Goal: Task Accomplishment & Management: Manage account settings

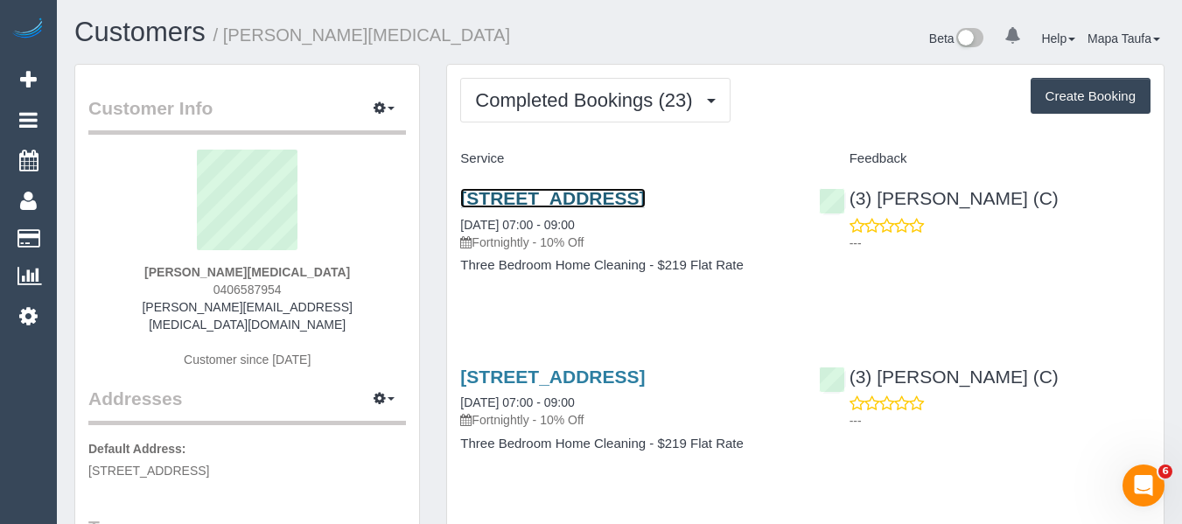
click at [536, 207] on link "142 Park Street, 401, South Melbourne, VIC 3205" at bounding box center [552, 198] width 185 height 20
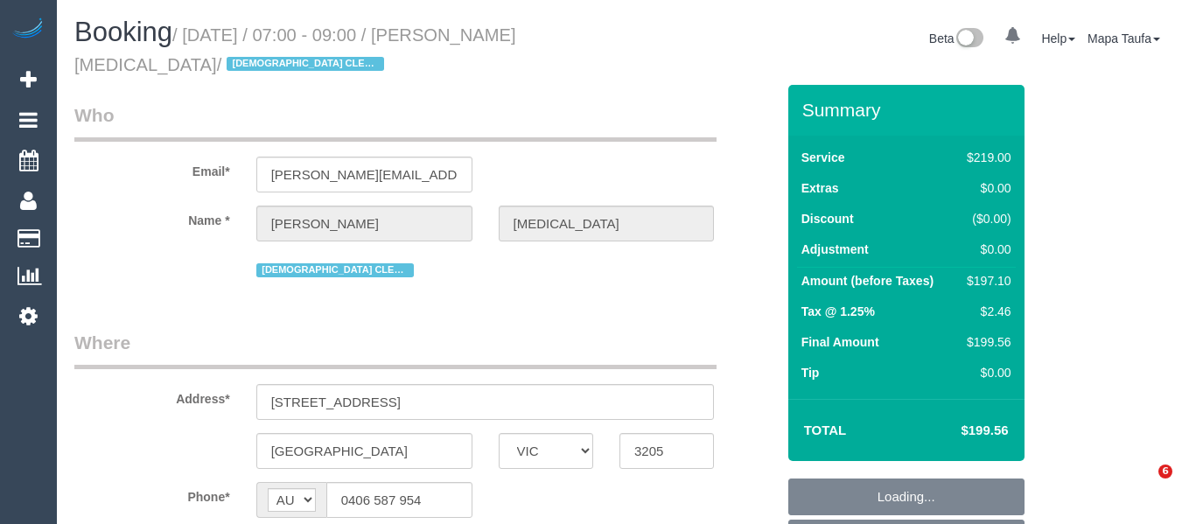
select select "VIC"
select select "string:stripe-pm_1Q0wGj2GScqysDRV8UswOcr5"
select select "object:708"
select select "number:28"
select select "number:14"
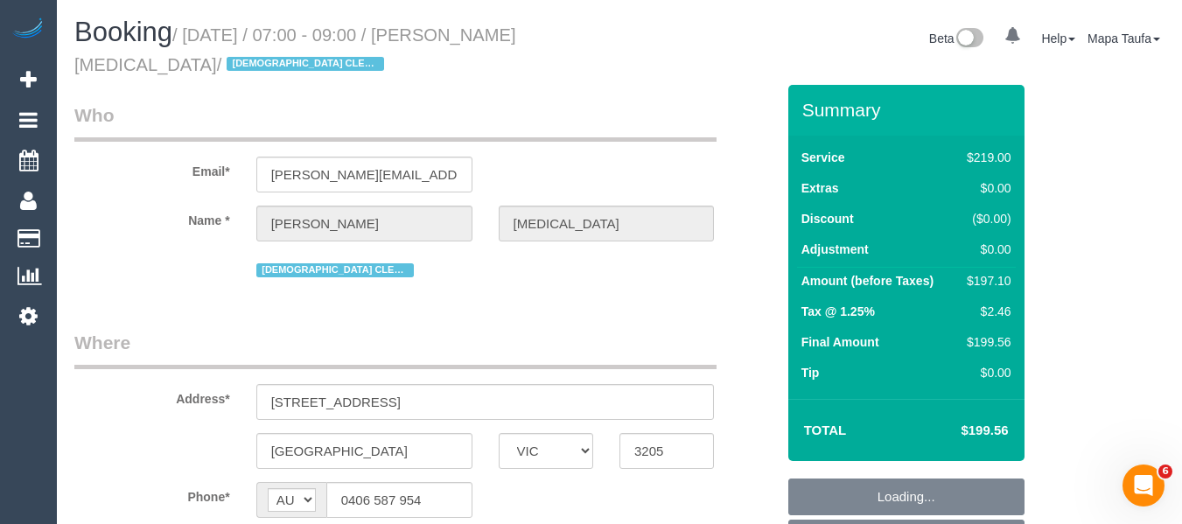
select select "number:19"
select select "number:22"
select select "number:35"
select select "number:12"
select select "object:2114"
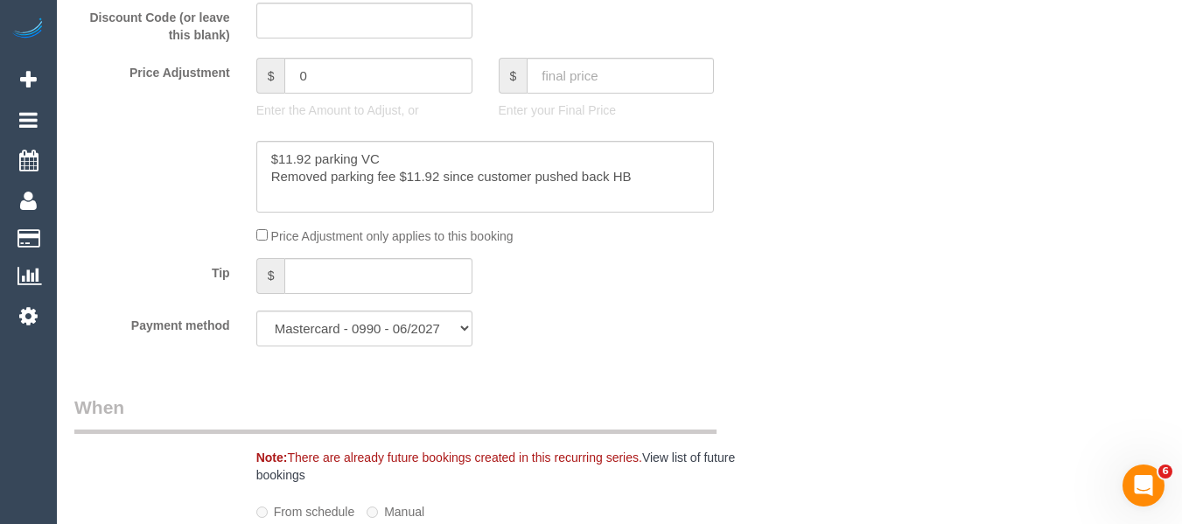
scroll to position [1622, 0]
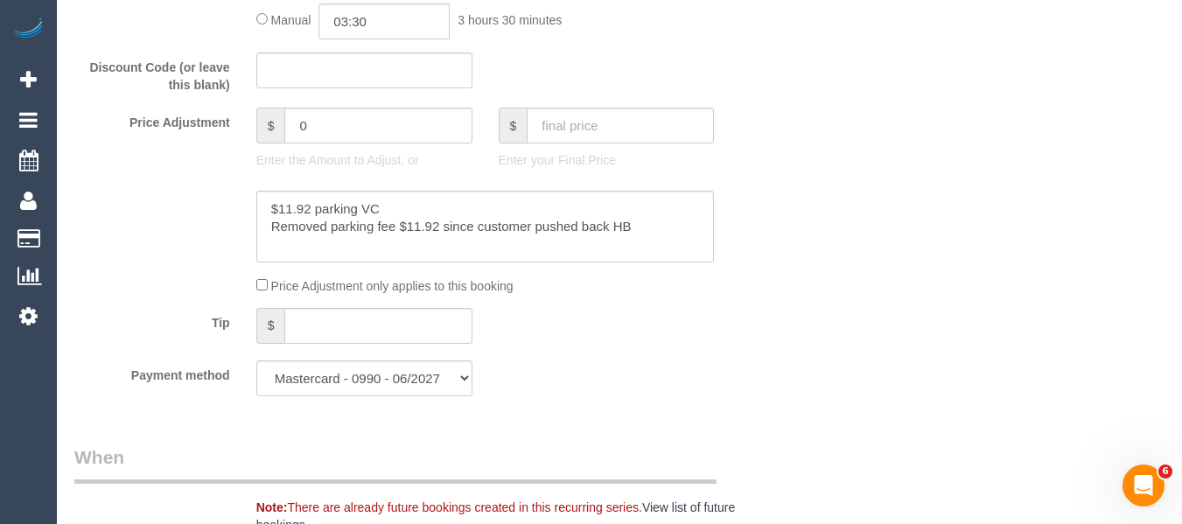
click at [370, 125] on input "0" at bounding box center [377, 126] width 187 height 36
click at [372, 125] on input "0" at bounding box center [377, 126] width 187 height 36
type input "11.92"
click at [666, 208] on textarea at bounding box center [485, 227] width 459 height 72
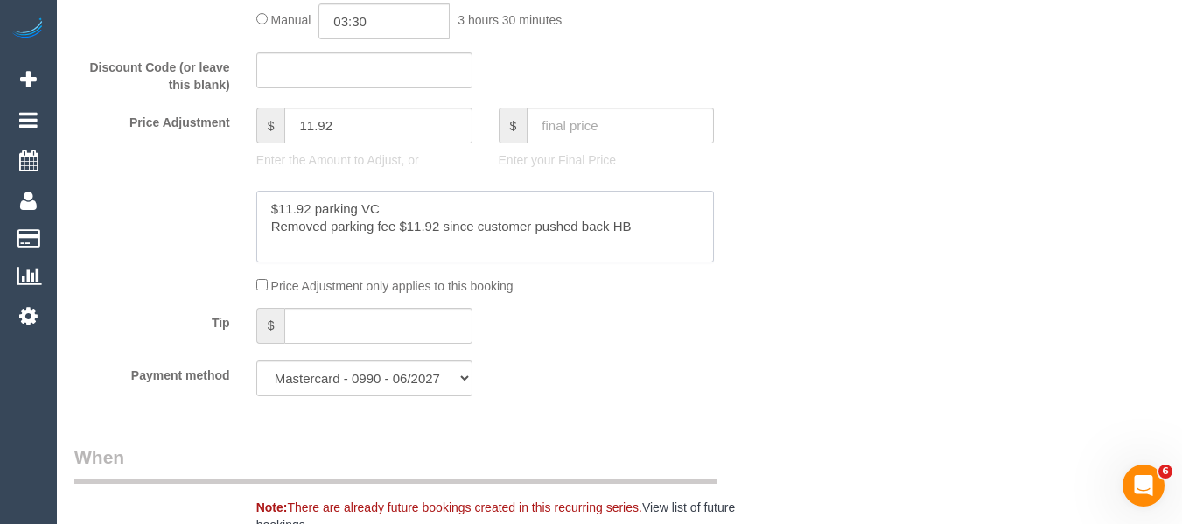
click at [663, 226] on textarea at bounding box center [485, 227] width 459 height 72
click at [656, 227] on textarea at bounding box center [485, 227] width 459 height 72
click at [661, 265] on sui-booking-price-adjustment "Price Adjustment $ 11.92 Enter the Amount to Adjust, or $ Enter your Final Pric…" at bounding box center [424, 201] width 701 height 187
click at [642, 256] on textarea at bounding box center [485, 227] width 459 height 72
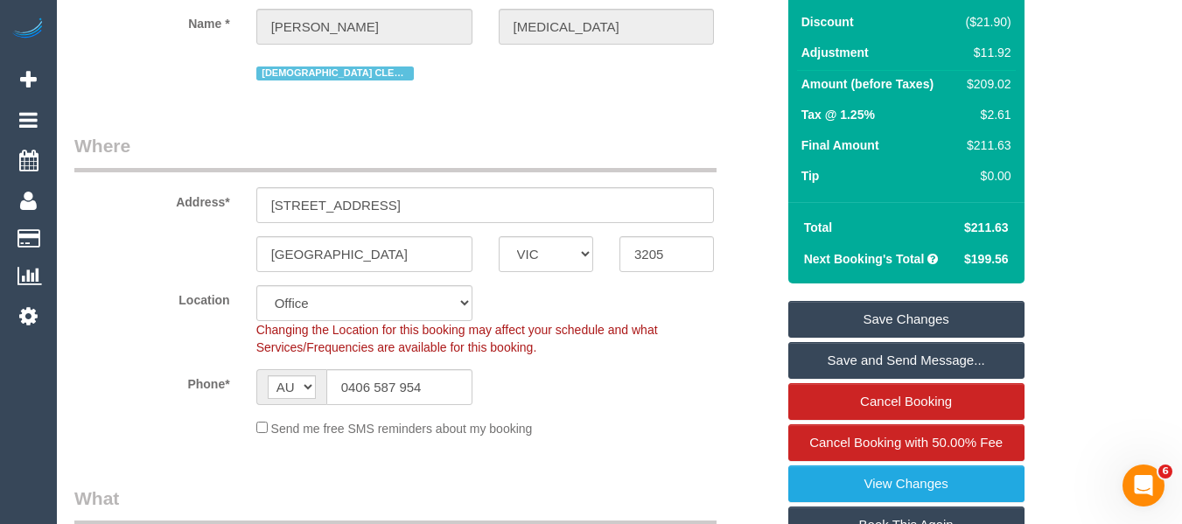
scroll to position [194, 0]
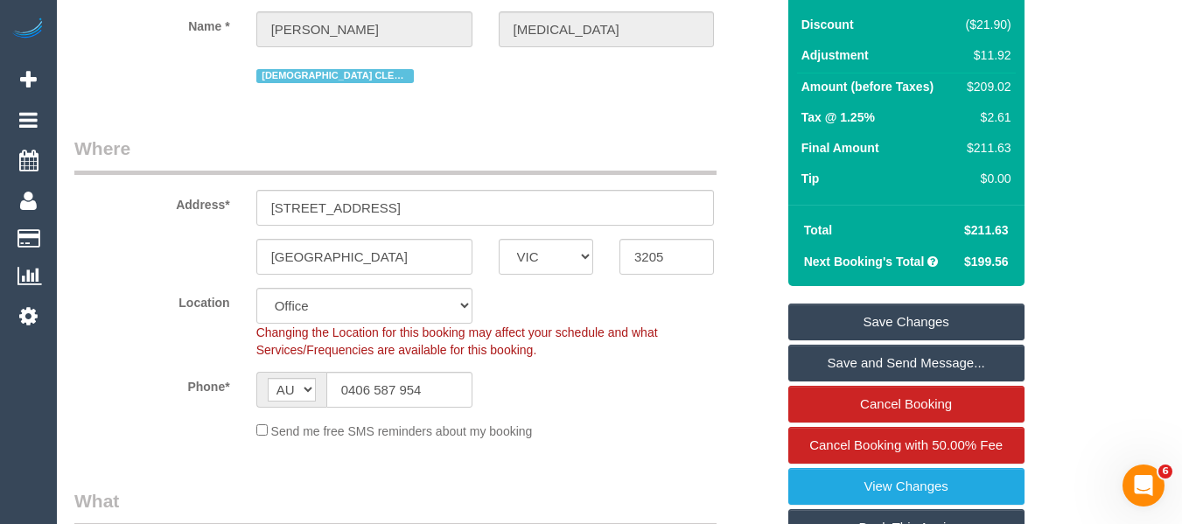
type textarea "$11.92 parking VC Removed parking fee $11.92 since customer pushed back HB adde…"
click at [933, 328] on link "Save Changes" at bounding box center [907, 322] width 236 height 37
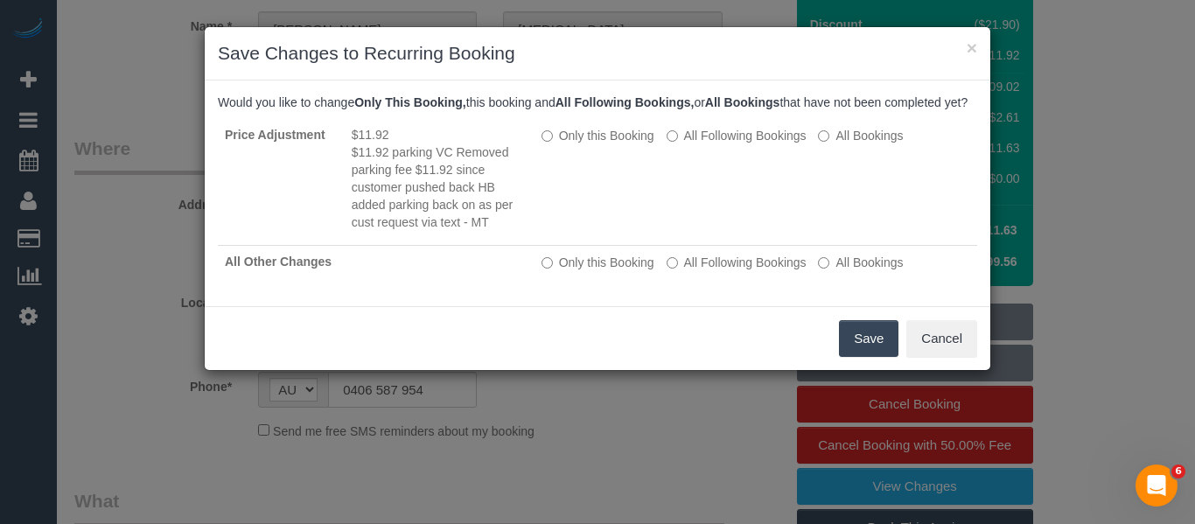
click at [881, 351] on button "Save" at bounding box center [869, 338] width 60 height 37
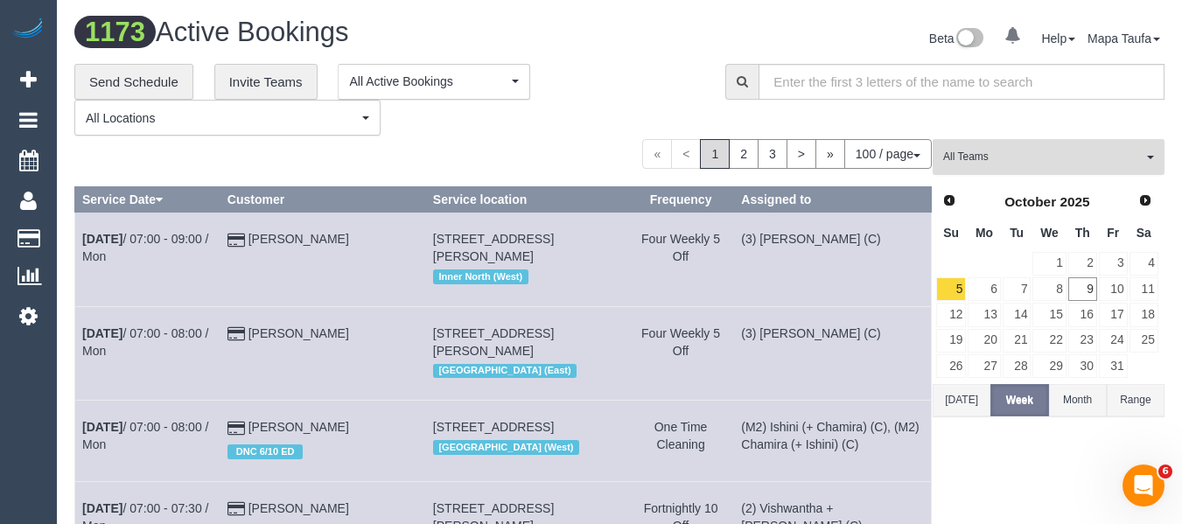
click at [1024, 148] on button "All Teams" at bounding box center [1049, 157] width 232 height 36
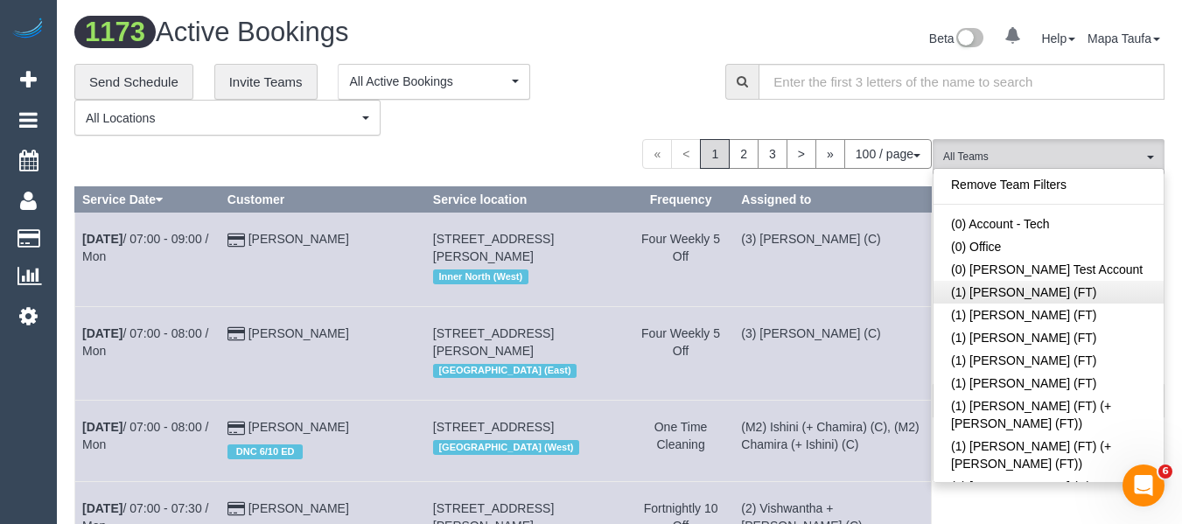
scroll to position [3835, 0]
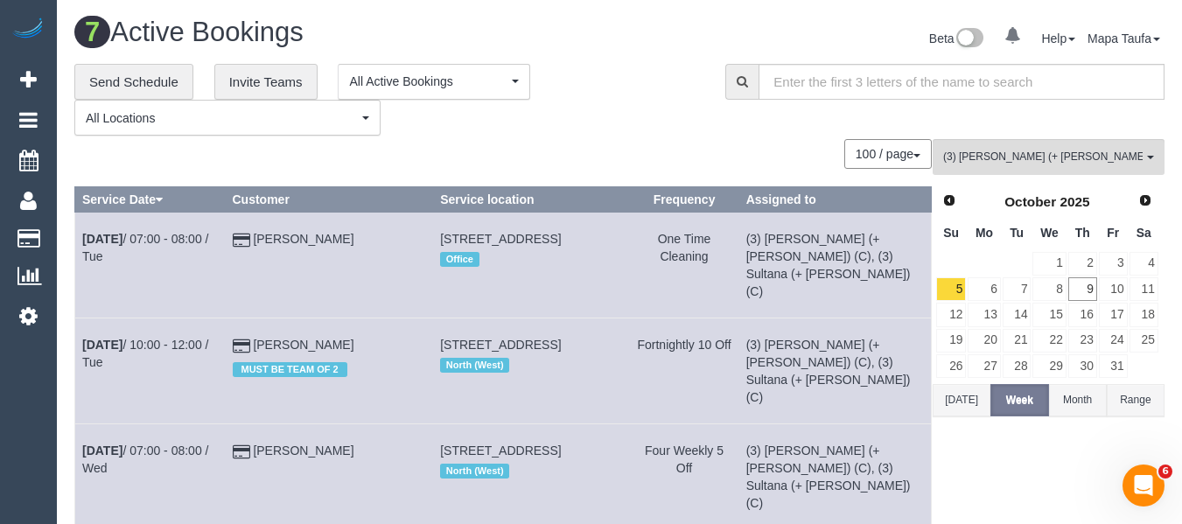
click at [959, 410] on button "[DATE]" at bounding box center [962, 400] width 58 height 32
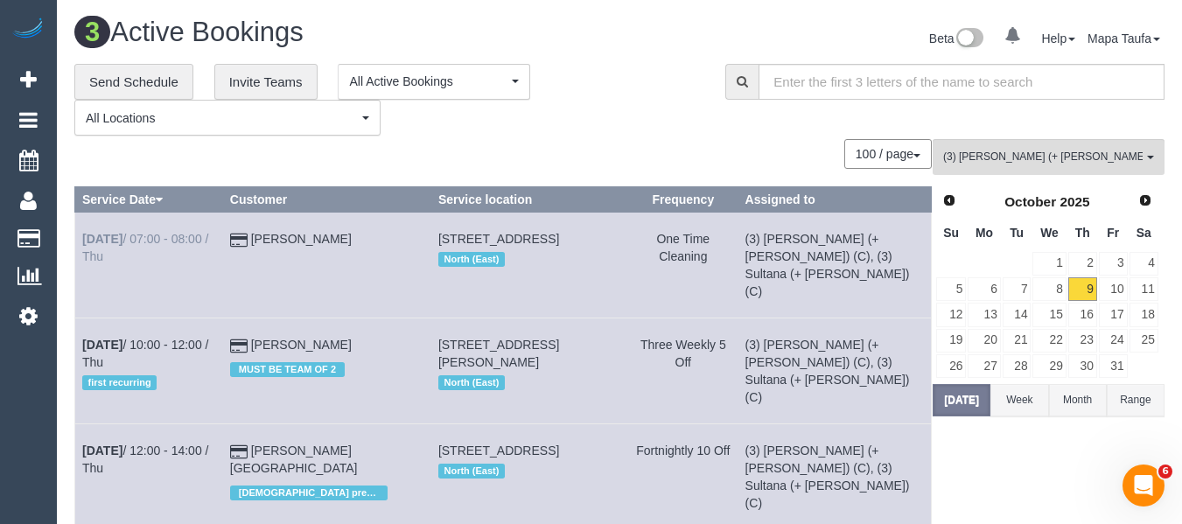
drag, startPoint x: 168, startPoint y: 241, endPoint x: 137, endPoint y: 246, distance: 31.9
click at [137, 246] on td "Oct 9th / 07:00 - 08:00 / Thu" at bounding box center [149, 266] width 148 height 106
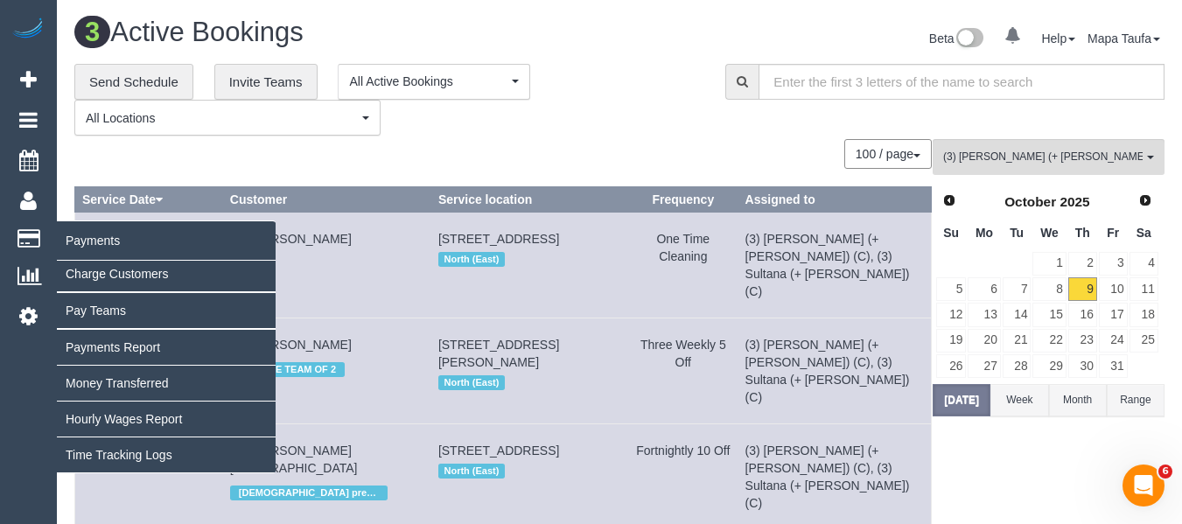
copy link "07:00 - 08:00 /"
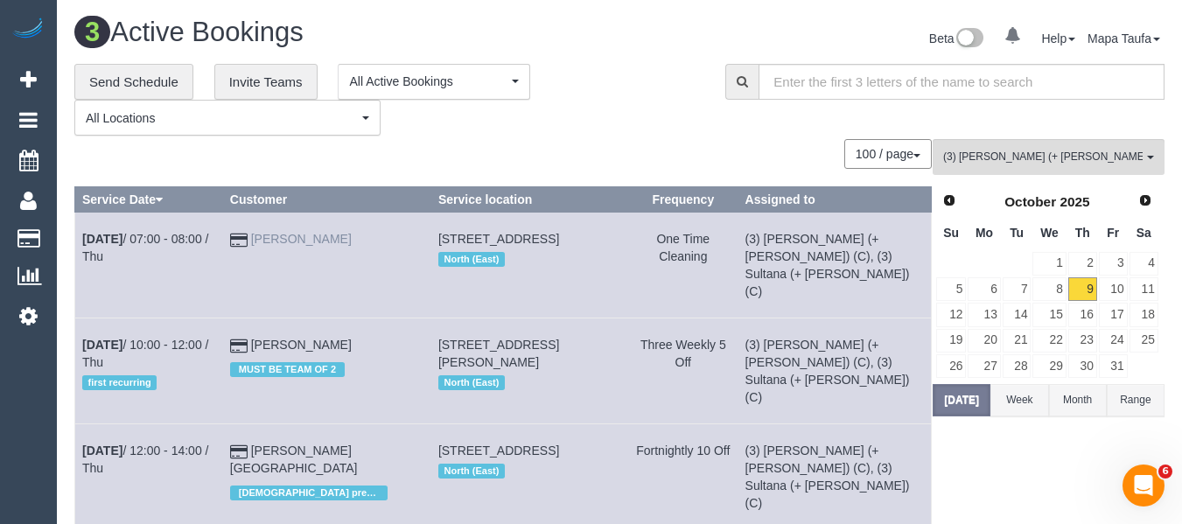
drag, startPoint x: 376, startPoint y: 238, endPoint x: 274, endPoint y: 243, distance: 102.5
click at [274, 243] on td "Melinda Turner" at bounding box center [326, 266] width 208 height 106
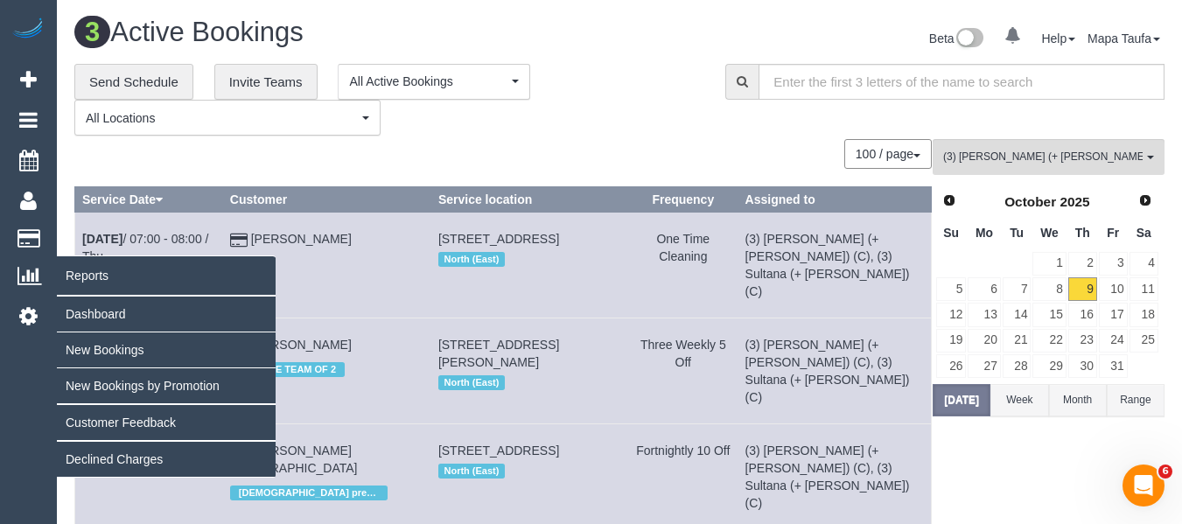
copy link "Melinda Turner"
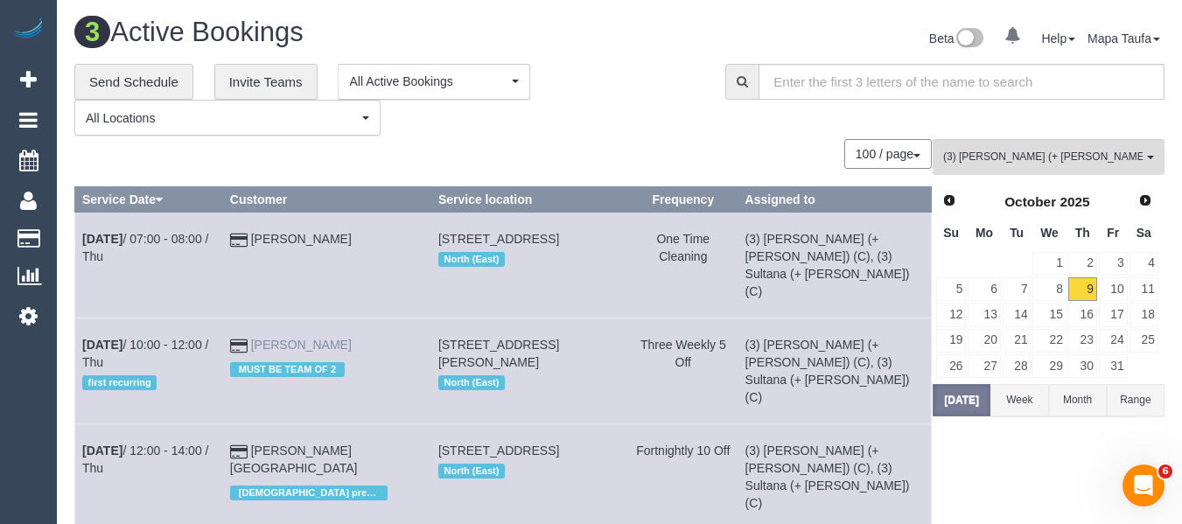
drag, startPoint x: 295, startPoint y: 306, endPoint x: 276, endPoint y: 308, distance: 19.3
click at [276, 319] on td "Tom Curzon MUST BE TEAM OF 2" at bounding box center [326, 372] width 208 height 106
copy link "Tom Curzon"
drag, startPoint x: 375, startPoint y: 409, endPoint x: 276, endPoint y: 416, distance: 100.0
click at [276, 424] on td "Kelly Ellison-Lyon Female preferred" at bounding box center [326, 477] width 208 height 106
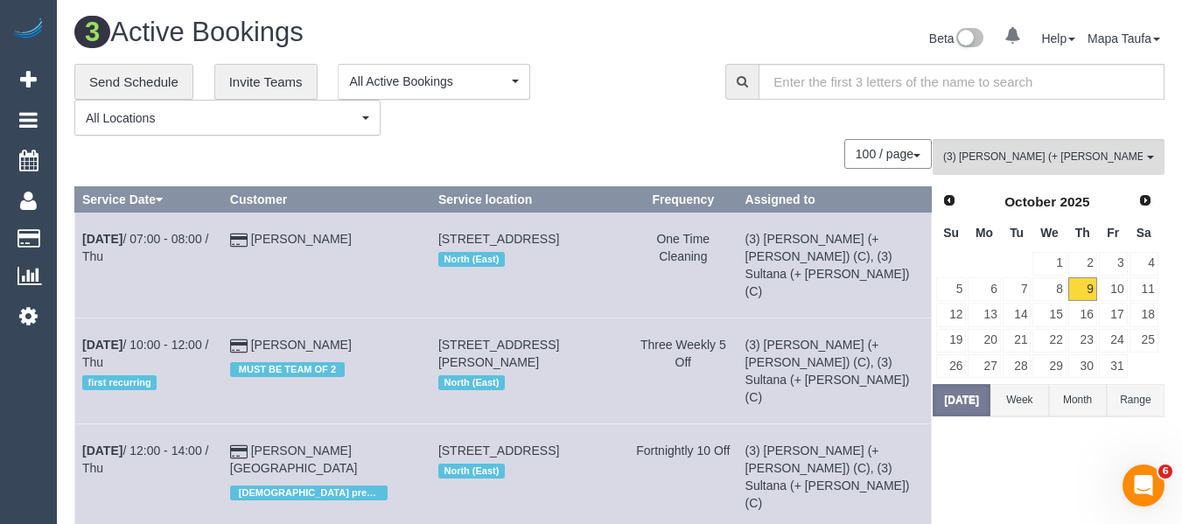
copy link "Kelly Ellison-Lyon"
click at [1118, 295] on link "10" at bounding box center [1113, 289] width 29 height 24
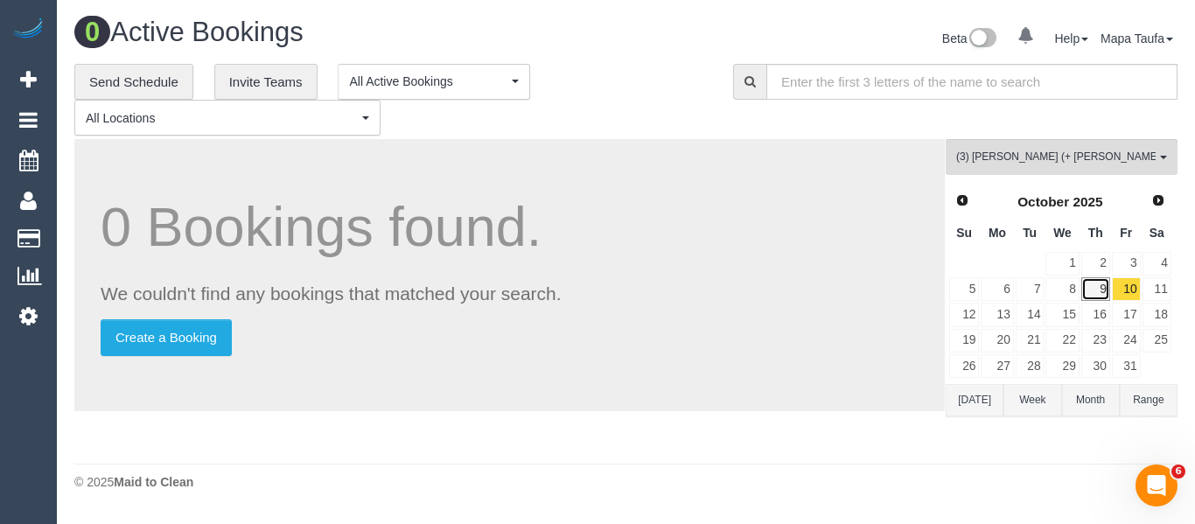
click at [1084, 296] on link "9" at bounding box center [1096, 289] width 29 height 24
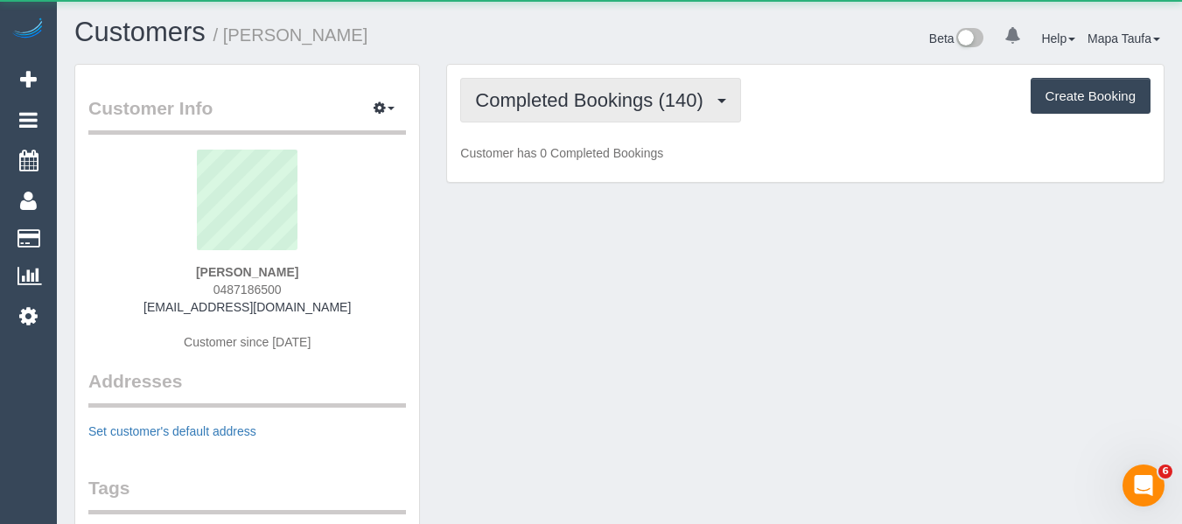
click at [536, 106] on span "Completed Bookings (140)" at bounding box center [593, 100] width 236 height 22
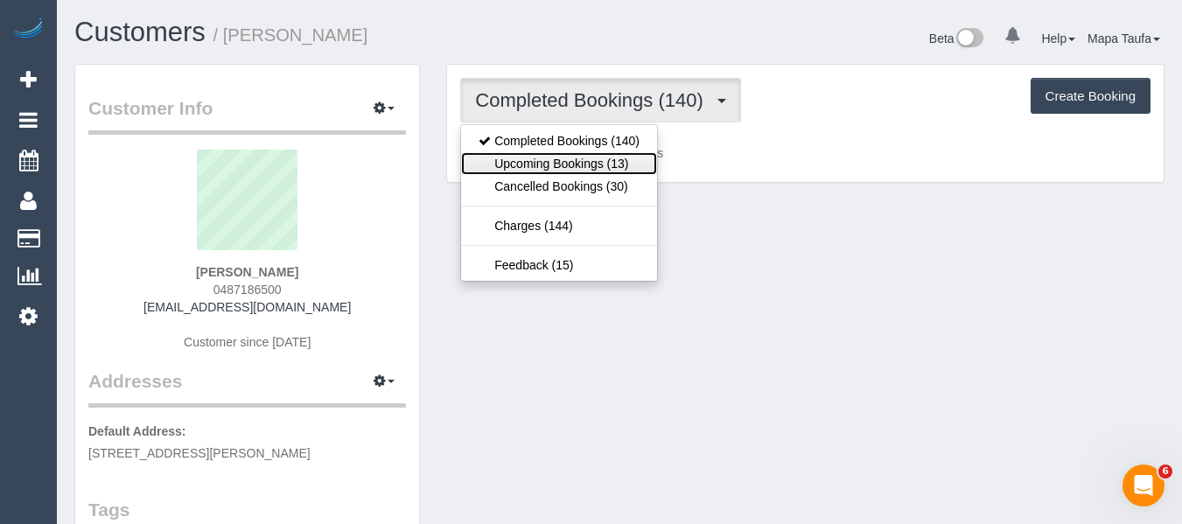
click at [546, 159] on link "Upcoming Bookings (13)" at bounding box center [559, 163] width 196 height 23
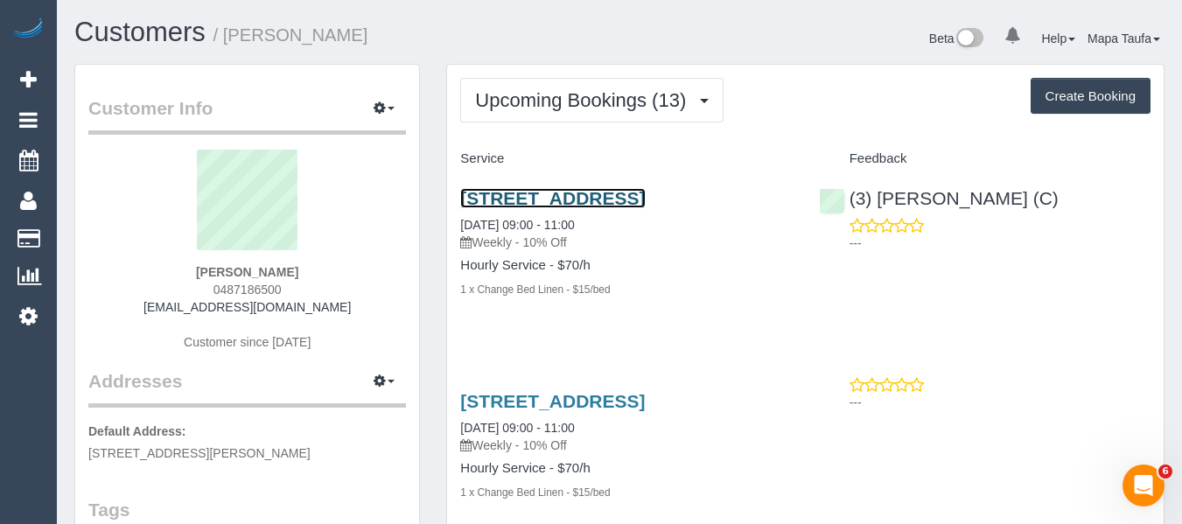
click at [613, 190] on link "3/117 Argyle Street, Fitzroy, VIC 3065" at bounding box center [552, 198] width 185 height 20
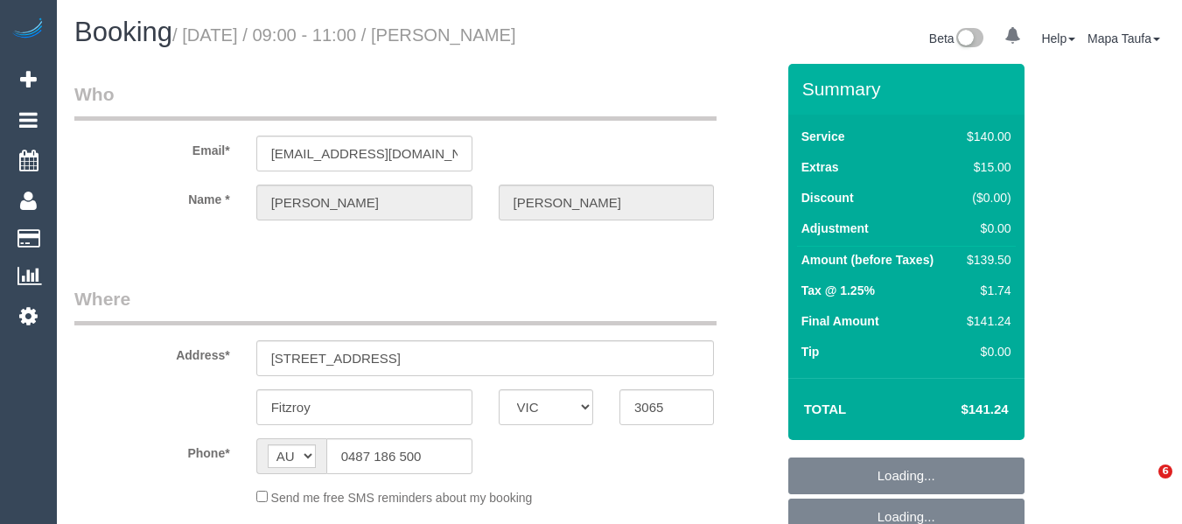
select select "VIC"
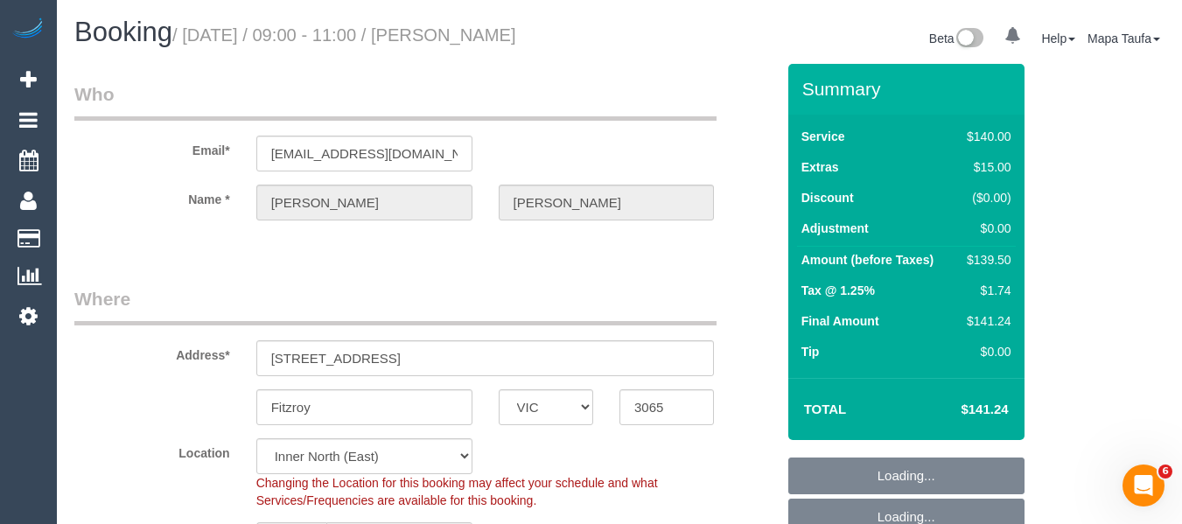
select select "object:738"
select select "string:stripe-pm_1S9EDK2GScqysDRV8mSUpJKS"
select select "number:29"
select select "number:15"
select select "number:18"
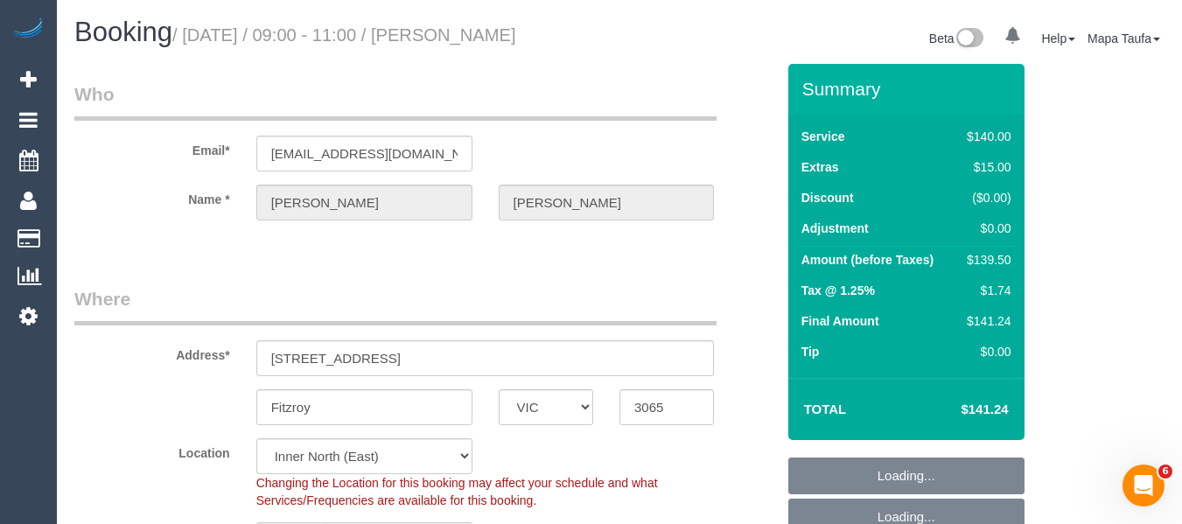
select select "number:24"
select select "number:35"
select select "number:12"
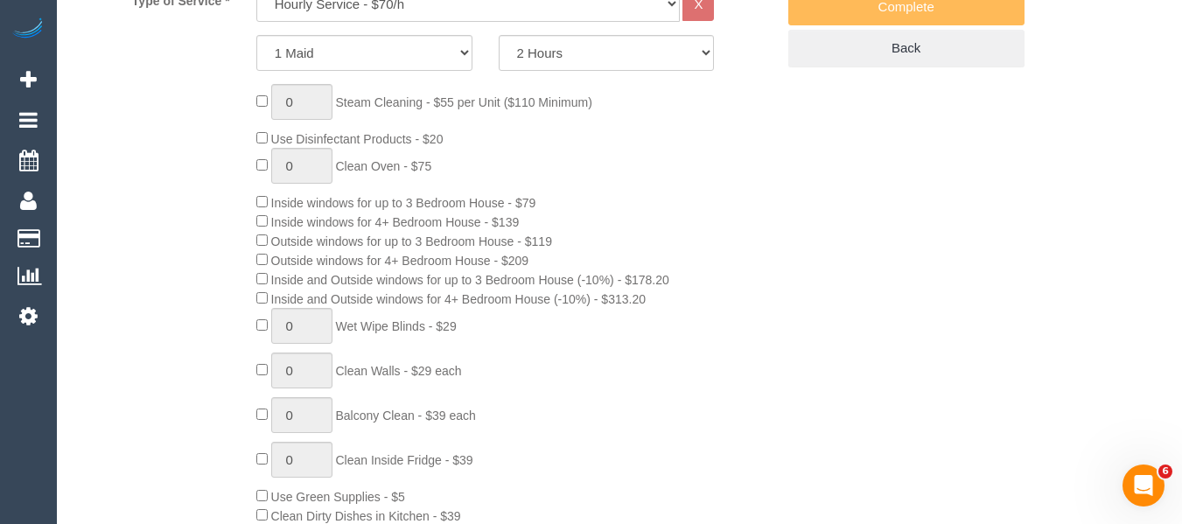
scroll to position [925, 0]
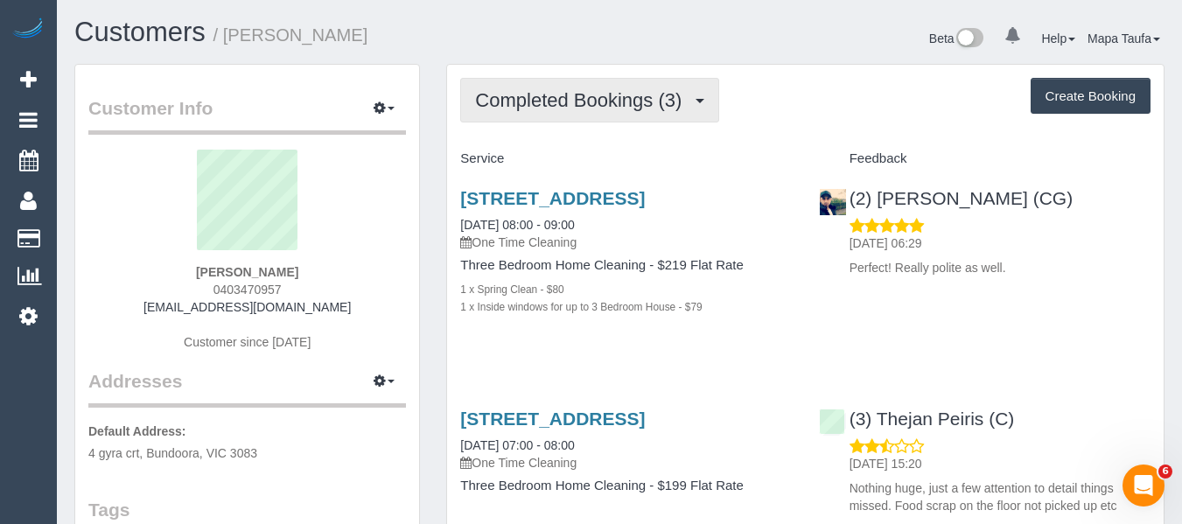
click at [564, 106] on span "Completed Bookings (3)" at bounding box center [582, 100] width 215 height 22
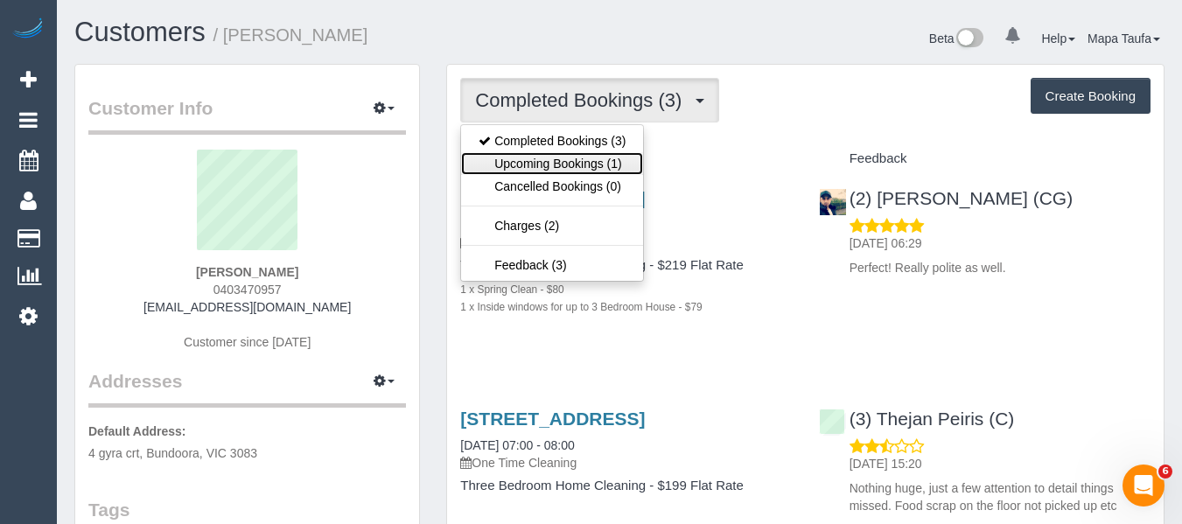
drag, startPoint x: 581, startPoint y: 155, endPoint x: 546, endPoint y: 166, distance: 36.8
click at [581, 155] on link "Upcoming Bookings (1)" at bounding box center [552, 163] width 182 height 23
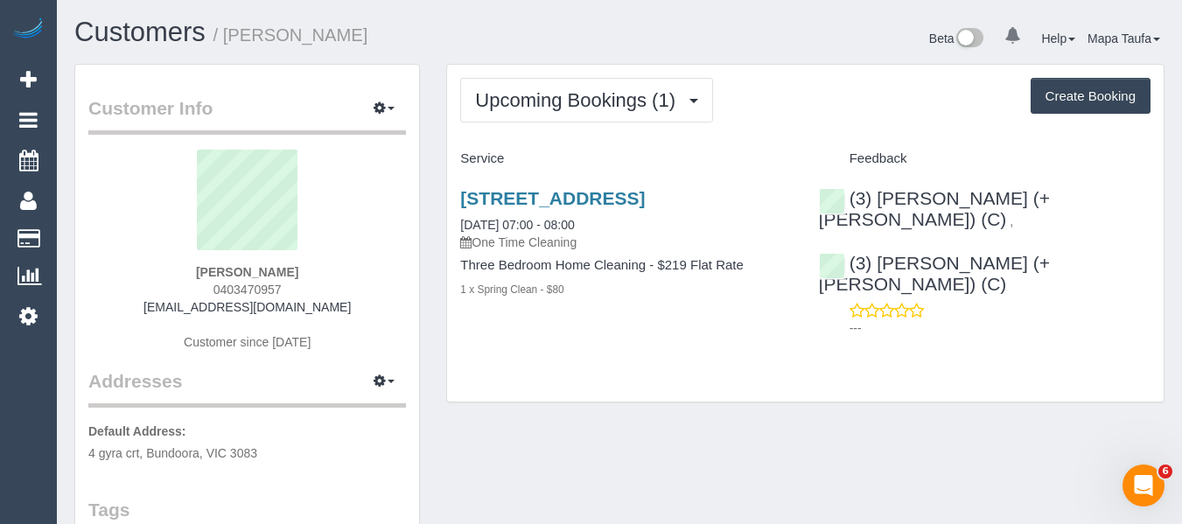
drag, startPoint x: 319, startPoint y: 280, endPoint x: 299, endPoint y: 284, distance: 19.7
click at [294, 284] on div "Melinda Turner 0403470957 melindaturner37@gmail.com Customer since 2023" at bounding box center [247, 259] width 318 height 219
click at [314, 285] on div "Melinda Turner 0403470957 melindaturner37@gmail.com Customer since 2023" at bounding box center [247, 259] width 318 height 219
click at [307, 288] on div "Melinda Turner 0403470957 melindaturner37@gmail.com Customer since 2023" at bounding box center [247, 259] width 318 height 219
drag, startPoint x: 307, startPoint y: 287, endPoint x: 212, endPoint y: 294, distance: 95.7
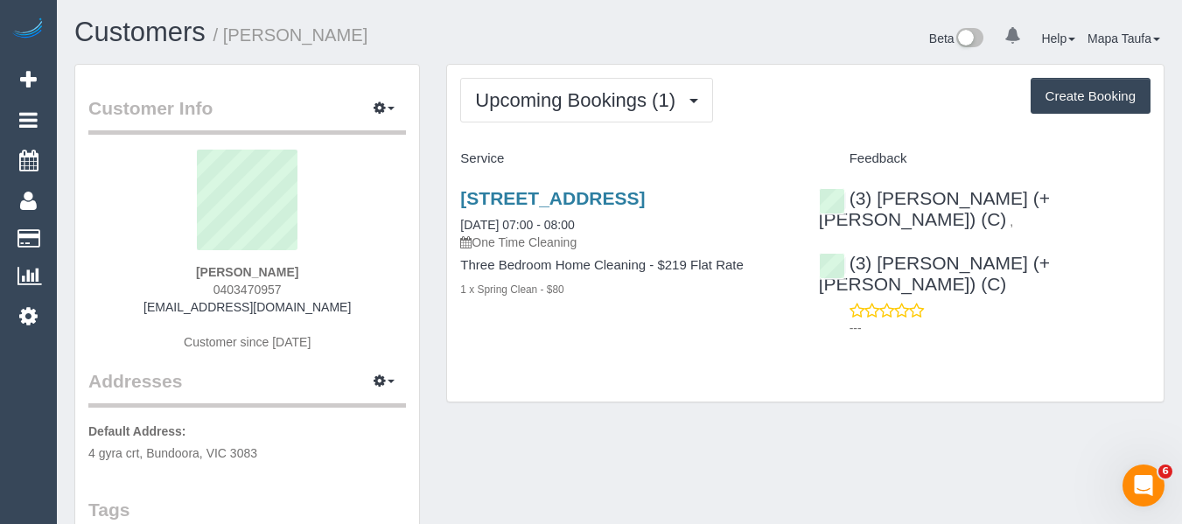
click at [212, 293] on div "Melinda Turner 0403470957 melindaturner37@gmail.com Customer since 2023" at bounding box center [247, 259] width 318 height 219
copy span "0403470957"
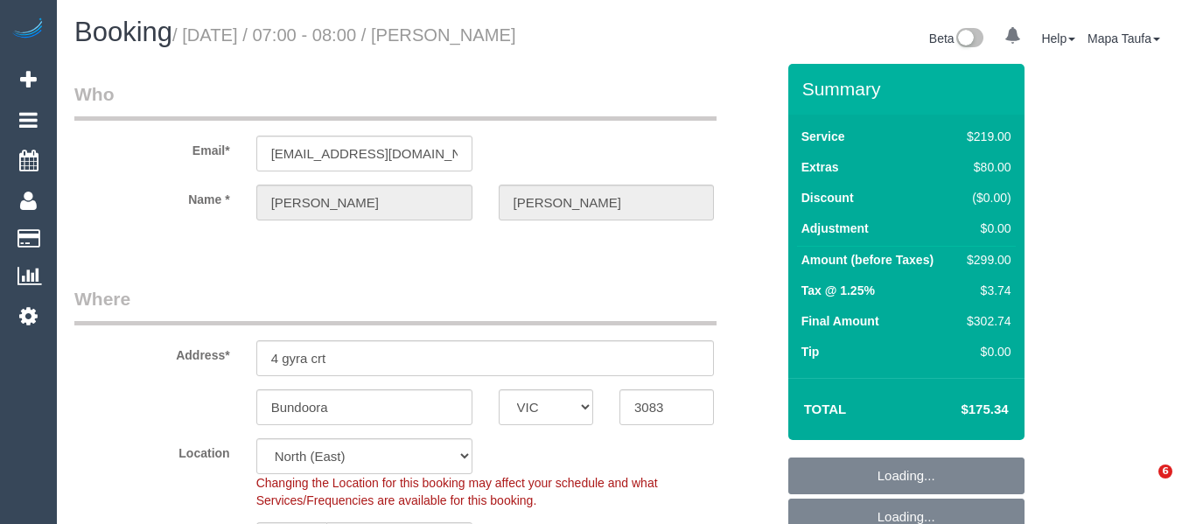
select select "VIC"
select select "string:stripe-pm_1Qy6V52GScqysDRV6wpOFT89"
select select "number:28"
select select "number:14"
select select "number:19"
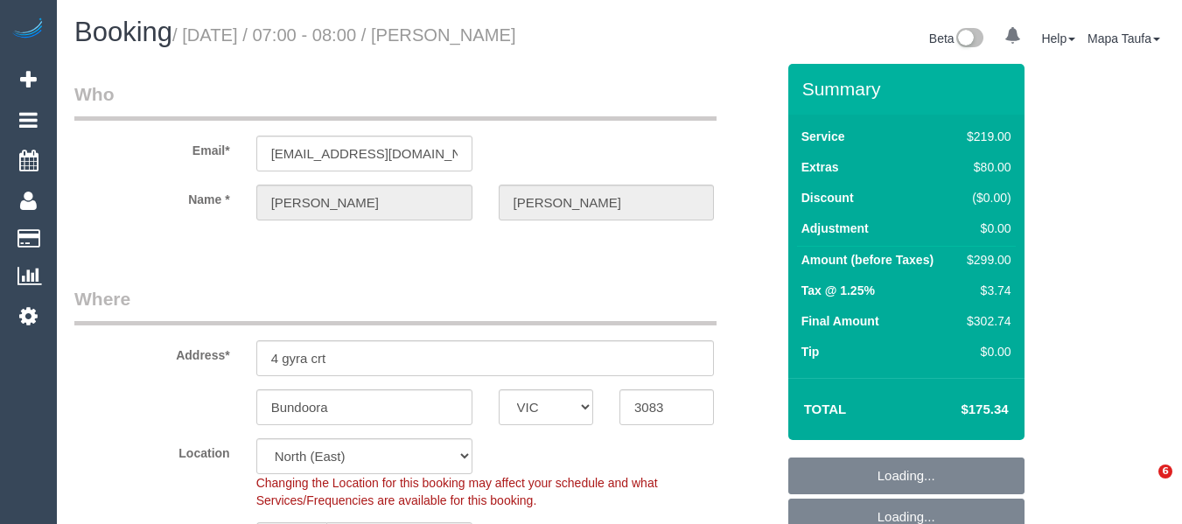
select select "number:24"
select select "number:26"
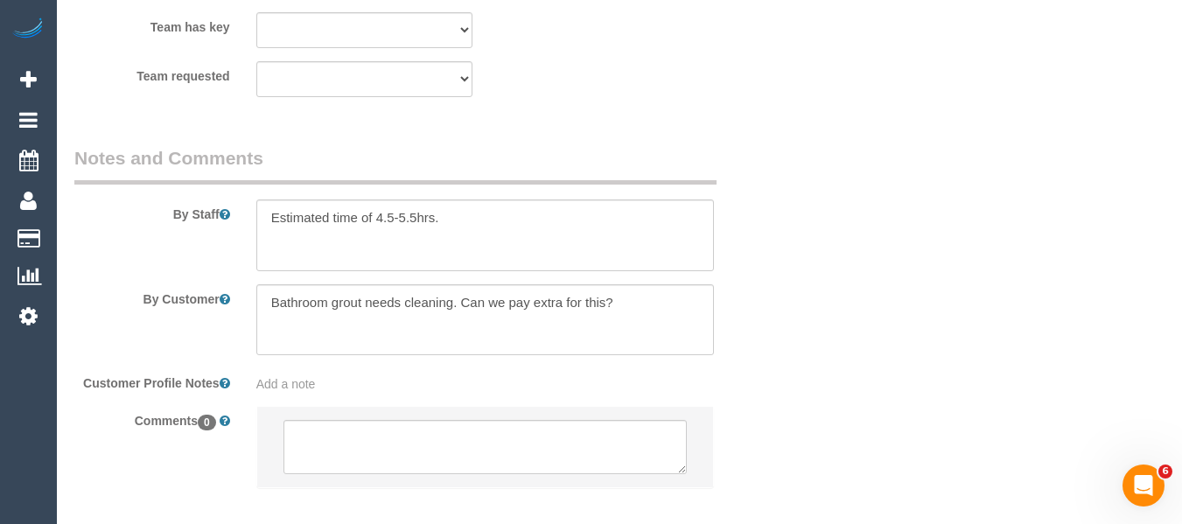
scroll to position [2821, 0]
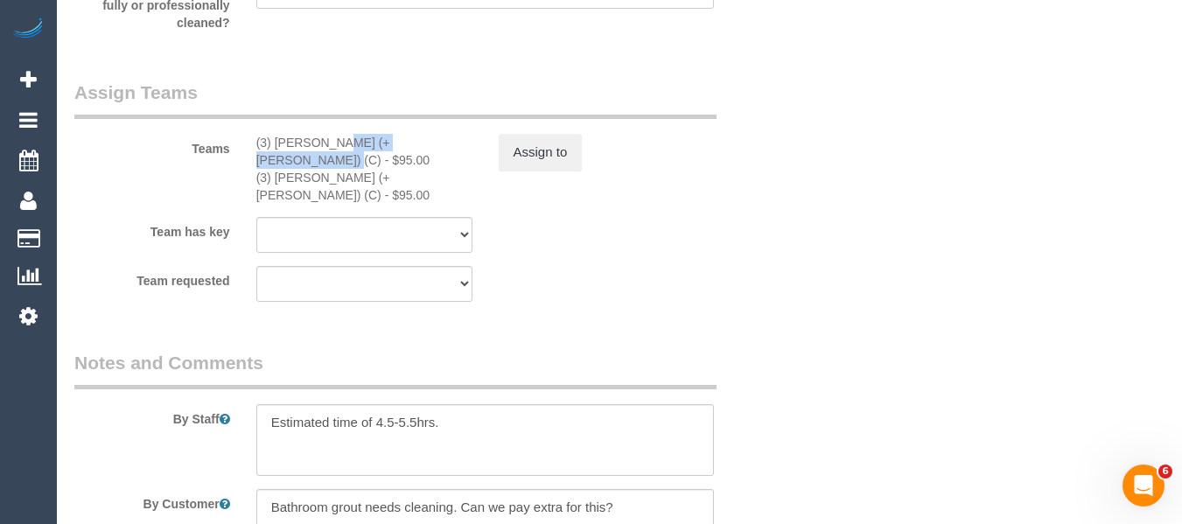
drag, startPoint x: 397, startPoint y: 141, endPoint x: 279, endPoint y: 144, distance: 118.2
click at [279, 144] on div "(3) Sabbir (+ Sultana) (C) - $95.00" at bounding box center [364, 151] width 216 height 35
click at [279, 141] on div "(3) Sabbir (+ Sultana) (C) - $95.00" at bounding box center [364, 151] width 216 height 35
drag, startPoint x: 271, startPoint y: 137, endPoint x: 391, endPoint y: 137, distance: 119.9
click at [391, 137] on div "(3) Sabbir (+ Sultana) (C) - $95.00" at bounding box center [364, 151] width 216 height 35
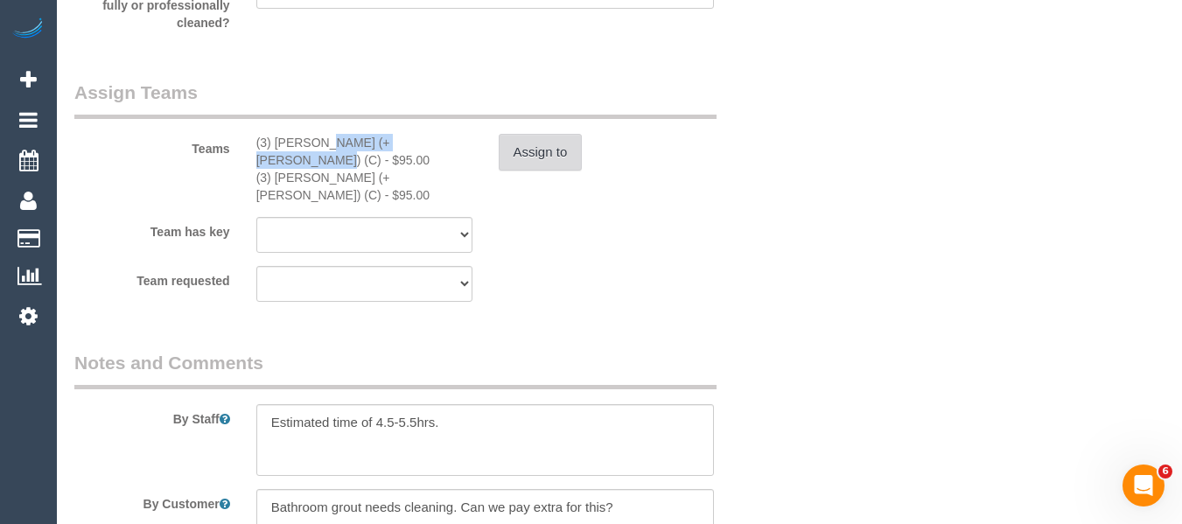
copy div "Sabbir (+ Sultana) (C"
click at [544, 151] on button "Assign to" at bounding box center [541, 152] width 84 height 37
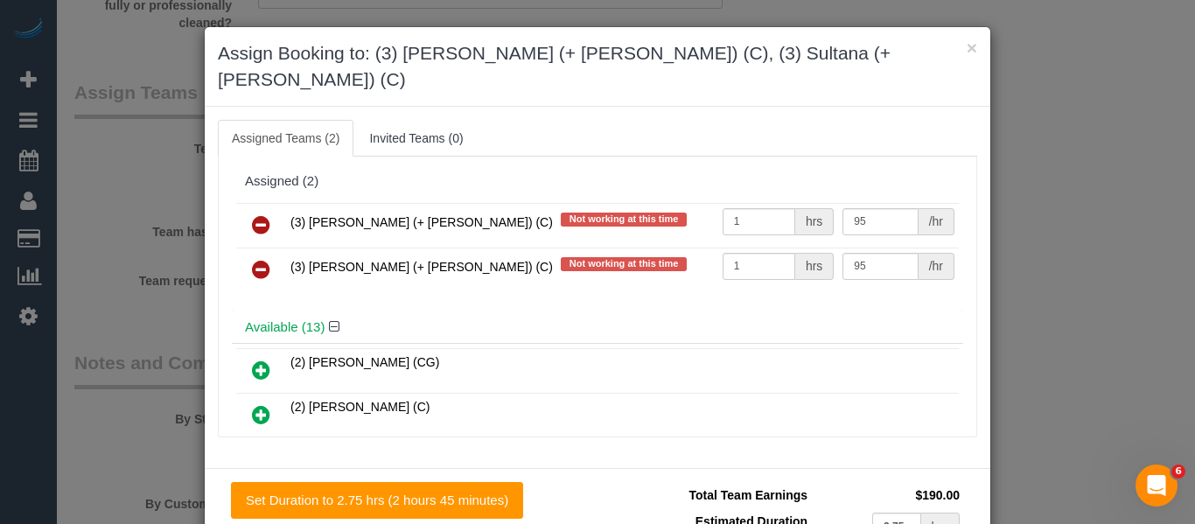
click at [258, 214] on icon at bounding box center [261, 224] width 18 height 21
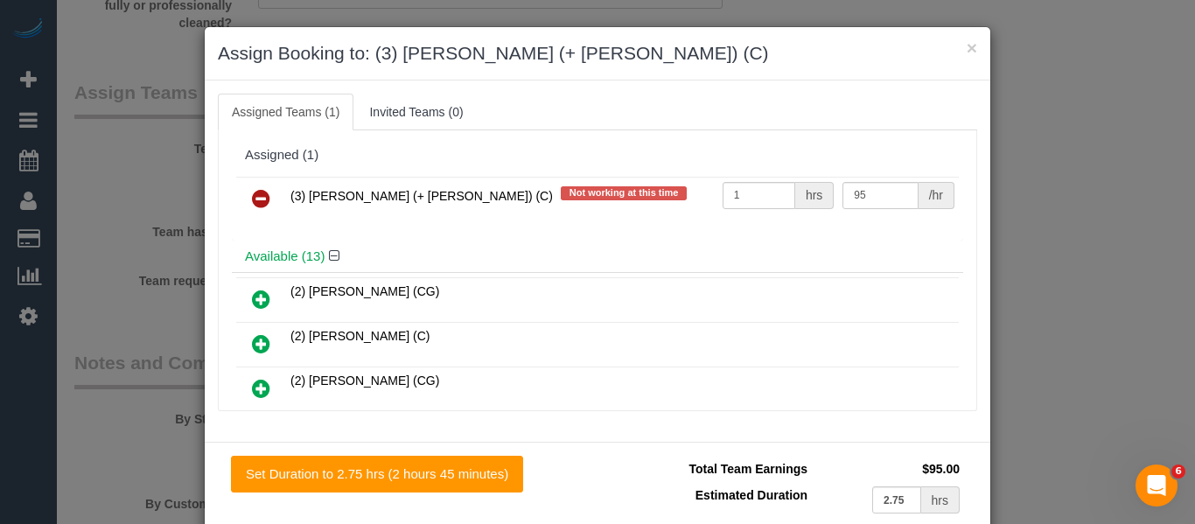
click at [258, 201] on icon at bounding box center [261, 198] width 18 height 21
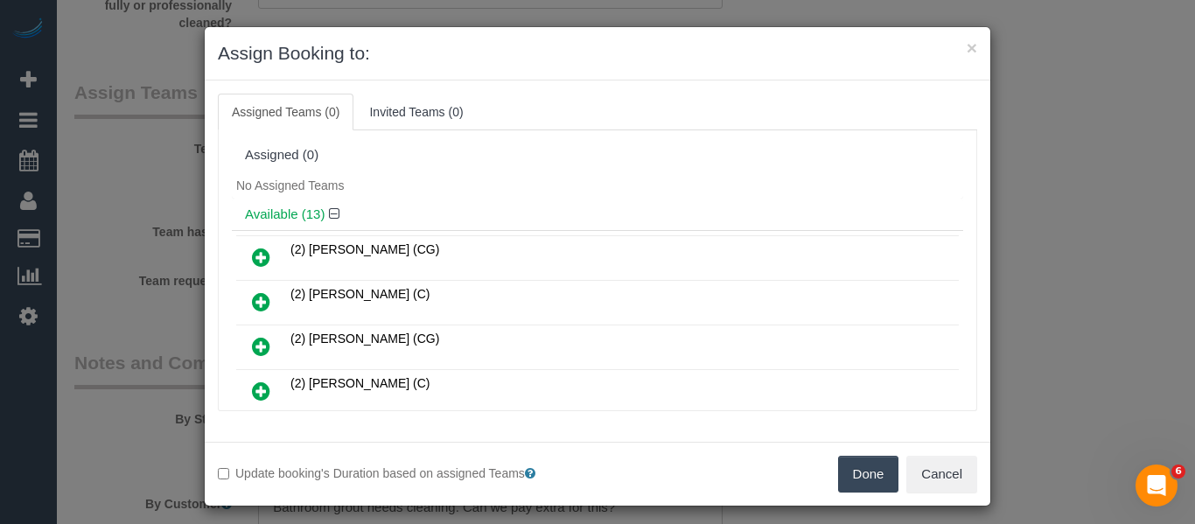
click at [861, 469] on button "Done" at bounding box center [868, 474] width 61 height 37
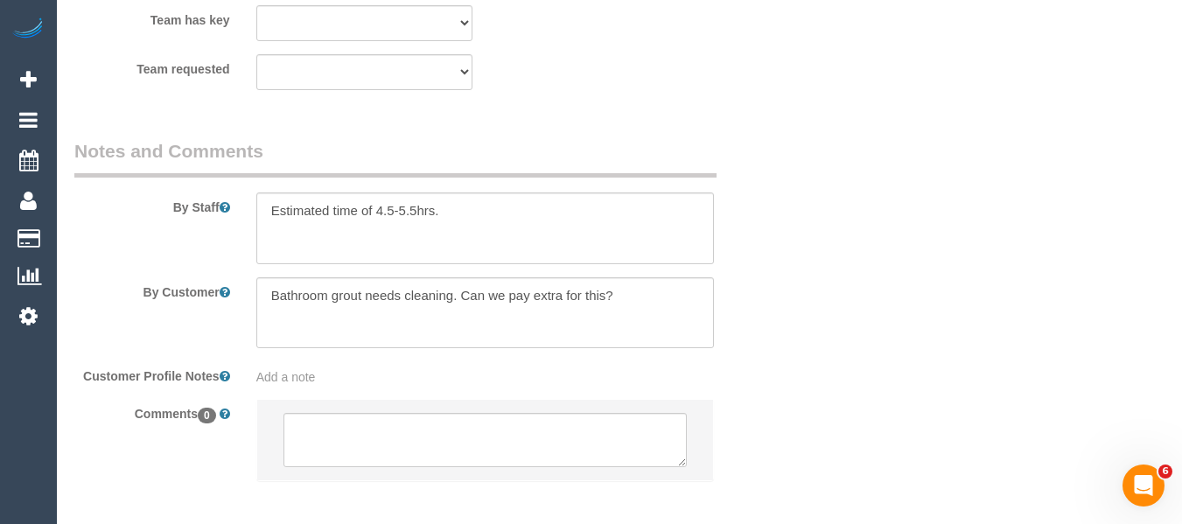
scroll to position [3083, 0]
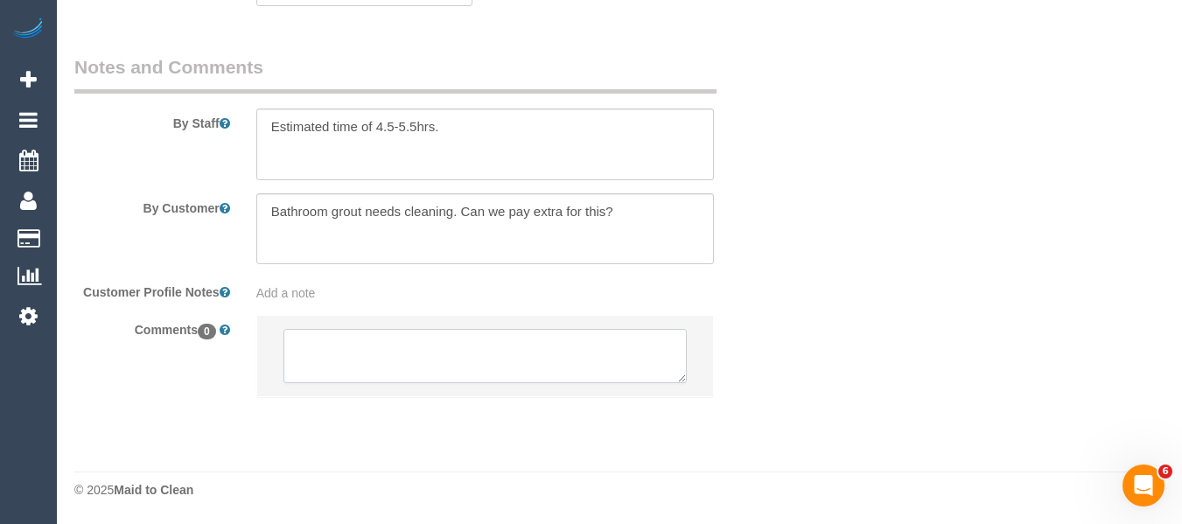
click at [472, 339] on textarea at bounding box center [486, 356] width 404 height 54
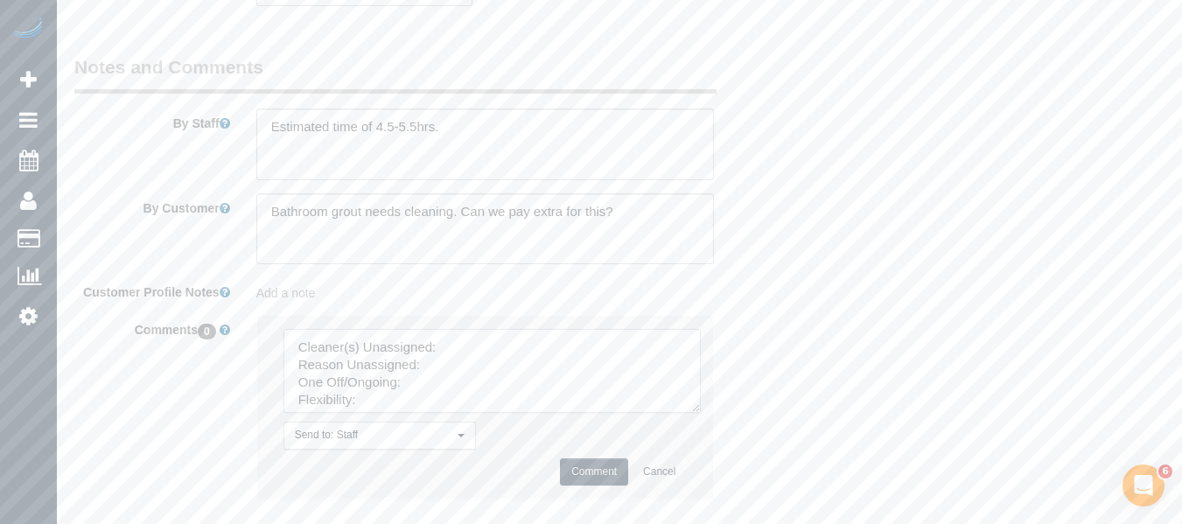
drag, startPoint x: 682, startPoint y: 375, endPoint x: 749, endPoint y: 533, distance: 172.1
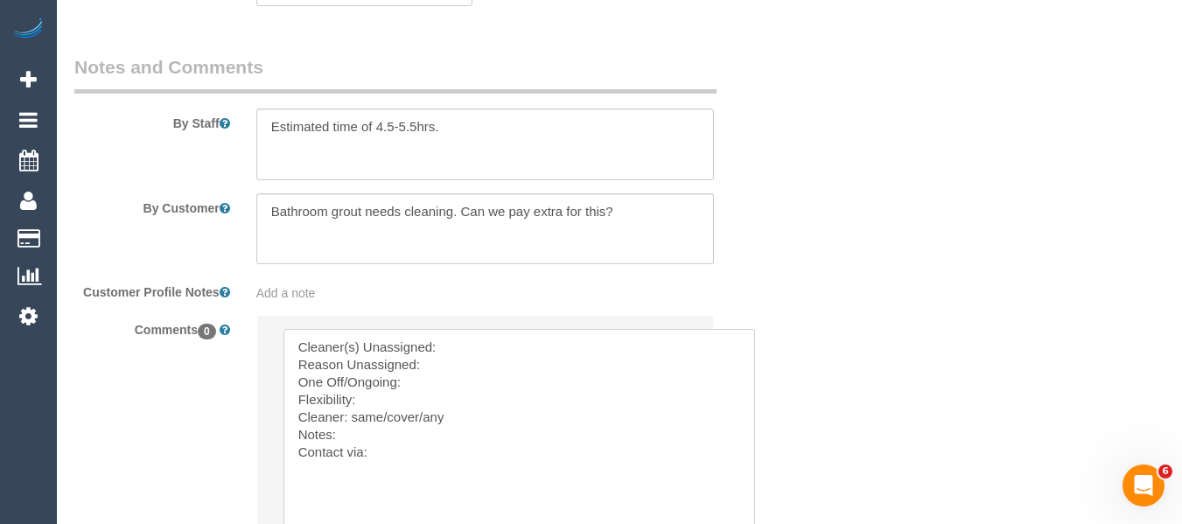
drag, startPoint x: 405, startPoint y: 476, endPoint x: 156, endPoint y: 239, distance: 344.2
click at [157, 242] on sui-booking-comments "By Staff By Customer Customer Profile Notes Add a note Comments 0 Send to: Staf…" at bounding box center [424, 350] width 701 height 592
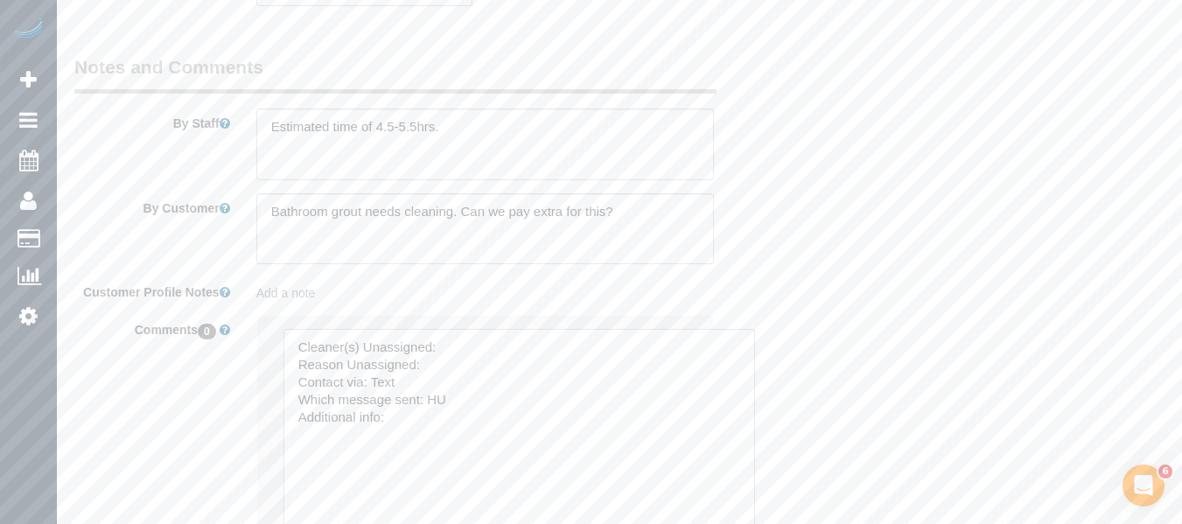
click at [506, 336] on textarea at bounding box center [520, 435] width 472 height 213
paste textarea "Sabbir (+ Sultana) (C"
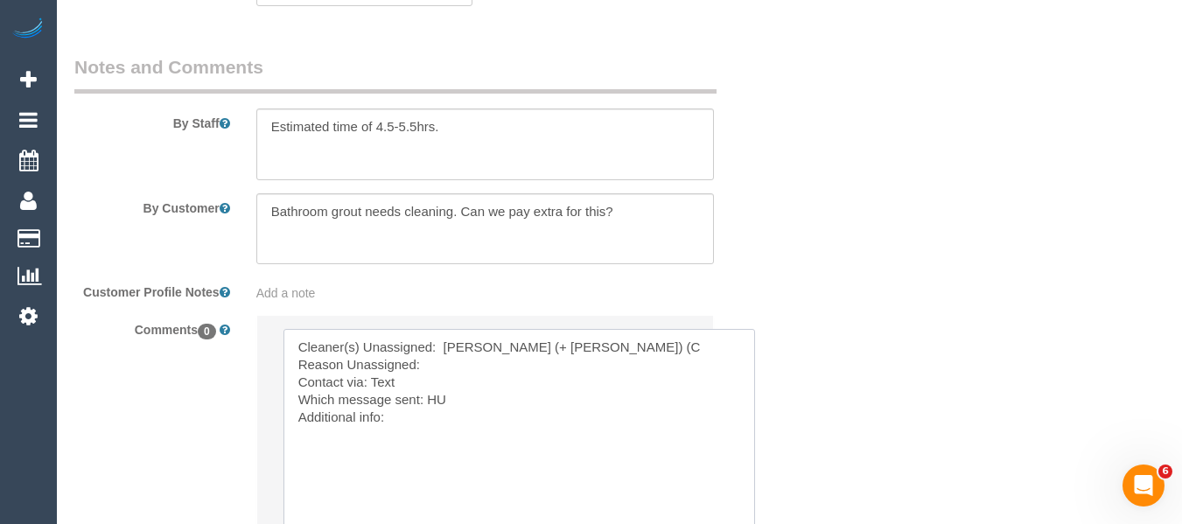
click at [474, 354] on textarea at bounding box center [520, 435] width 472 height 213
click at [466, 379] on textarea at bounding box center [520, 435] width 472 height 213
click at [444, 361] on textarea at bounding box center [520, 435] width 472 height 213
click at [443, 382] on textarea at bounding box center [520, 435] width 472 height 213
click at [419, 424] on textarea at bounding box center [520, 435] width 472 height 213
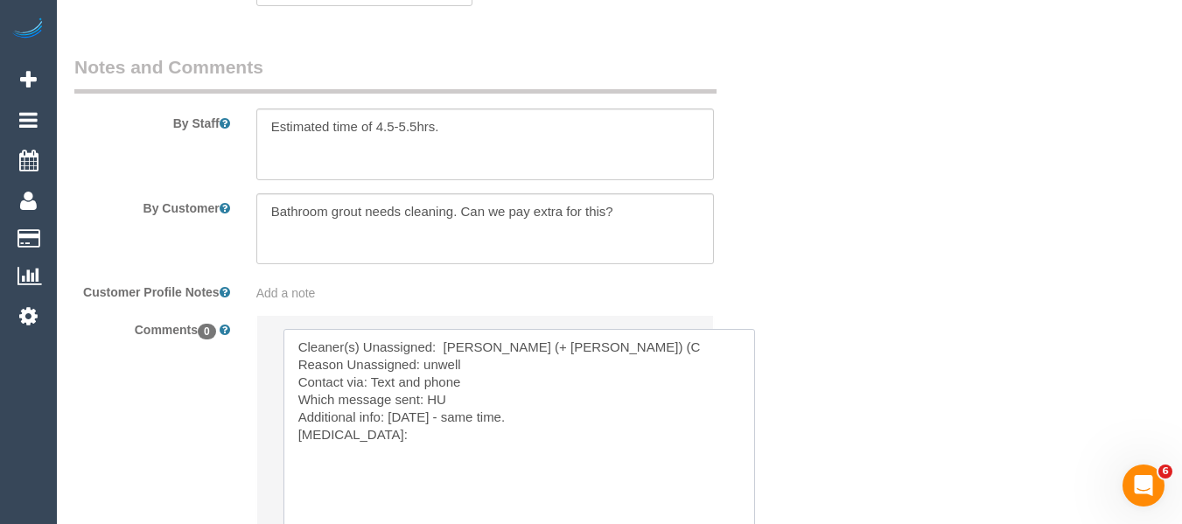
click at [377, 434] on textarea at bounding box center [520, 435] width 472 height 213
drag, startPoint x: 372, startPoint y: 436, endPoint x: 385, endPoint y: 414, distance: 25.5
click at [385, 414] on textarea at bounding box center [520, 435] width 472 height 213
click at [431, 400] on textarea at bounding box center [520, 435] width 472 height 213
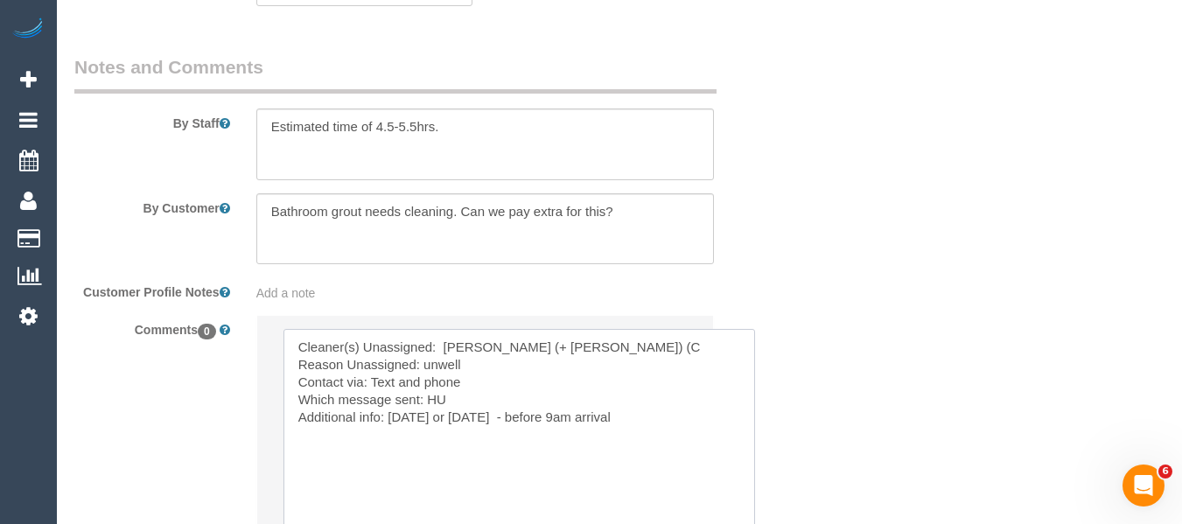
click at [431, 400] on textarea at bounding box center [520, 435] width 472 height 213
drag, startPoint x: 418, startPoint y: 378, endPoint x: 367, endPoint y: 378, distance: 51.6
click at [367, 378] on textarea at bounding box center [520, 435] width 472 height 213
click at [433, 395] on textarea at bounding box center [520, 435] width 472 height 213
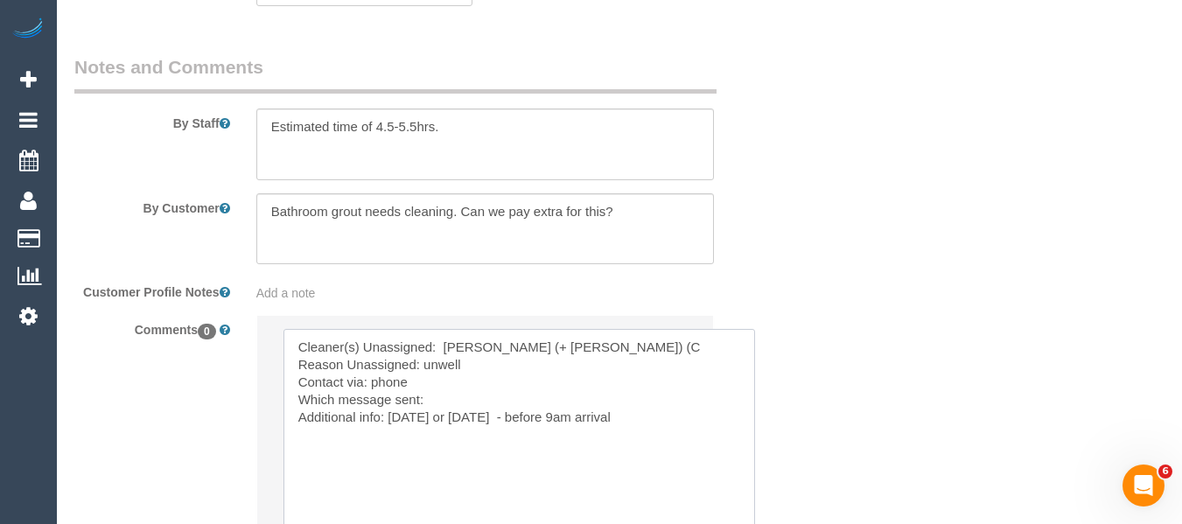
click at [390, 419] on textarea at bounding box center [520, 435] width 472 height 213
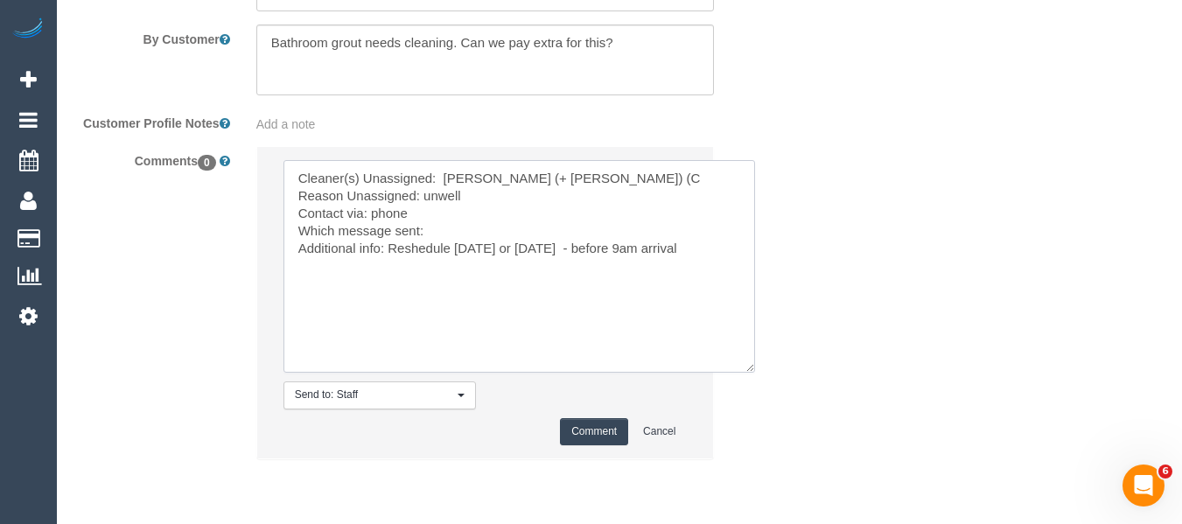
scroll to position [3258, 0]
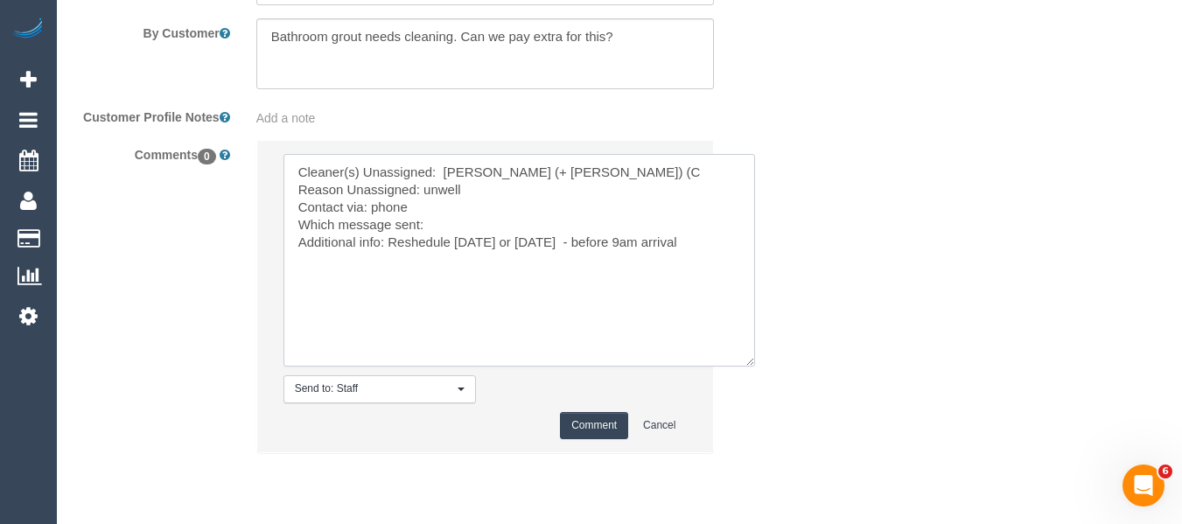
type textarea "Cleaner(s) Unassigned: Sabbir (+ Sultana) (C Reason Unassigned: unwell Contact …"
click at [569, 428] on button "Comment" at bounding box center [594, 425] width 68 height 27
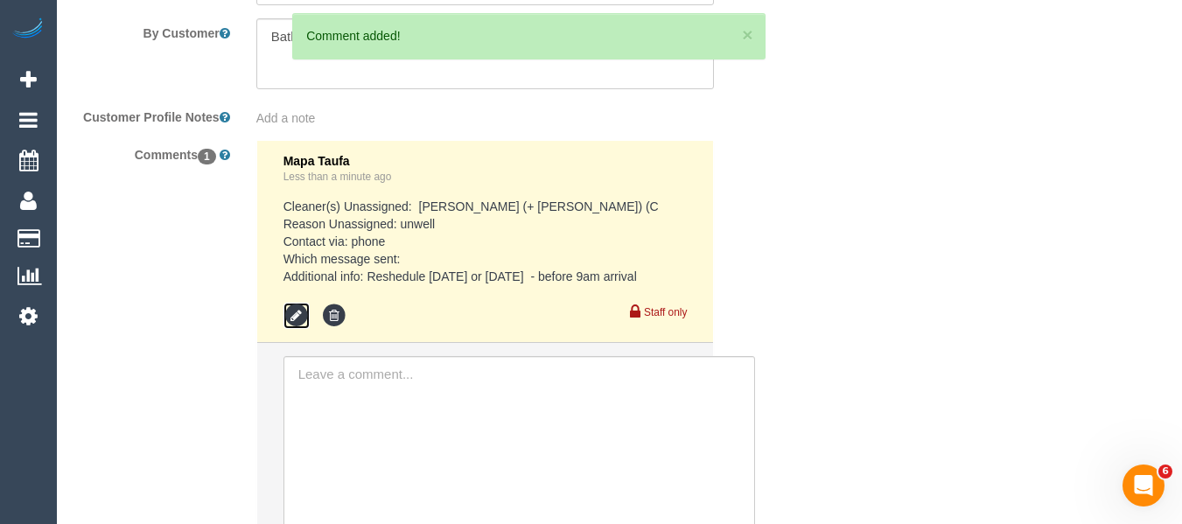
click at [301, 309] on icon at bounding box center [297, 316] width 26 height 26
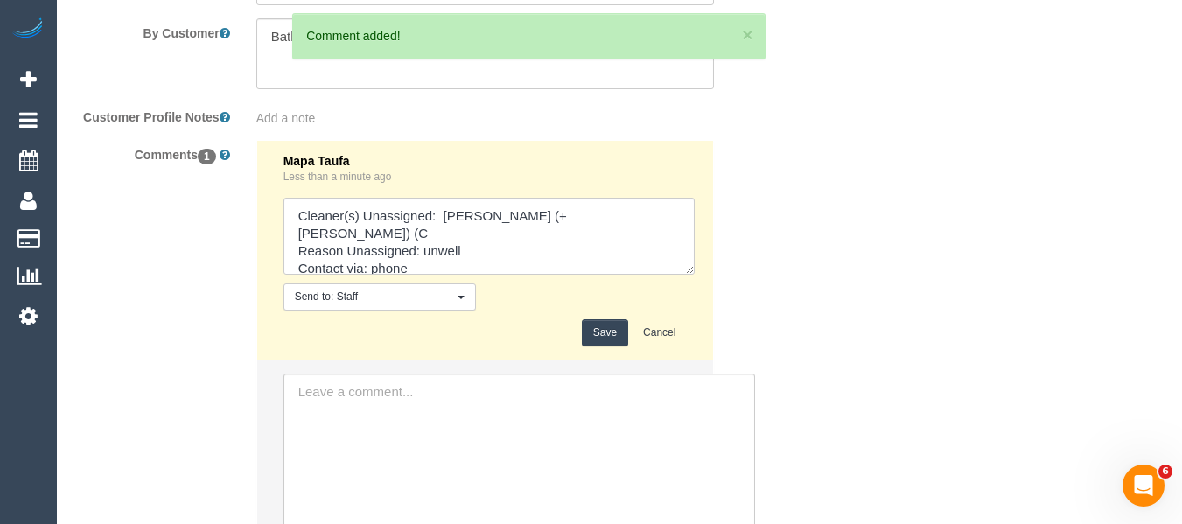
drag, startPoint x: 684, startPoint y: 249, endPoint x: 709, endPoint y: 326, distance: 81.9
click at [695, 275] on textarea at bounding box center [489, 236] width 411 height 77
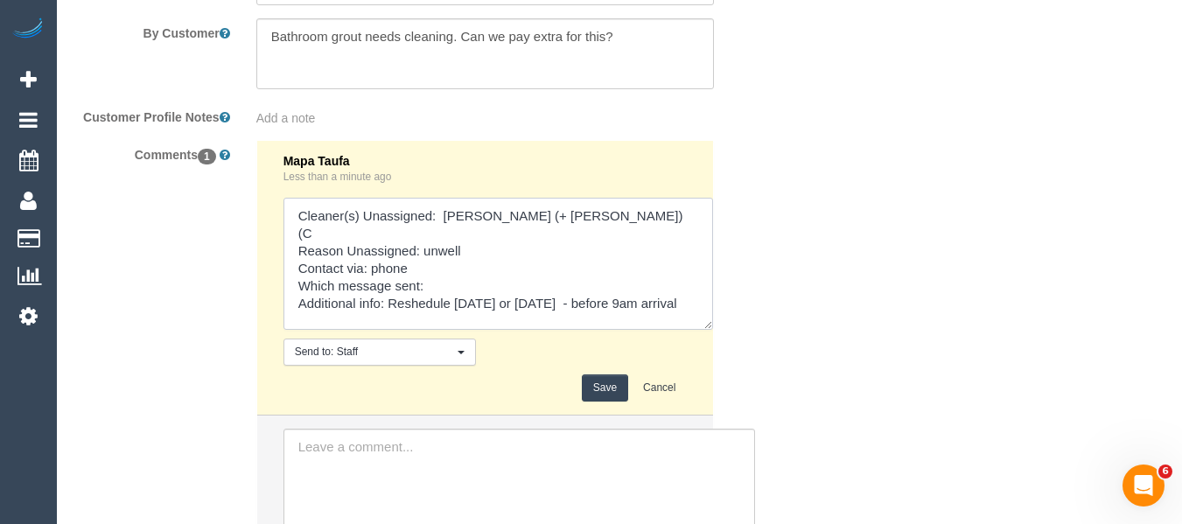
click at [389, 284] on textarea at bounding box center [499, 264] width 430 height 132
type textarea "Cleaner(s) Unassigned: Sabbir (+ Sultana) (C Reason Unassigned: unwell Contact …"
click at [608, 382] on button "Save" at bounding box center [605, 388] width 46 height 27
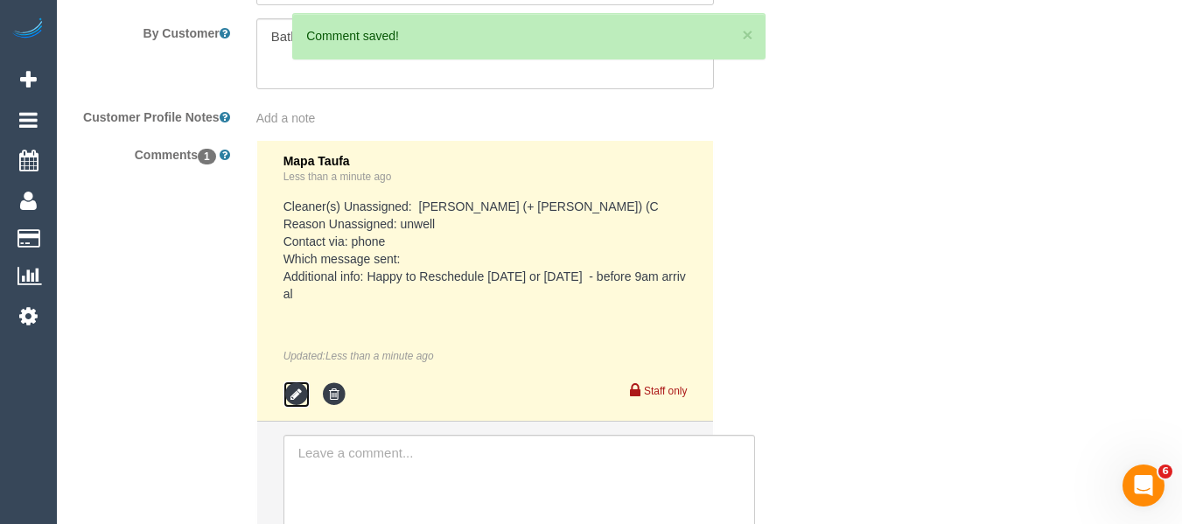
click at [295, 399] on icon at bounding box center [297, 395] width 26 height 26
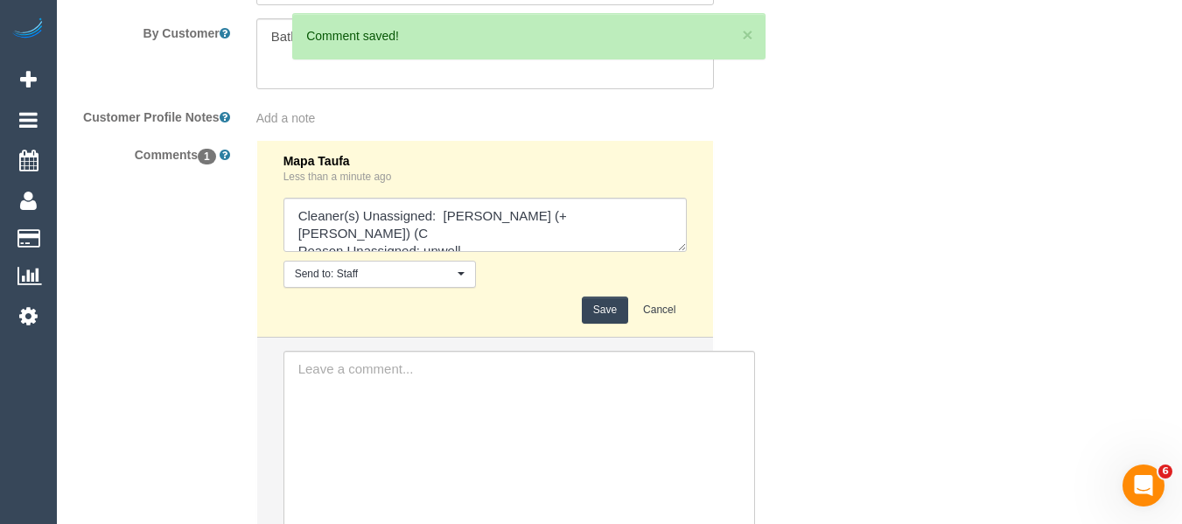
drag, startPoint x: 680, startPoint y: 249, endPoint x: 743, endPoint y: 396, distance: 160.0
click at [688, 252] on textarea at bounding box center [486, 225] width 404 height 54
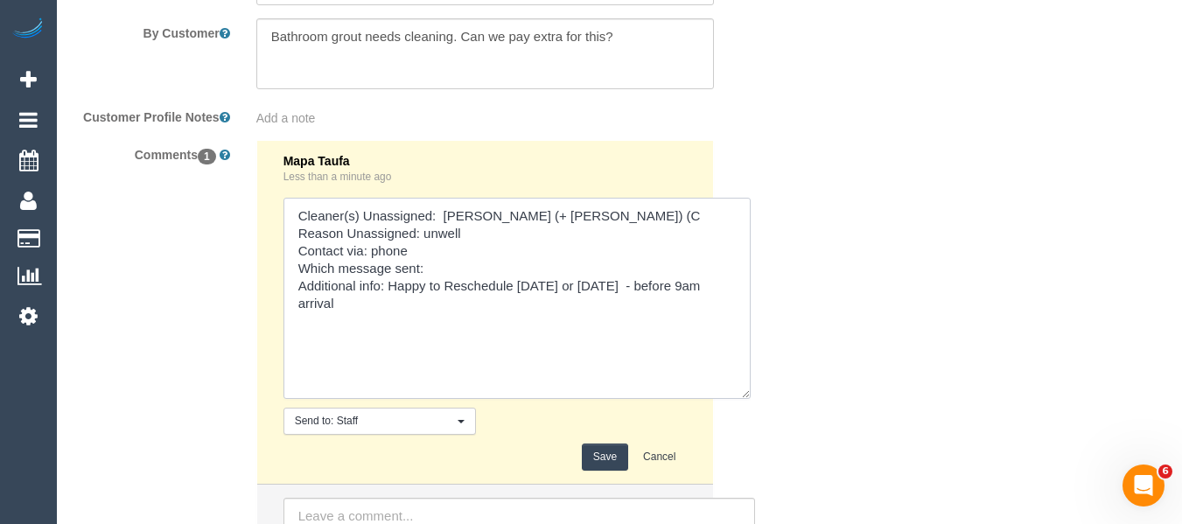
click at [543, 283] on textarea at bounding box center [517, 298] width 467 height 201
type textarea "Cleaner(s) Unassigned: Sabbir (+ Sultana) (C Reason Unassigned: unwell Contact …"
click at [613, 462] on button "Save" at bounding box center [605, 457] width 46 height 27
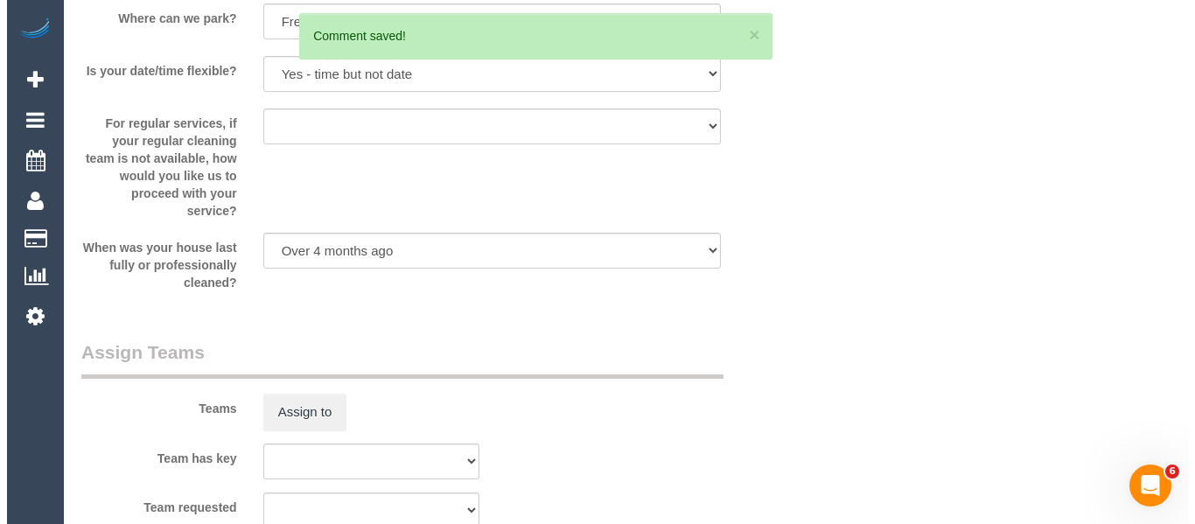
scroll to position [0, 0]
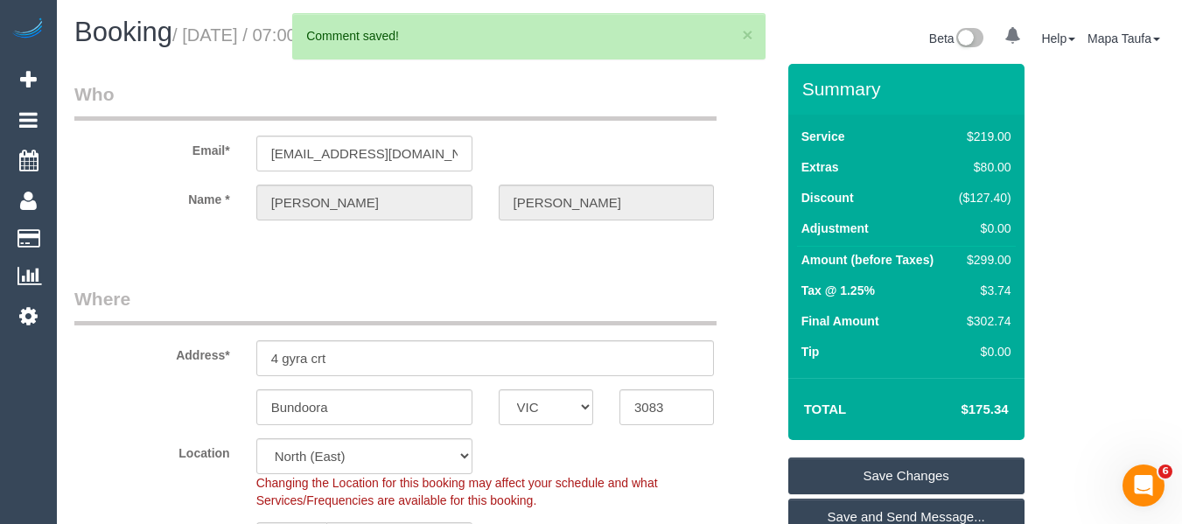
click at [839, 467] on link "Save Changes" at bounding box center [907, 476] width 236 height 37
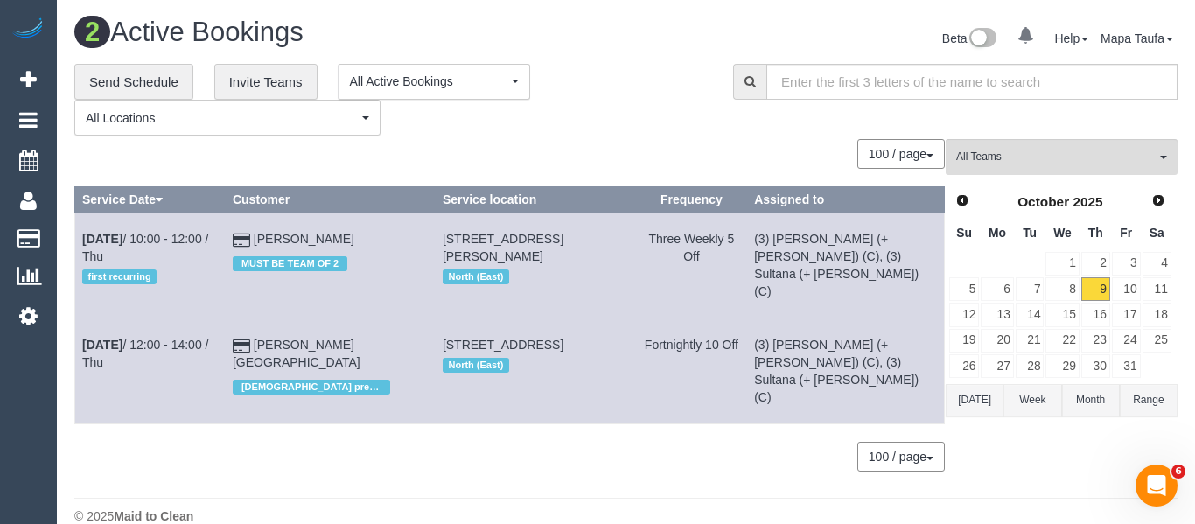
drag, startPoint x: 314, startPoint y: 244, endPoint x: 347, endPoint y: 250, distance: 33.0
click at [347, 250] on div "MUST BE TEAM OF 2" at bounding box center [330, 261] width 195 height 27
drag, startPoint x: 324, startPoint y: 231, endPoint x: 252, endPoint y: 166, distance: 96.7
click at [252, 166] on div "100 / page 10 / page 20 / page 30 / page 40 / page 50 / page 100 / page" at bounding box center [509, 154] width 871 height 30
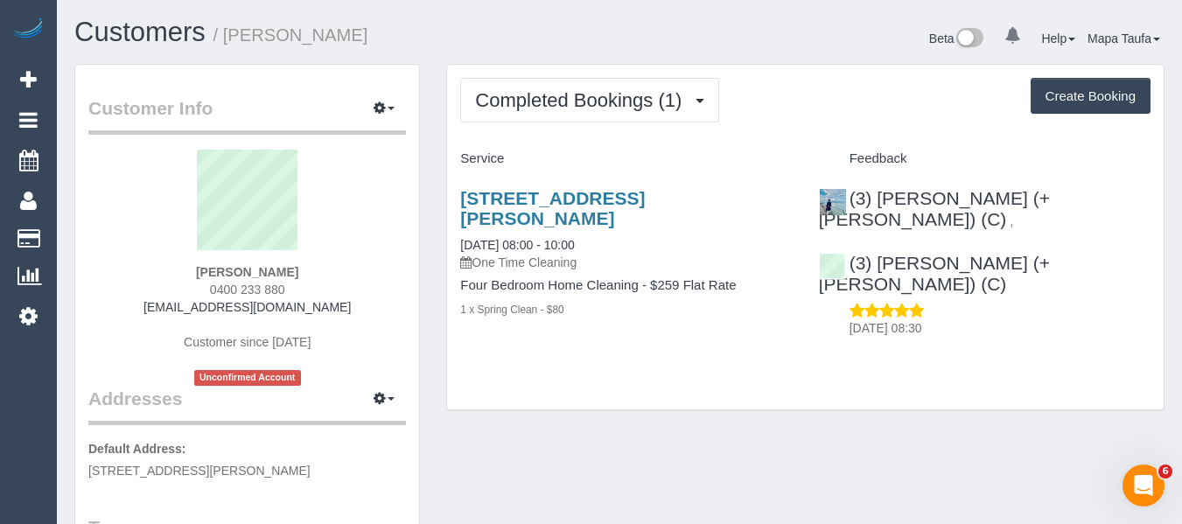
drag, startPoint x: 294, startPoint y: 281, endPoint x: 202, endPoint y: 282, distance: 91.9
click at [202, 282] on div "[PERSON_NAME] 0400 233 880 [EMAIL_ADDRESS][DOMAIN_NAME] Customer since [DATE] U…" at bounding box center [247, 268] width 318 height 236
copy span "0400 233 880"
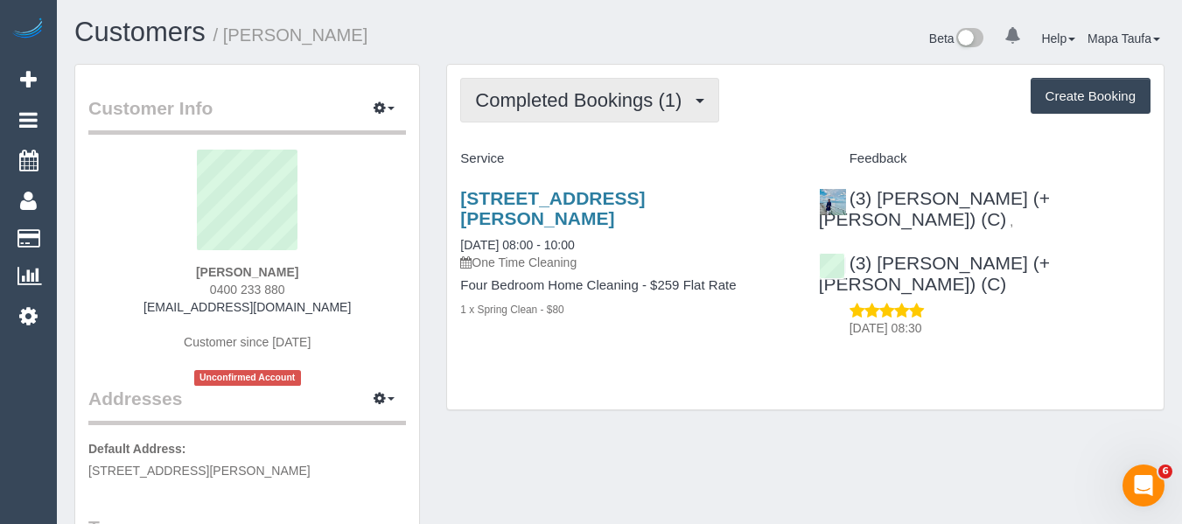
click at [613, 95] on span "Completed Bookings (1)" at bounding box center [582, 100] width 215 height 22
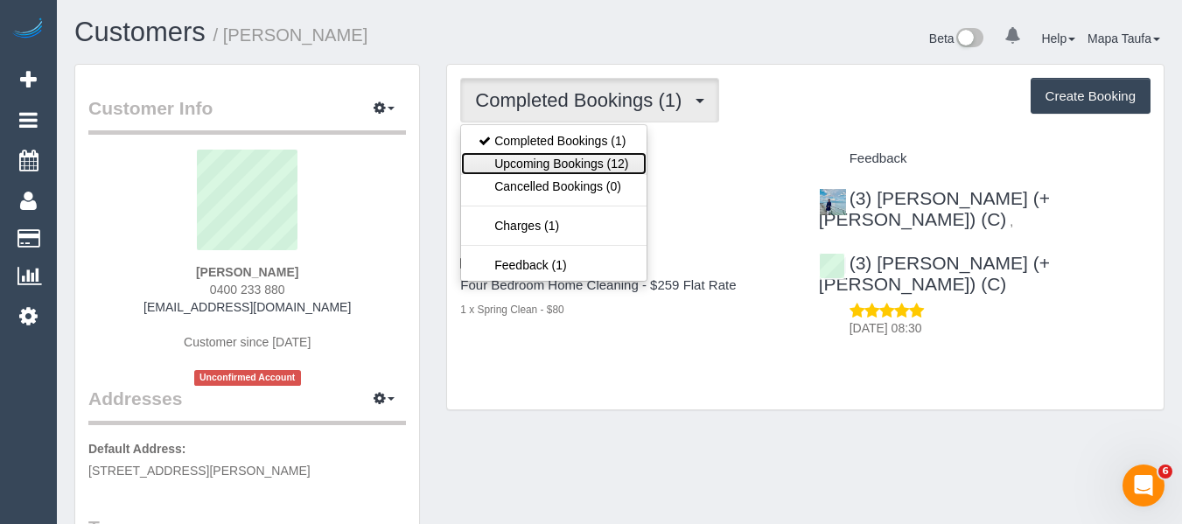
click at [613, 160] on link "Upcoming Bookings (12)" at bounding box center [553, 163] width 185 height 23
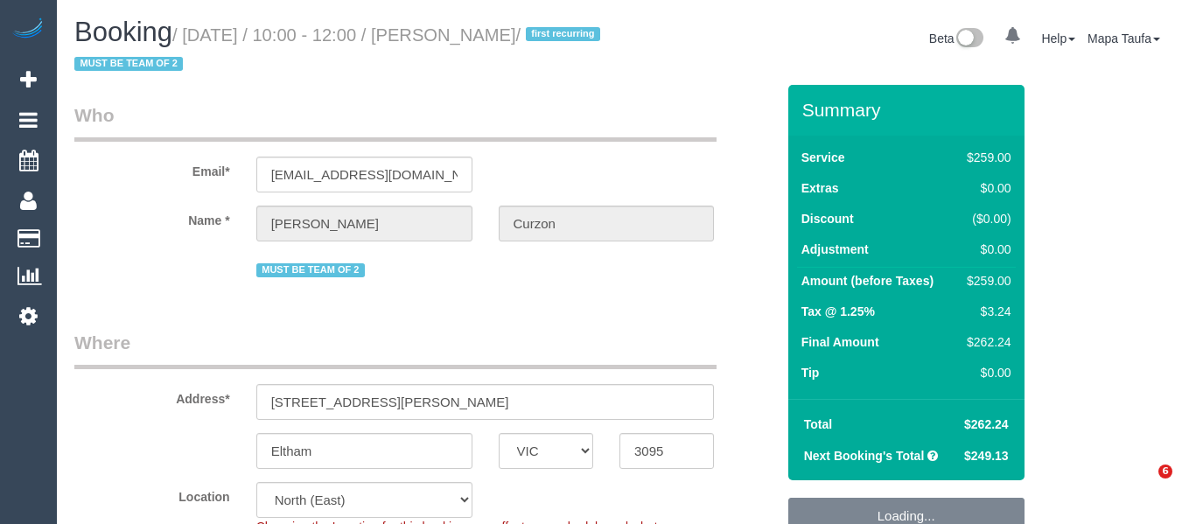
select select "VIC"
select select "number:27"
select select "number:14"
select select "number:18"
select select "number:24"
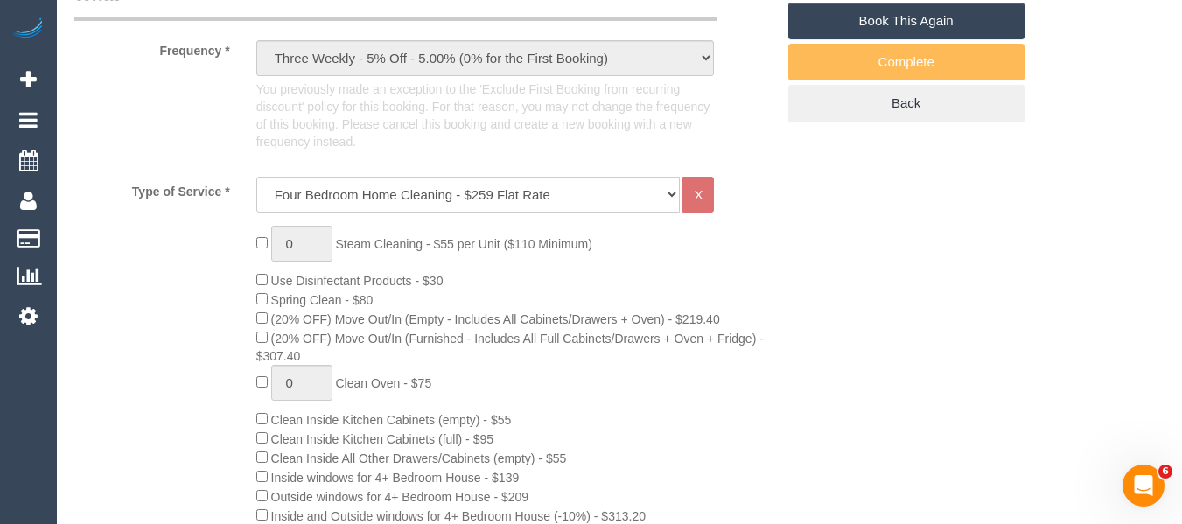
scroll to position [3268, 0]
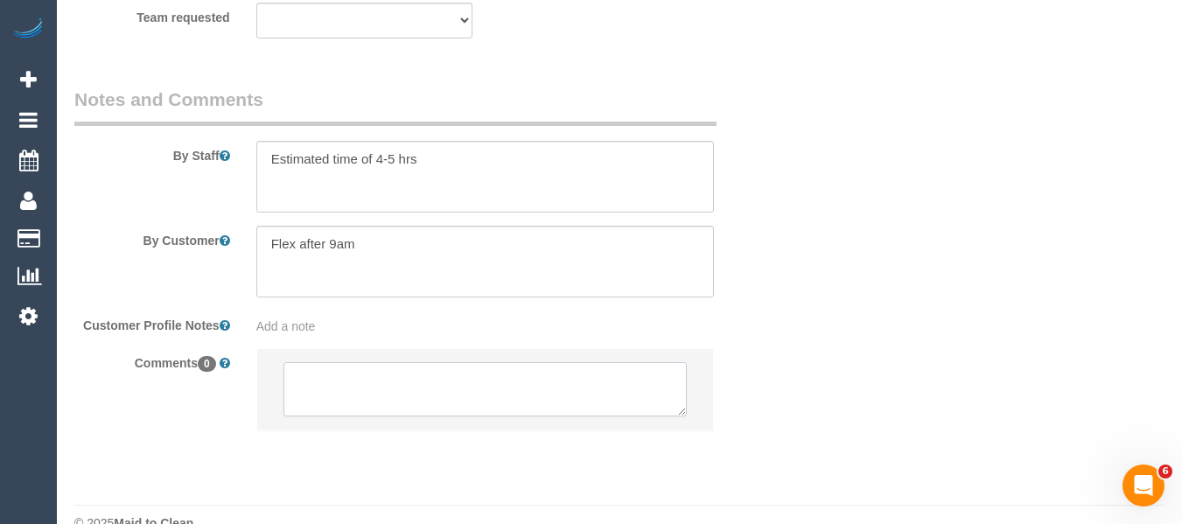
click at [336, 362] on textarea at bounding box center [486, 389] width 404 height 54
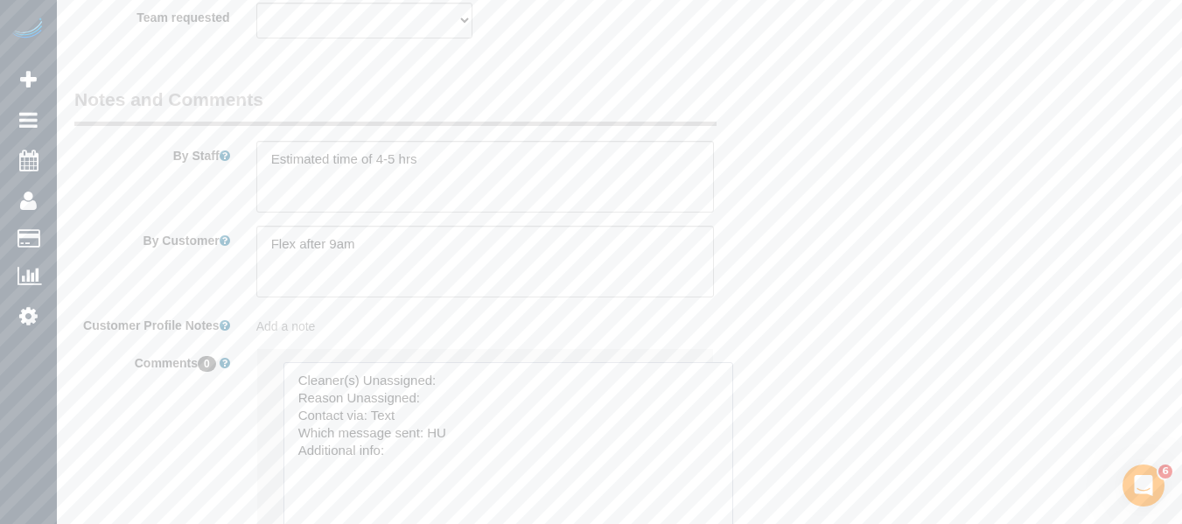
drag, startPoint x: 684, startPoint y: 376, endPoint x: 671, endPoint y: 395, distance: 22.1
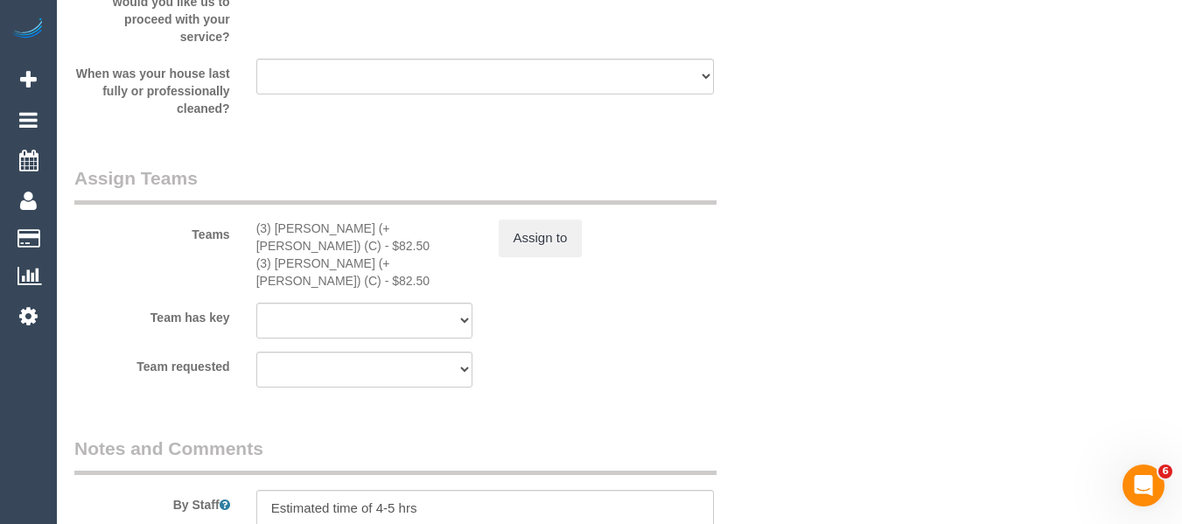
scroll to position [2918, 0]
type textarea "Cleaner(s) Unassigned: Reason Unassigned: Contact via: Text Which message sent:…"
drag, startPoint x: 401, startPoint y: 227, endPoint x: 277, endPoint y: 231, distance: 123.5
click at [277, 231] on div "(3) [PERSON_NAME] (+ [PERSON_NAME]) (C) - $82.50" at bounding box center [364, 238] width 216 height 35
copy div "[PERSON_NAME] (+ [PERSON_NAME]) (C) -"
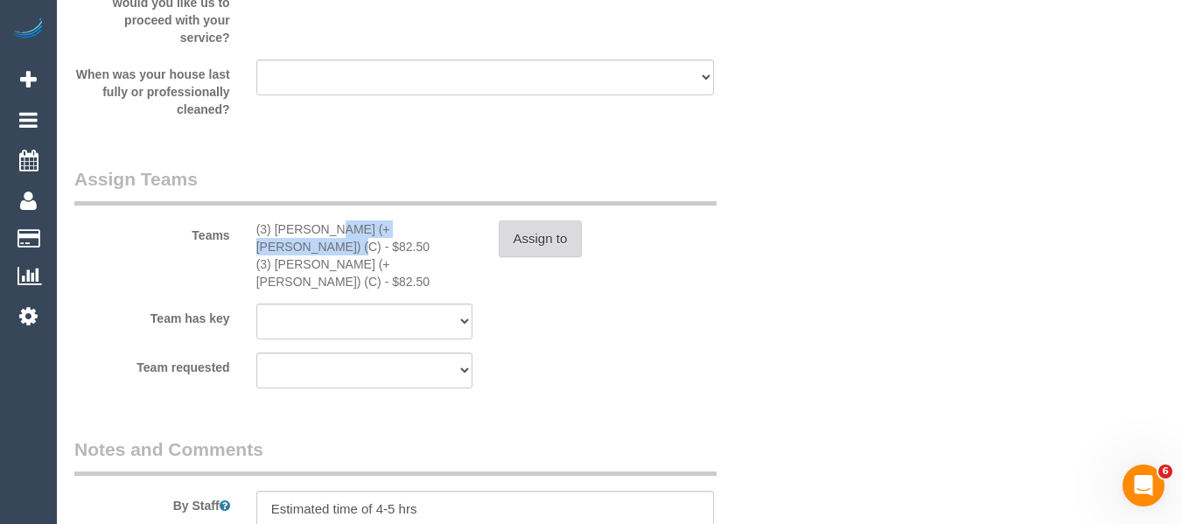
click at [526, 249] on button "Assign to" at bounding box center [541, 239] width 84 height 37
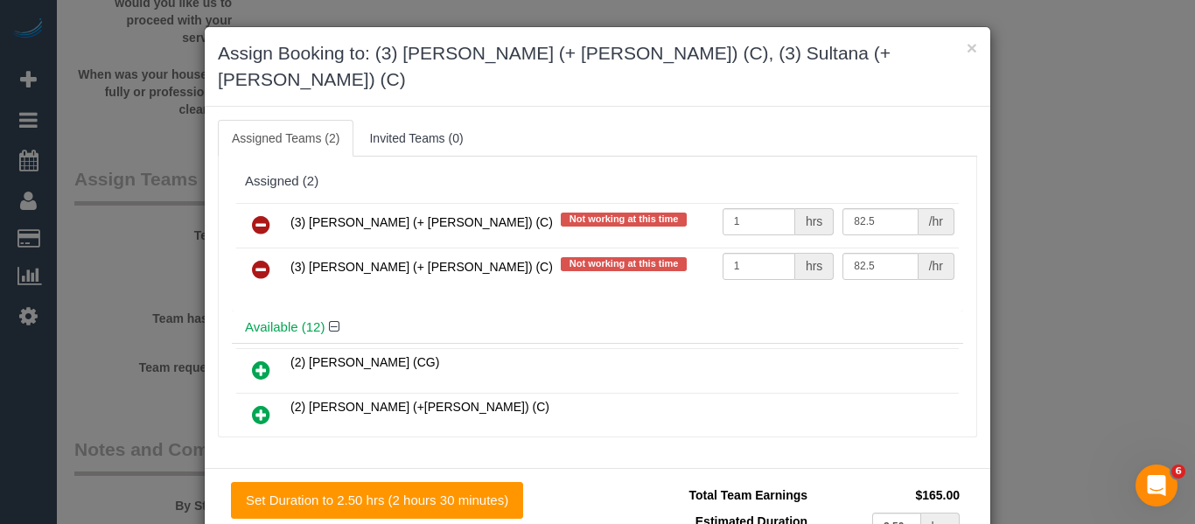
click at [267, 208] on link at bounding box center [261, 225] width 41 height 35
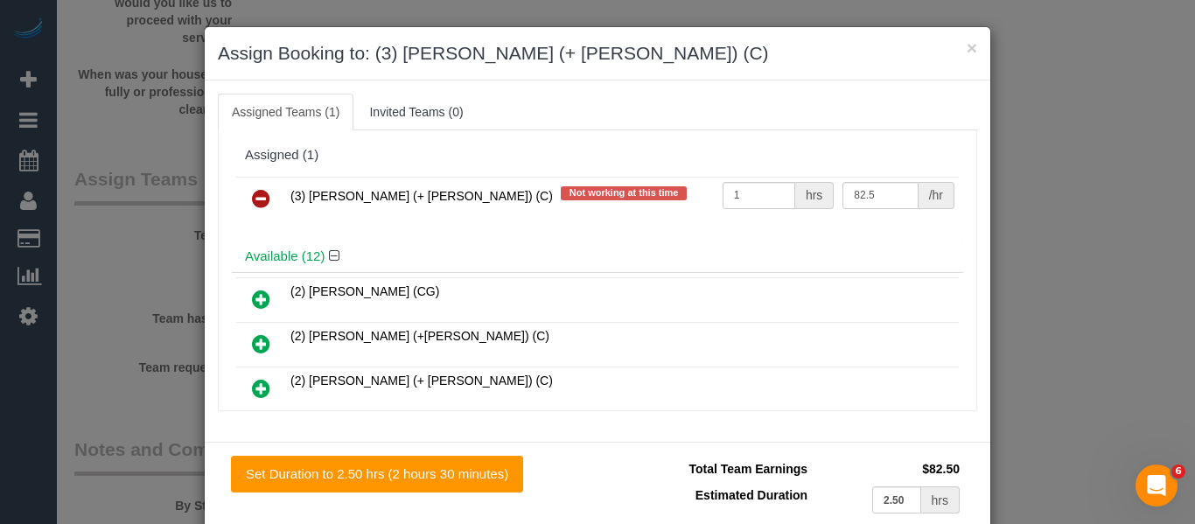
click at [267, 195] on link at bounding box center [261, 199] width 41 height 35
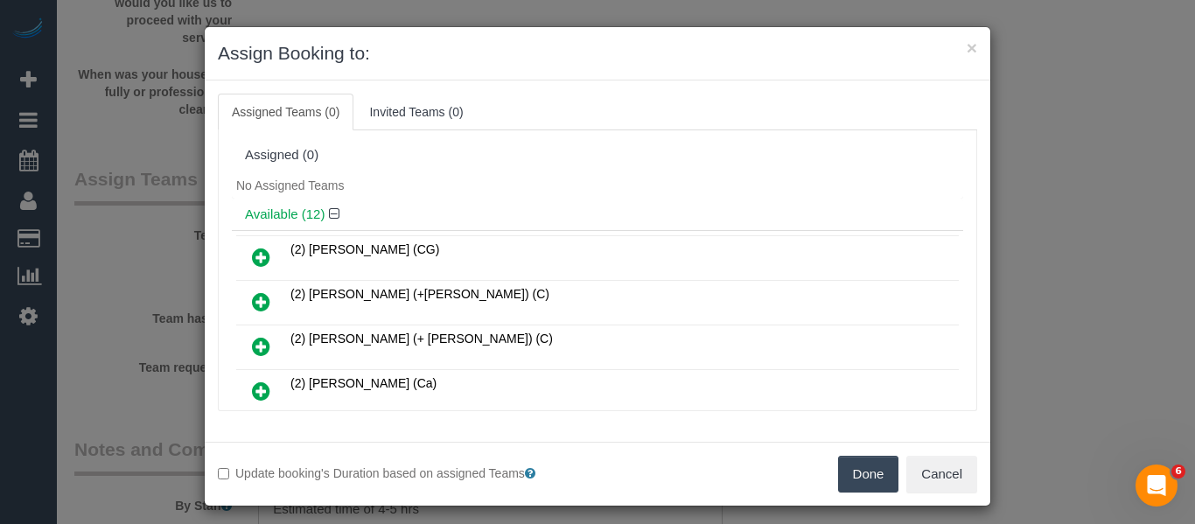
click at [852, 472] on button "Done" at bounding box center [868, 474] width 61 height 37
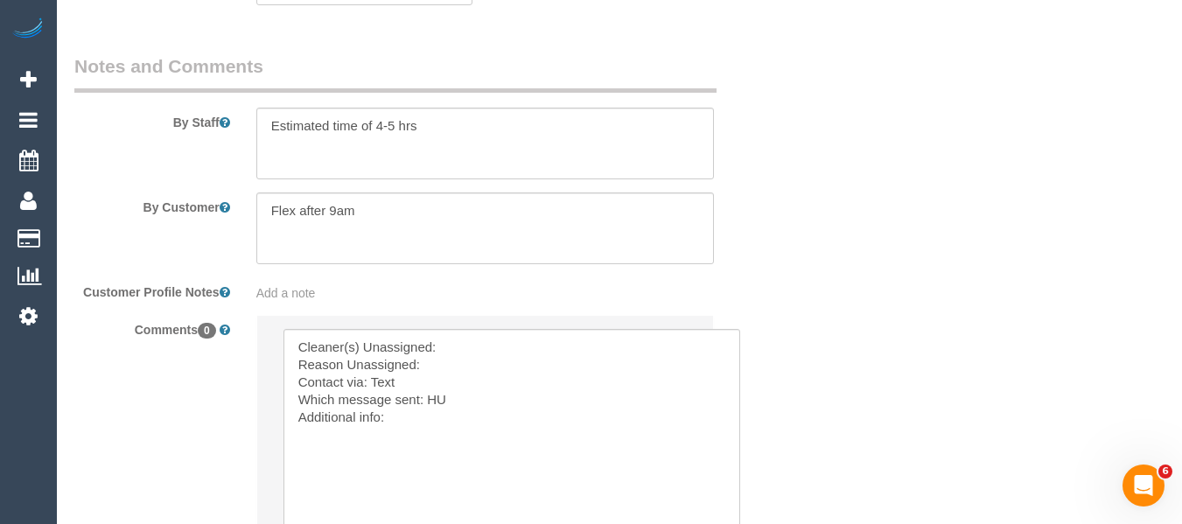
scroll to position [3529, 0]
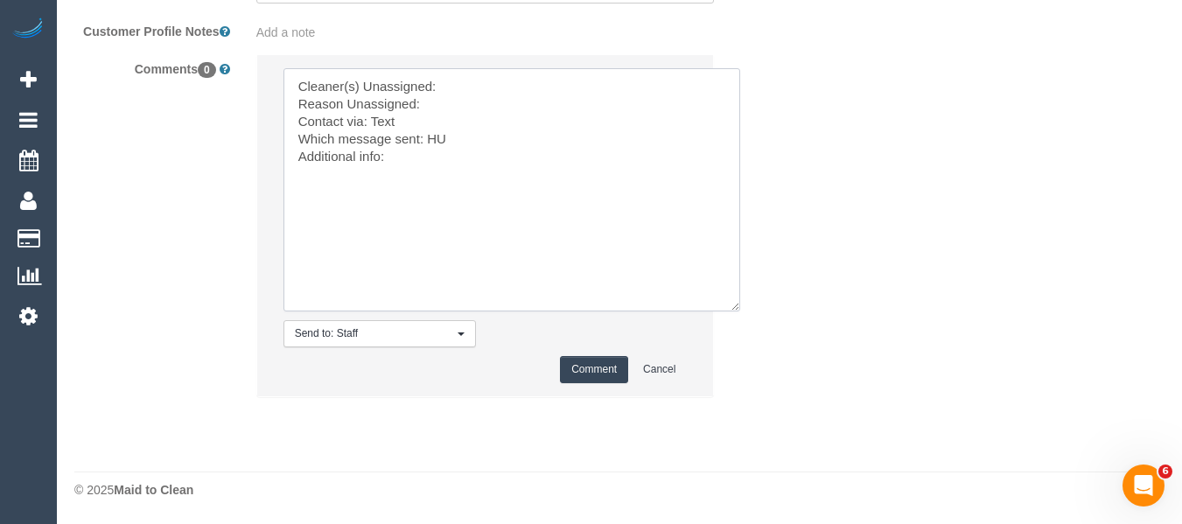
click at [465, 73] on textarea at bounding box center [512, 189] width 457 height 243
paste textarea "[PERSON_NAME] (+ [PERSON_NAME]) (C) -"
click at [476, 102] on textarea at bounding box center [512, 189] width 457 height 243
type textarea "Cleaner(s) Unassigned: [PERSON_NAME] (+ [PERSON_NAME]) (C) - Reason Unassigned:…"
click at [598, 360] on button "Comment" at bounding box center [594, 369] width 68 height 27
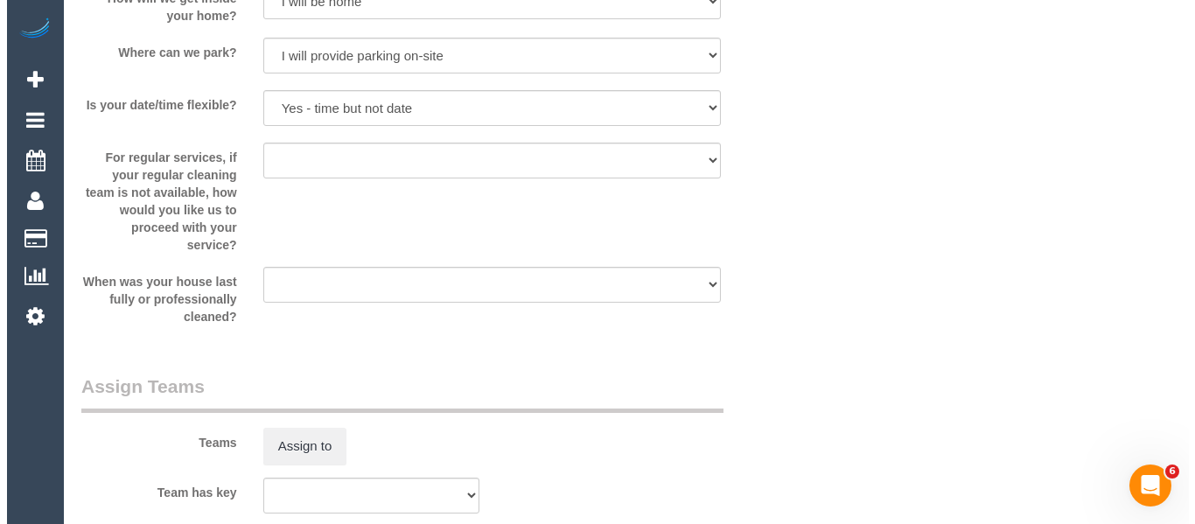
scroll to position [0, 0]
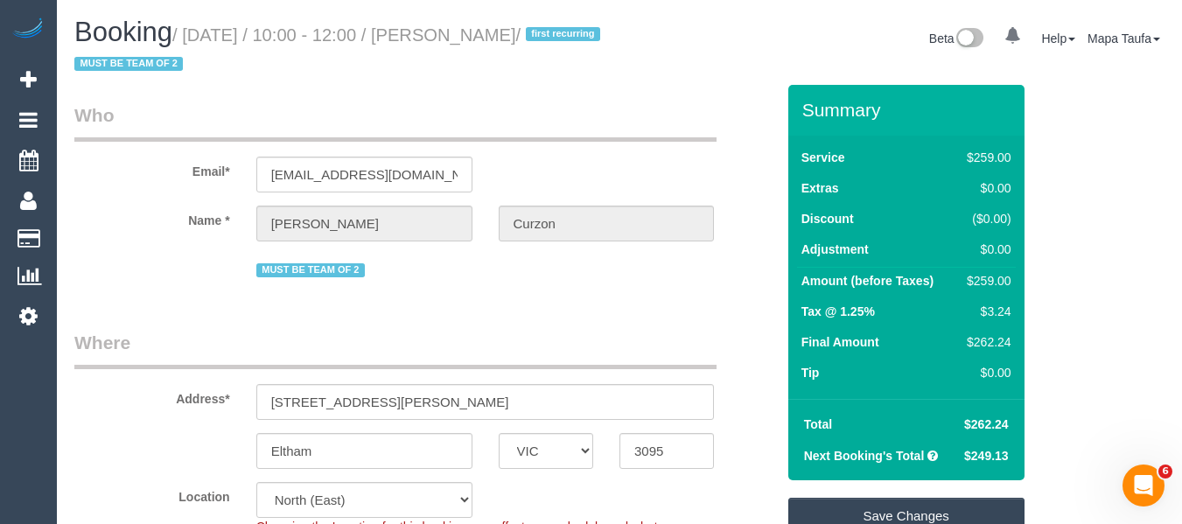
click at [844, 522] on link "Save Changes" at bounding box center [907, 516] width 236 height 37
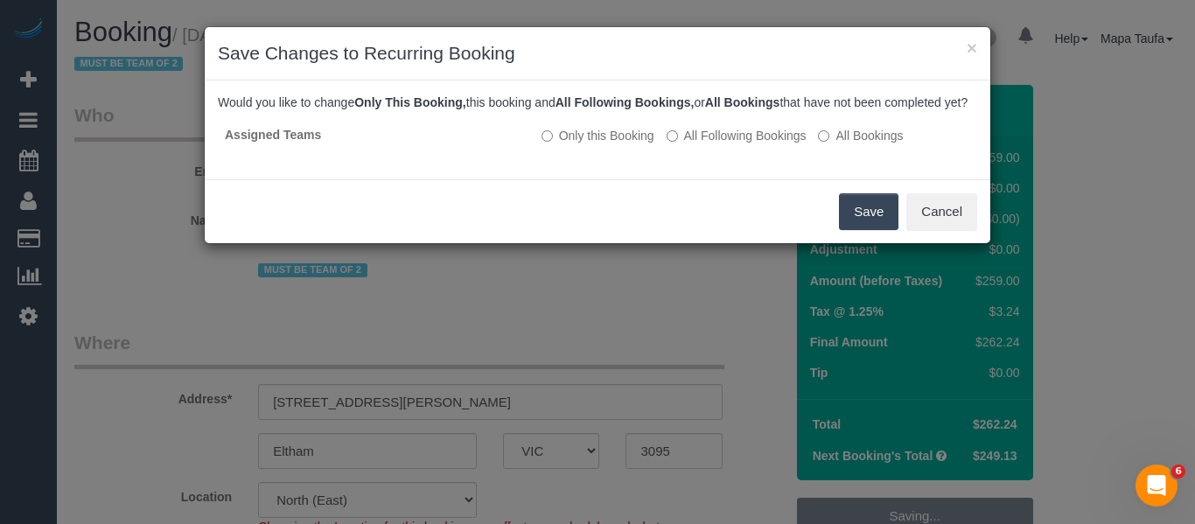
click at [887, 230] on button "Save" at bounding box center [869, 211] width 60 height 37
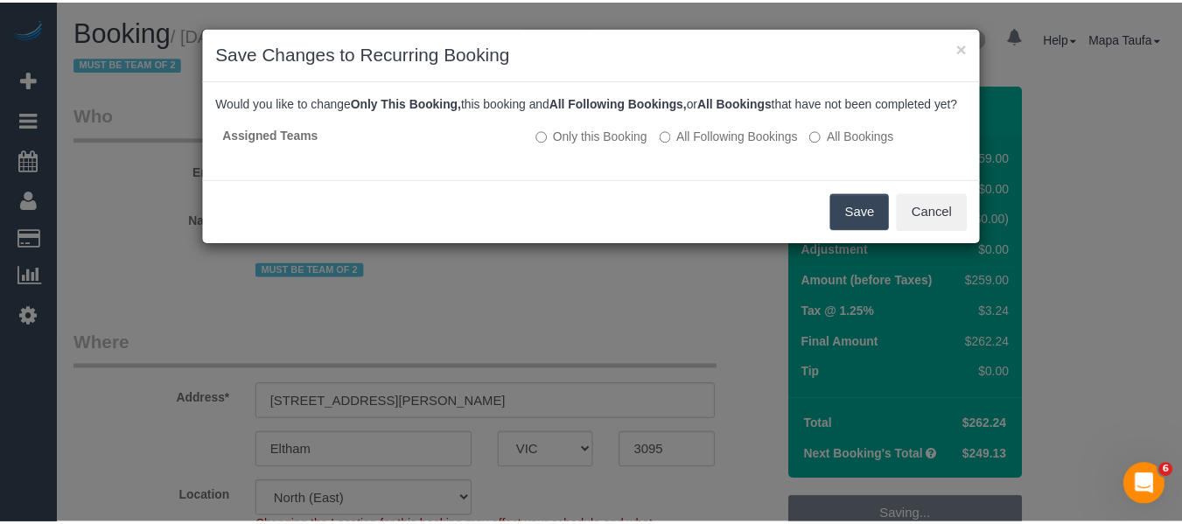
scroll to position [11, 0]
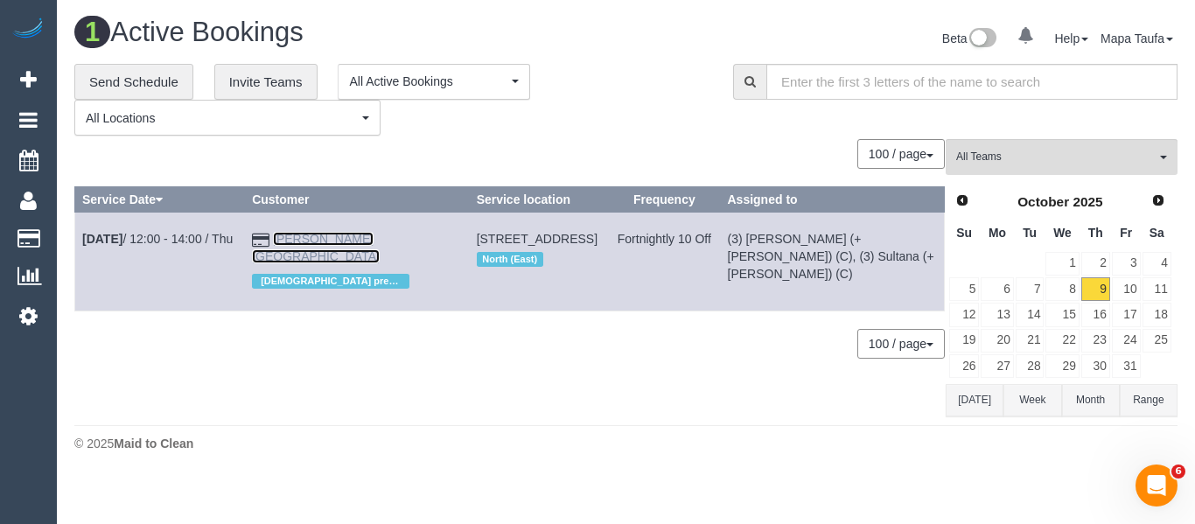
drag, startPoint x: 312, startPoint y: 230, endPoint x: 293, endPoint y: 236, distance: 19.4
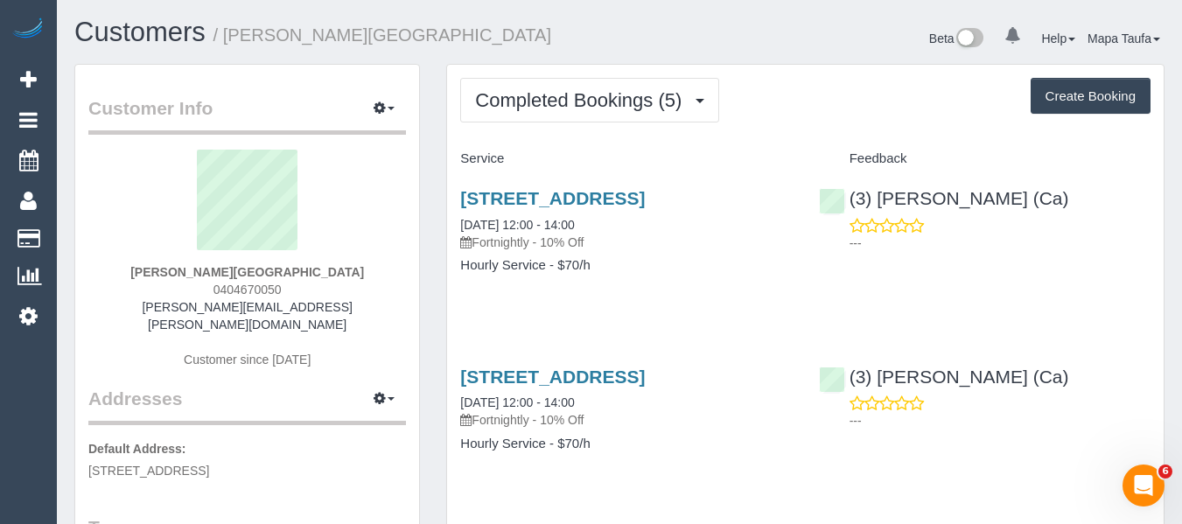
drag, startPoint x: 301, startPoint y: 291, endPoint x: 198, endPoint y: 288, distance: 103.3
click at [198, 288] on div "[PERSON_NAME][GEOGRAPHIC_DATA] 0404670050 [PERSON_NAME][EMAIL_ADDRESS][PERSON_N…" at bounding box center [247, 268] width 318 height 236
copy span "0404670050"
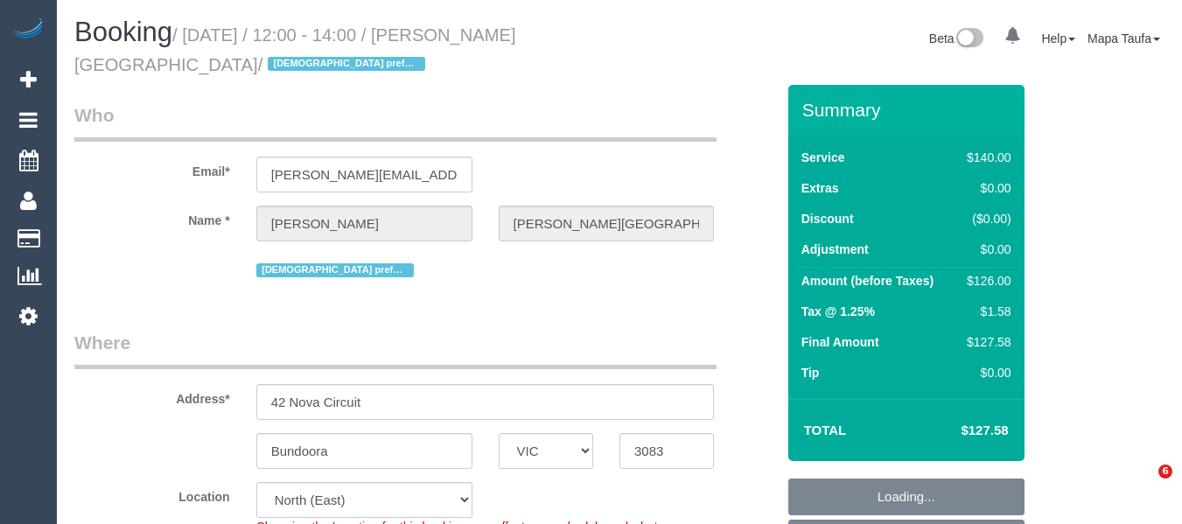
select select "VIC"
select select "number:29"
select select "number:14"
select select "number:19"
select select "number:24"
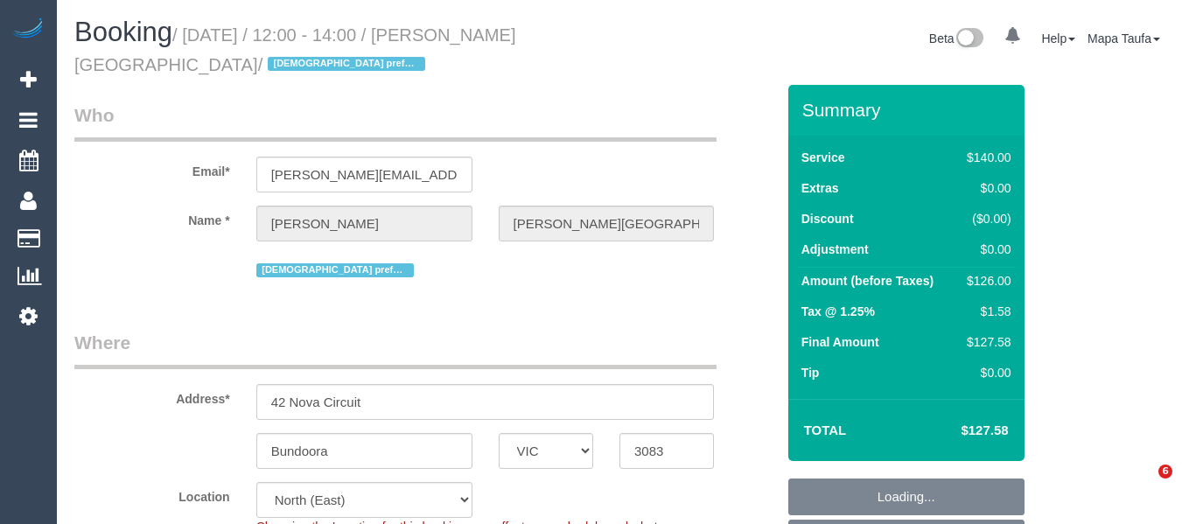
select select "number:34"
select select "number:11"
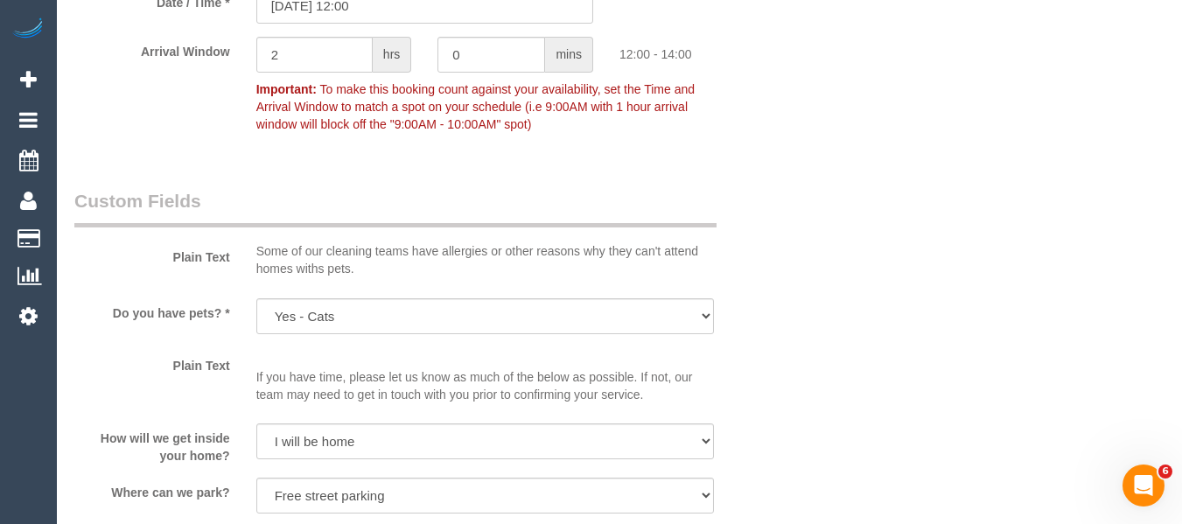
scroll to position [3518, 0]
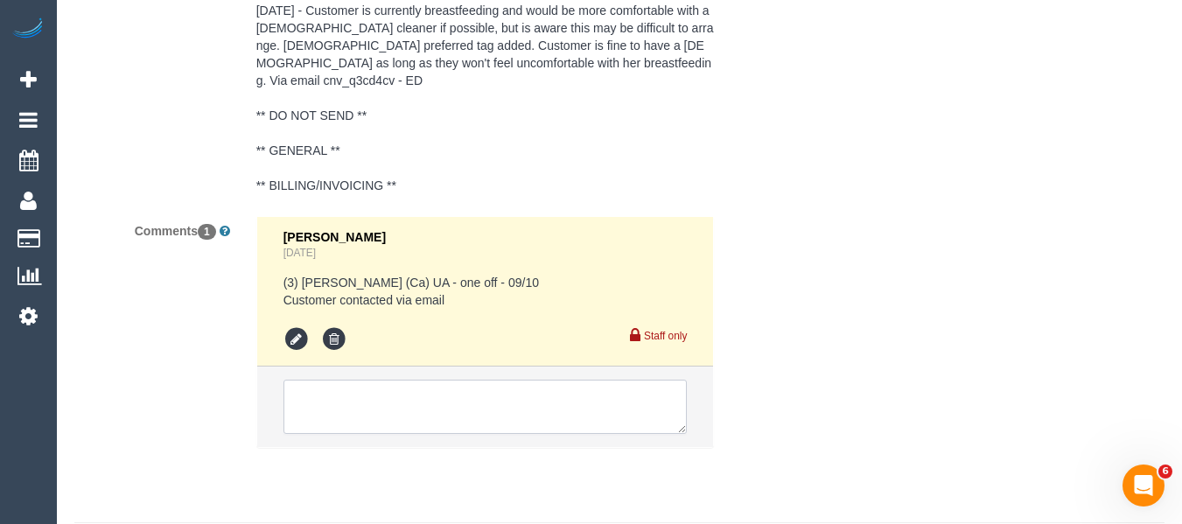
click at [431, 380] on textarea at bounding box center [486, 407] width 404 height 54
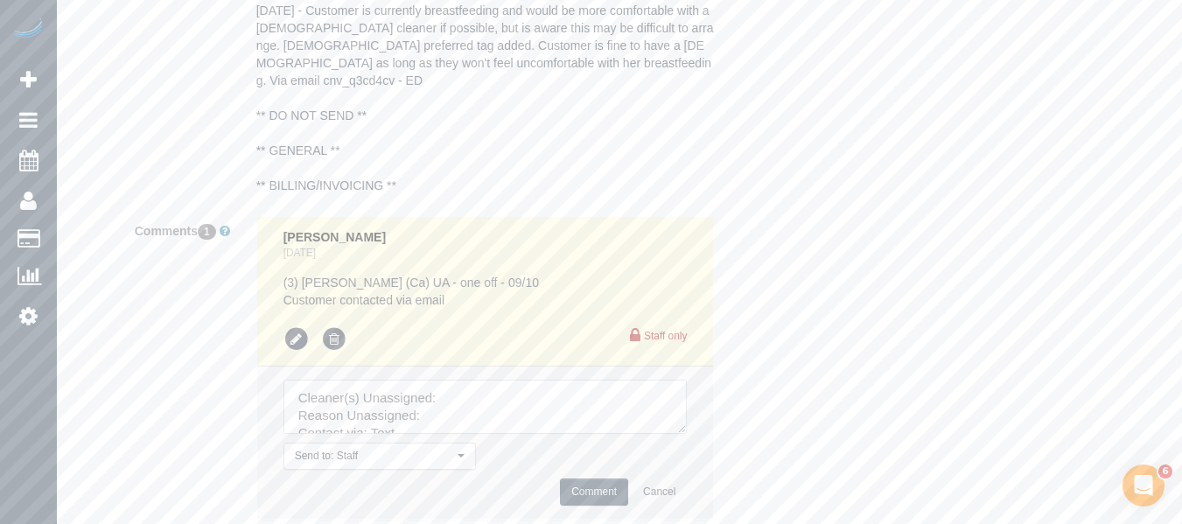
drag, startPoint x: 681, startPoint y: 372, endPoint x: 713, endPoint y: 480, distance: 112.4
click at [688, 434] on textarea at bounding box center [486, 407] width 404 height 54
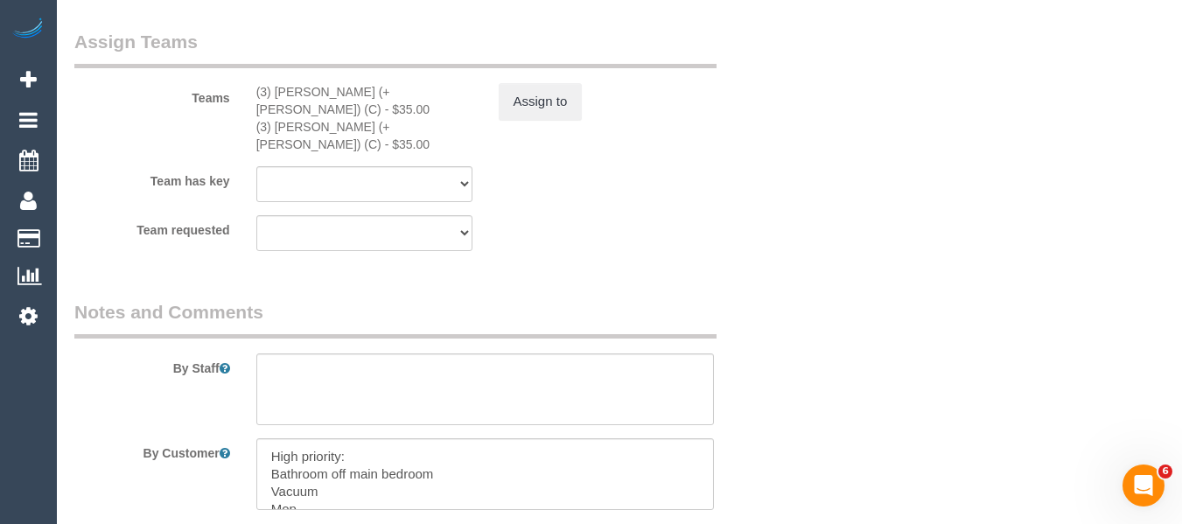
scroll to position [2906, 0]
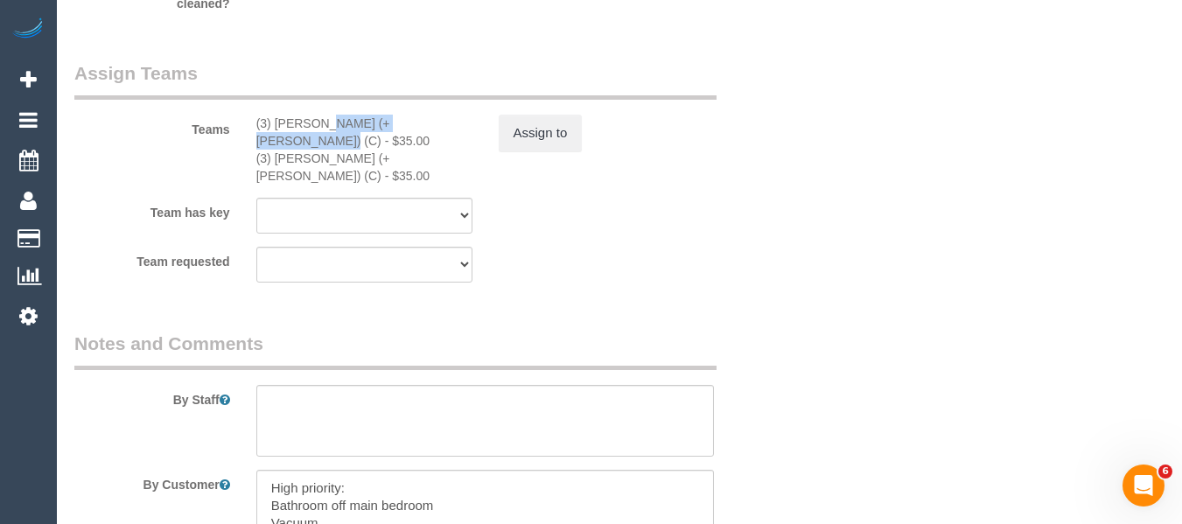
drag, startPoint x: 392, startPoint y: 116, endPoint x: 271, endPoint y: 127, distance: 121.2
click at [271, 127] on div "(3) [PERSON_NAME] (+ [PERSON_NAME]) (C) - $35.00" at bounding box center [364, 132] width 216 height 35
copy div "[PERSON_NAME] (+ [PERSON_NAME]) (C)"
click at [539, 133] on button "Assign to" at bounding box center [541, 133] width 84 height 37
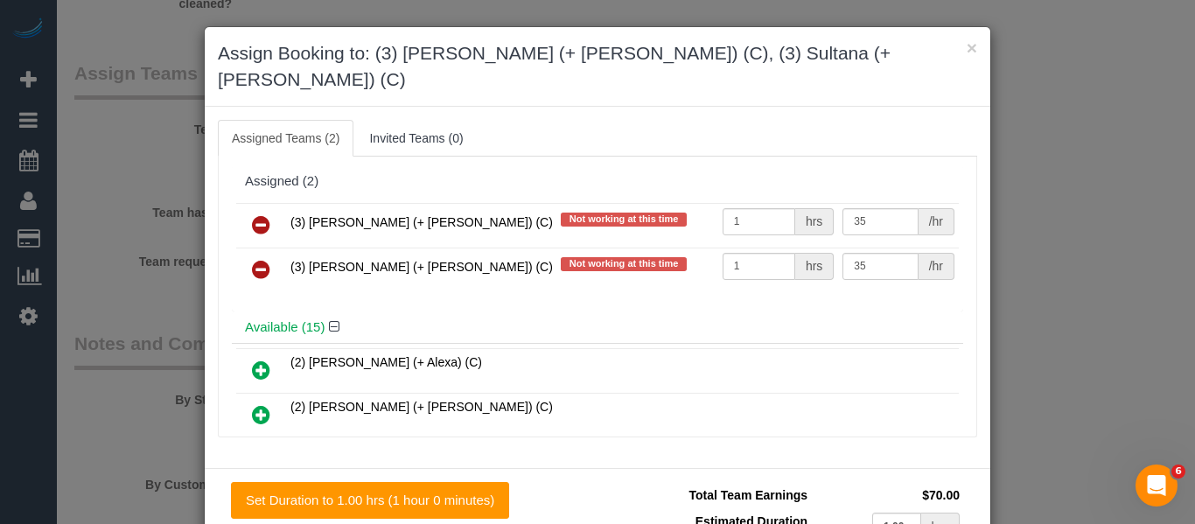
click at [261, 214] on icon at bounding box center [261, 224] width 18 height 21
click at [261, 259] on icon at bounding box center [261, 269] width 18 height 21
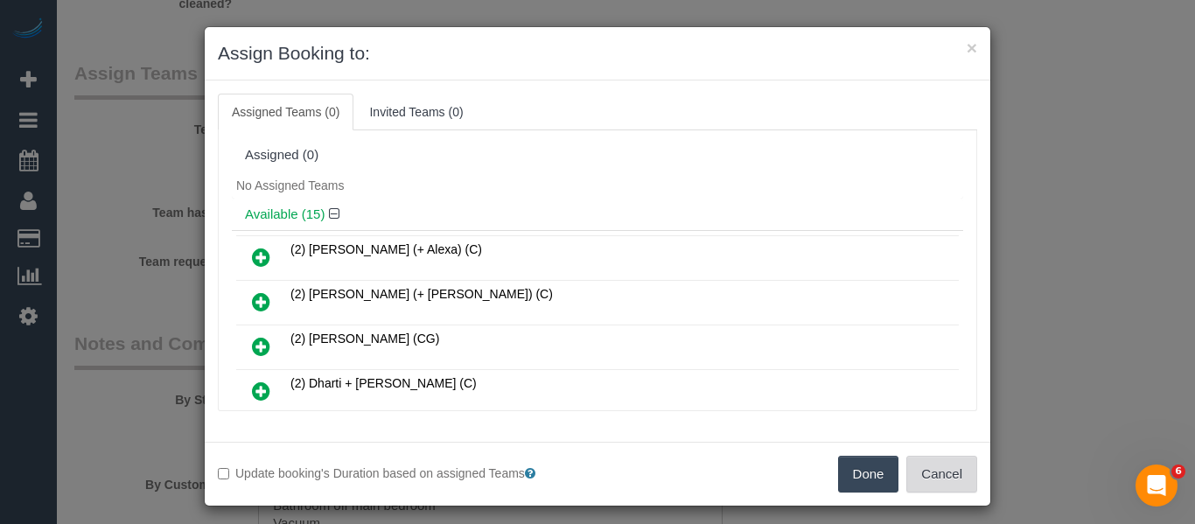
click at [907, 466] on button "Cancel" at bounding box center [942, 474] width 71 height 37
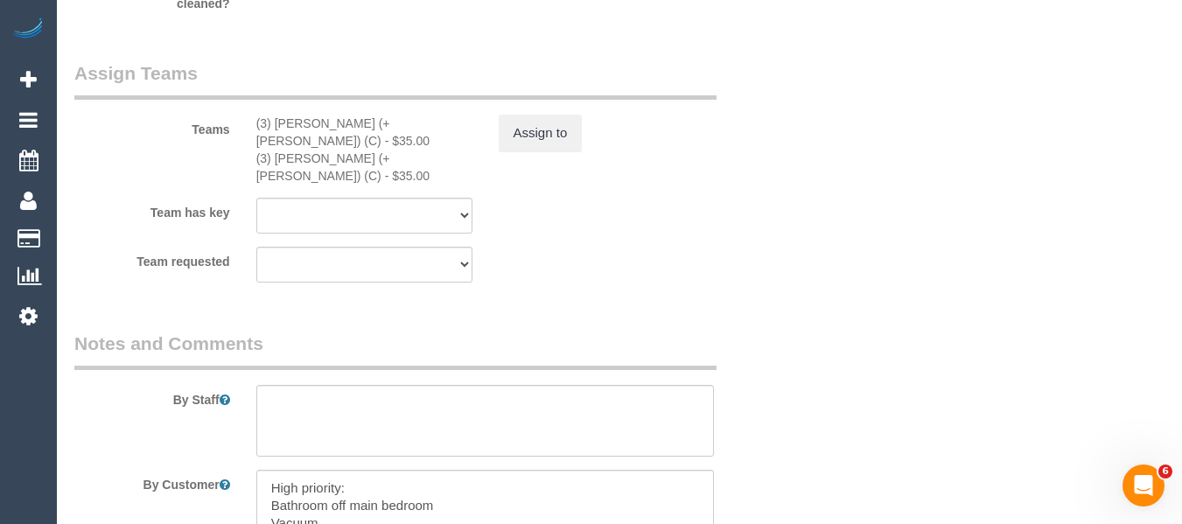
click at [873, 470] on div "× Assign Booking to: Assigned Teams (0) Invited Teams (0) Assigned (0) No Assig…" at bounding box center [591, 262] width 1182 height 524
click at [592, 129] on div "Assign to" at bounding box center [607, 133] width 242 height 37
click at [591, 129] on div "Assign to" at bounding box center [607, 133] width 242 height 37
click at [575, 132] on button "Assign to" at bounding box center [541, 133] width 84 height 37
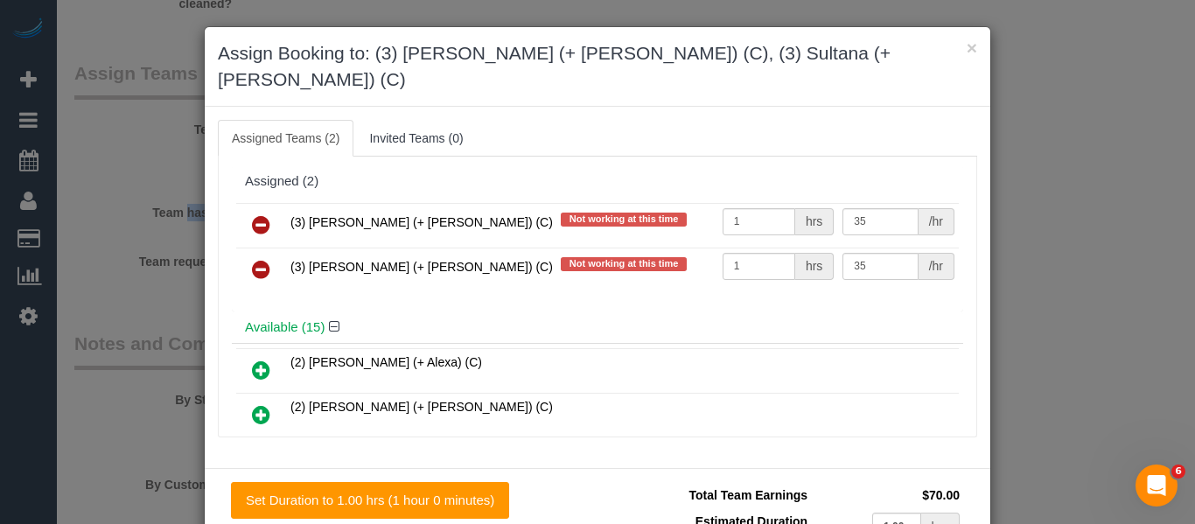
click at [252, 214] on icon at bounding box center [261, 224] width 18 height 21
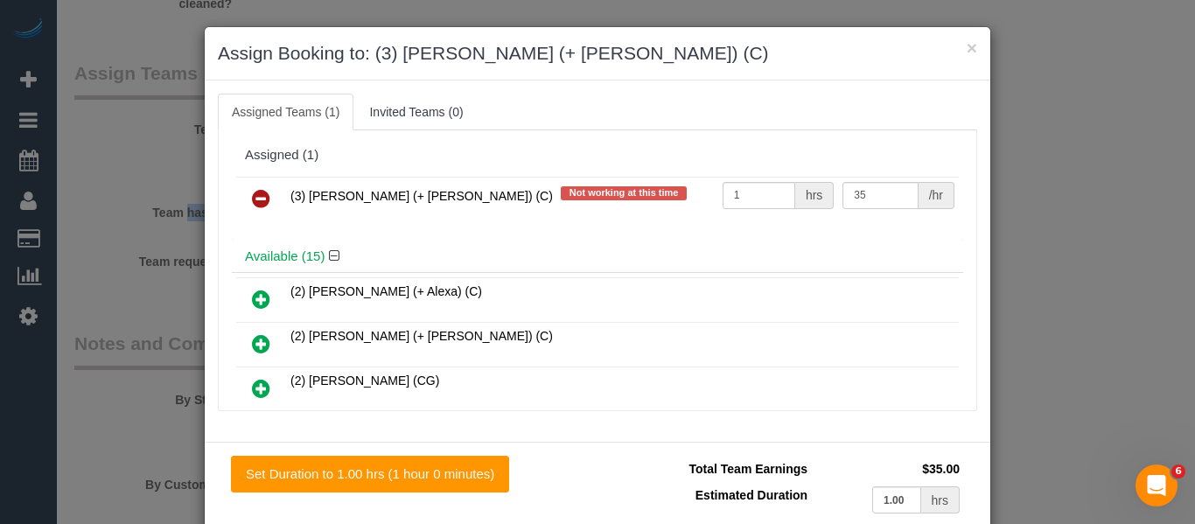
click at [252, 196] on icon at bounding box center [261, 198] width 18 height 21
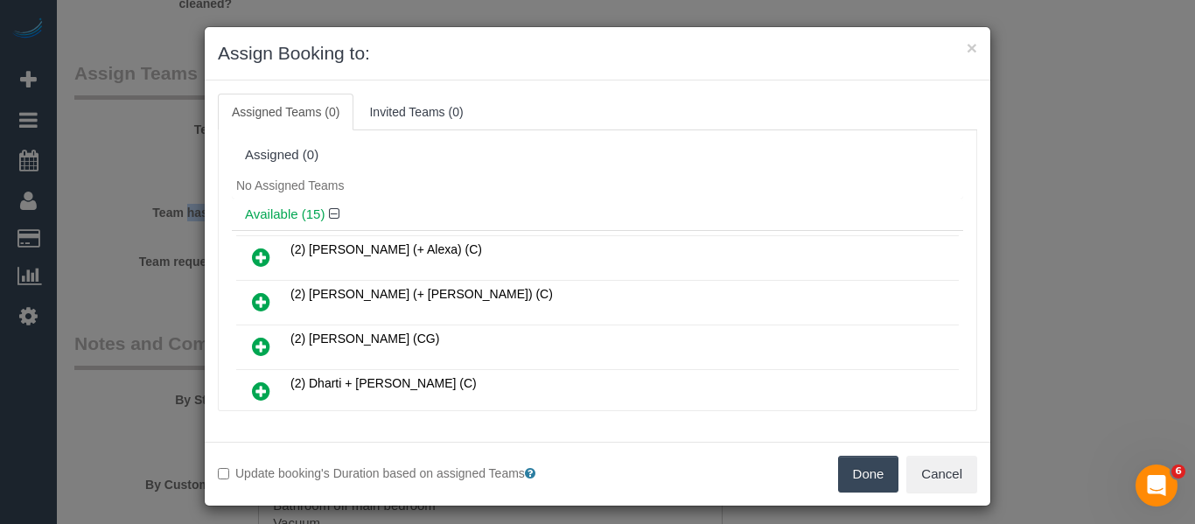
click at [866, 464] on button "Done" at bounding box center [868, 474] width 61 height 37
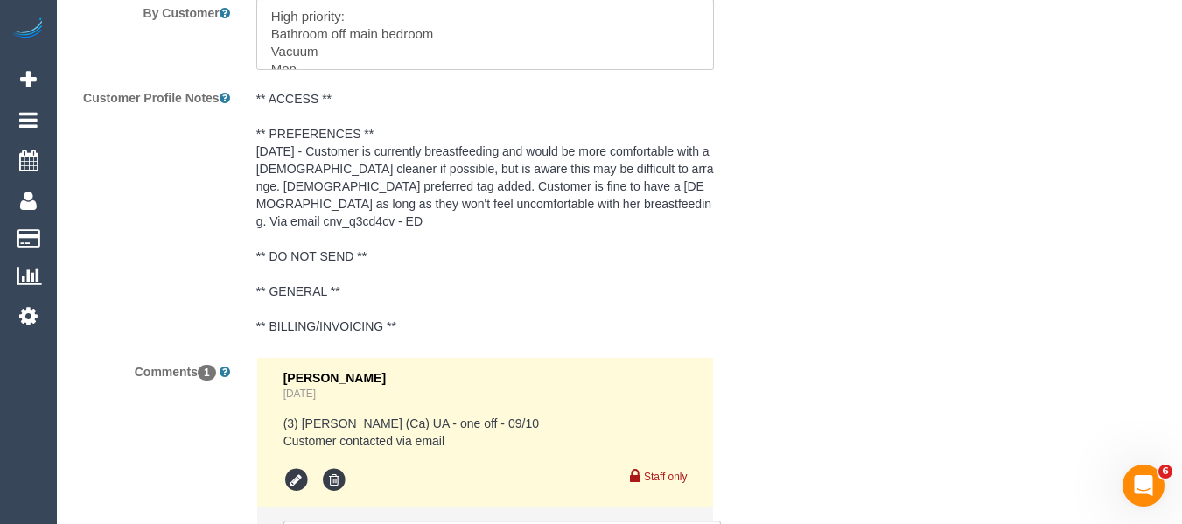
scroll to position [3693, 0]
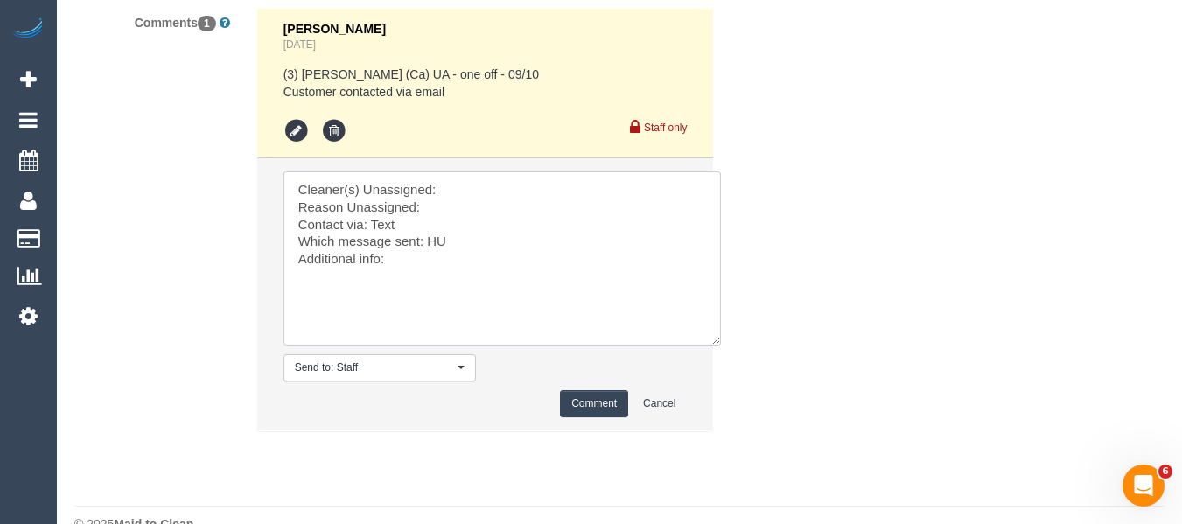
click at [472, 172] on textarea at bounding box center [503, 259] width 438 height 174
paste textarea "[PERSON_NAME] (+ [PERSON_NAME]) (C)"
click at [476, 189] on textarea at bounding box center [503, 259] width 438 height 174
type textarea "Cleaner(s) Unassigned: [PERSON_NAME] (+ [PERSON_NAME]) (C) Reason Unassigned: u…"
click at [573, 390] on button "Comment" at bounding box center [594, 403] width 68 height 27
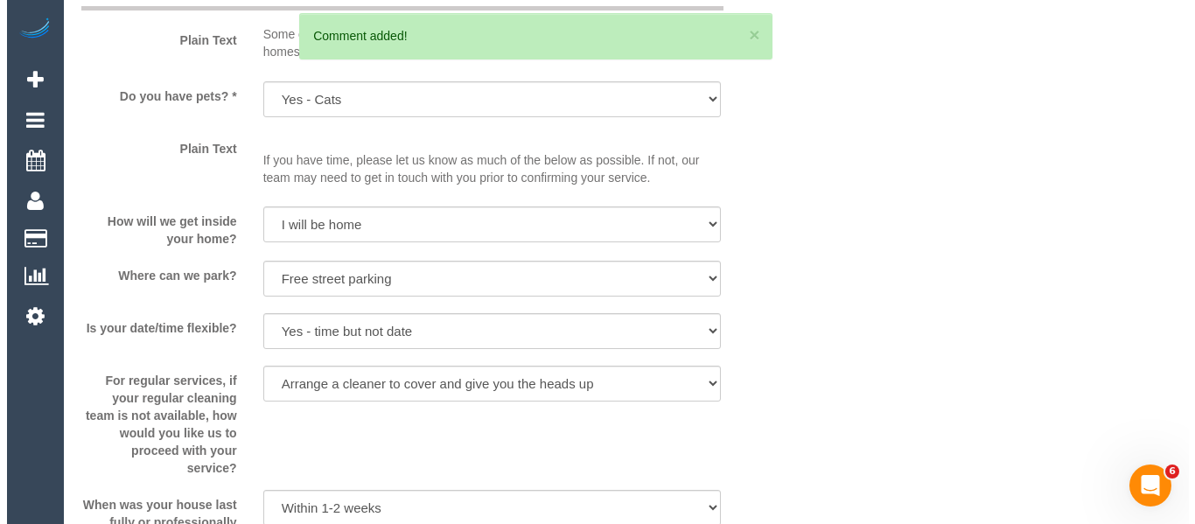
scroll to position [0, 0]
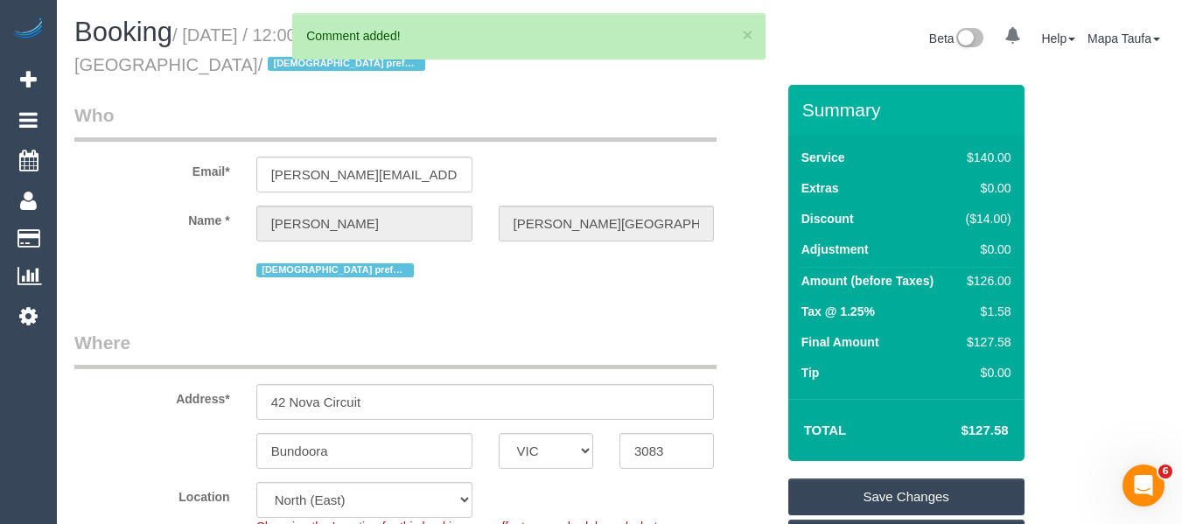
click at [891, 481] on link "Save Changes" at bounding box center [907, 497] width 236 height 37
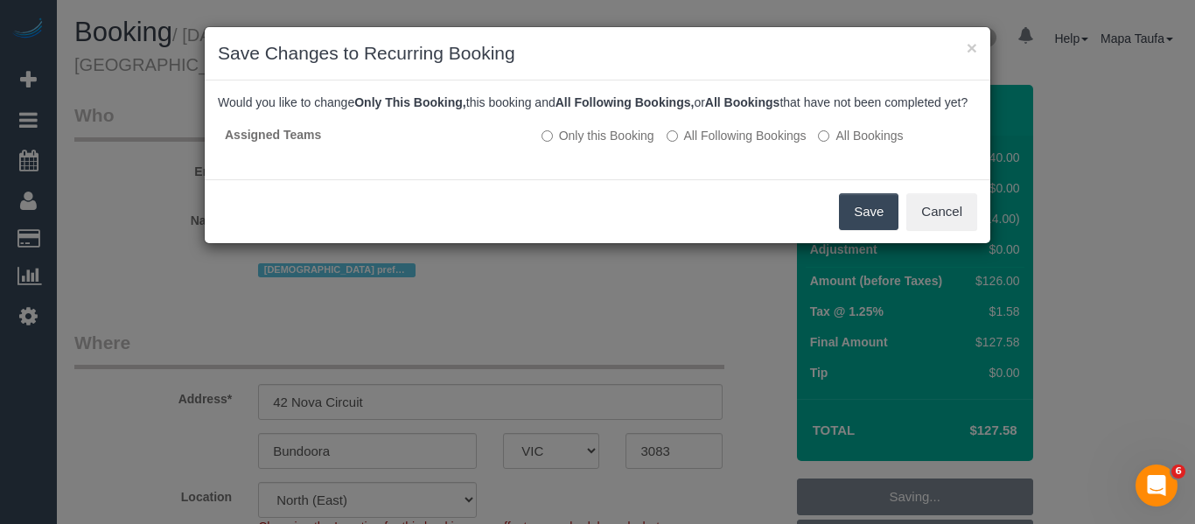
click at [866, 230] on button "Save" at bounding box center [869, 211] width 60 height 37
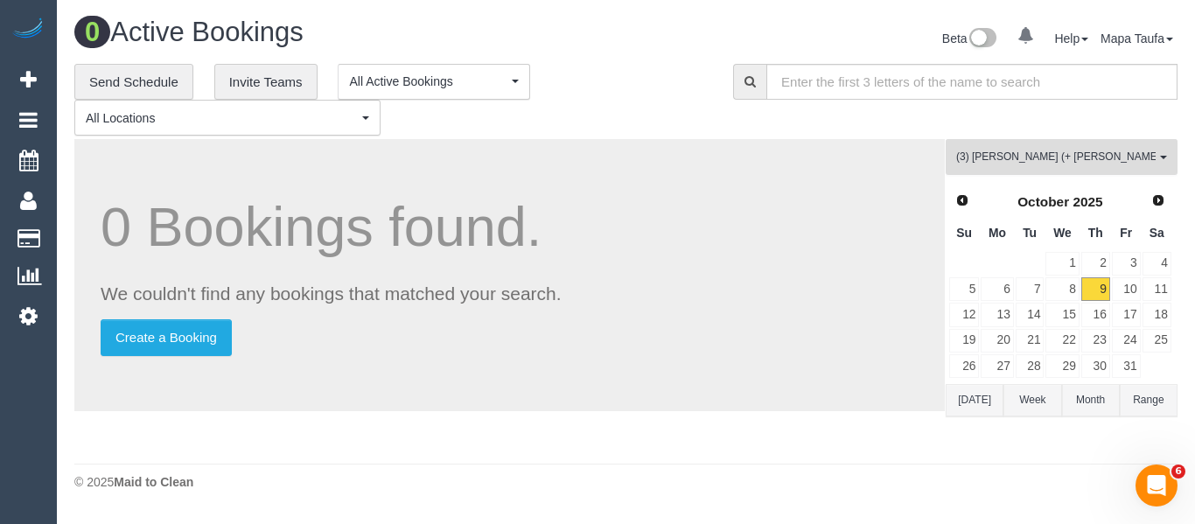
click at [1002, 165] on span "(3) [PERSON_NAME] (+ [PERSON_NAME]) (C)" at bounding box center [1057, 157] width 200 height 15
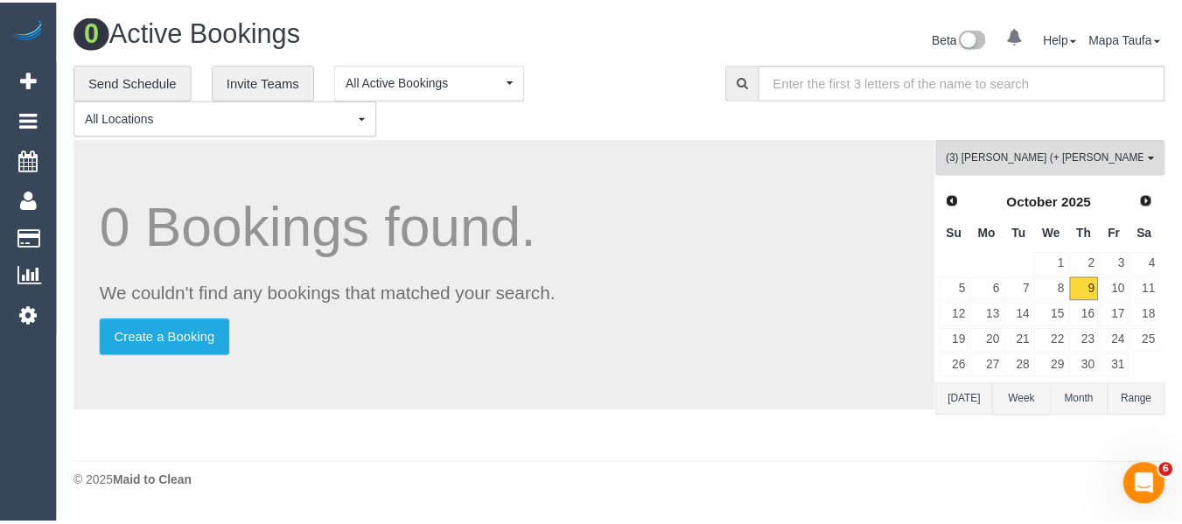
scroll to position [3835, 0]
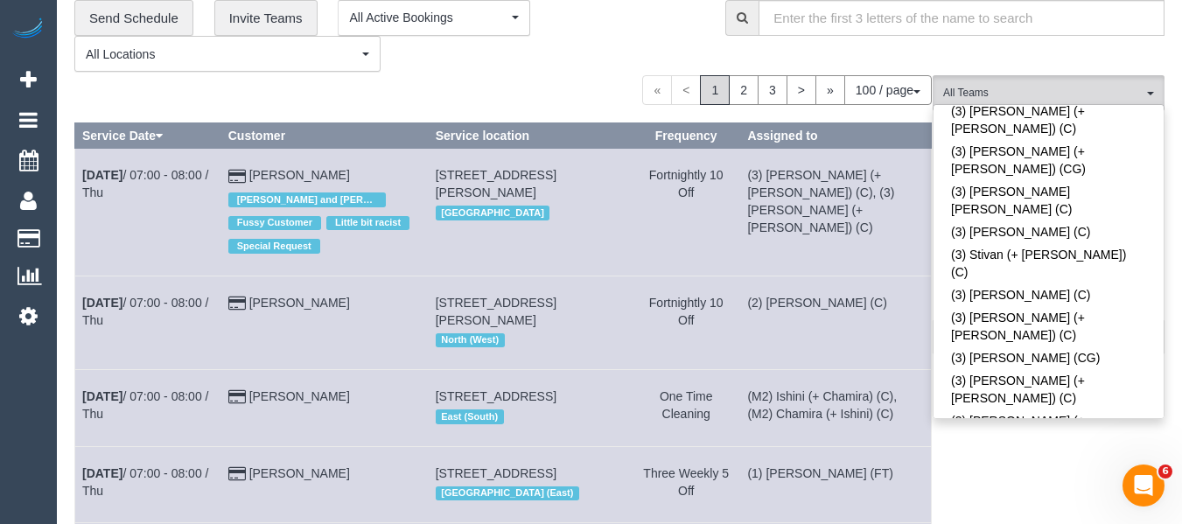
scroll to position [2879, 0]
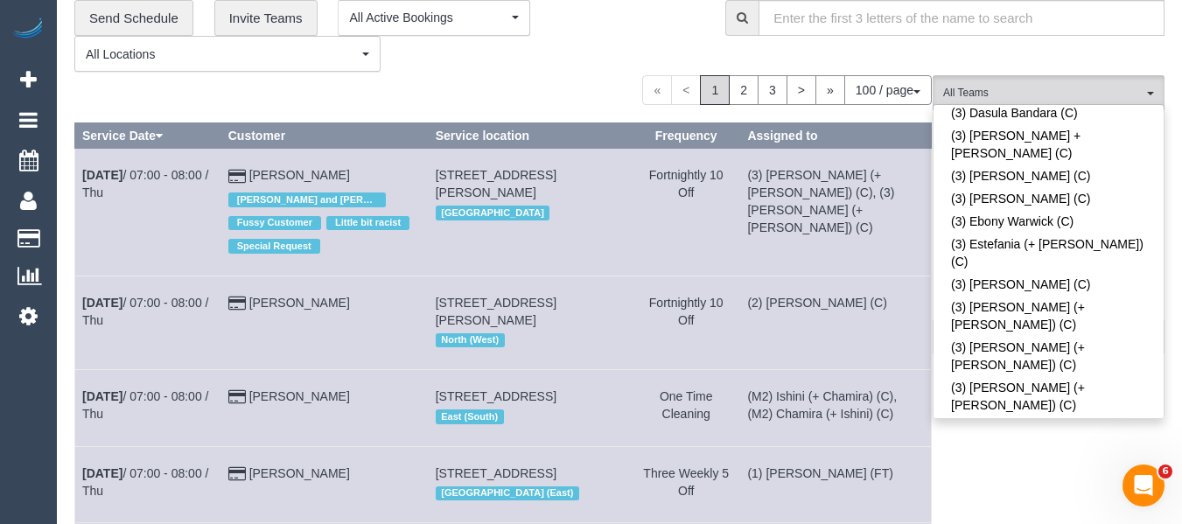
click at [599, 70] on div "**********" at bounding box center [386, 36] width 625 height 73
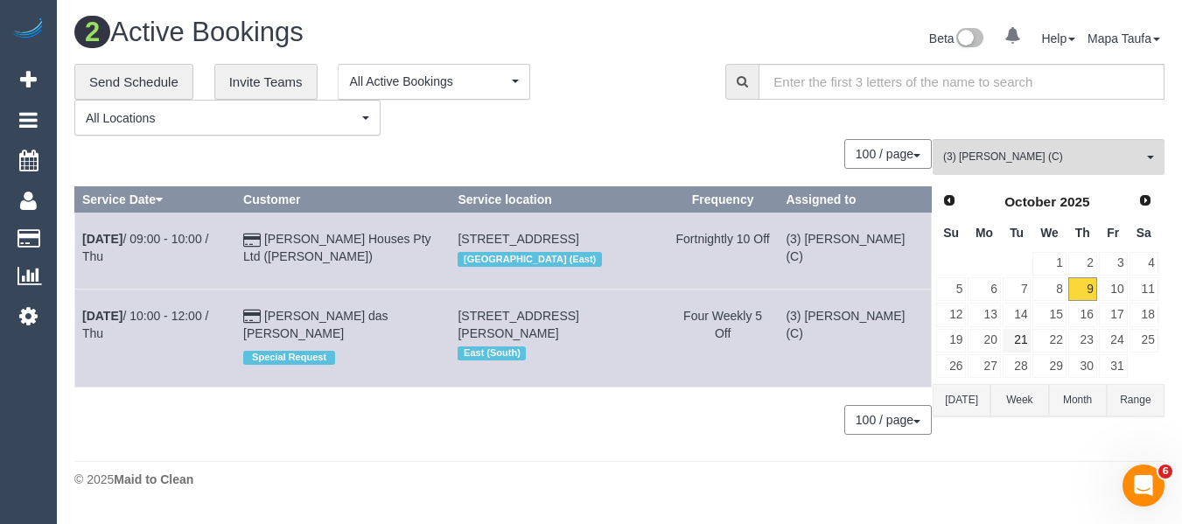
scroll to position [3, 0]
click at [979, 396] on button "[DATE]" at bounding box center [962, 400] width 58 height 32
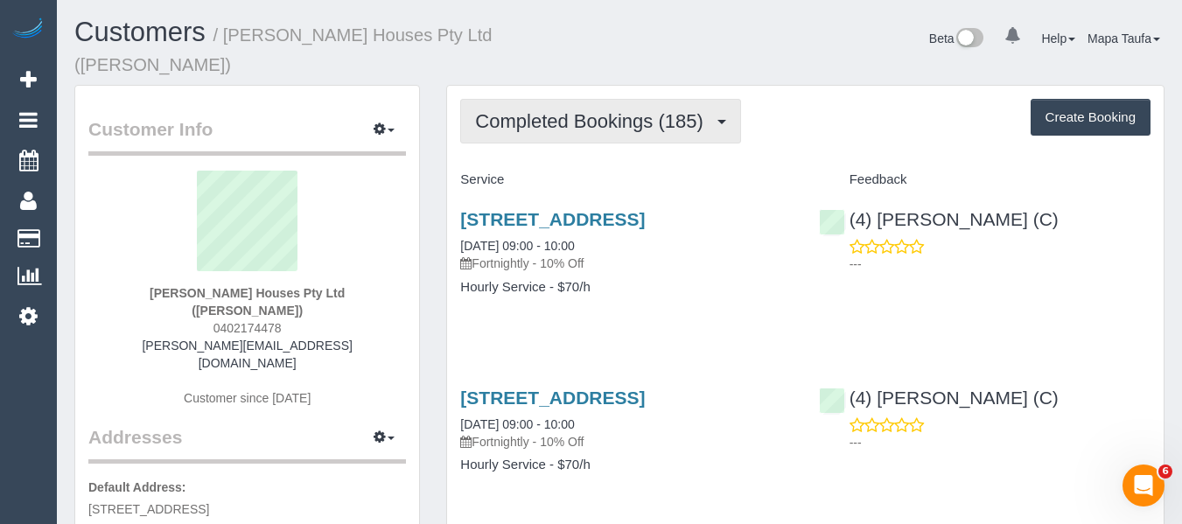
click at [578, 110] on span "Completed Bookings (185)" at bounding box center [593, 121] width 236 height 22
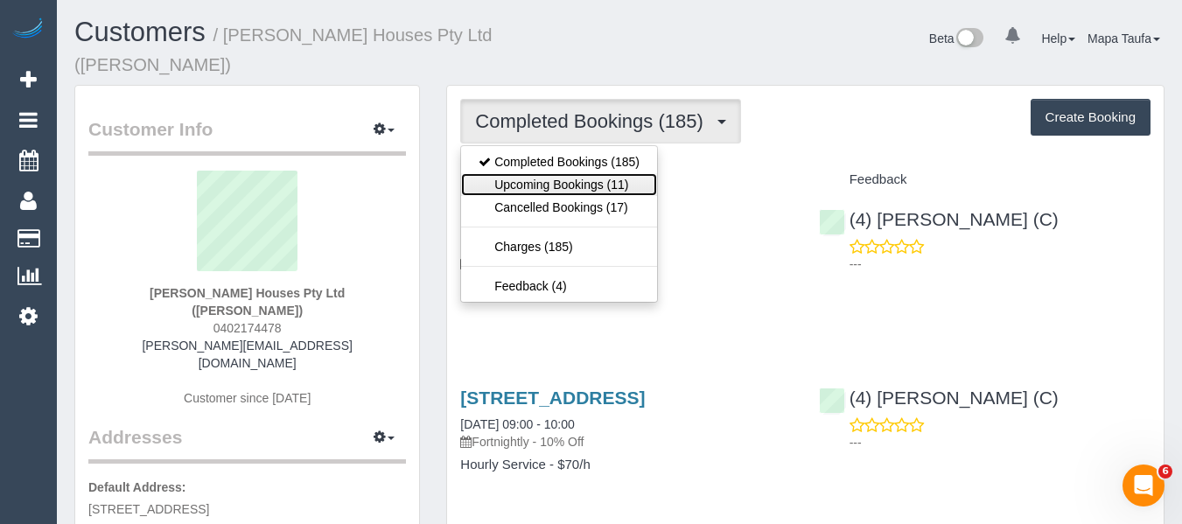
click at [564, 173] on link "Upcoming Bookings (11)" at bounding box center [559, 184] width 196 height 23
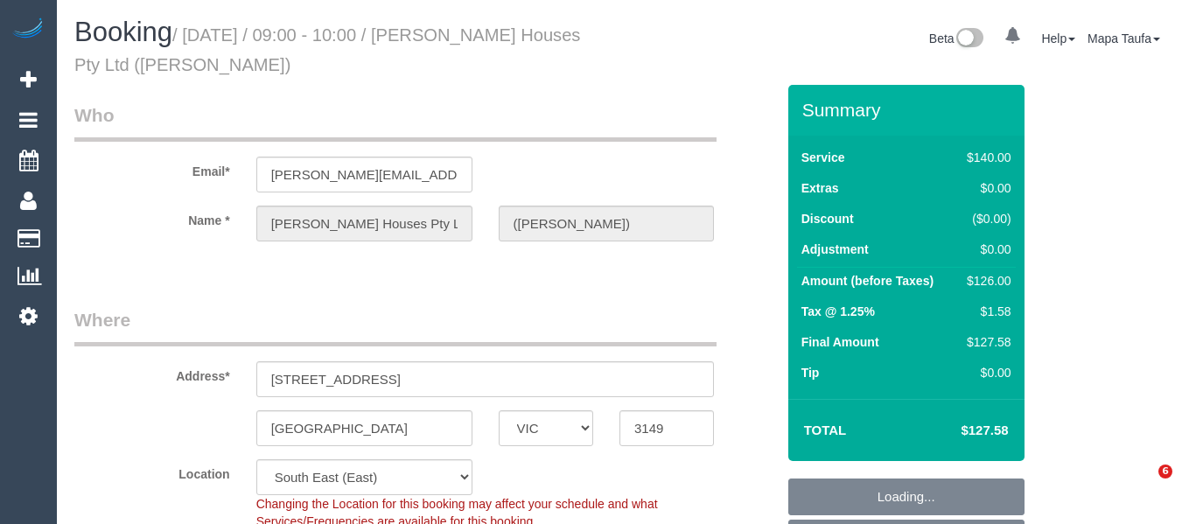
select select "VIC"
select select "number:28"
select select "number:14"
select select "number:19"
select select "number:23"
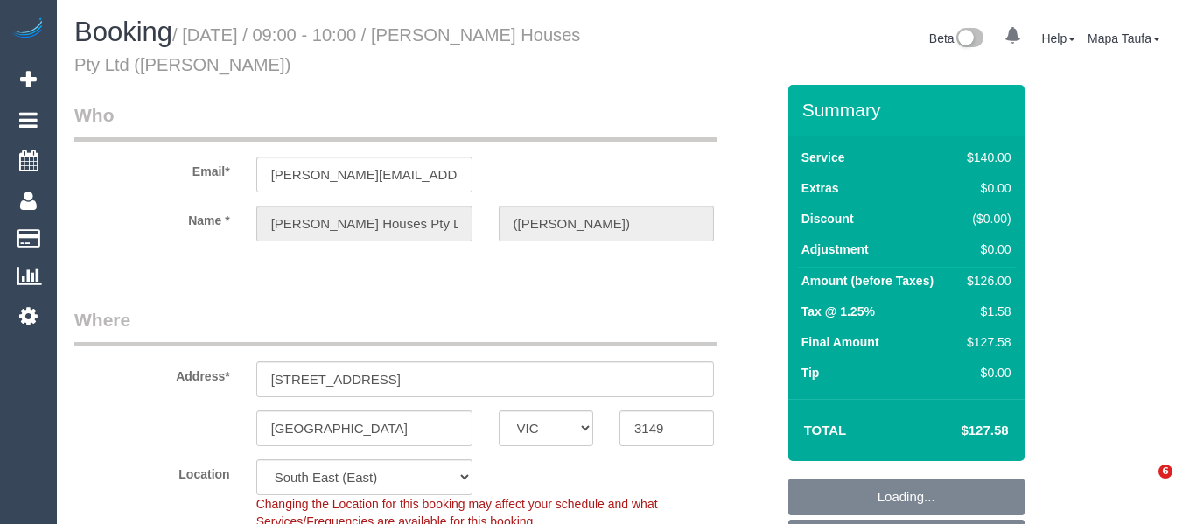
select select "number:34"
select select "number:11"
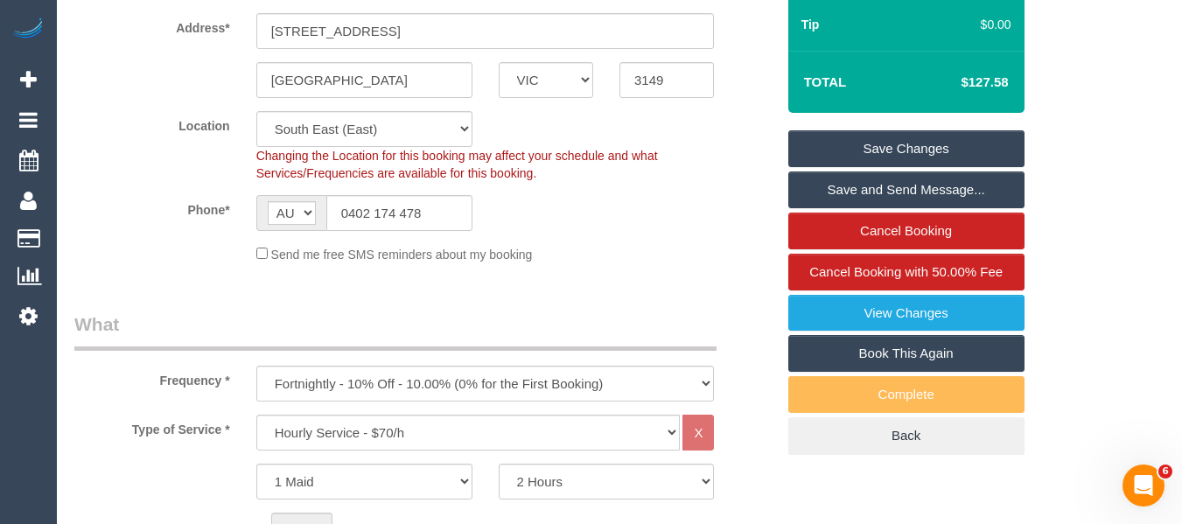
scroll to position [350, 0]
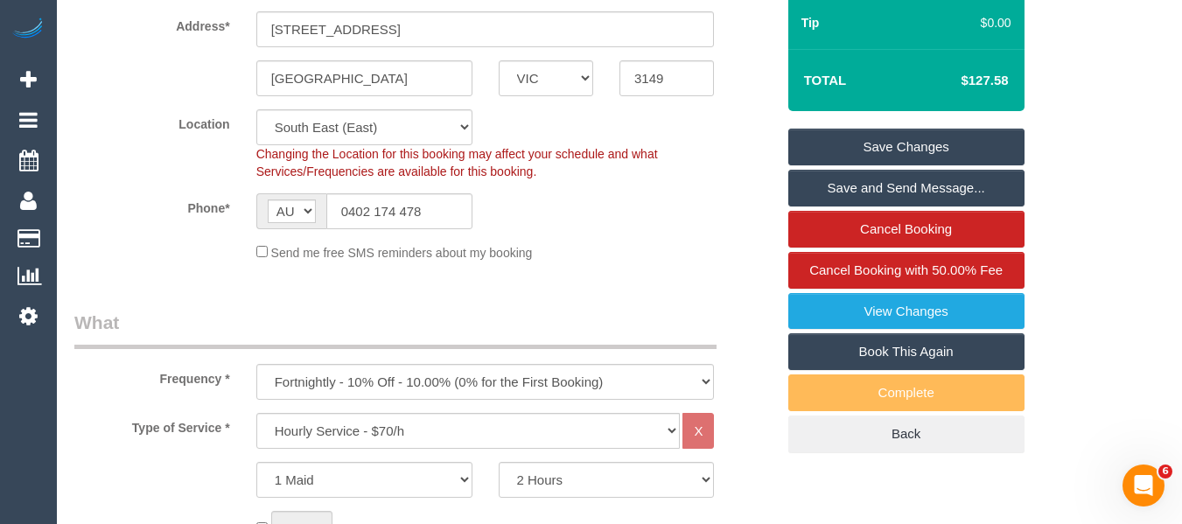
click at [399, 188] on sui-booking-location "Location Office City East (North) East (South) Inner East Inner North (East) In…" at bounding box center [424, 185] width 701 height 152
click at [409, 213] on input "0402 174 478" at bounding box center [399, 211] width 146 height 36
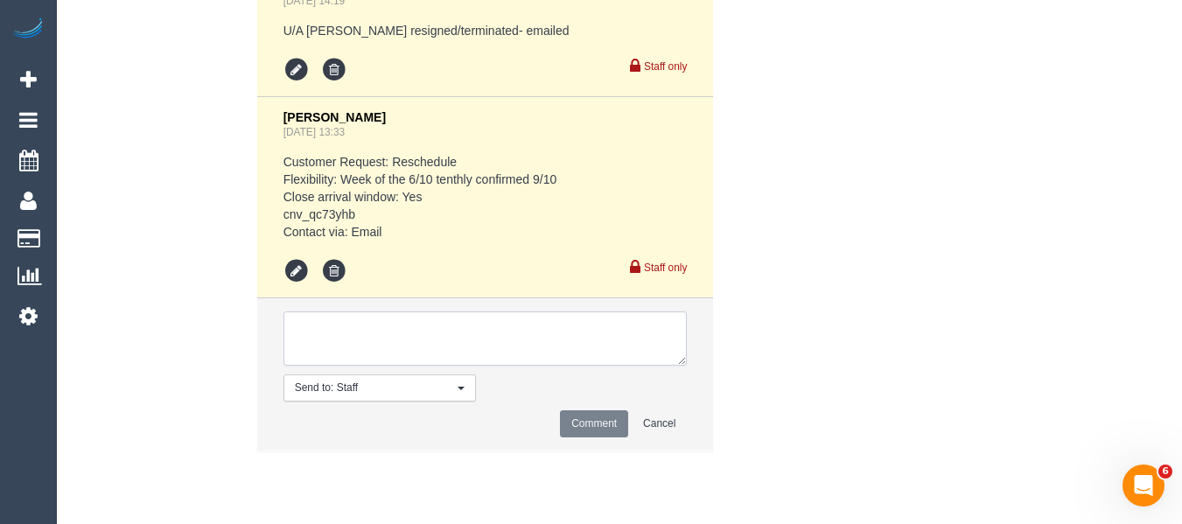
click at [358, 357] on textarea at bounding box center [486, 339] width 404 height 54
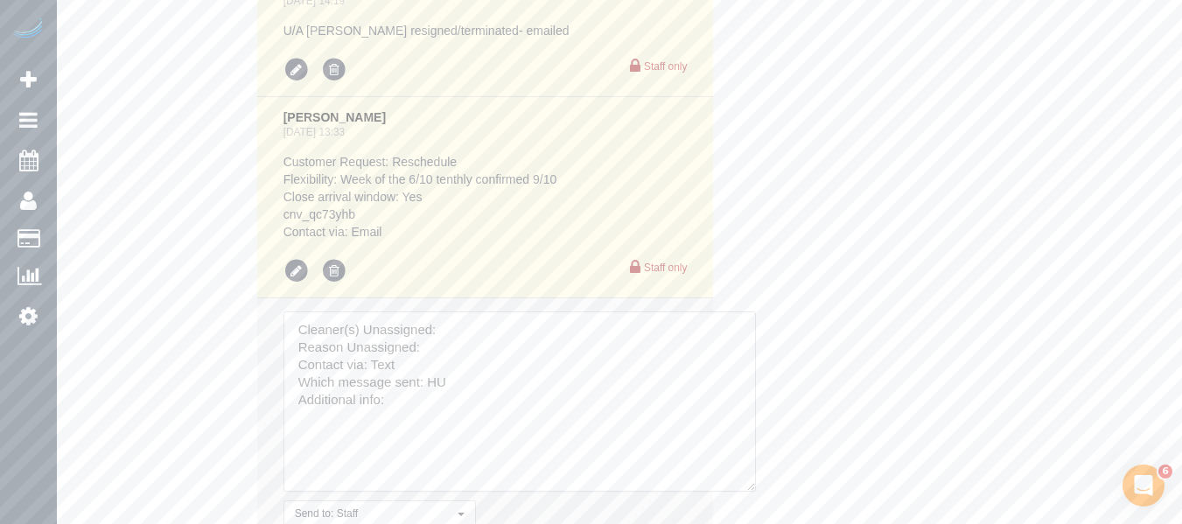
drag, startPoint x: 680, startPoint y: 377, endPoint x: 790, endPoint y: 494, distance: 160.3
click at [748, 492] on textarea at bounding box center [520, 402] width 473 height 180
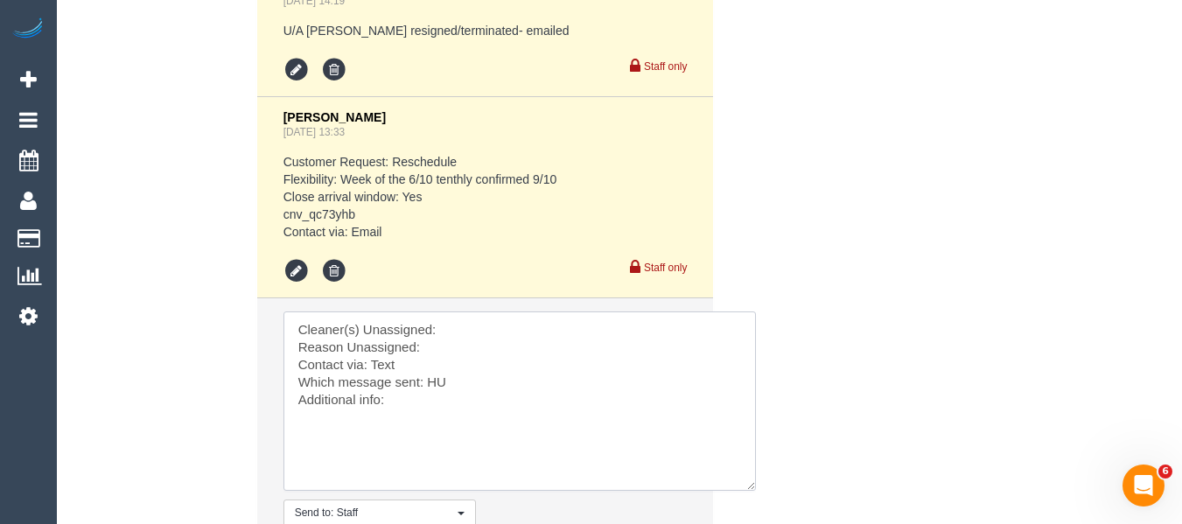
type textarea "Cleaner(s) Unassigned: Reason Unassigned: Contact via: Text Which message sent:…"
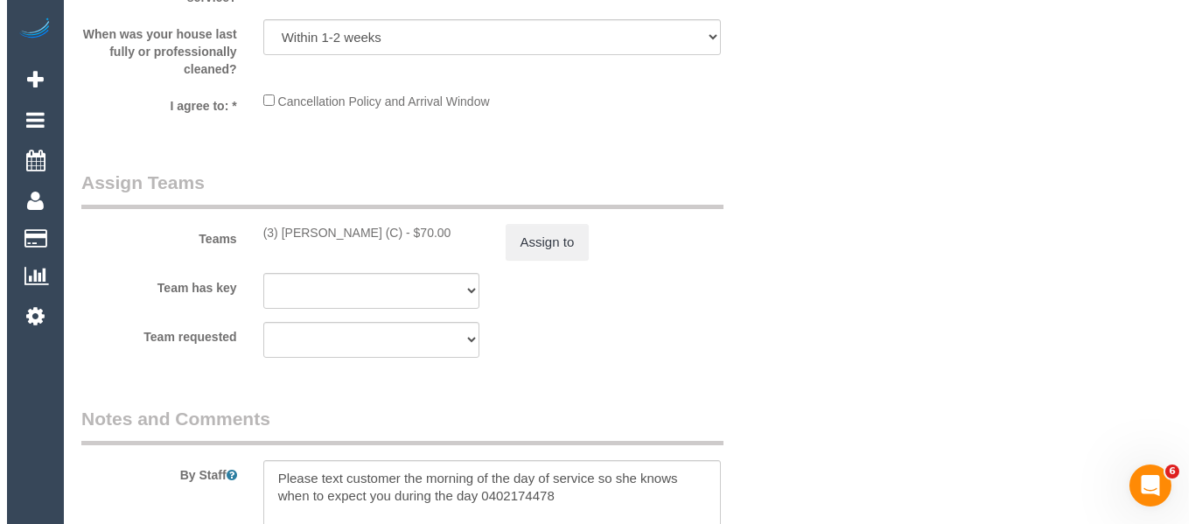
scroll to position [2624, 0]
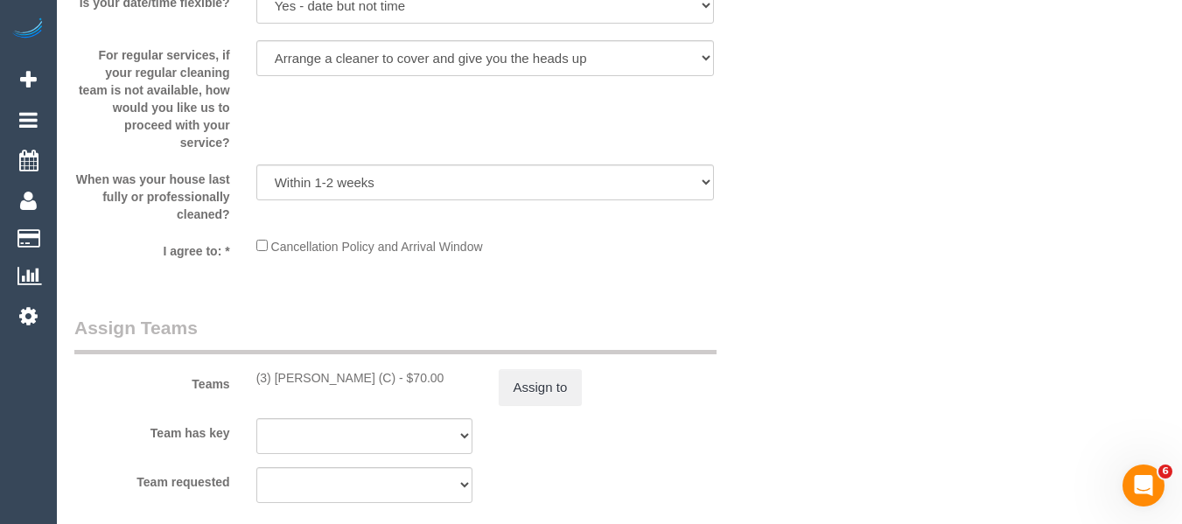
drag, startPoint x: 376, startPoint y: 380, endPoint x: 276, endPoint y: 384, distance: 100.7
click at [276, 384] on div "(3) Ishini De Silva (C) - $70.00" at bounding box center [364, 378] width 216 height 18
copy div "Ishini De Silva (C)"
click at [543, 387] on button "Assign to" at bounding box center [541, 387] width 84 height 37
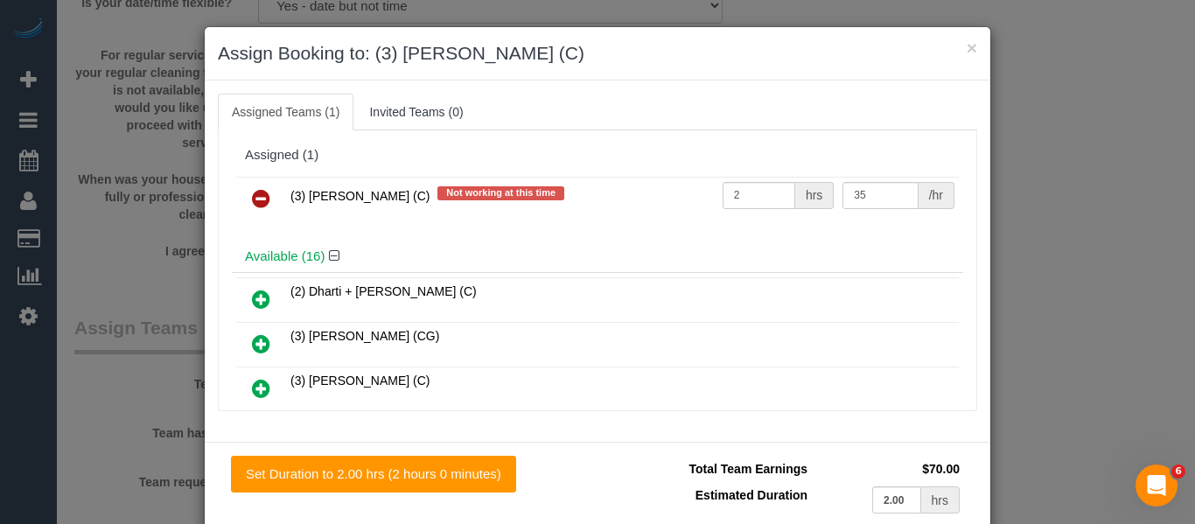
click at [253, 200] on icon at bounding box center [261, 198] width 18 height 21
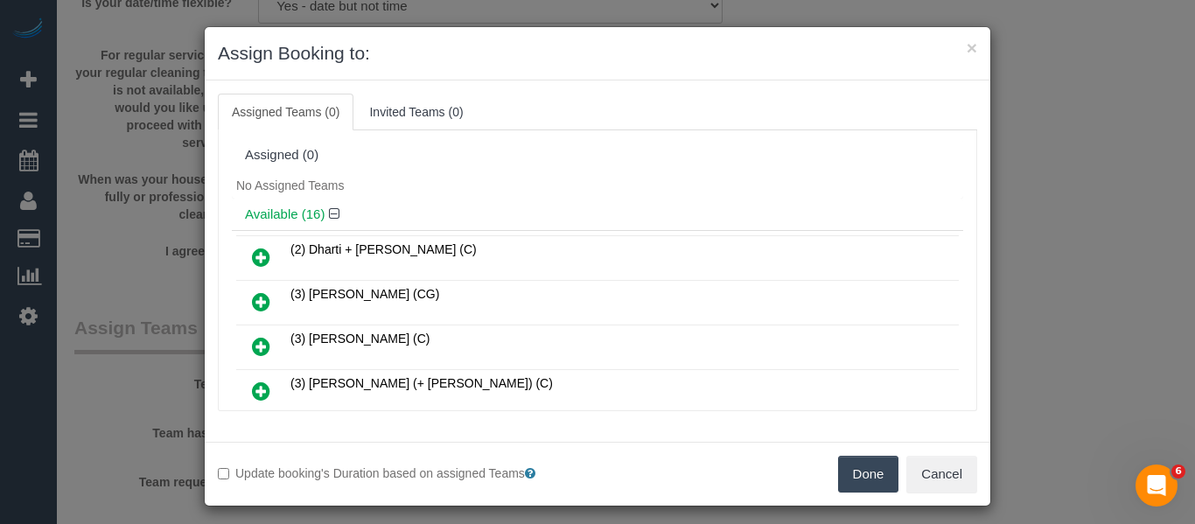
click at [873, 476] on button "Done" at bounding box center [868, 474] width 61 height 37
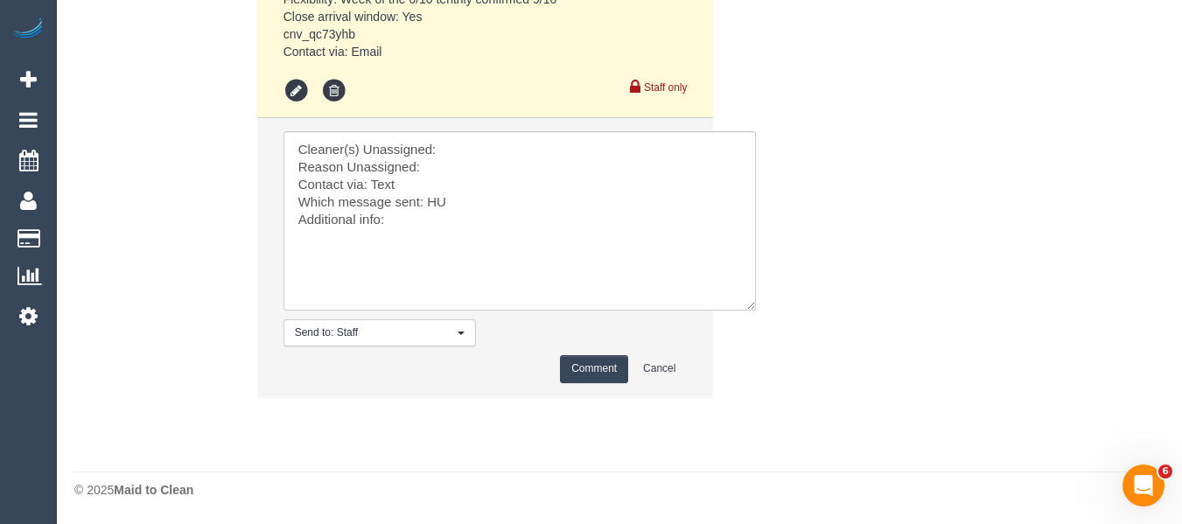
scroll to position [4134, 0]
click at [475, 143] on textarea at bounding box center [520, 220] width 473 height 179
paste textarea "Ishini De Silva (C)"
click at [475, 168] on textarea at bounding box center [520, 220] width 473 height 179
type textarea "Cleaner(s) Unassigned: Ishini De Silva (C) Reason Unassigned: unwell Contact vi…"
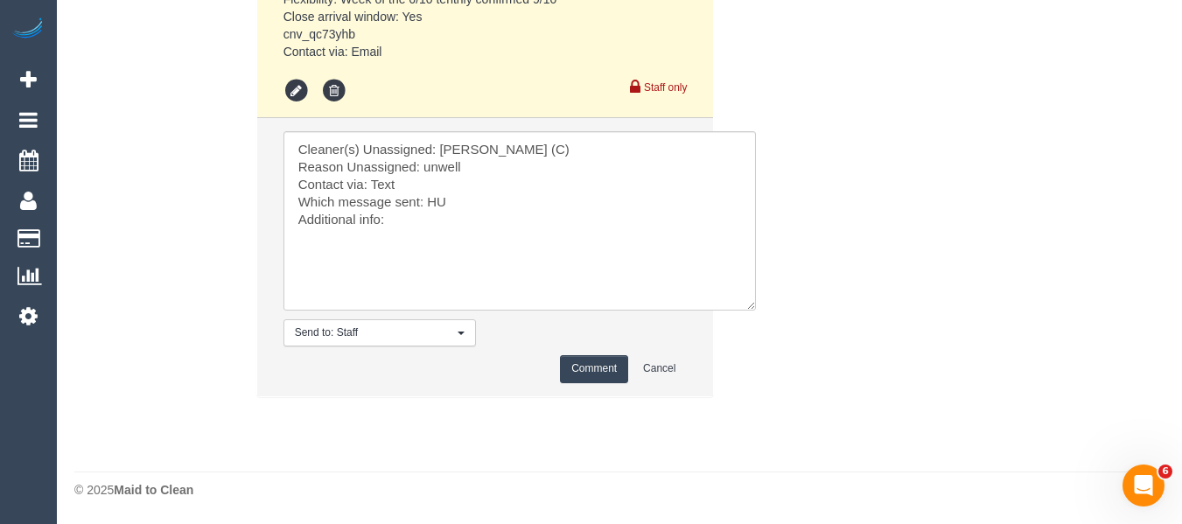
click at [594, 374] on button "Comment" at bounding box center [594, 368] width 68 height 27
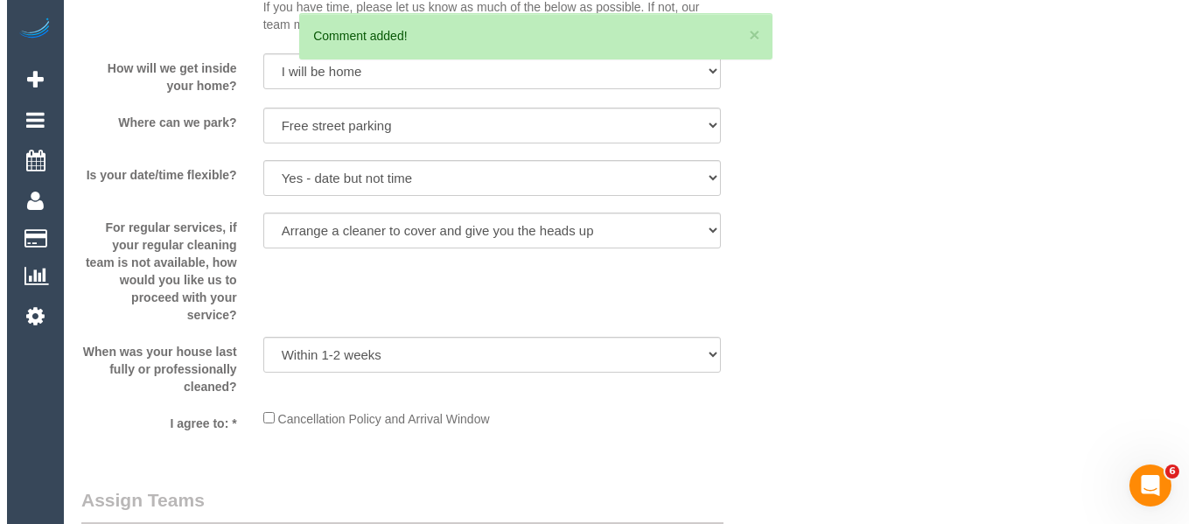
scroll to position [0, 0]
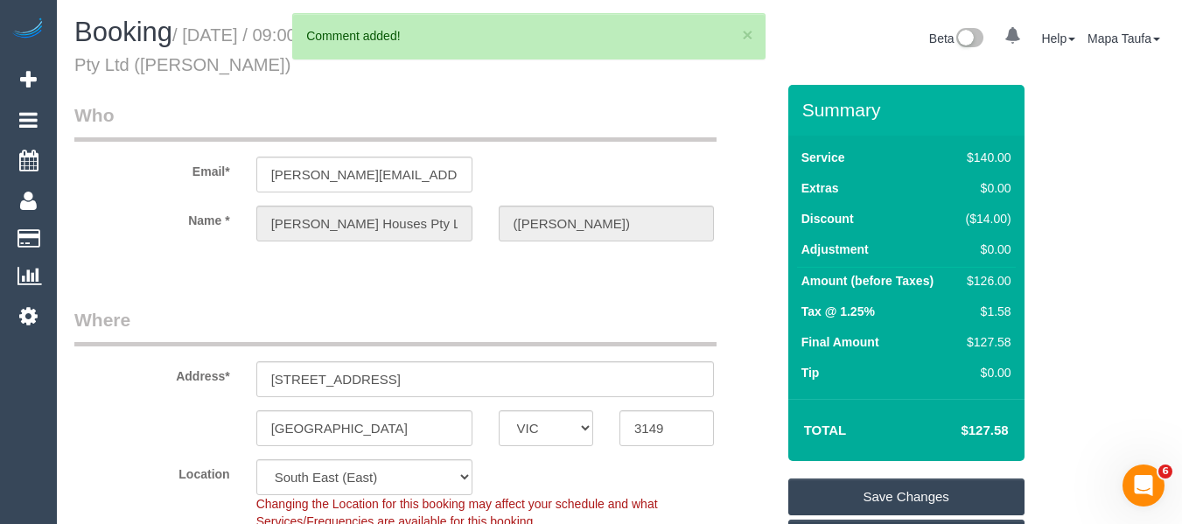
click at [860, 493] on link "Save Changes" at bounding box center [907, 497] width 236 height 37
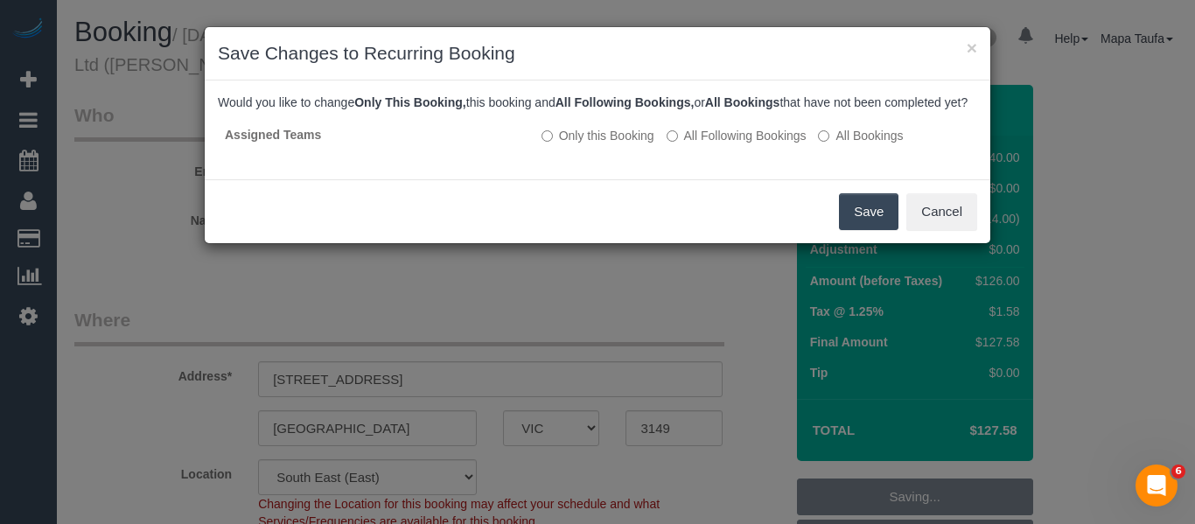
click at [871, 230] on button "Save" at bounding box center [869, 211] width 60 height 37
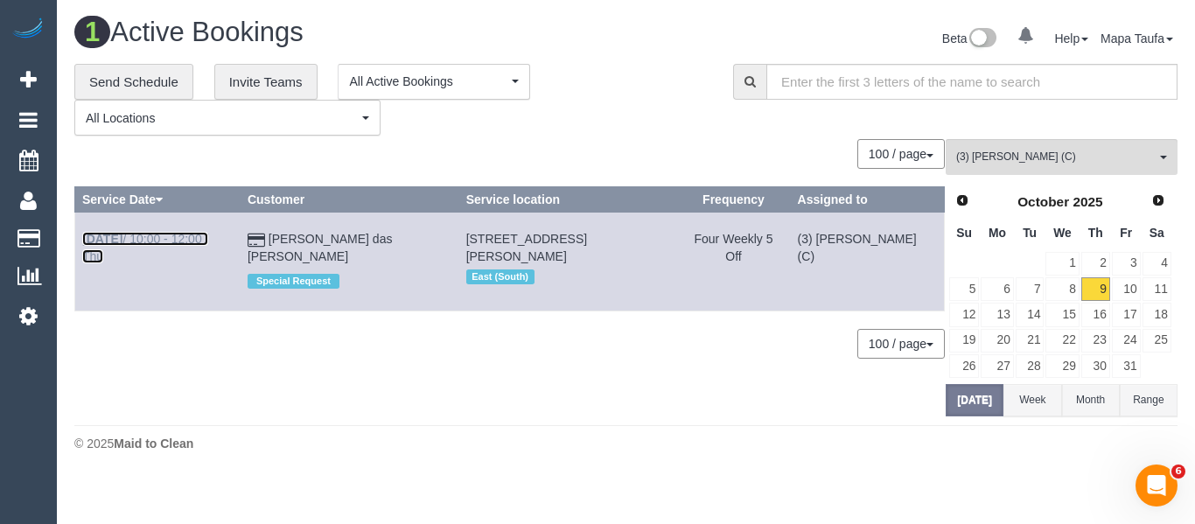
drag, startPoint x: 199, startPoint y: 248, endPoint x: 189, endPoint y: 243, distance: 10.6
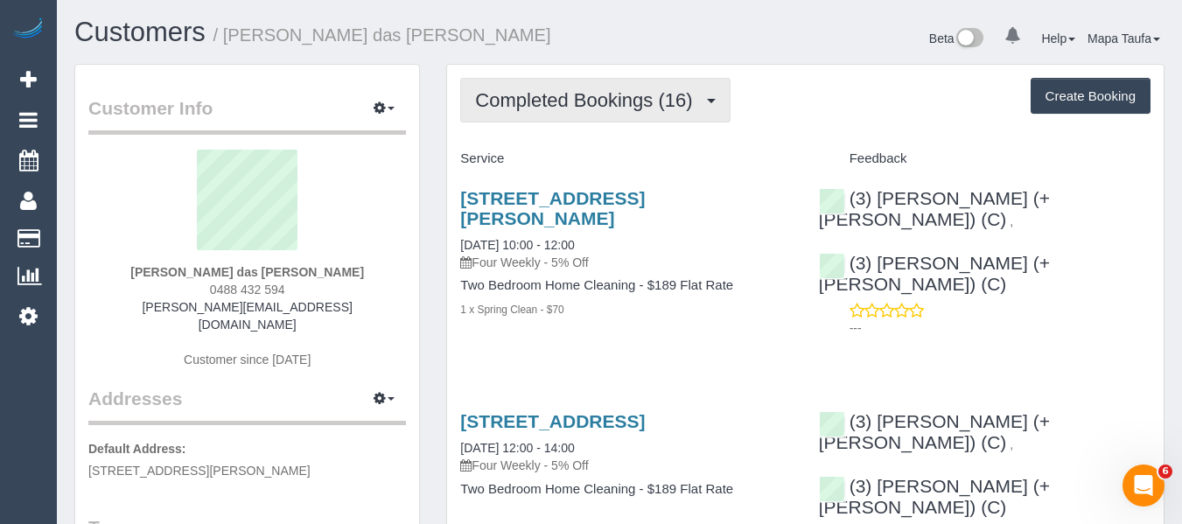
click at [492, 89] on span "Completed Bookings (16)" at bounding box center [588, 100] width 226 height 22
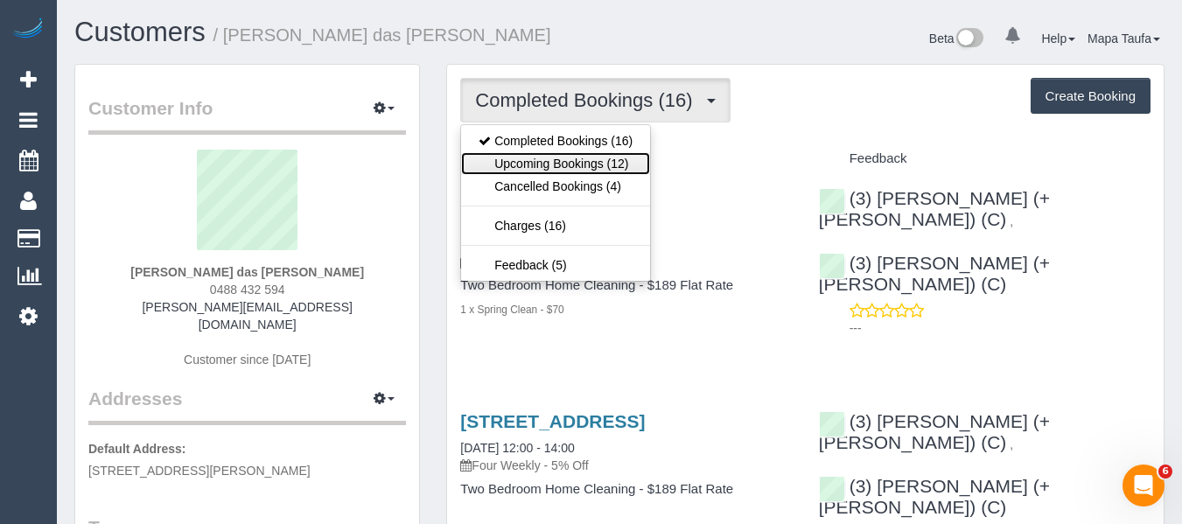
click at [535, 153] on link "Upcoming Bookings (12)" at bounding box center [555, 163] width 189 height 23
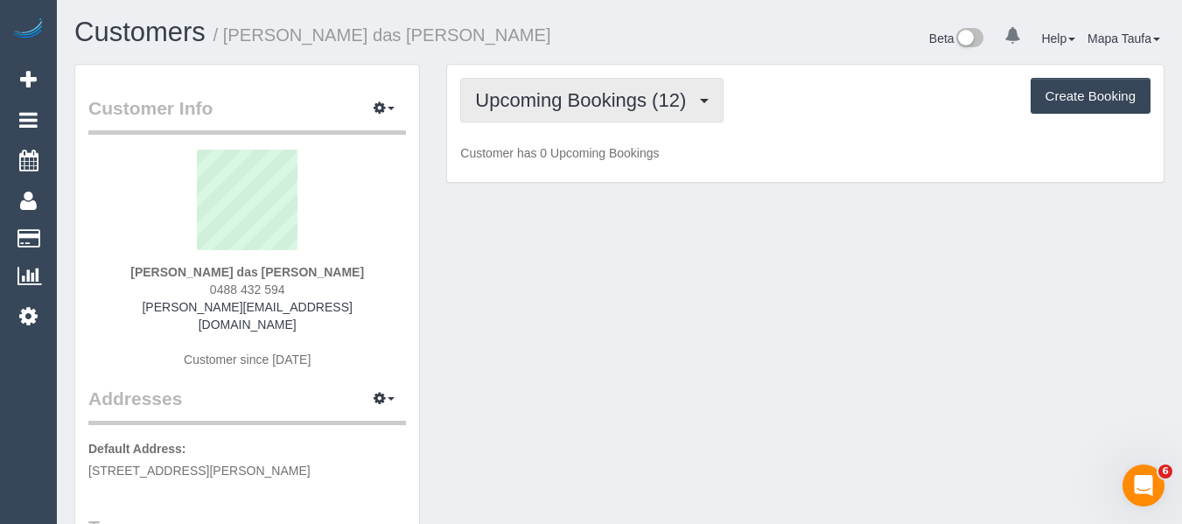
click at [501, 106] on span "Upcoming Bookings (12)" at bounding box center [585, 100] width 220 height 22
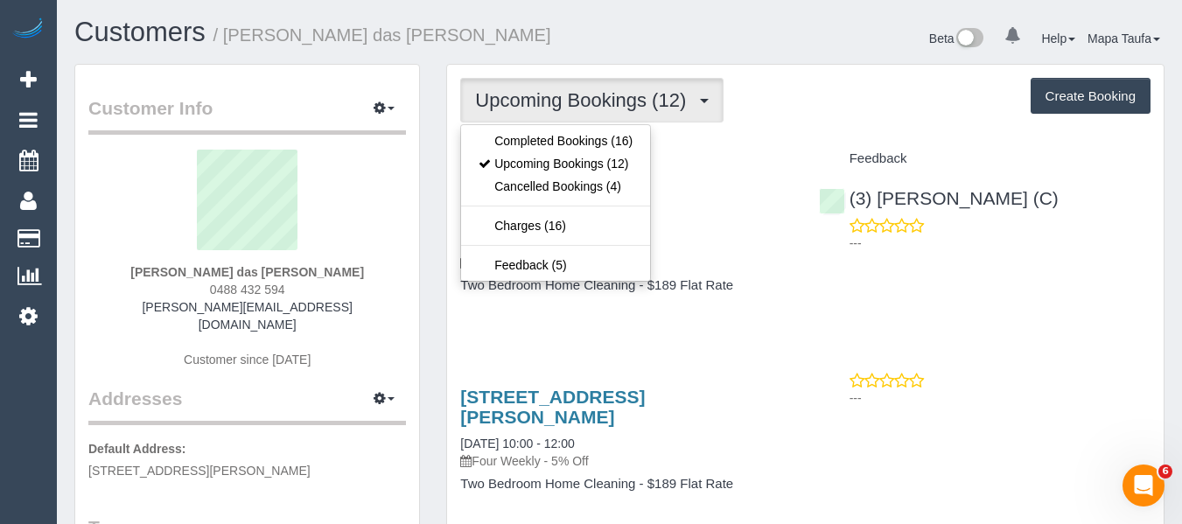
click at [349, 290] on div "[PERSON_NAME] das [PERSON_NAME] 0488 432 594 [PERSON_NAME][EMAIL_ADDRESS][DOMAI…" at bounding box center [247, 268] width 318 height 236
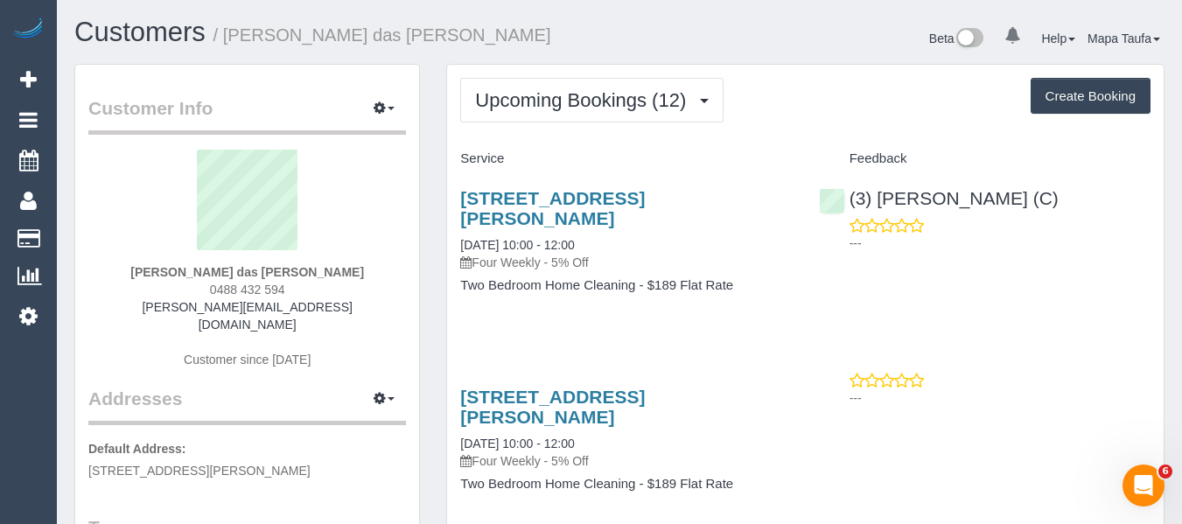
drag, startPoint x: 298, startPoint y: 283, endPoint x: 200, endPoint y: 286, distance: 98.1
click at [203, 284] on div "[PERSON_NAME] das [PERSON_NAME] 0488 432 594 [PERSON_NAME][EMAIL_ADDRESS][DOMAI…" at bounding box center [247, 268] width 318 height 236
copy span "0488 432 594"
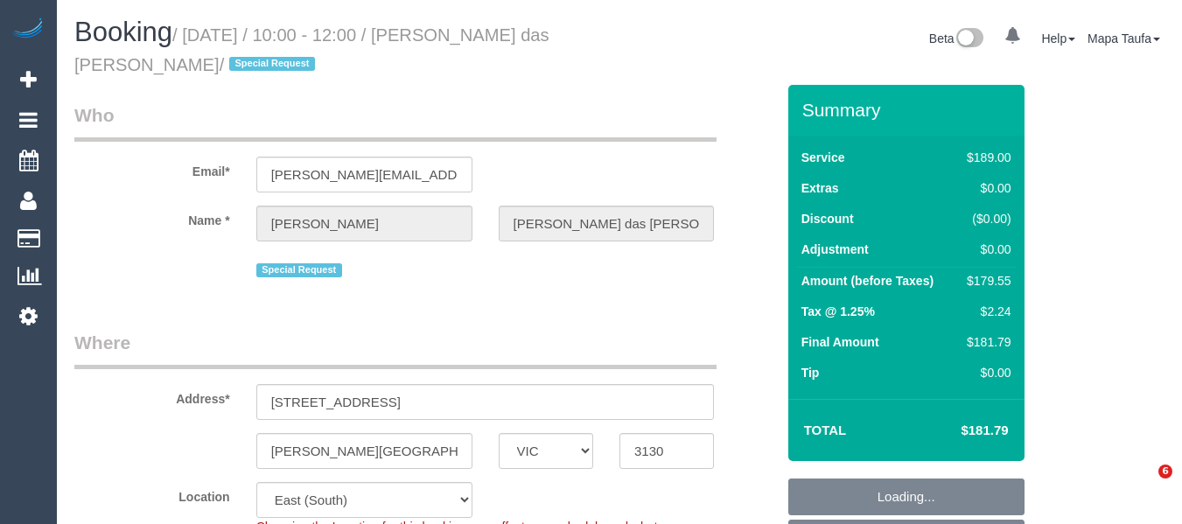
select select "VIC"
select select "number:28"
select select "number:14"
select select "number:19"
select select "number:24"
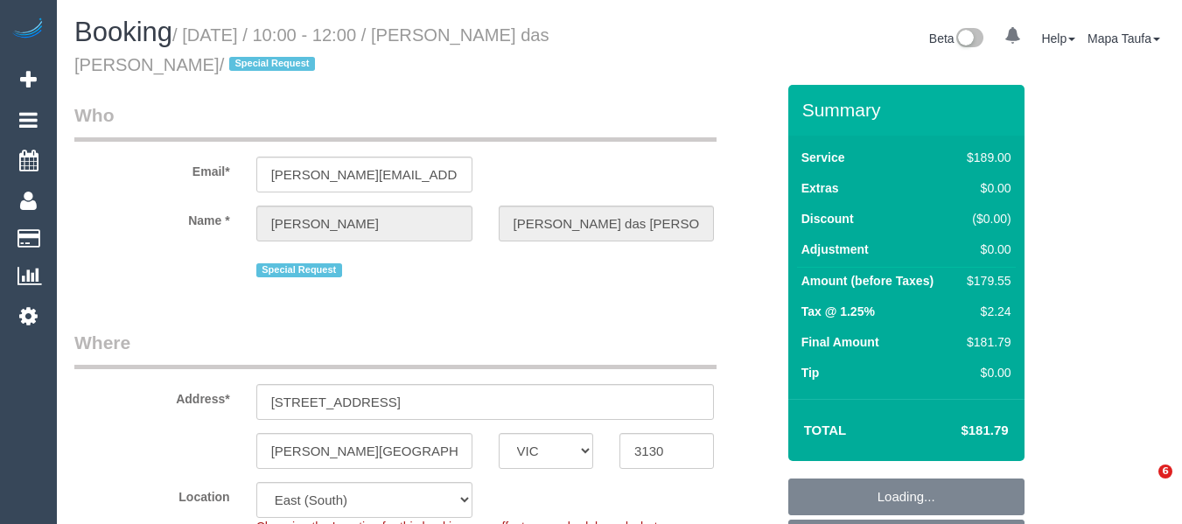
select select "number:33"
select select "number:13"
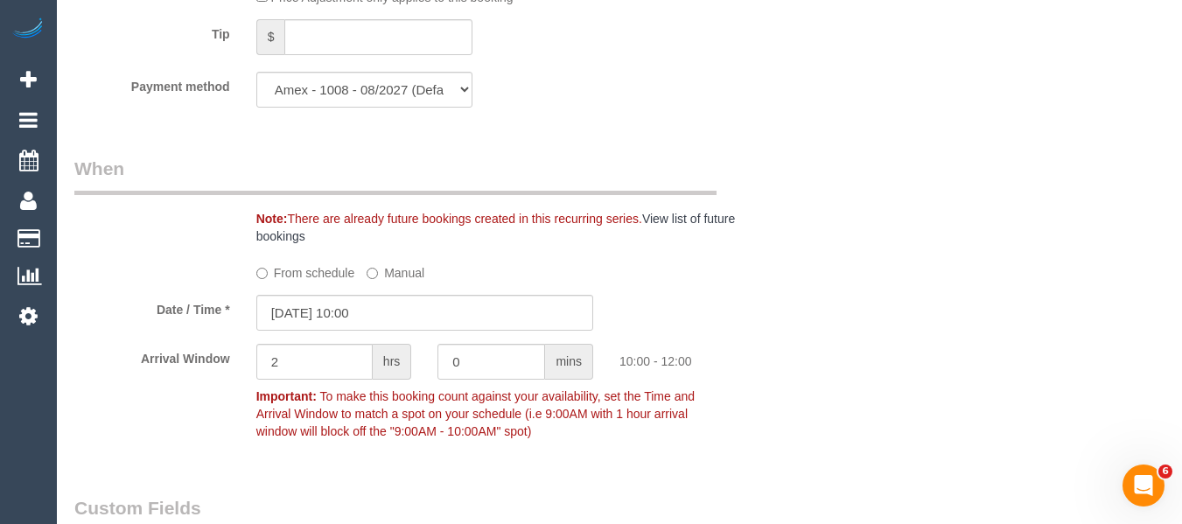
scroll to position [3395, 0]
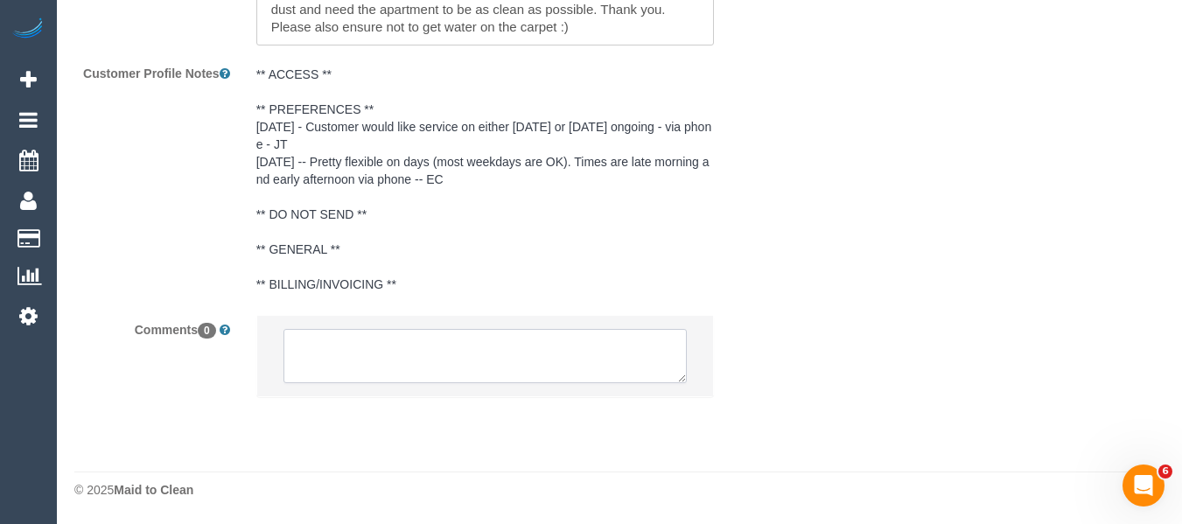
click at [423, 364] on textarea at bounding box center [486, 356] width 404 height 54
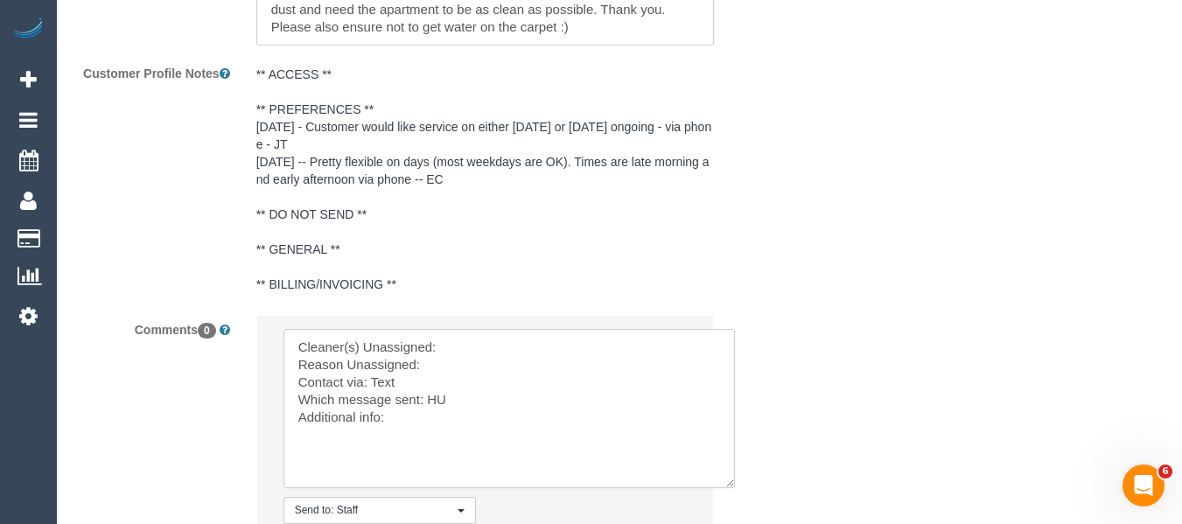
drag, startPoint x: 684, startPoint y: 382, endPoint x: 725, endPoint y: 477, distance: 102.7
click at [728, 481] on textarea at bounding box center [510, 408] width 452 height 159
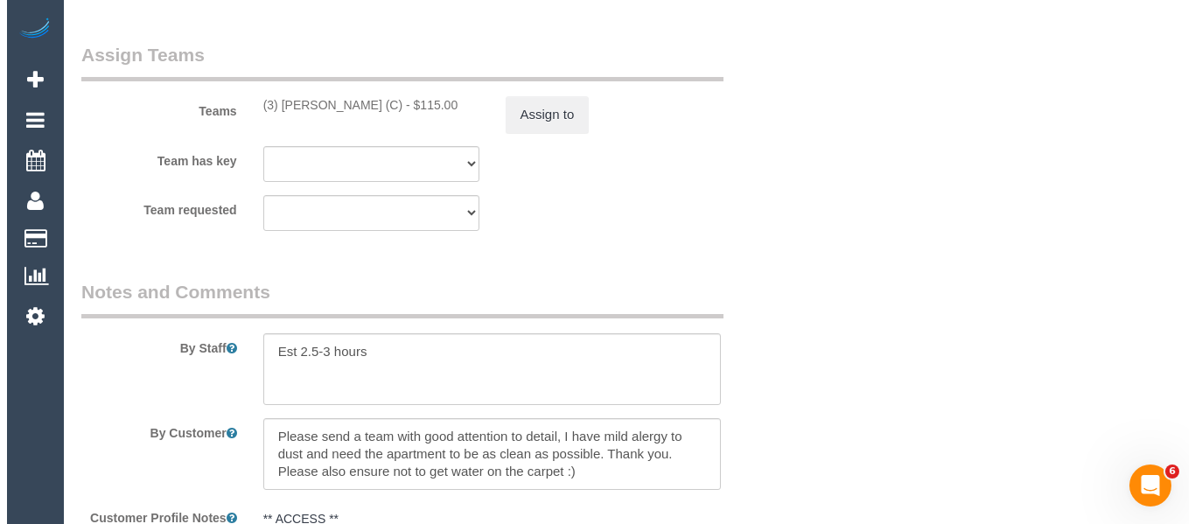
scroll to position [2782, 0]
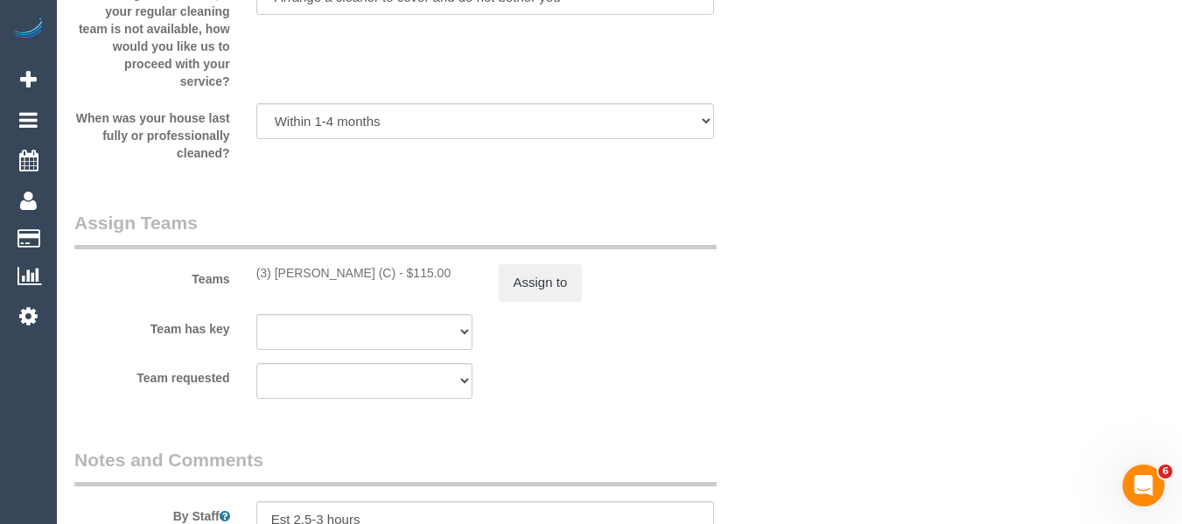
drag, startPoint x: 382, startPoint y: 270, endPoint x: 270, endPoint y: 282, distance: 112.7
click at [270, 282] on div "(3) [PERSON_NAME] (C) - $115.00" at bounding box center [364, 273] width 216 height 18
copy div "[PERSON_NAME] (C) -"
click at [571, 301] on button "Assign to" at bounding box center [541, 282] width 84 height 37
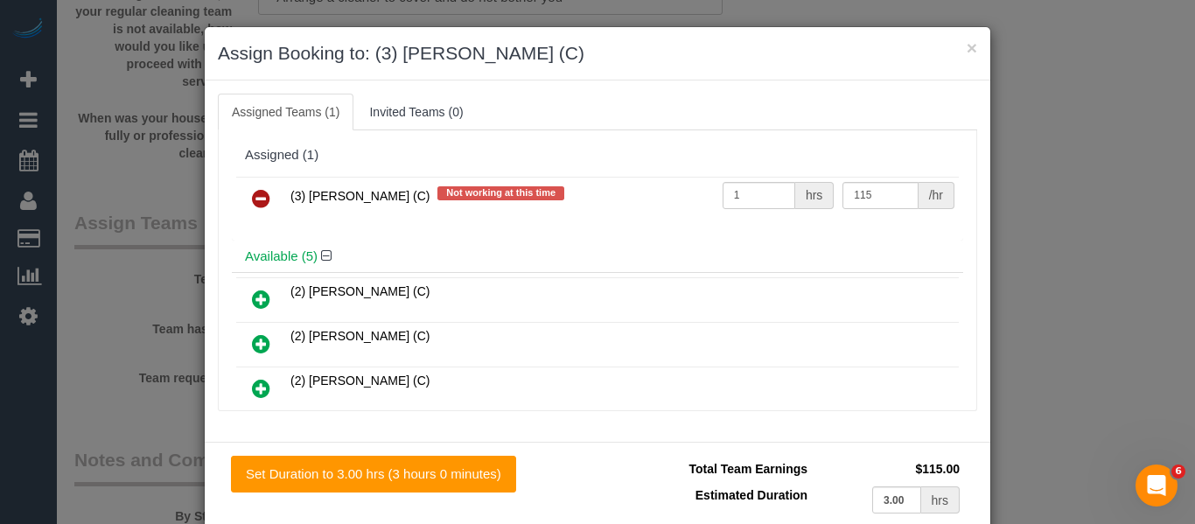
click at [274, 202] on td at bounding box center [261, 199] width 50 height 45
click at [262, 199] on icon at bounding box center [261, 198] width 18 height 21
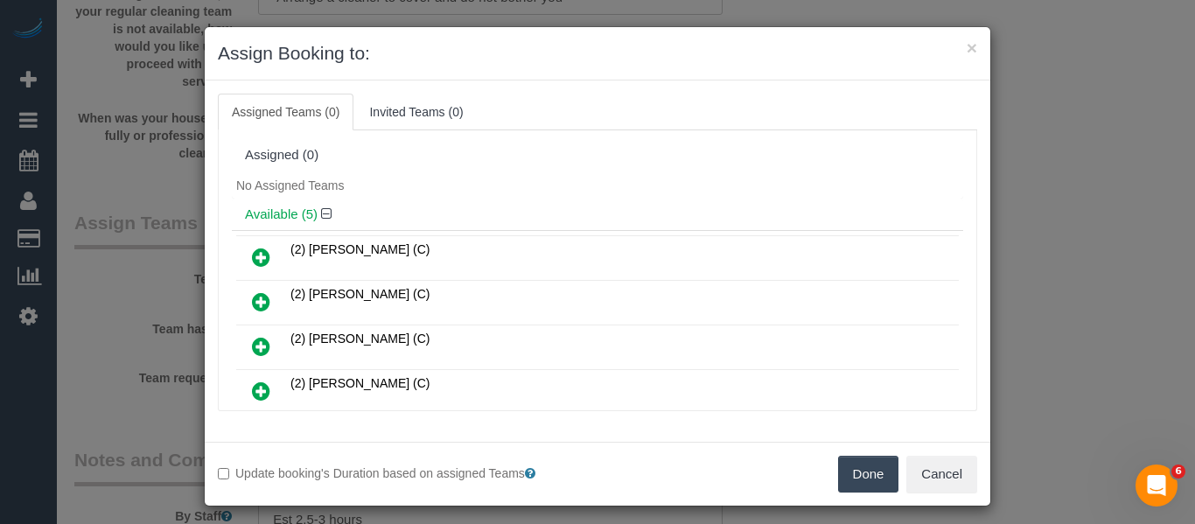
click at [878, 475] on button "Done" at bounding box center [868, 474] width 61 height 37
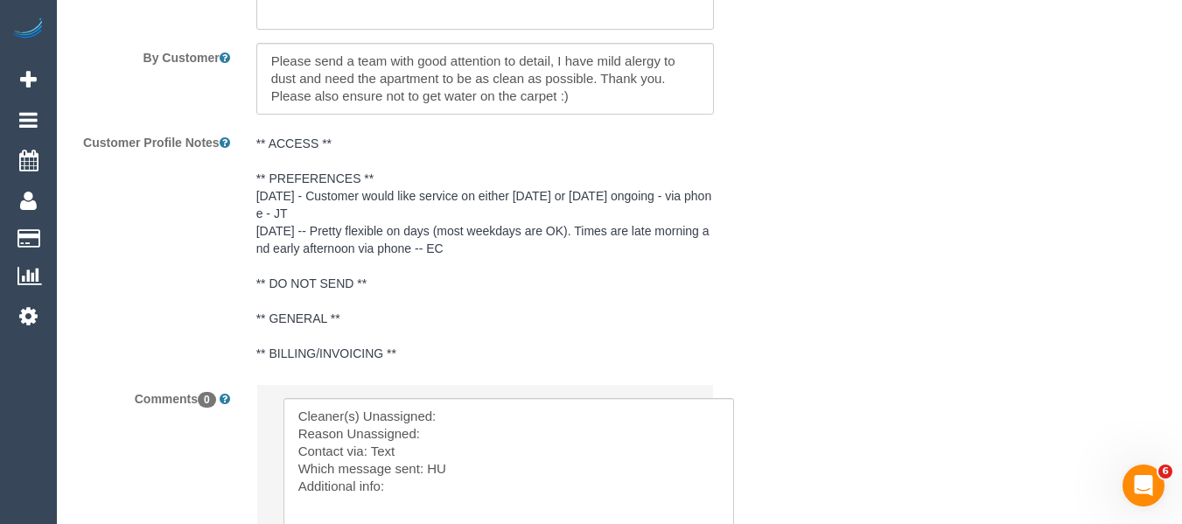
scroll to position [3482, 0]
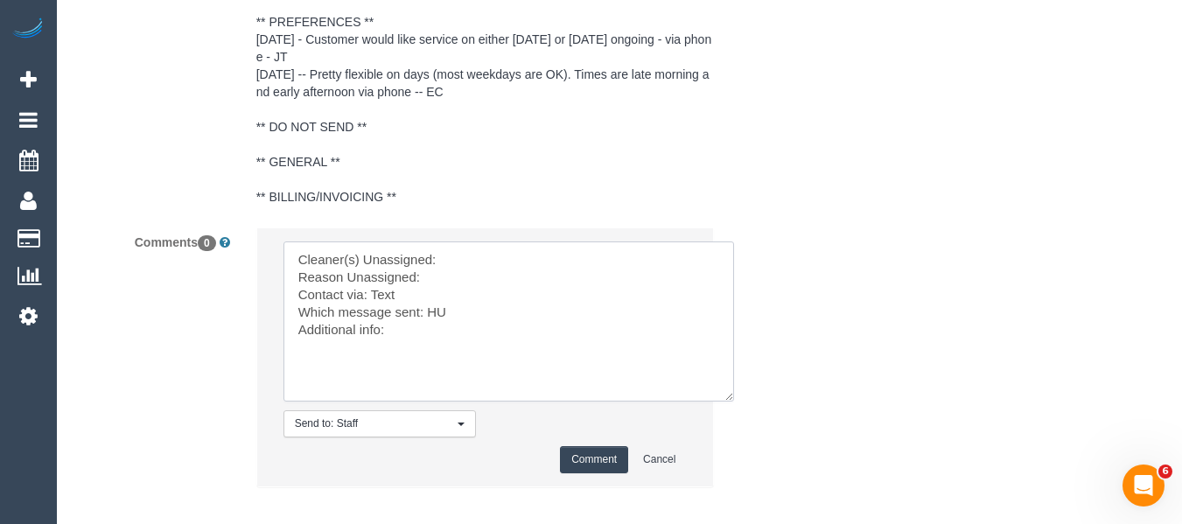
click at [466, 259] on textarea at bounding box center [509, 322] width 451 height 160
paste textarea "[PERSON_NAME] (C) -"
click at [478, 279] on textarea at bounding box center [509, 322] width 451 height 160
type textarea "Cleaner(s) Unassigned: [PERSON_NAME] (C) - Reason Unassigned: unwell Contact vi…"
click at [588, 477] on li "Send to: Staff Nothing selected Send to: Staff Send to: Customer Send to: Team …" at bounding box center [485, 357] width 457 height 258
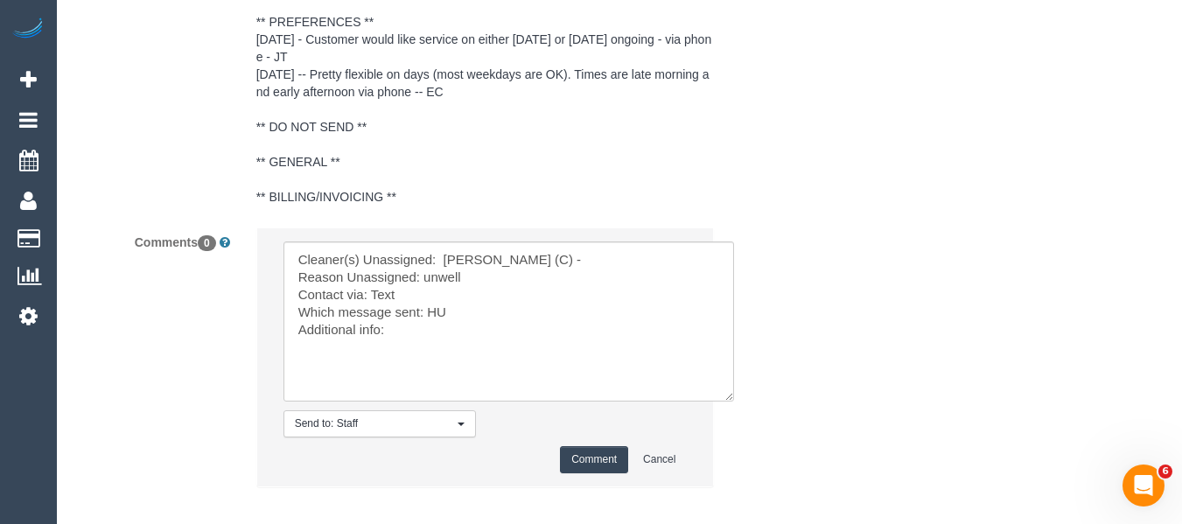
click at [584, 460] on button "Comment" at bounding box center [594, 459] width 68 height 27
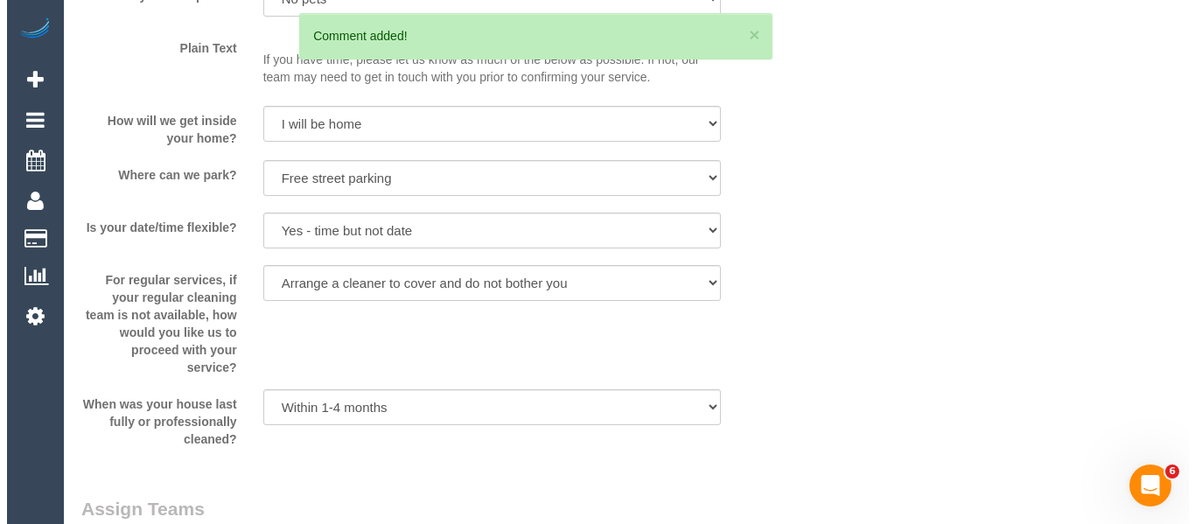
scroll to position [0, 0]
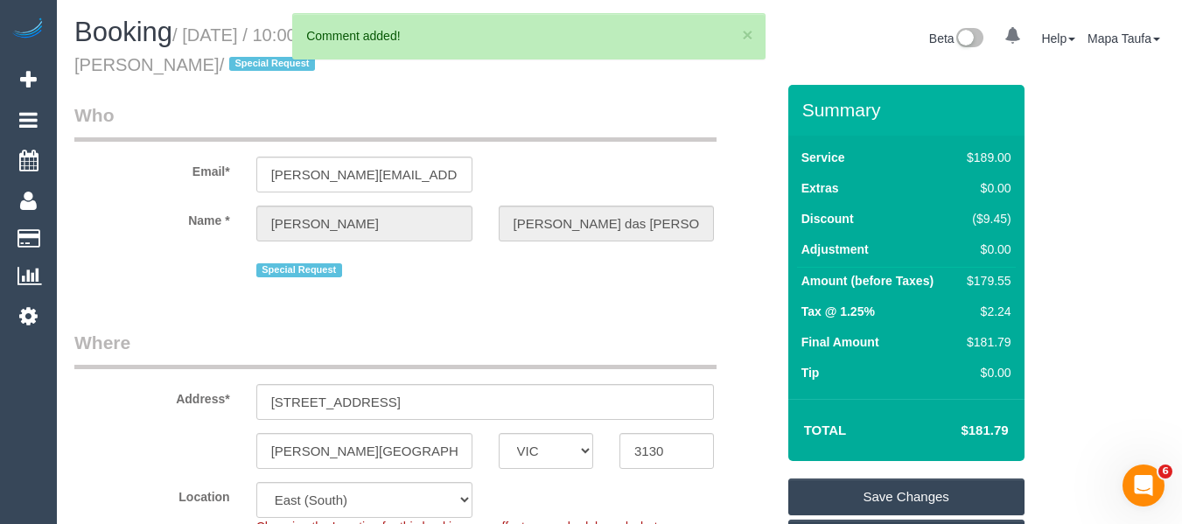
click at [903, 491] on link "Save Changes" at bounding box center [907, 497] width 236 height 37
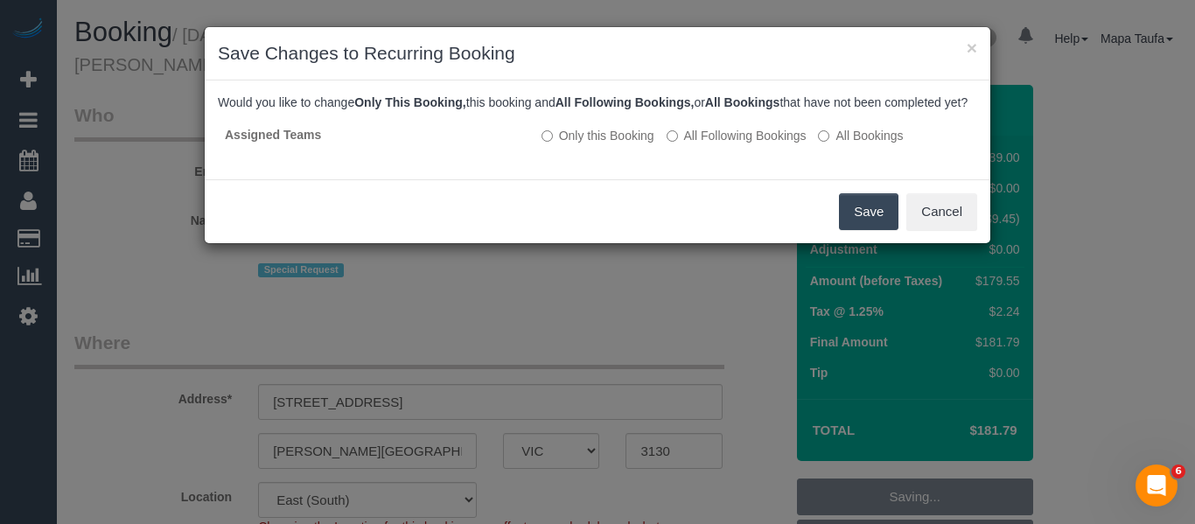
click at [860, 220] on button "Save" at bounding box center [869, 211] width 60 height 37
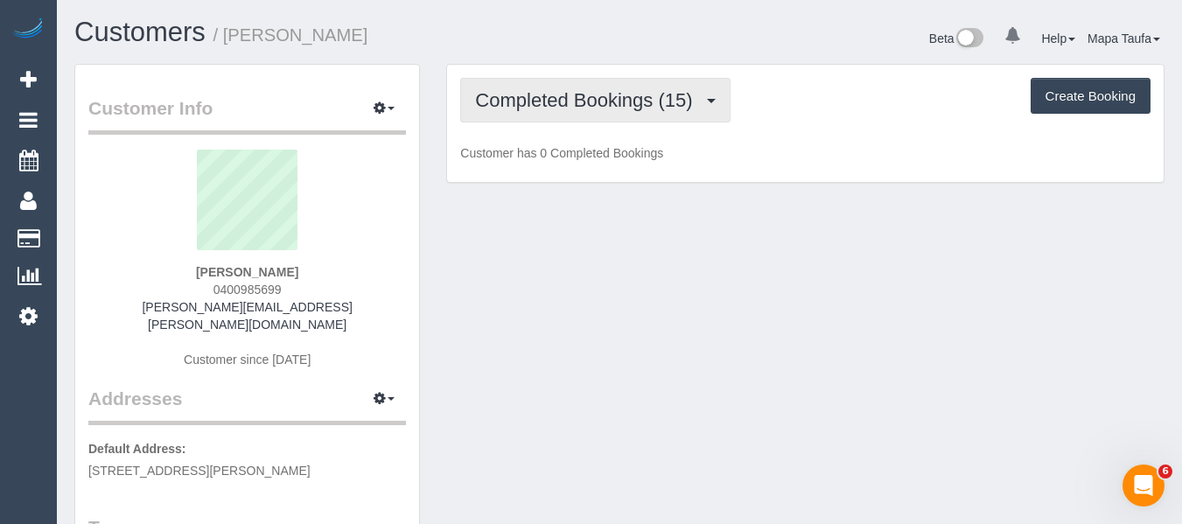
click at [592, 114] on button "Completed Bookings (15)" at bounding box center [595, 100] width 270 height 45
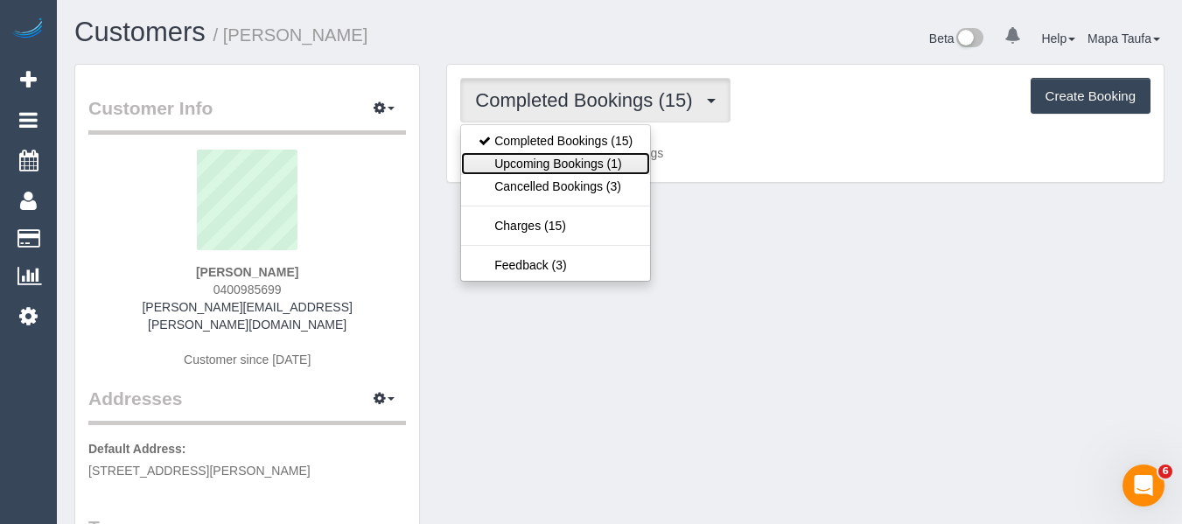
click at [600, 156] on link "Upcoming Bookings (1)" at bounding box center [555, 163] width 189 height 23
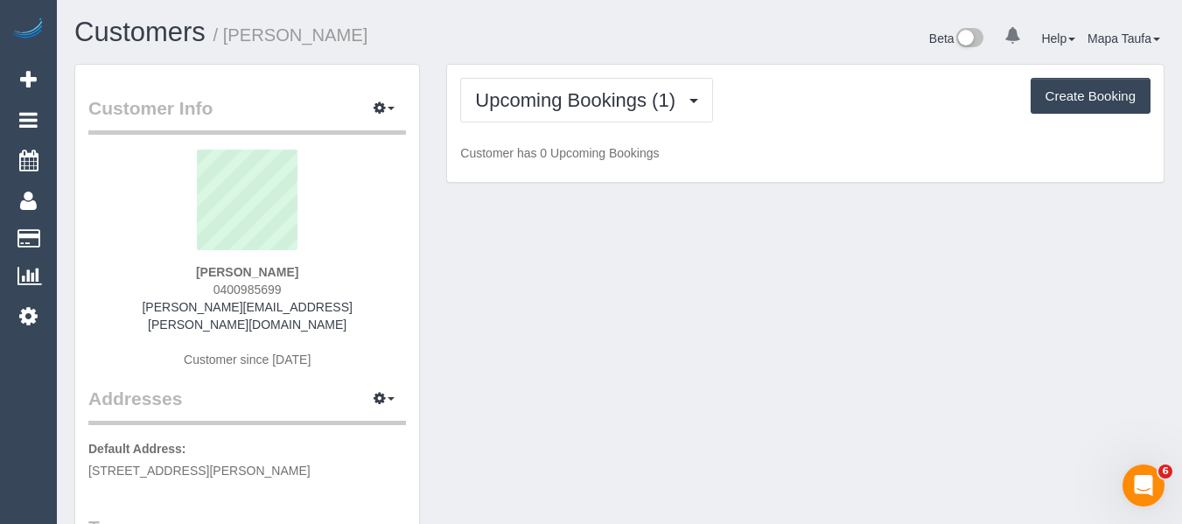
click at [635, 51] on div "Beta 0 Your Notifications You have 0 alerts Help Help Docs Take a Tour Contact …" at bounding box center [899, 41] width 558 height 46
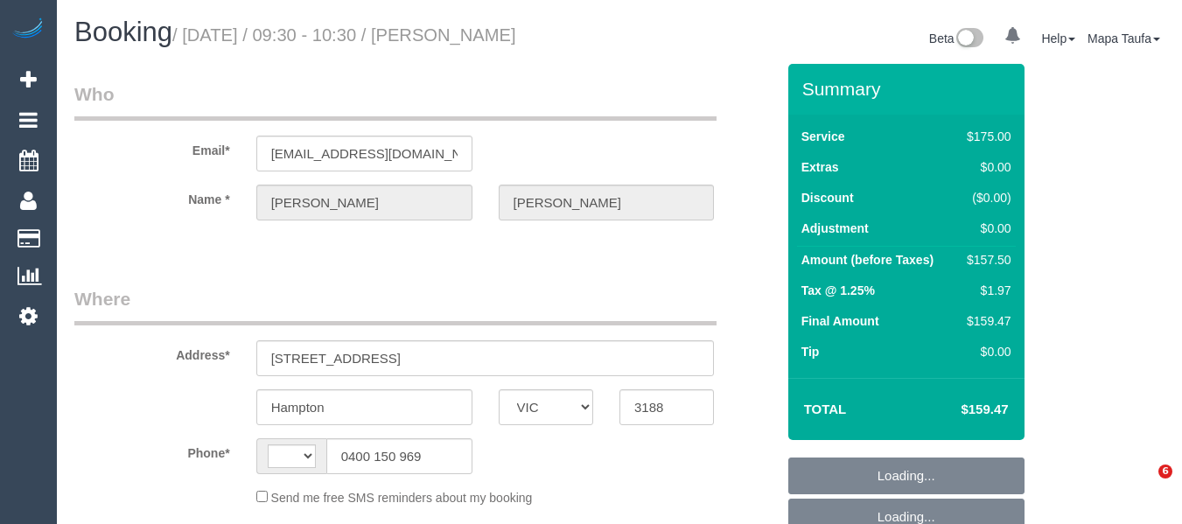
select select "VIC"
select select "number:27"
select select "number:14"
select select "number:19"
select select "number:22"
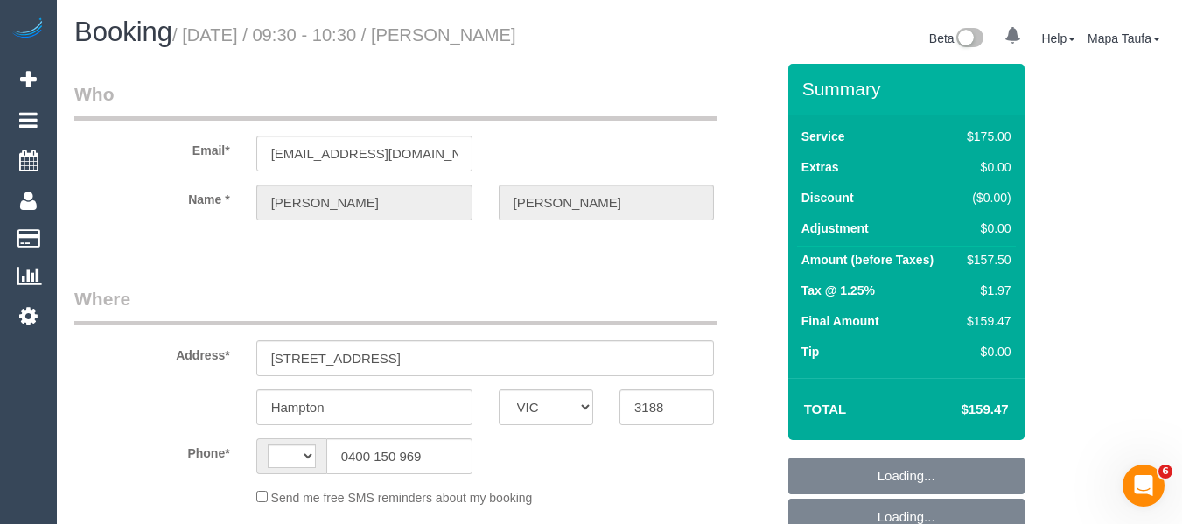
select select "number:11"
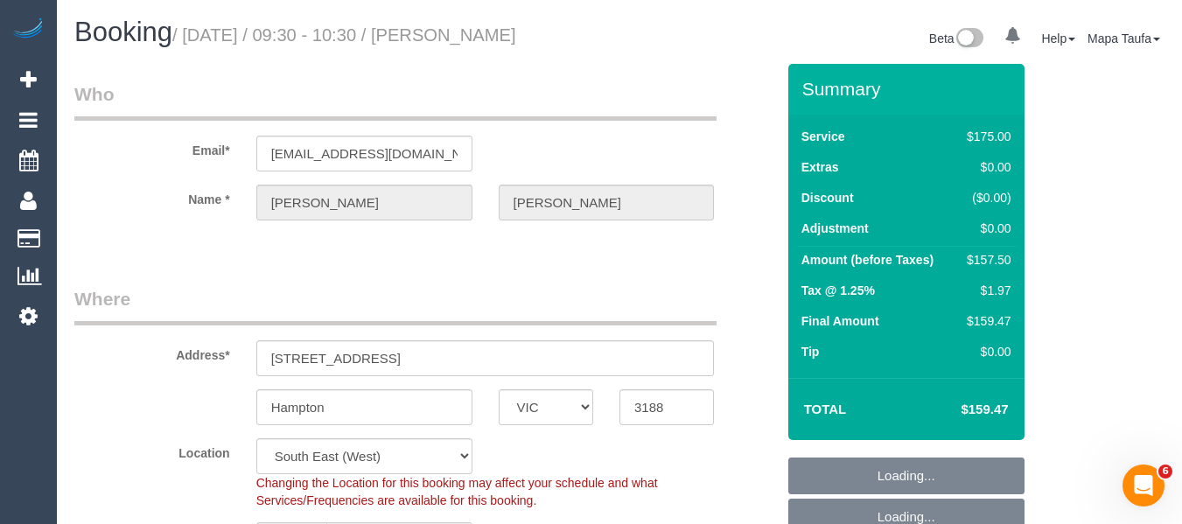
select select "string:AU"
select select "object:899"
select select "string:stripe-pm_1FRCUP2GScqysDRVU3rOEBmN"
select select "150"
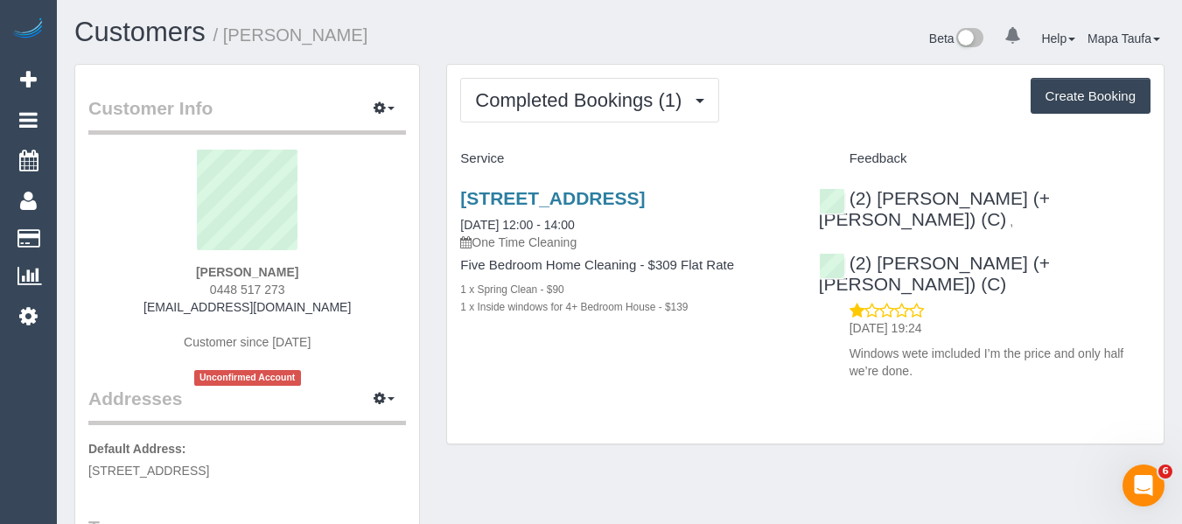
drag, startPoint x: 306, startPoint y: 272, endPoint x: 200, endPoint y: 258, distance: 107.7
click at [200, 258] on div "Athena Babo 0448 517 273 athenababo@gmail.com Customer since 2025 Unconfirmed A…" at bounding box center [247, 268] width 318 height 236
copy div "Athena Babo"
drag, startPoint x: 793, startPoint y: 197, endPoint x: 459, endPoint y: 200, distance: 333.5
click at [459, 200] on div "24 Snow Street, Keilor Park, VIC 3042 22/09/2025 12:00 - 14:00 One Time Cleanin…" at bounding box center [626, 261] width 358 height 177
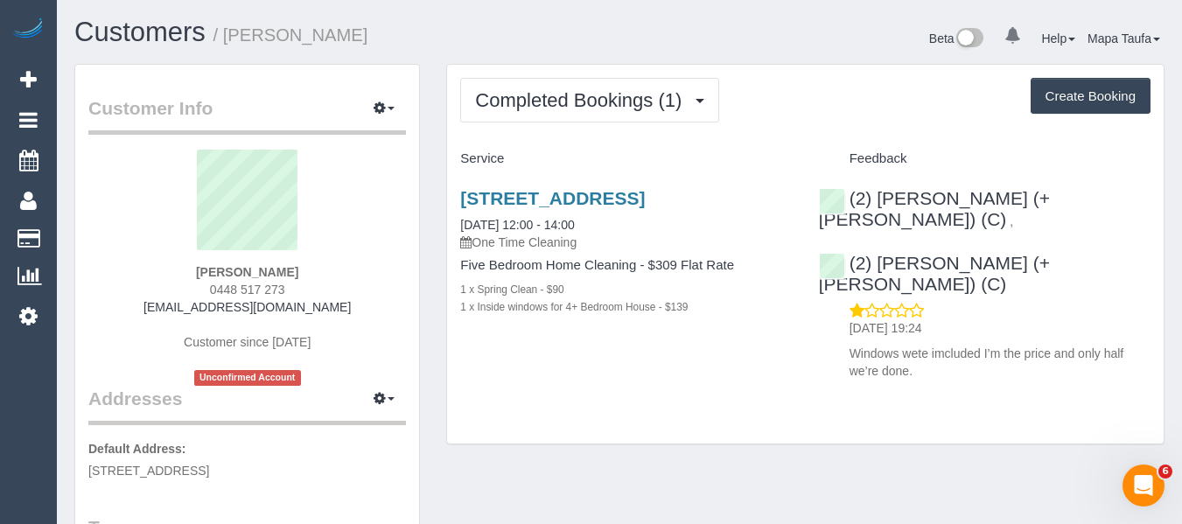
copy link "24 Snow Street, Keilor Park, VIC 3042"
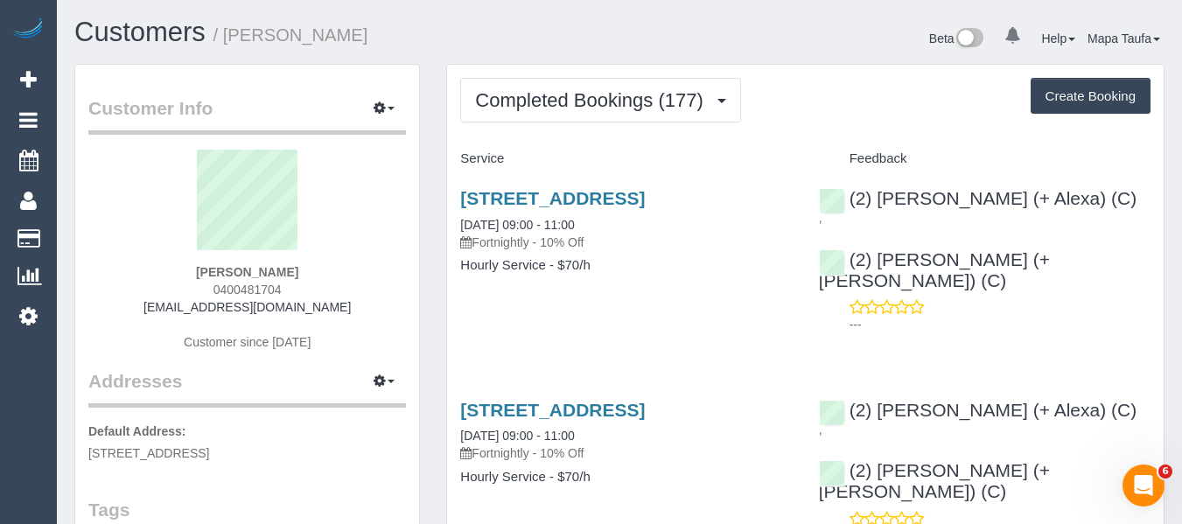
drag, startPoint x: 557, startPoint y: 49, endPoint x: 578, endPoint y: 76, distance: 34.3
click at [557, 49] on div "Customers / [PERSON_NAME]" at bounding box center [340, 37] width 558 height 38
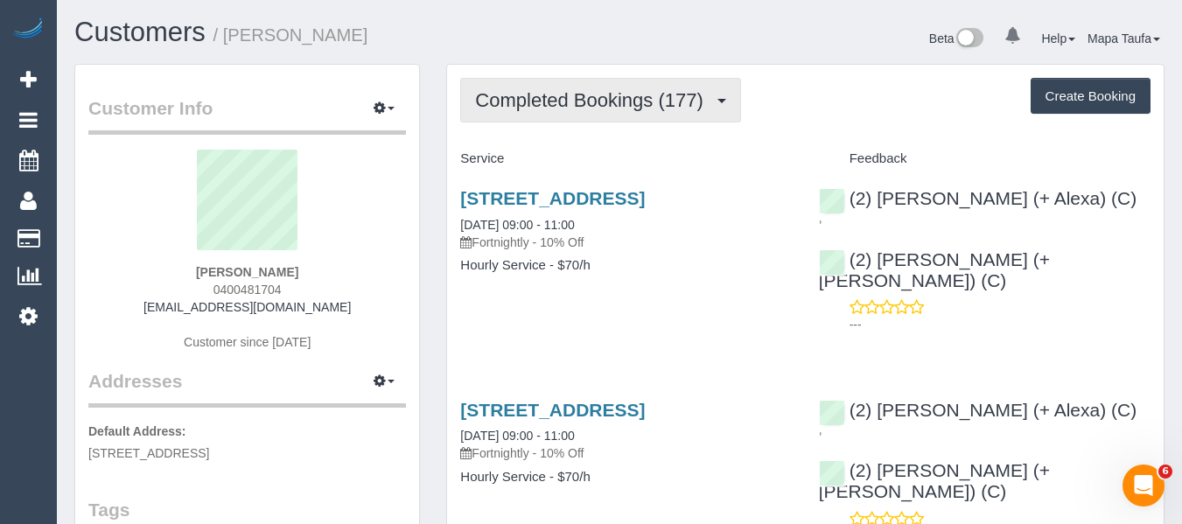
click at [592, 102] on span "Completed Bookings (177)" at bounding box center [593, 100] width 236 height 22
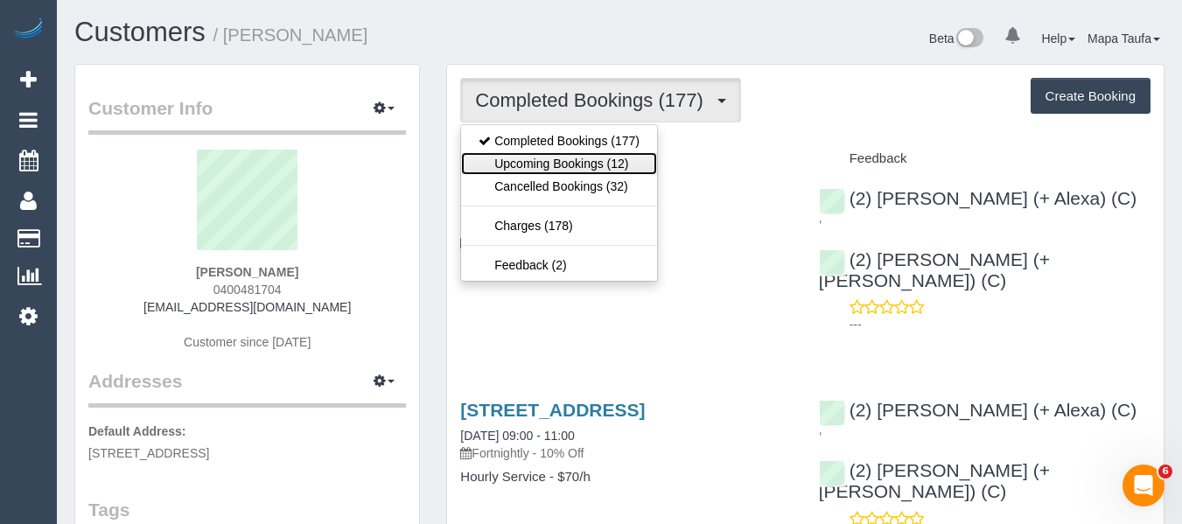
click at [578, 163] on link "Upcoming Bookings (12)" at bounding box center [559, 163] width 196 height 23
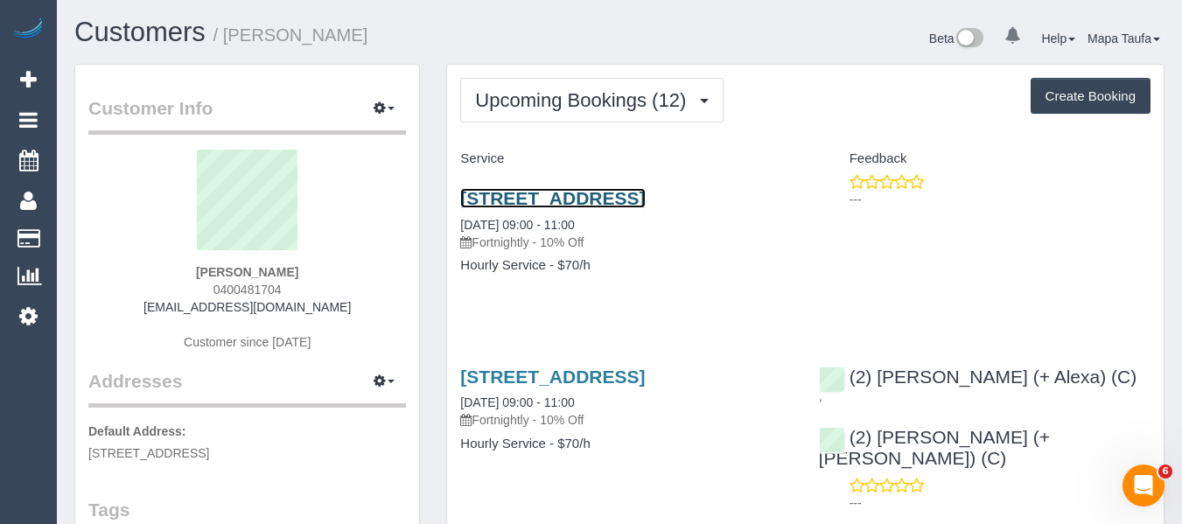
click at [577, 193] on link "9 Macrobertson Cl, Fitzroy, VIC 3065" at bounding box center [552, 198] width 185 height 20
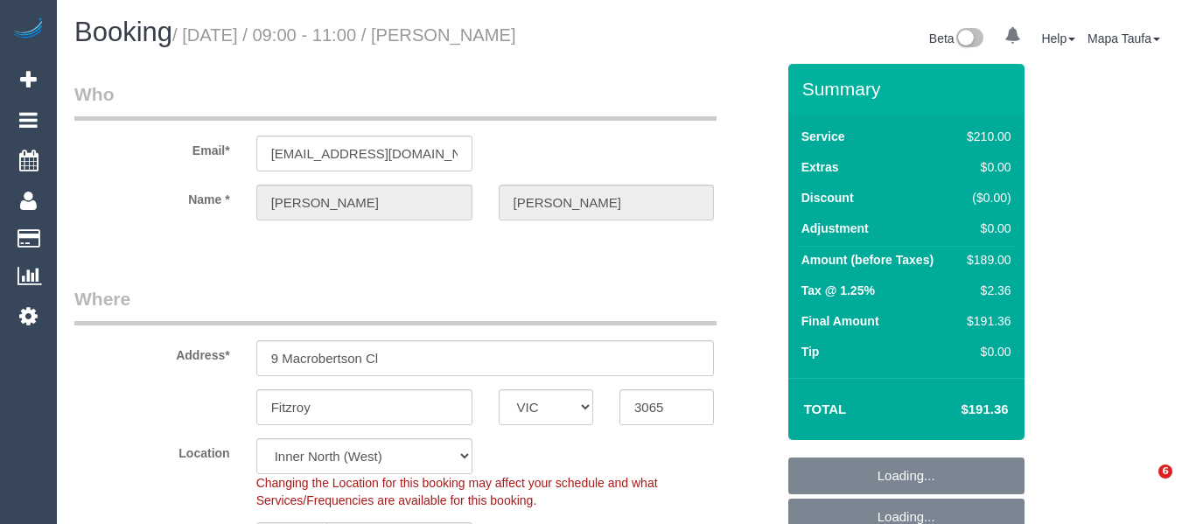
select select "VIC"
select select "180"
select select "number:32"
select select "number:35"
select select "25666"
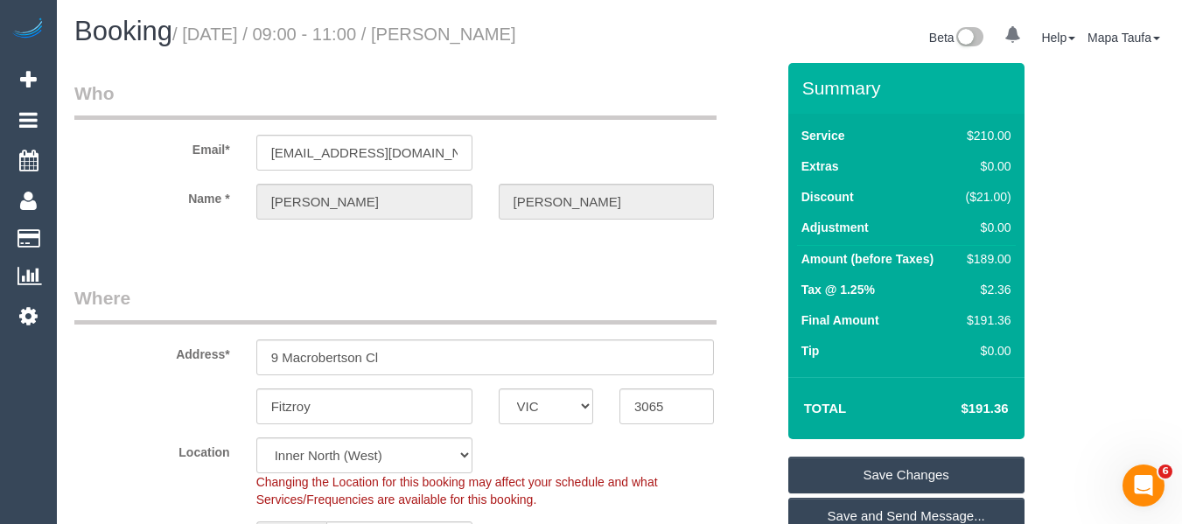
click at [914, 377] on div "Total $191.36" at bounding box center [907, 408] width 236 height 62
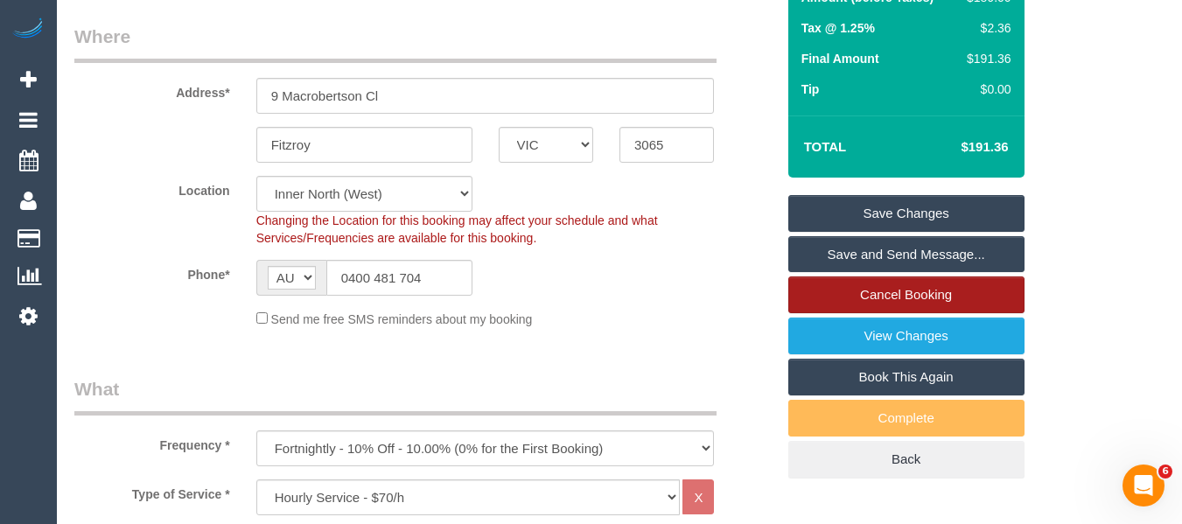
click at [911, 289] on link "Cancel Booking" at bounding box center [907, 295] width 236 height 37
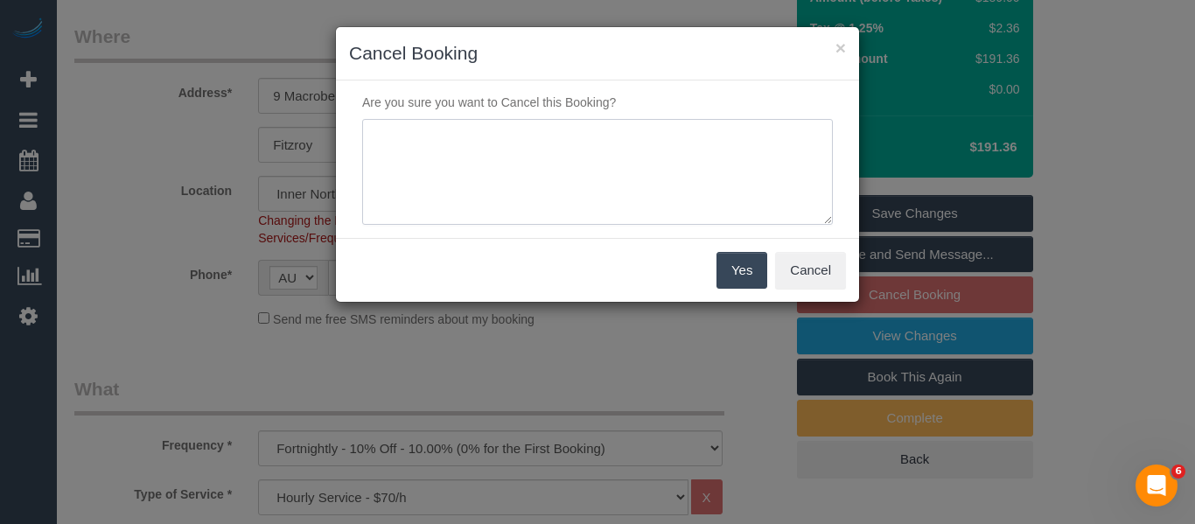
click at [559, 188] on textarea at bounding box center [597, 172] width 471 height 107
type textarea "skipping as cleaner is not working via email -MT"
click at [740, 270] on button "Yes" at bounding box center [742, 270] width 51 height 37
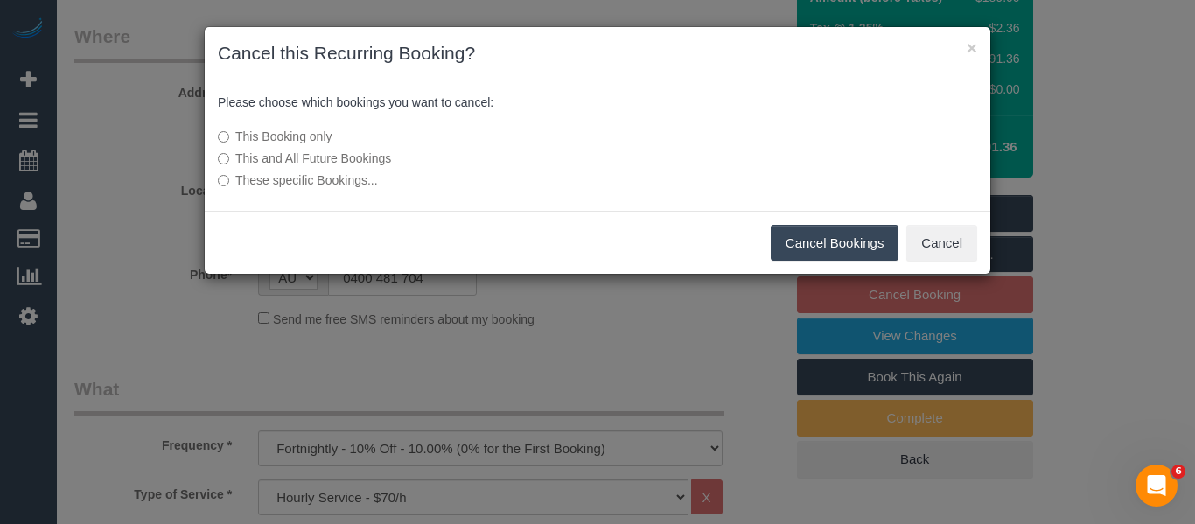
click at [799, 237] on button "Cancel Bookings" at bounding box center [835, 243] width 129 height 37
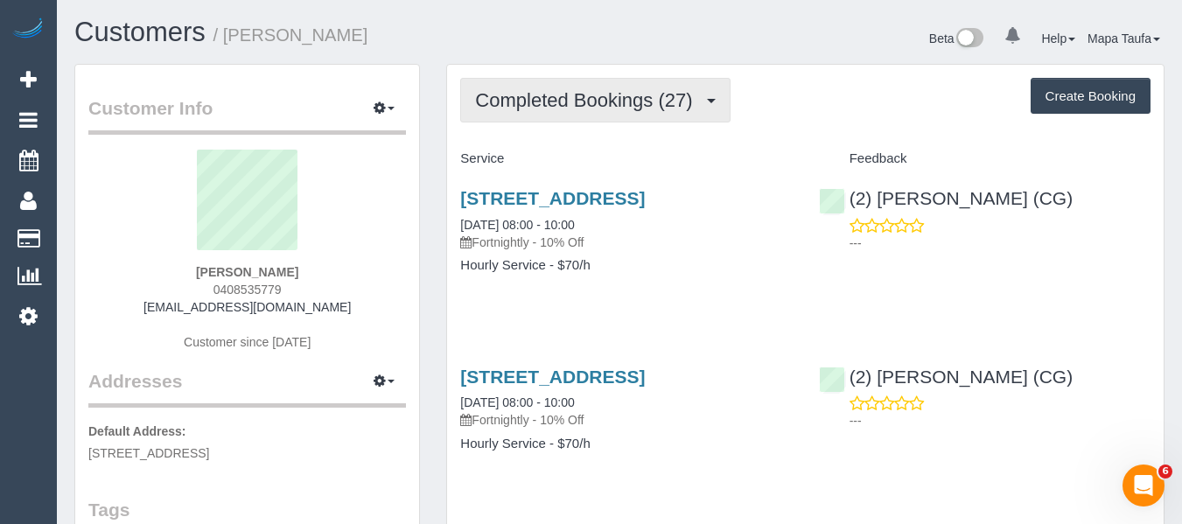
click at [595, 97] on span "Completed Bookings (27)" at bounding box center [588, 100] width 226 height 22
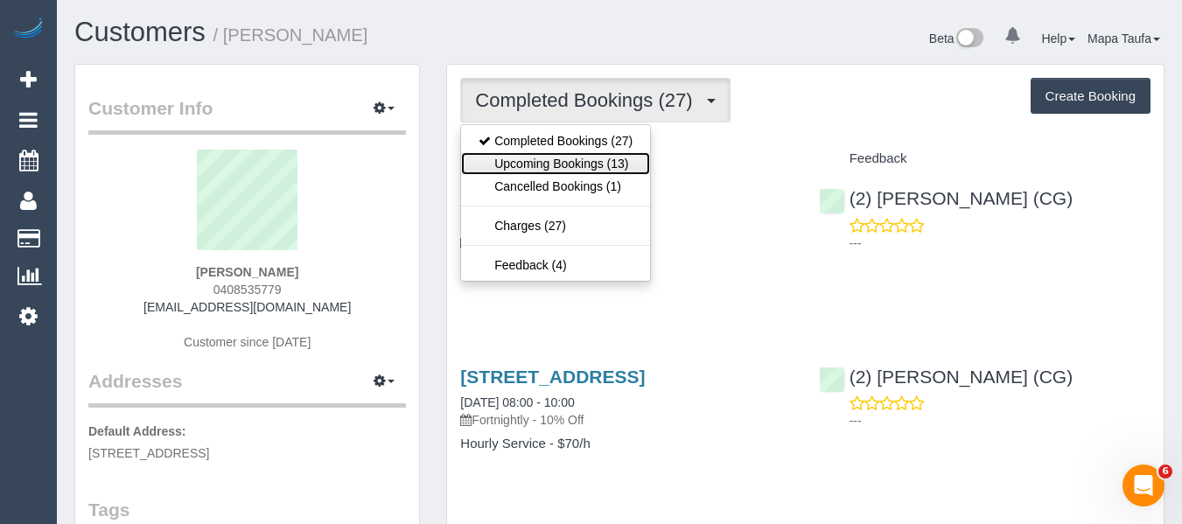
click at [574, 170] on link "Upcoming Bookings (13)" at bounding box center [555, 163] width 189 height 23
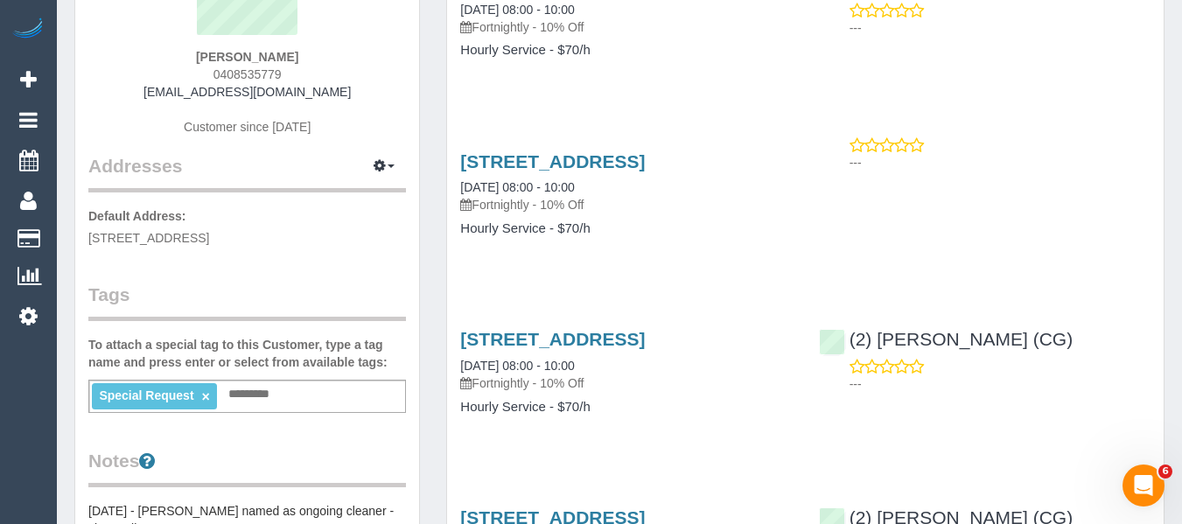
scroll to position [175, 0]
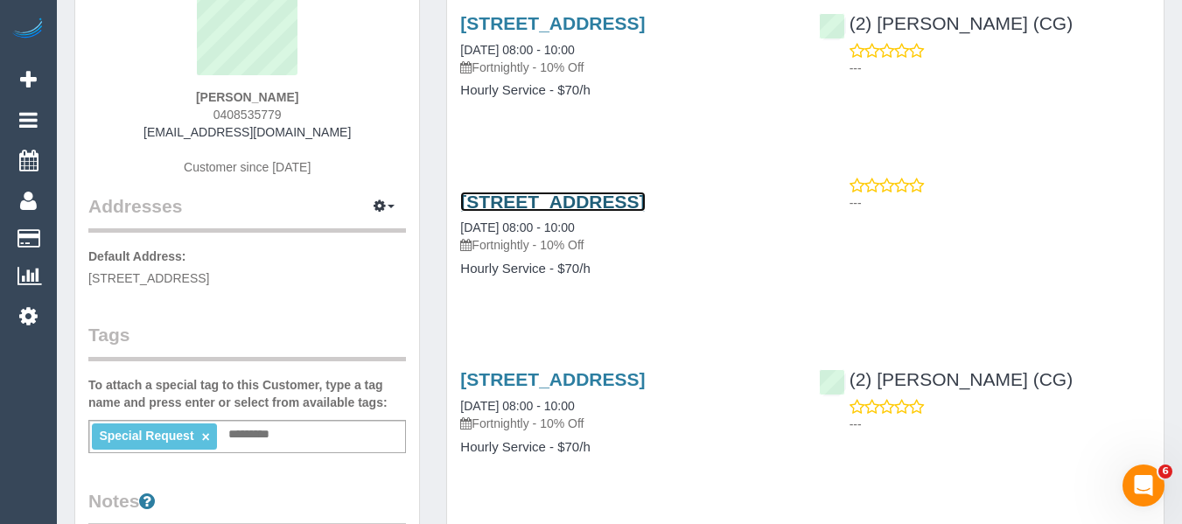
click at [544, 207] on link "[STREET_ADDRESS]" at bounding box center [552, 202] width 185 height 20
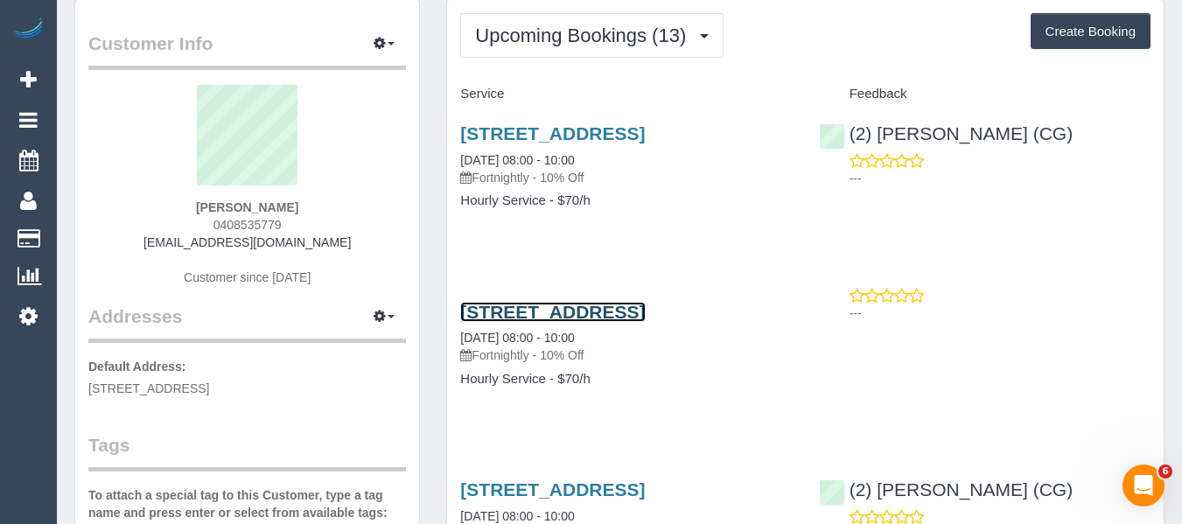
scroll to position [0, 0]
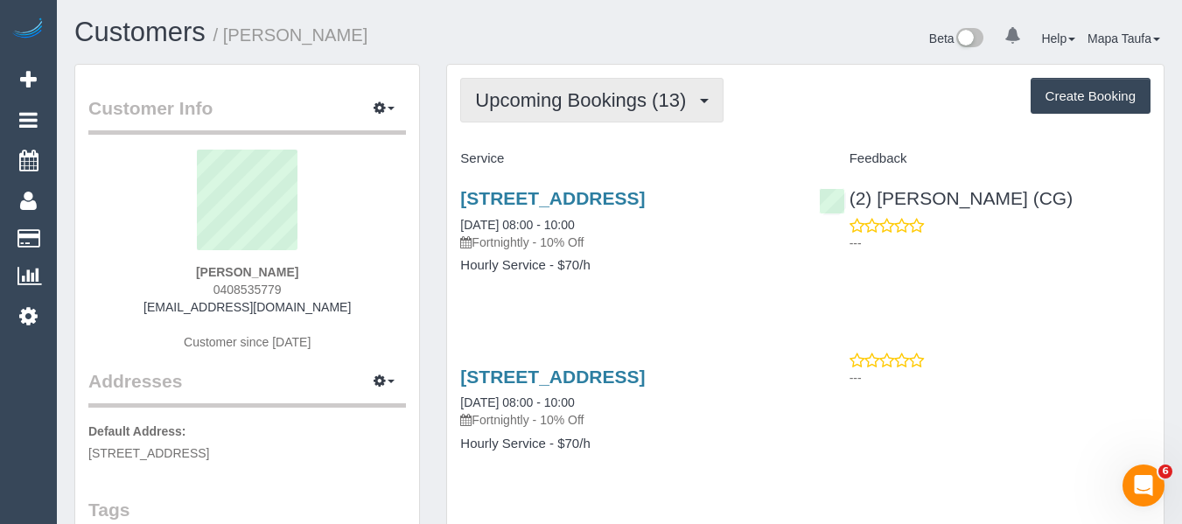
drag, startPoint x: 551, startPoint y: 98, endPoint x: 548, endPoint y: 117, distance: 19.6
click at [551, 98] on span "Upcoming Bookings (13)" at bounding box center [585, 100] width 220 height 22
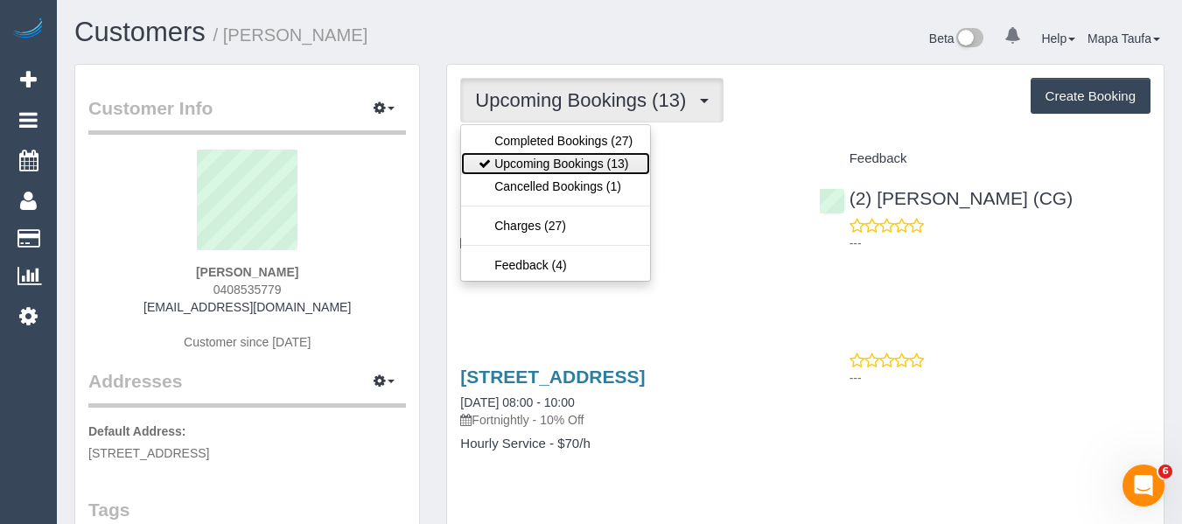
click at [537, 158] on link "Upcoming Bookings (13)" at bounding box center [555, 163] width 189 height 23
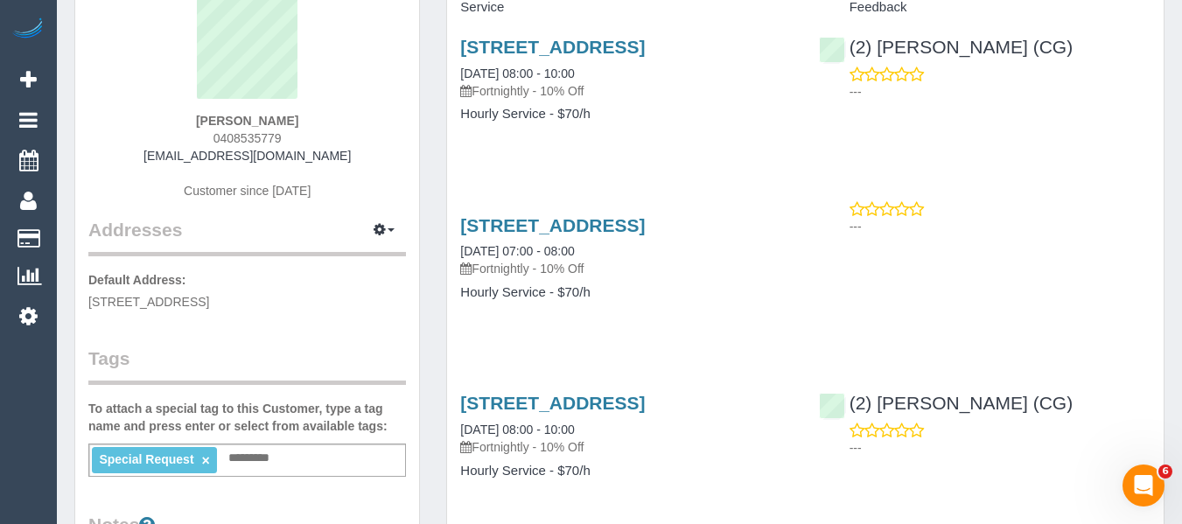
scroll to position [175, 0]
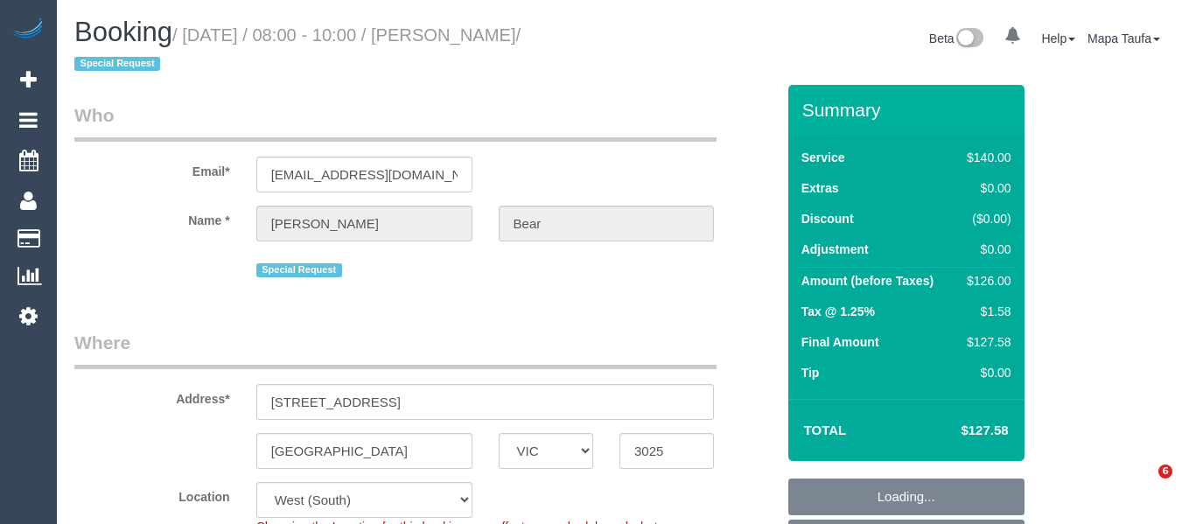
select select "VIC"
select select "object:881"
select select "string:AU"
select select "number:27"
select select "number:16"
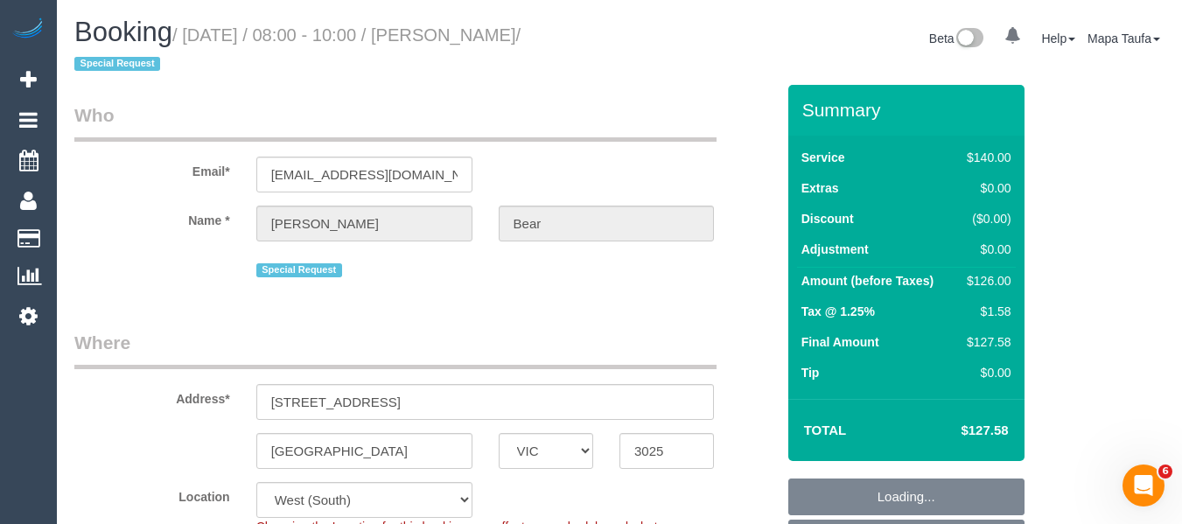
select select "number:19"
select select "number:22"
select select "number:34"
select select "number:11"
select select "string:stripe-pm_1QA7EZ2GScqysDRVz8X8gjsB"
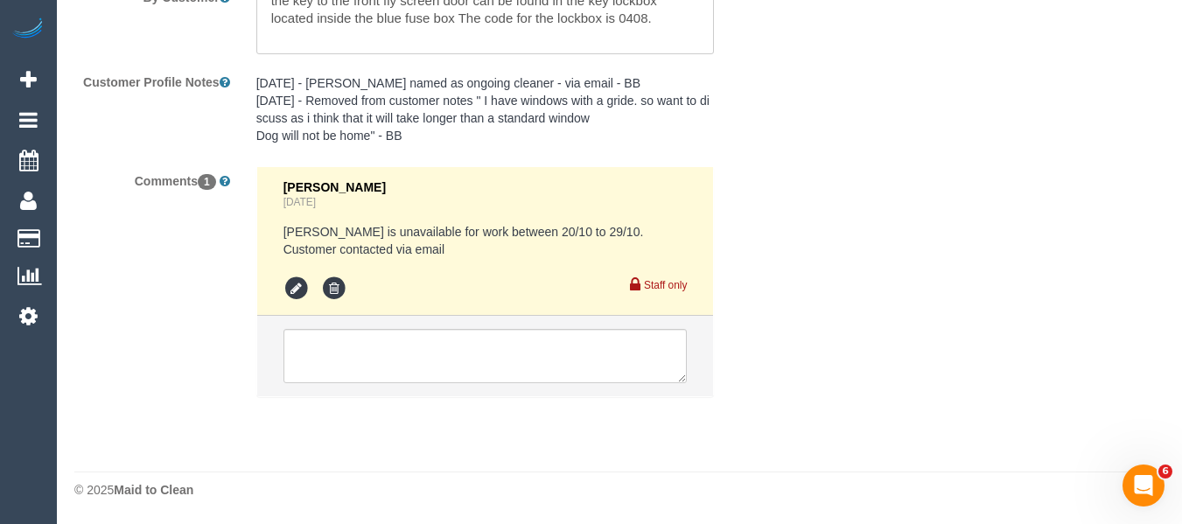
select select "spot2"
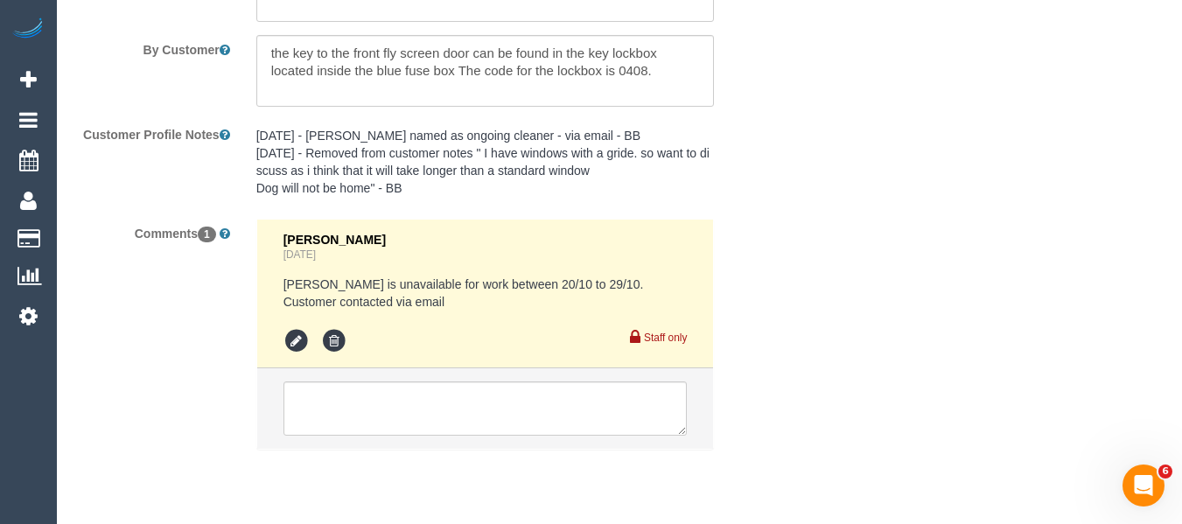
scroll to position [3247, 0]
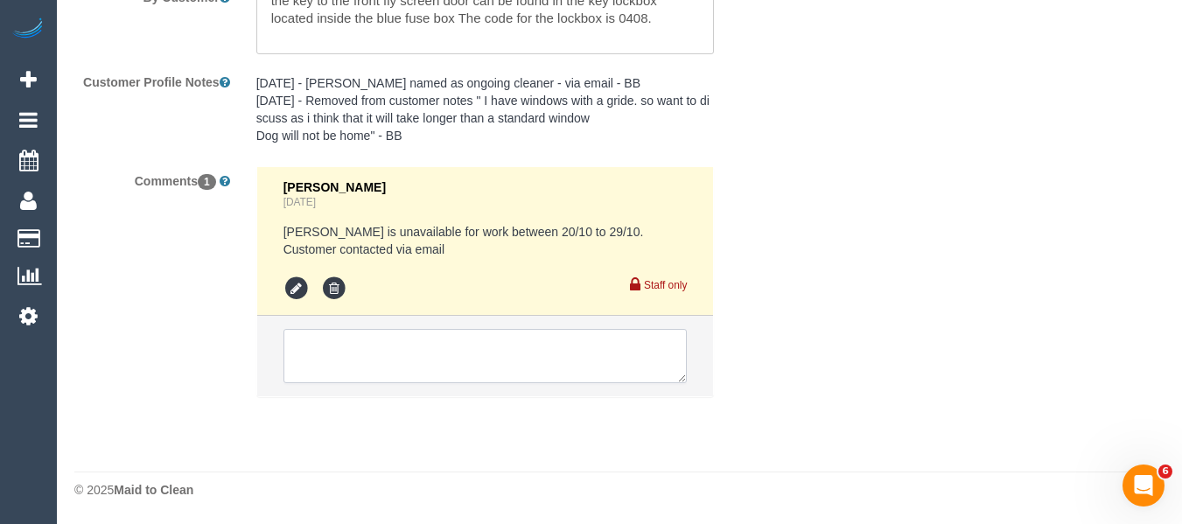
click at [347, 353] on textarea at bounding box center [486, 356] width 404 height 54
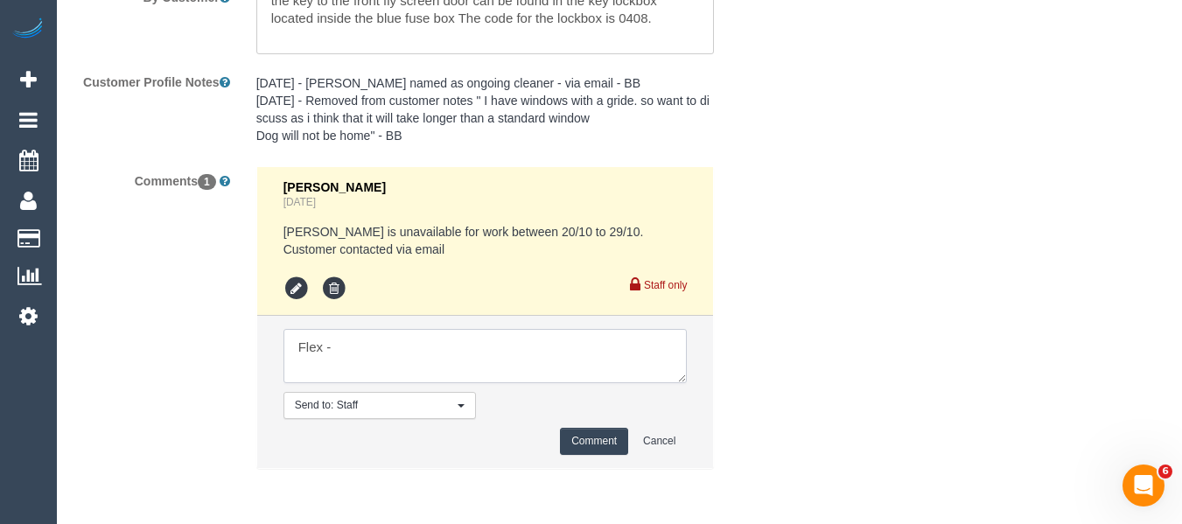
paste textarea "We could any time before 2pm Monday 20/10 or Tuesdays 21october that week, due …"
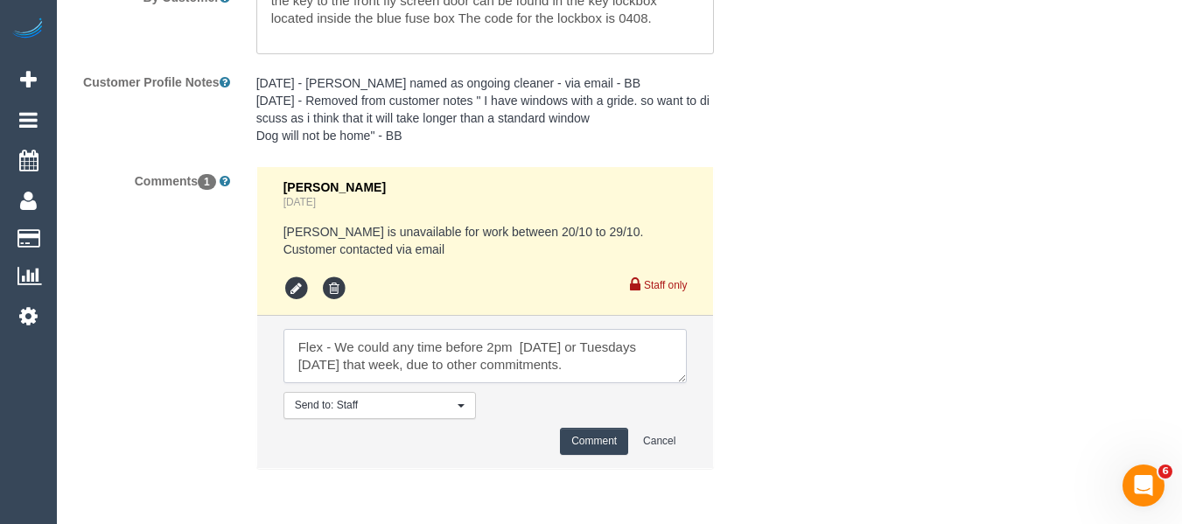
type textarea "Flex - We could any time before 2pm Monday 20/10 or Tuesdays 21october that wee…"
click at [592, 442] on button "Comment" at bounding box center [594, 441] width 68 height 27
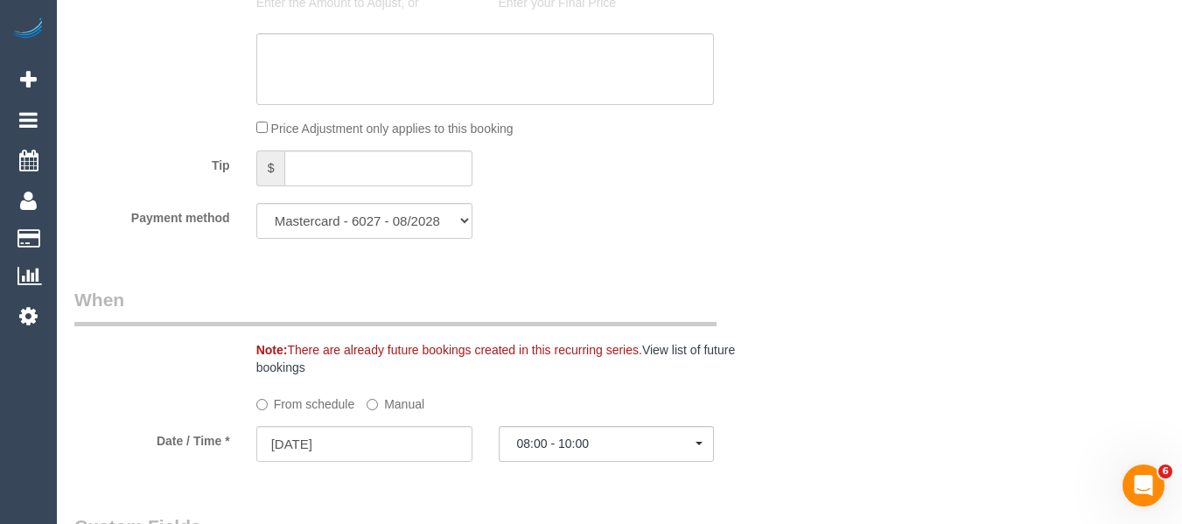
scroll to position [1886, 0]
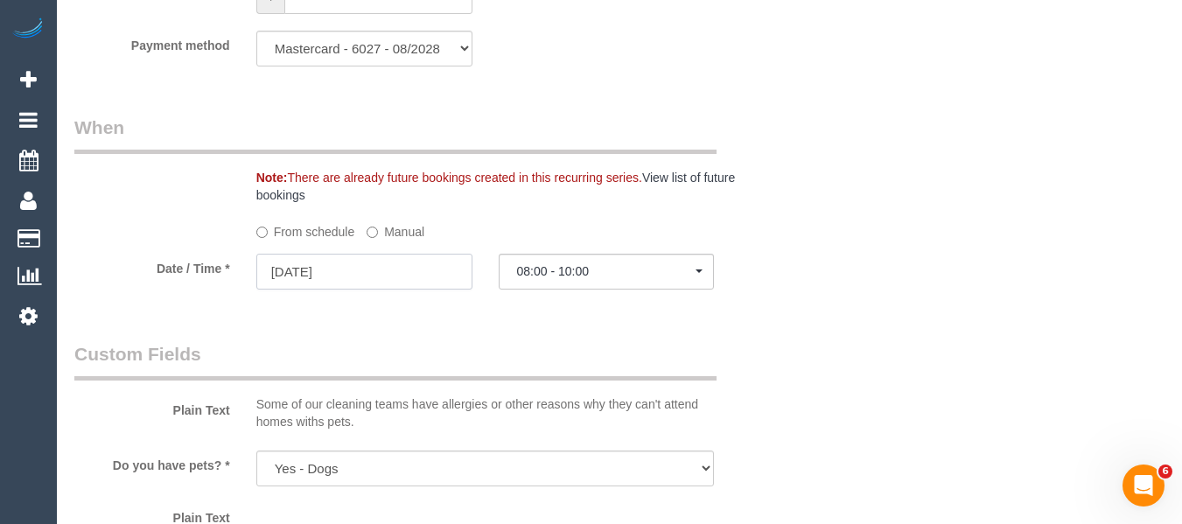
click at [406, 284] on input "23/10/2025" at bounding box center [364, 272] width 216 height 36
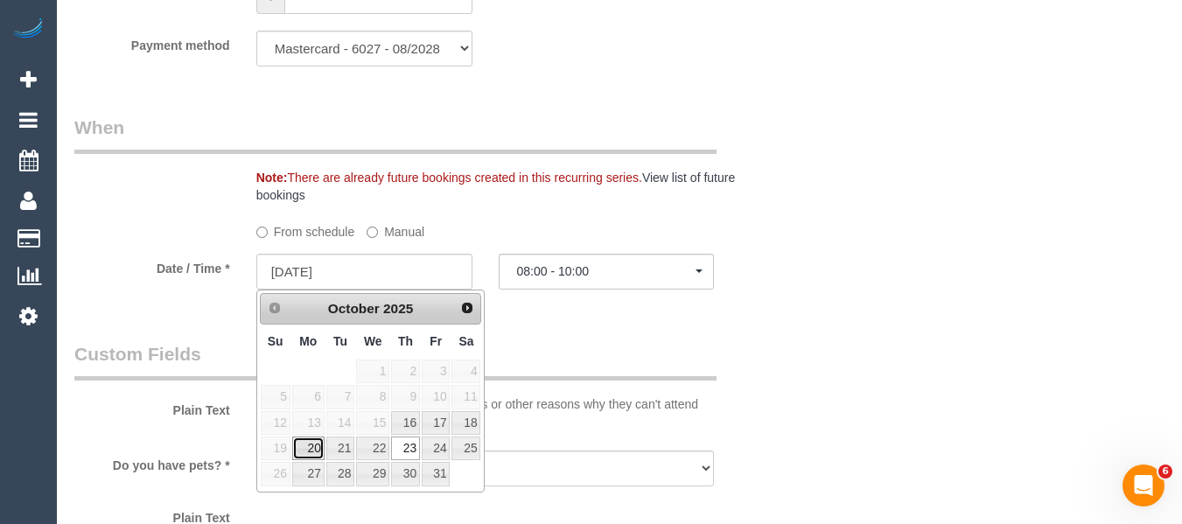
click at [312, 445] on link "20" at bounding box center [308, 449] width 32 height 24
type input "20/10/2025"
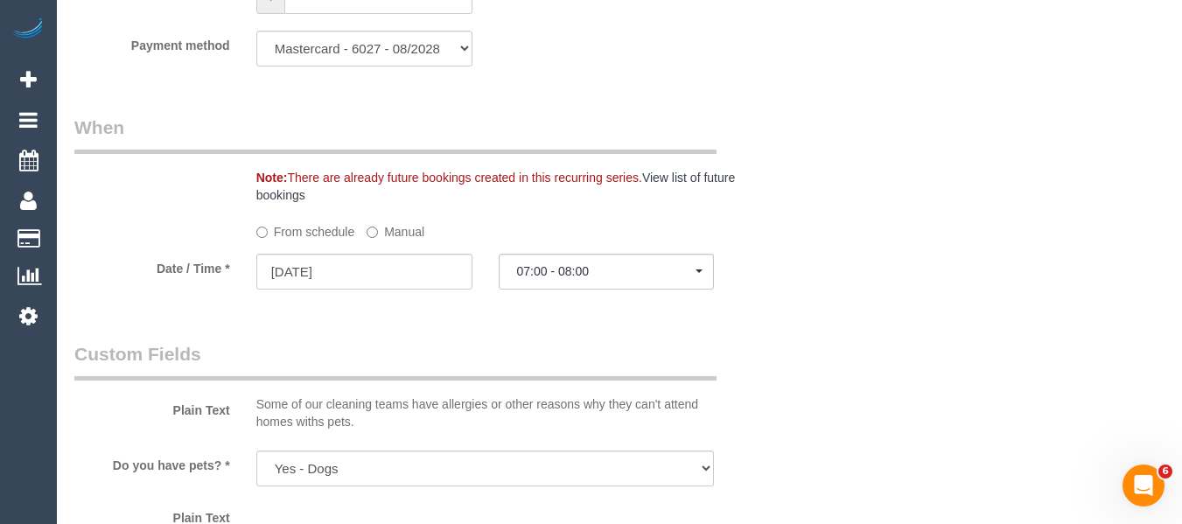
select select "spot22"
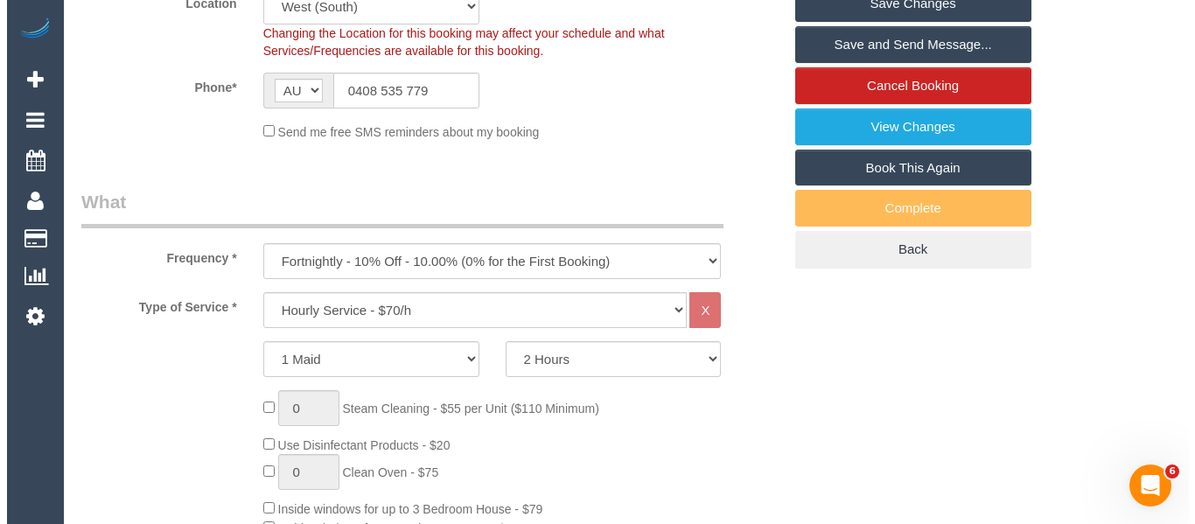
scroll to position [243, 0]
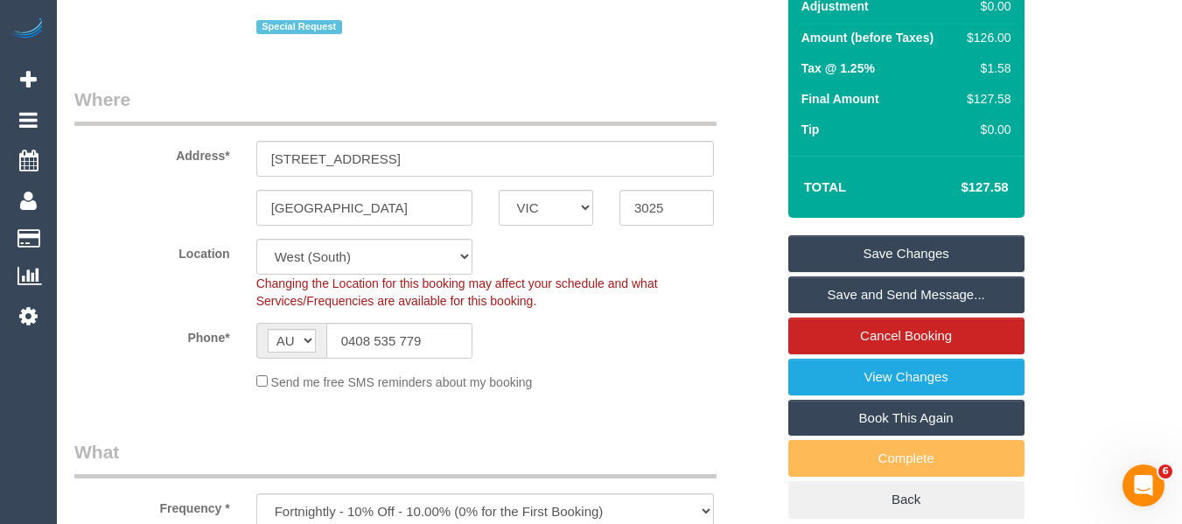
click at [907, 255] on link "Save Changes" at bounding box center [907, 253] width 236 height 37
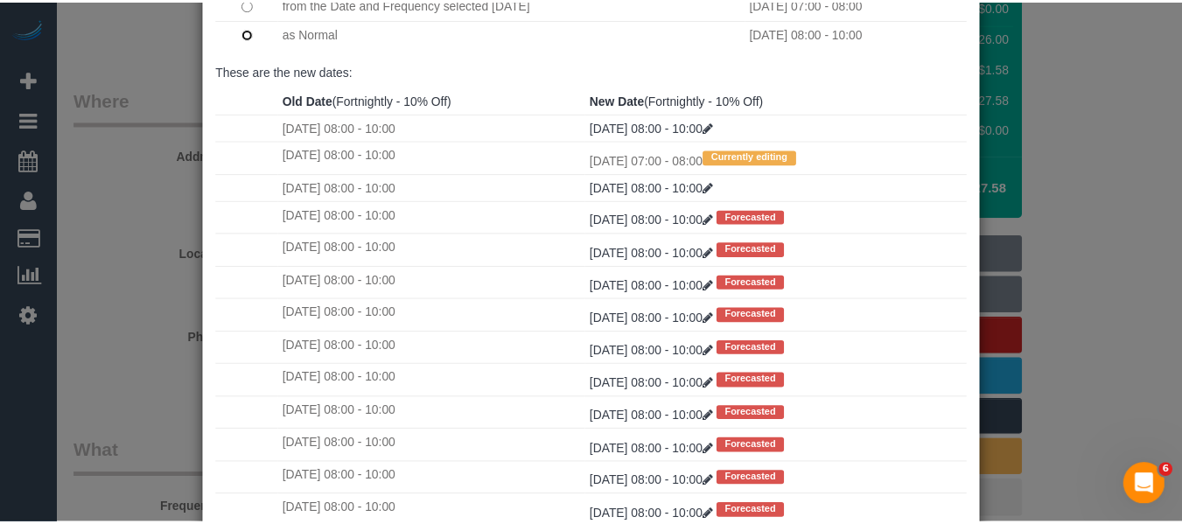
scroll to position [260, 0]
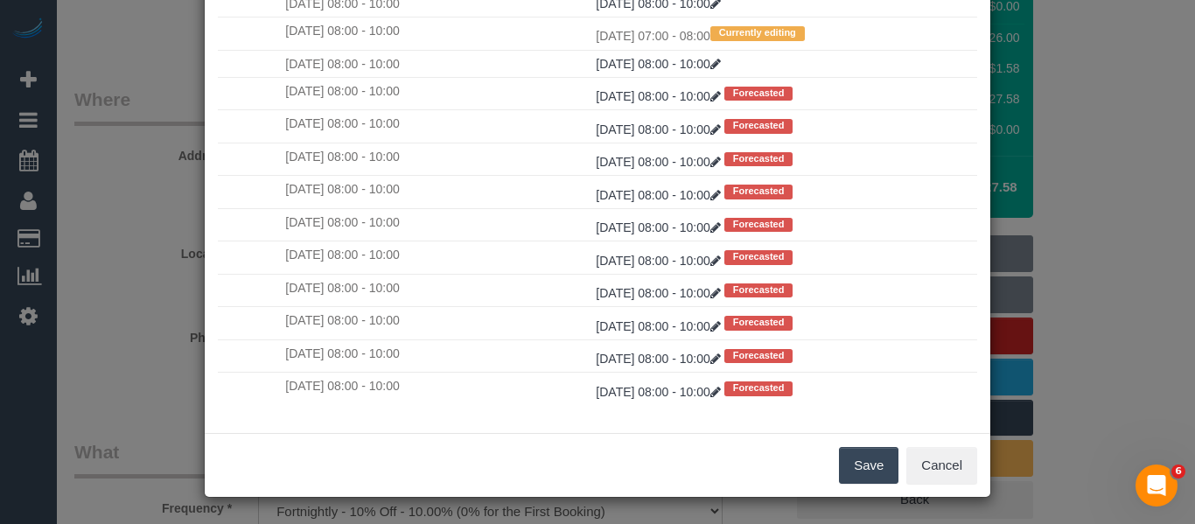
click at [873, 463] on button "Save" at bounding box center [869, 465] width 60 height 37
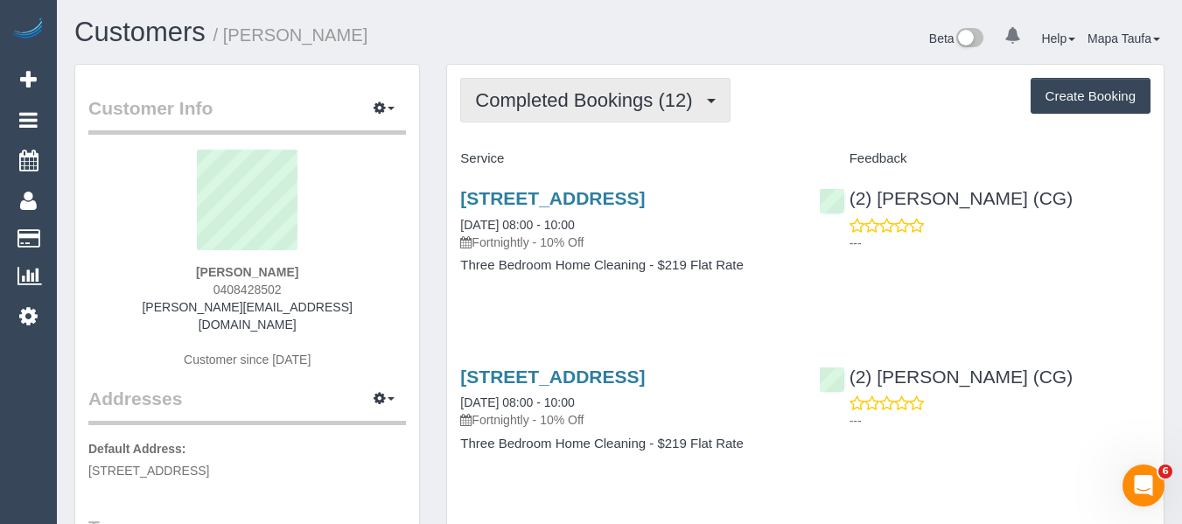
click at [610, 88] on button "Completed Bookings (12)" at bounding box center [595, 100] width 270 height 45
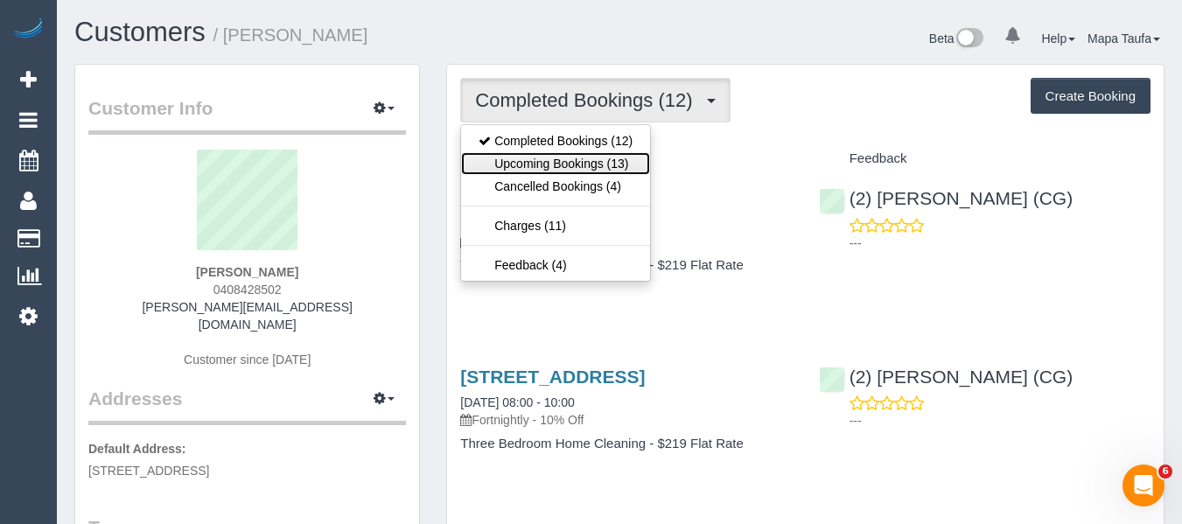
click at [587, 160] on link "Upcoming Bookings (13)" at bounding box center [555, 163] width 189 height 23
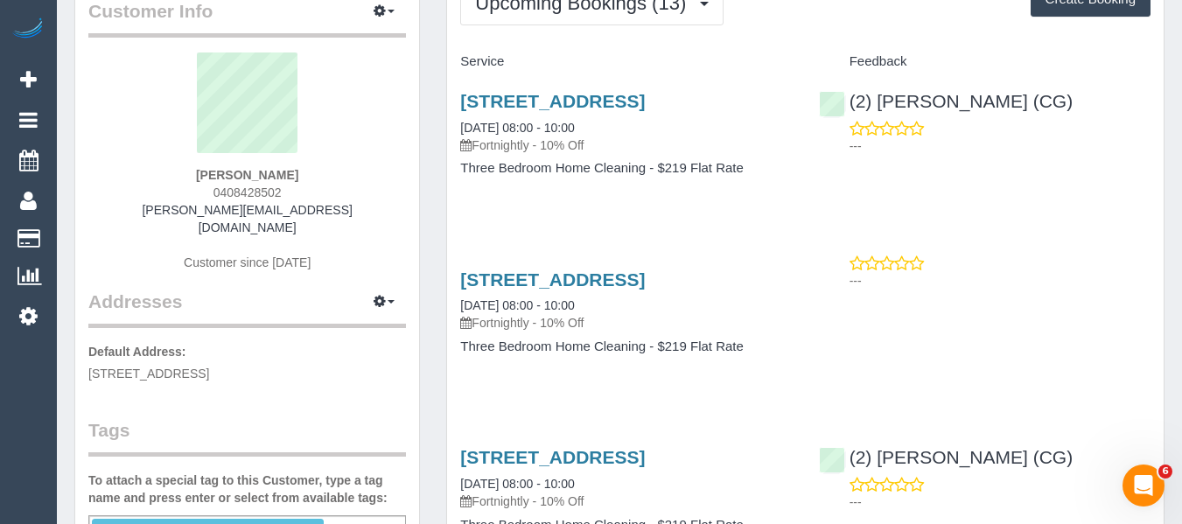
scroll to position [175, 0]
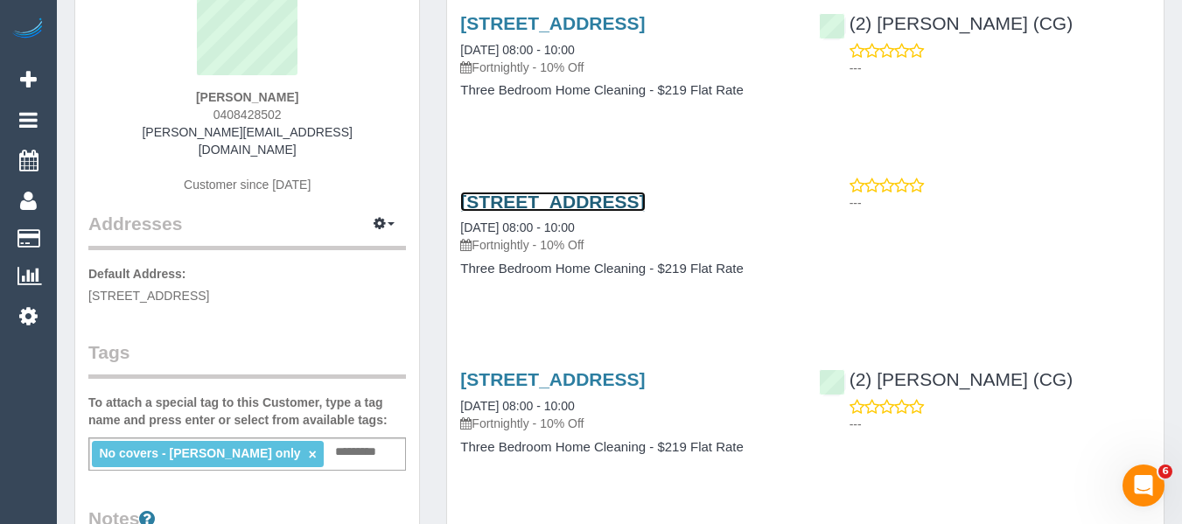
click at [539, 212] on link "[STREET_ADDRESS]" at bounding box center [552, 202] width 185 height 20
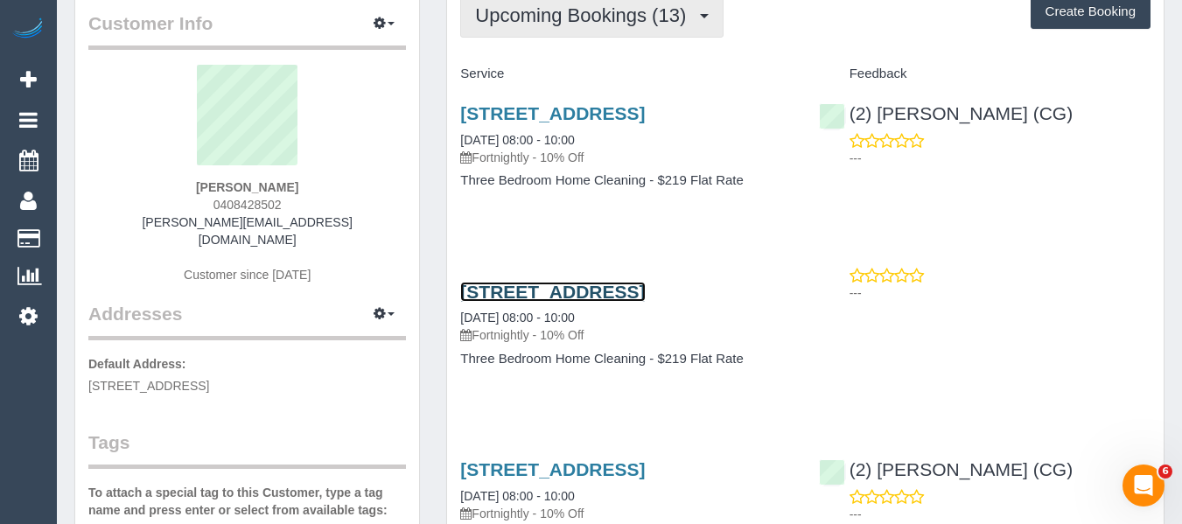
scroll to position [0, 0]
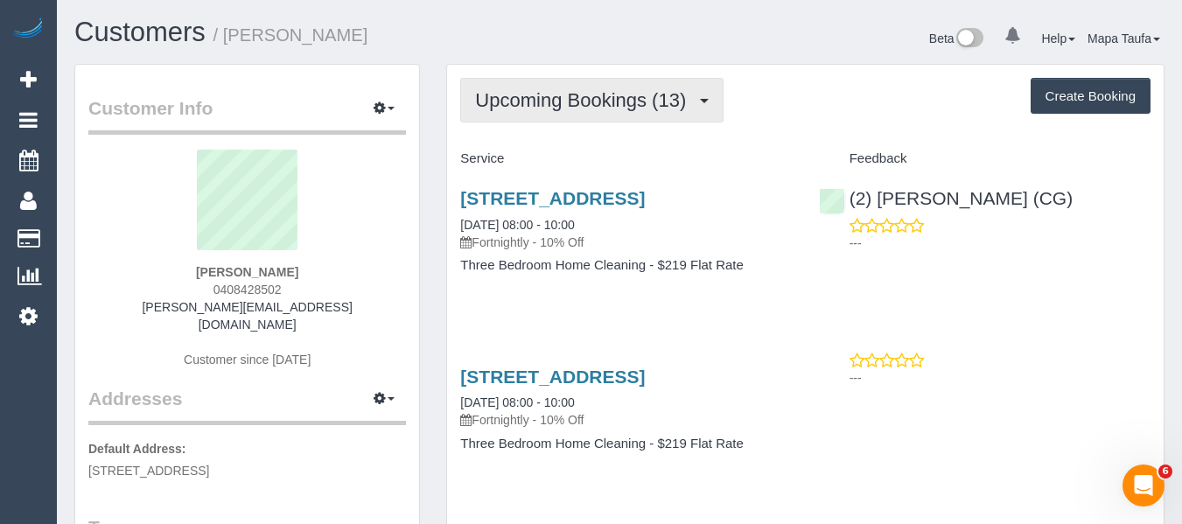
click at [538, 92] on span "Upcoming Bookings (13)" at bounding box center [585, 100] width 220 height 22
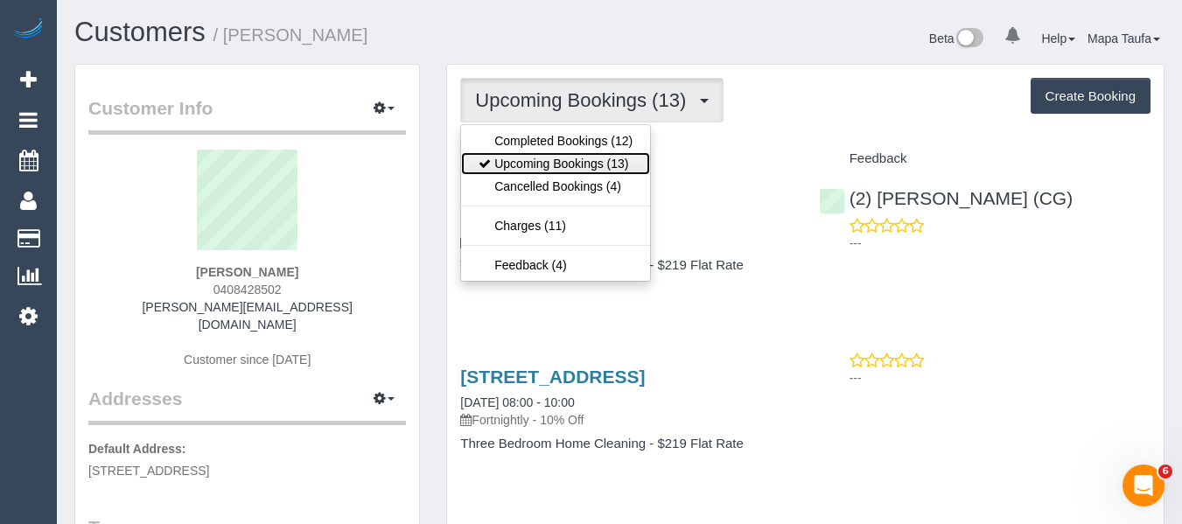
click at [548, 165] on link "Upcoming Bookings (13)" at bounding box center [555, 163] width 189 height 23
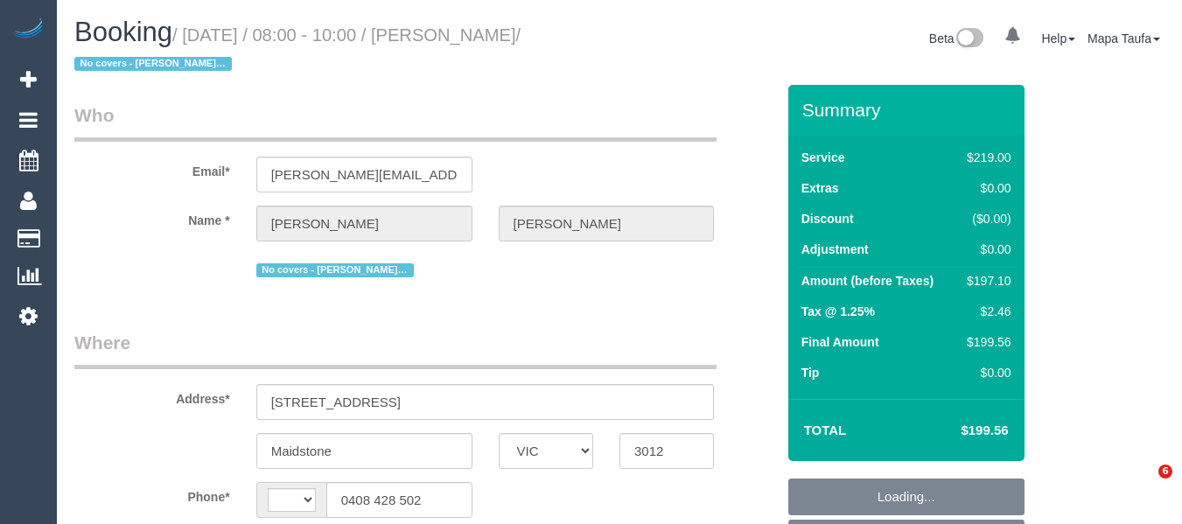
select select "VIC"
select select "string:stripe-pm_1RHNuw2GScqysDRVVhoSJLff"
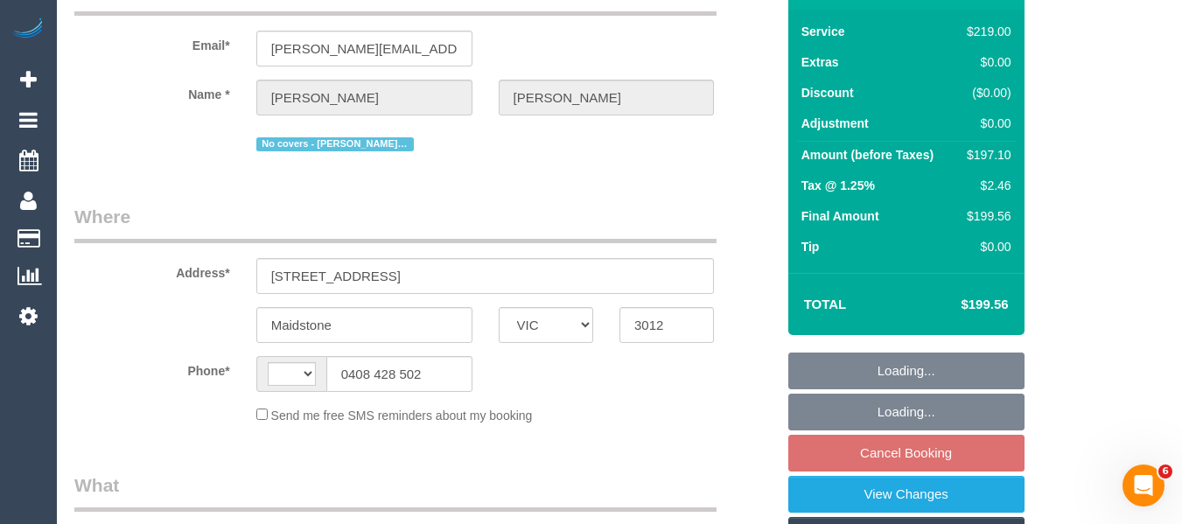
scroll to position [263, 0]
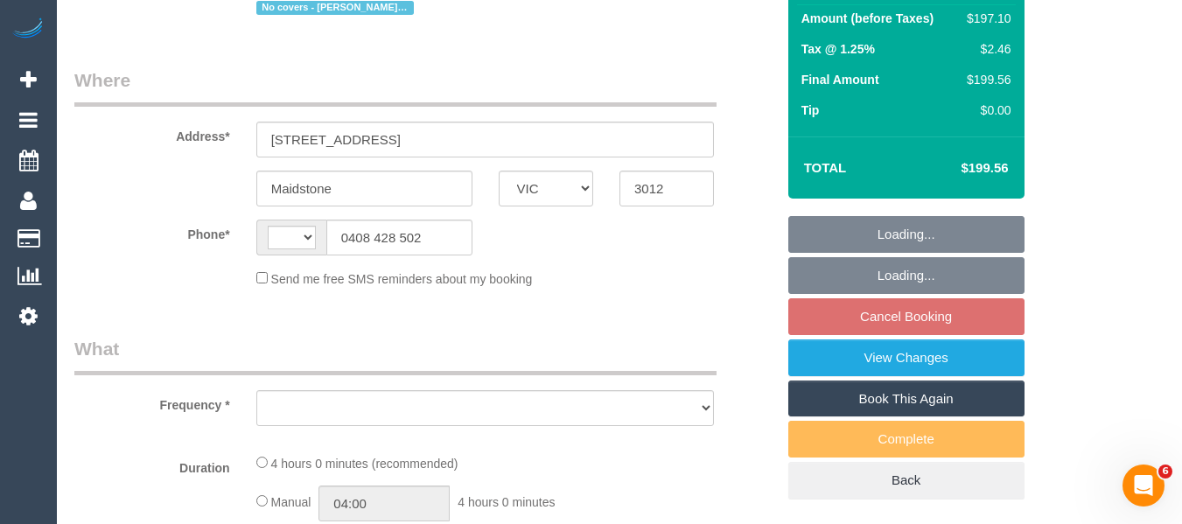
select select "string:AU"
select select "number:29"
select select "number:14"
select select "number:19"
select select "number:22"
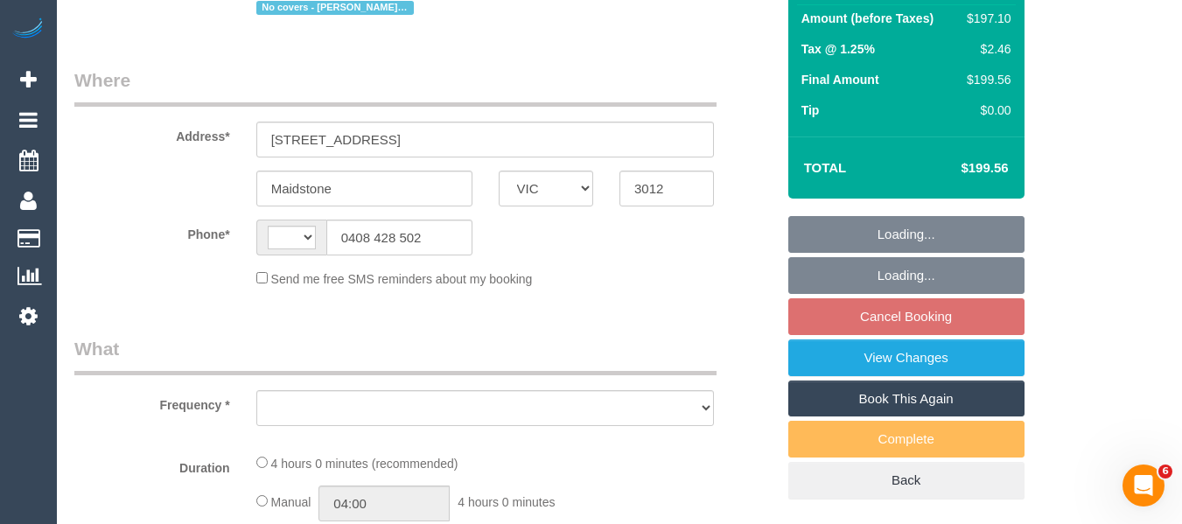
select select "number:12"
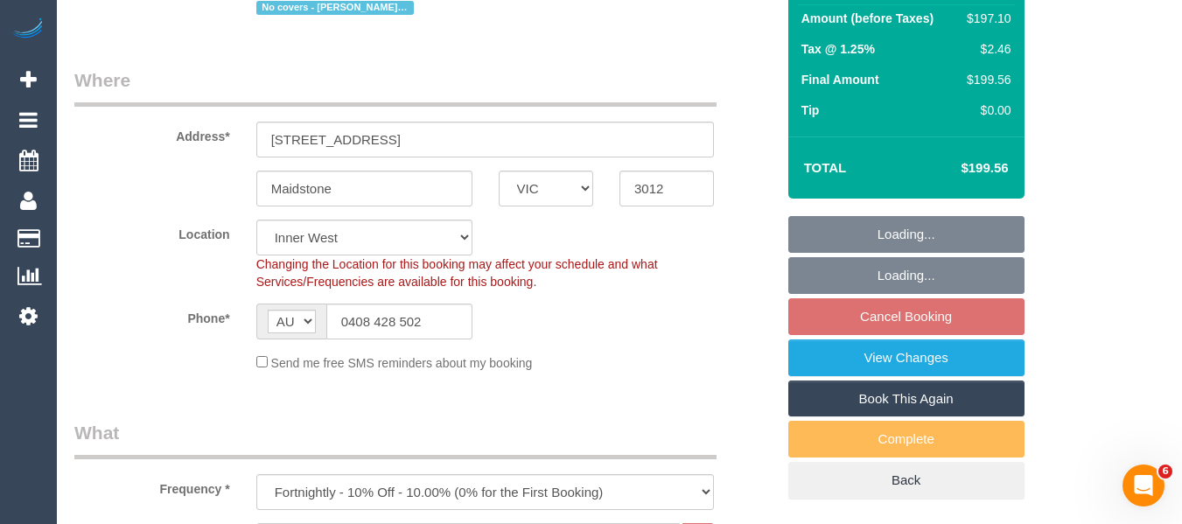
select select "object:1462"
select select "spot2"
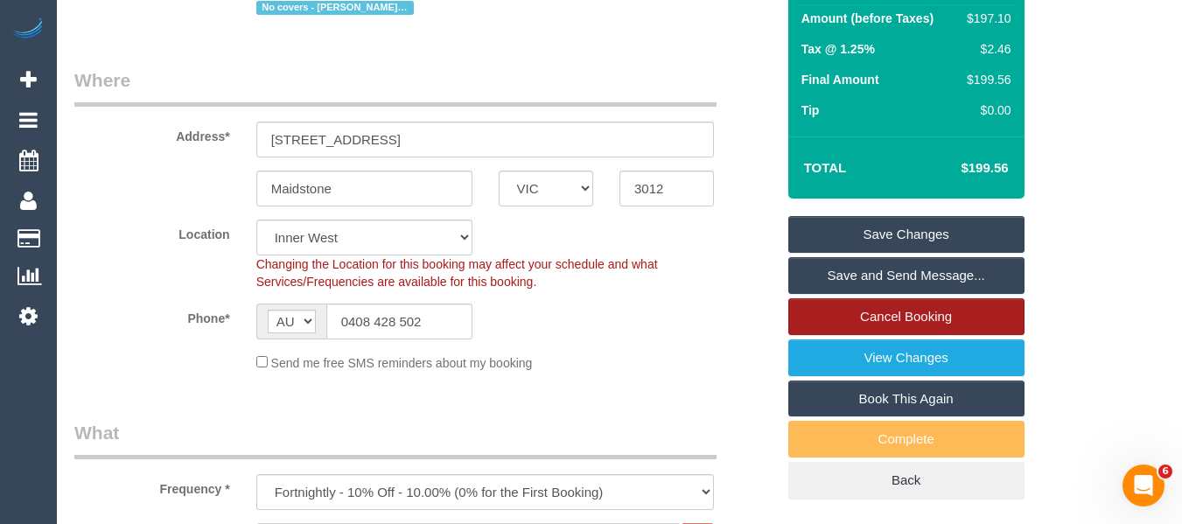
click at [938, 316] on link "Cancel Booking" at bounding box center [907, 316] width 236 height 37
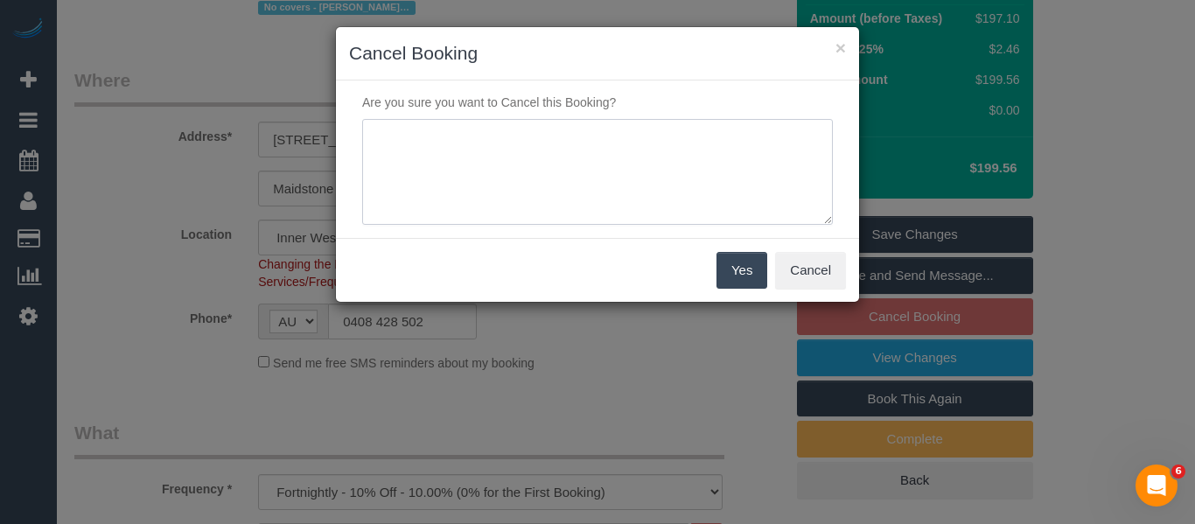
click at [510, 184] on textarea at bounding box center [597, 172] width 471 height 107
type textarea "skipping via email -MT"
click at [741, 265] on button "Yes" at bounding box center [742, 270] width 51 height 37
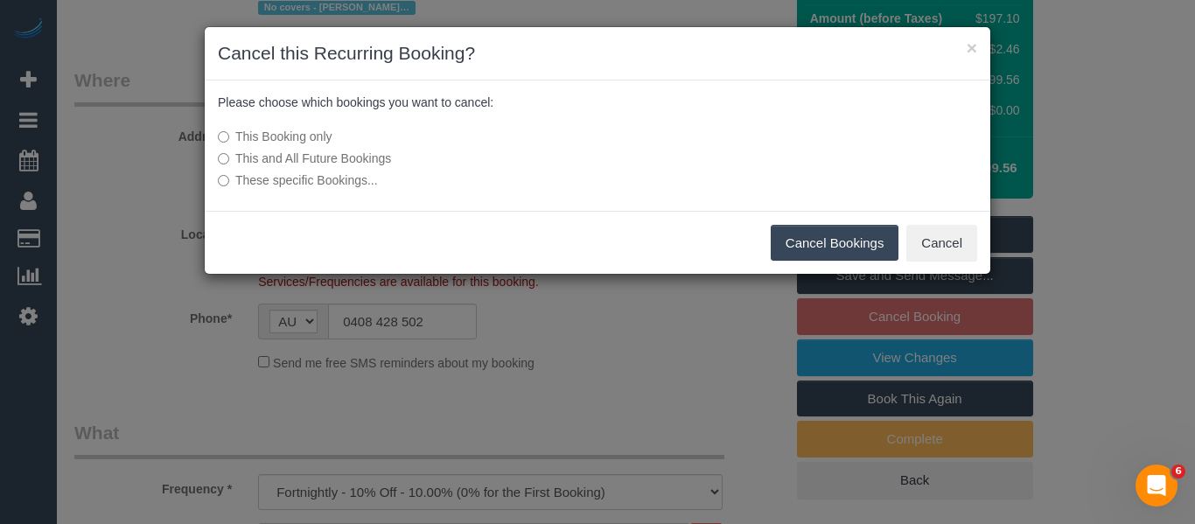
click at [812, 244] on button "Cancel Bookings" at bounding box center [835, 243] width 129 height 37
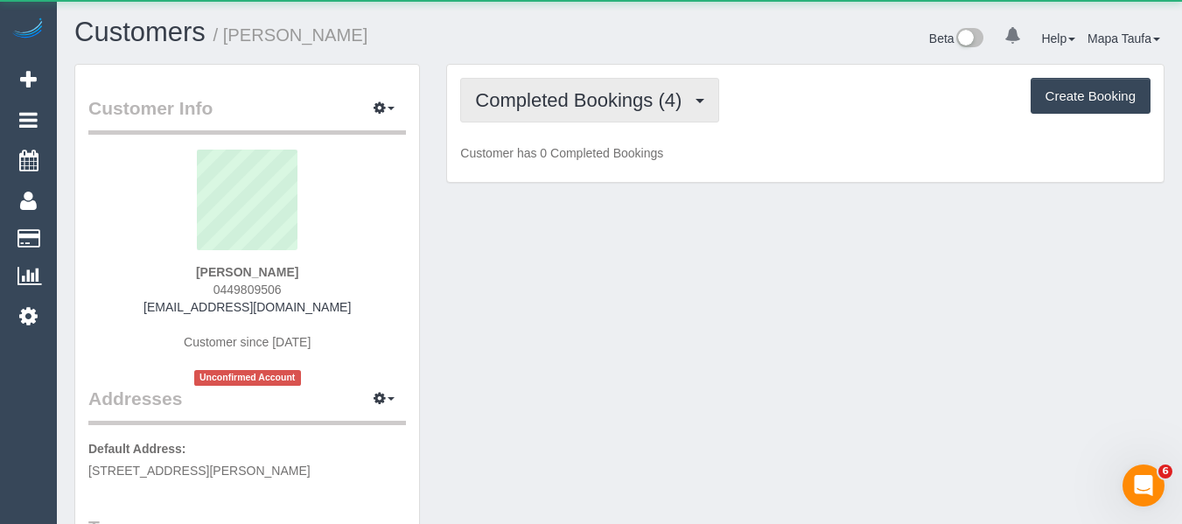
click at [542, 93] on span "Completed Bookings (4)" at bounding box center [582, 100] width 215 height 22
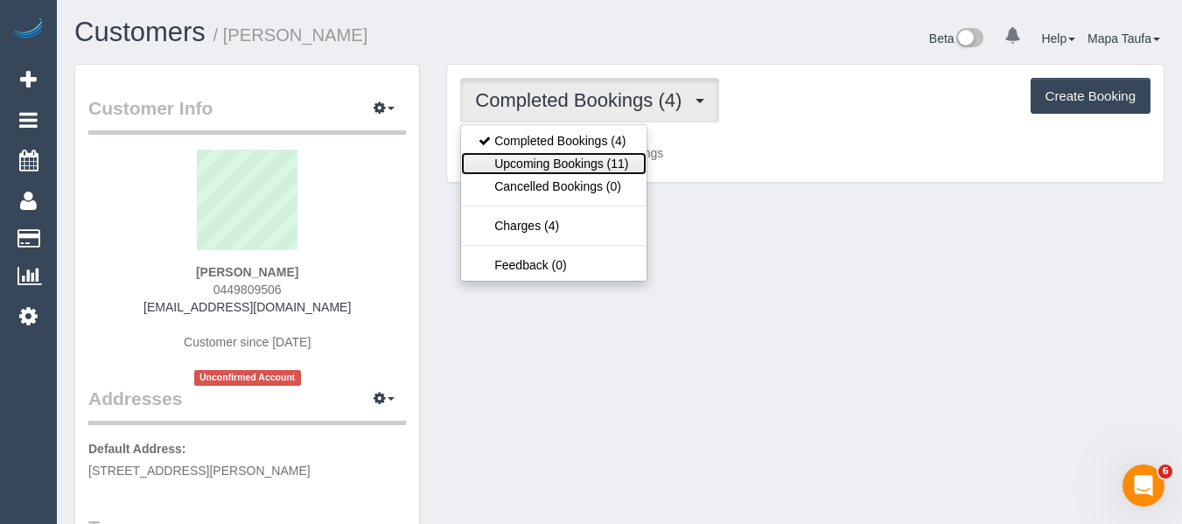
click at [576, 158] on link "Upcoming Bookings (11)" at bounding box center [553, 163] width 185 height 23
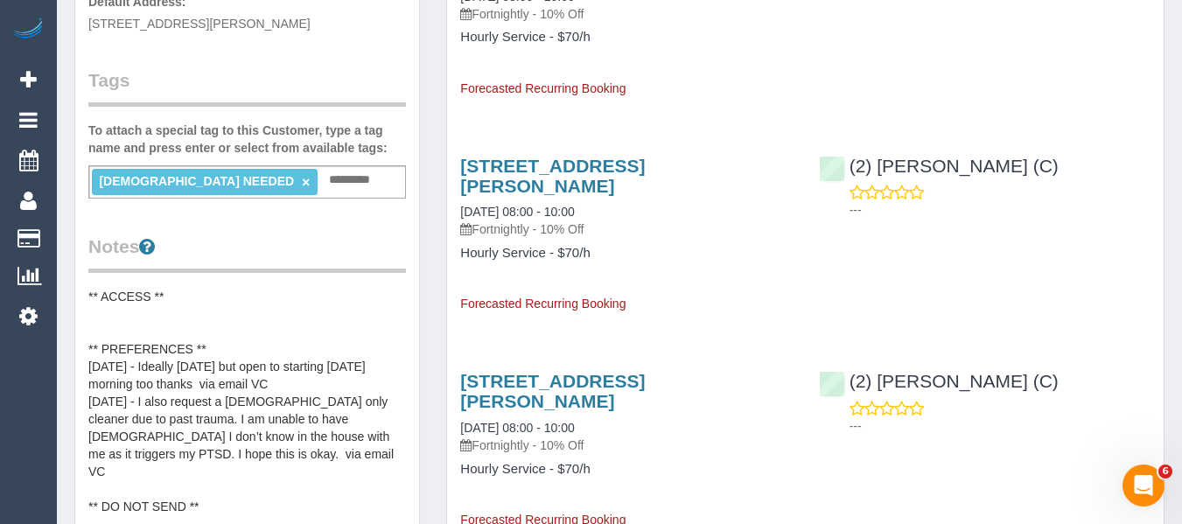
scroll to position [438, 0]
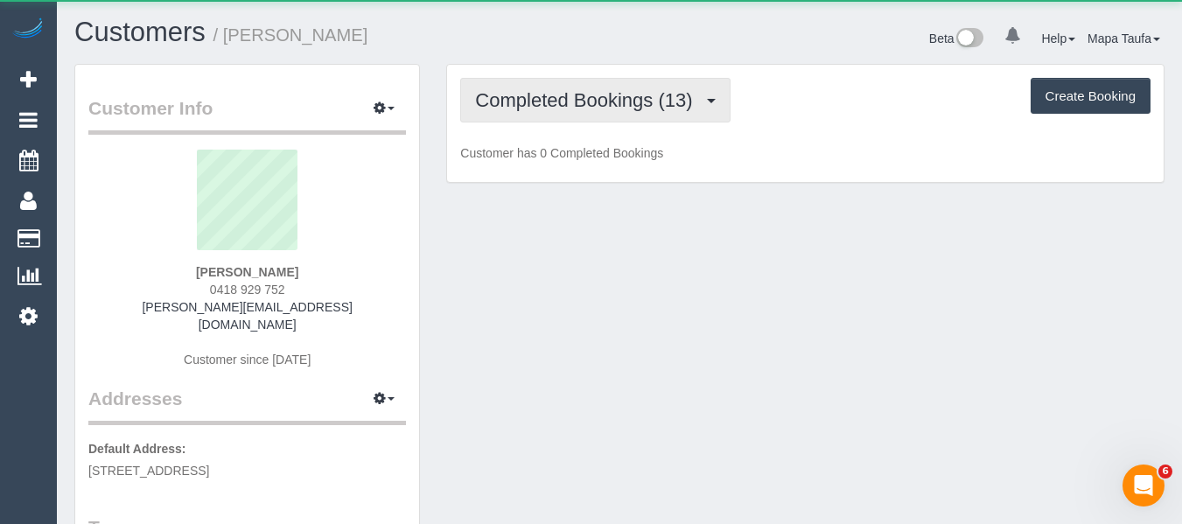
click at [506, 122] on button "Completed Bookings (13)" at bounding box center [595, 100] width 270 height 45
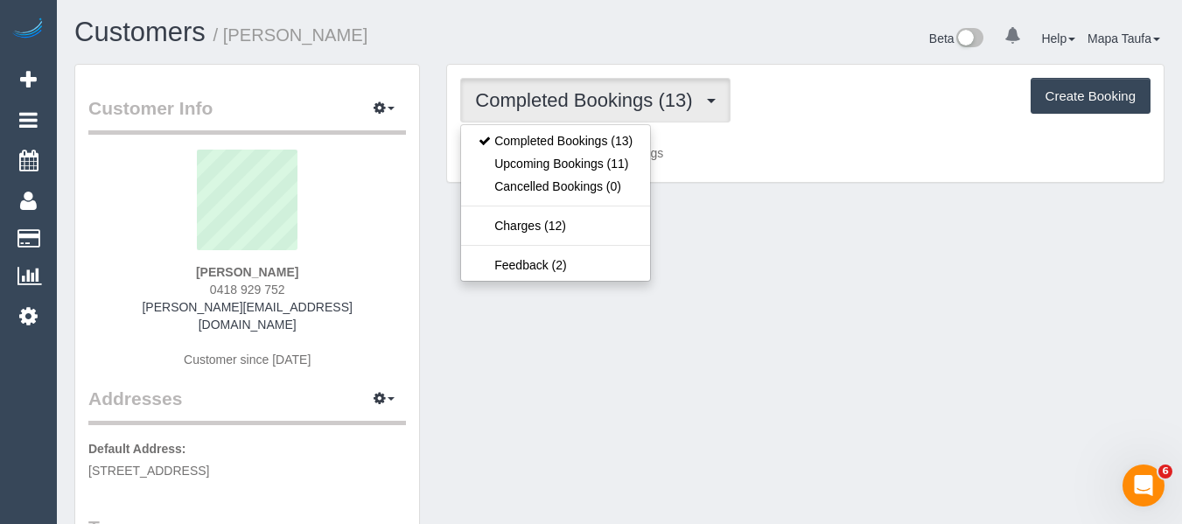
click at [509, 100] on span "Completed Bookings (13)" at bounding box center [588, 100] width 226 height 22
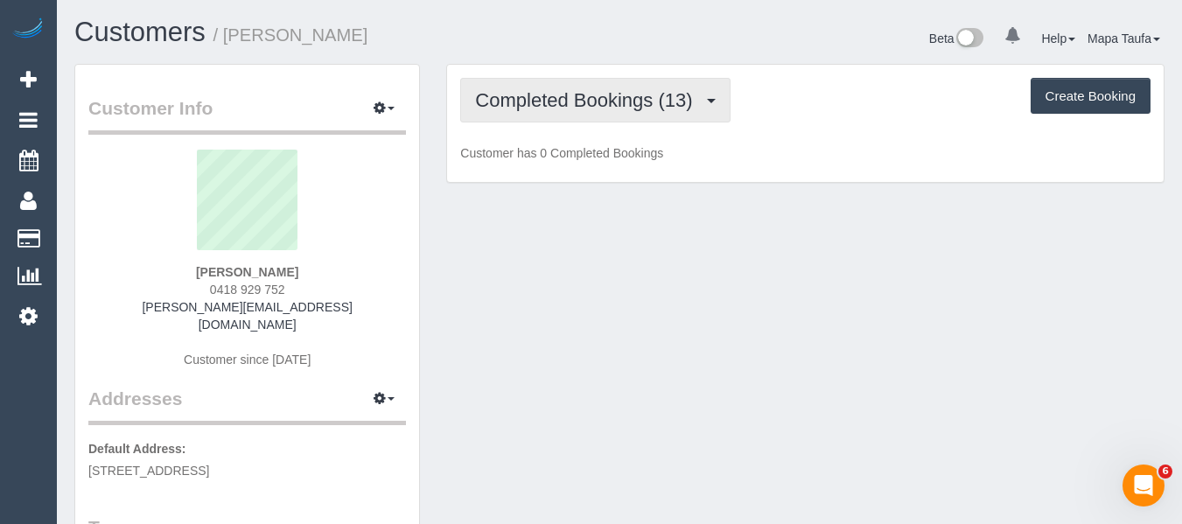
click at [518, 104] on span "Completed Bookings (13)" at bounding box center [588, 100] width 226 height 22
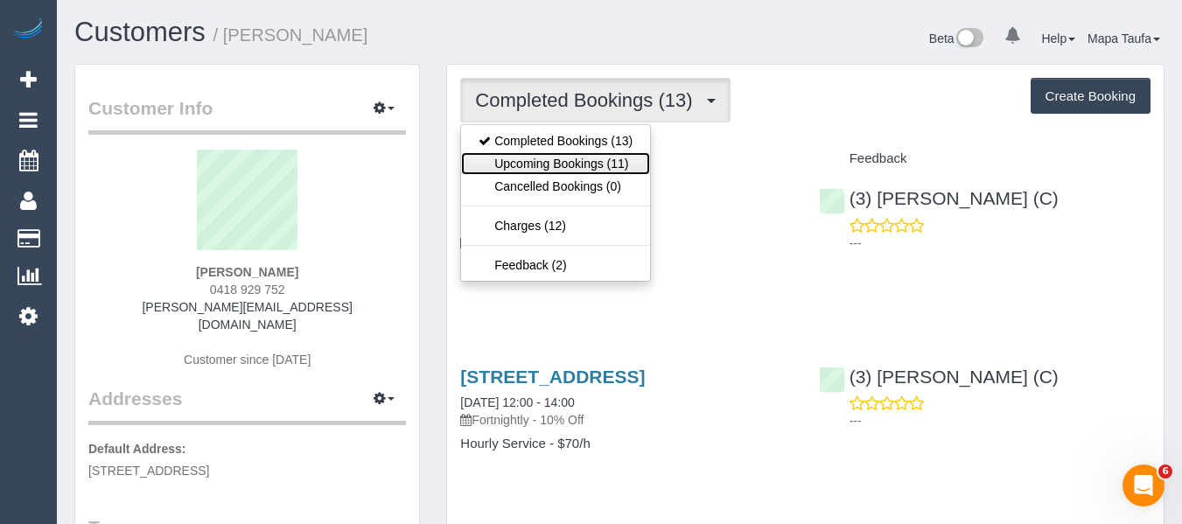
click at [548, 171] on link "Upcoming Bookings (11)" at bounding box center [555, 163] width 189 height 23
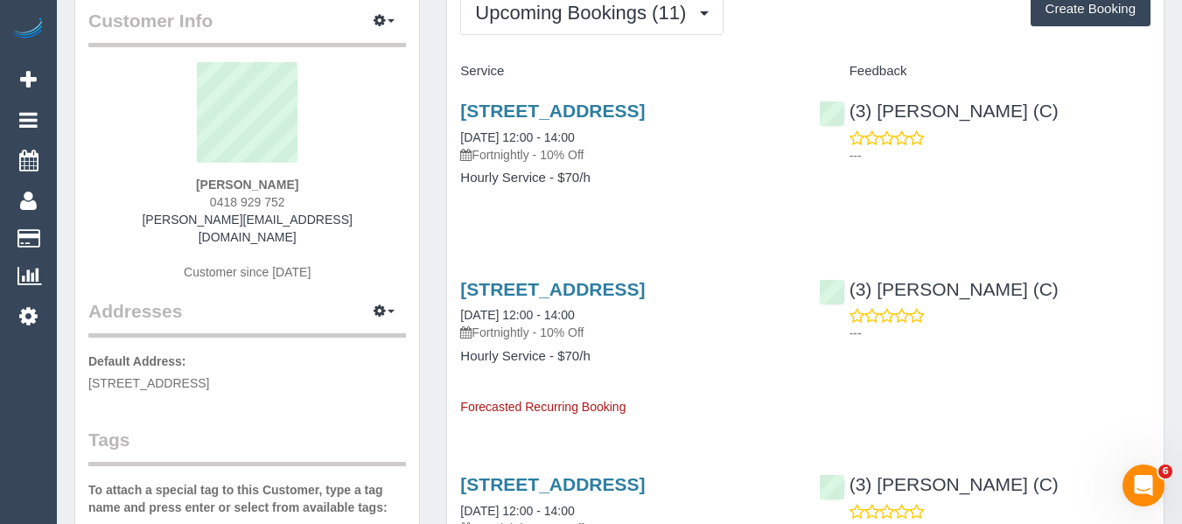
scroll to position [175, 0]
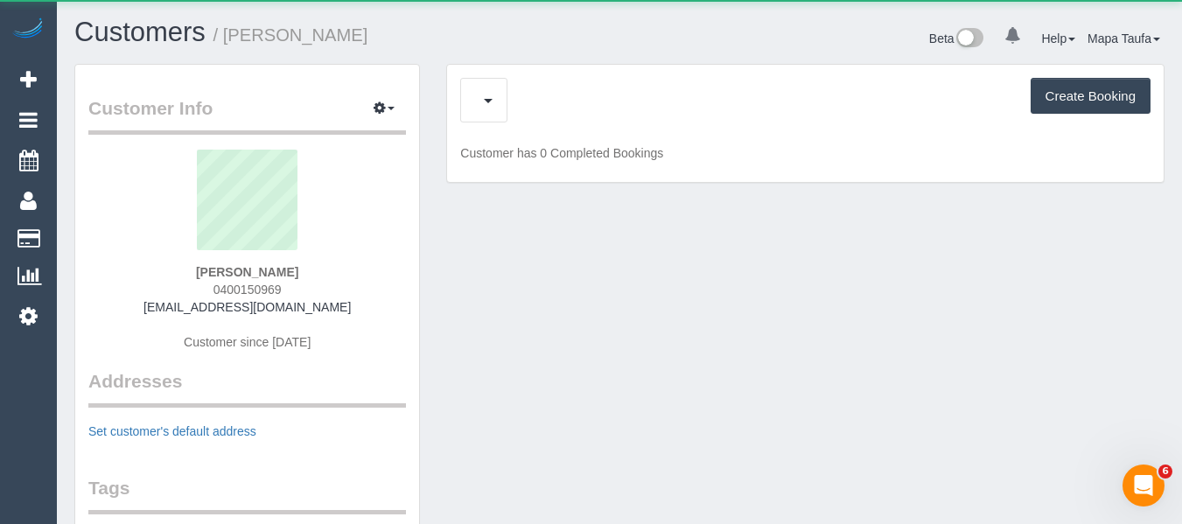
click at [541, 95] on div "Upcoming Bookings (12) Cancelled Bookings (24) Create Booking" at bounding box center [805, 100] width 691 height 45
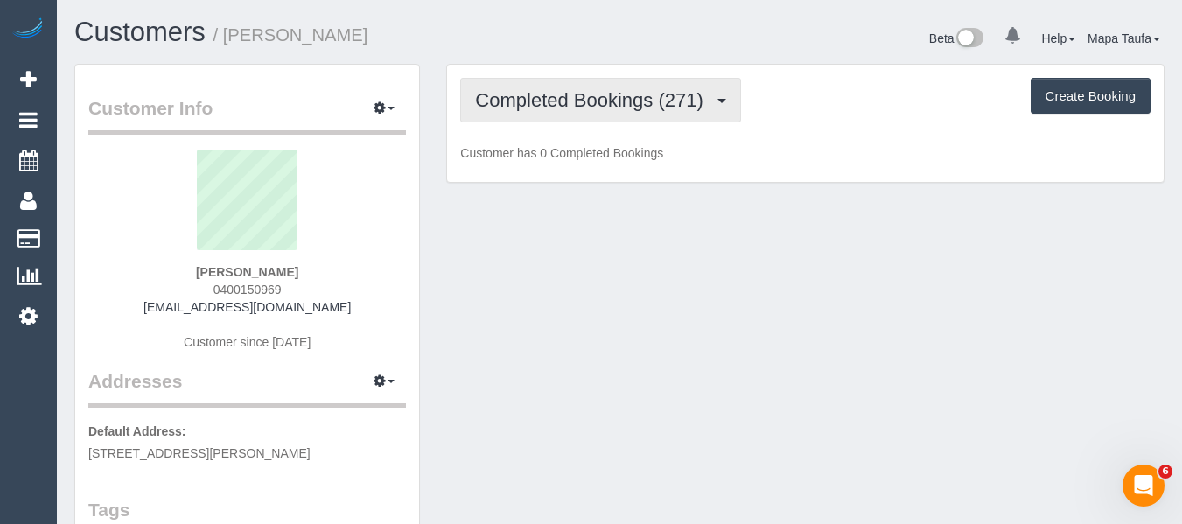
click at [547, 92] on span "Completed Bookings (271)" at bounding box center [593, 100] width 236 height 22
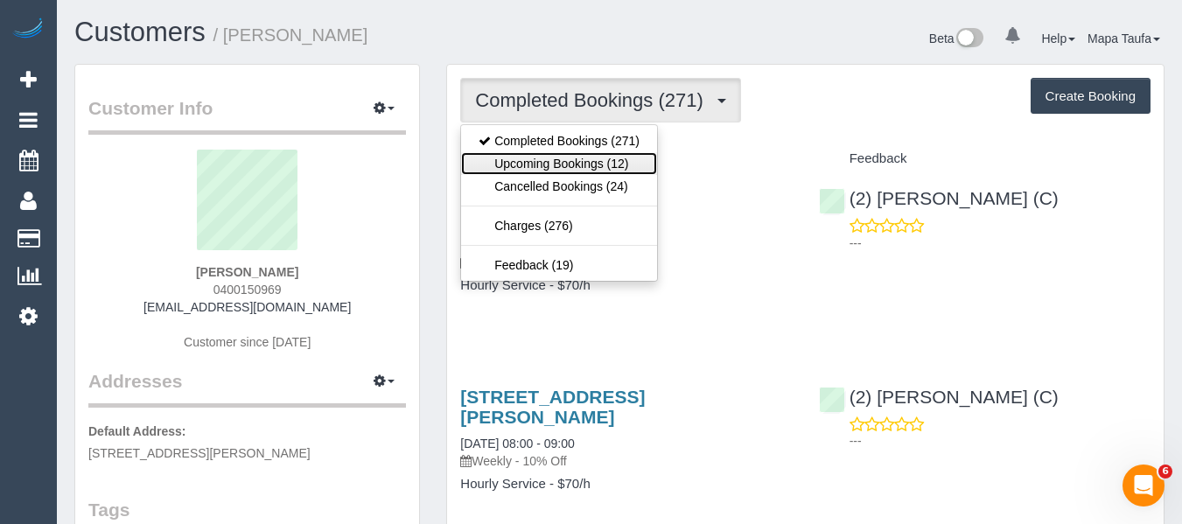
click at [552, 156] on link "Upcoming Bookings (12)" at bounding box center [559, 163] width 196 height 23
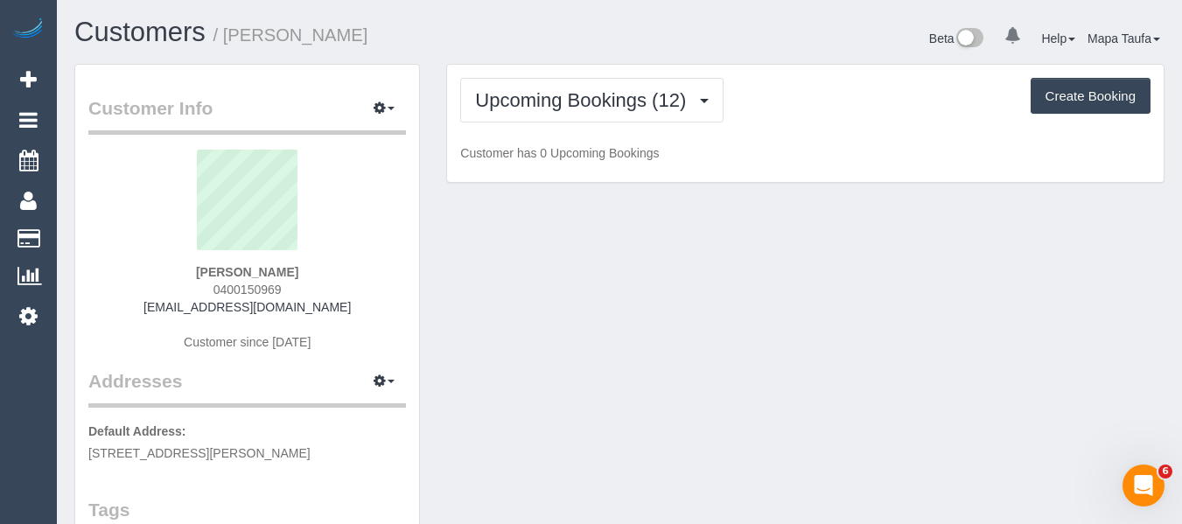
click at [576, 42] on h1 "Customers / Alex Kaplan" at bounding box center [340, 33] width 532 height 30
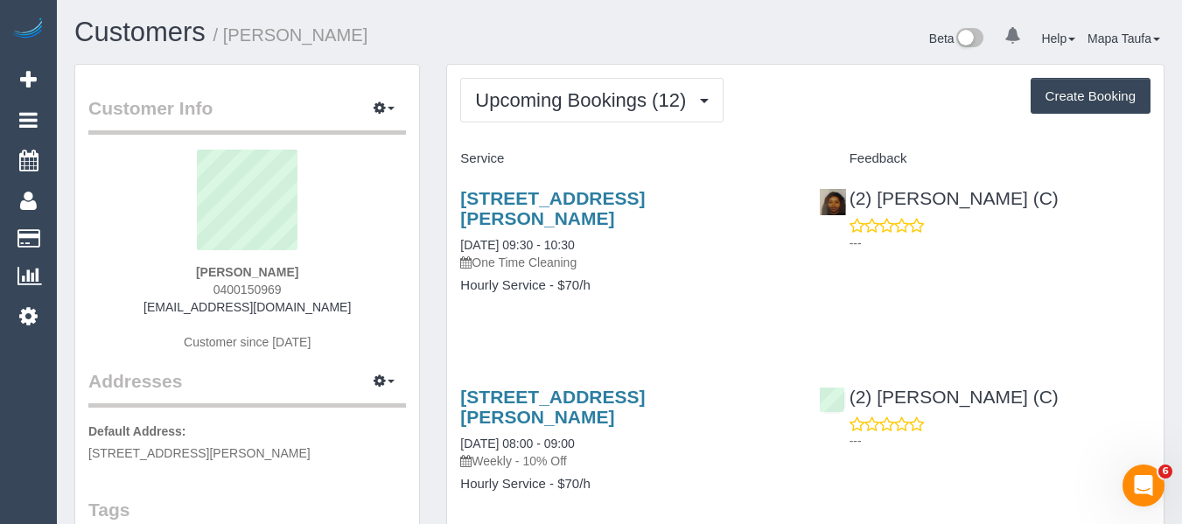
scroll to position [88, 0]
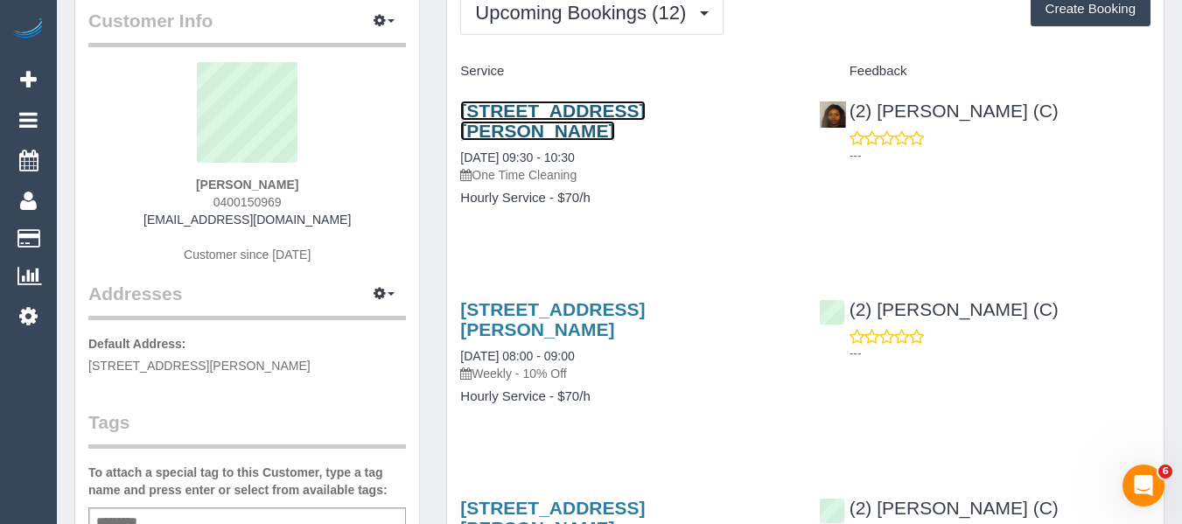
click at [516, 115] on link "37 Earlsfield Rd, Hampton, VIC 3188" at bounding box center [552, 121] width 185 height 40
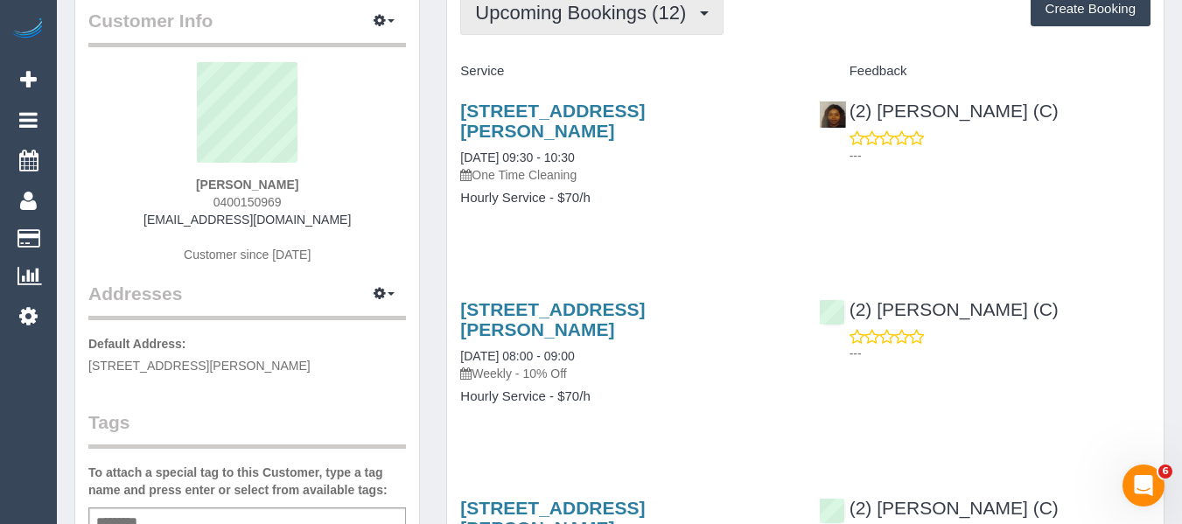
click at [572, 18] on span "Upcoming Bookings (12)" at bounding box center [585, 13] width 220 height 22
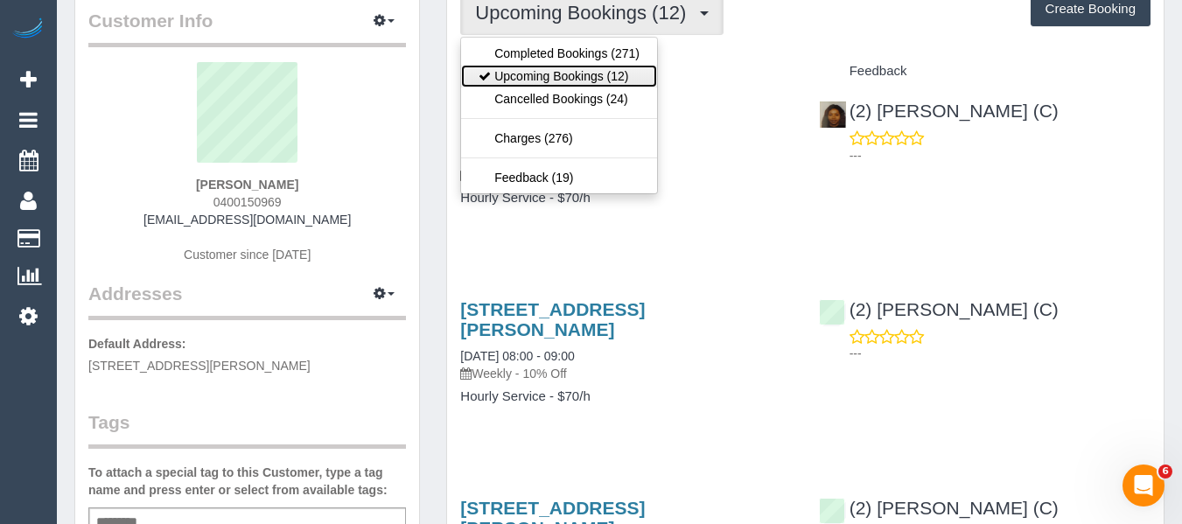
click at [587, 75] on link "Upcoming Bookings (12)" at bounding box center [559, 76] width 196 height 23
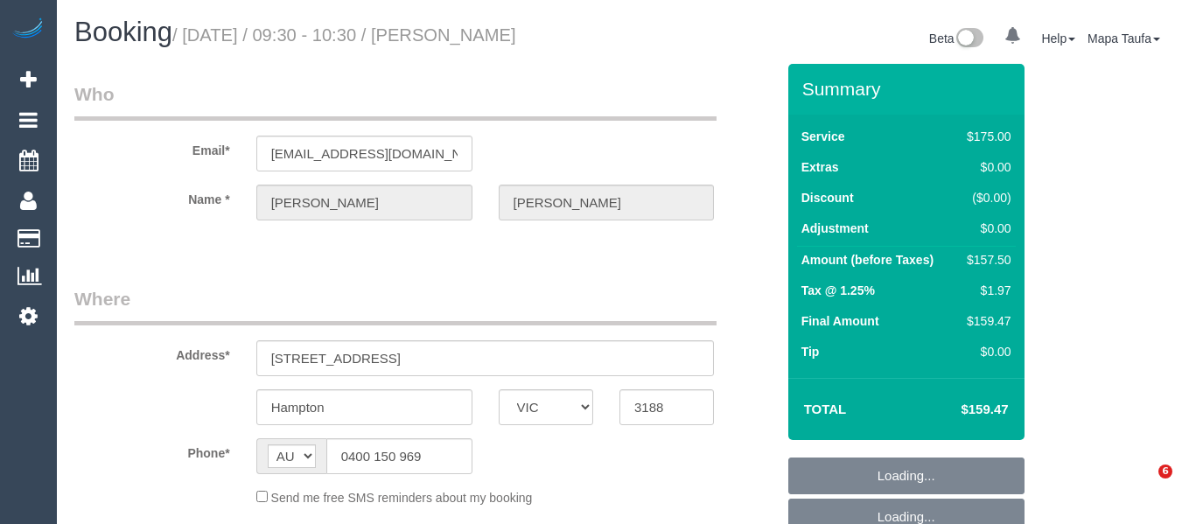
select select "VIC"
select select "string:stripe-pm_1FRCUP2GScqysDRVU3rOEBmN"
select select "150"
select select "number:27"
select select "number:14"
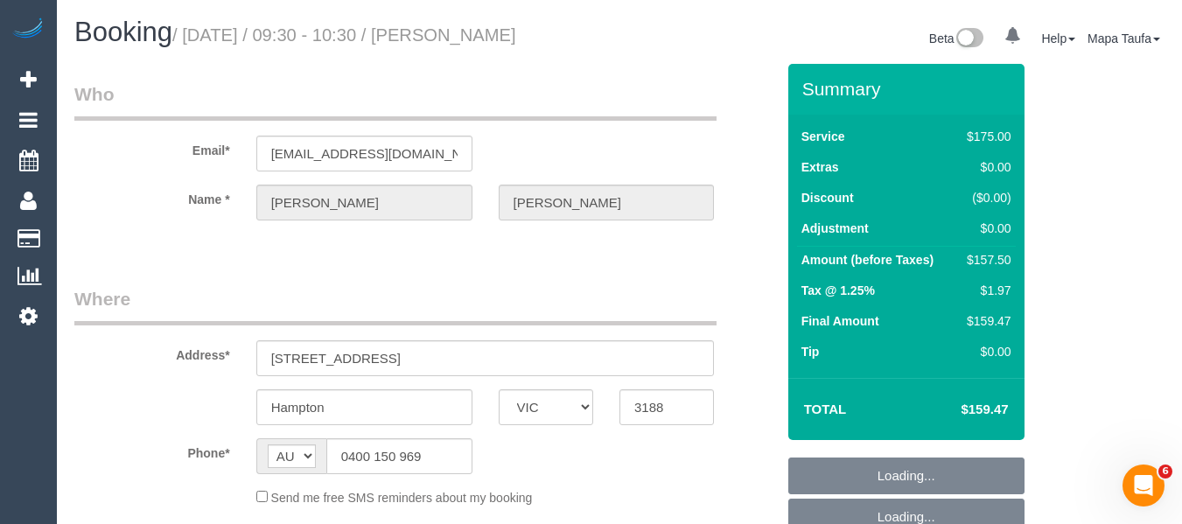
select select "number:19"
select select "number:22"
select select "number:11"
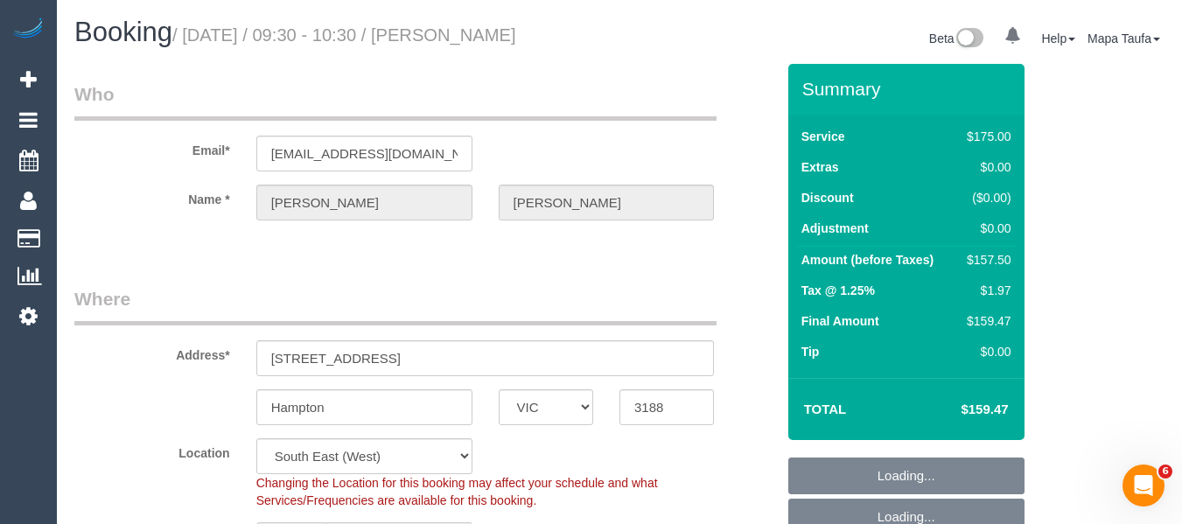
select select "object:899"
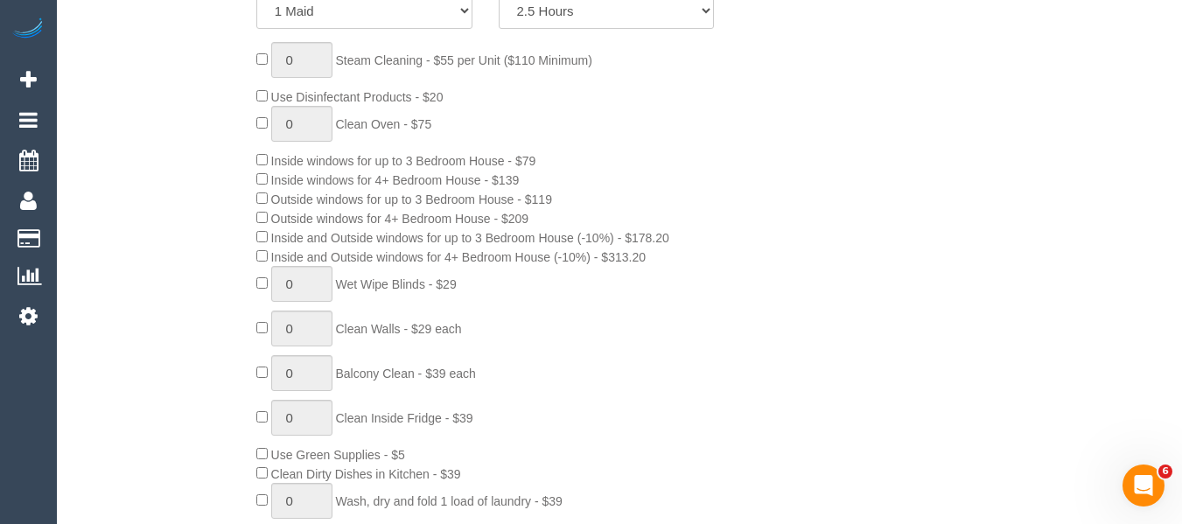
scroll to position [1019, 0]
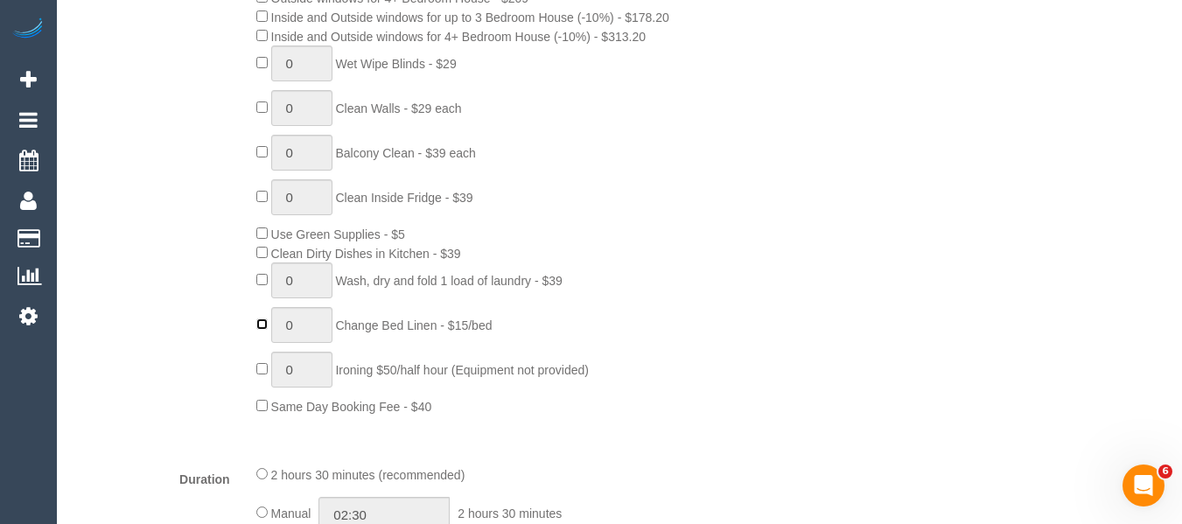
type input "1"
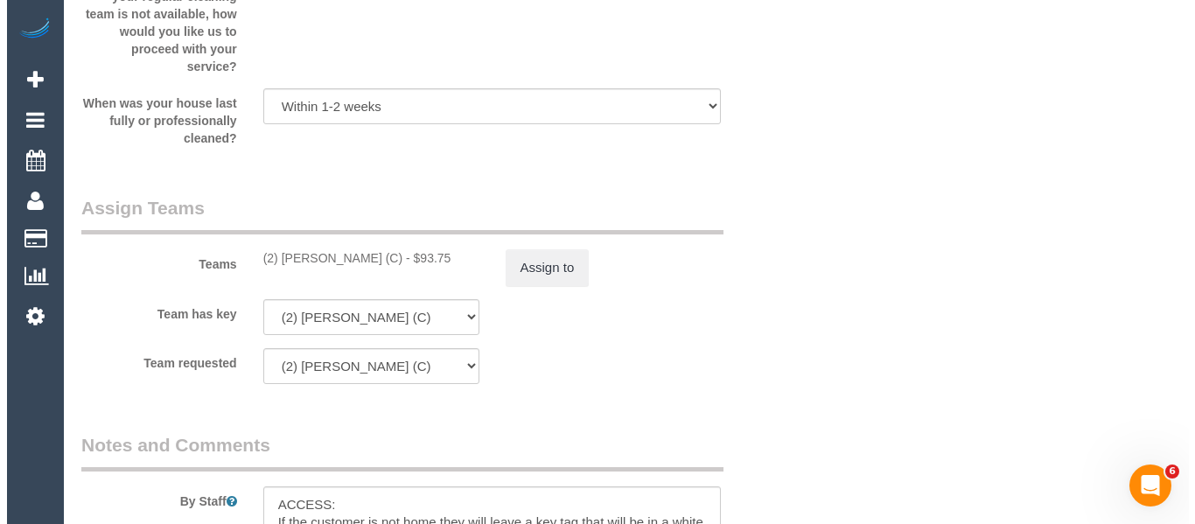
scroll to position [2769, 0]
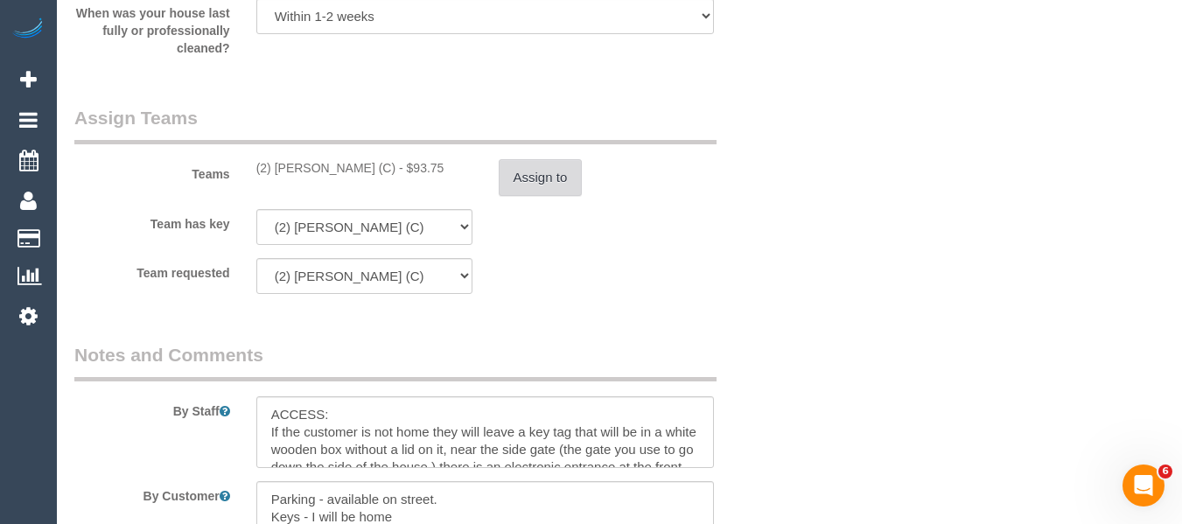
click at [525, 176] on button "Assign to" at bounding box center [541, 177] width 84 height 37
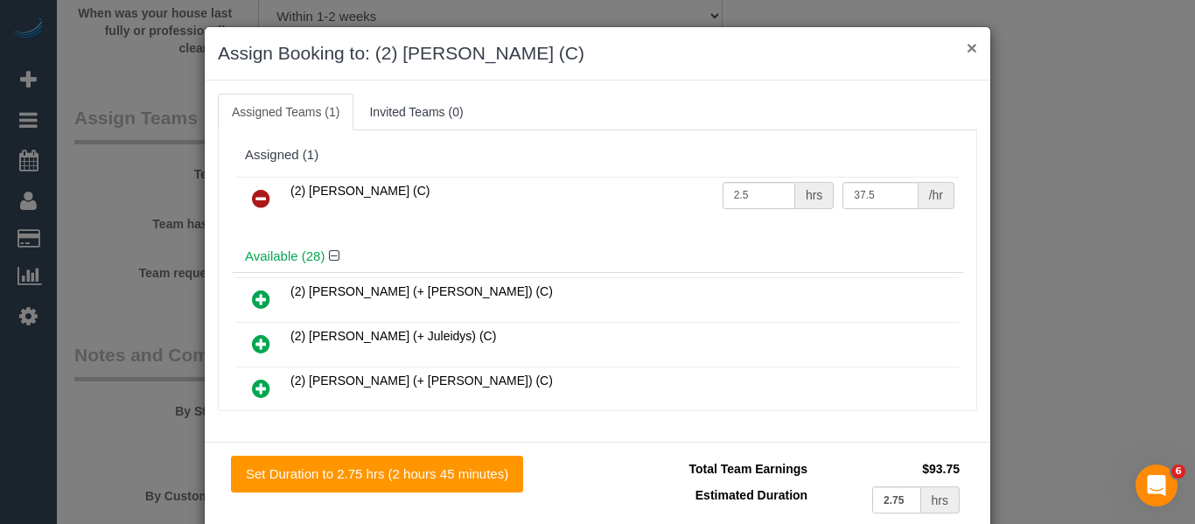
click at [967, 45] on button "×" at bounding box center [972, 48] width 11 height 18
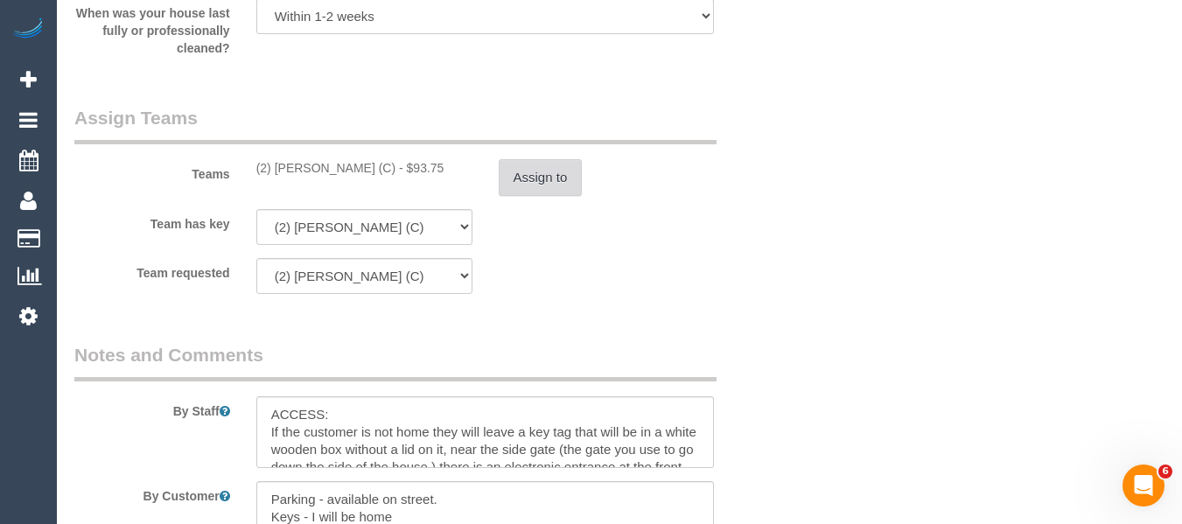
click at [561, 160] on button "Assign to" at bounding box center [541, 177] width 84 height 37
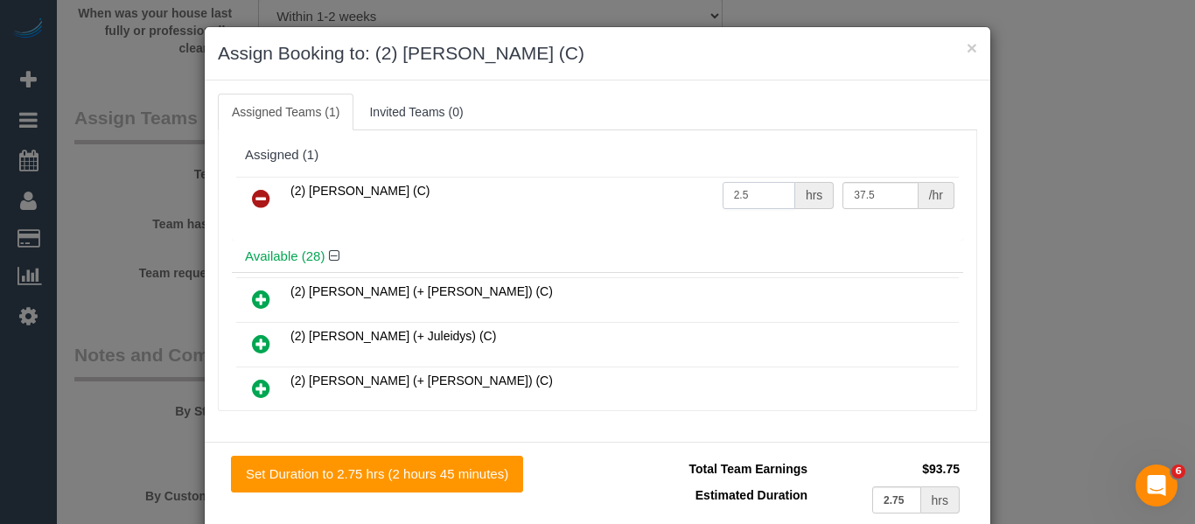
drag, startPoint x: 774, startPoint y: 192, endPoint x: 552, endPoint y: 184, distance: 221.6
click at [569, 182] on tr "(2) Nyasha Mahofa (C) 2.5 hrs 37.5 /hr" at bounding box center [597, 199] width 723 height 45
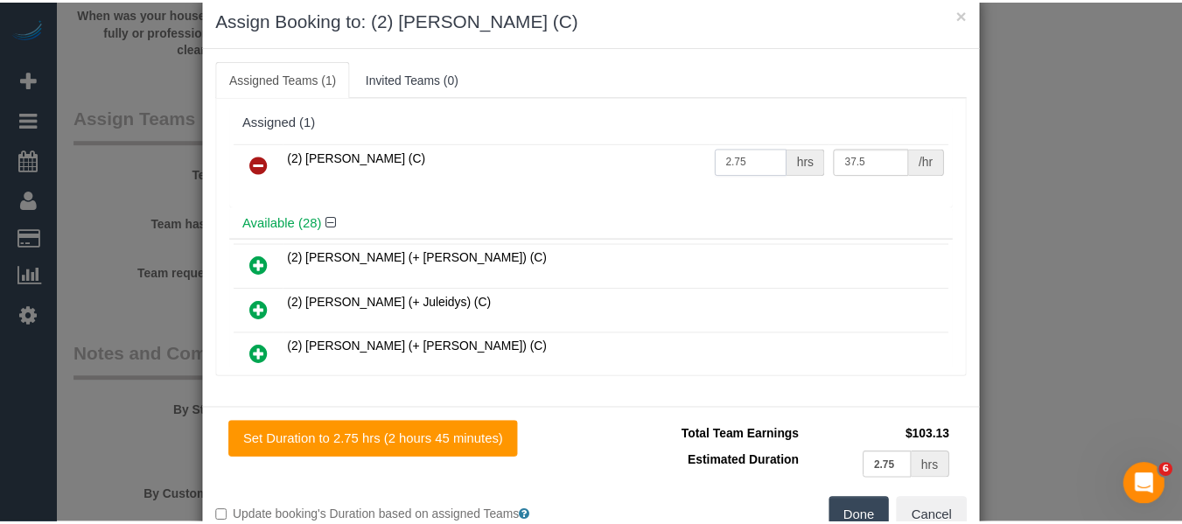
scroll to position [86, 0]
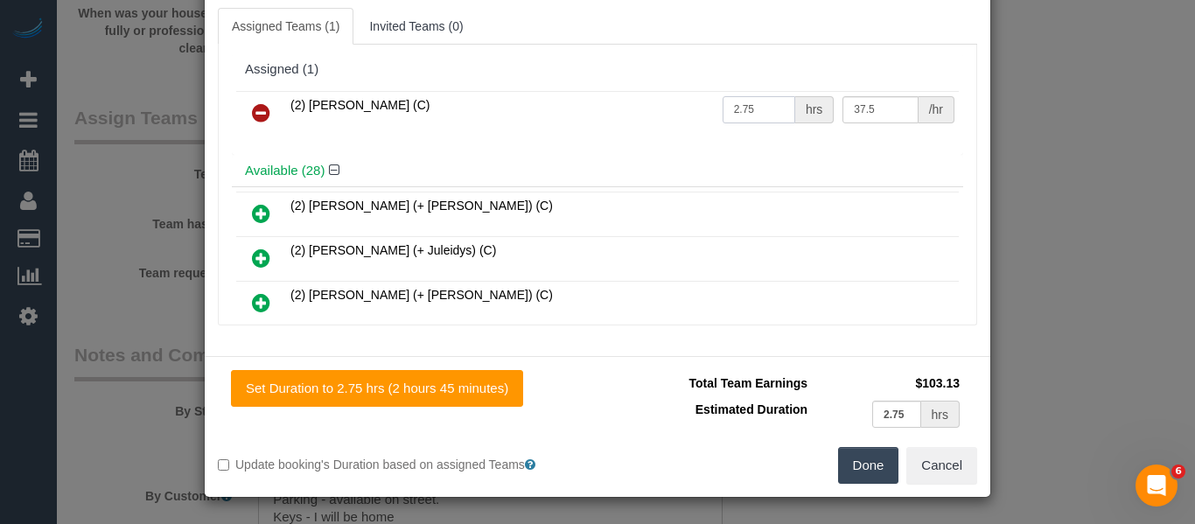
type input "2.75"
click at [872, 463] on button "Done" at bounding box center [868, 465] width 61 height 37
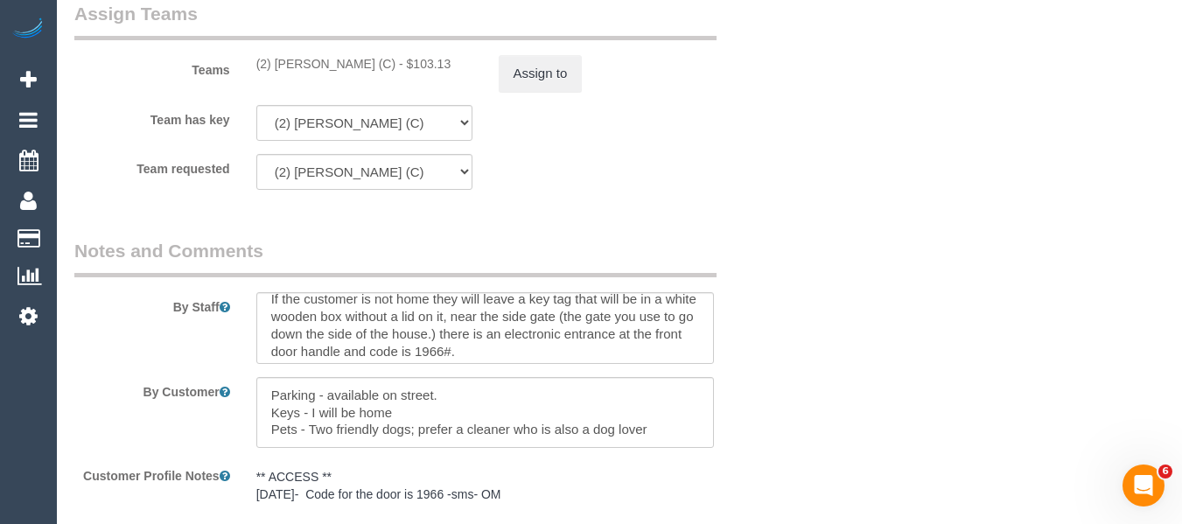
scroll to position [0, 0]
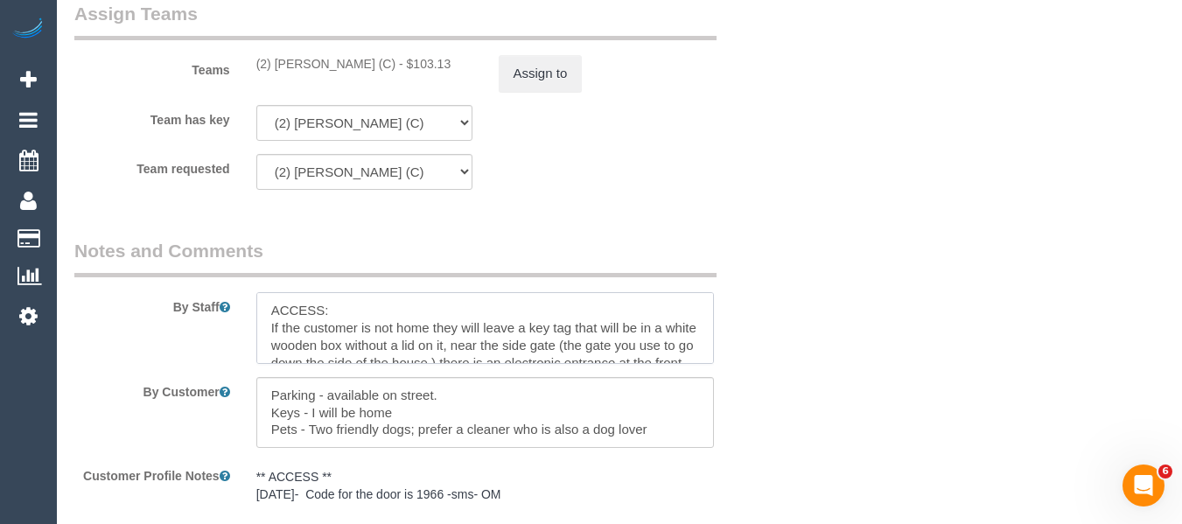
click at [276, 305] on textarea at bounding box center [485, 328] width 459 height 72
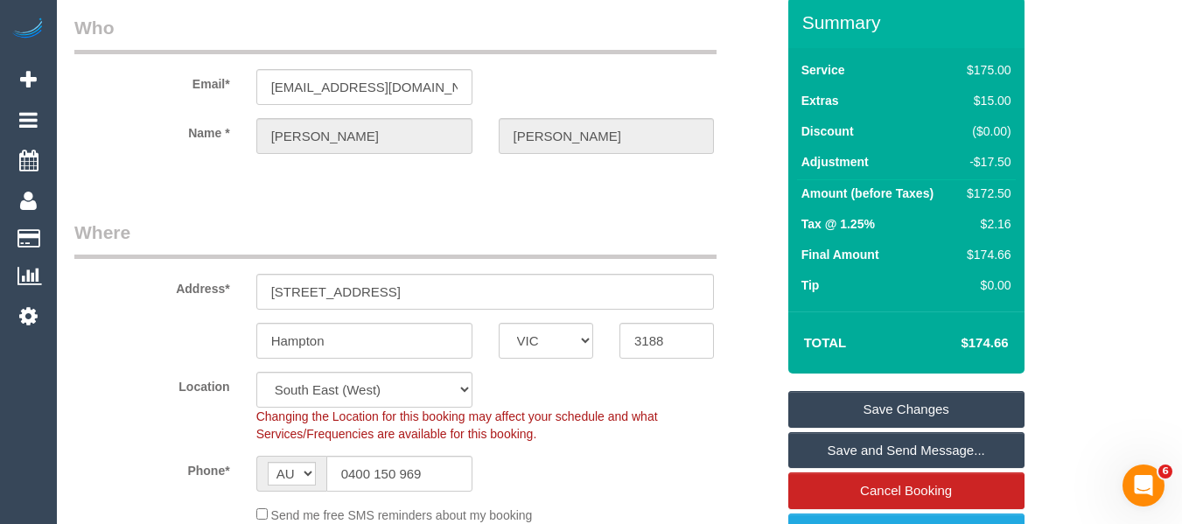
scroll to position [37, 0]
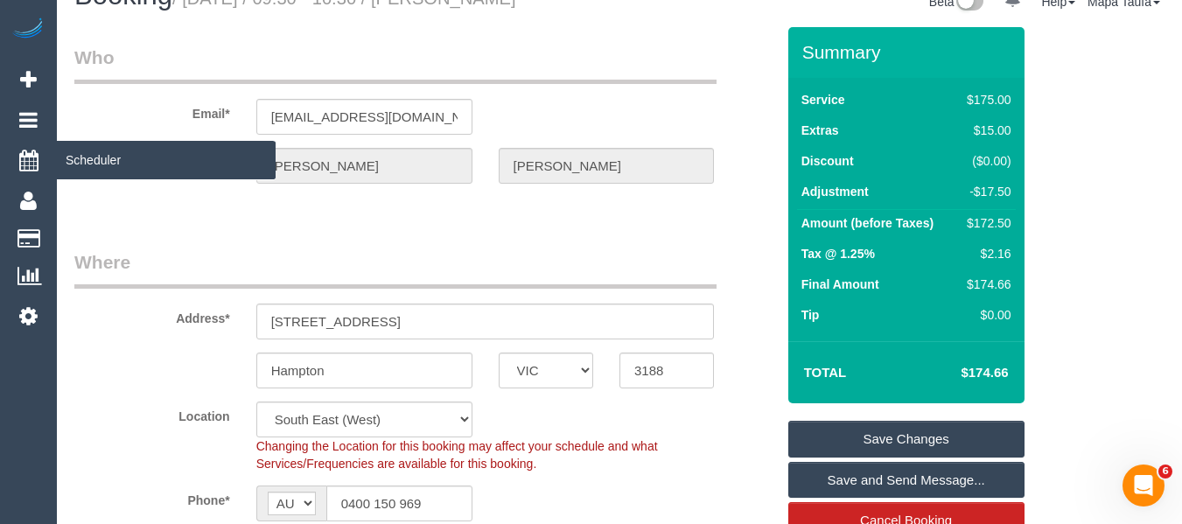
type textarea "Queen bed change ACCESS: If the customer is not home they will leave a key tag …"
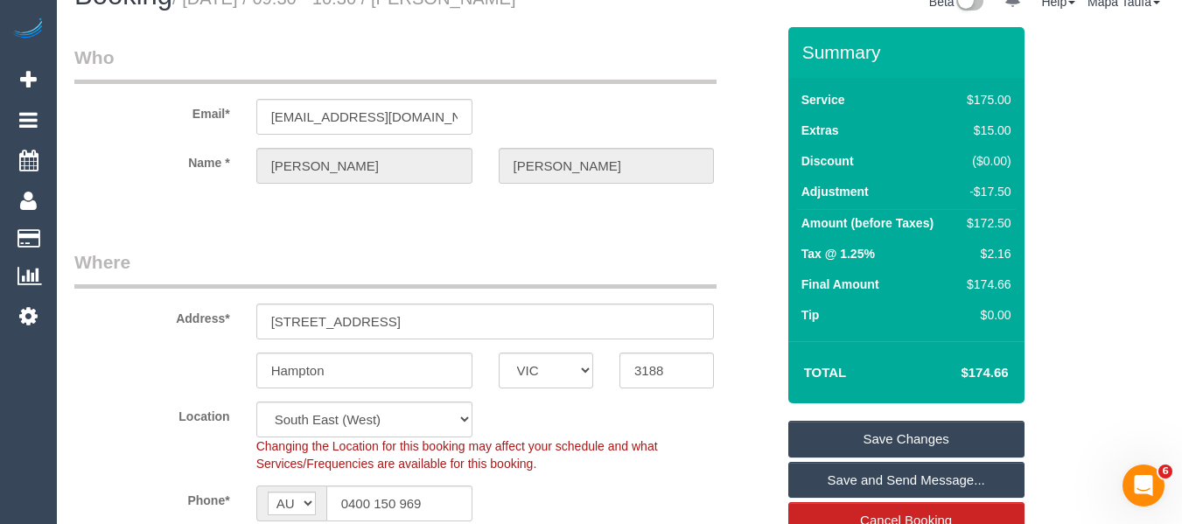
click at [927, 439] on link "Save Changes" at bounding box center [907, 439] width 236 height 37
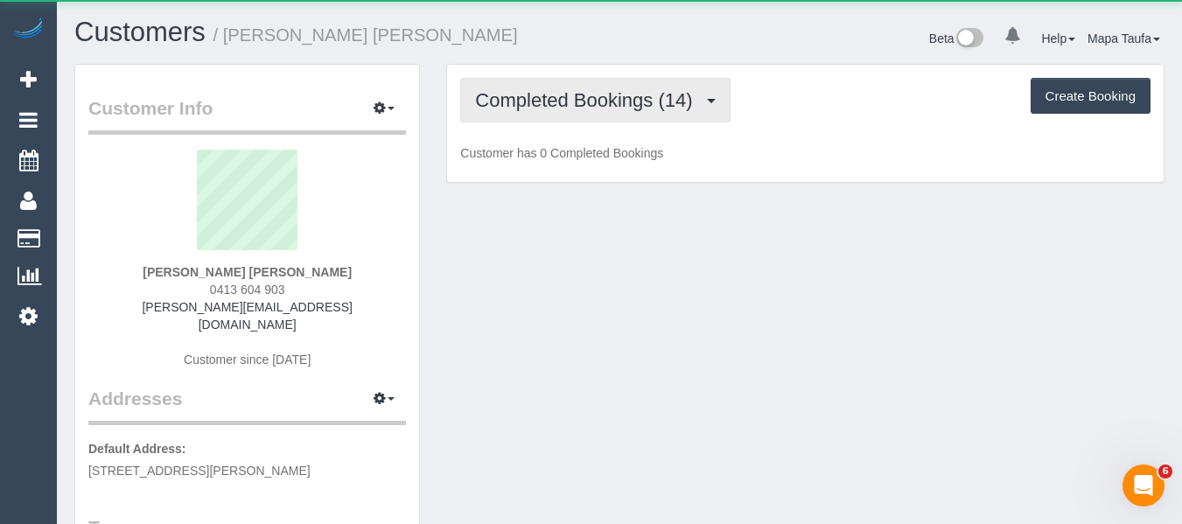
click at [534, 108] on span "Completed Bookings (14)" at bounding box center [588, 100] width 226 height 22
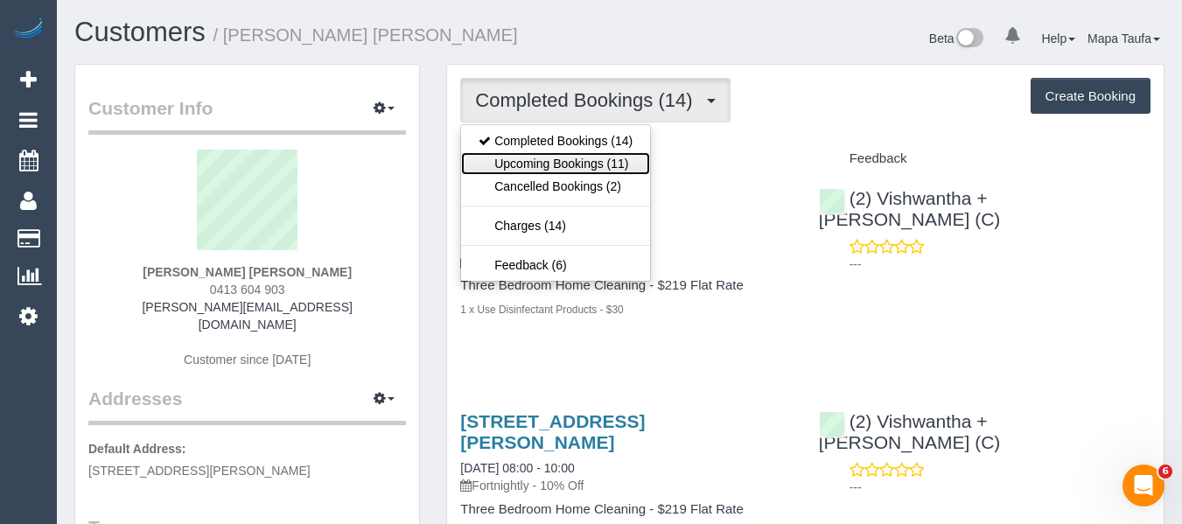
click at [543, 159] on link "Upcoming Bookings (11)" at bounding box center [555, 163] width 189 height 23
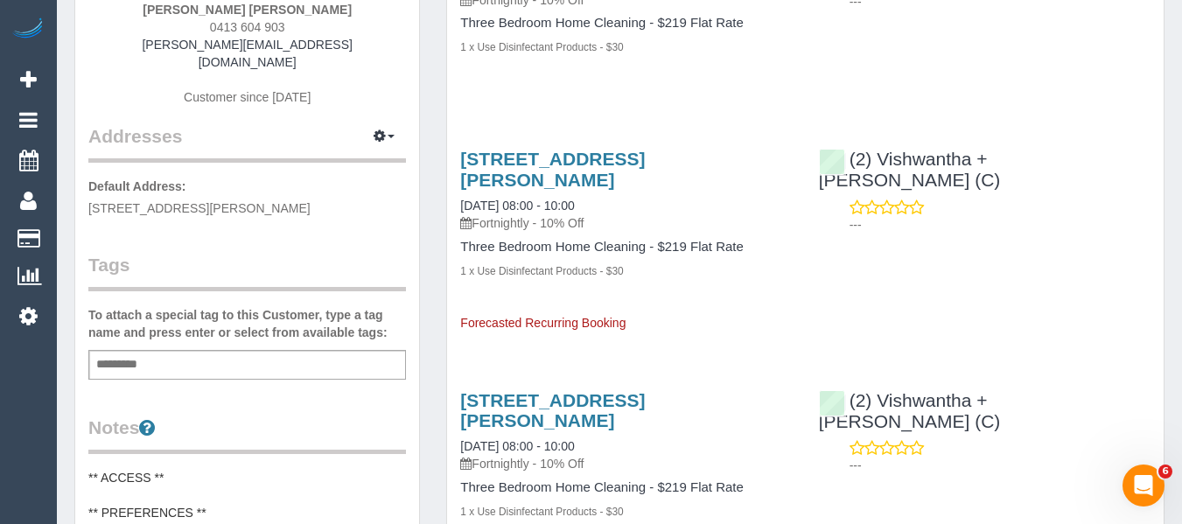
scroll to position [350, 0]
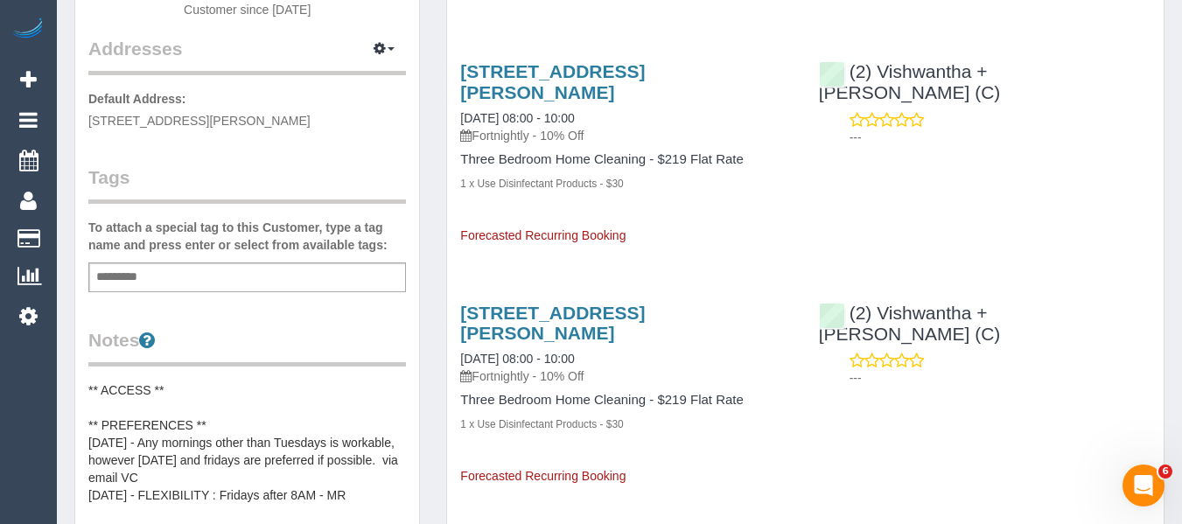
drag, startPoint x: 674, startPoint y: 253, endPoint x: 699, endPoint y: 264, distance: 27.8
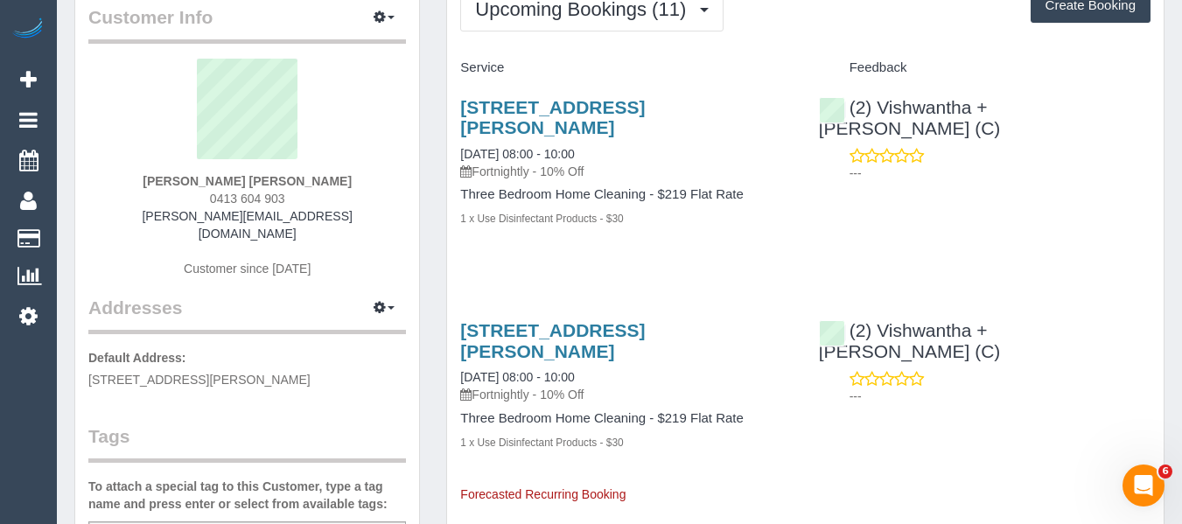
scroll to position [0, 0]
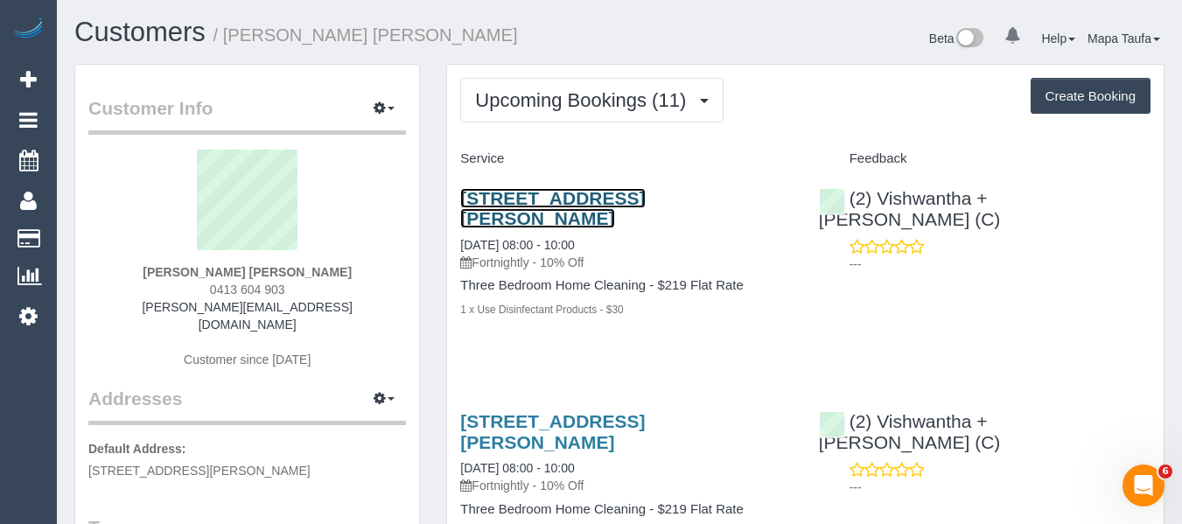
click at [518, 207] on link "201/280 Albert St, East Melbourne, VIC 3002" at bounding box center [552, 208] width 185 height 40
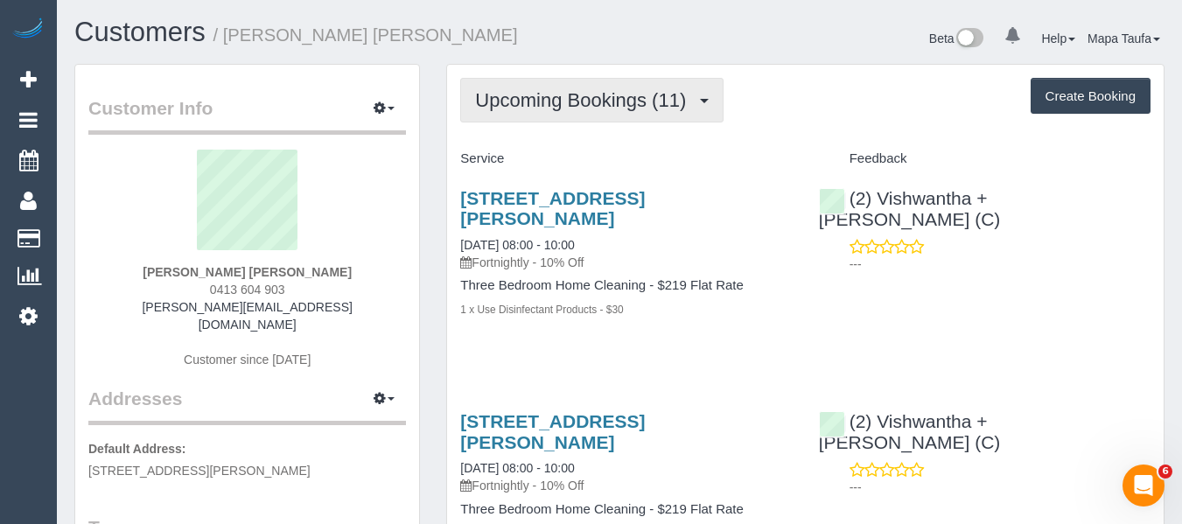
click at [548, 98] on span "Upcoming Bookings (11)" at bounding box center [585, 100] width 220 height 22
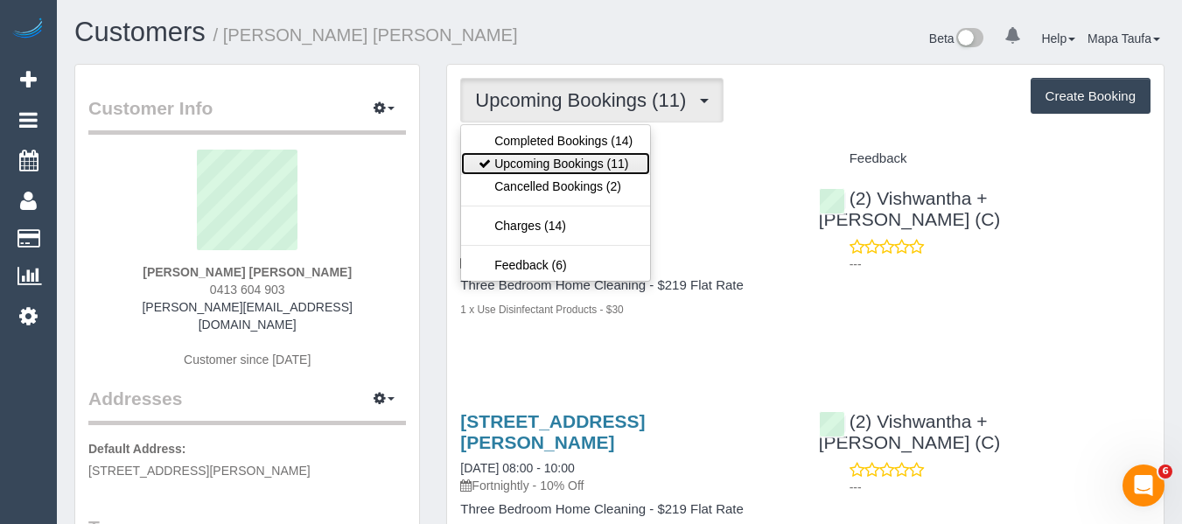
click at [549, 158] on link "Upcoming Bookings (11)" at bounding box center [555, 163] width 189 height 23
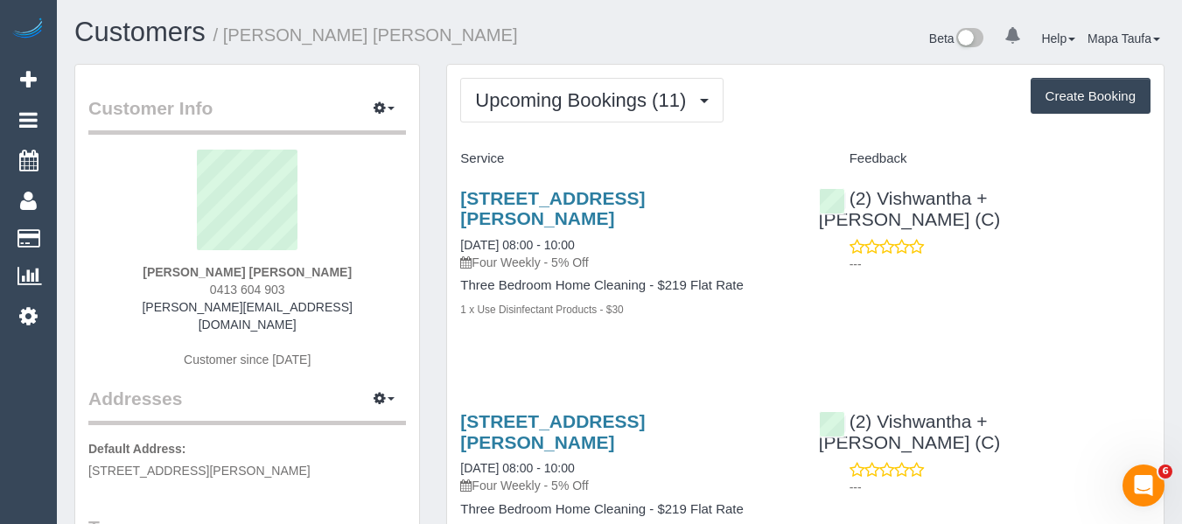
scroll to position [88, 0]
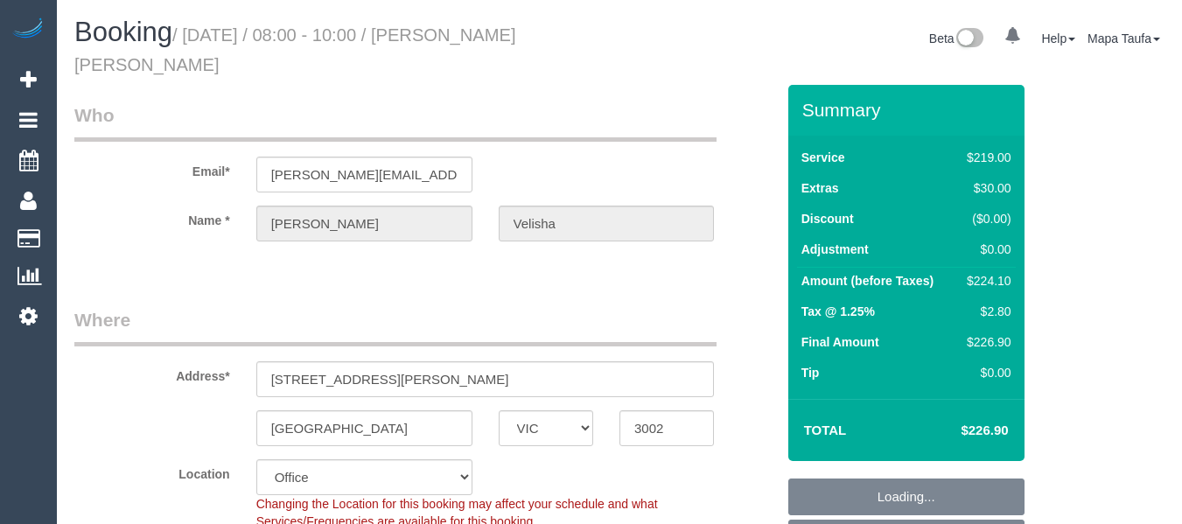
select select "VIC"
select select "object:392"
select select "string:stripe-pm_1Qcc5X2GScqysDRVJ1eBLbZS"
select select "string:AU"
select select "number:29"
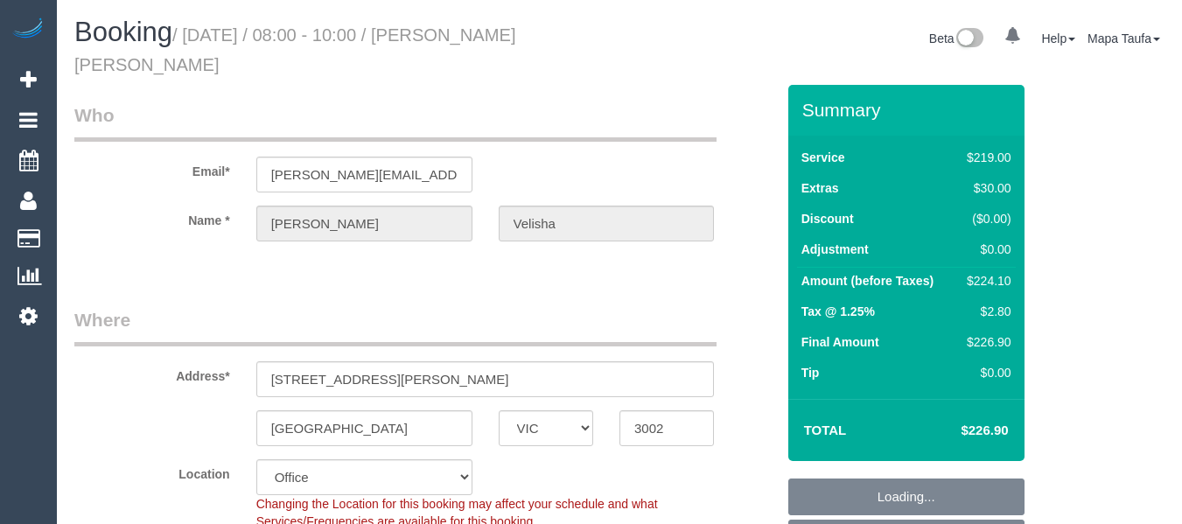
select select "number:15"
select select "number:21"
select select "number:24"
select select "number:33"
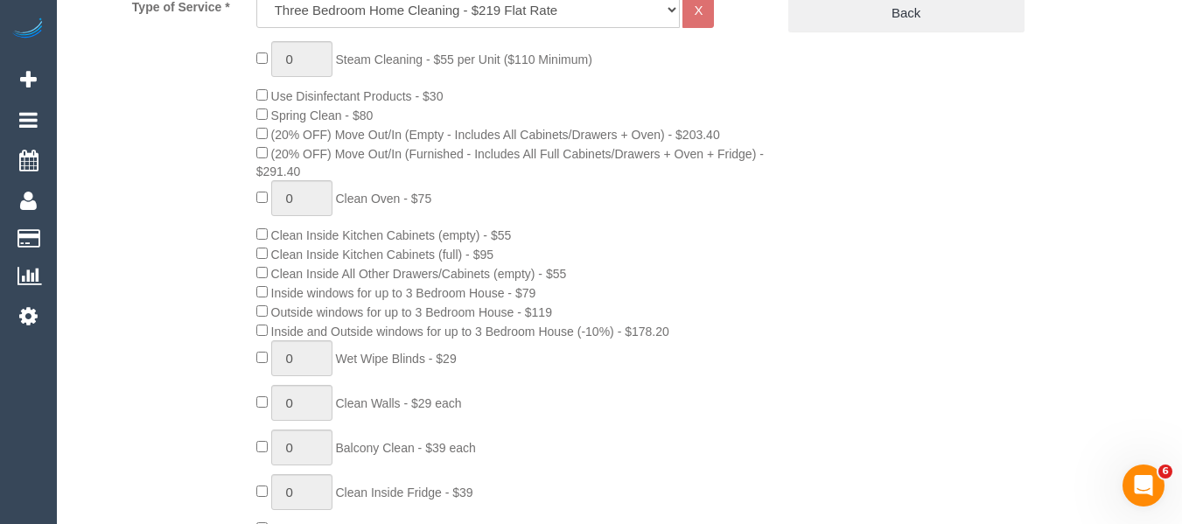
scroll to position [473, 0]
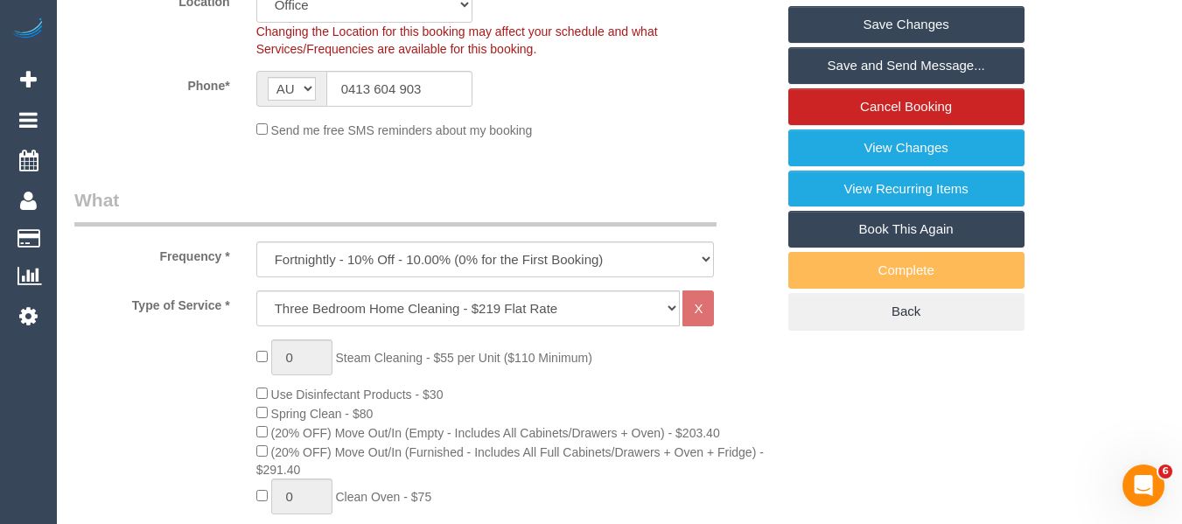
click at [439, 221] on div "Frequency * One Time Cleaning Weekly - 10% Off - 10.00% (0% for the First Booki…" at bounding box center [424, 232] width 727 height 90
click at [438, 242] on select "One Time Cleaning Weekly - 10% Off - 10.00% (0% for the First Booking) Fortnigh…" at bounding box center [485, 260] width 459 height 36
select select "object:396"
click at [256, 242] on select "One Time Cleaning Weekly - 10% Off - 10.00% (0% for the First Booking) Fortnigh…" at bounding box center [485, 260] width 459 height 36
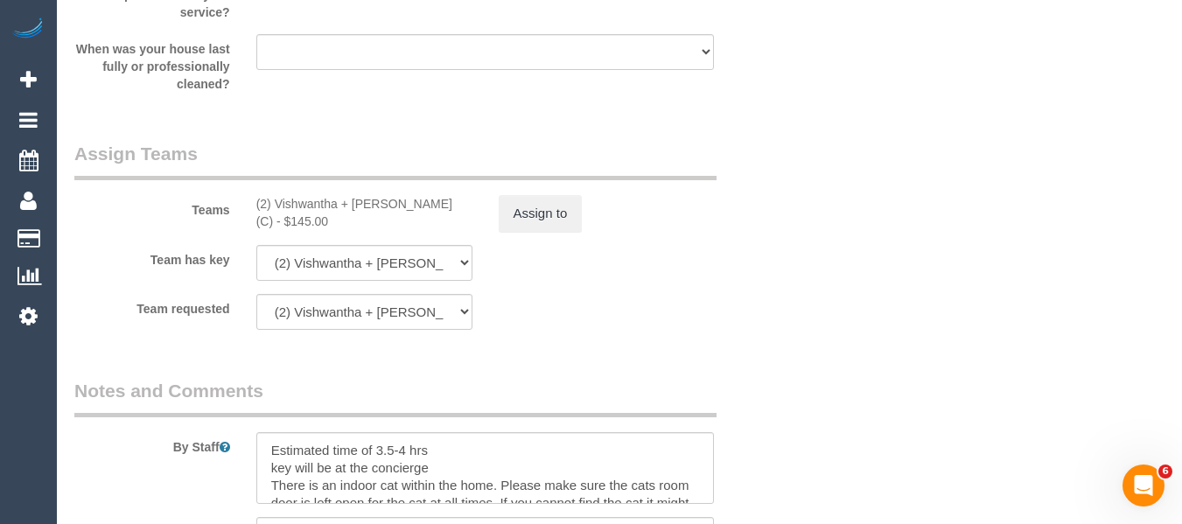
scroll to position [3302, 0]
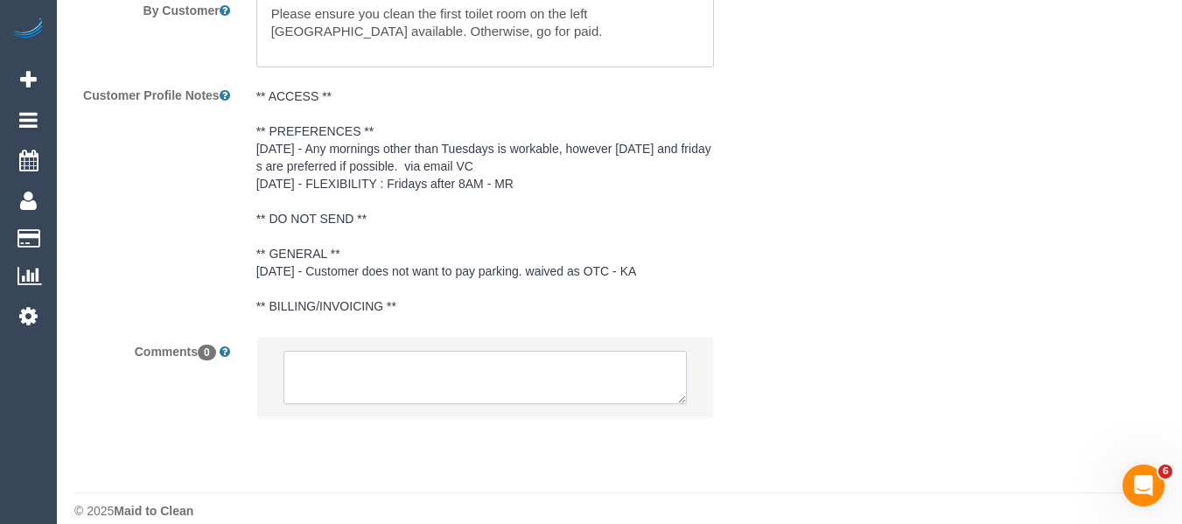
click at [365, 361] on textarea at bounding box center [486, 378] width 404 height 54
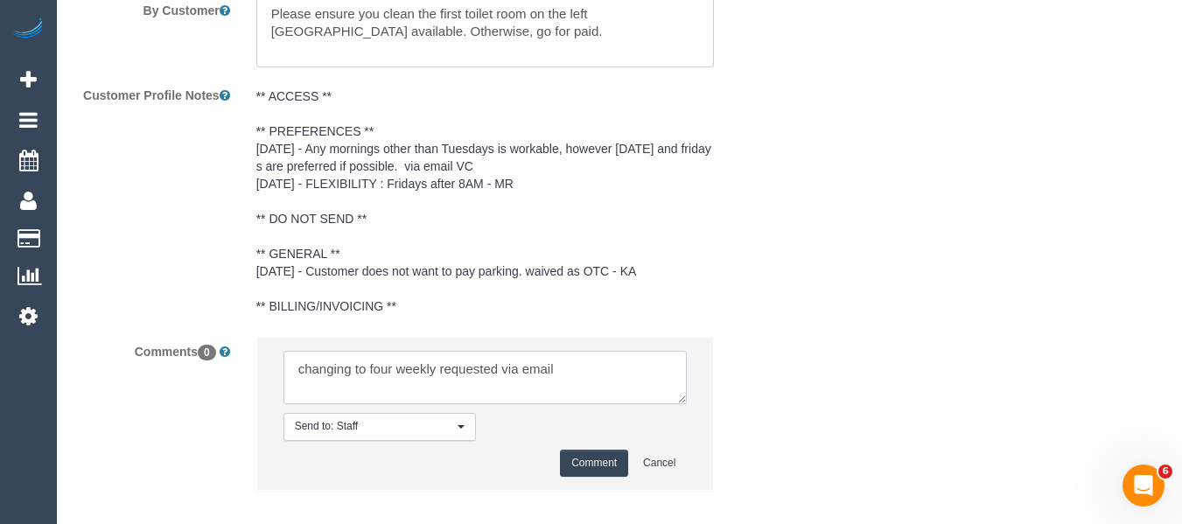
type textarea "changing to four weekly requested via email"
click at [567, 450] on button "Comment" at bounding box center [594, 463] width 68 height 27
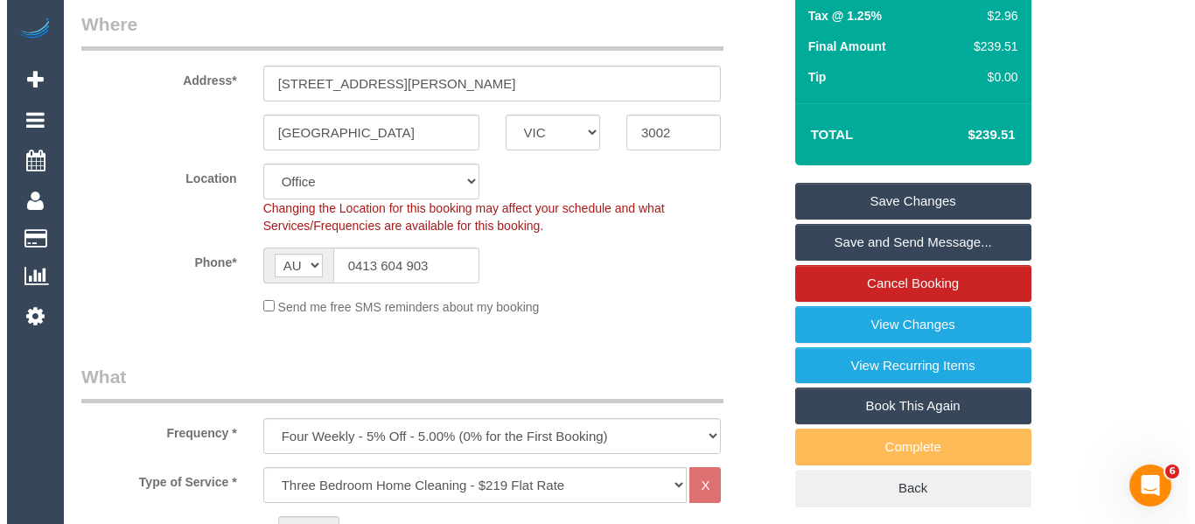
scroll to position [395, 0]
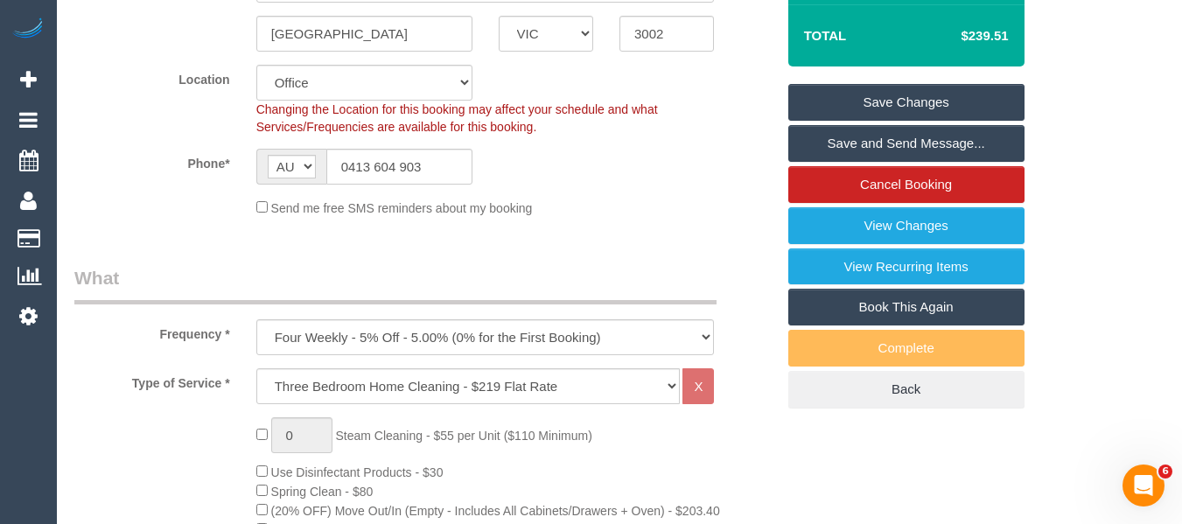
click at [896, 84] on link "Save Changes" at bounding box center [907, 102] width 236 height 37
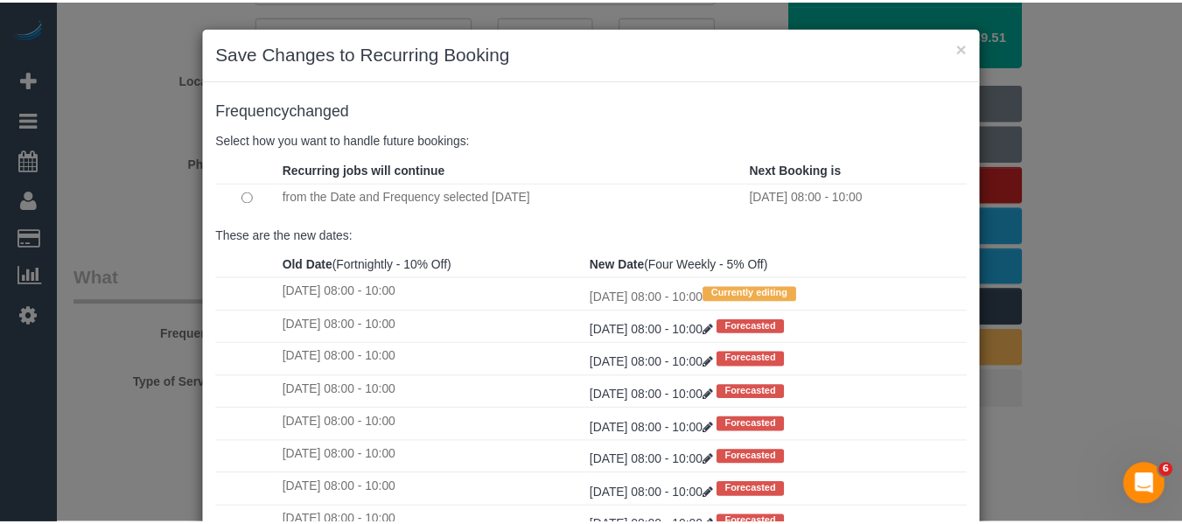
scroll to position [234, 0]
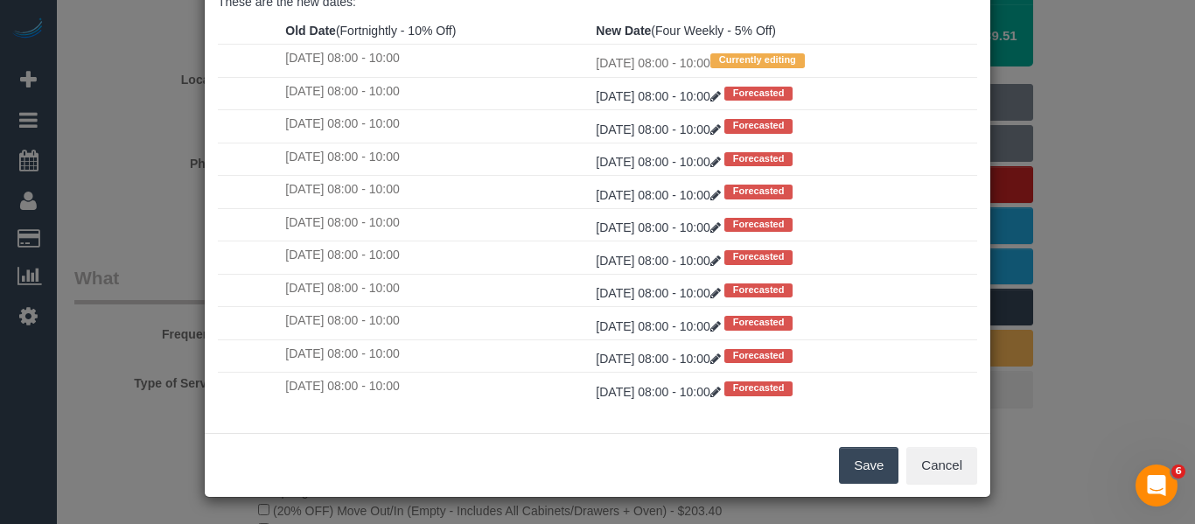
click at [880, 473] on button "Save" at bounding box center [869, 465] width 60 height 37
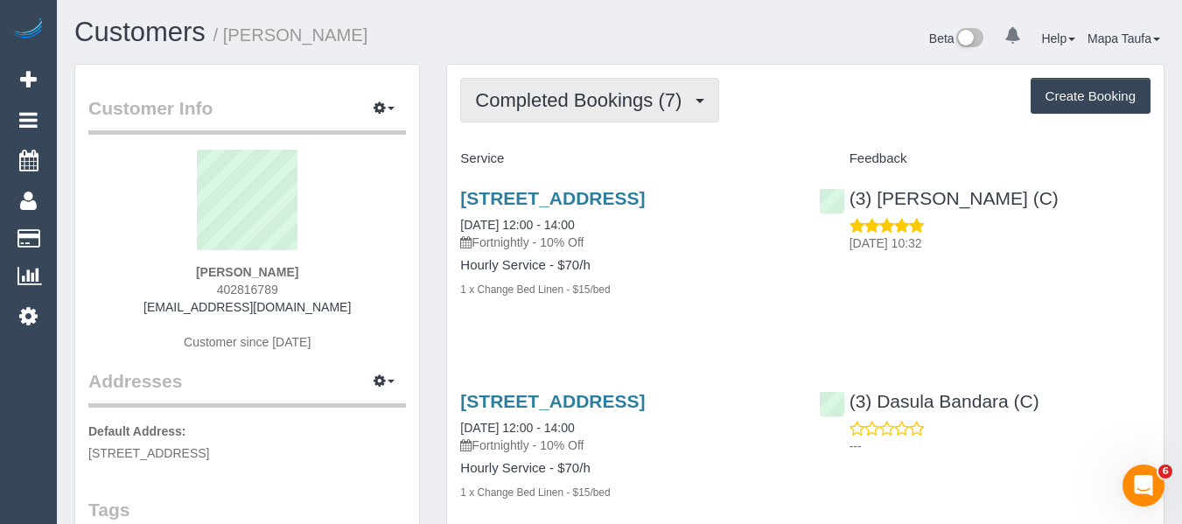
click at [621, 96] on span "Completed Bookings (7)" at bounding box center [582, 100] width 215 height 22
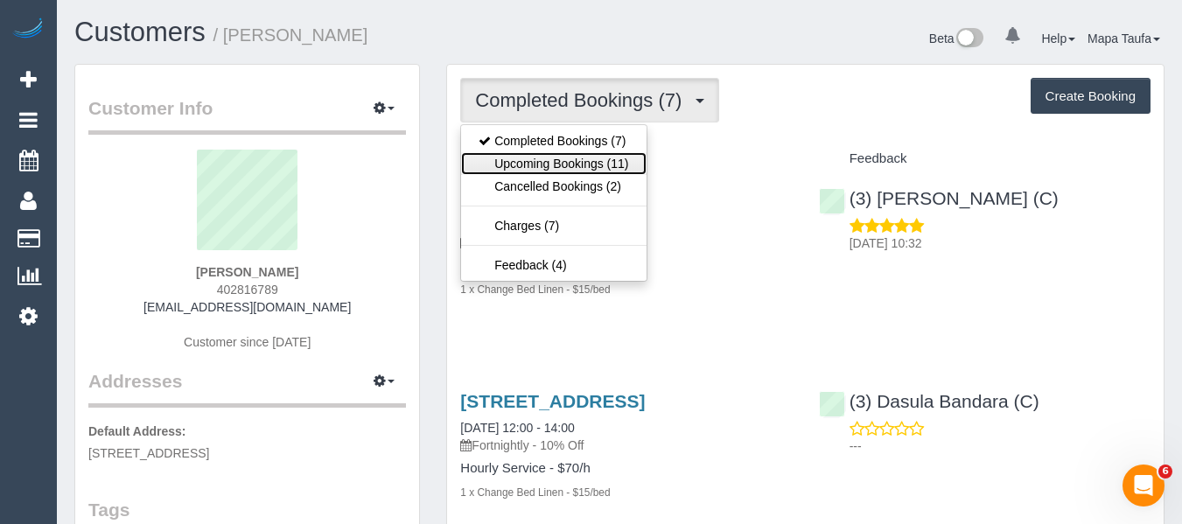
click at [595, 162] on link "Upcoming Bookings (11)" at bounding box center [553, 163] width 185 height 23
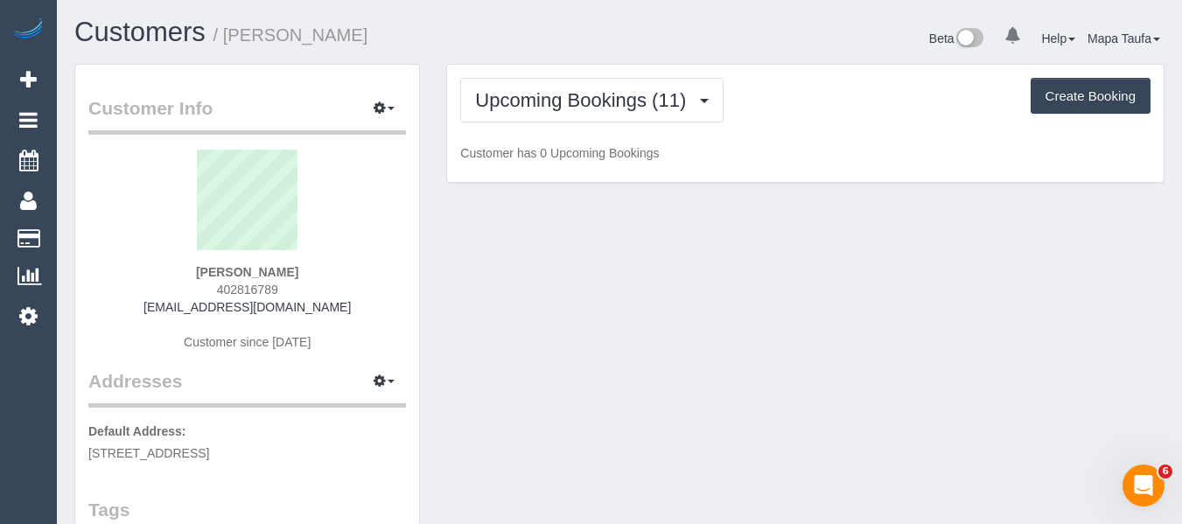
click at [840, 111] on div "Upcoming Bookings (11) Completed Bookings (7) Upcoming Bookings (11) Cancelled …" at bounding box center [805, 100] width 691 height 45
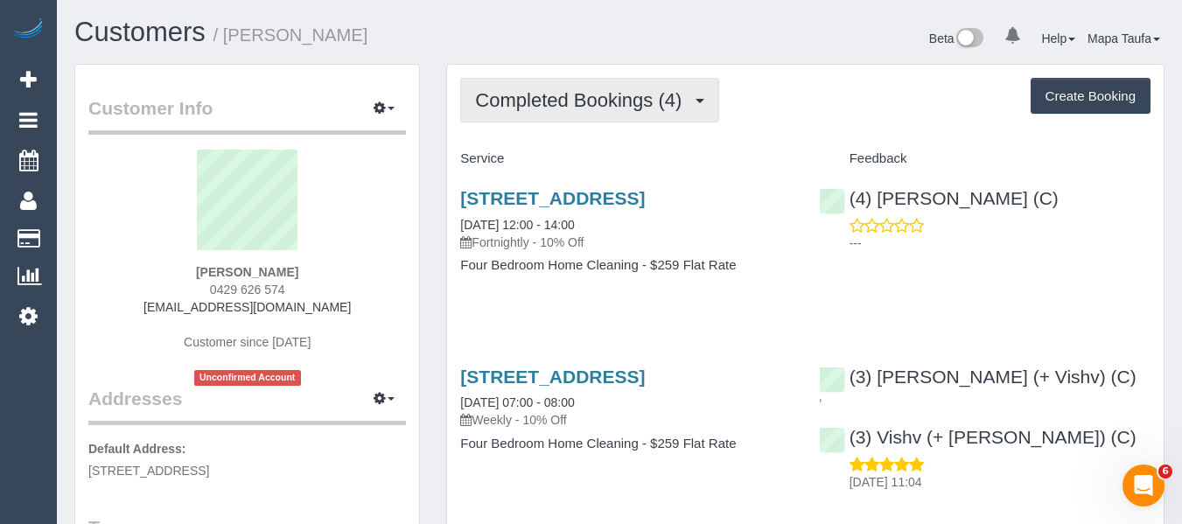
click at [556, 115] on button "Completed Bookings (4)" at bounding box center [589, 100] width 259 height 45
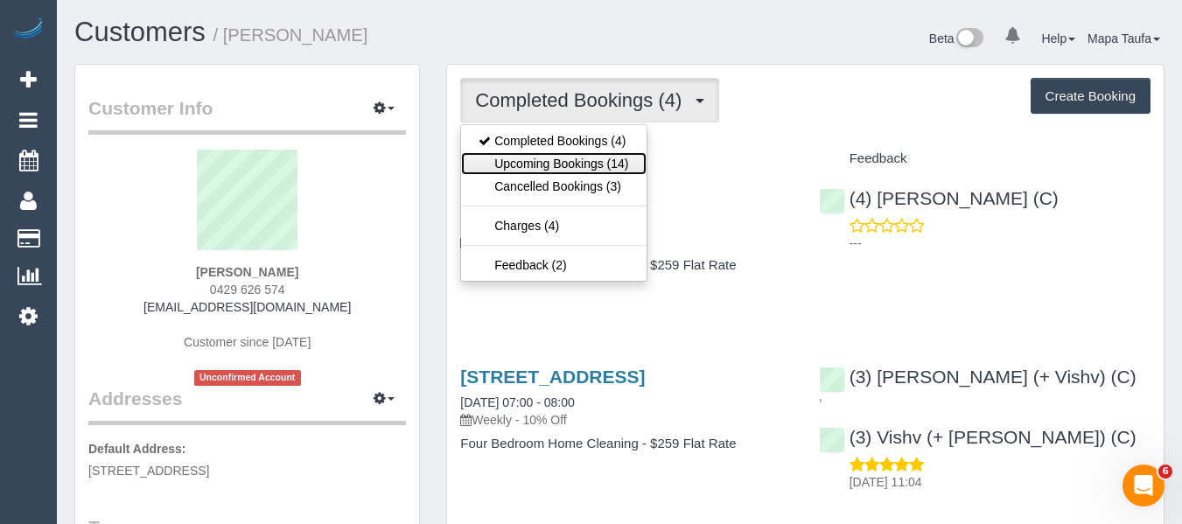
click at [574, 159] on link "Upcoming Bookings (14)" at bounding box center [553, 163] width 185 height 23
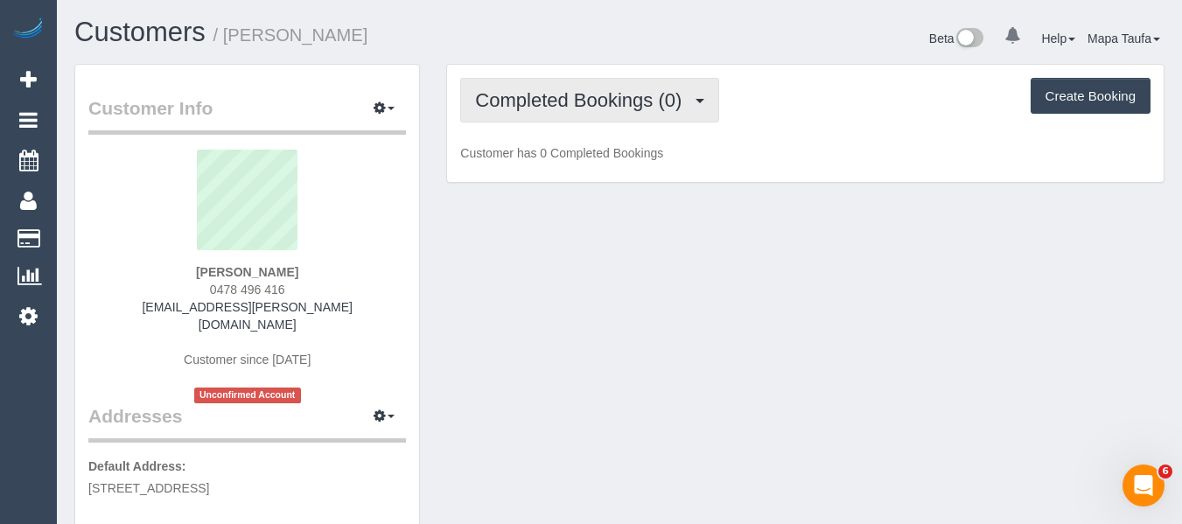
click at [591, 102] on span "Completed Bookings (0)" at bounding box center [582, 100] width 215 height 22
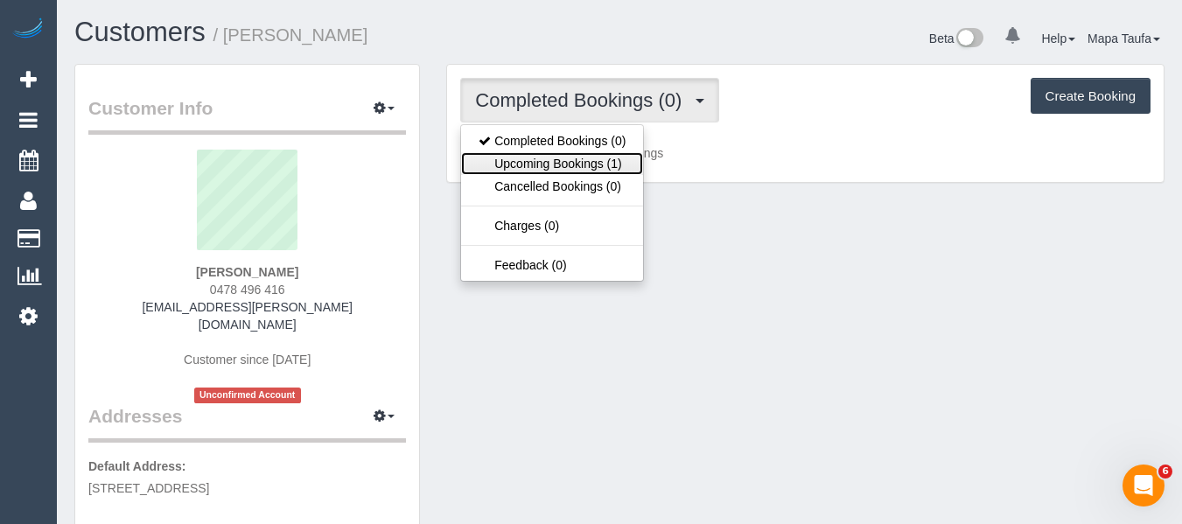
click at [599, 163] on link "Upcoming Bookings (1)" at bounding box center [552, 163] width 182 height 23
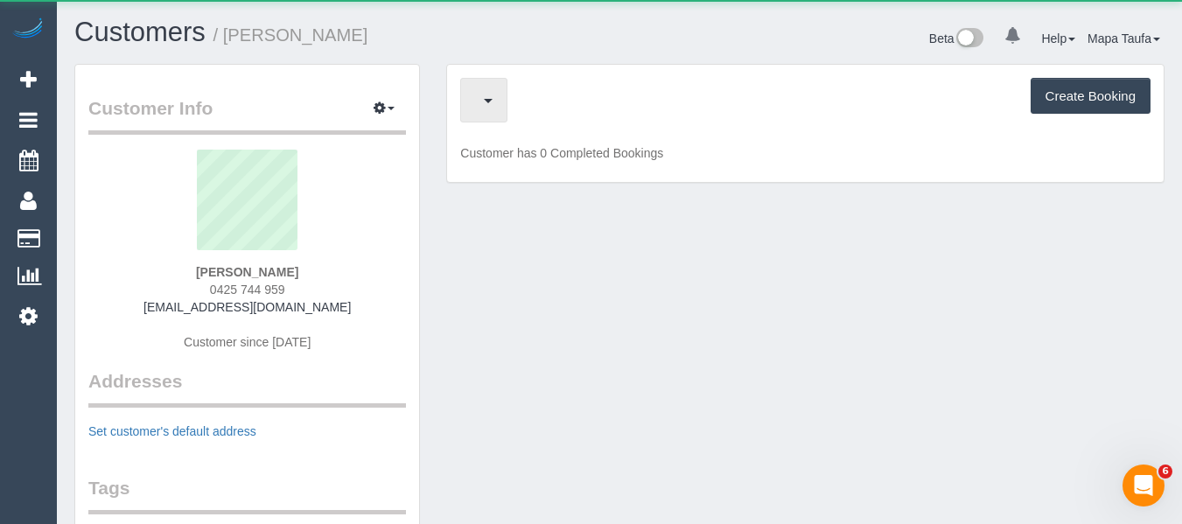
click at [484, 102] on span "button" at bounding box center [479, 100] width 9 height 22
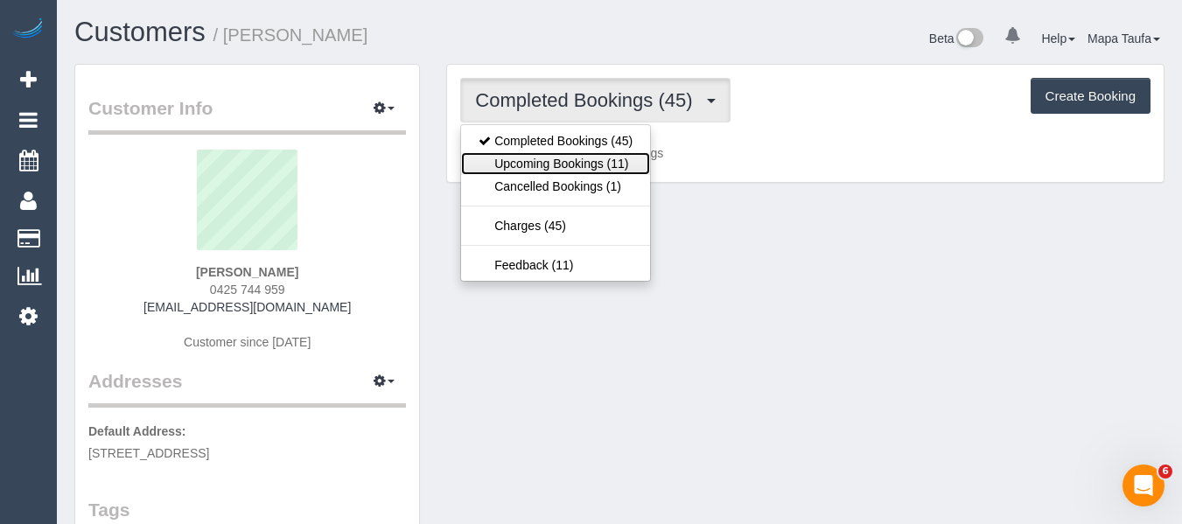
click at [525, 163] on link "Upcoming Bookings (11)" at bounding box center [555, 163] width 189 height 23
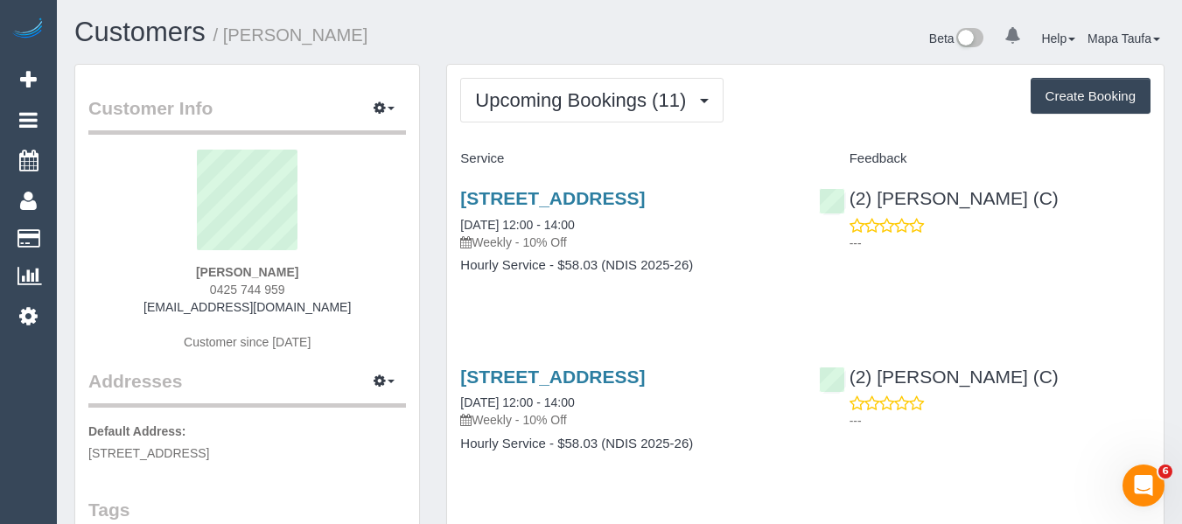
click at [513, 52] on div "Customers / Megan Stosser" at bounding box center [340, 37] width 558 height 38
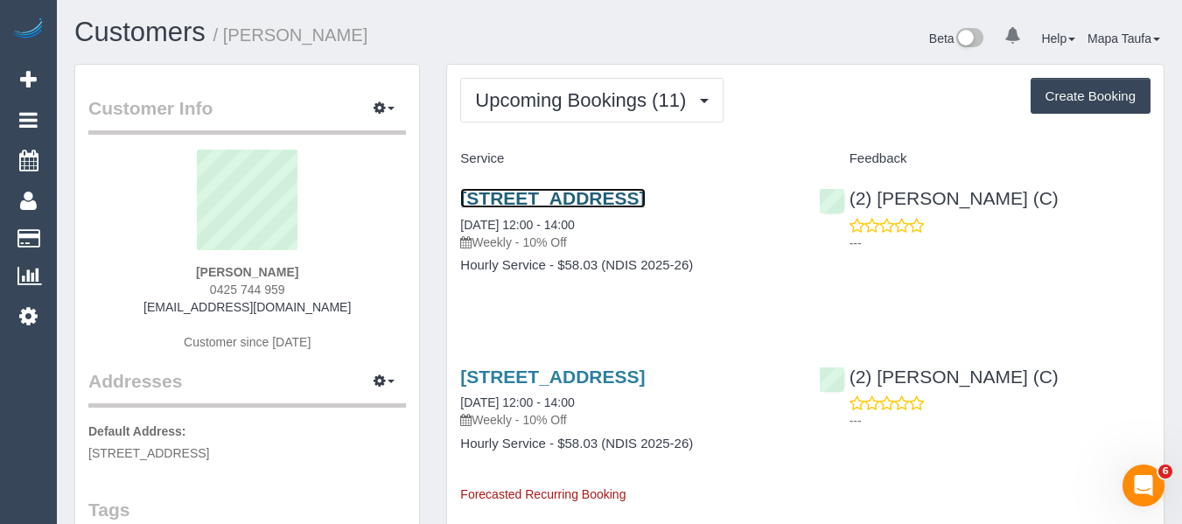
click at [499, 208] on link "3/15 Leyden St, Brunswick East, VIC 3057" at bounding box center [552, 198] width 185 height 20
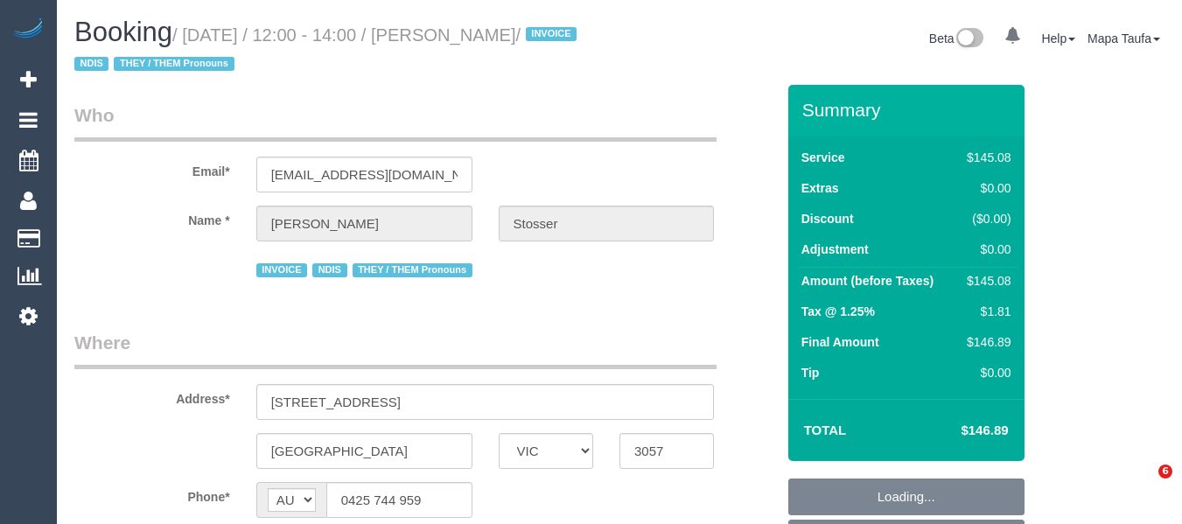
select select "VIC"
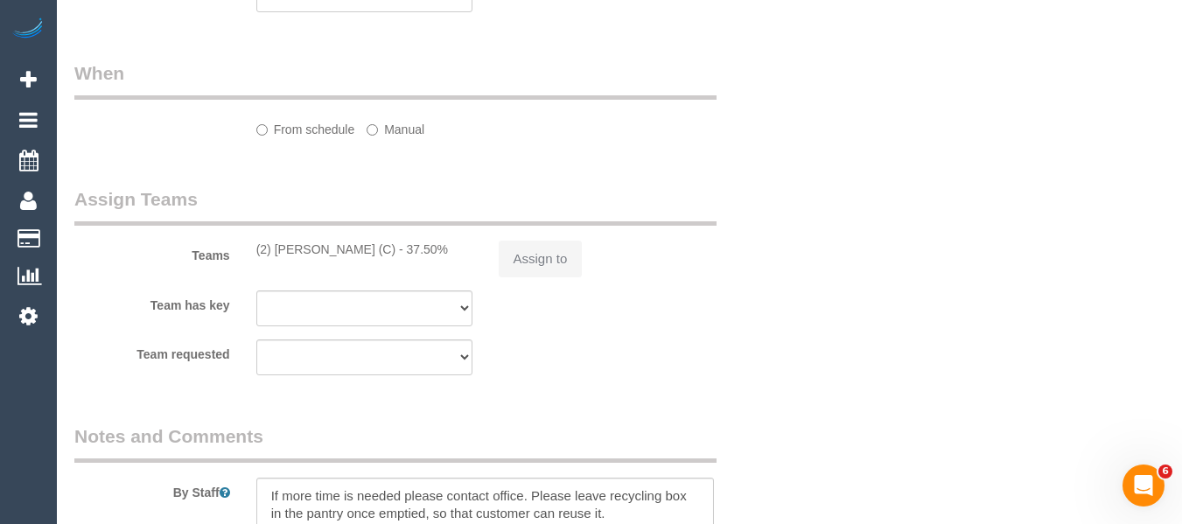
select select "object:529"
select select "150"
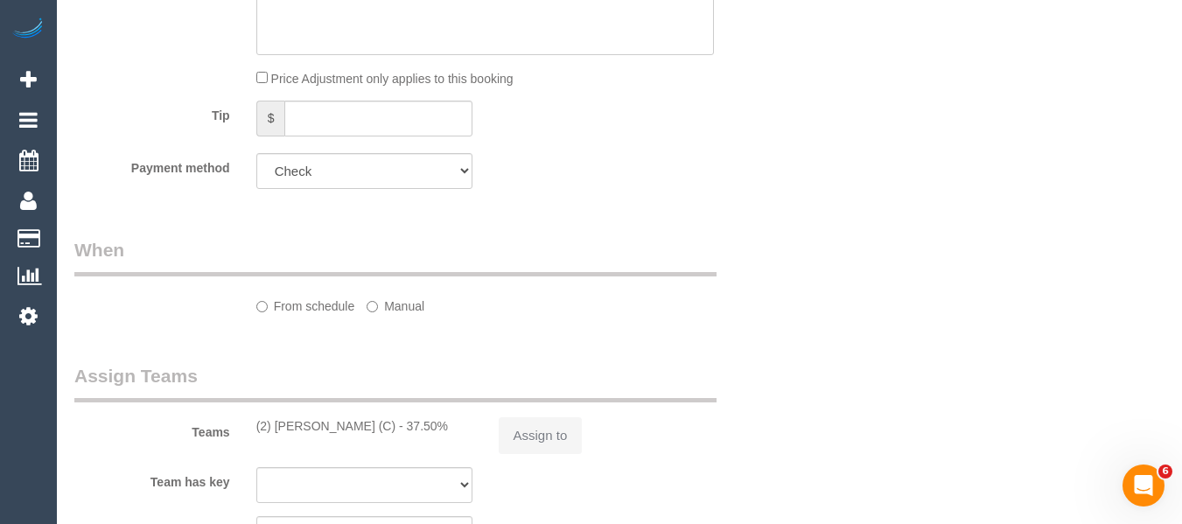
select select "object:595"
select select "number:29"
select select "number:14"
select select "number:19"
select select "number:36"
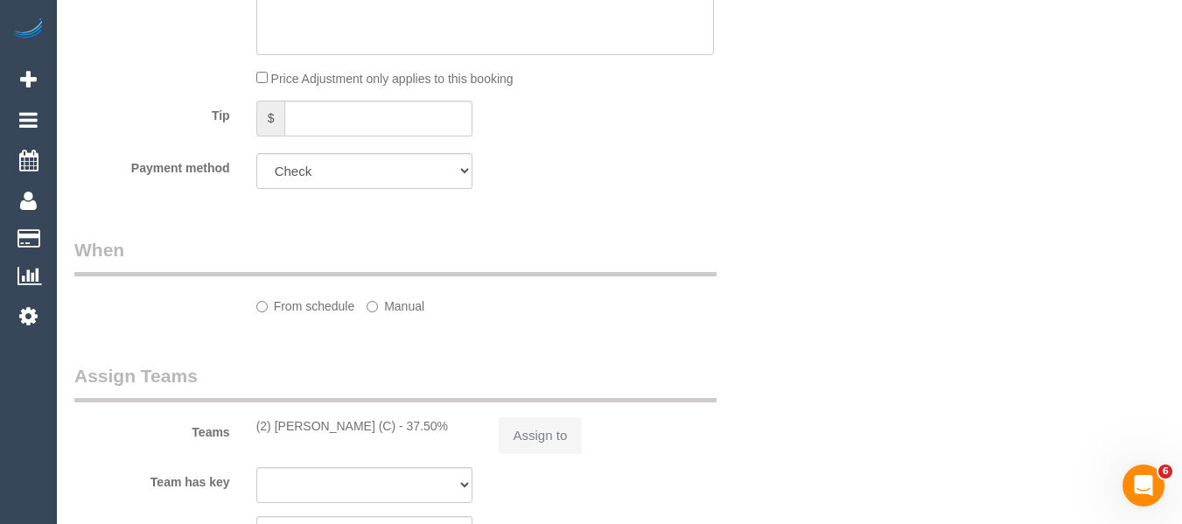
select select "number:35"
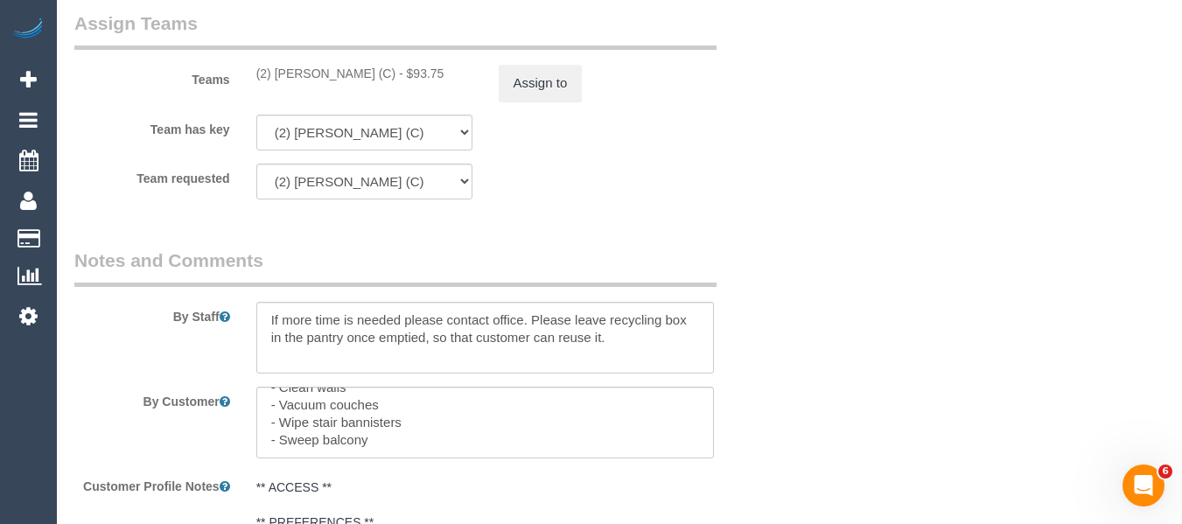
scroll to position [2307, 0]
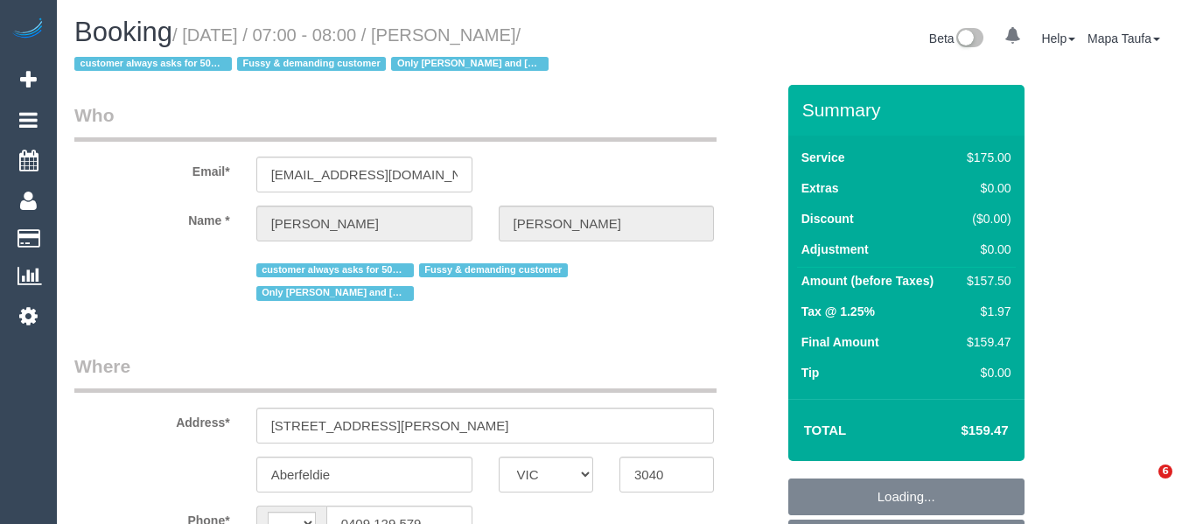
select select "VIC"
select select "object:4089"
select select "string:AU"
select select "string:stripe-pm_1PEhPk2GScqysDRVbJkjG1lK"
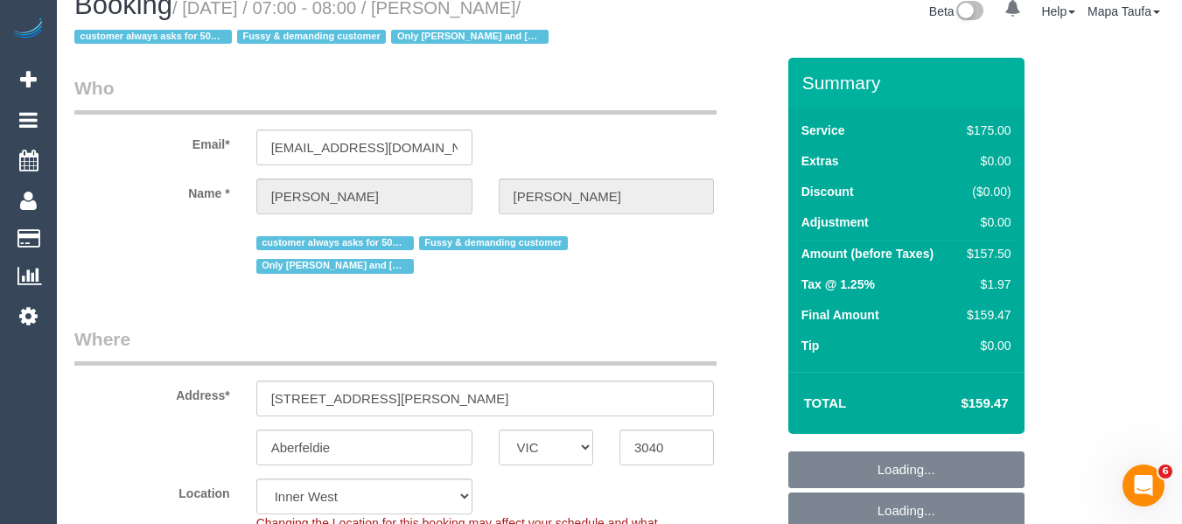
select select "150"
select select "number:27"
select select "number:14"
select select "number:19"
select select "number:22"
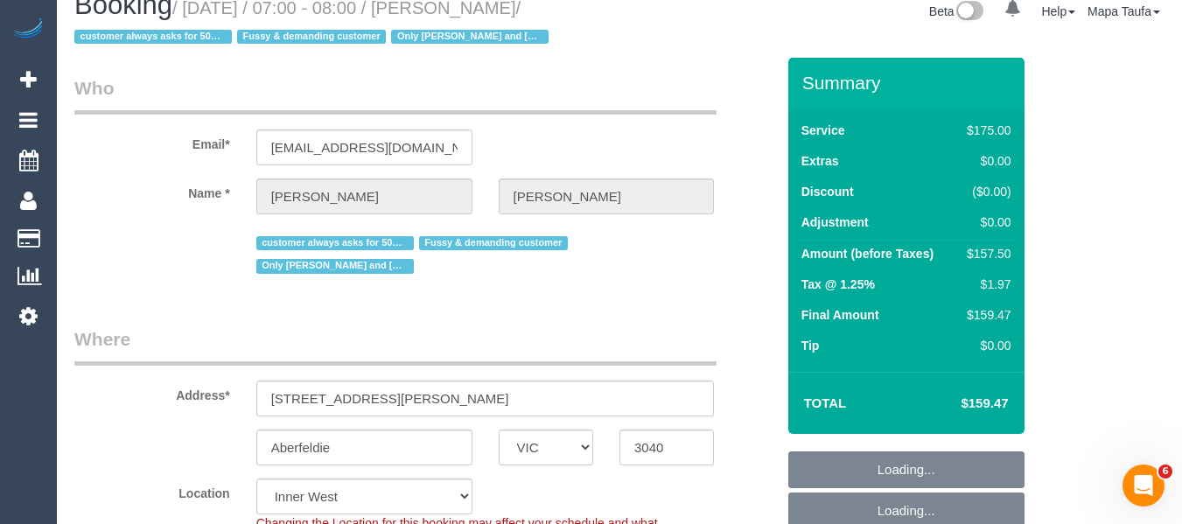
select select "number:35"
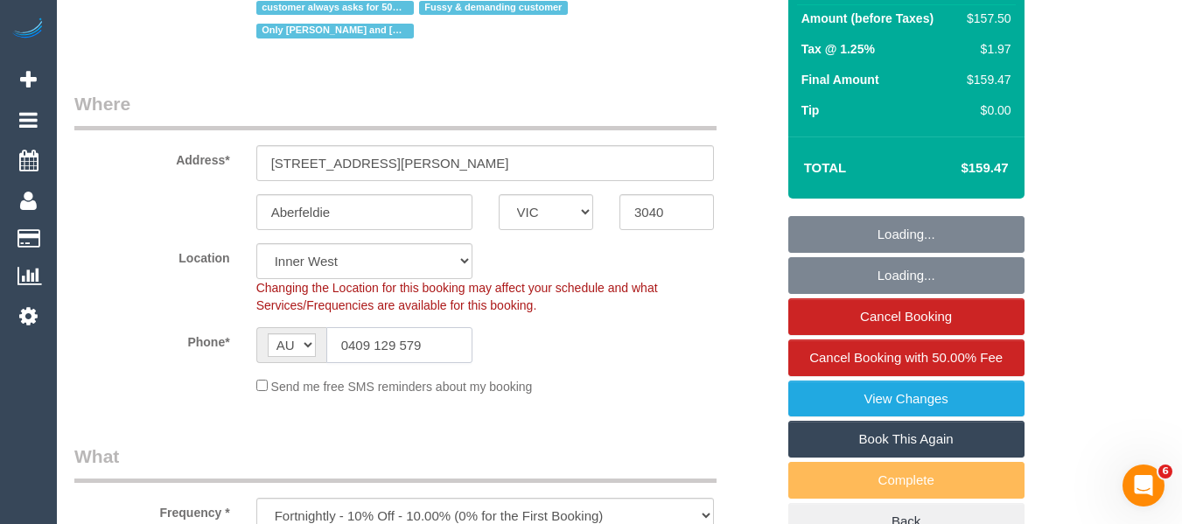
click at [408, 327] on input "0409 129 579" at bounding box center [399, 345] width 146 height 36
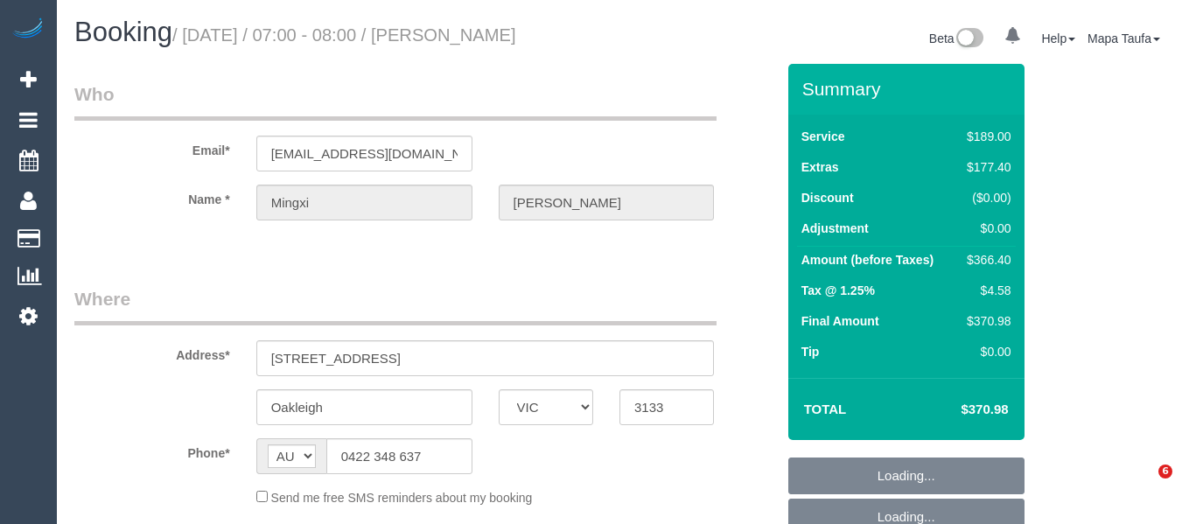
select select "VIC"
select select "string:stripe-pm_1S9jqG2GScqysDRVReJ0QZx2"
select select "number:29"
select select "number:14"
select select "number:18"
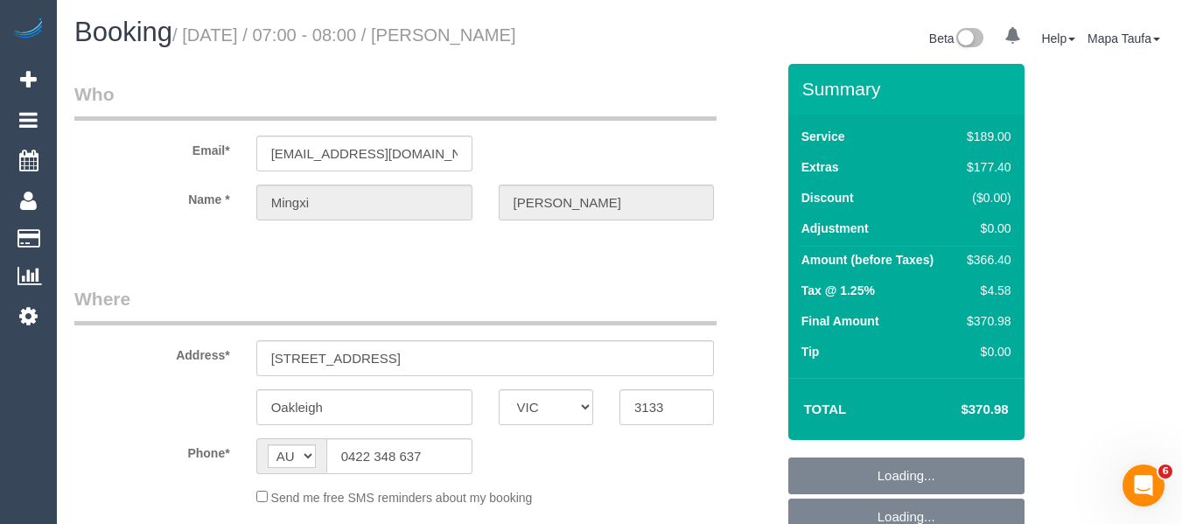
select select "number:23"
select select "number:26"
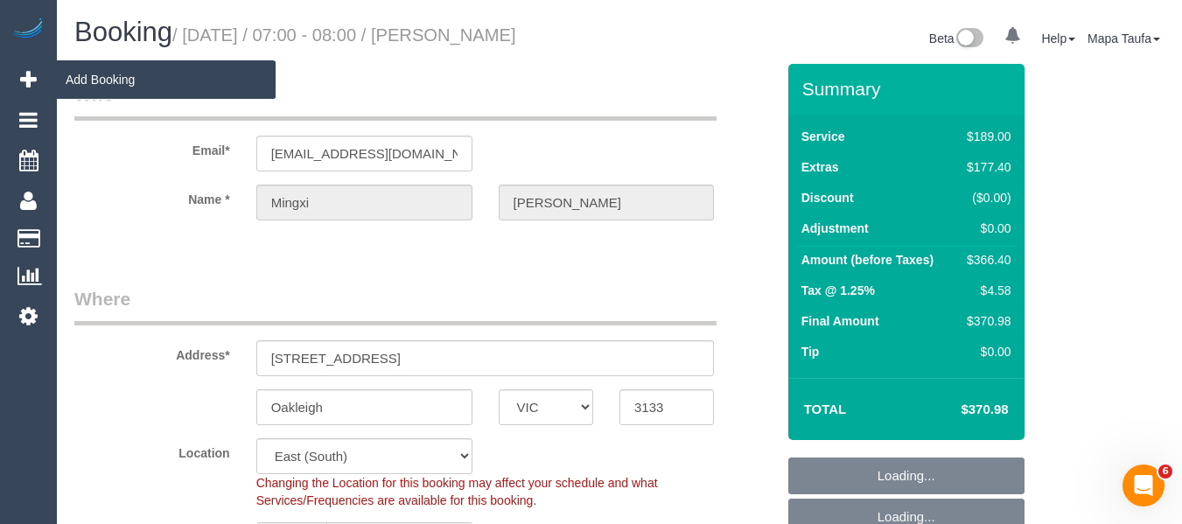
select select "object:1286"
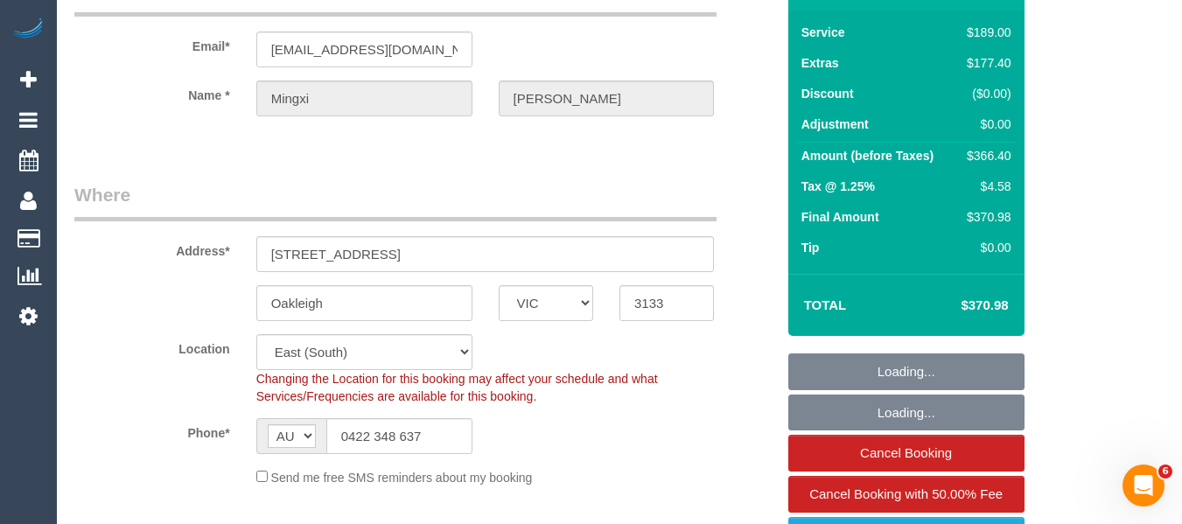
scroll to position [263, 0]
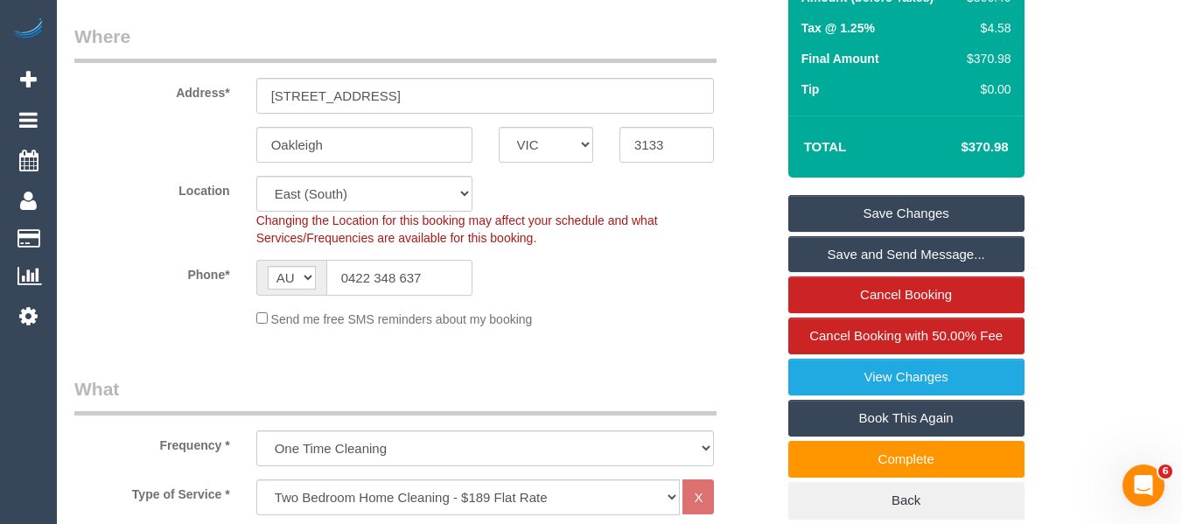
click at [431, 292] on input "0422 348 637" at bounding box center [399, 278] width 146 height 36
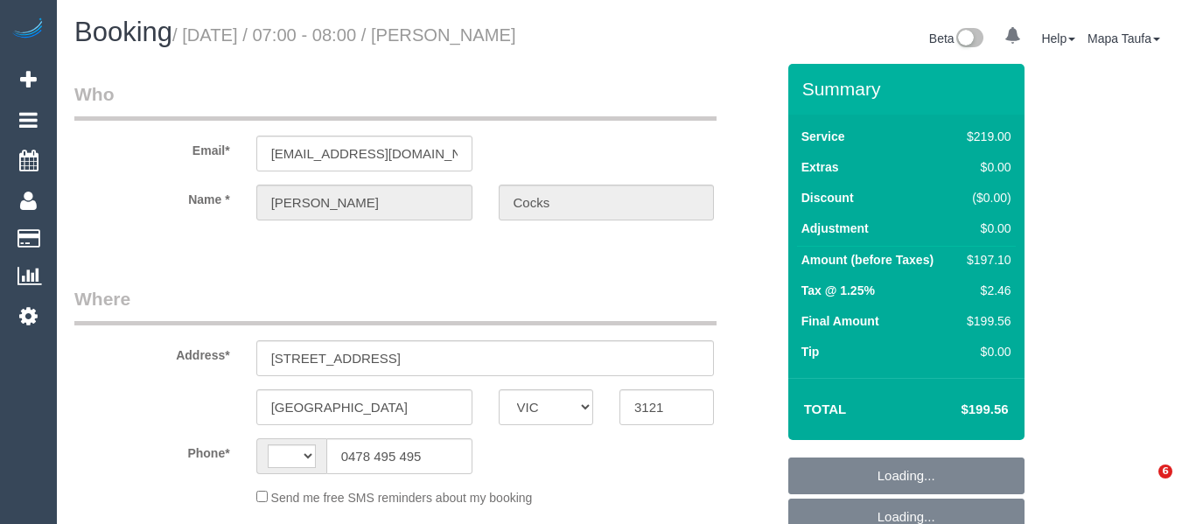
select select "VIC"
select select "number:28"
select select "number:14"
select select "number:18"
select select "number:22"
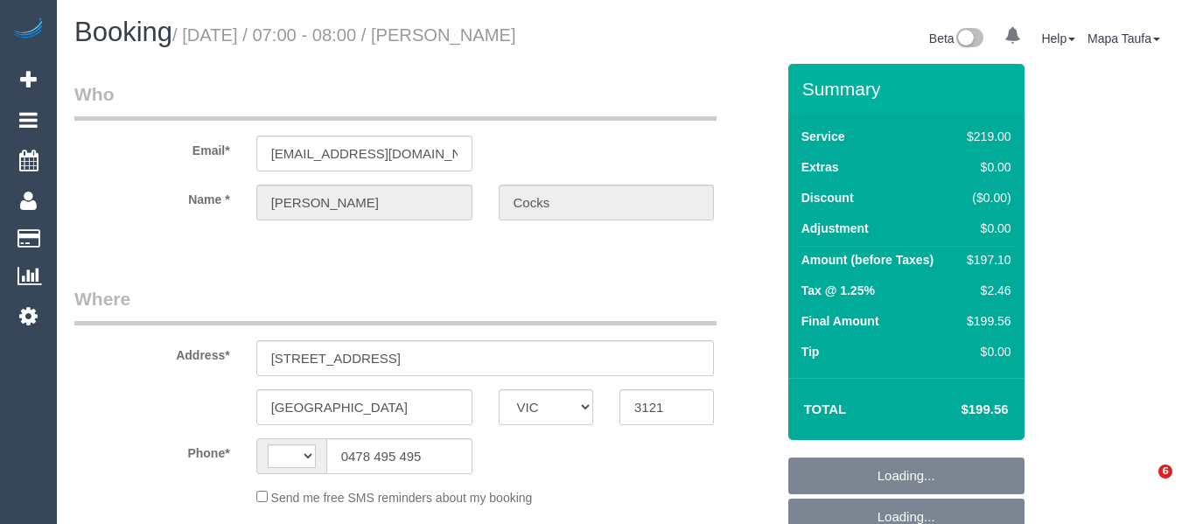
select select "number:34"
select select "number:13"
select select "string:AU"
select select "object:4470"
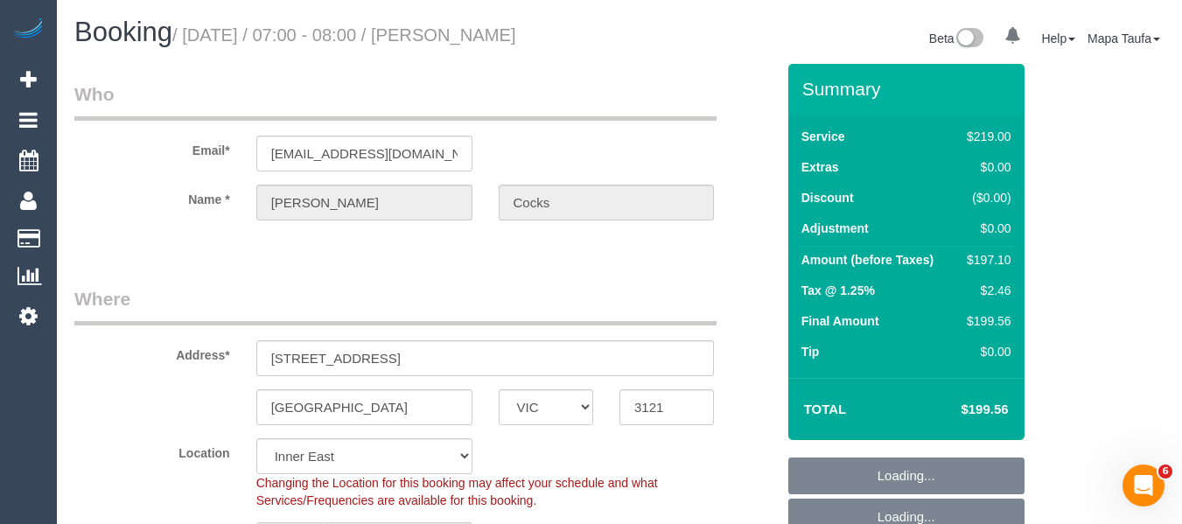
select select "string:stripe-pm_1RSq0w2GScqysDRViCcADUUy"
select select "object:5221"
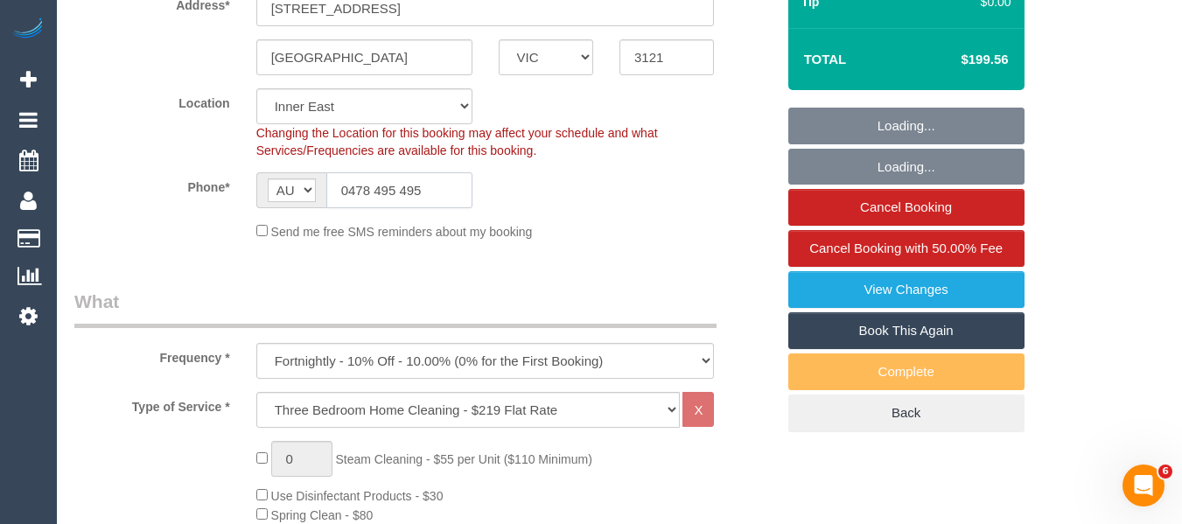
click at [433, 188] on input "0478 495 495" at bounding box center [399, 190] width 146 height 36
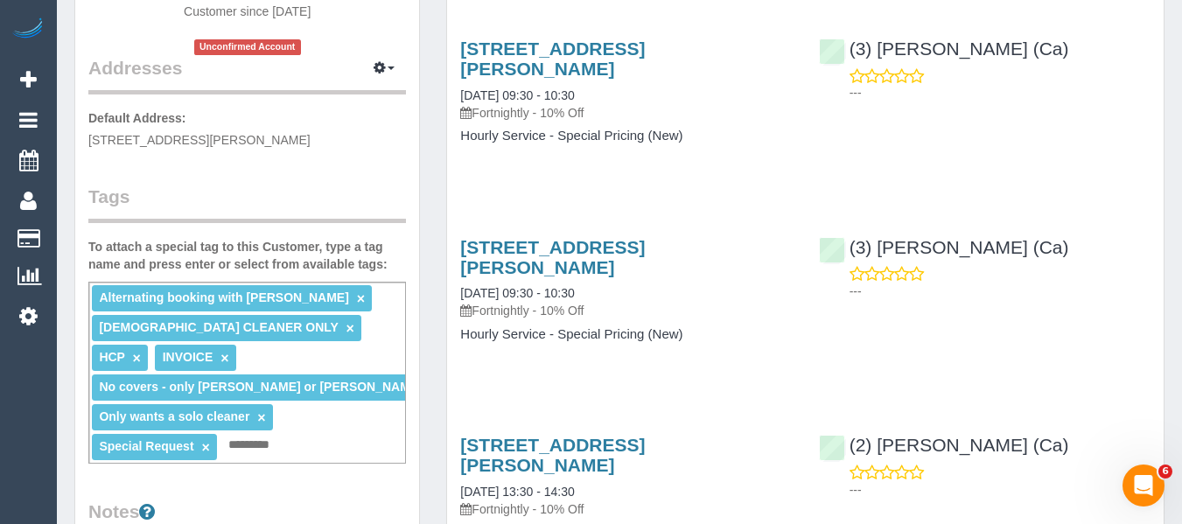
scroll to position [350, 0]
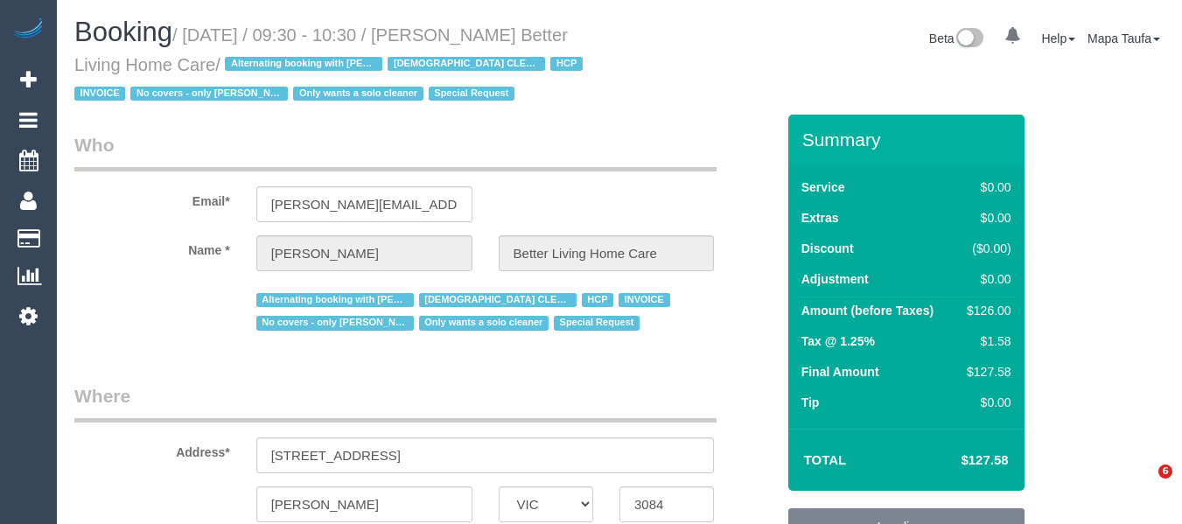
select select "VIC"
select select "120"
select select "number:28"
select select "number:14"
select select "number:19"
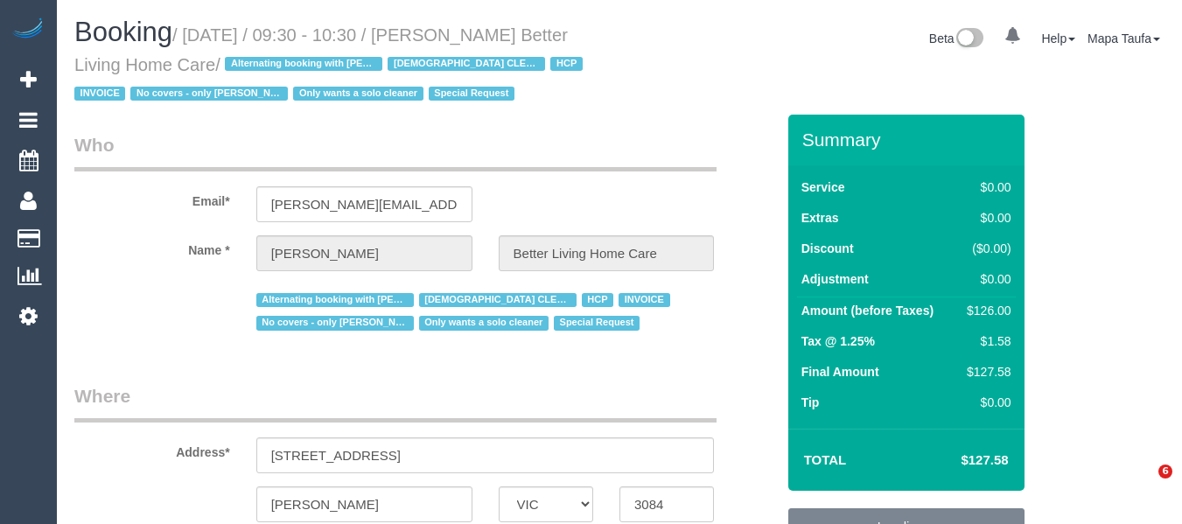
select select "number:25"
select select "number:35"
select select "object:1582"
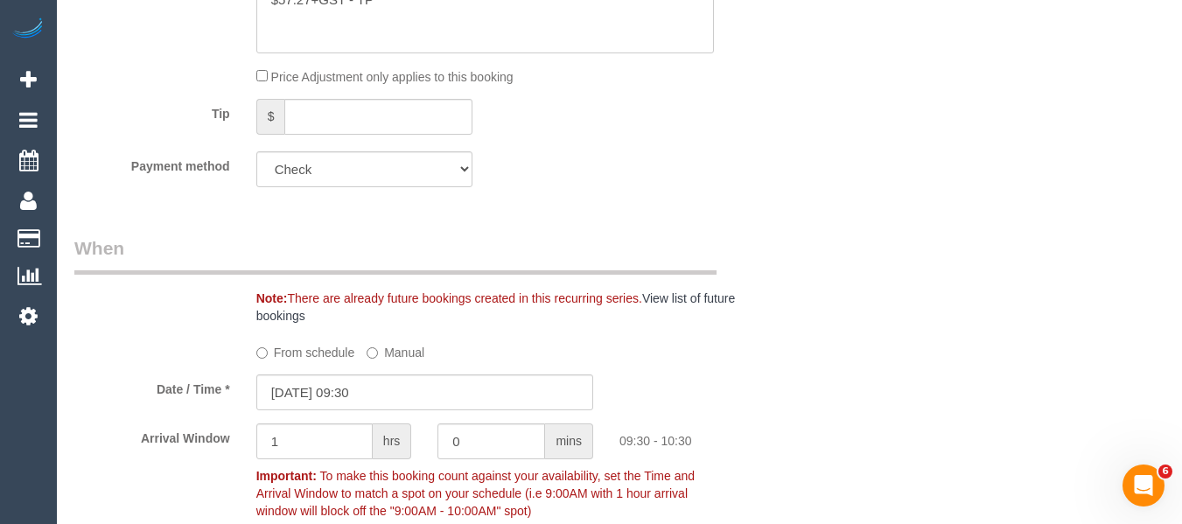
scroll to position [2893, 0]
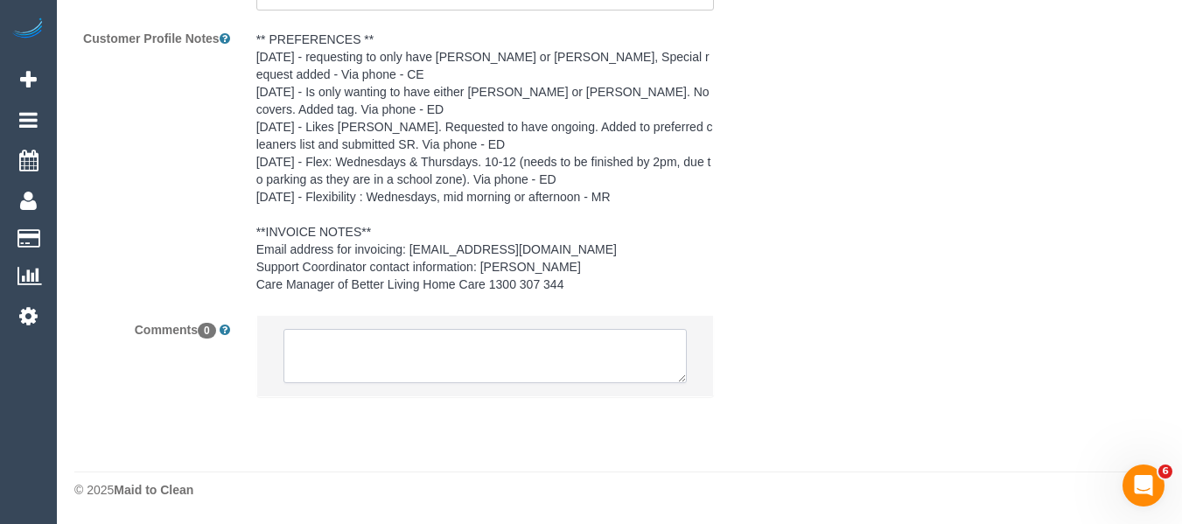
click at [514, 377] on textarea at bounding box center [486, 356] width 404 height 54
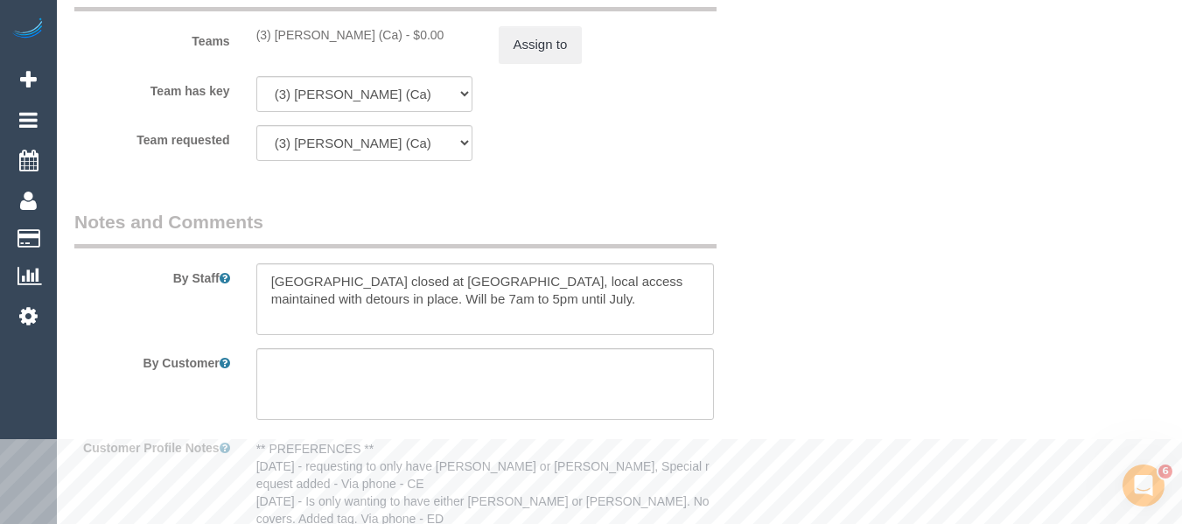
scroll to position [2368, 0]
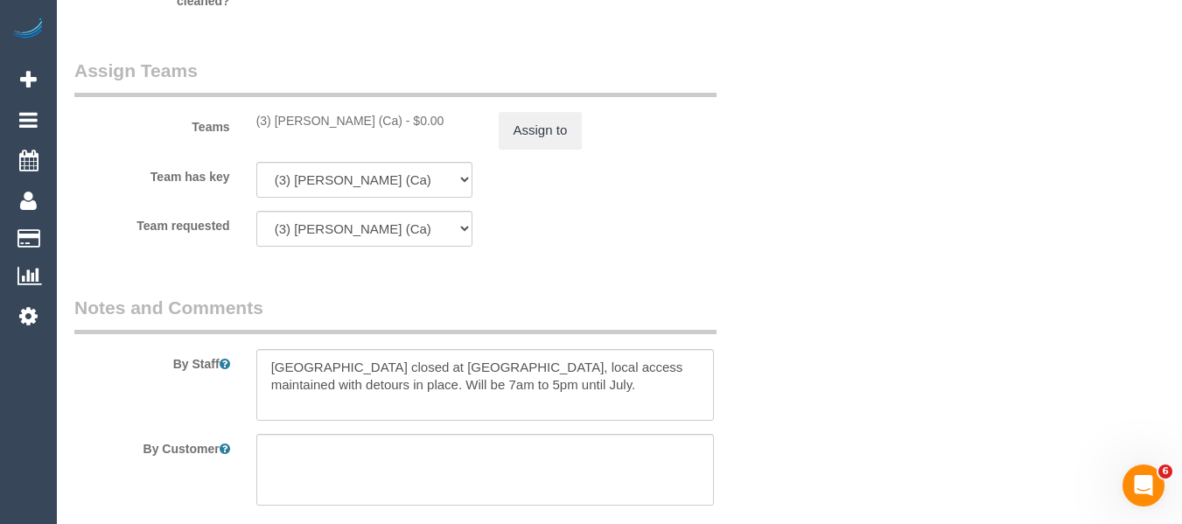
drag, startPoint x: 390, startPoint y: 145, endPoint x: 279, endPoint y: 145, distance: 111.1
click at [279, 130] on div "(3) [PERSON_NAME] (Ca) - $0.00" at bounding box center [364, 121] width 216 height 18
copy div "Melissa Alampi (Ca) -"
click at [526, 149] on button "Assign to" at bounding box center [541, 130] width 84 height 37
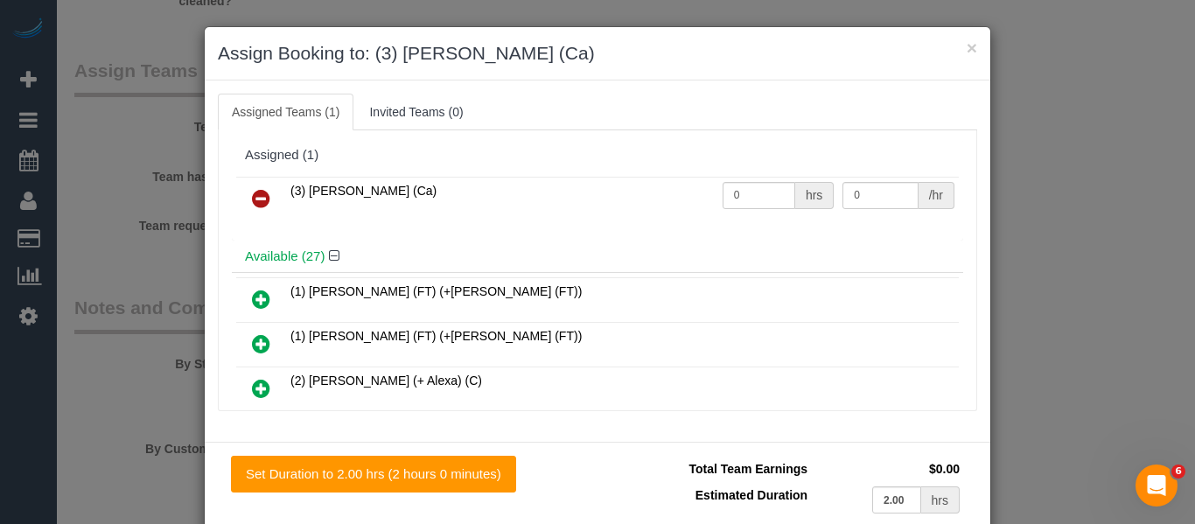
click at [286, 191] on td "(3) [PERSON_NAME] (Ca)" at bounding box center [502, 199] width 432 height 45
click at [262, 198] on icon at bounding box center [261, 198] width 18 height 21
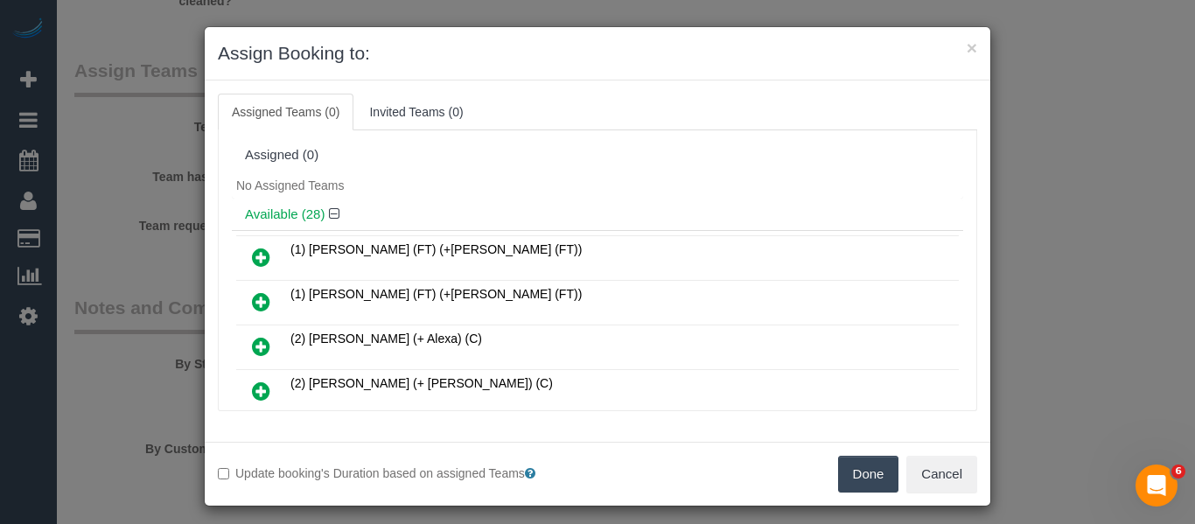
click at [859, 468] on button "Done" at bounding box center [868, 474] width 61 height 37
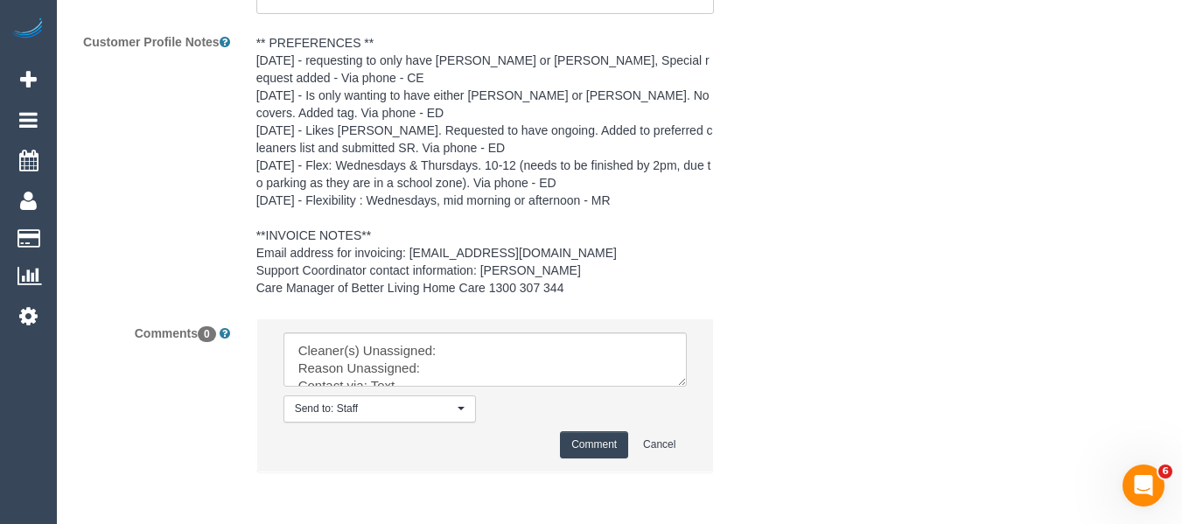
scroll to position [2965, 0]
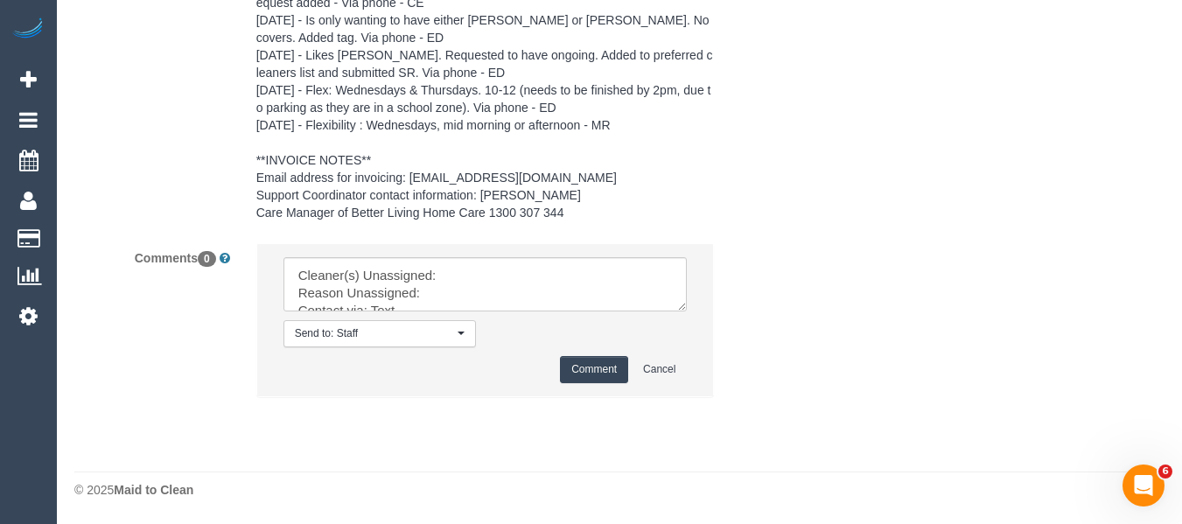
drag, startPoint x: 677, startPoint y: 305, endPoint x: 740, endPoint y: 436, distance: 145.2
click at [688, 312] on textarea at bounding box center [486, 284] width 404 height 54
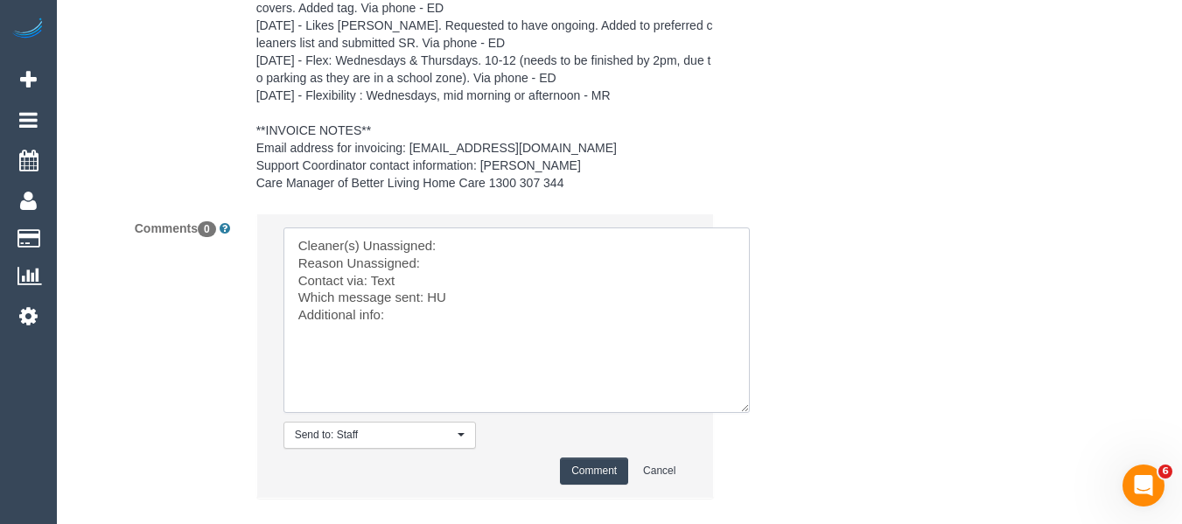
click at [488, 274] on textarea at bounding box center [517, 321] width 466 height 186
paste textarea "Melissa Alampi (Ca) -"
click at [487, 288] on textarea at bounding box center [517, 321] width 466 height 186
click at [429, 331] on textarea at bounding box center [517, 321] width 466 height 186
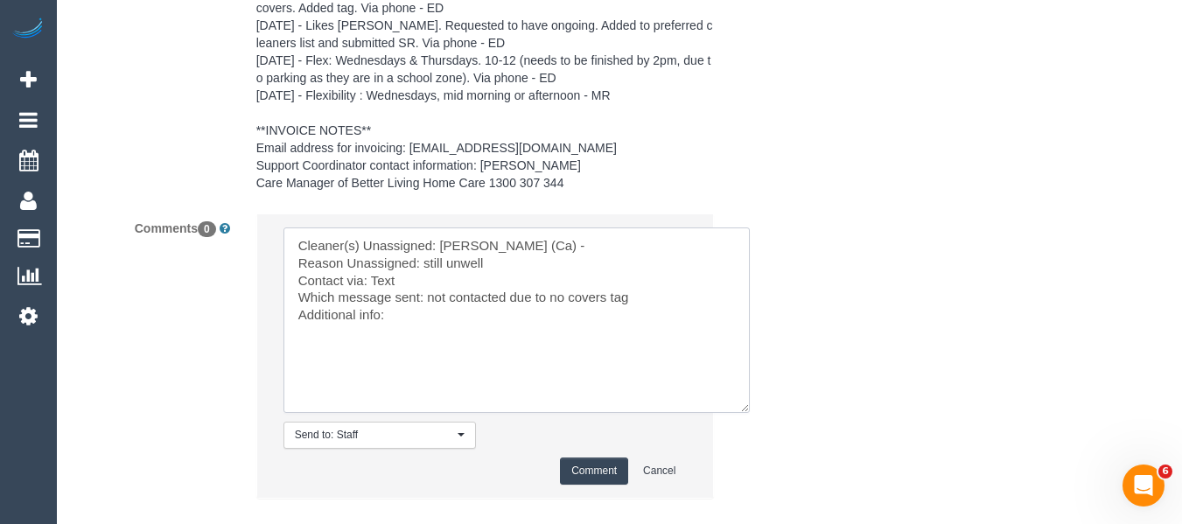
click at [383, 312] on textarea at bounding box center [517, 321] width 466 height 186
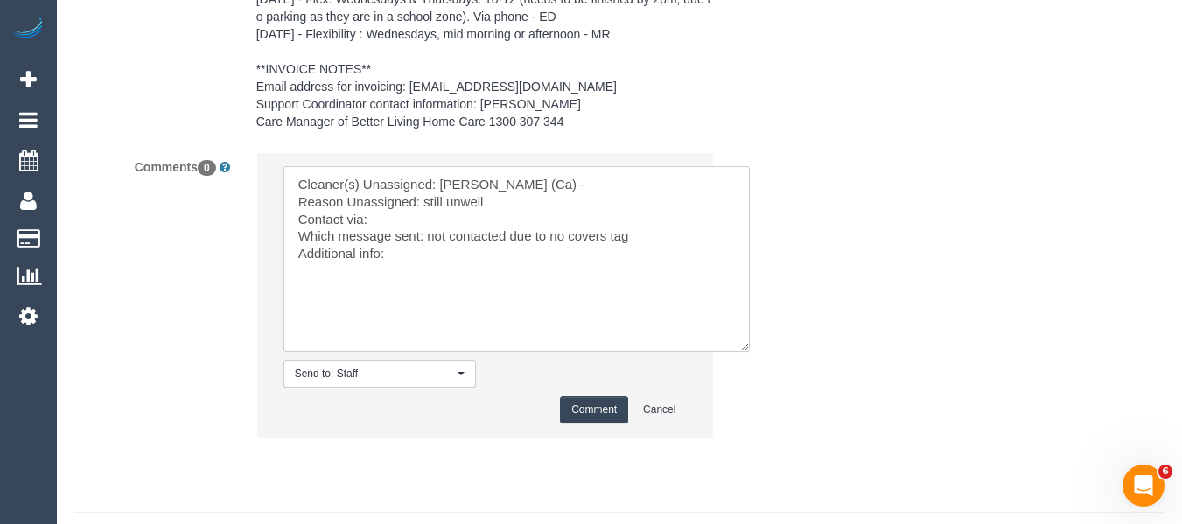
scroll to position [3053, 0]
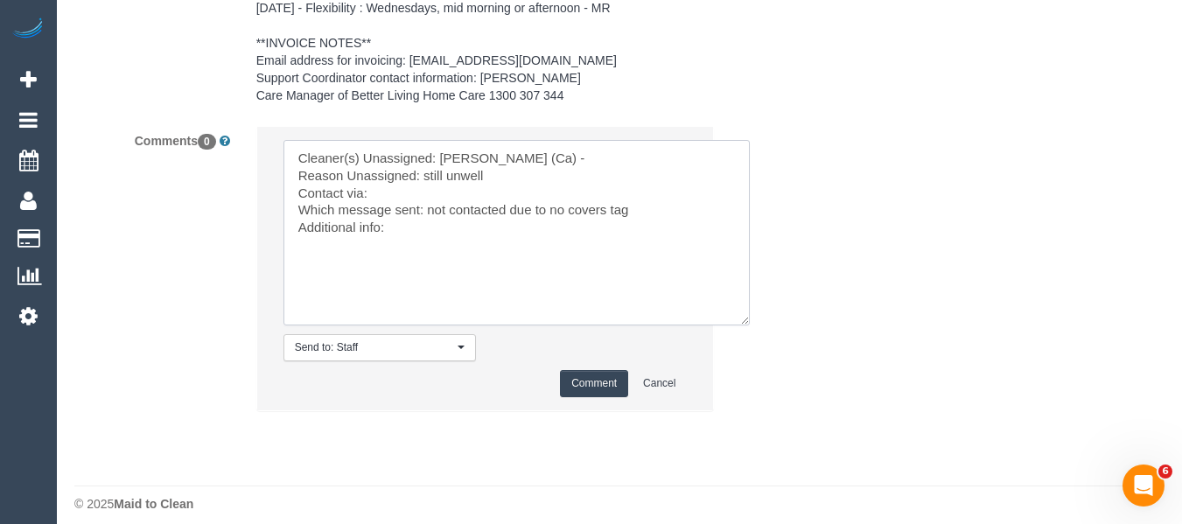
type textarea "Cleaner(s) Unassigned: Melissa Alampi (Ca) - Reason Unassigned: still unwell Co…"
click at [564, 397] on button "Comment" at bounding box center [594, 383] width 68 height 27
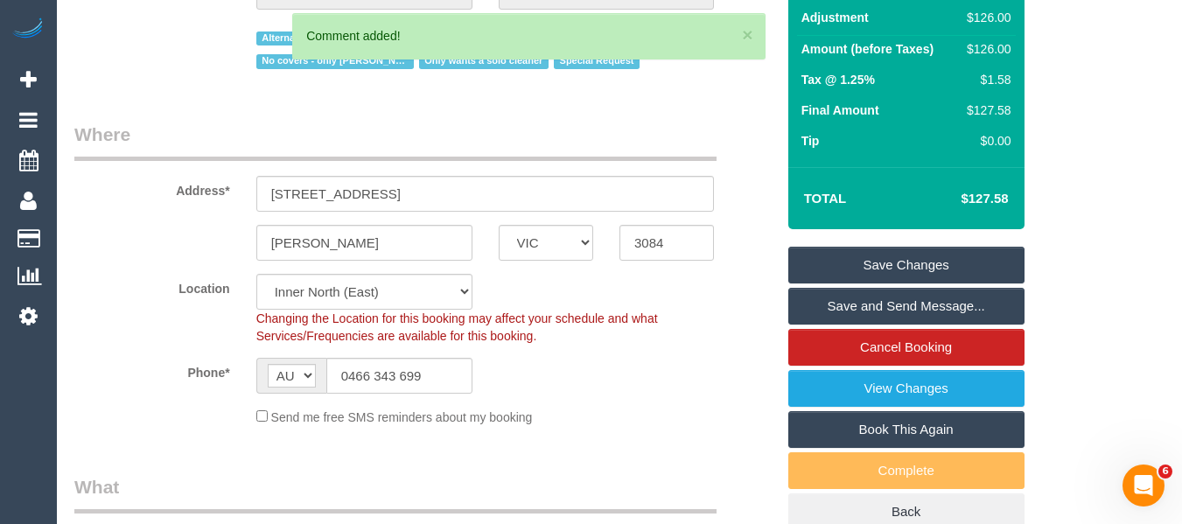
scroll to position [263, 0]
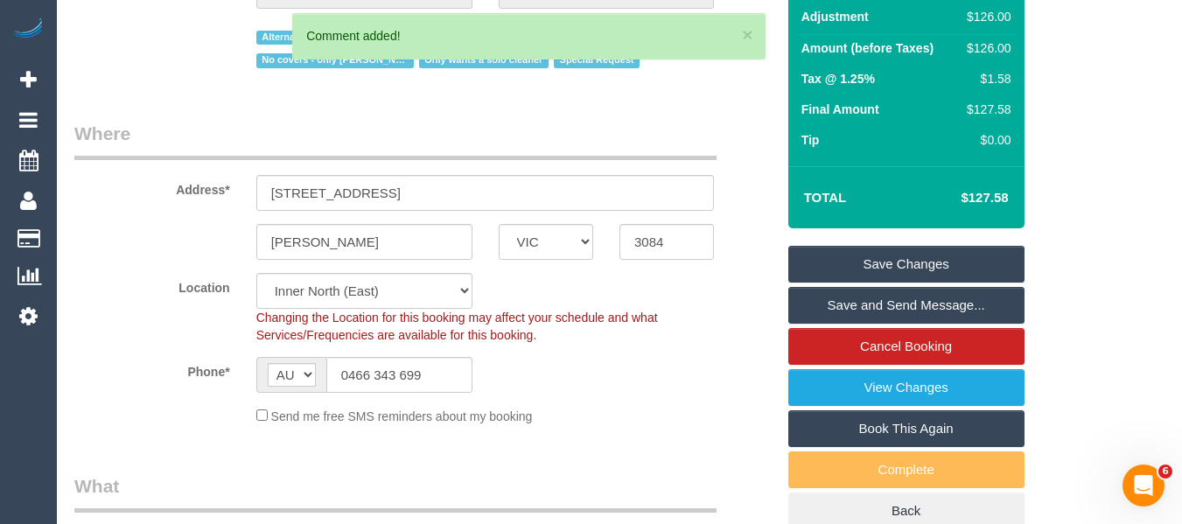
click at [900, 283] on link "Save Changes" at bounding box center [907, 264] width 236 height 37
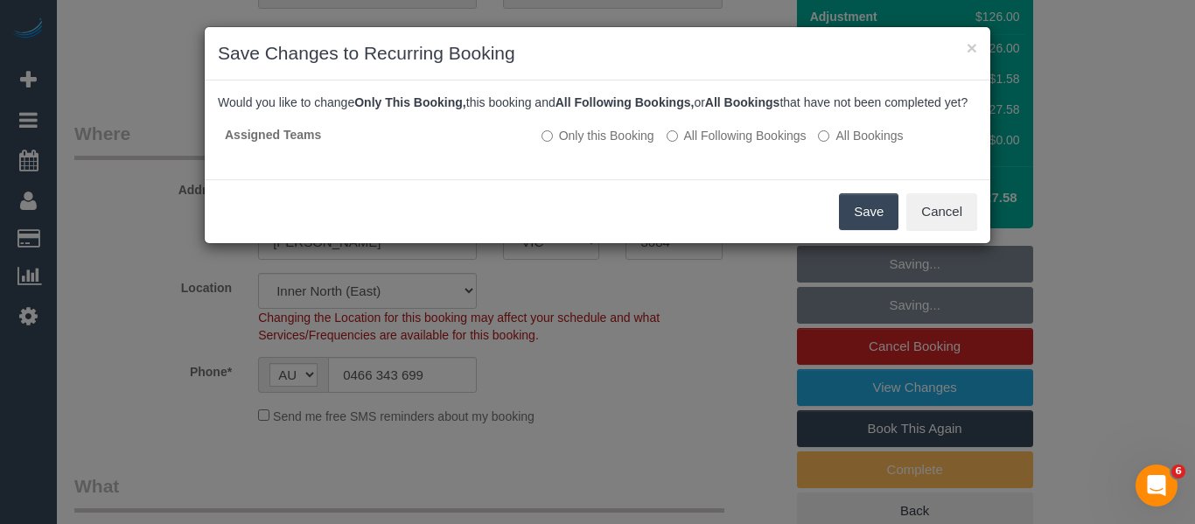
click at [868, 224] on button "Save" at bounding box center [869, 211] width 60 height 37
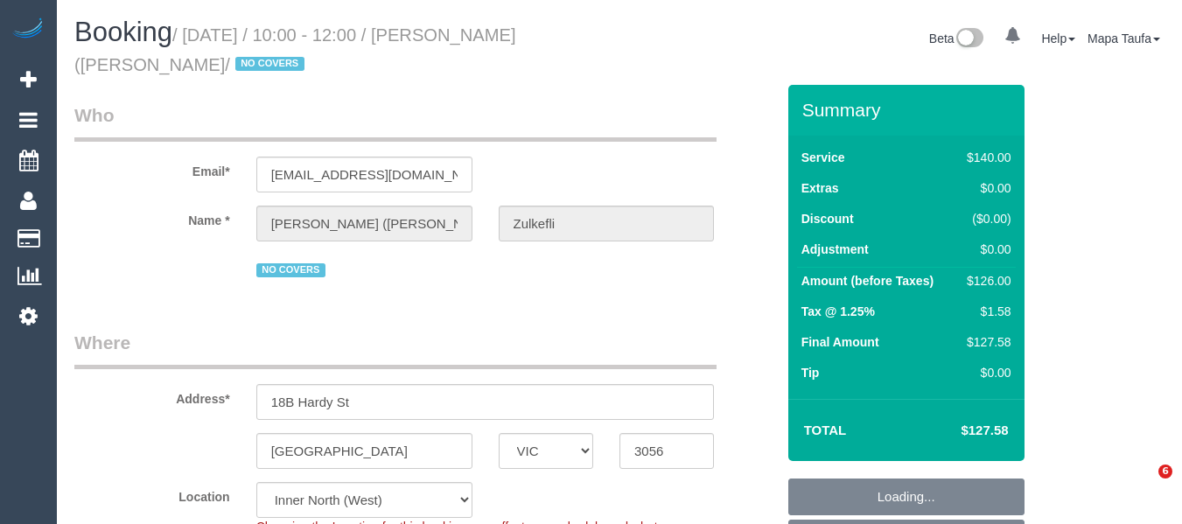
select select "VIC"
select select "string:stripe-pm_1Qyh3L2GScqysDRVIB5J5VSY"
select select "number:28"
select select "number:14"
select select "number:18"
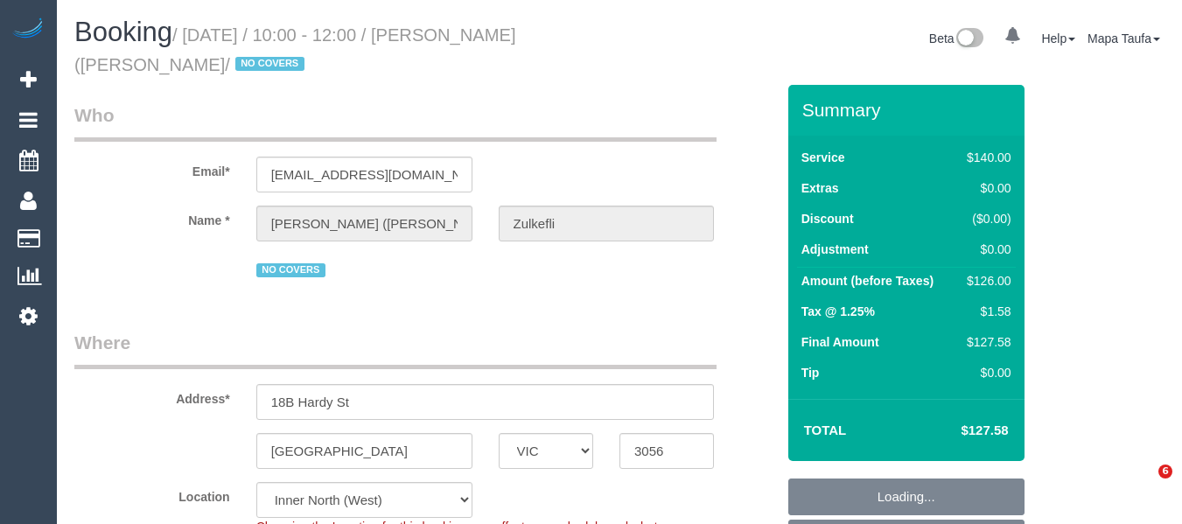
select select "number:22"
select select "number:35"
select select "number:26"
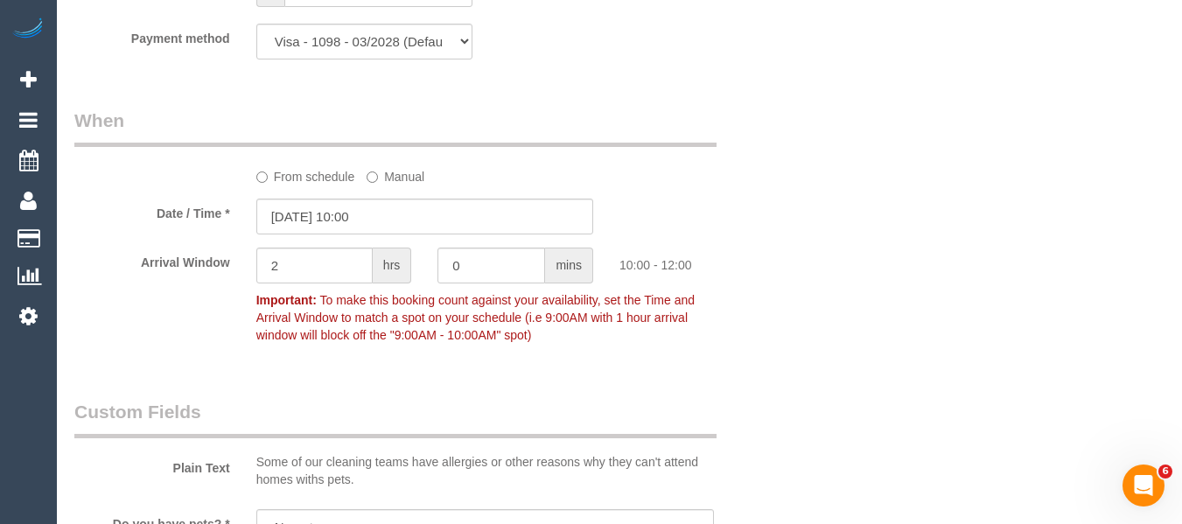
scroll to position [3268, 0]
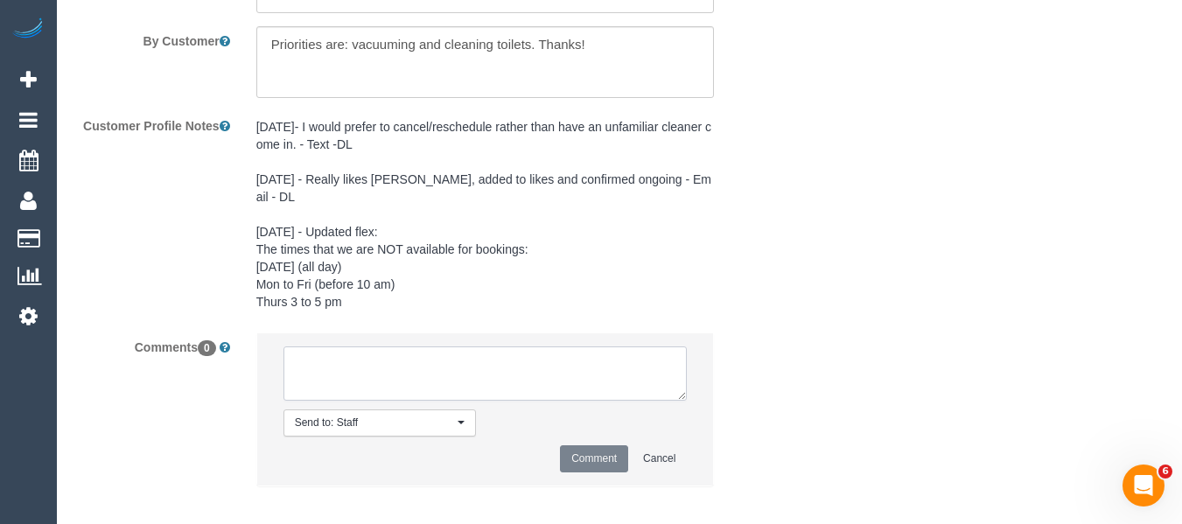
click at [510, 349] on textarea at bounding box center [486, 374] width 404 height 54
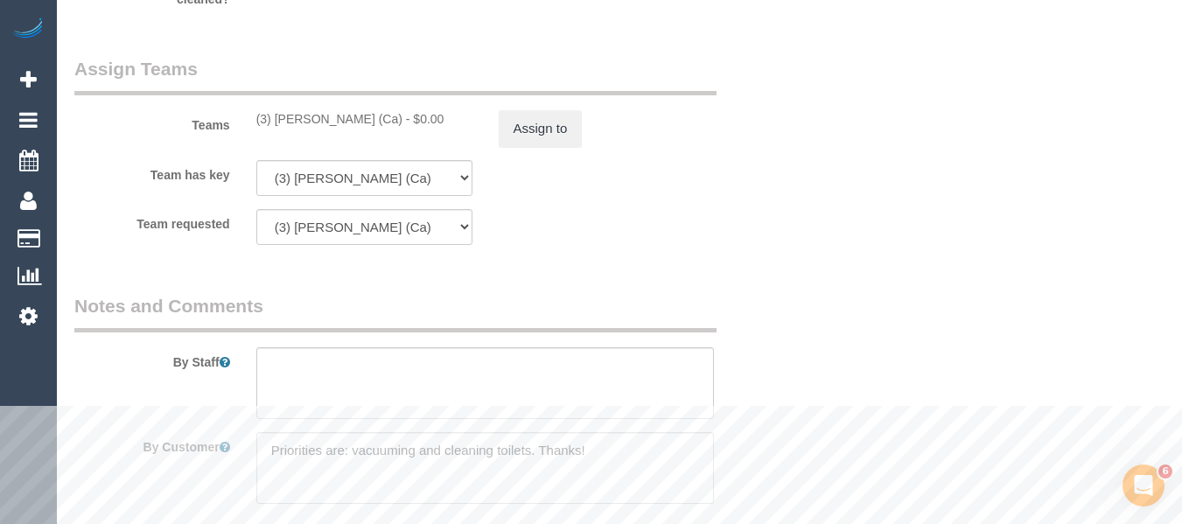
scroll to position [2830, 0]
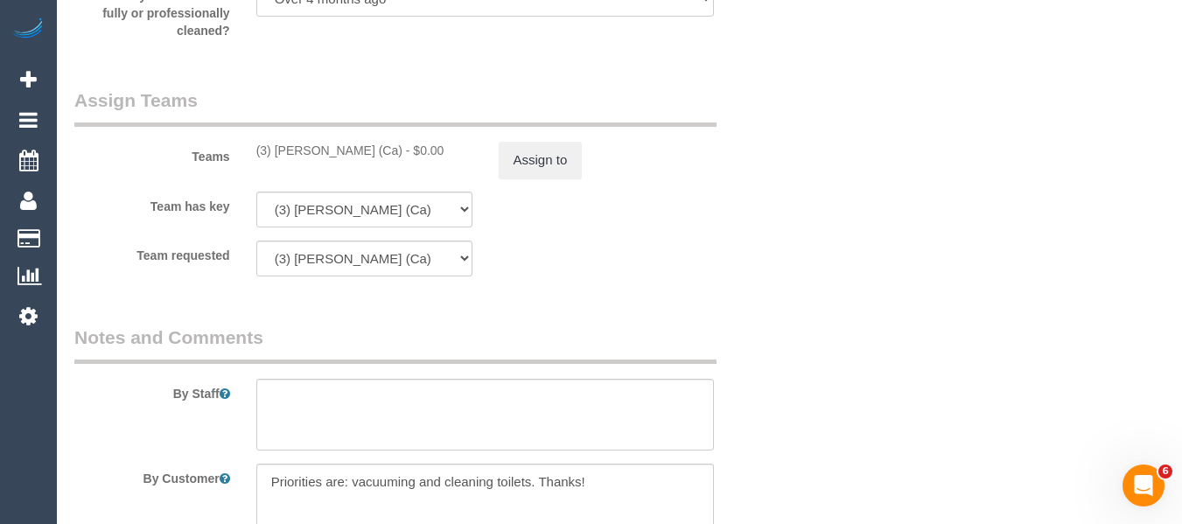
drag, startPoint x: 382, startPoint y: 151, endPoint x: 273, endPoint y: 150, distance: 109.4
click at [273, 150] on div "(3) [PERSON_NAME] (Ca) - $0.00" at bounding box center [364, 151] width 216 height 18
copy div "[PERSON_NAME] (Ca)"
click at [511, 165] on button "Assign to" at bounding box center [541, 160] width 84 height 37
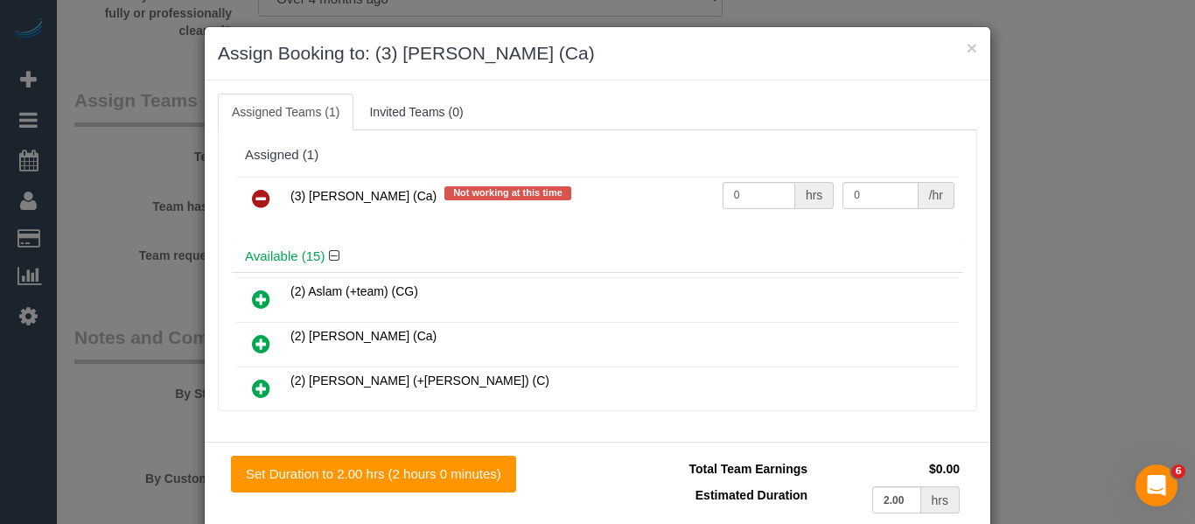
click at [243, 195] on link at bounding box center [261, 199] width 41 height 35
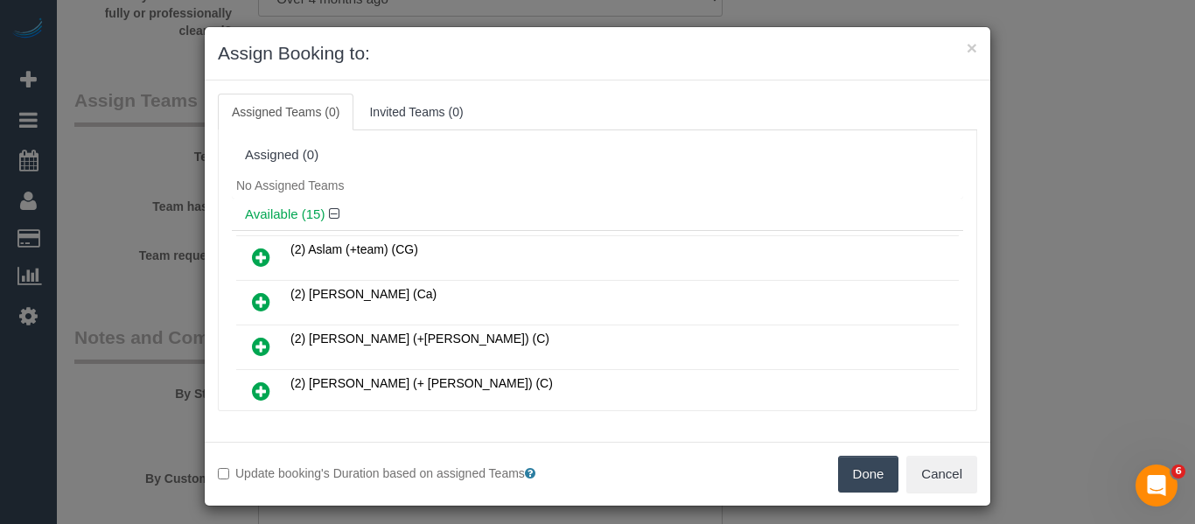
click at [852, 475] on button "Done" at bounding box center [868, 474] width 61 height 37
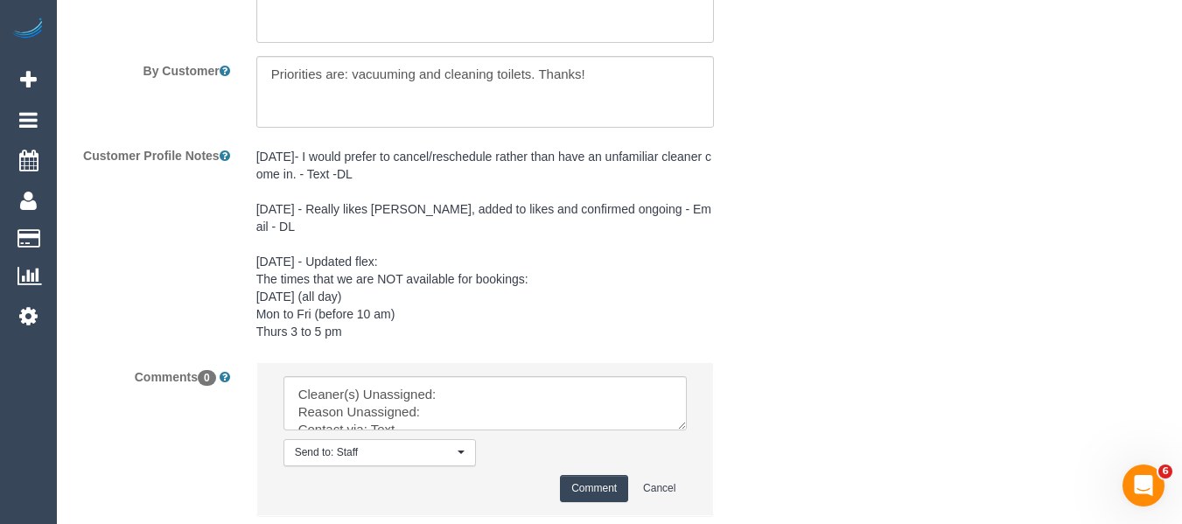
scroll to position [3340, 0]
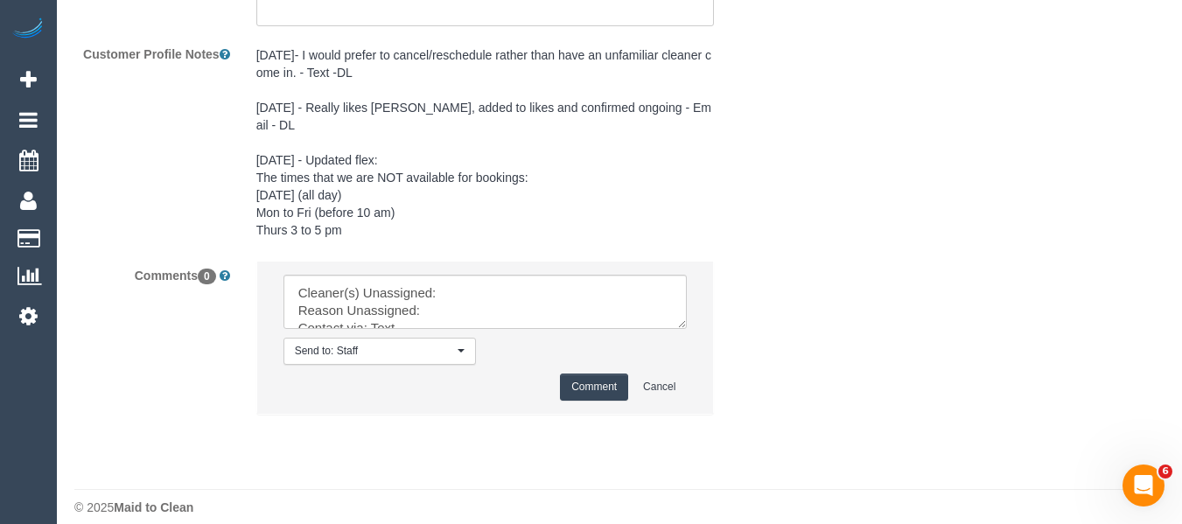
drag, startPoint x: 675, startPoint y: 303, endPoint x: 736, endPoint y: 424, distance: 136.2
click at [688, 329] on textarea at bounding box center [486, 302] width 404 height 54
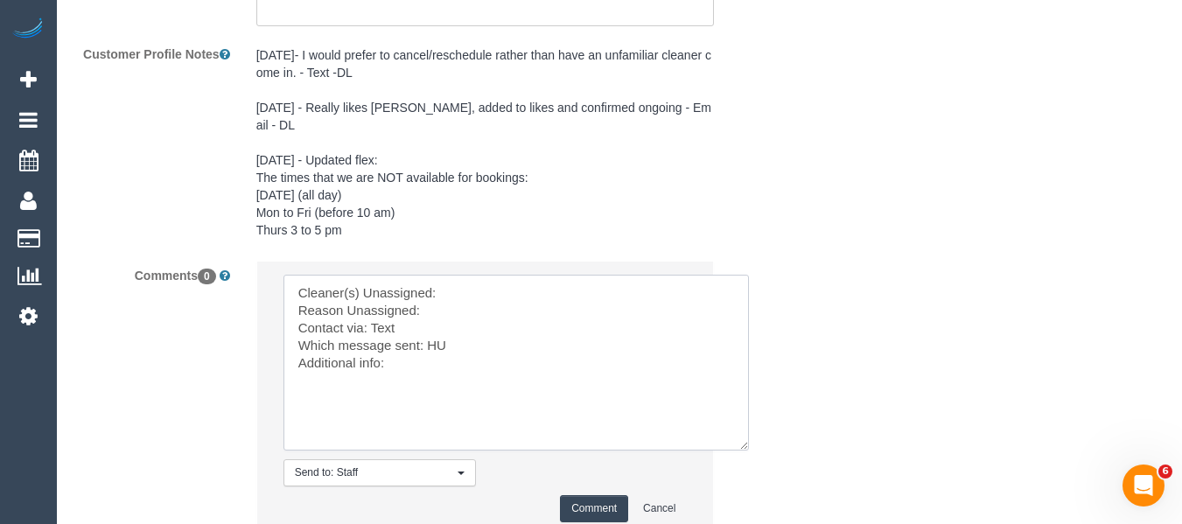
click at [522, 275] on textarea at bounding box center [517, 363] width 466 height 176
paste textarea "[PERSON_NAME] (Ca)"
click at [507, 291] on textarea at bounding box center [517, 363] width 466 height 176
click at [434, 327] on textarea at bounding box center [517, 363] width 466 height 176
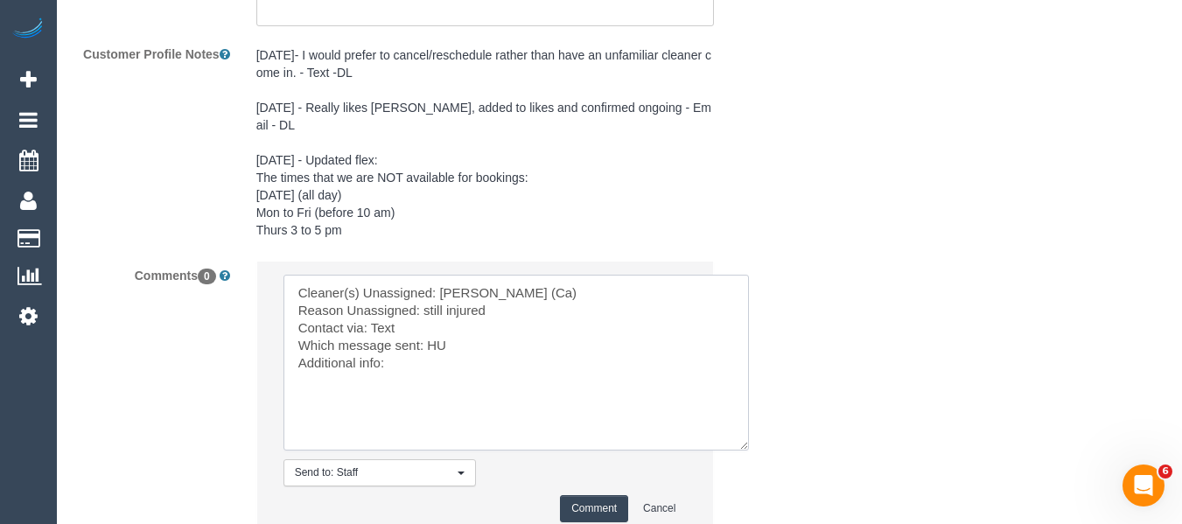
click at [434, 327] on textarea at bounding box center [517, 363] width 466 height 176
click at [389, 311] on textarea at bounding box center [517, 363] width 466 height 176
type textarea "Cleaner(s) Unassigned: [PERSON_NAME] (Ca) Reason Unassigned: still injured Cont…"
click at [601, 495] on button "Comment" at bounding box center [594, 508] width 68 height 27
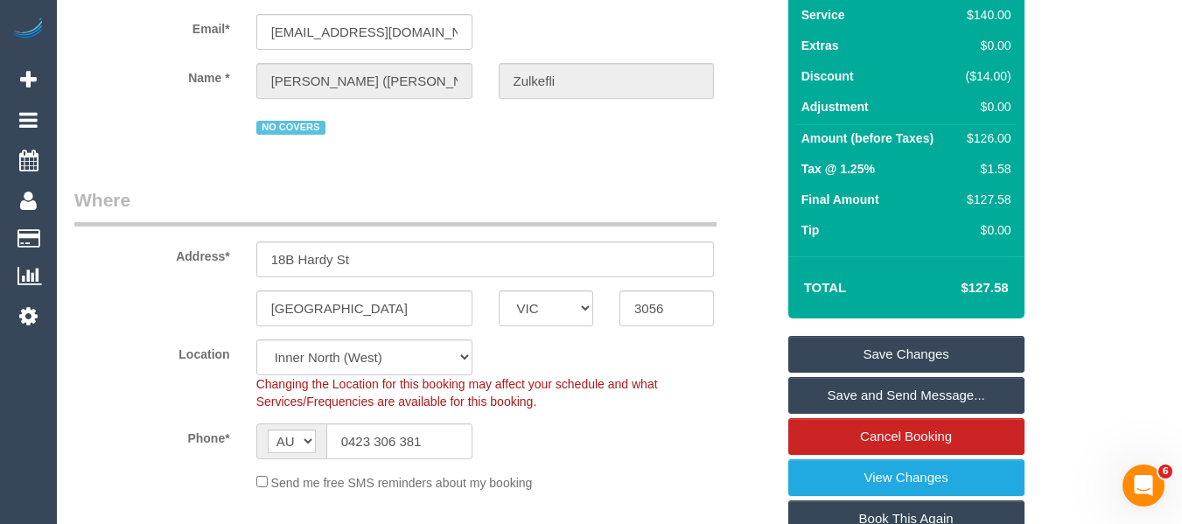
scroll to position [136, 0]
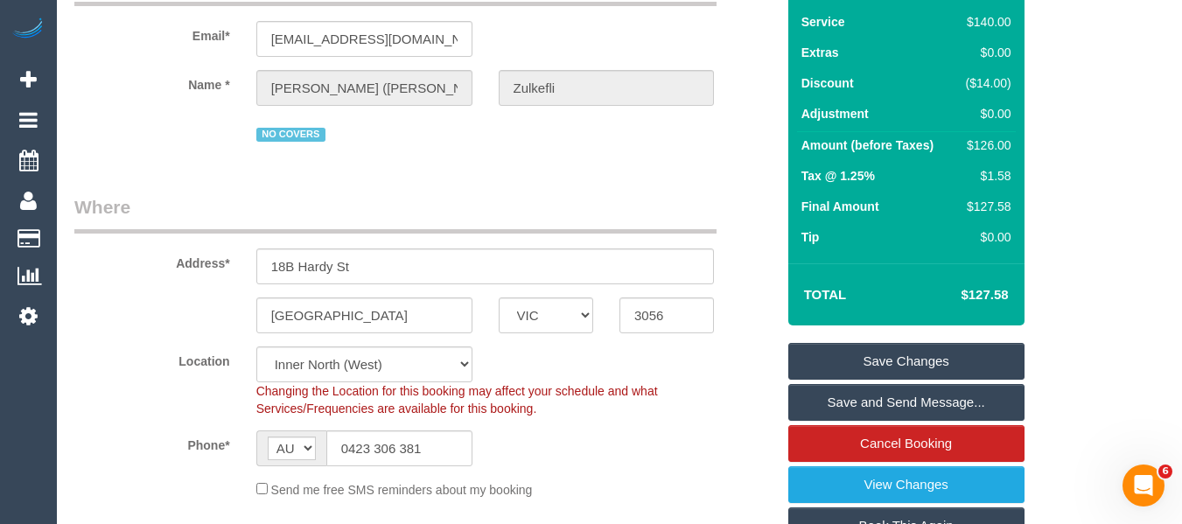
click at [906, 363] on link "Save Changes" at bounding box center [907, 361] width 236 height 37
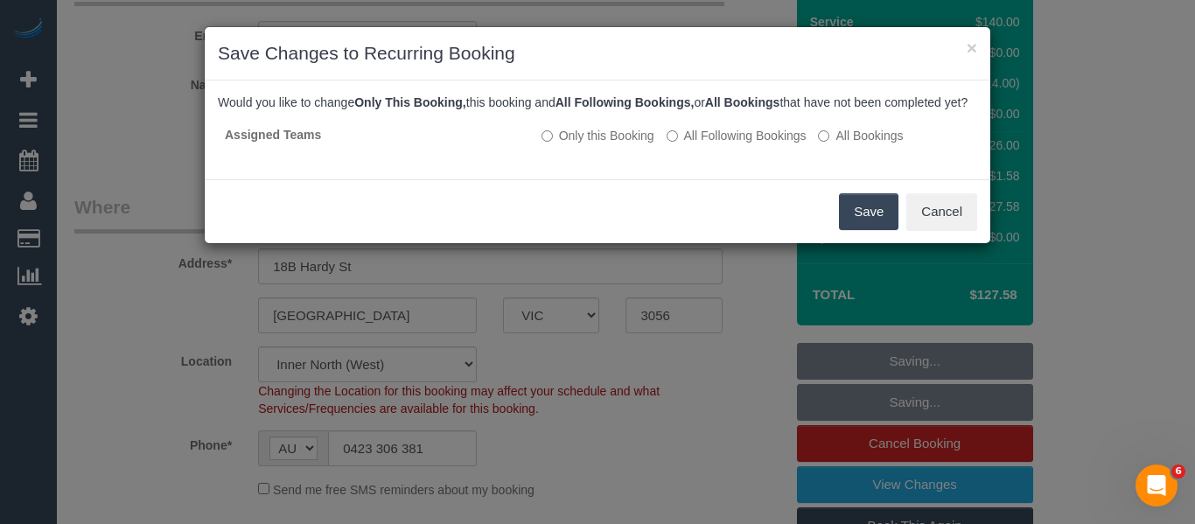
click at [869, 230] on button "Save" at bounding box center [869, 211] width 60 height 37
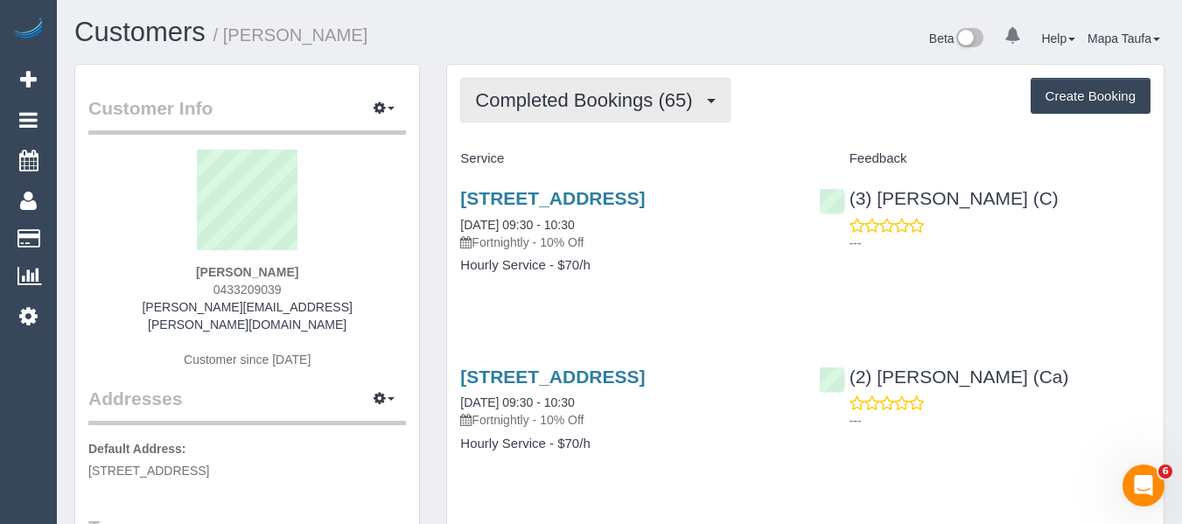
click at [505, 94] on span "Completed Bookings (65)" at bounding box center [588, 100] width 226 height 22
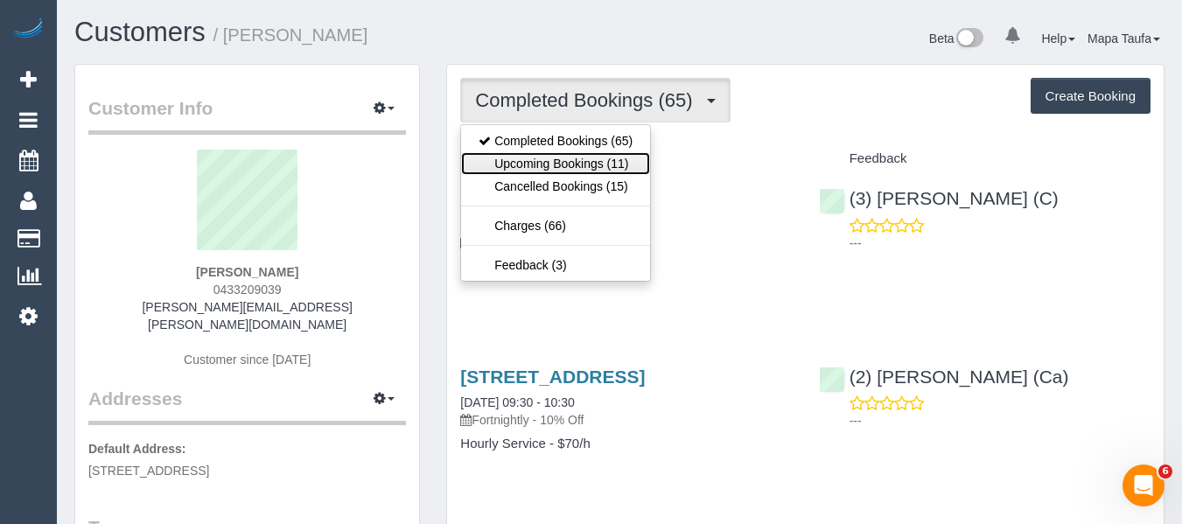
click at [529, 168] on link "Upcoming Bookings (11)" at bounding box center [555, 163] width 189 height 23
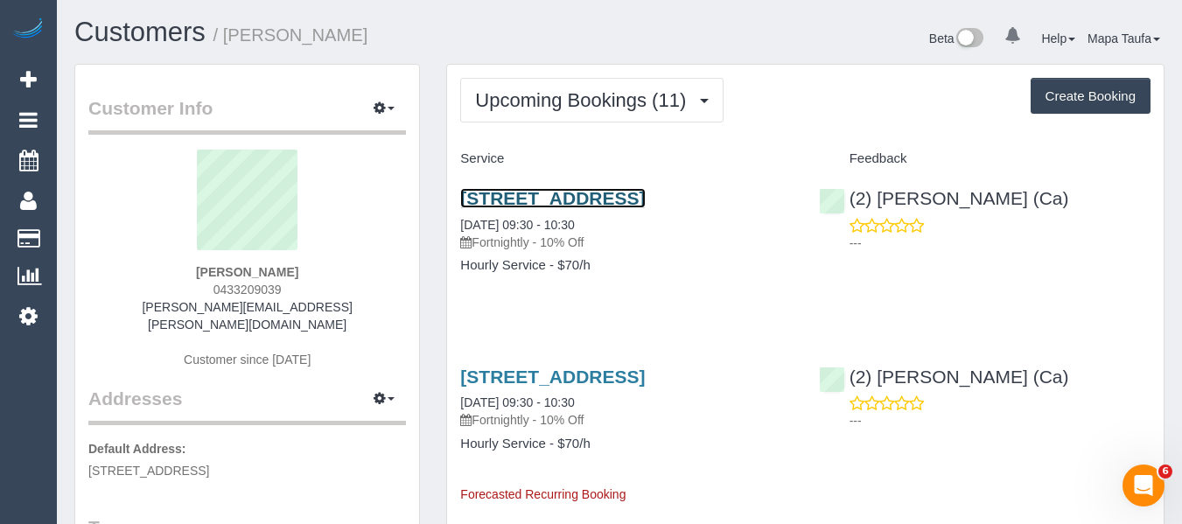
click at [559, 198] on link "540 Albion St, Brunswick West, VIC 3055" at bounding box center [552, 198] width 185 height 20
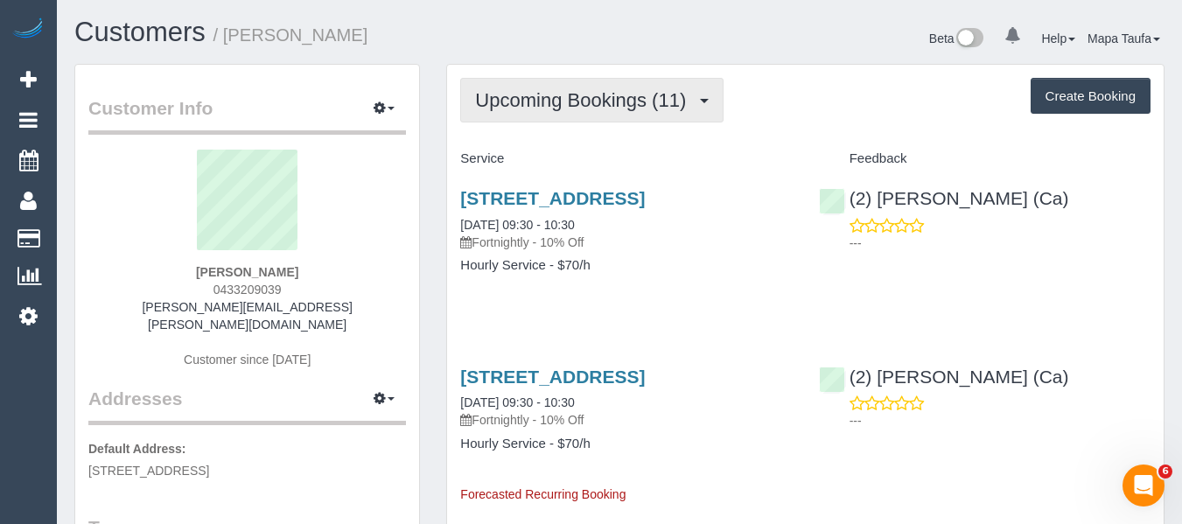
click at [516, 102] on span "Upcoming Bookings (11)" at bounding box center [585, 100] width 220 height 22
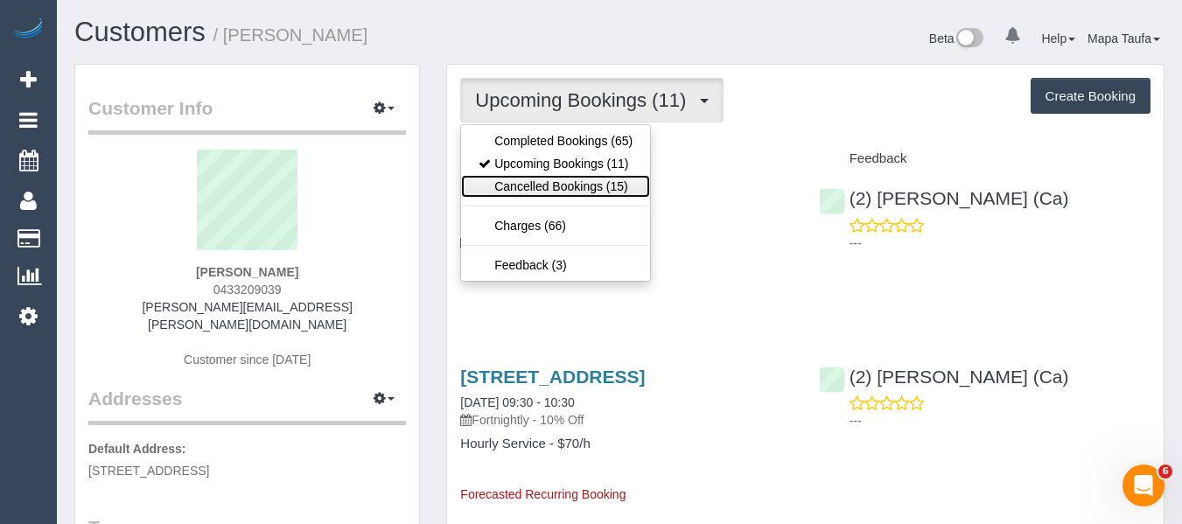
click at [532, 184] on link "Cancelled Bookings (15)" at bounding box center [555, 186] width 189 height 23
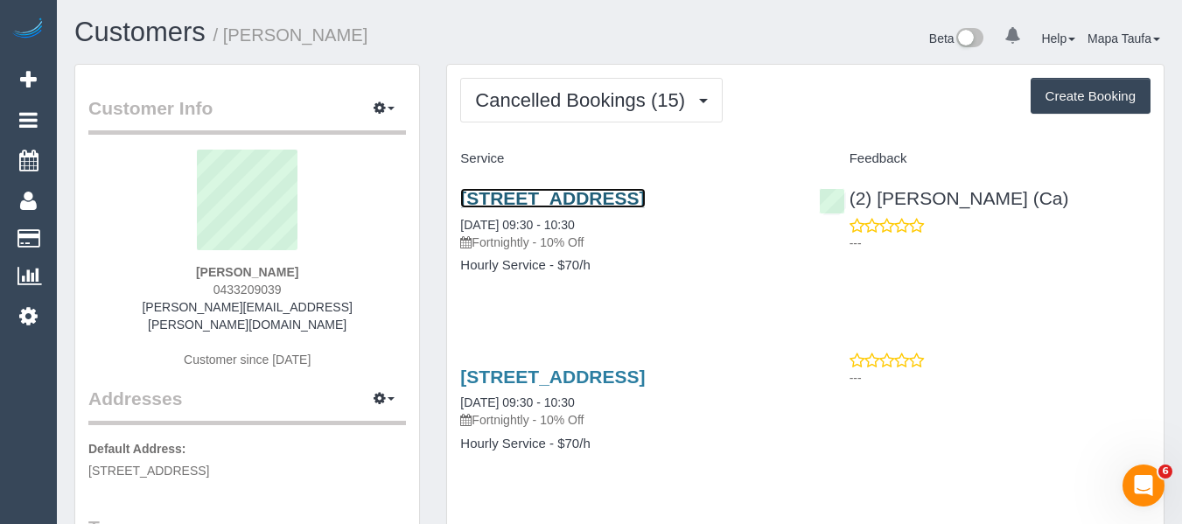
click at [533, 195] on link "540 Albion St, Brunswick West, VIC 3055" at bounding box center [552, 198] width 185 height 20
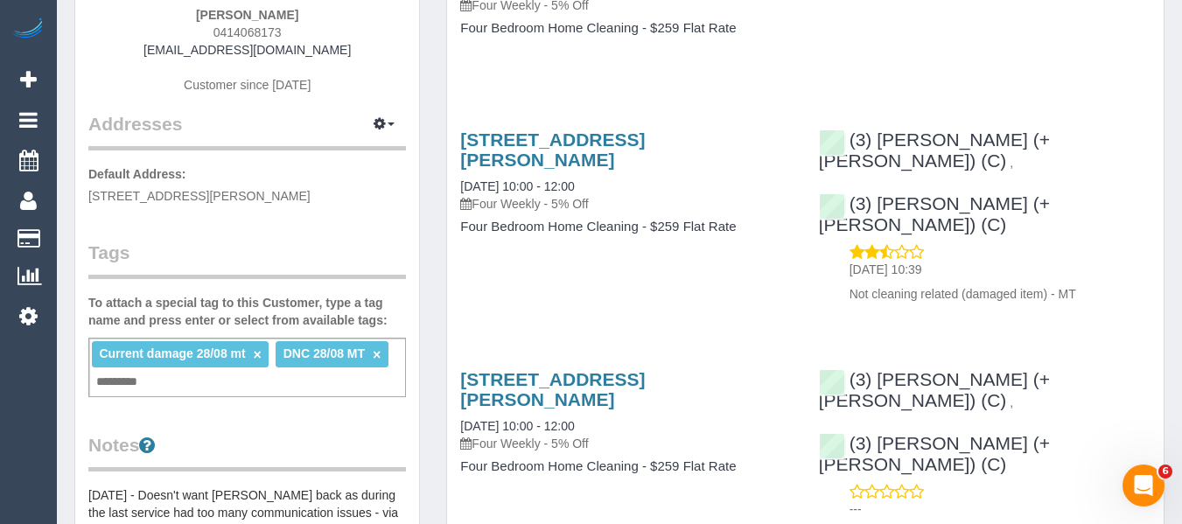
scroll to position [263, 0]
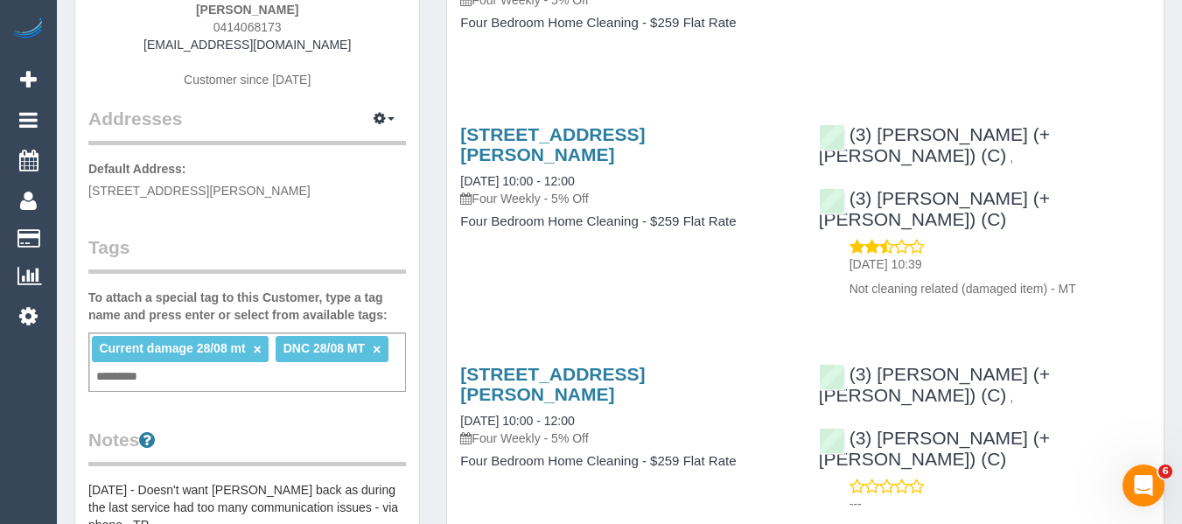
click at [376, 348] on link "×" at bounding box center [377, 349] width 8 height 15
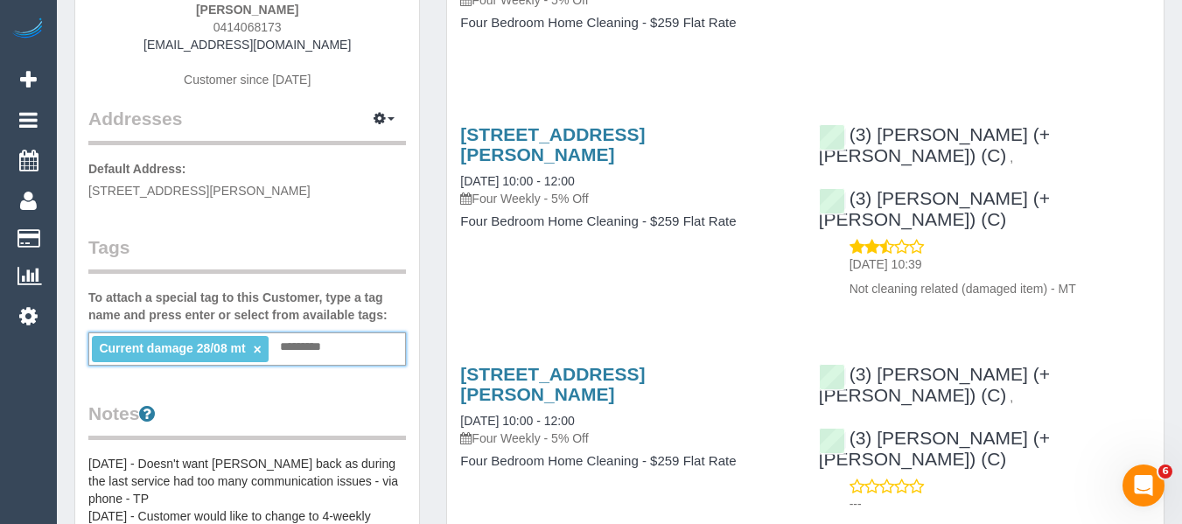
click at [258, 350] on link "×" at bounding box center [258, 349] width 8 height 15
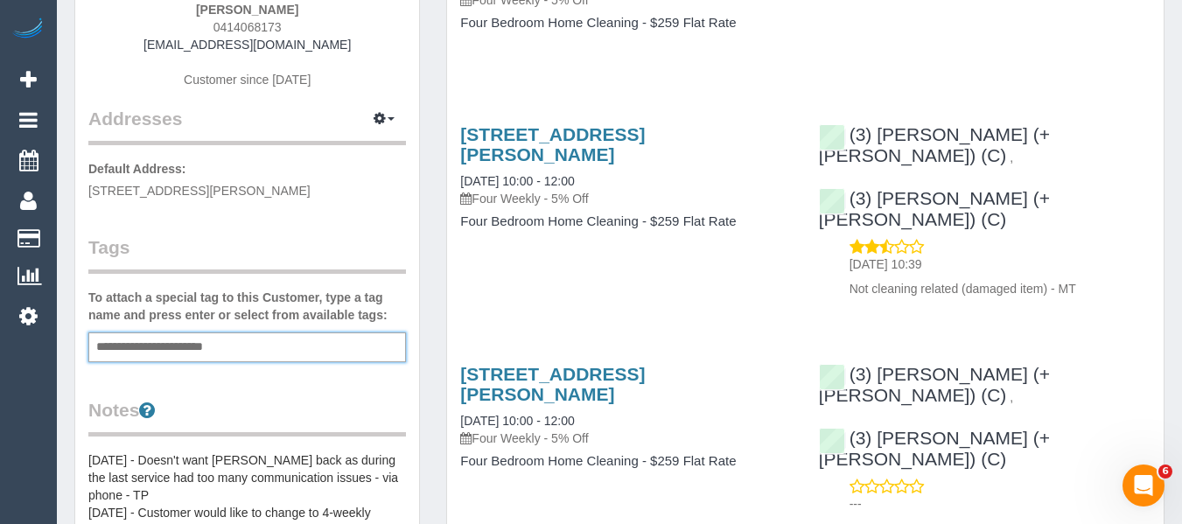
type input "**********"
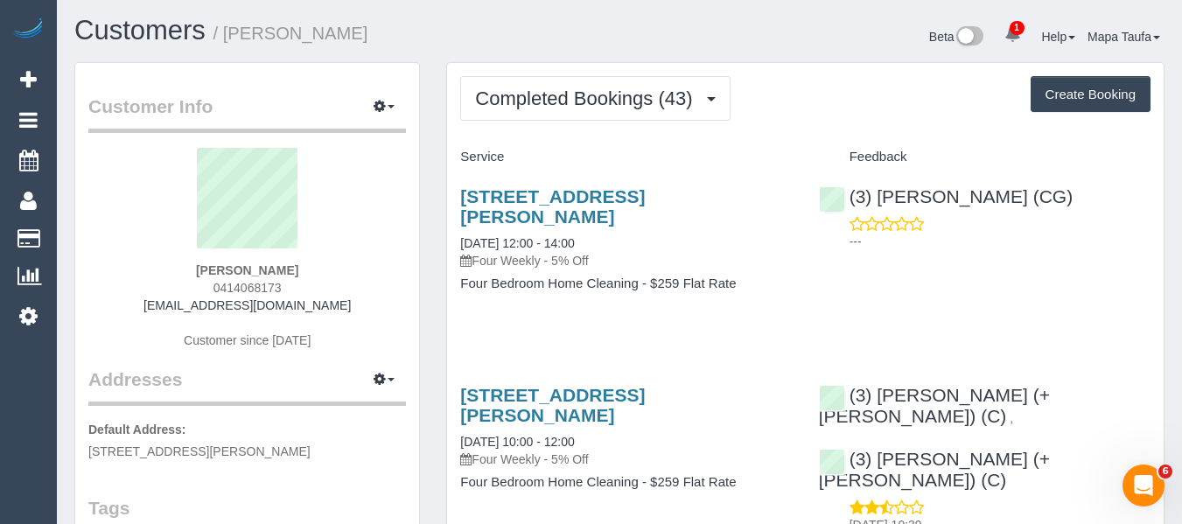
scroll to position [0, 0]
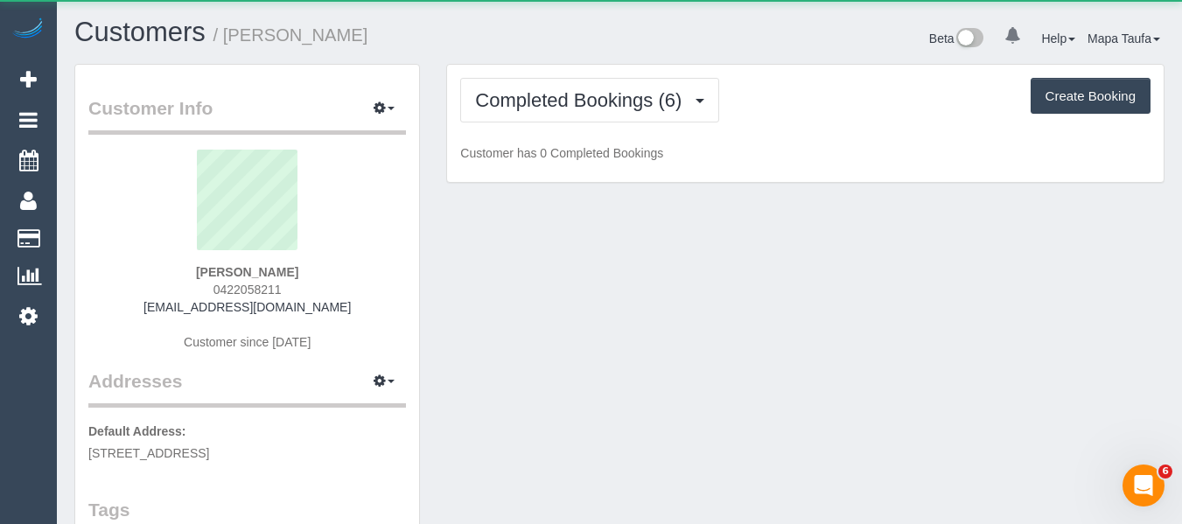
click at [528, 92] on div "Completed Bookings (6) Completed Bookings (6) Upcoming Bookings (1) Cancelled B…" at bounding box center [805, 100] width 691 height 45
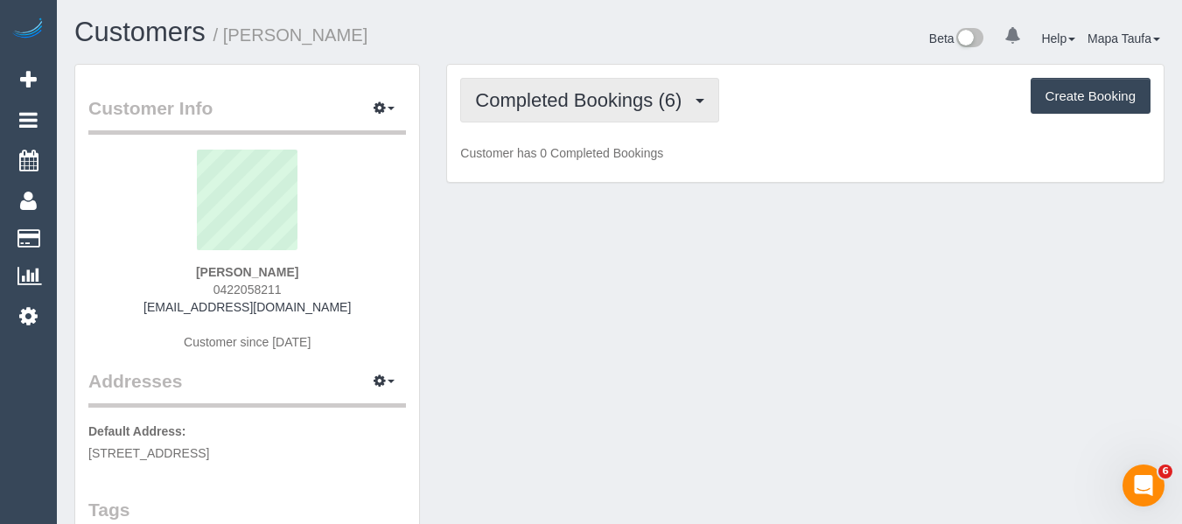
click at [544, 116] on button "Completed Bookings (6)" at bounding box center [589, 100] width 259 height 45
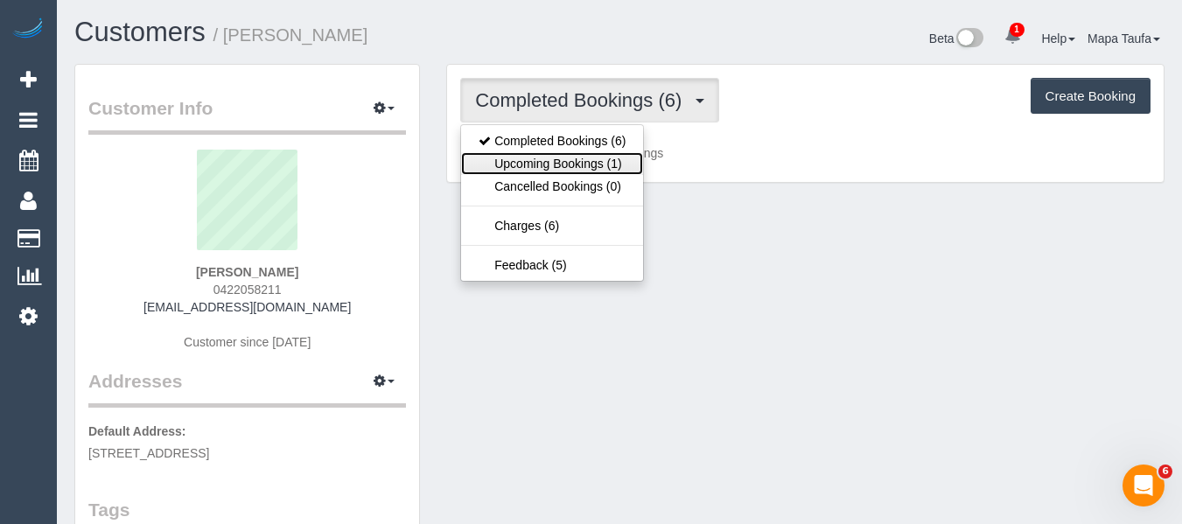
click at [563, 158] on link "Upcoming Bookings (1)" at bounding box center [552, 163] width 182 height 23
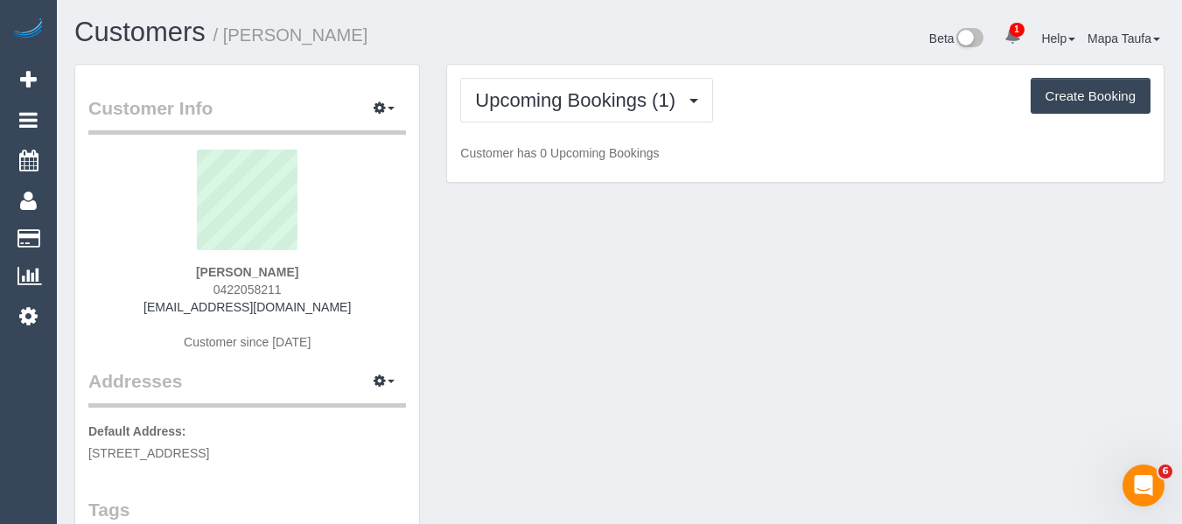
click at [587, 41] on h1 "Customers / [PERSON_NAME]" at bounding box center [340, 33] width 532 height 30
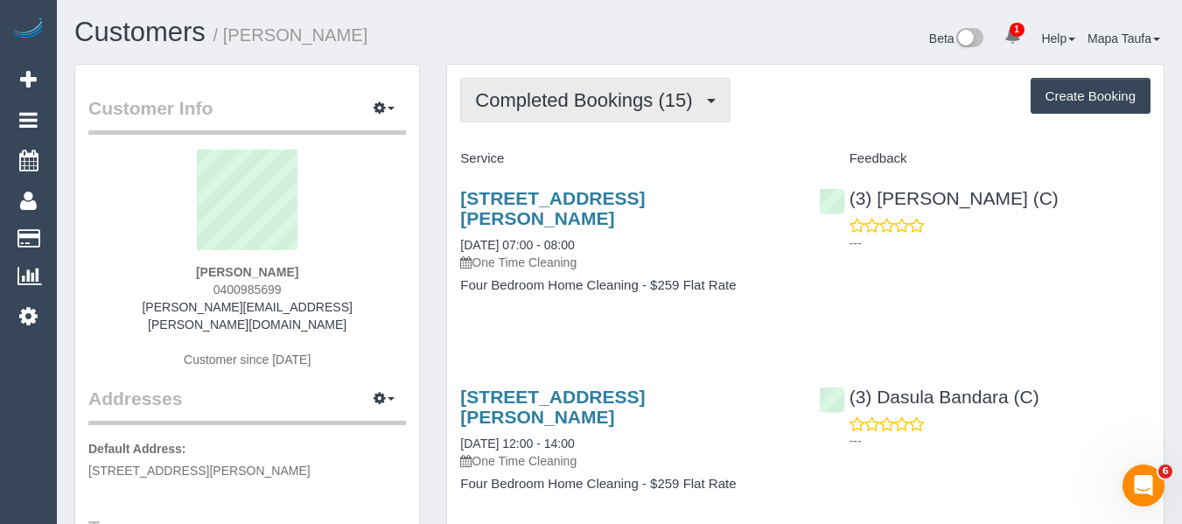
click at [555, 104] on span "Completed Bookings (15)" at bounding box center [588, 100] width 226 height 22
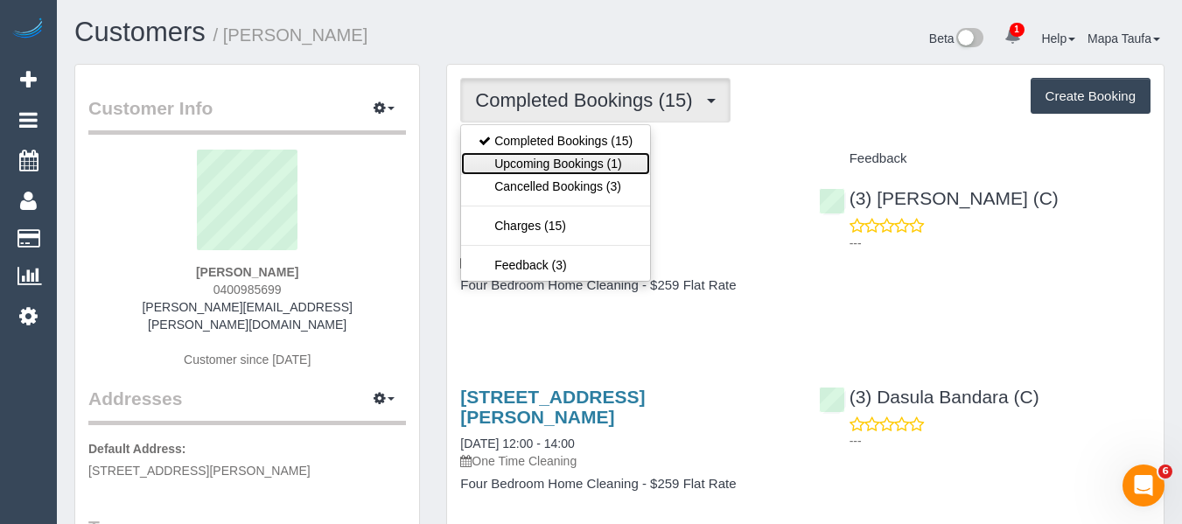
click at [569, 158] on link "Upcoming Bookings (1)" at bounding box center [555, 163] width 189 height 23
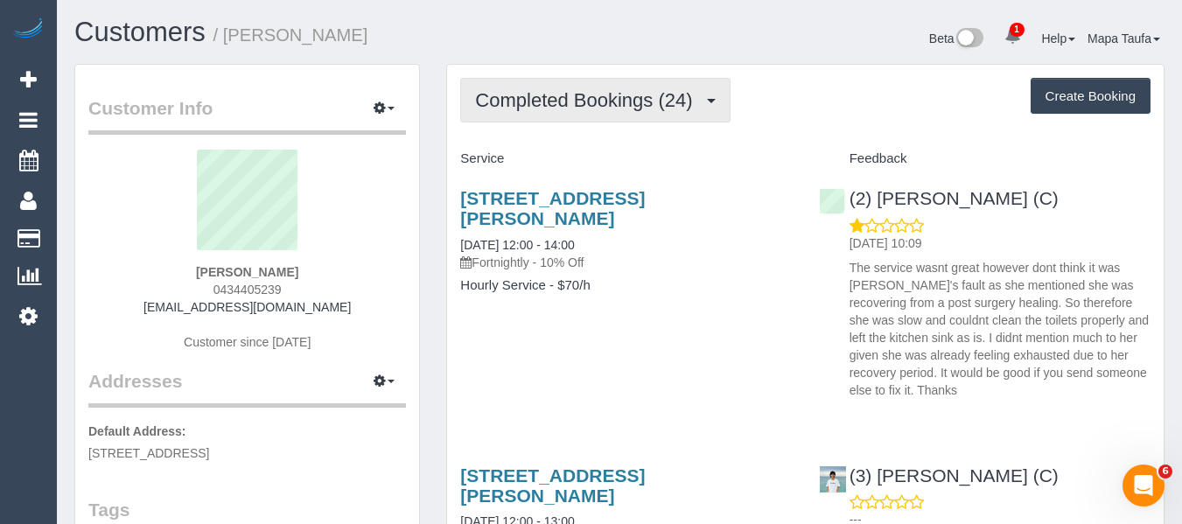
click at [526, 95] on span "Completed Bookings (24)" at bounding box center [588, 100] width 226 height 22
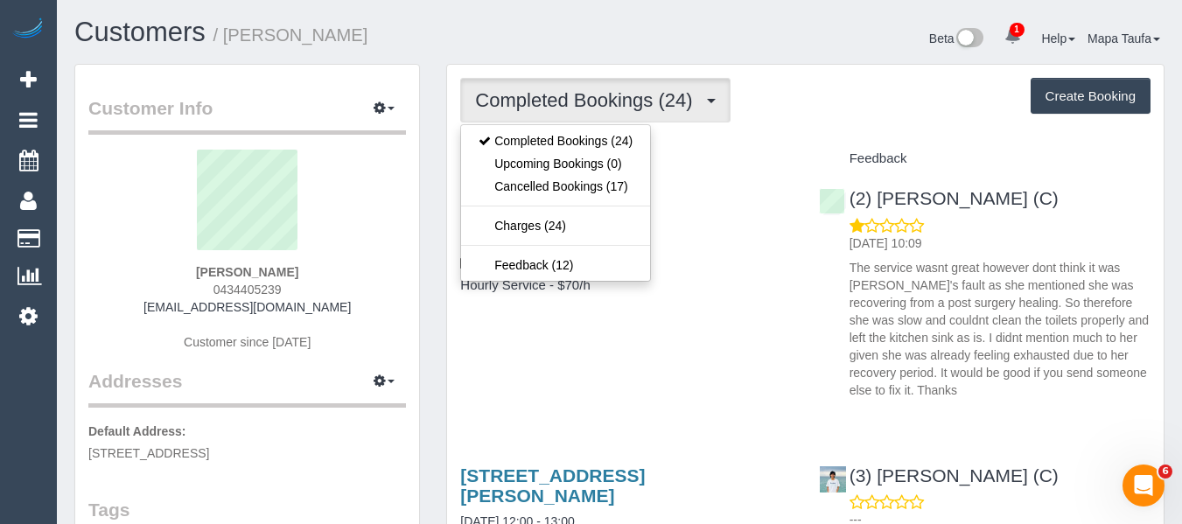
click at [744, 263] on p "Fortnightly - 10% Off" at bounding box center [626, 263] width 332 height 18
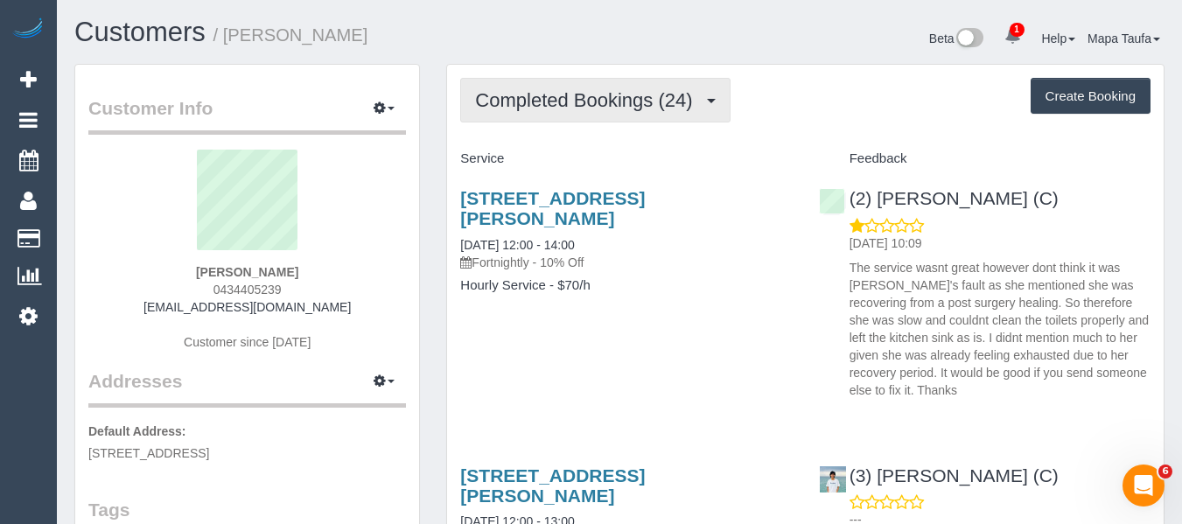
click at [551, 82] on button "Completed Bookings (24)" at bounding box center [595, 100] width 270 height 45
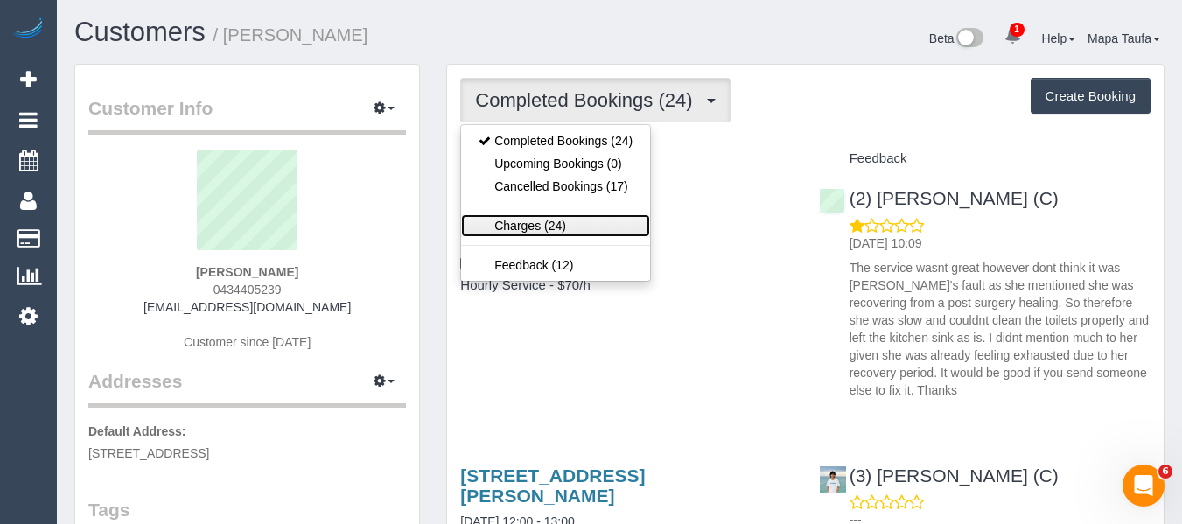
click at [543, 228] on link "Charges (24)" at bounding box center [555, 225] width 189 height 23
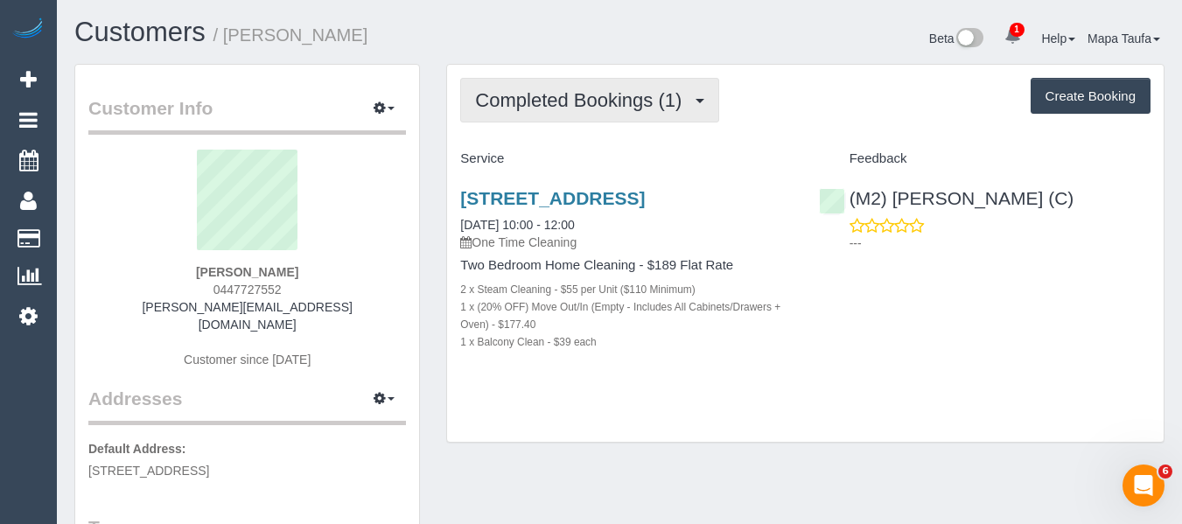
click at [592, 93] on span "Completed Bookings (1)" at bounding box center [582, 100] width 215 height 22
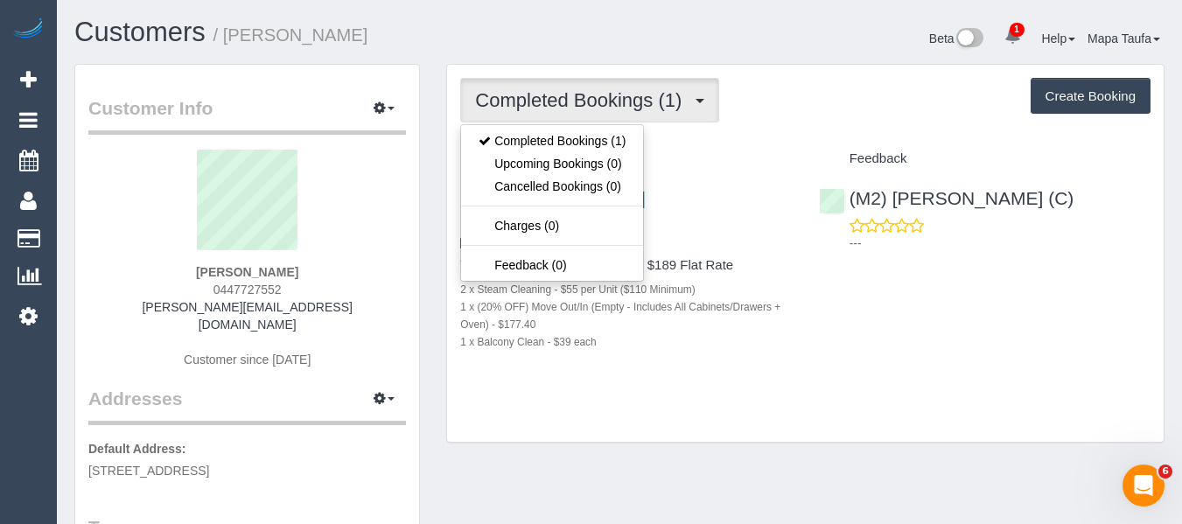
click at [785, 101] on div "Completed Bookings (1) Completed Bookings (1) Upcoming Bookings (0) Cancelled B…" at bounding box center [805, 100] width 691 height 45
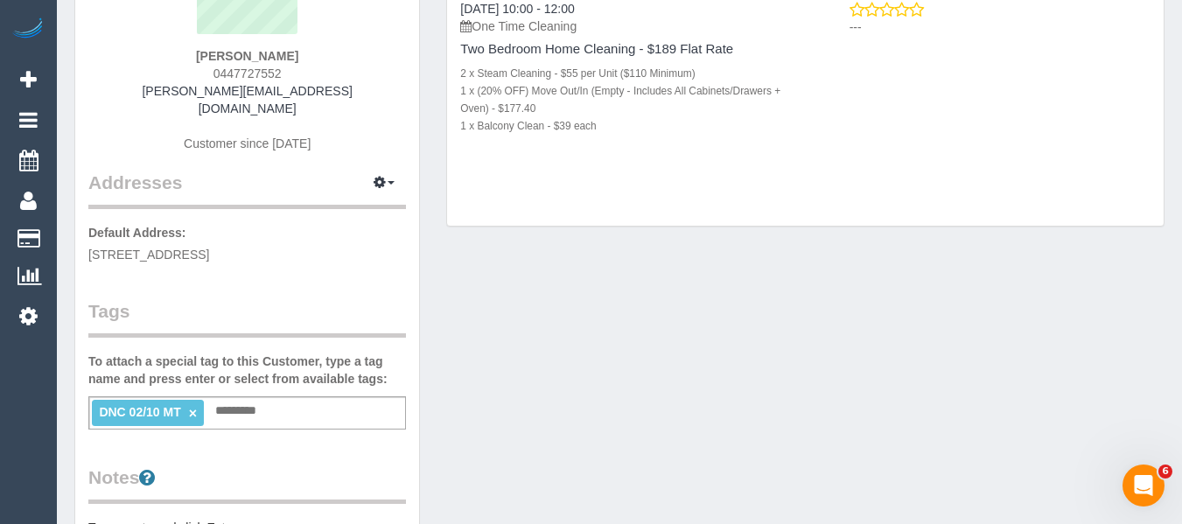
scroll to position [175, 0]
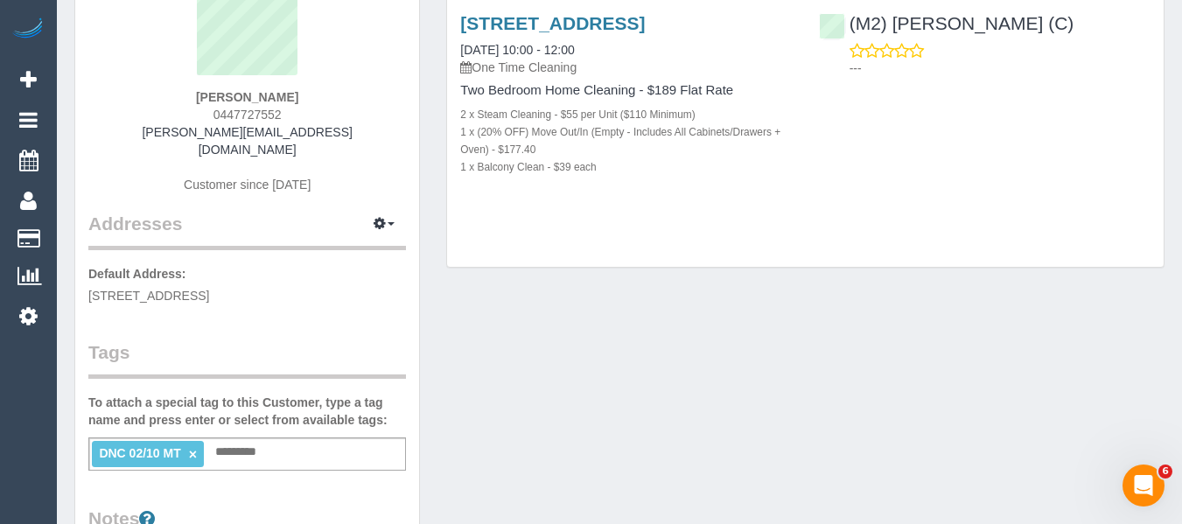
drag, startPoint x: 282, startPoint y: 112, endPoint x: 175, endPoint y: 102, distance: 107.2
click at [175, 102] on div "Georgina Greathead 0447727552 georgina.greathead95@gmail.com Customer since 2025" at bounding box center [247, 93] width 318 height 236
click at [285, 105] on div "Georgina Greathead 0447727552 georgina.greathead95@gmail.com Customer since 2025" at bounding box center [247, 93] width 318 height 236
drag, startPoint x: 298, startPoint y: 120, endPoint x: 219, endPoint y: 119, distance: 78.8
click at [219, 119] on div "Georgina Greathead 0447727552 georgina.greathead95@gmail.com Customer since 2025" at bounding box center [247, 93] width 318 height 236
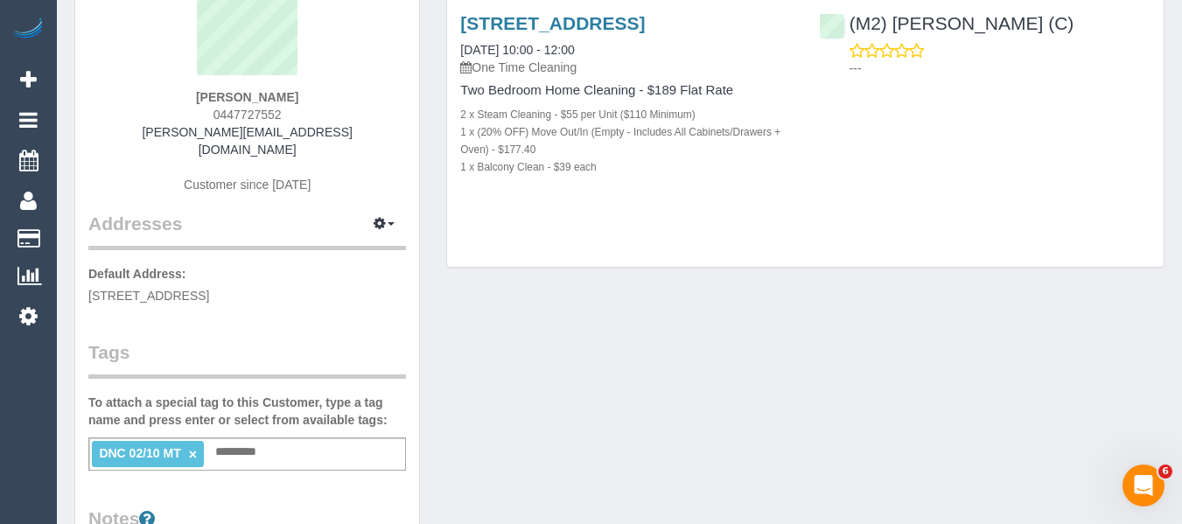
click at [219, 119] on span "0447727552" at bounding box center [248, 115] width 68 height 14
drag, startPoint x: 287, startPoint y: 119, endPoint x: 217, endPoint y: 119, distance: 70.0
click at [217, 119] on div "Georgina Greathead 0447727552 georgina.greathead95@gmail.com Customer since 2025" at bounding box center [247, 93] width 318 height 236
click at [300, 110] on div "Georgina Greathead 0447727552 georgina.greathead95@gmail.com Customer since 2025" at bounding box center [247, 93] width 318 height 236
drag, startPoint x: 259, startPoint y: 117, endPoint x: 202, endPoint y: 119, distance: 56.9
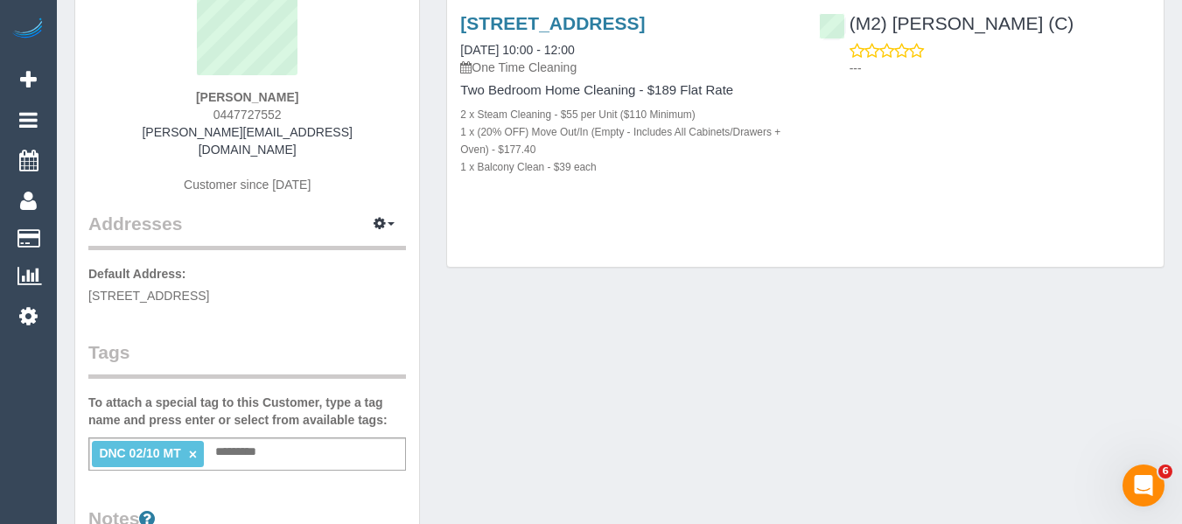
click at [202, 119] on div "Georgina Greathead 0447727552 georgina.greathead95@gmail.com Customer since 2025" at bounding box center [247, 93] width 318 height 236
copy span "0447727552"
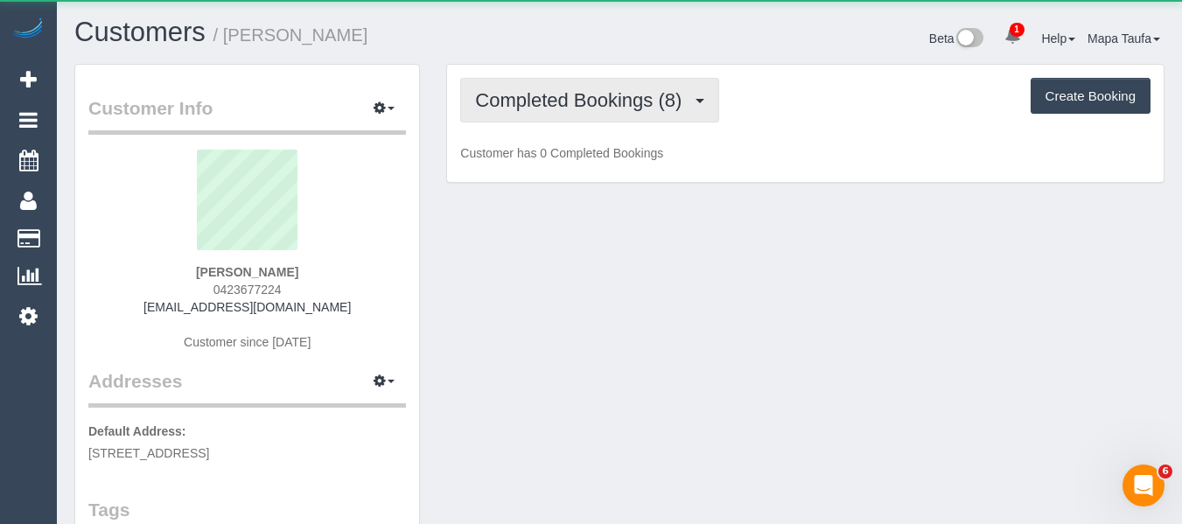
click at [615, 82] on button "Completed Bookings (8)" at bounding box center [589, 100] width 259 height 45
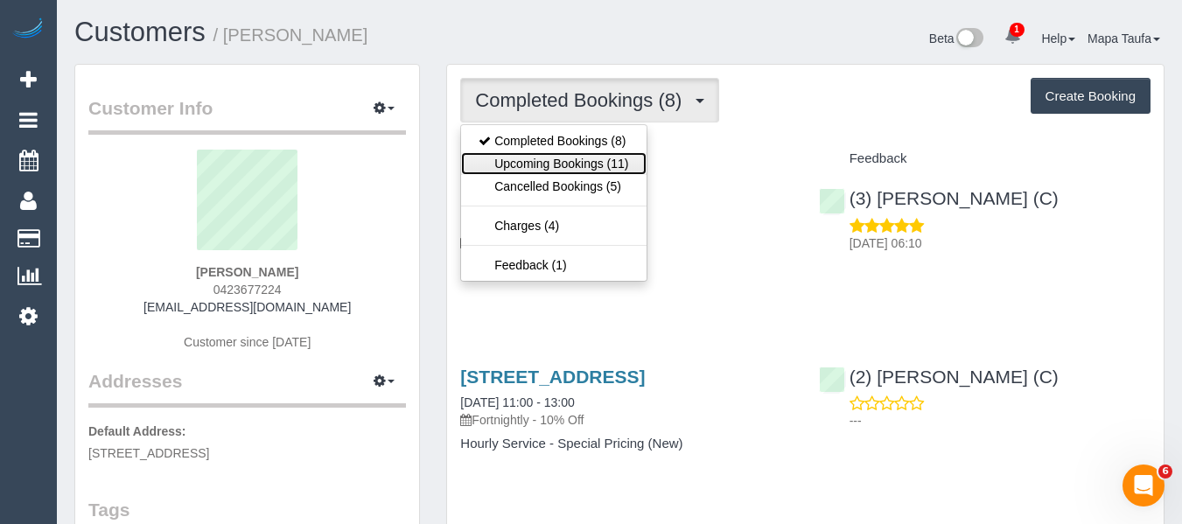
click at [597, 159] on link "Upcoming Bookings (11)" at bounding box center [553, 163] width 185 height 23
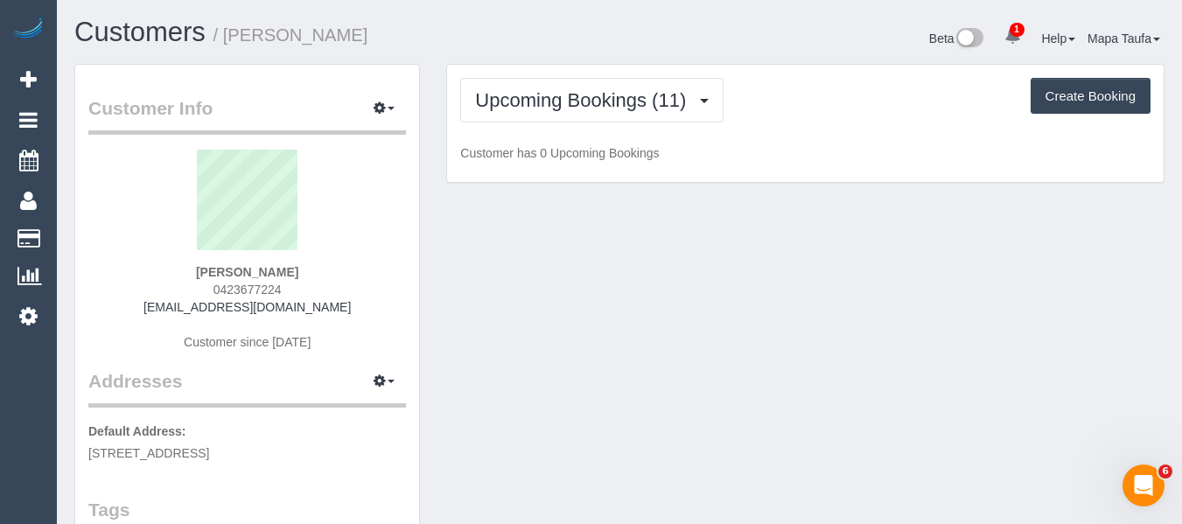
click at [872, 104] on div "Upcoming Bookings (11) Completed Bookings (8) Upcoming Bookings (11) Cancelled …" at bounding box center [805, 100] width 691 height 45
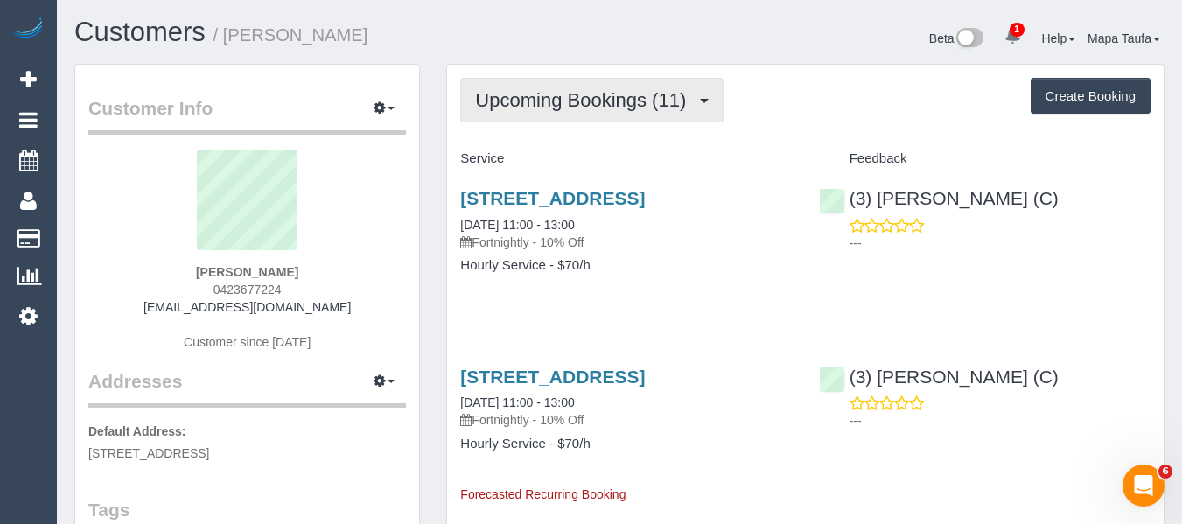
click at [595, 102] on span "Upcoming Bookings (11)" at bounding box center [585, 100] width 220 height 22
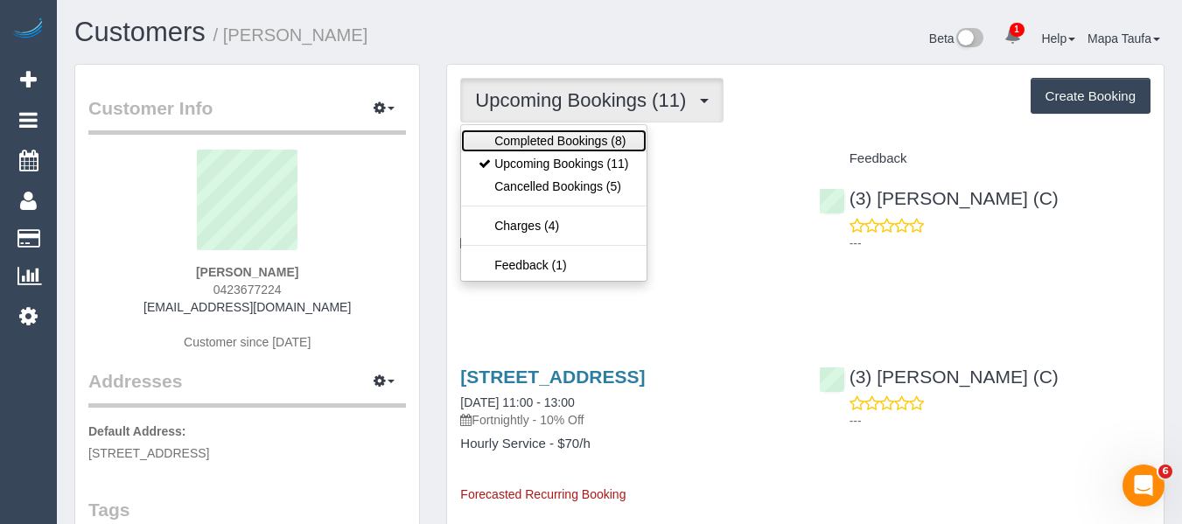
click at [592, 149] on link "Completed Bookings (8)" at bounding box center [553, 141] width 185 height 23
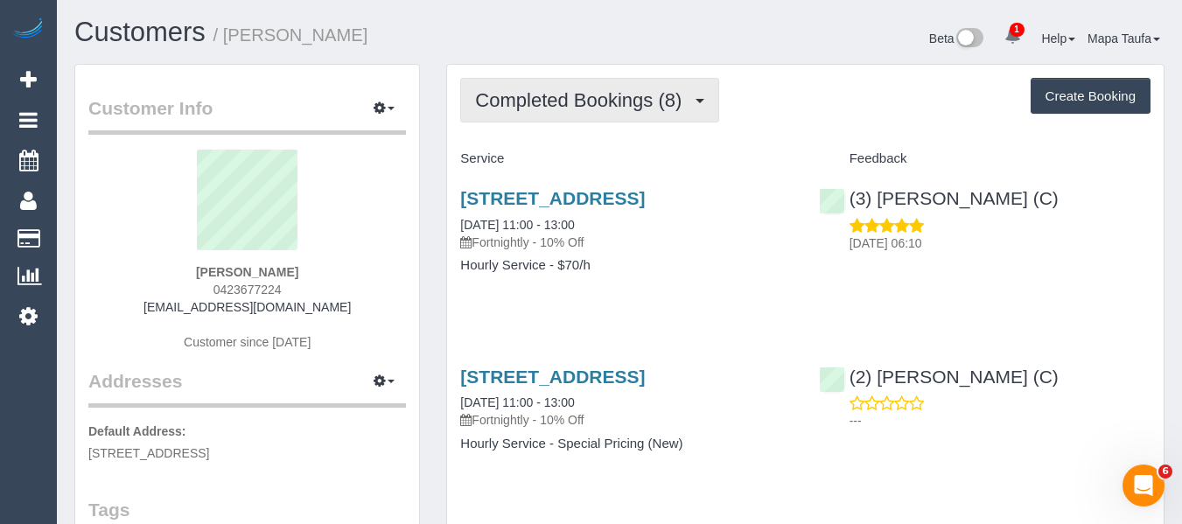
click at [613, 100] on span "Completed Bookings (8)" at bounding box center [582, 100] width 215 height 22
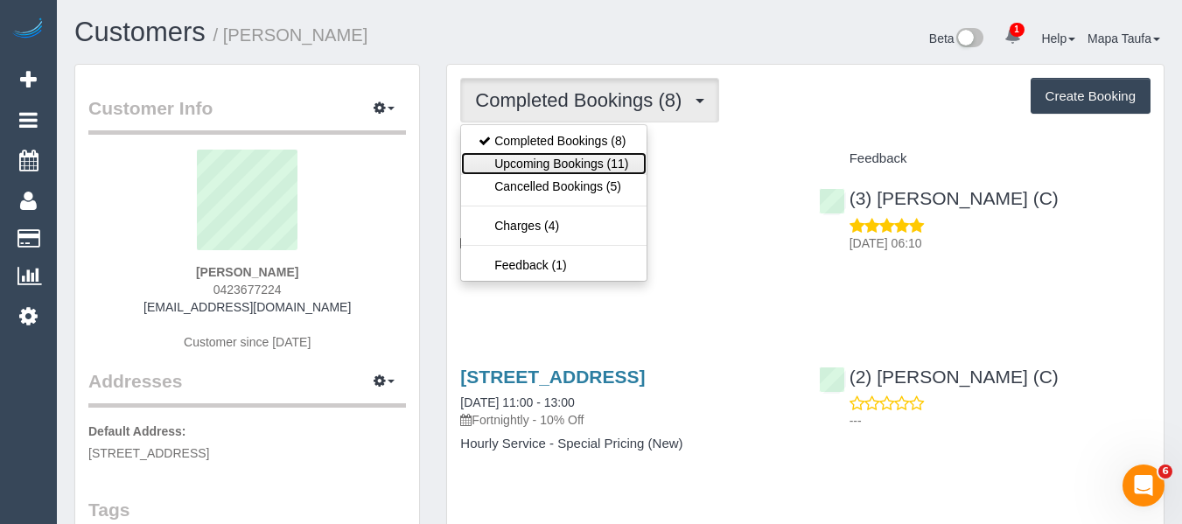
click at [592, 156] on link "Upcoming Bookings (11)" at bounding box center [553, 163] width 185 height 23
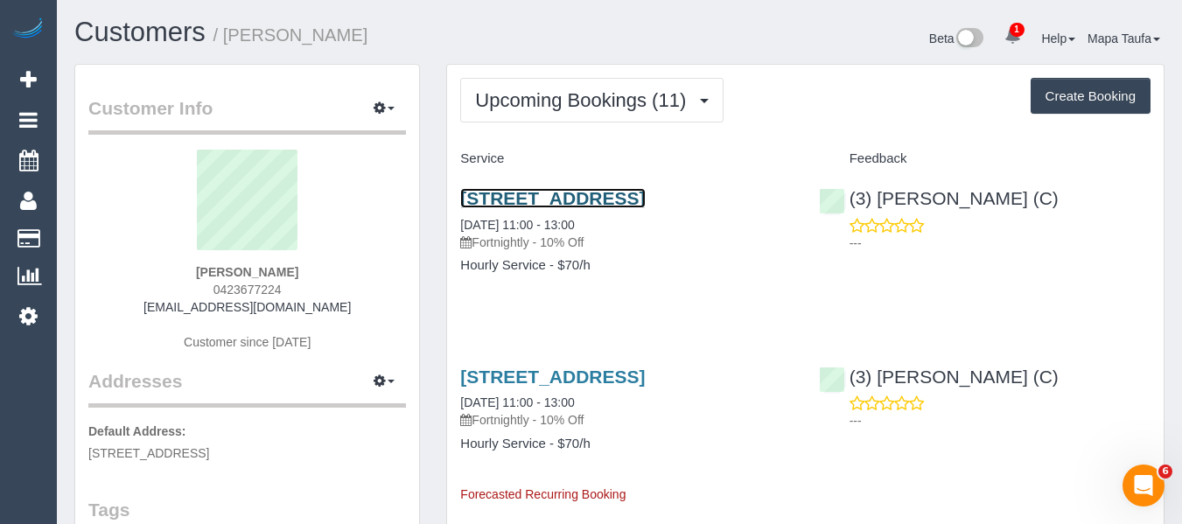
drag, startPoint x: 592, startPoint y: 209, endPoint x: 557, endPoint y: 196, distance: 38.2
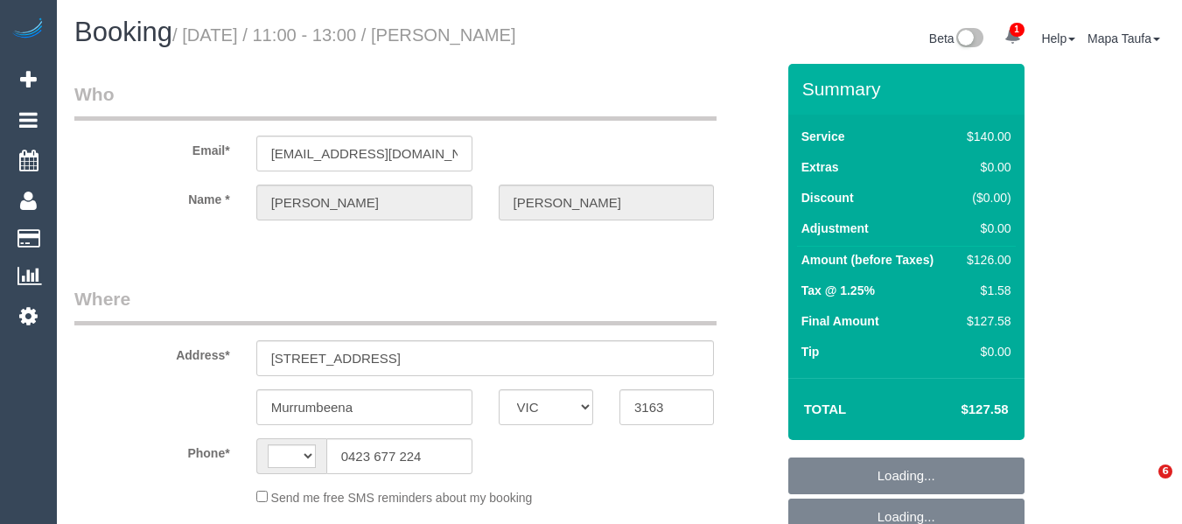
select select "VIC"
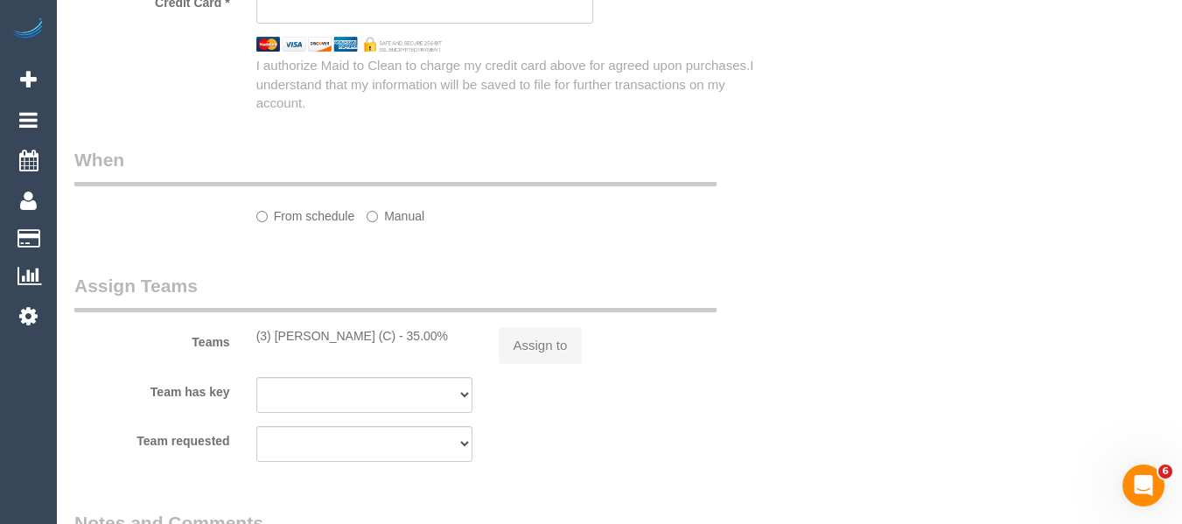
select select "string:stripe-pm_1RIdjE2GScqysDRVTFO6WSXs"
select select "number:29"
select select "number:14"
select select "number:19"
select select "number:22"
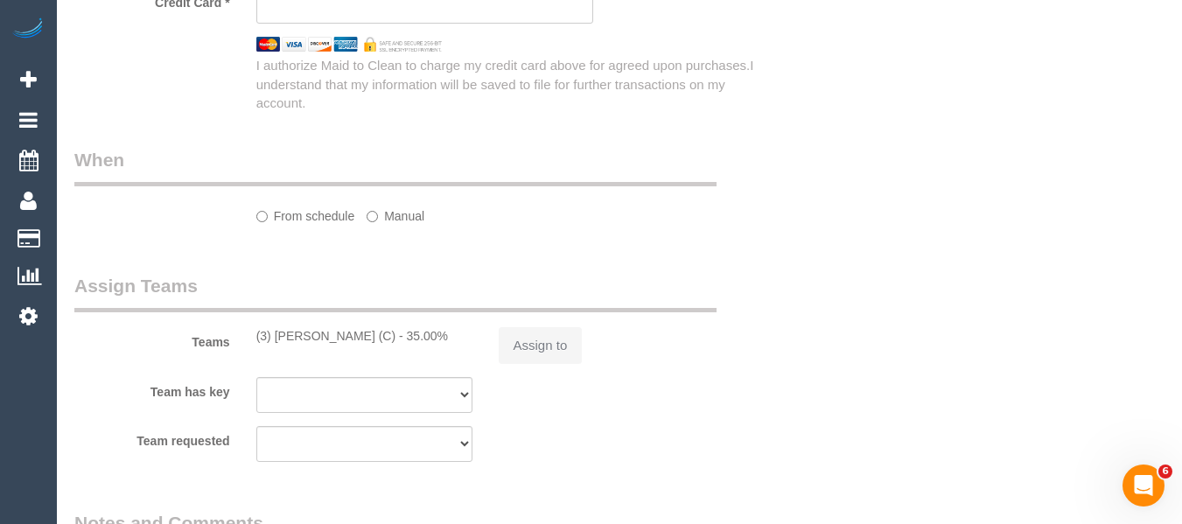
select select "number:35"
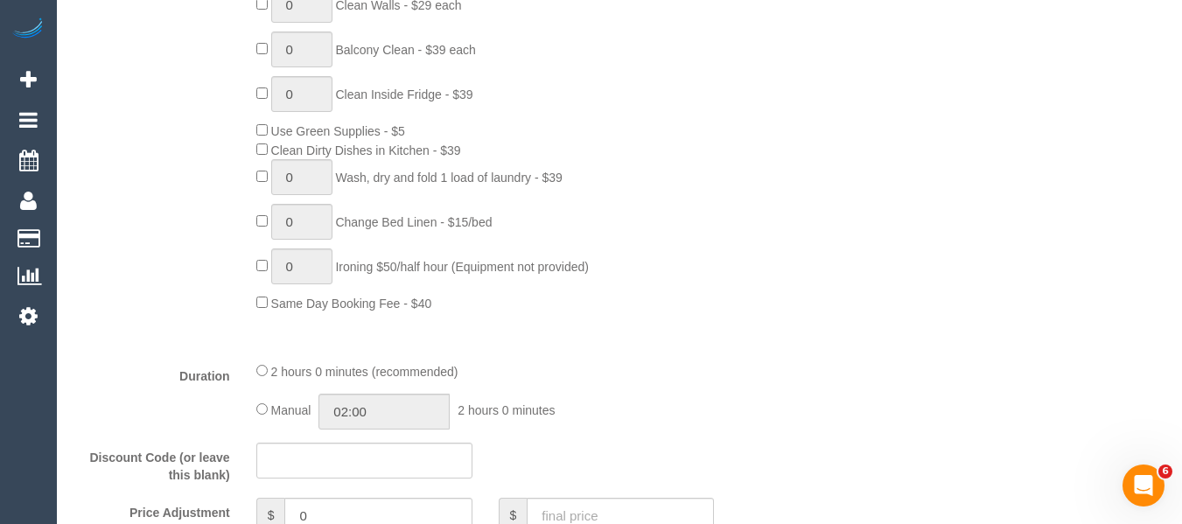
select select "string:AU"
select select "object:866"
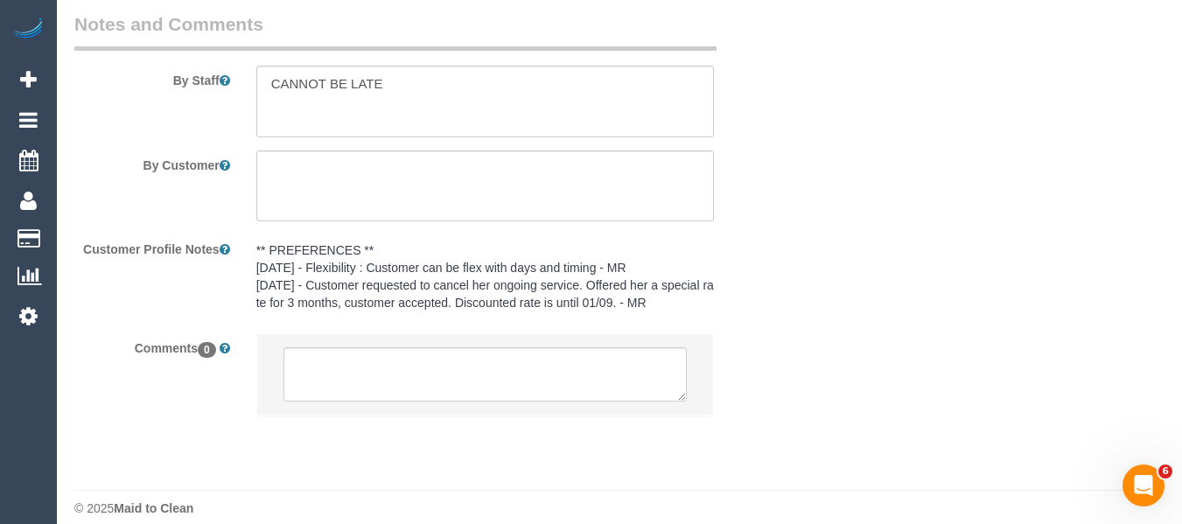
scroll to position [3118, 0]
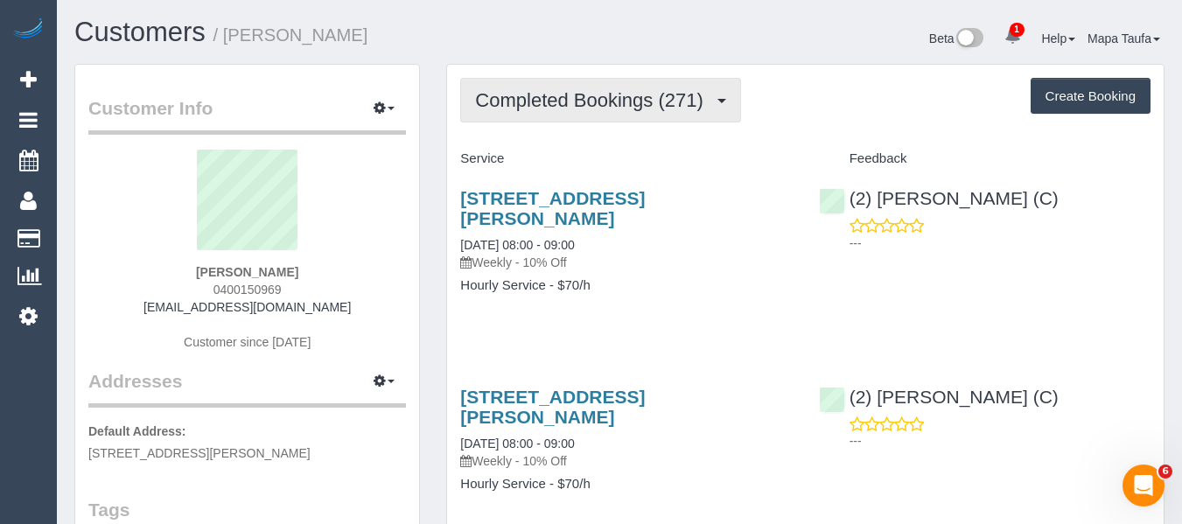
click at [608, 114] on button "Completed Bookings (271)" at bounding box center [600, 100] width 281 height 45
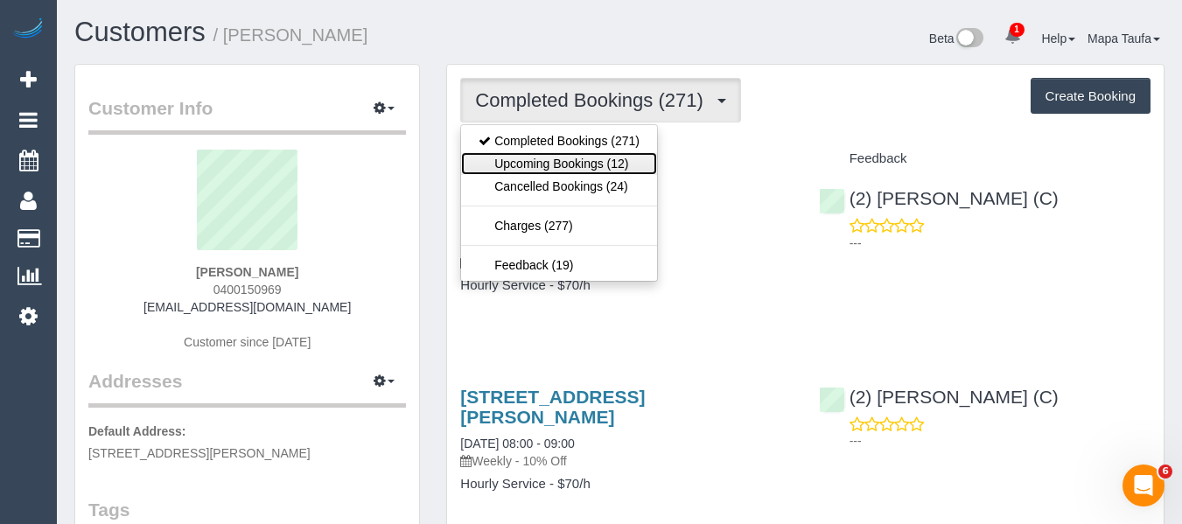
click at [599, 158] on link "Upcoming Bookings (12)" at bounding box center [559, 163] width 196 height 23
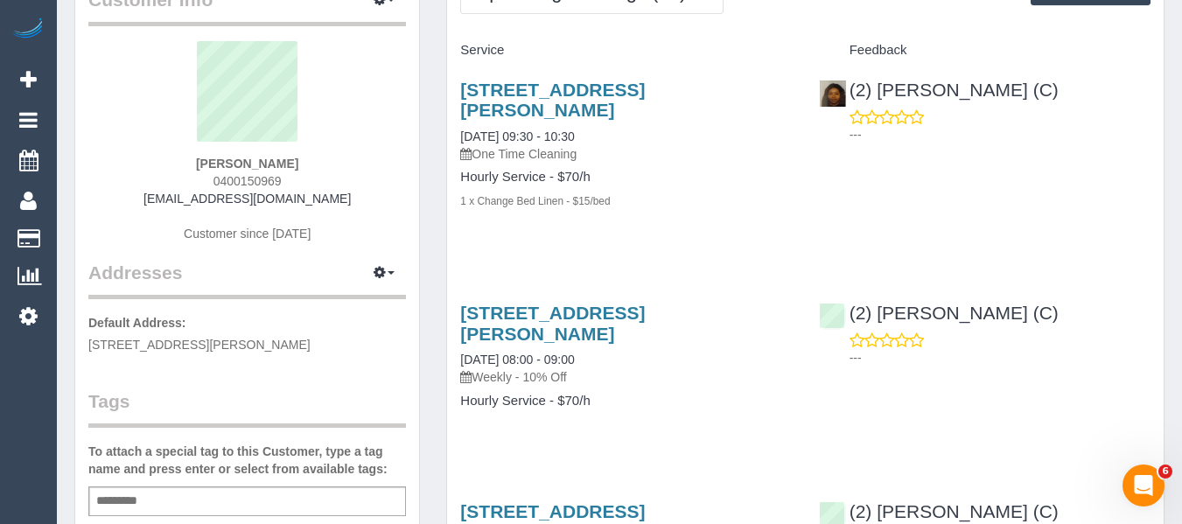
scroll to position [88, 0]
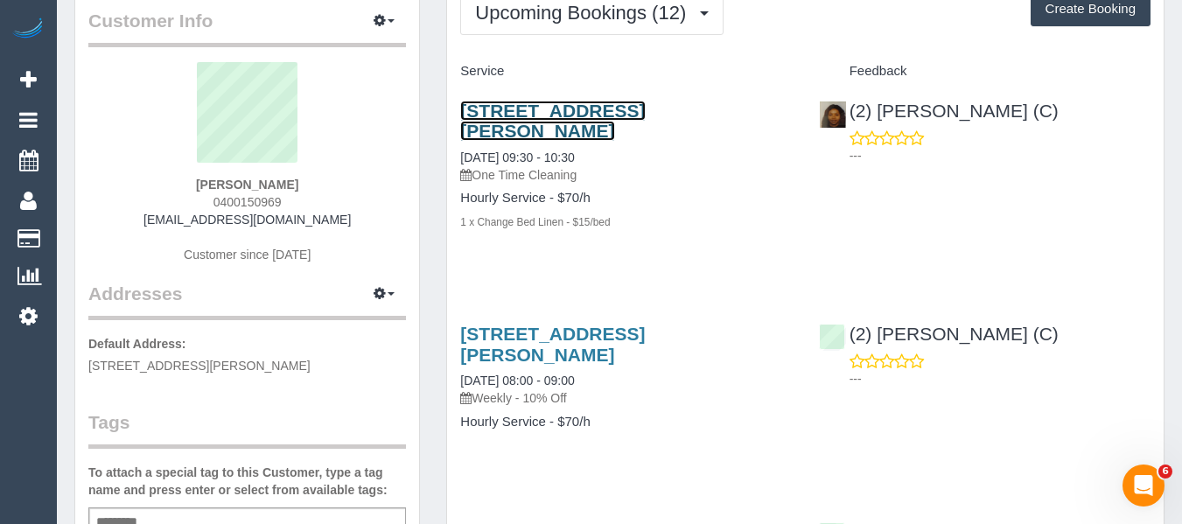
click at [534, 110] on link "37 Earlsfield Rd, Hampton, VIC 3188" at bounding box center [552, 121] width 185 height 40
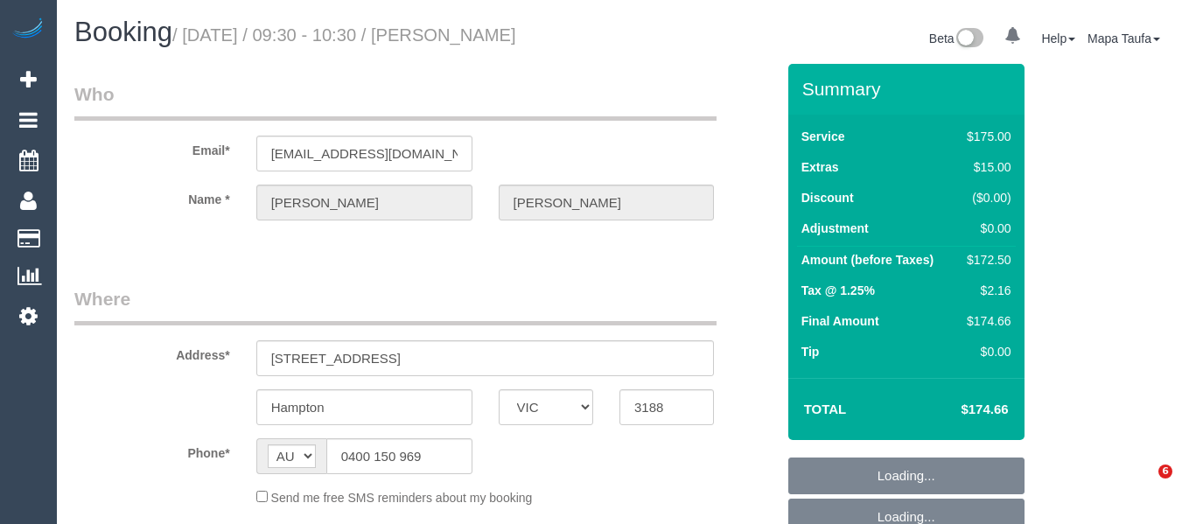
select select "VIC"
select select "string:stripe-pm_1FRCUP2GScqysDRVU3rOEBmN"
select select "150"
select select "number:27"
select select "number:14"
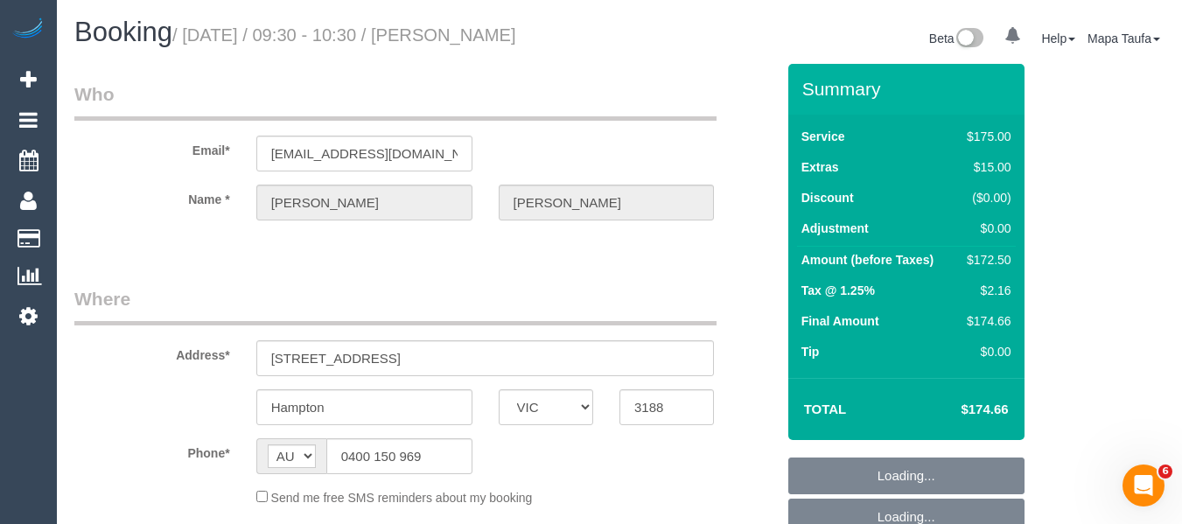
select select "number:19"
select select "number:22"
select select "number:11"
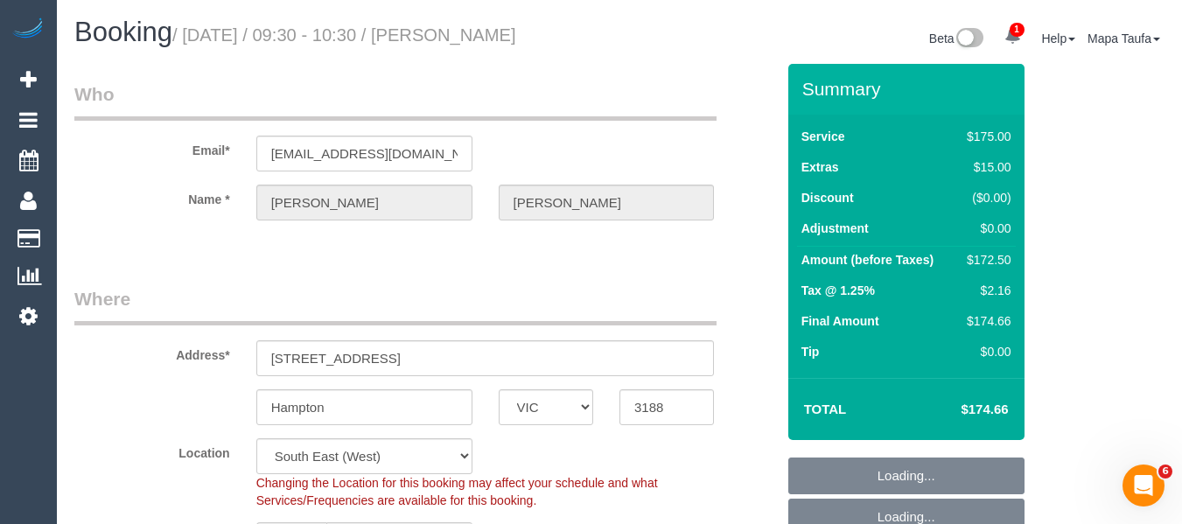
select select "object:908"
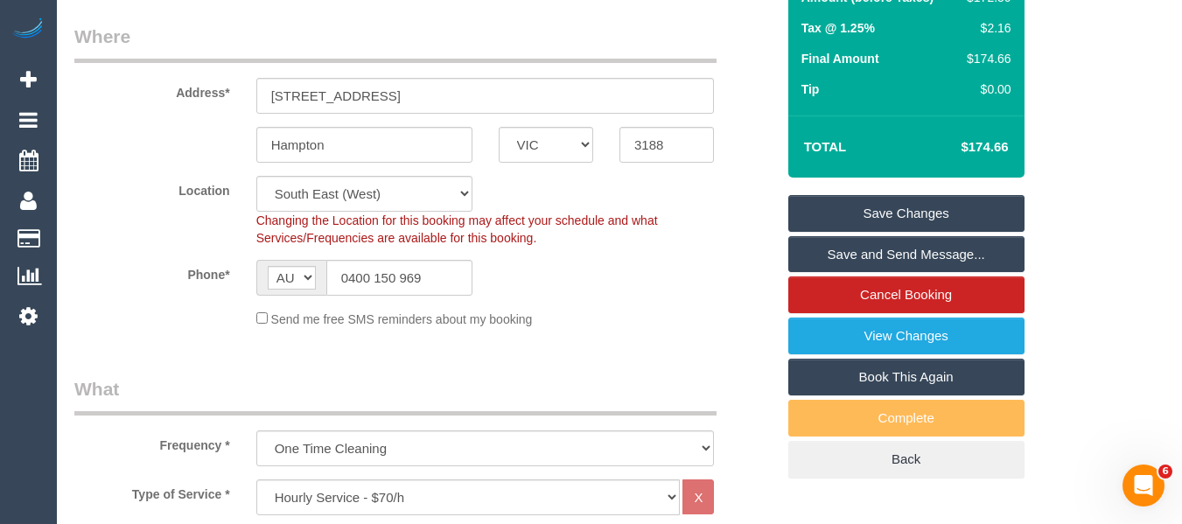
click at [929, 367] on link "Book This Again" at bounding box center [907, 377] width 236 height 37
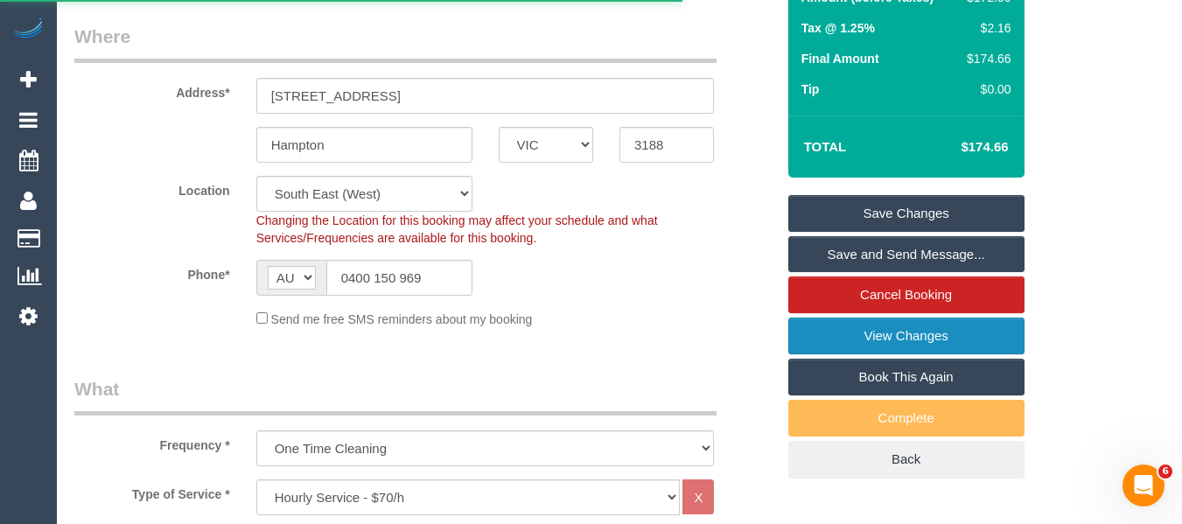
select select "VIC"
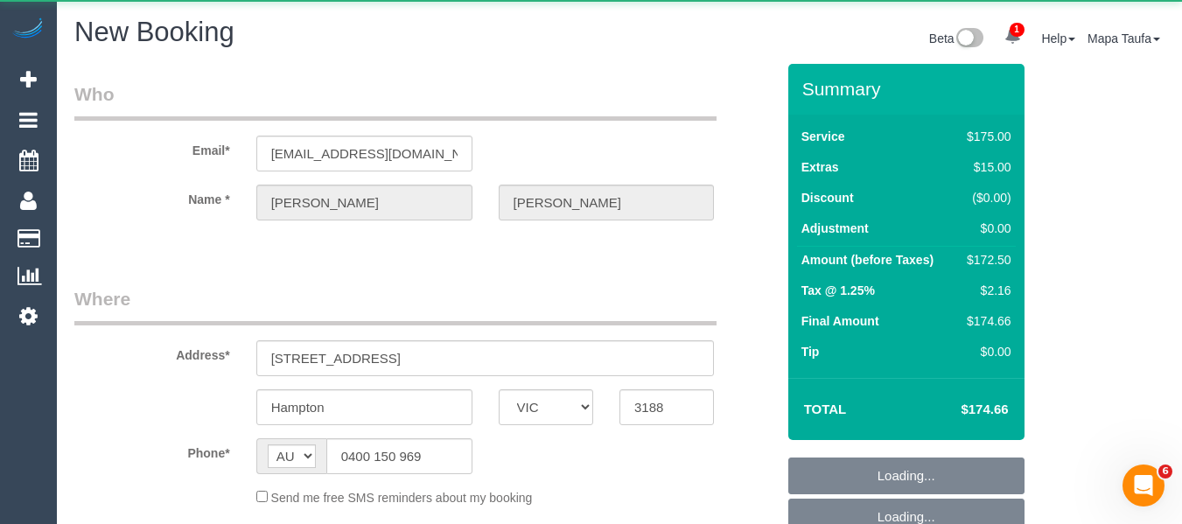
select select "number:27"
select select "number:14"
select select "number:19"
select select "number:22"
select select "number:11"
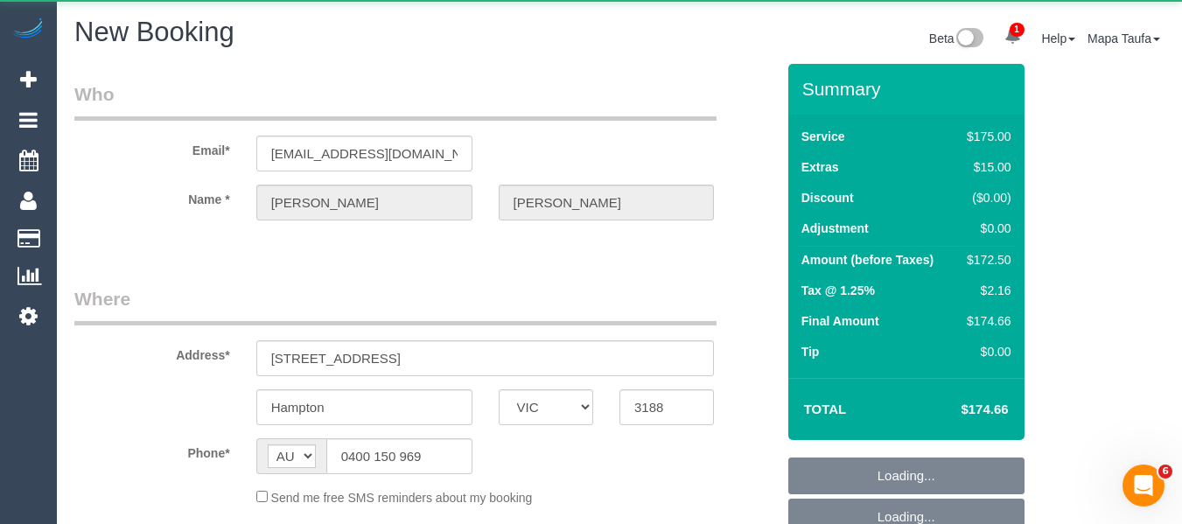
select select "string:stripe-pm_1FRCUP2GScqysDRVU3rOEBmN"
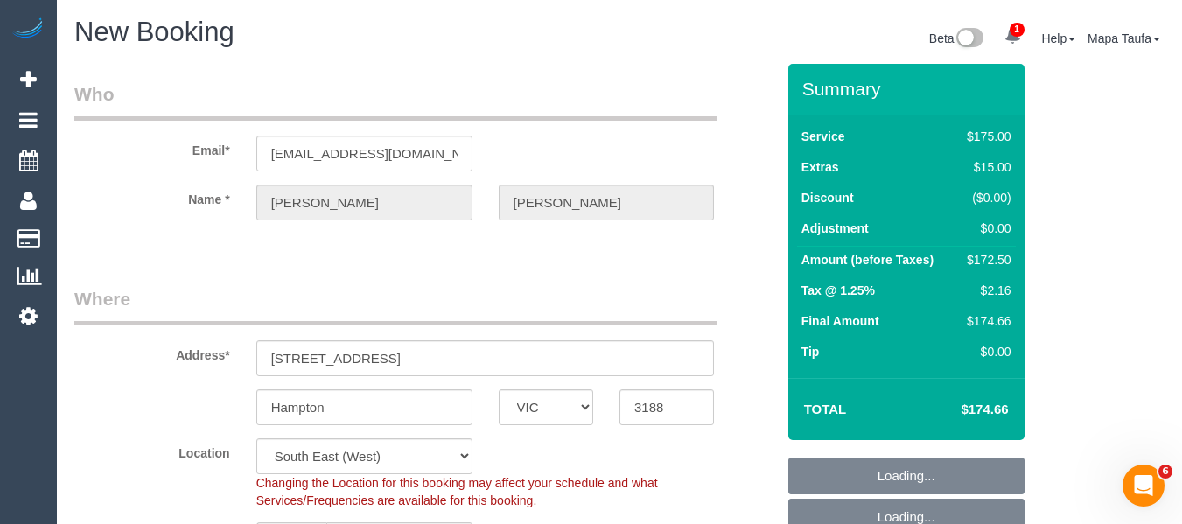
select select "object:3046"
select select "150"
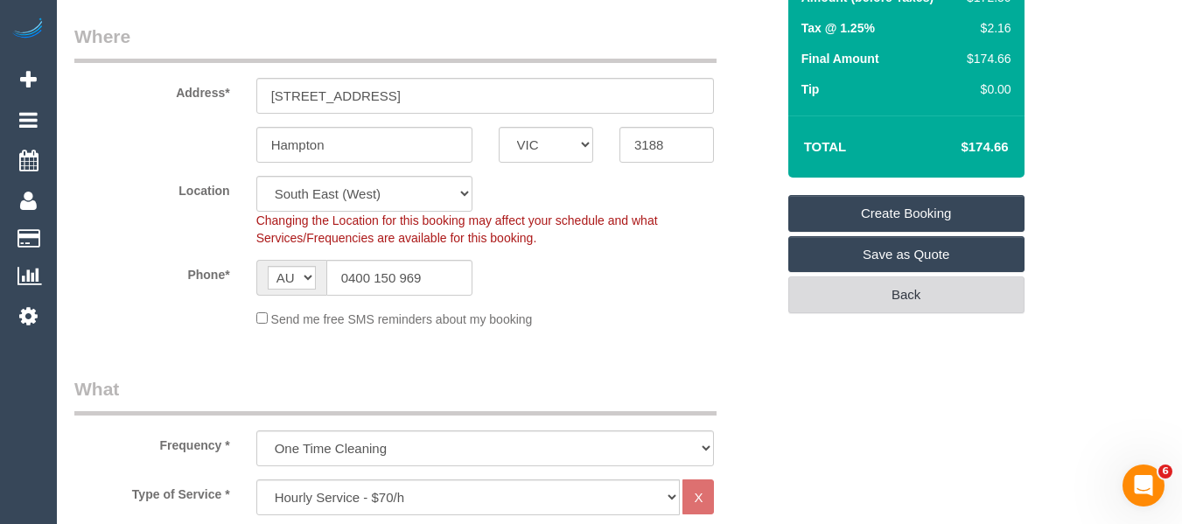
select select "object:3051"
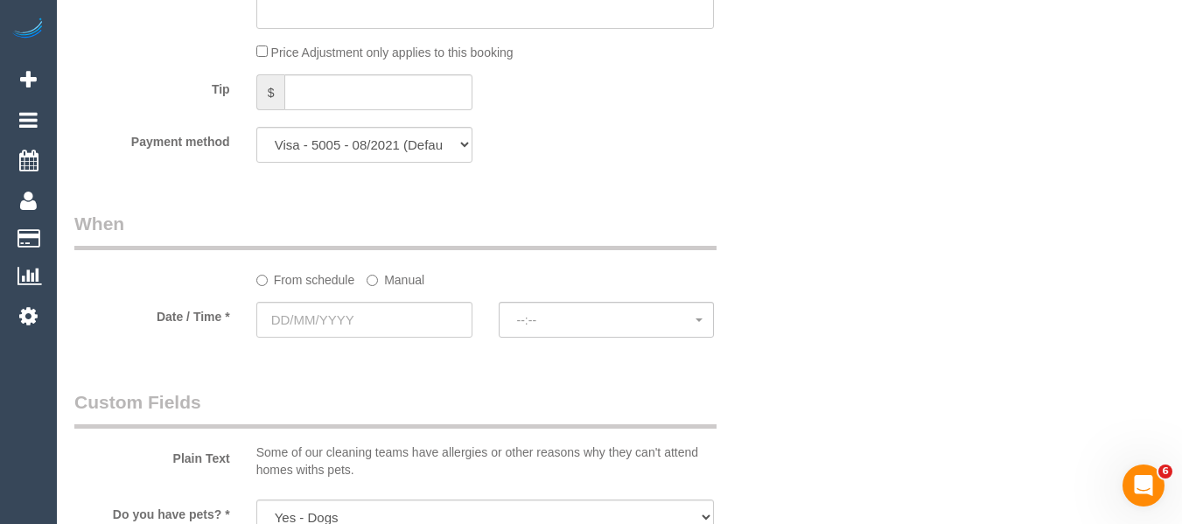
scroll to position [1784, 0]
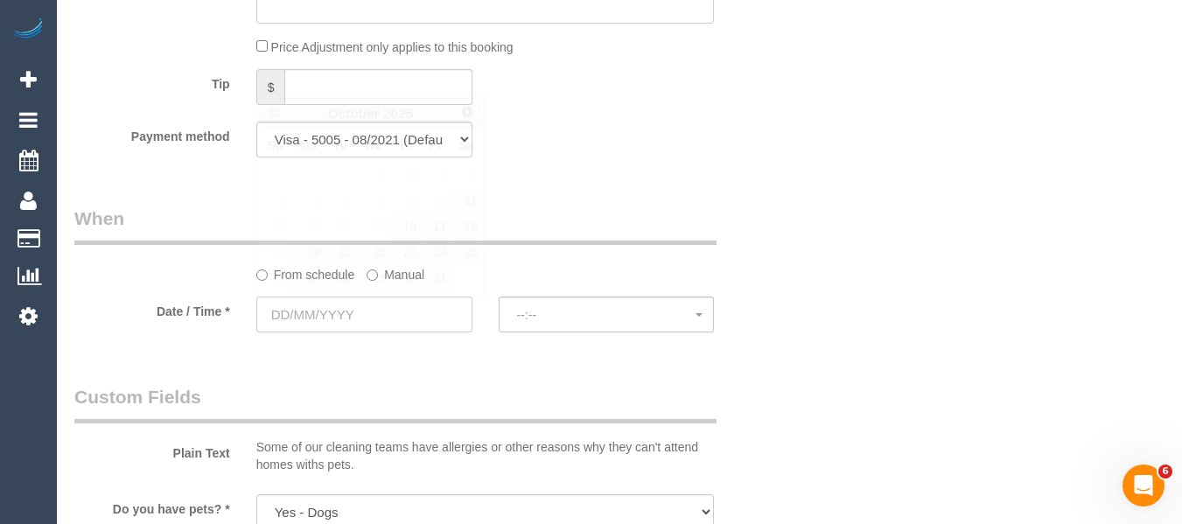
click at [445, 323] on input "text" at bounding box center [364, 315] width 216 height 36
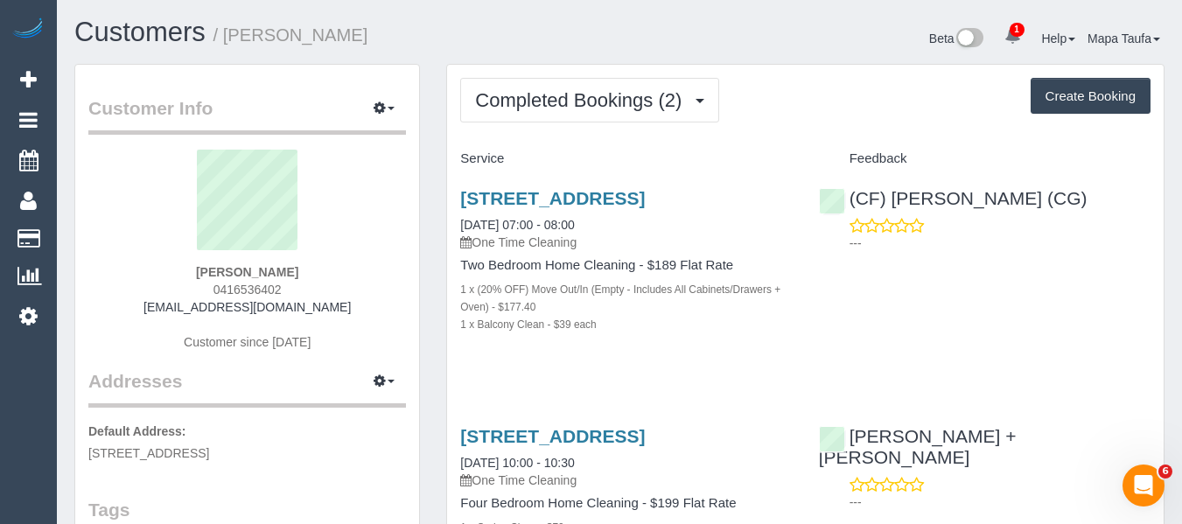
drag, startPoint x: 294, startPoint y: 293, endPoint x: 190, endPoint y: 291, distance: 104.2
click at [190, 291] on div "[PERSON_NAME] 0416536402 [EMAIL_ADDRESS][DOMAIN_NAME] Customer since [DATE]" at bounding box center [247, 259] width 318 height 219
copy span "0416536402"
click at [309, 293] on div "[PERSON_NAME] 0416536402 [EMAIL_ADDRESS][DOMAIN_NAME] Customer since [DATE]" at bounding box center [247, 259] width 318 height 219
drag, startPoint x: 301, startPoint y: 293, endPoint x: 208, endPoint y: 285, distance: 93.1
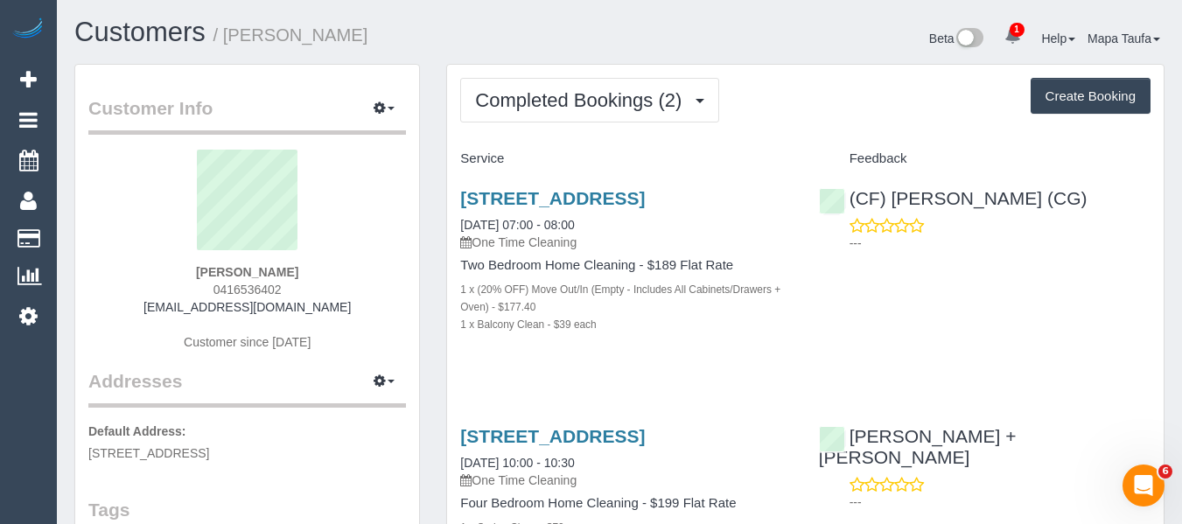
click at [208, 285] on div "[PERSON_NAME] 0416536402 [EMAIL_ADDRESS][DOMAIN_NAME] Customer since [DATE]" at bounding box center [247, 259] width 318 height 219
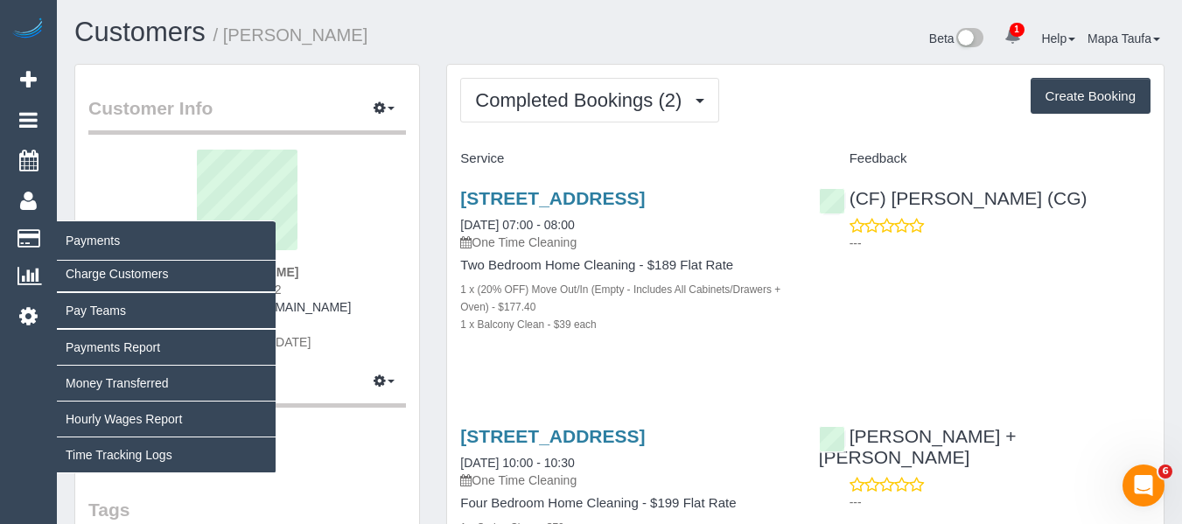
copy span "0416536402"
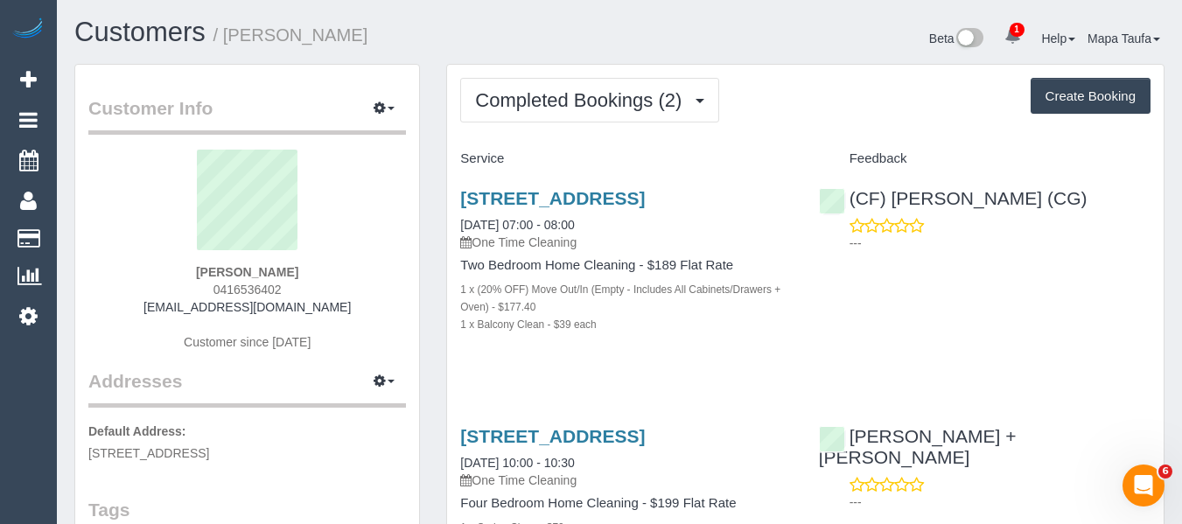
click at [354, 297] on div "[PERSON_NAME] 0416536402 [EMAIL_ADDRESS][DOMAIN_NAME] Customer since [DATE]" at bounding box center [247, 259] width 318 height 219
drag, startPoint x: 355, startPoint y: 305, endPoint x: 176, endPoint y: 307, distance: 179.4
click at [176, 307] on div "[PERSON_NAME] 0416536402 [EMAIL_ADDRESS][DOMAIN_NAME] Customer since [DATE]" at bounding box center [247, 259] width 318 height 219
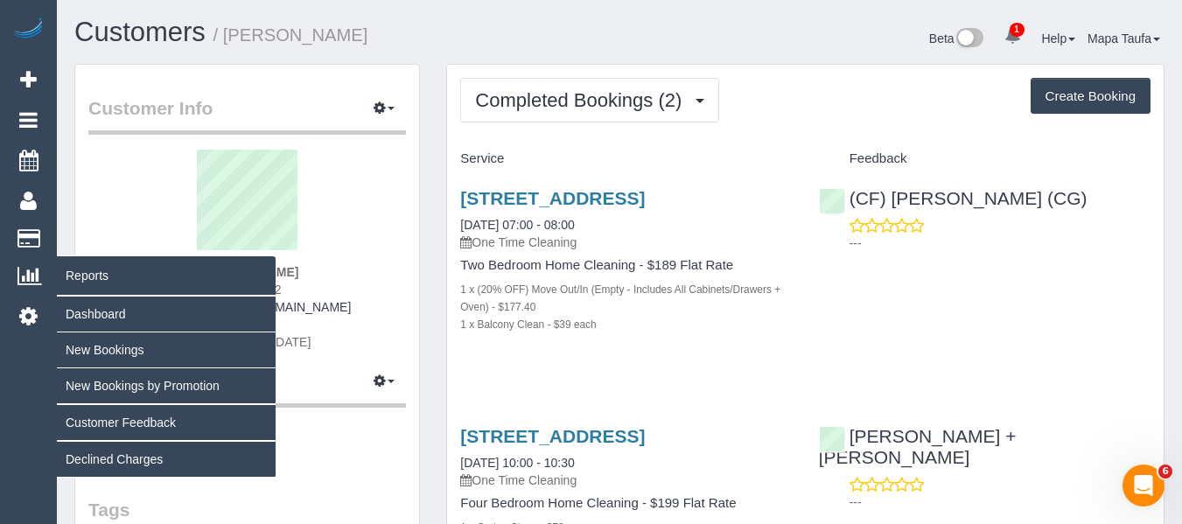
copy link "[EMAIL_ADDRESS][DOMAIN_NAME]"
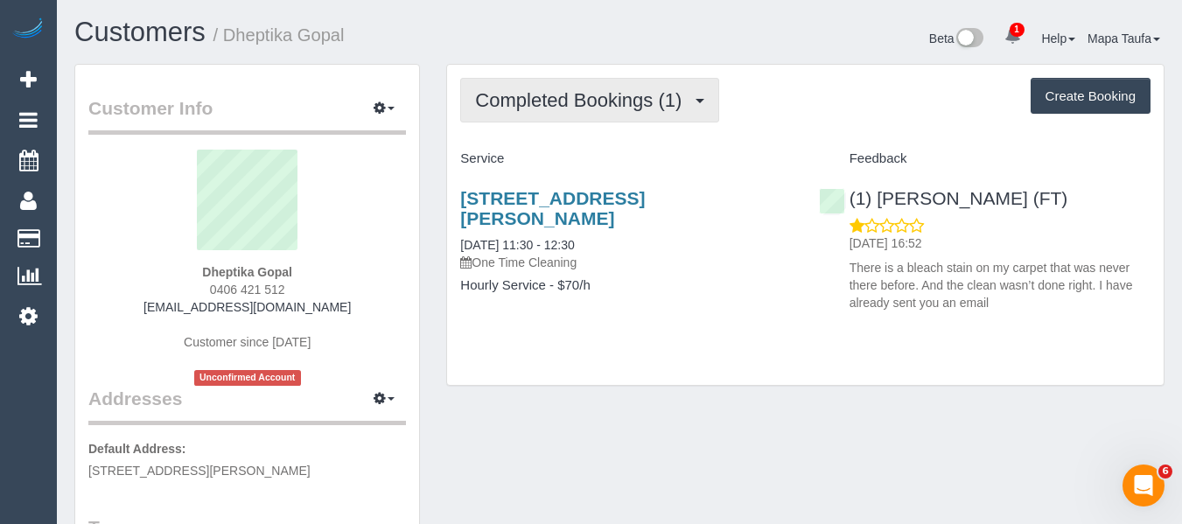
click at [629, 92] on span "Completed Bookings (1)" at bounding box center [582, 100] width 215 height 22
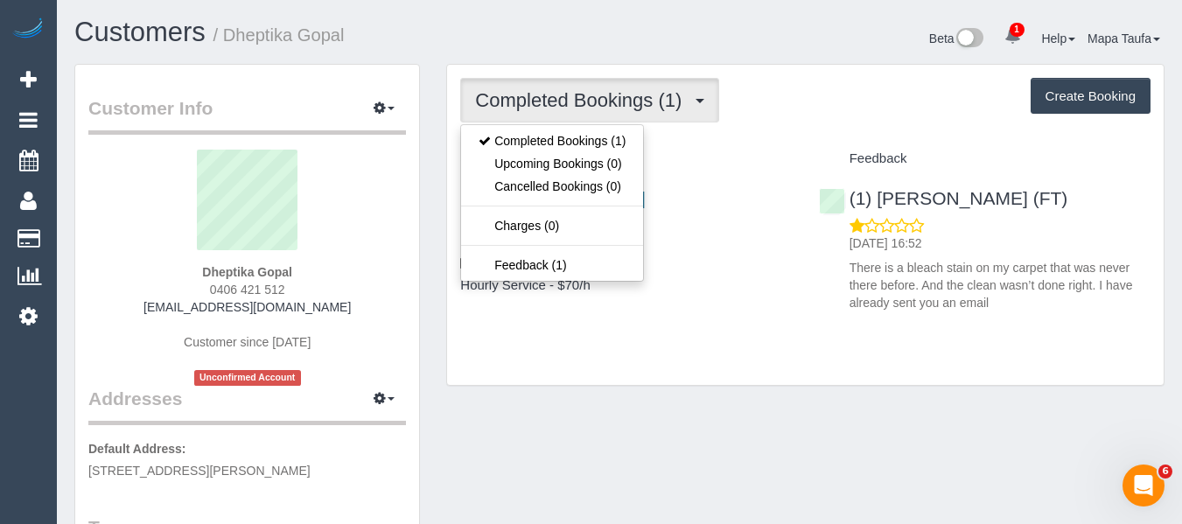
click at [873, 116] on div "Completed Bookings (1) Completed Bookings (1) Upcoming Bookings (0) Cancelled B…" at bounding box center [805, 100] width 691 height 45
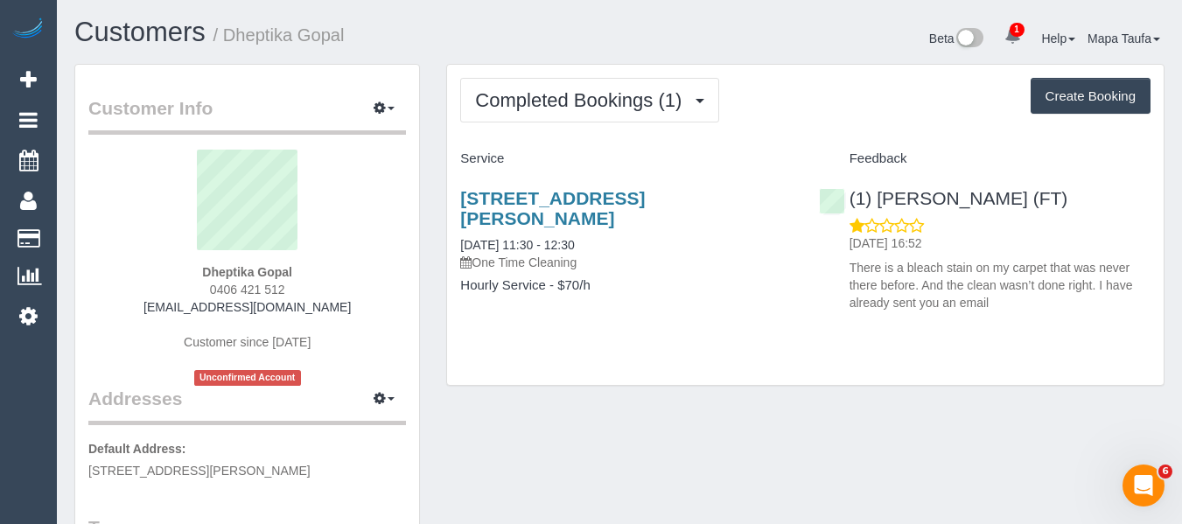
scroll to position [88, 0]
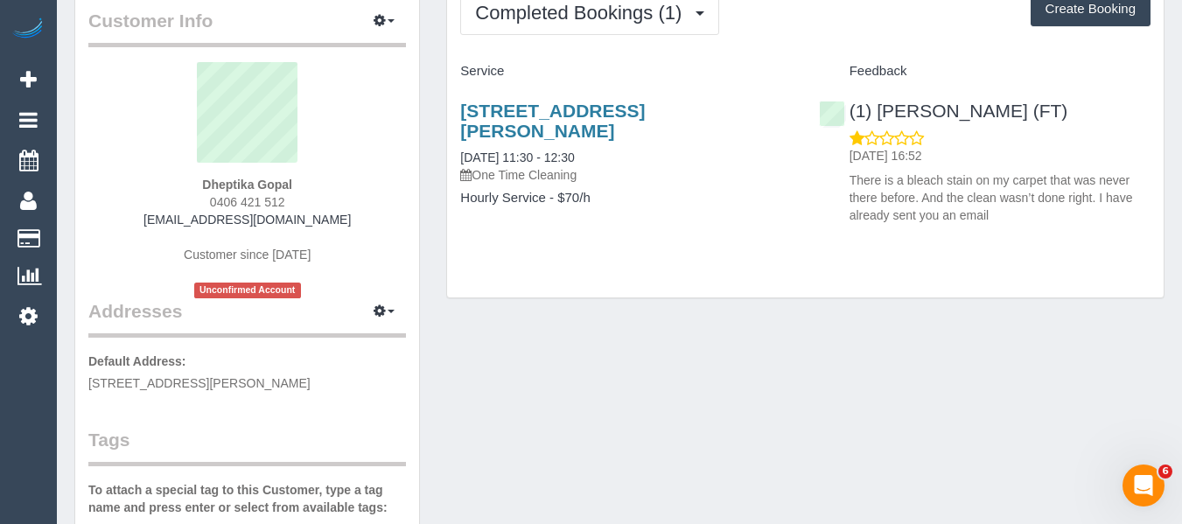
drag, startPoint x: 289, startPoint y: 202, endPoint x: 172, endPoint y: 203, distance: 116.4
click at [172, 203] on div "Dheptika Gopal 0406 421 512 [EMAIL_ADDRESS][DOMAIN_NAME] Customer since [DATE] …" at bounding box center [247, 180] width 318 height 236
copy span "0406 421 512"
drag, startPoint x: 275, startPoint y: 195, endPoint x: 305, endPoint y: 202, distance: 31.4
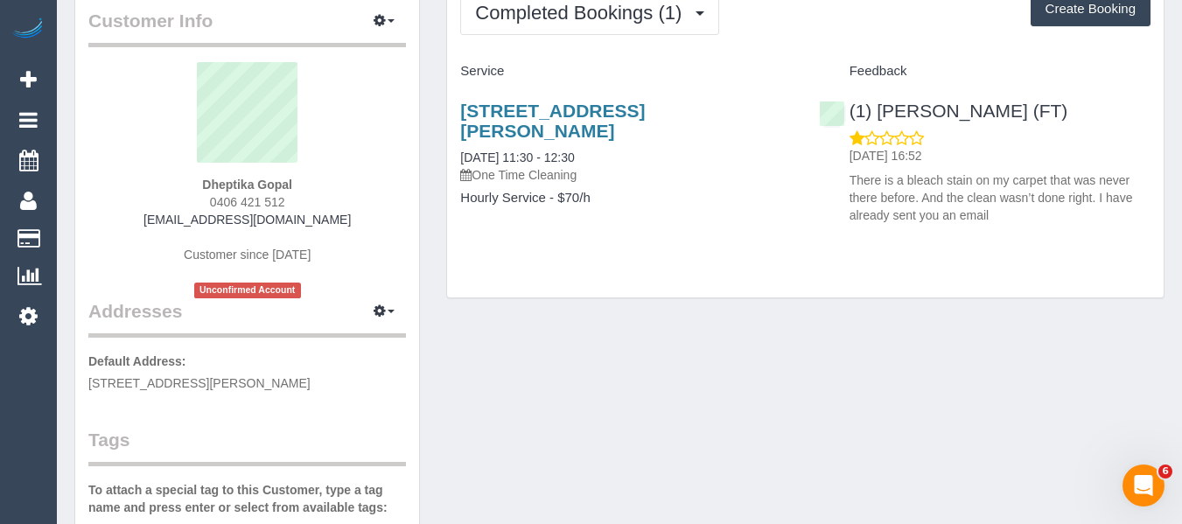
click at [305, 202] on div "Dheptika Gopal 0406 421 512 dheptikagopal@gmail.com Customer since 2025 Unconfi…" at bounding box center [247, 180] width 318 height 236
drag, startPoint x: 305, startPoint y: 201, endPoint x: 200, endPoint y: 204, distance: 104.2
click at [200, 204] on div "Dheptika Gopal 0406 421 512 dheptikagopal@gmail.com Customer since 2025 Unconfi…" at bounding box center [247, 180] width 318 height 236
copy span "0406 421 512"
click at [635, 106] on link "2a Broughton Avenue, Reservoir, VIC 3073" at bounding box center [552, 121] width 185 height 40
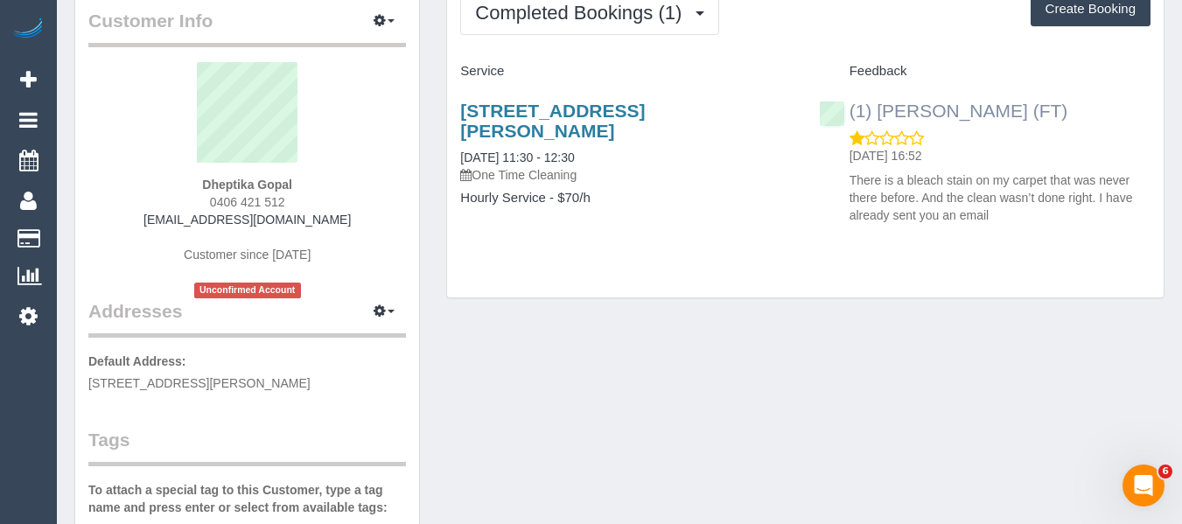
drag, startPoint x: 1124, startPoint y: 109, endPoint x: 880, endPoint y: 120, distance: 244.4
click at [880, 120] on div "(1) Debbie Brodjanac (FT) 05/10/2025 16:52 There is a bleach stain on my carpet…" at bounding box center [985, 159] width 358 height 146
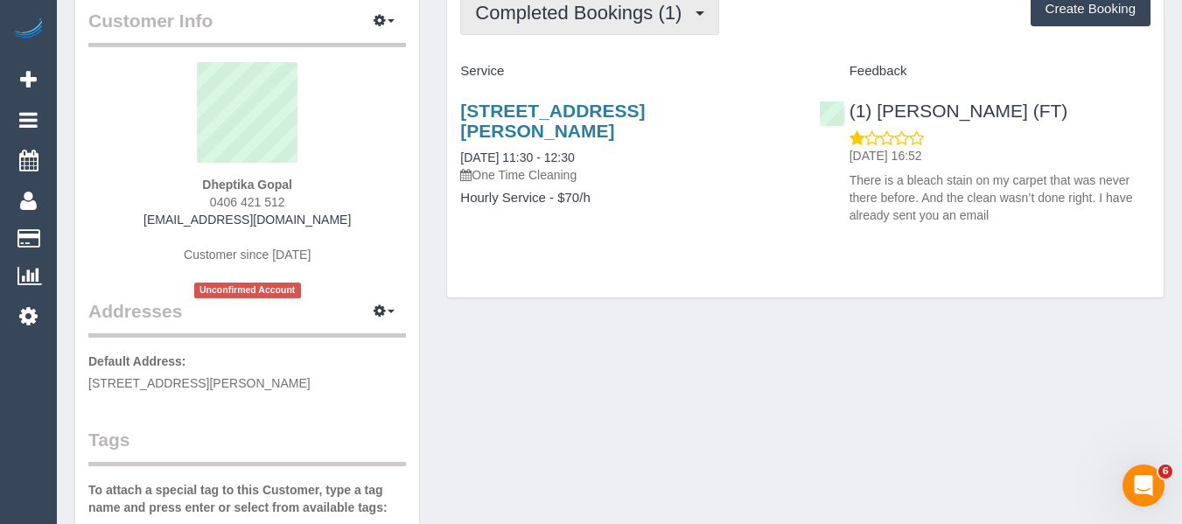
copy link "[PERSON_NAME] (FT)"
click at [561, 25] on button "Completed Bookings (1)" at bounding box center [589, 12] width 259 height 45
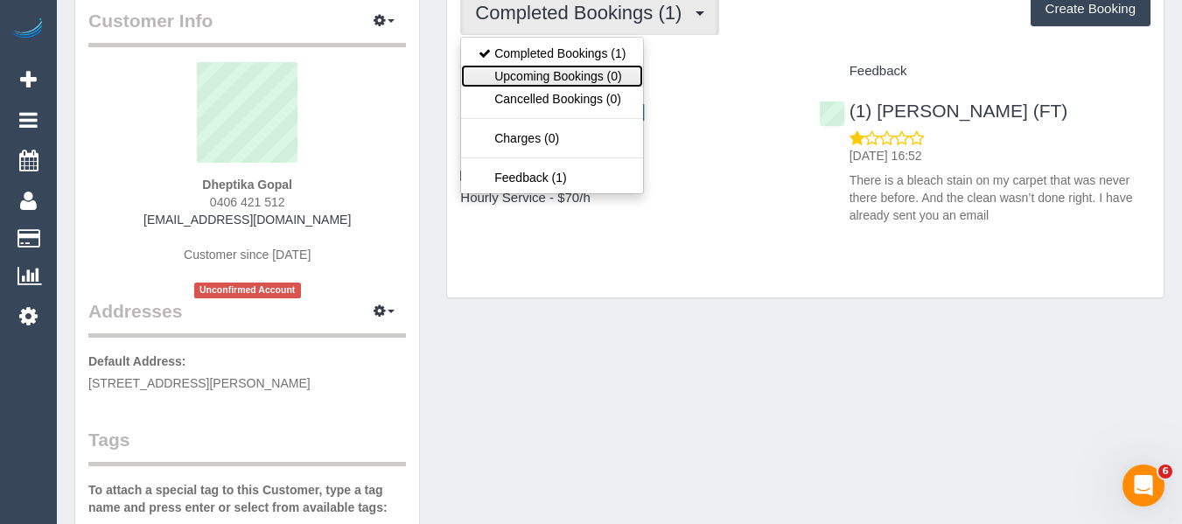
click at [561, 76] on link "Upcoming Bookings (0)" at bounding box center [552, 76] width 182 height 23
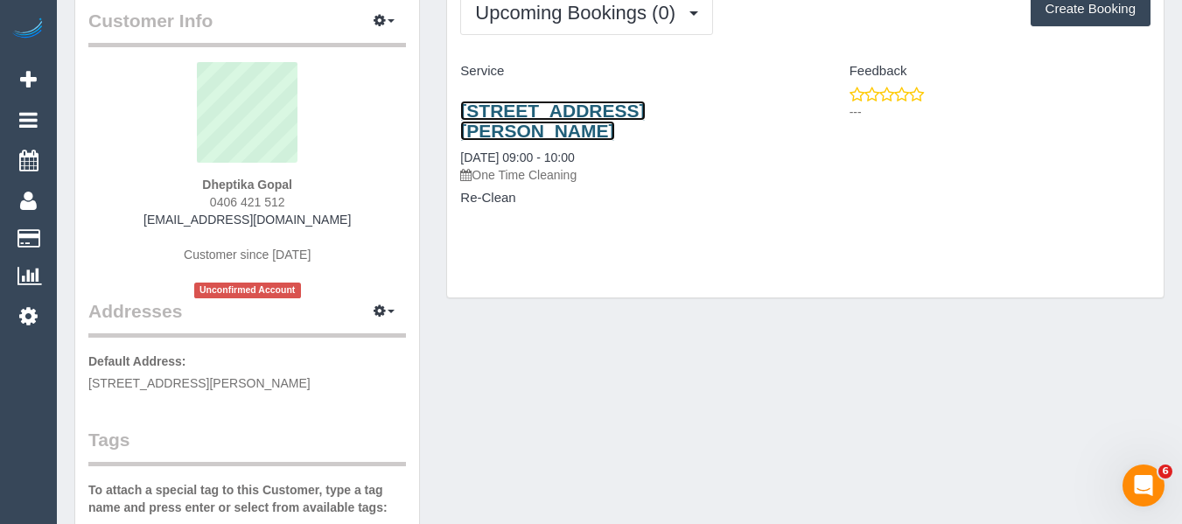
click at [513, 110] on link "2a Broughton Avenue, Reservoir, VIC 3073" at bounding box center [552, 121] width 185 height 40
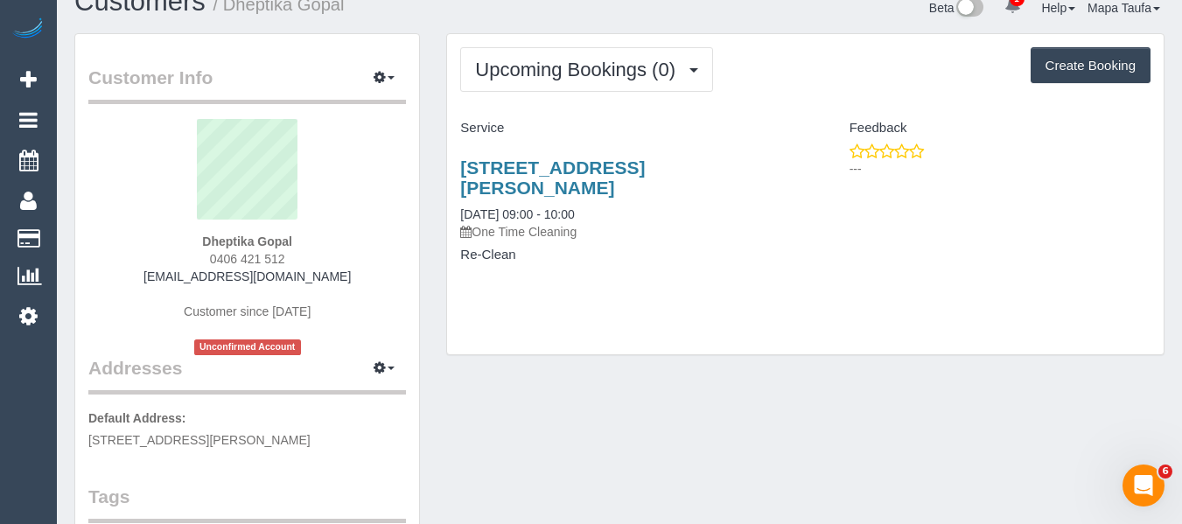
scroll to position [0, 0]
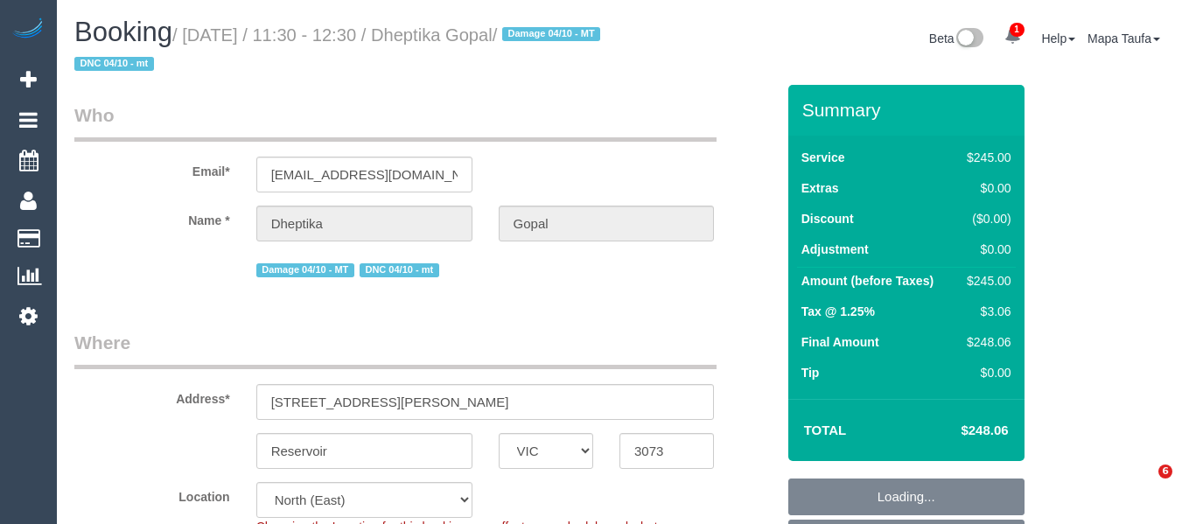
select select "VIC"
select select "210"
select select "number:28"
select select "number:14"
select select "number:19"
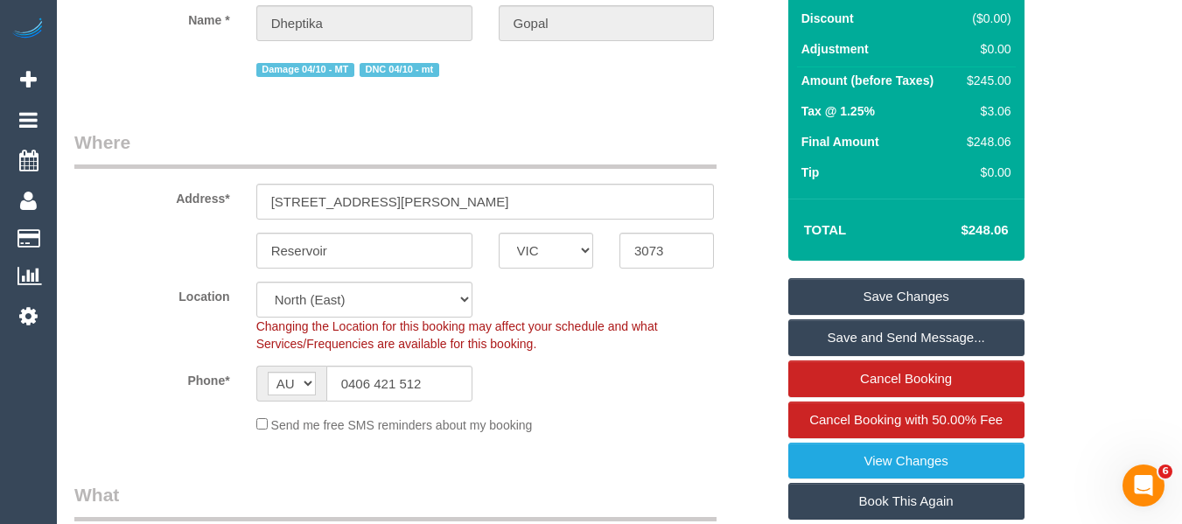
scroll to position [263, 0]
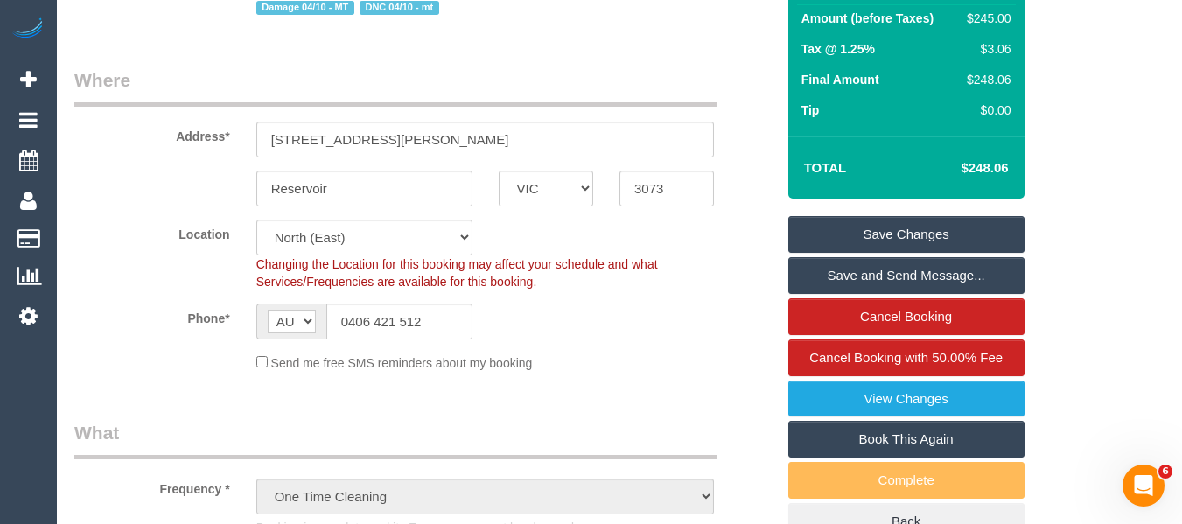
click at [914, 435] on link "Book This Again" at bounding box center [907, 439] width 236 height 37
select select "VIC"
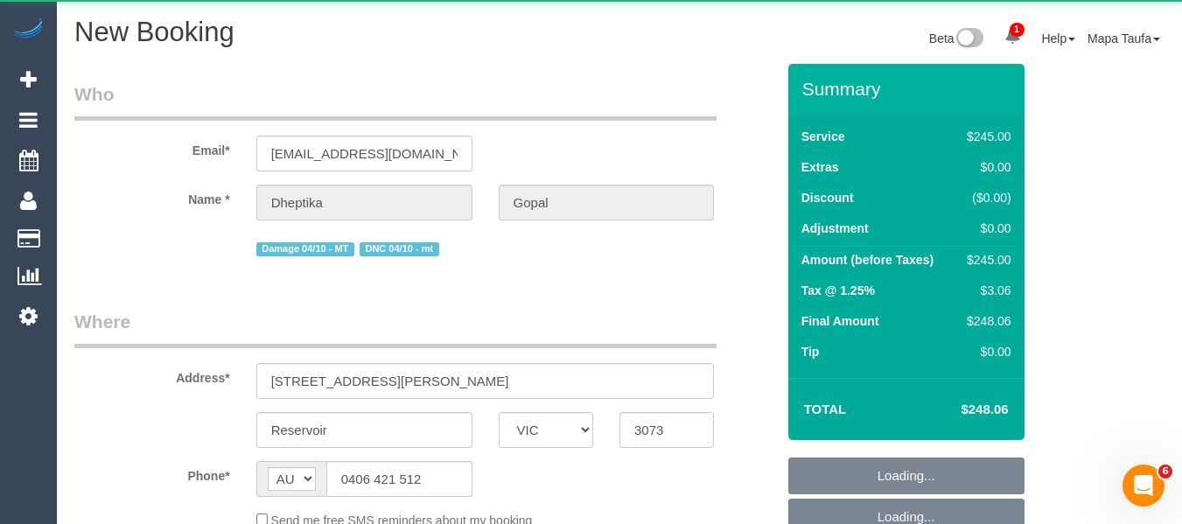
select select "object:2300"
select select "string:stripe-pm_1SCZYS2GScqysDRVflSFuu7y"
select select "number:28"
select select "number:14"
select select "number:19"
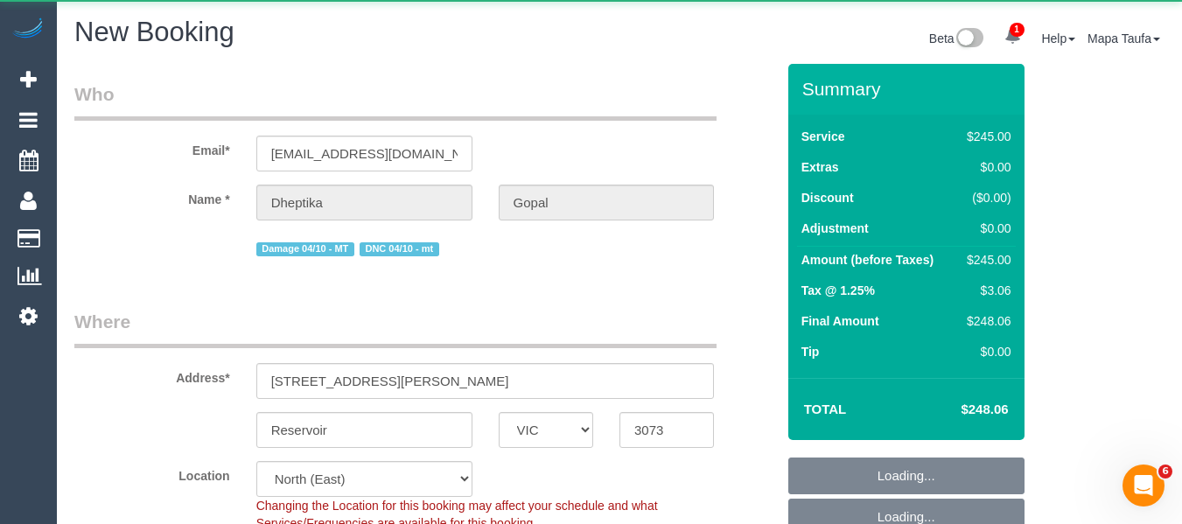
select select "object:3009"
select select "210"
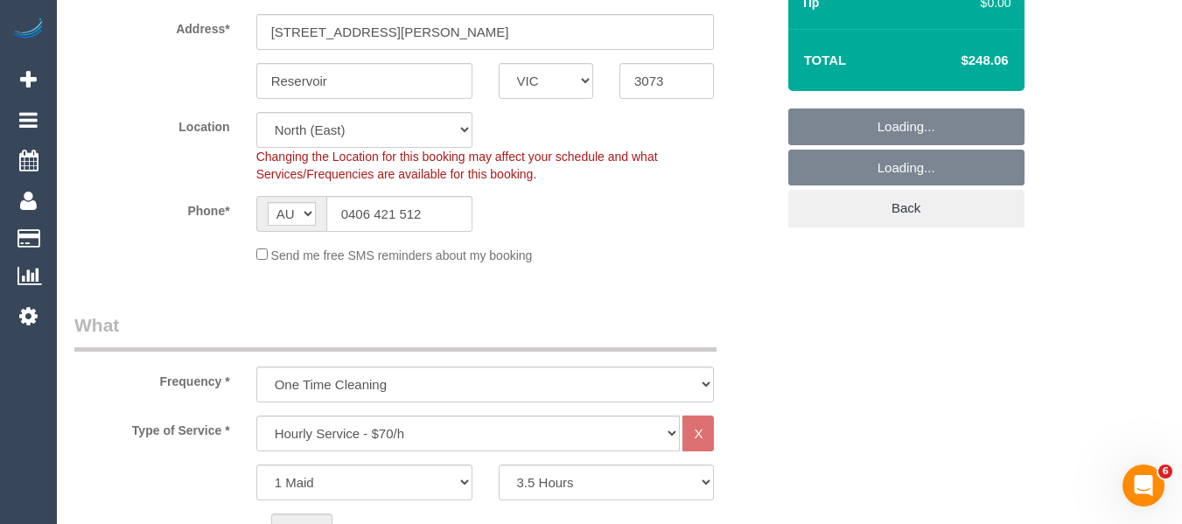
scroll to position [350, 0]
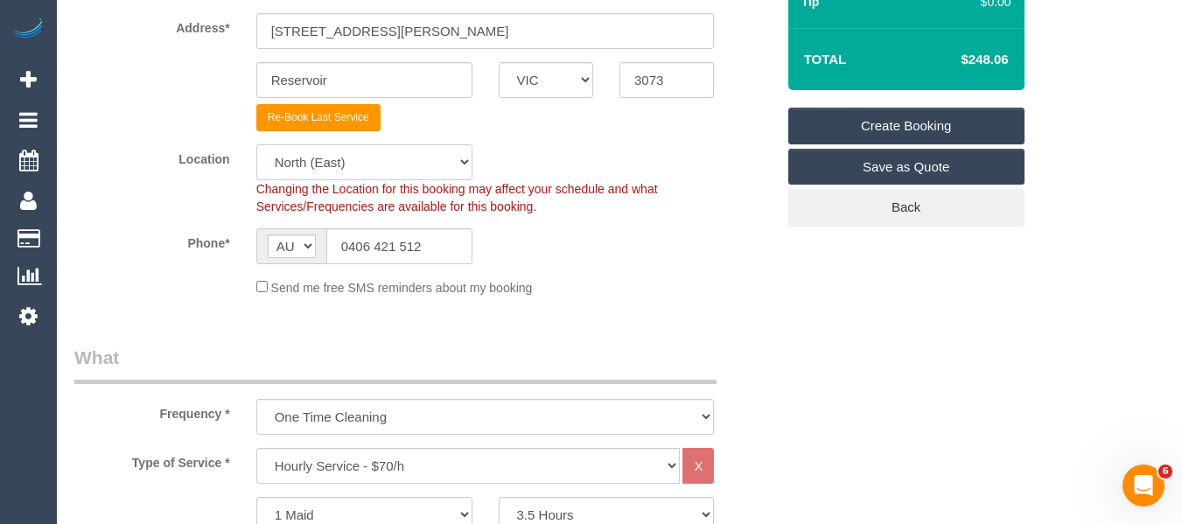
click at [332, 170] on select "Office [GEOGRAPHIC_DATA] (North) East (South) [GEOGRAPHIC_DATA] (East) [GEOGRAP…" at bounding box center [364, 162] width 216 height 36
select select "object:3195"
select select "50"
click at [256, 144] on select "Office [GEOGRAPHIC_DATA] (North) East (South) [GEOGRAPHIC_DATA] (East) [GEOGRAP…" at bounding box center [364, 162] width 216 height 36
select select "object:3202"
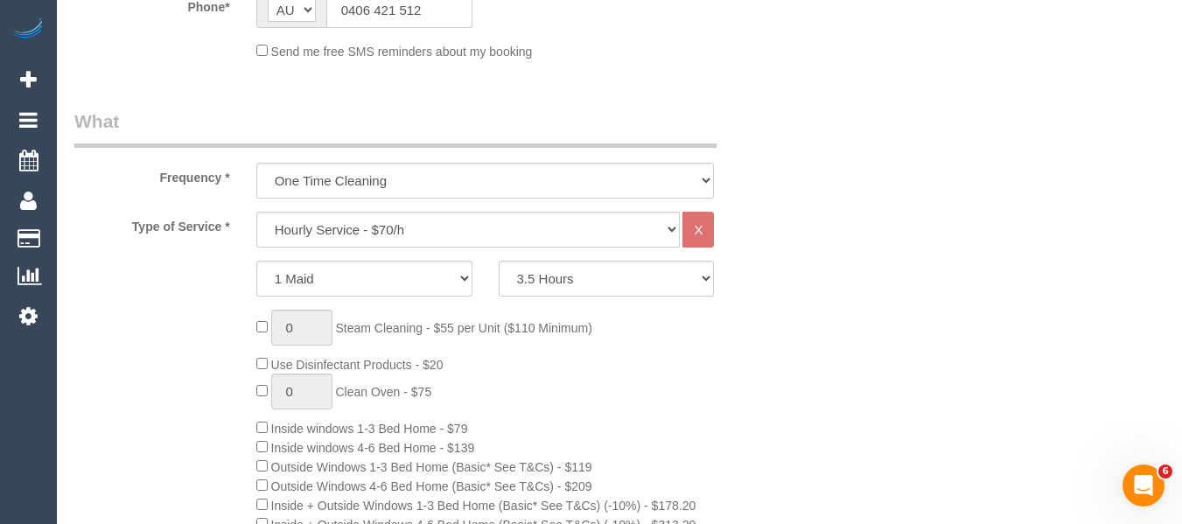
scroll to position [613, 0]
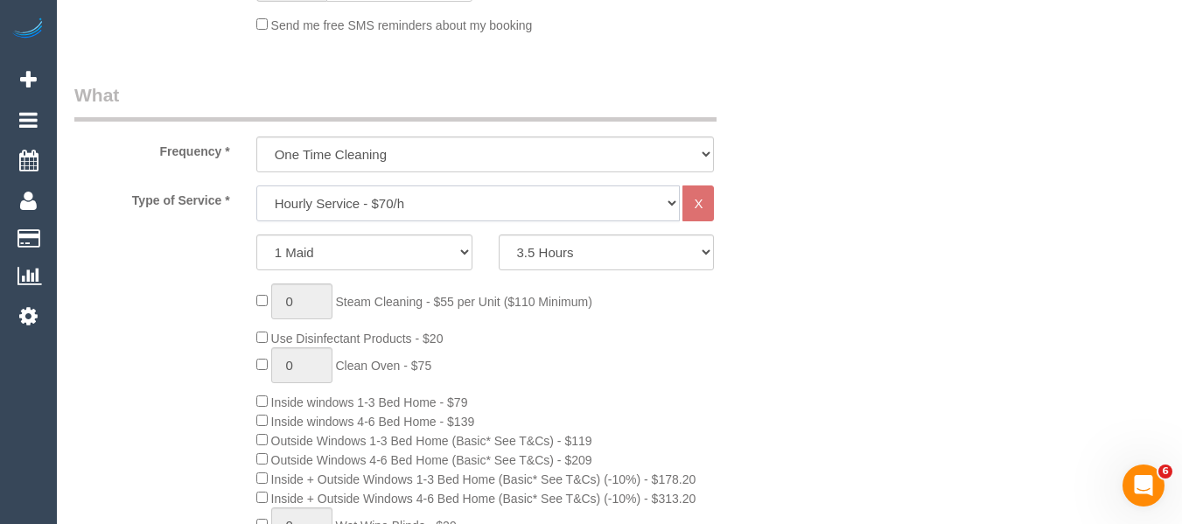
click at [431, 210] on select "Hourly Service - $70/h Hourly Service - $65/h Hourly Service - $60/h Hourly Ser…" at bounding box center [468, 204] width 424 height 36
select select "28"
click at [256, 186] on select "Hourly Service - $70/h Hourly Service - $65/h Hourly Service - $60/h Hourly Ser…" at bounding box center [468, 204] width 424 height 36
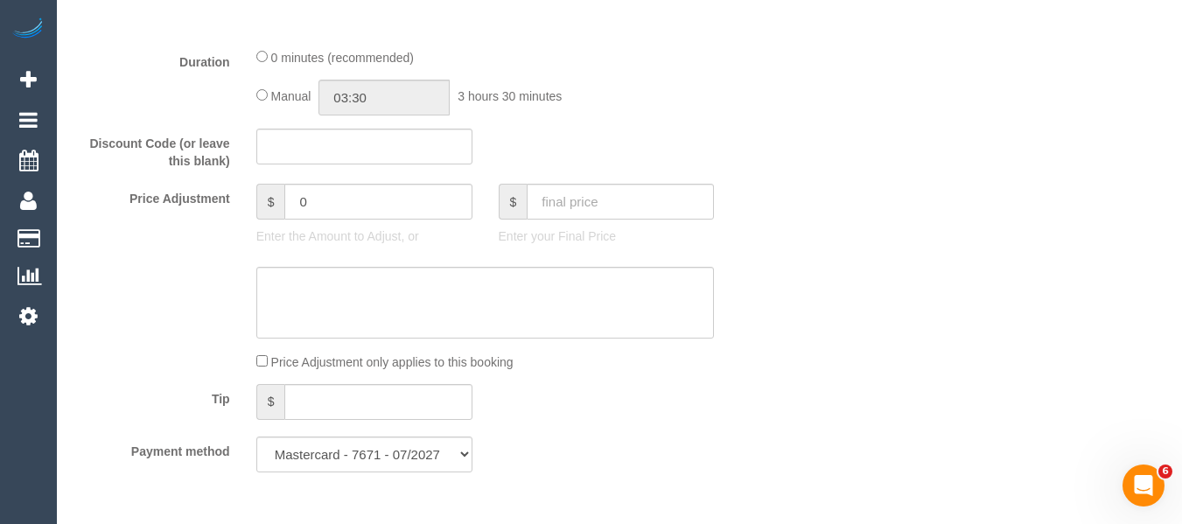
scroll to position [1225, 0]
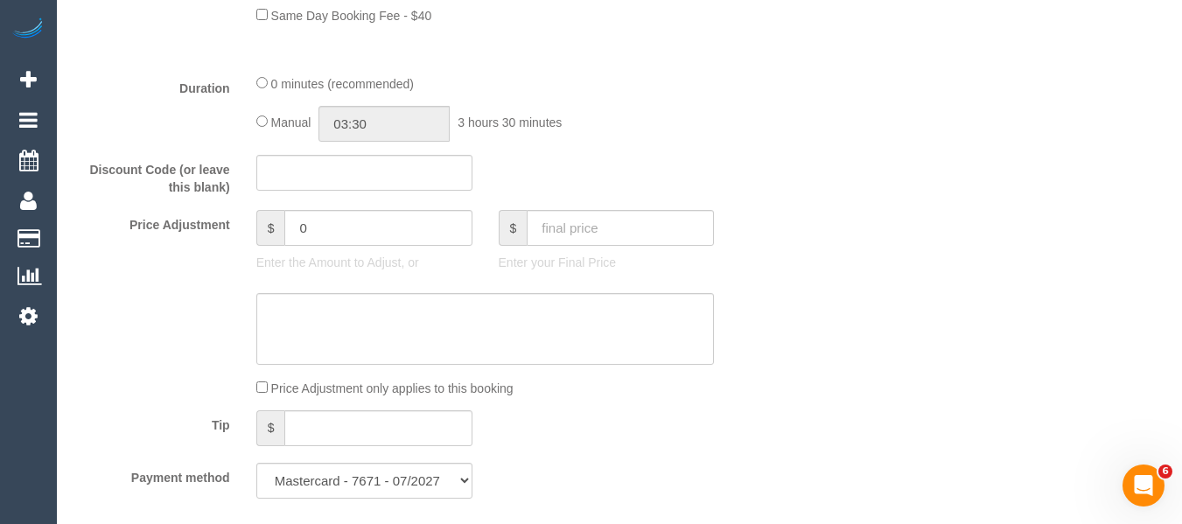
click at [267, 130] on div "Manual 03:30 3 hours 30 minutes" at bounding box center [485, 124] width 459 height 36
click at [356, 127] on input "00:00" at bounding box center [384, 124] width 131 height 36
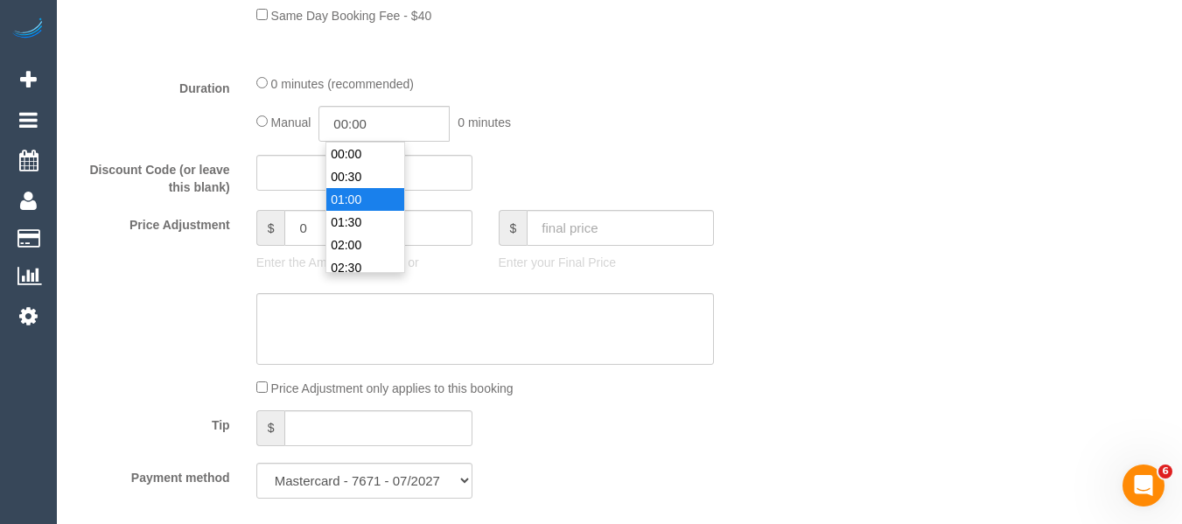
type input "01:00"
click at [359, 200] on li "01:00" at bounding box center [365, 199] width 78 height 23
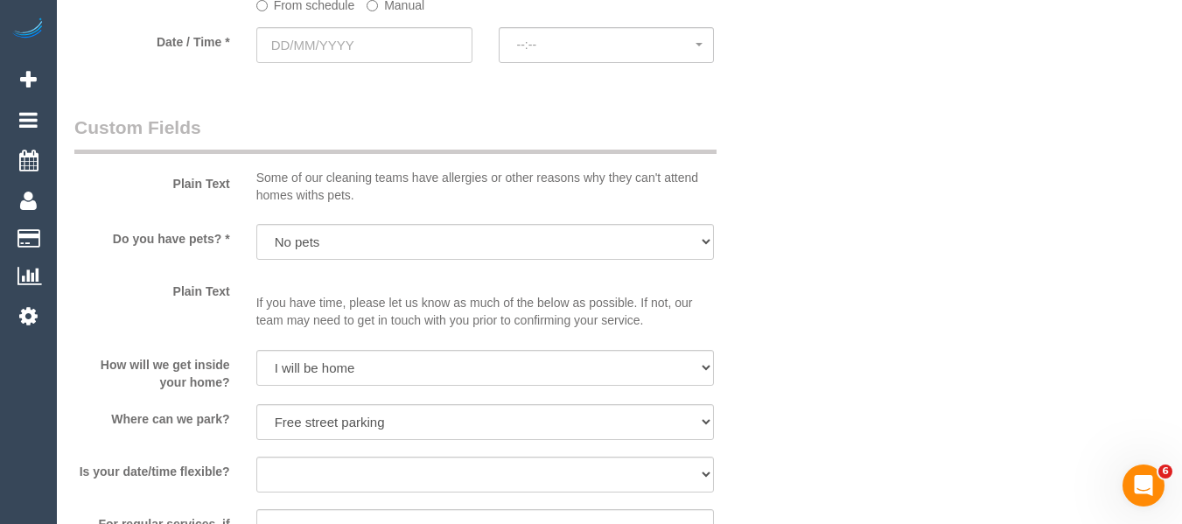
scroll to position [1750, 0]
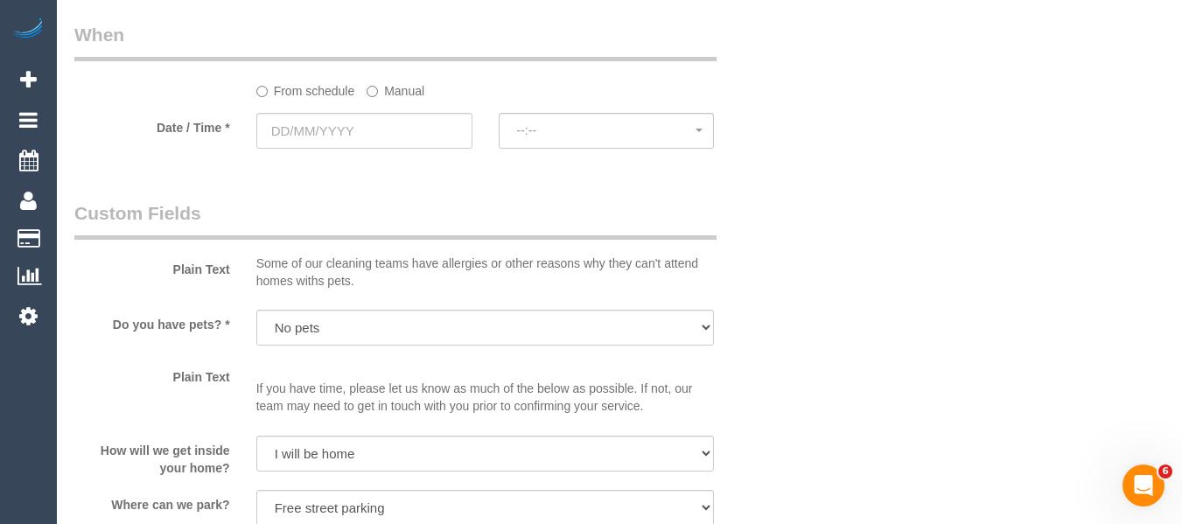
click at [382, 94] on label "Manual" at bounding box center [396, 88] width 58 height 24
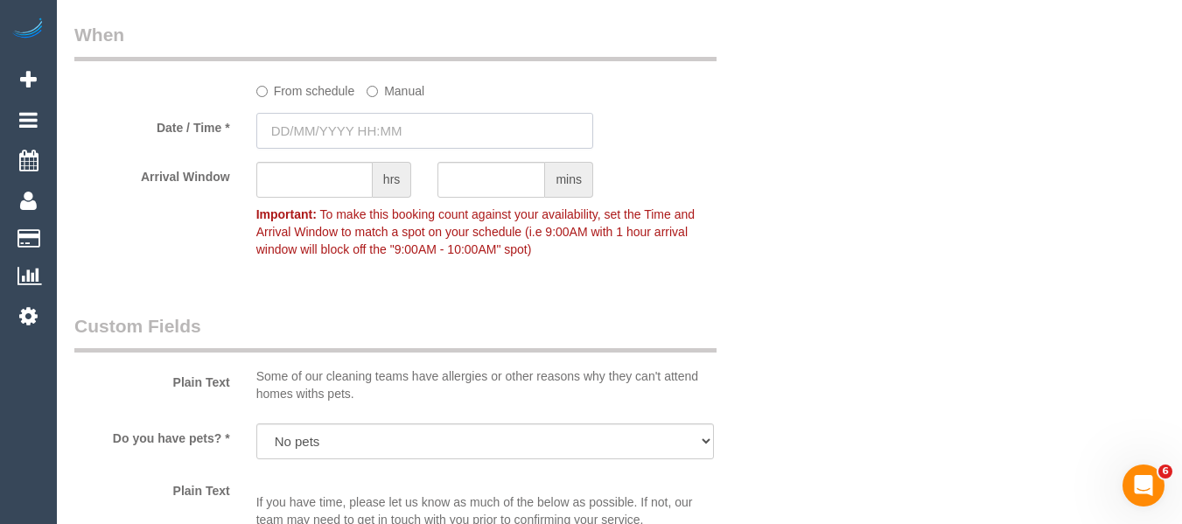
click at [357, 139] on input "text" at bounding box center [424, 131] width 337 height 36
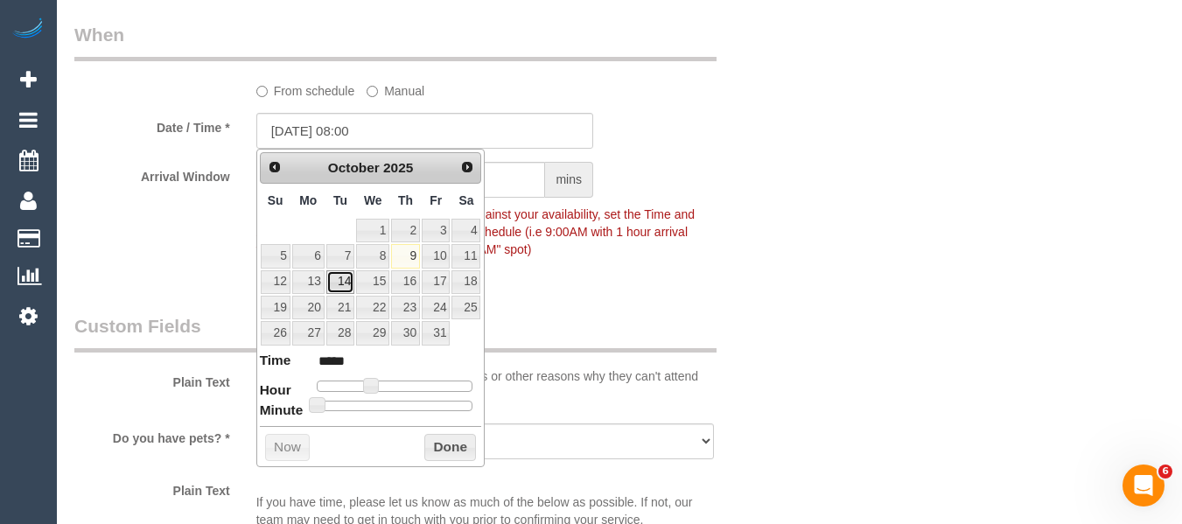
click at [340, 280] on link "14" at bounding box center [340, 282] width 28 height 24
type input "[DATE] 09:00"
type input "*****"
click at [380, 388] on span at bounding box center [378, 386] width 16 height 16
click at [445, 447] on button "Done" at bounding box center [450, 448] width 52 height 28
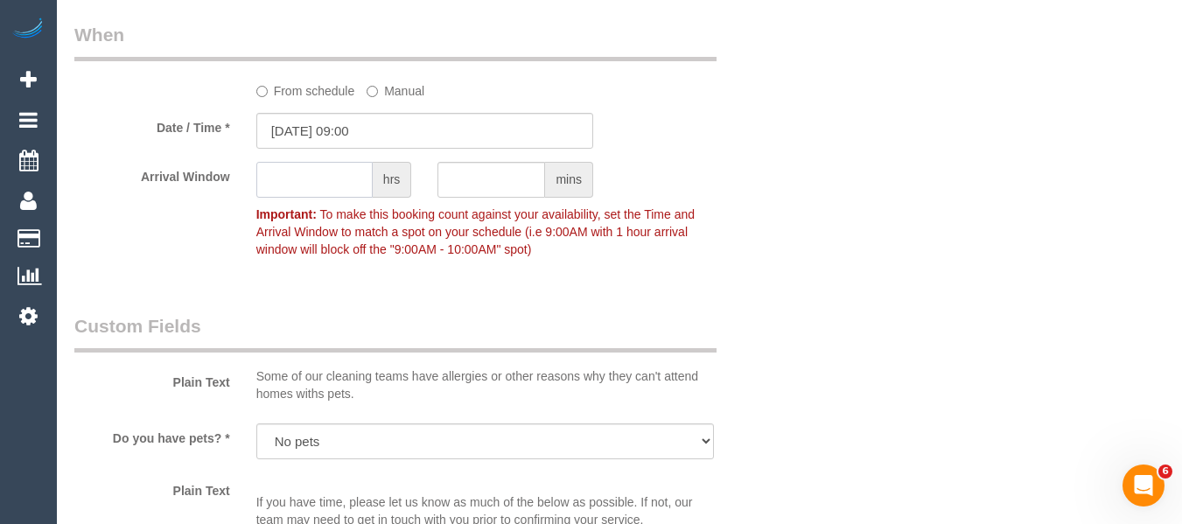
click at [293, 175] on input "text" at bounding box center [314, 180] width 116 height 36
type input "1"
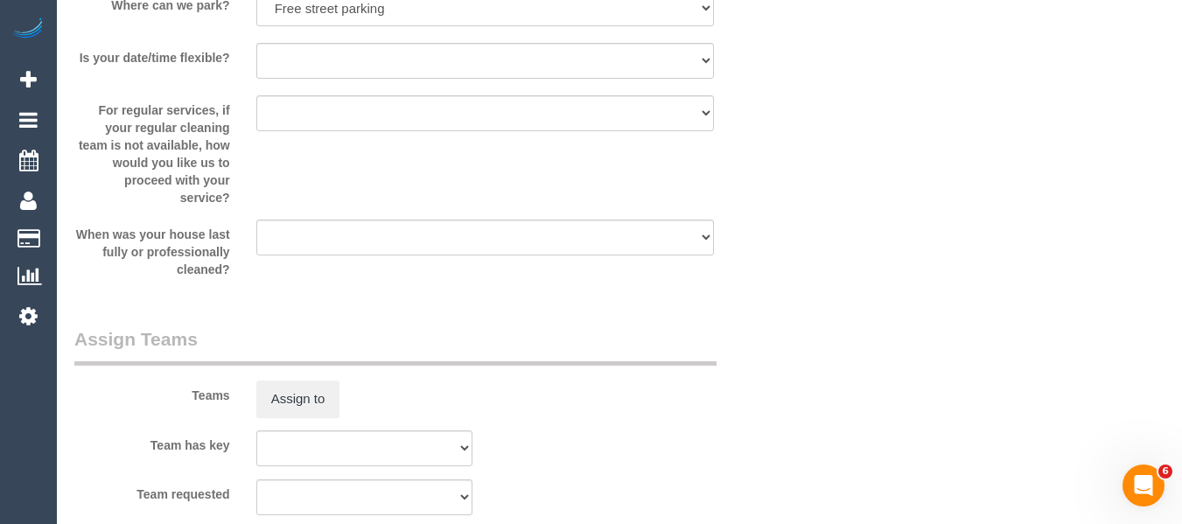
scroll to position [2524, 0]
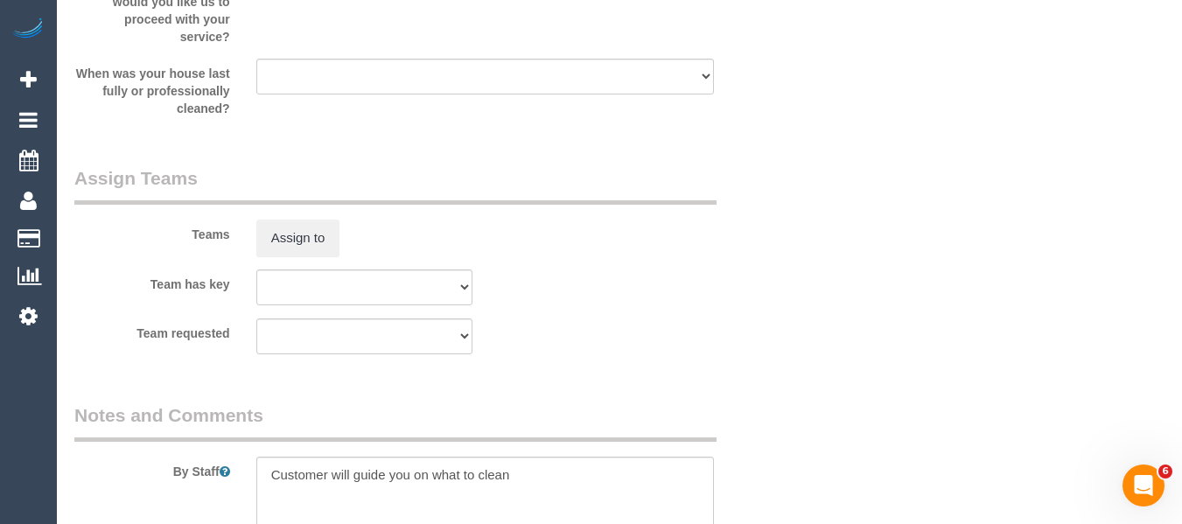
click at [487, 165] on legend "Assign Teams" at bounding box center [395, 184] width 642 height 39
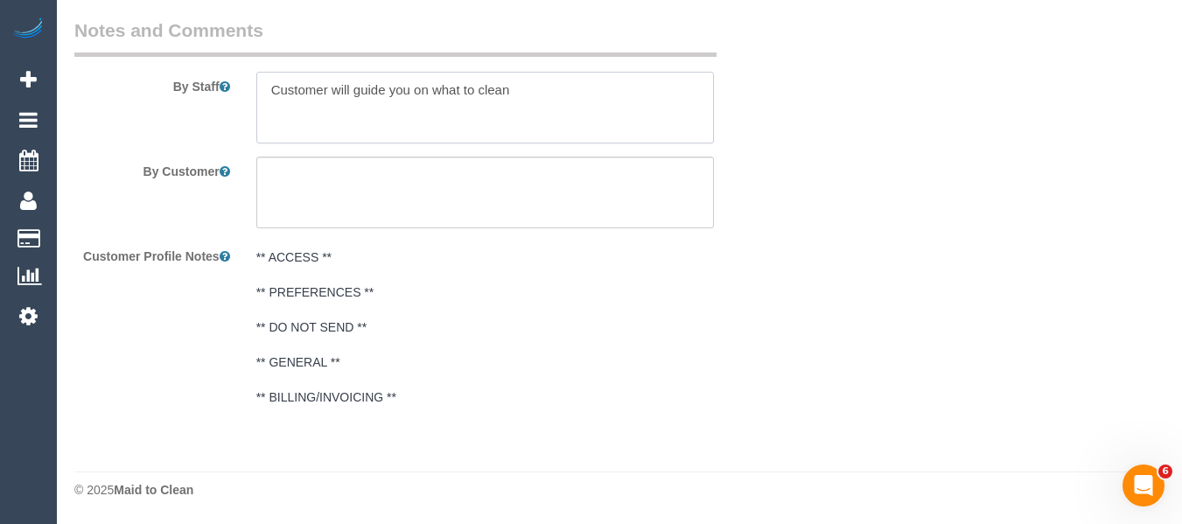
click at [472, 91] on textarea at bounding box center [485, 108] width 459 height 72
click at [390, 84] on textarea at bounding box center [485, 108] width 459 height 72
click at [373, 106] on textarea at bounding box center [485, 108] width 459 height 72
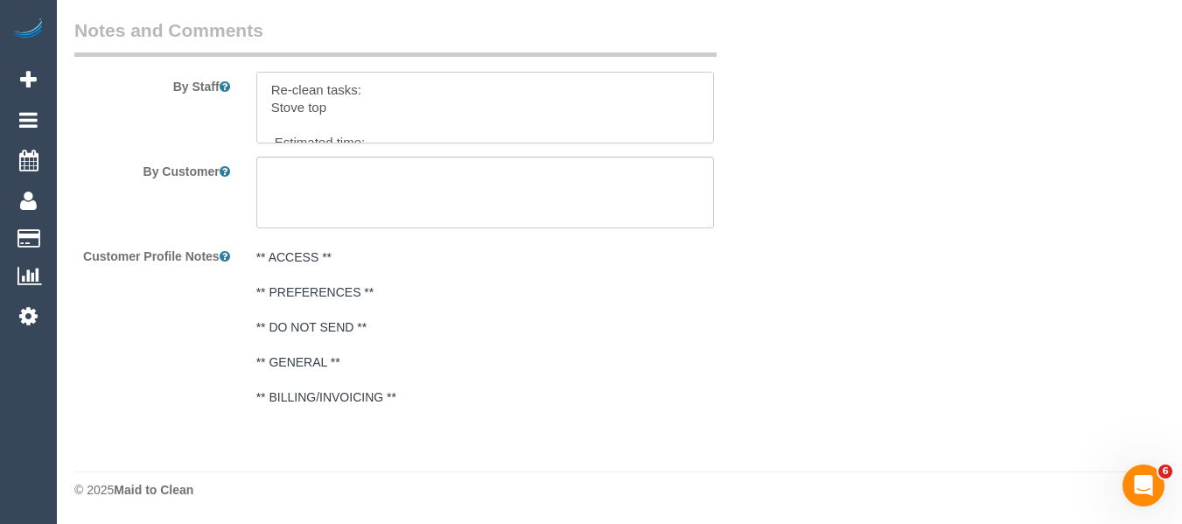
click at [296, 123] on textarea at bounding box center [485, 108] width 459 height 72
click at [330, 126] on textarea at bounding box center [485, 108] width 459 height 72
click at [384, 84] on textarea at bounding box center [485, 108] width 459 height 72
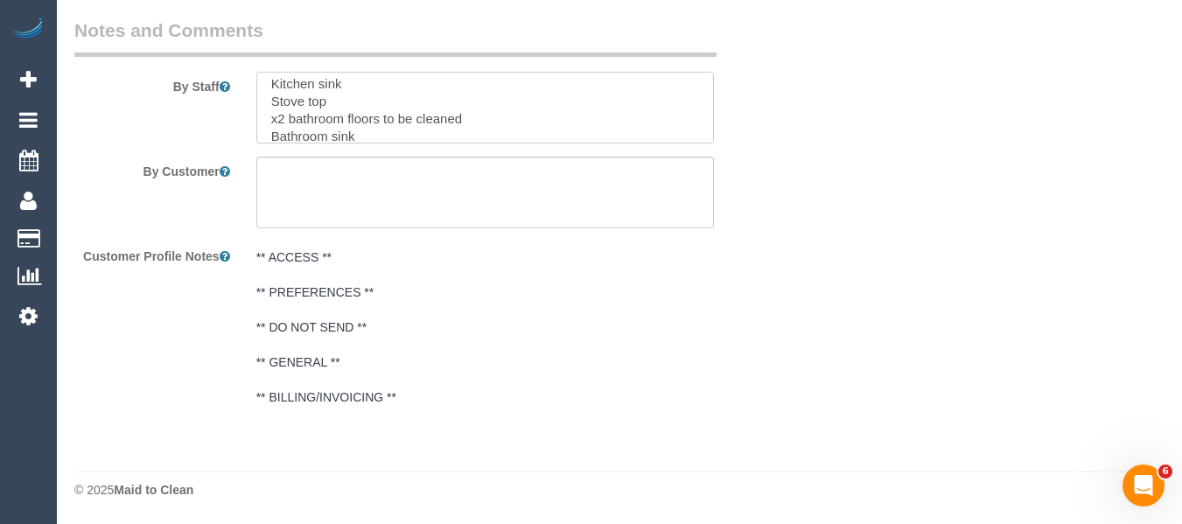
scroll to position [35, 0]
click at [714, 138] on textarea at bounding box center [485, 108] width 459 height 72
click at [382, 123] on textarea at bounding box center [485, 108] width 459 height 72
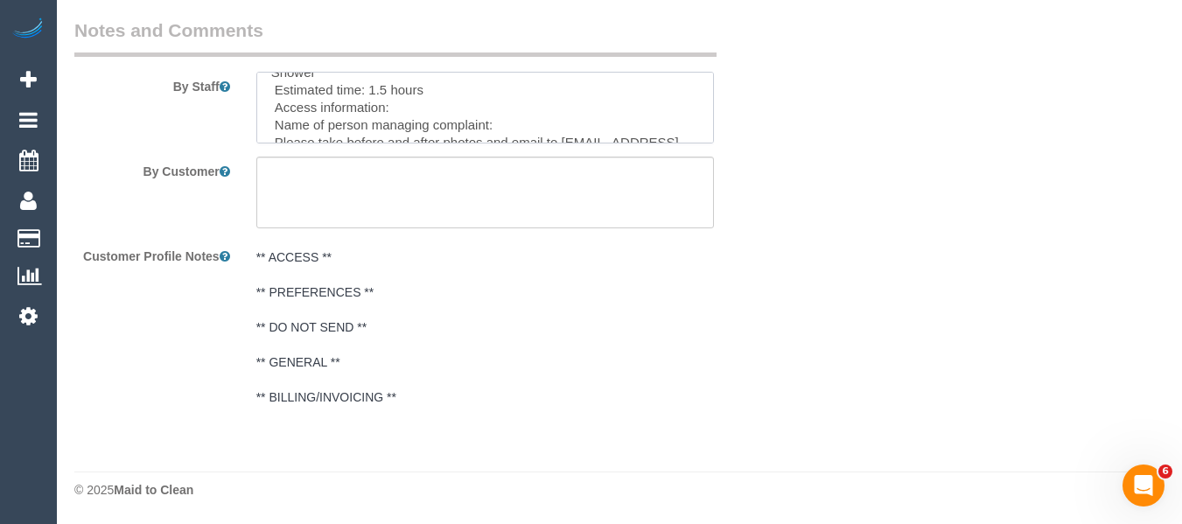
click at [543, 116] on textarea at bounding box center [485, 108] width 459 height 72
click at [489, 95] on textarea at bounding box center [485, 108] width 459 height 72
click at [471, 111] on textarea at bounding box center [485, 108] width 459 height 72
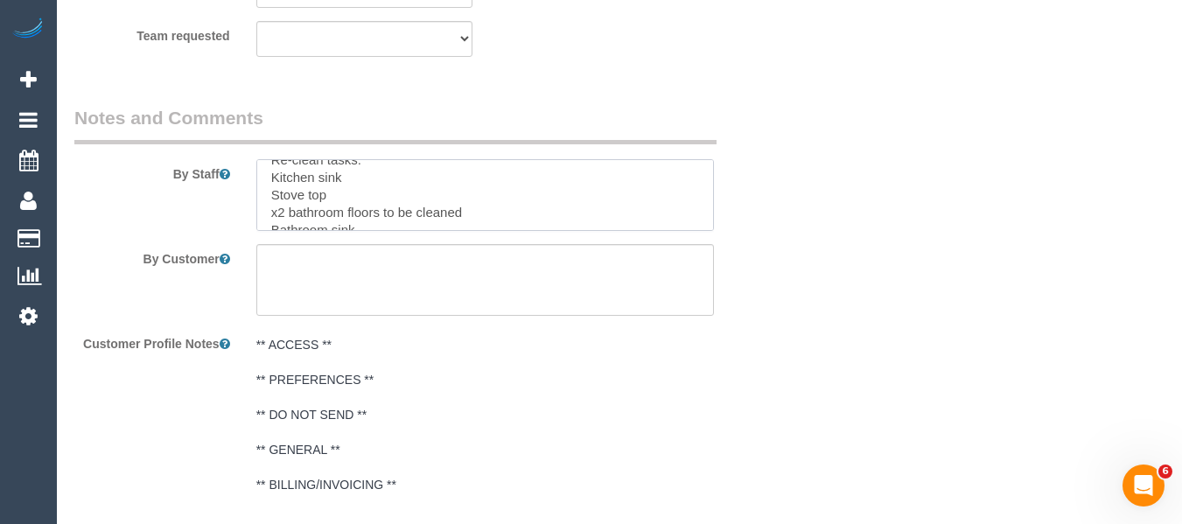
scroll to position [53, 0]
click at [369, 206] on textarea at bounding box center [485, 195] width 459 height 72
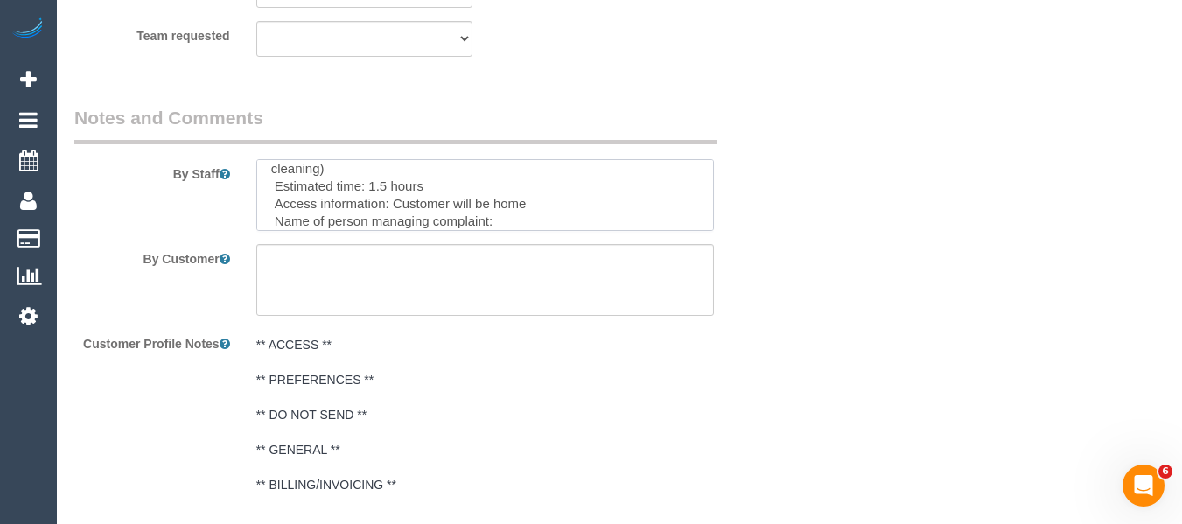
scroll to position [165, 0]
click at [522, 200] on textarea at bounding box center [485, 195] width 459 height 72
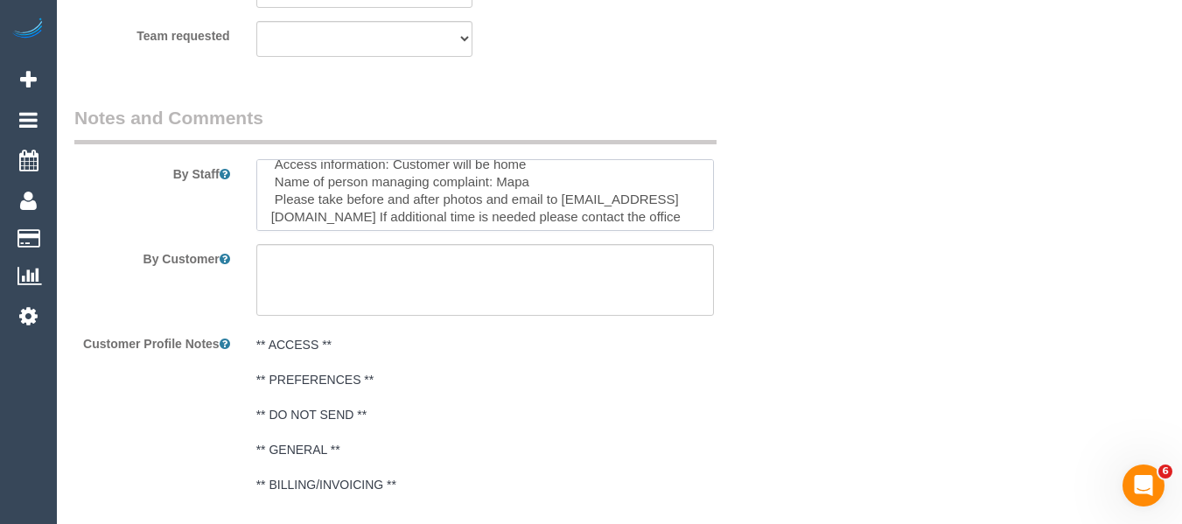
scroll to position [209, 0]
type textarea "Re-clean tasks: Kitchen sink Stove top x2 bathroom floors to be cleaned Bathroo…"
click at [504, 273] on textarea at bounding box center [485, 280] width 459 height 72
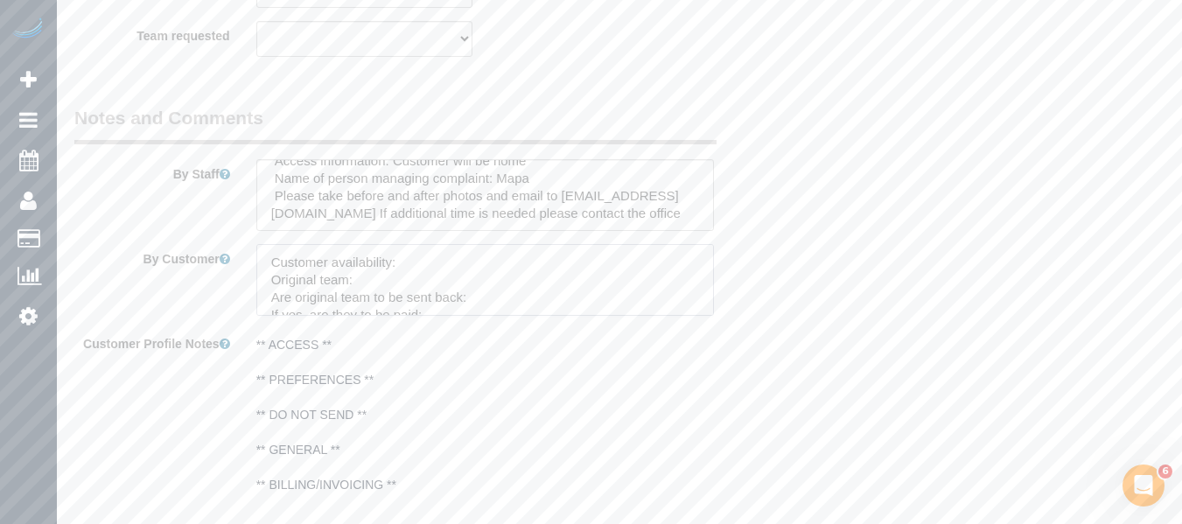
click at [515, 255] on textarea at bounding box center [485, 280] width 459 height 72
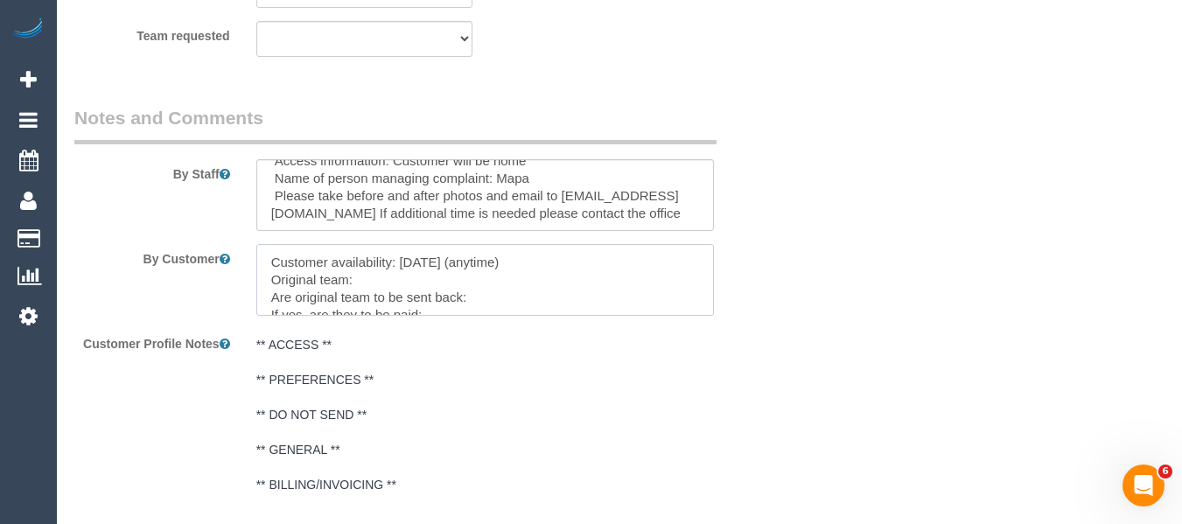
click at [383, 281] on textarea at bounding box center [485, 280] width 459 height 72
paste textarea "Debbie Brodjanac (FT)"
click at [485, 296] on textarea at bounding box center [485, 280] width 459 height 72
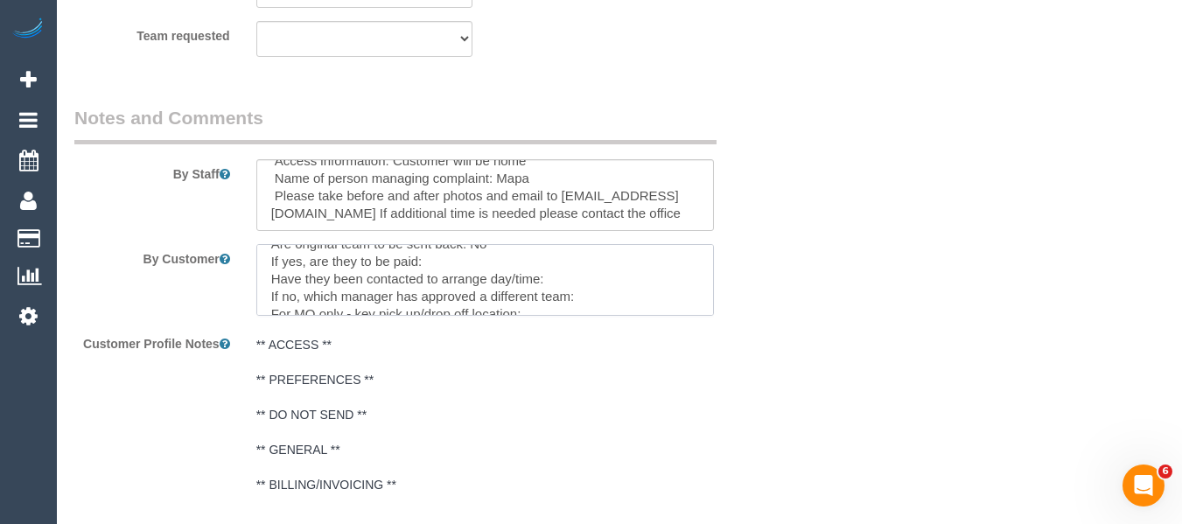
scroll to position [70, 0]
click at [618, 264] on textarea at bounding box center [485, 280] width 459 height 72
click at [519, 260] on textarea at bounding box center [485, 280] width 459 height 72
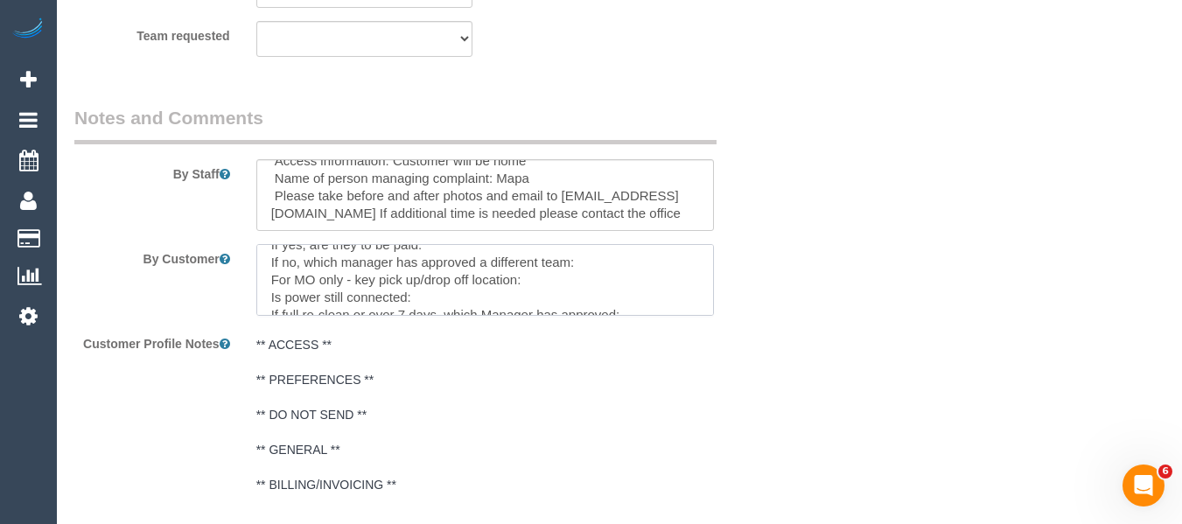
click at [487, 265] on textarea at bounding box center [485, 280] width 459 height 72
click at [485, 270] on textarea at bounding box center [485, 280] width 459 height 72
click at [595, 262] on textarea at bounding box center [485, 280] width 459 height 72
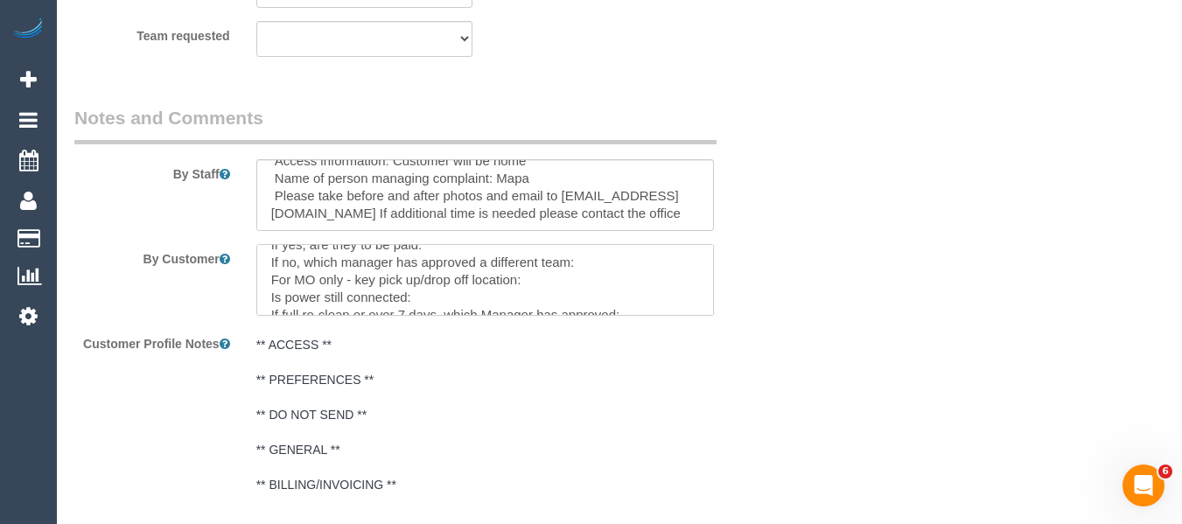
click at [522, 274] on textarea at bounding box center [485, 280] width 459 height 72
click at [509, 274] on textarea at bounding box center [485, 280] width 459 height 72
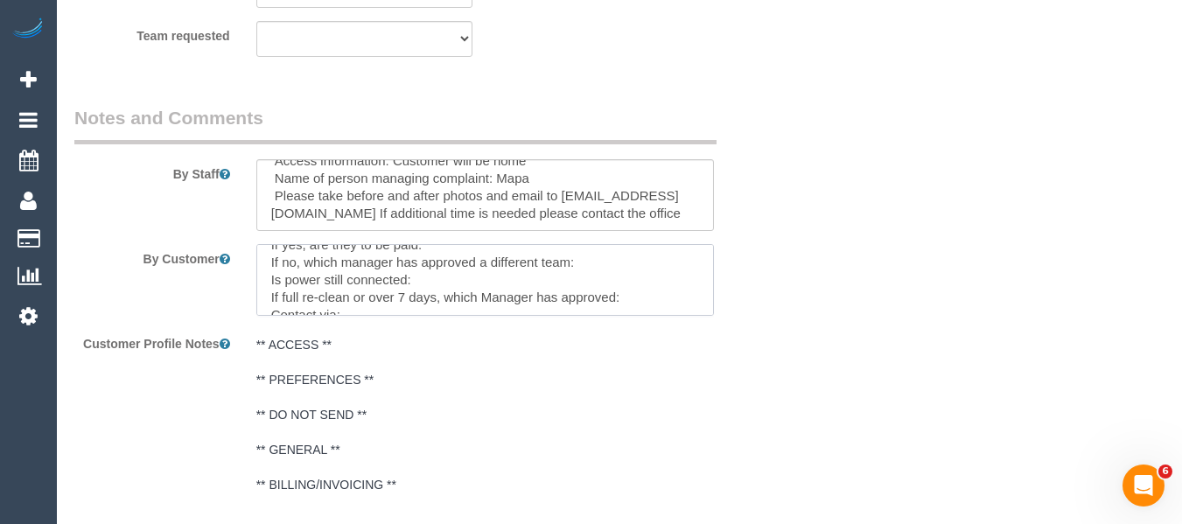
click at [386, 276] on textarea at bounding box center [485, 280] width 459 height 72
click at [414, 300] on textarea at bounding box center [485, 280] width 459 height 72
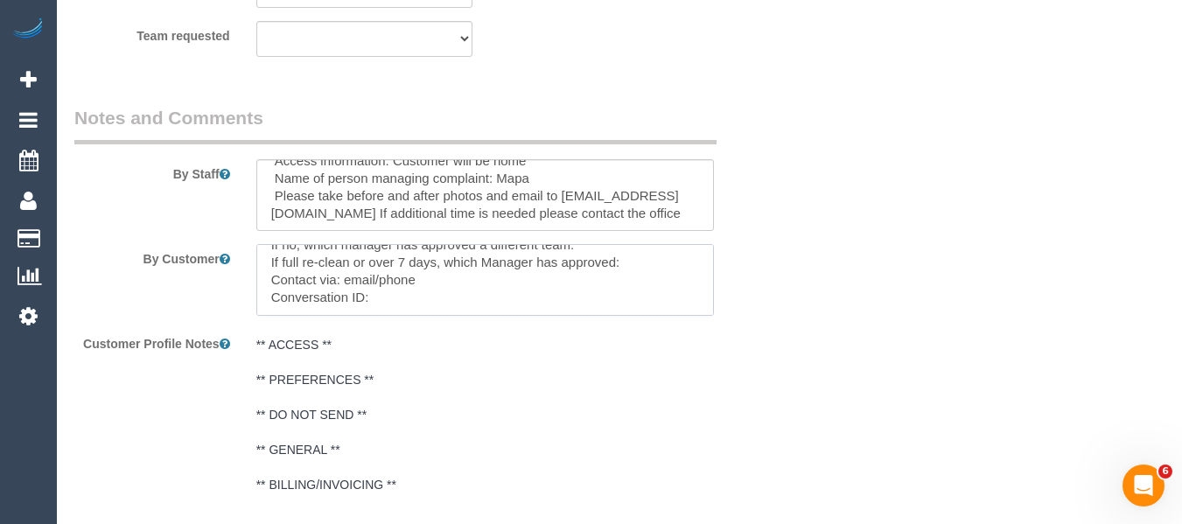
click at [385, 304] on textarea at bounding box center [485, 280] width 459 height 72
paste textarea "cnv_1fhn3i1k"
type textarea "Customer availability: Tuesday (anytime) Original team: Debbie Brodjanac (FT) A…"
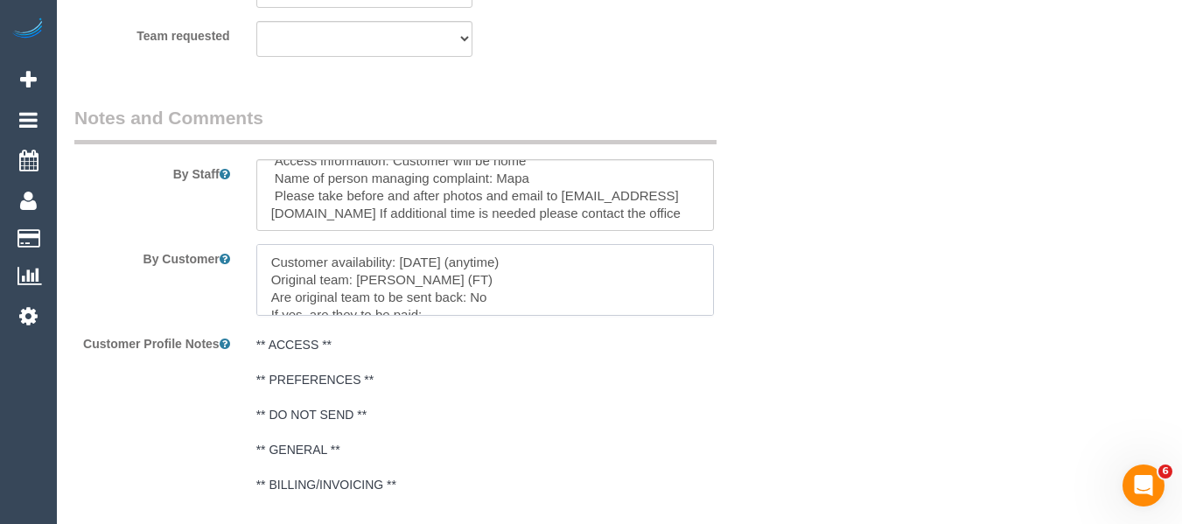
drag, startPoint x: 183, startPoint y: 160, endPoint x: 69, endPoint y: 81, distance: 138.4
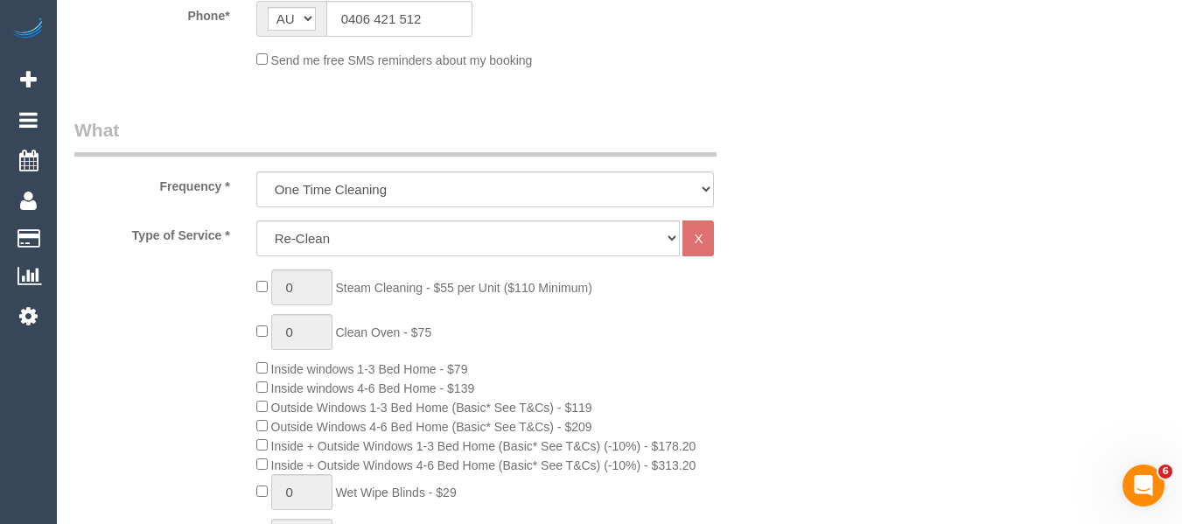
scroll to position [297, 0]
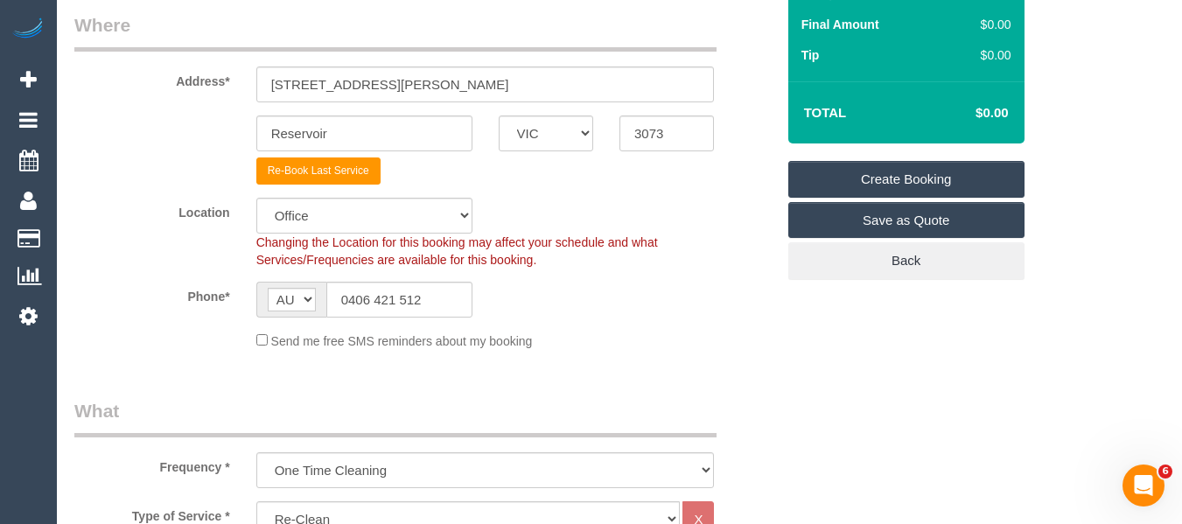
click at [903, 173] on link "Create Booking" at bounding box center [907, 179] width 236 height 37
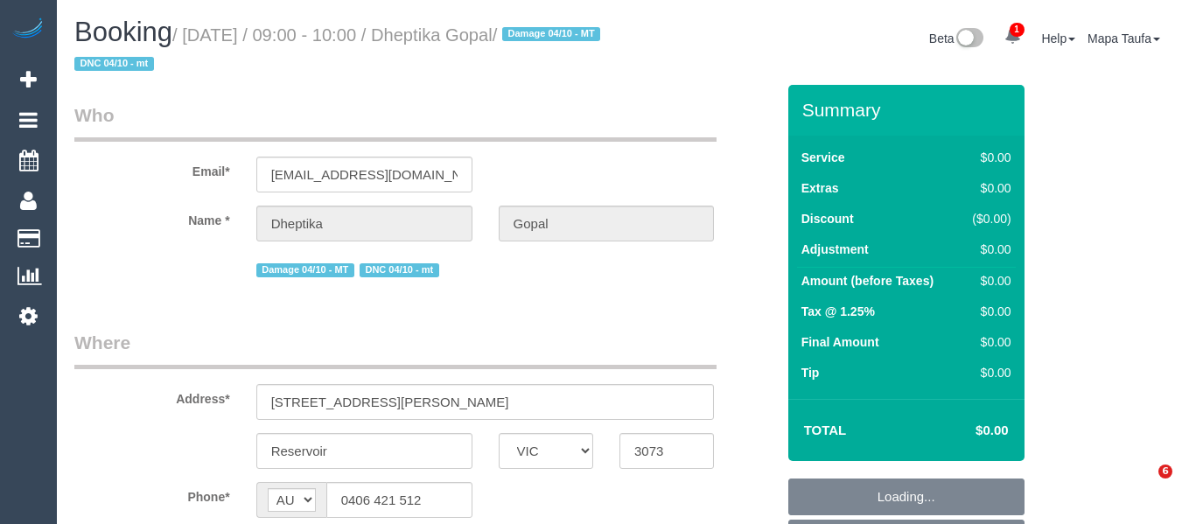
select select "VIC"
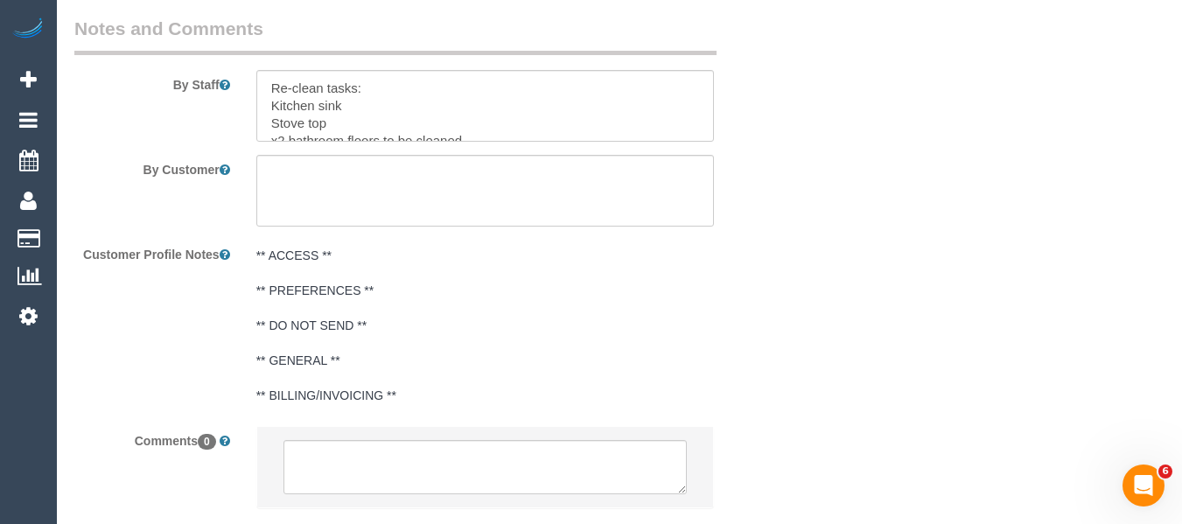
select select "string:stripe-pm_1SCZYS2GScqysDRVflSFuu7y"
select select "number:28"
select select "number:14"
select select "number:19"
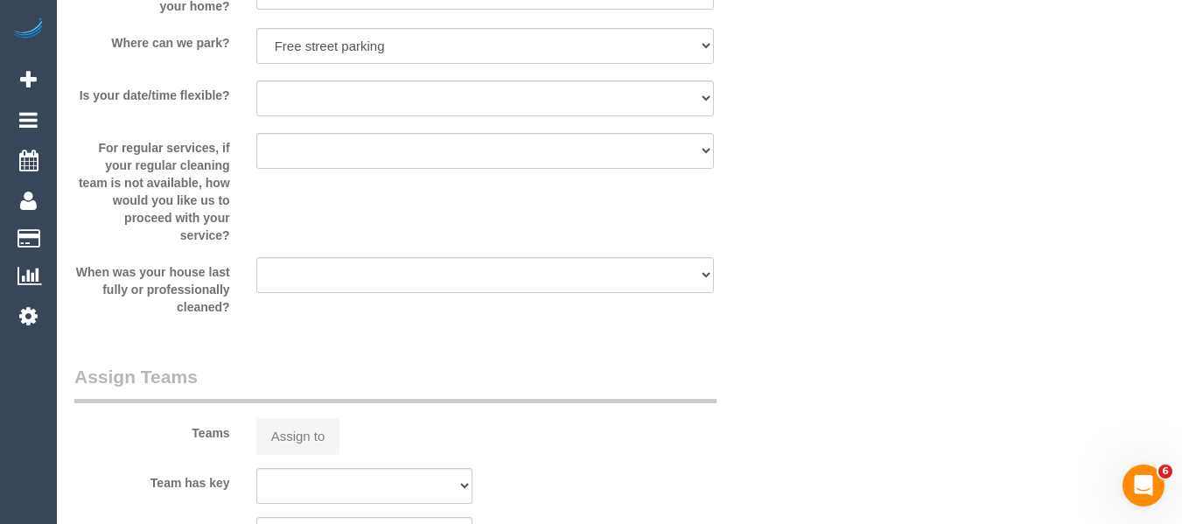
scroll to position [3009, 0]
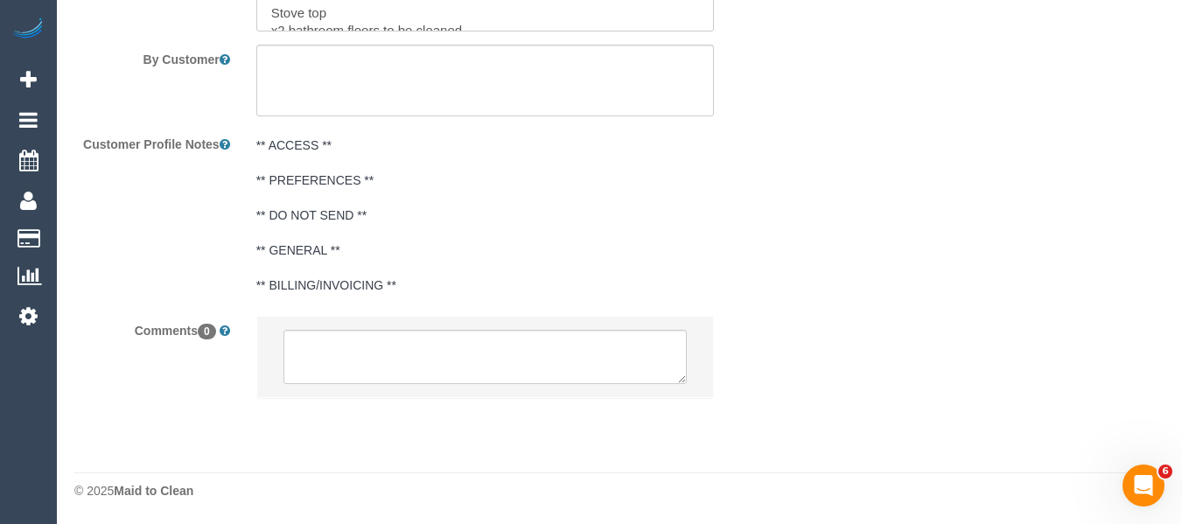
select select "object:1968"
click at [461, 366] on textarea at bounding box center [486, 357] width 404 height 54
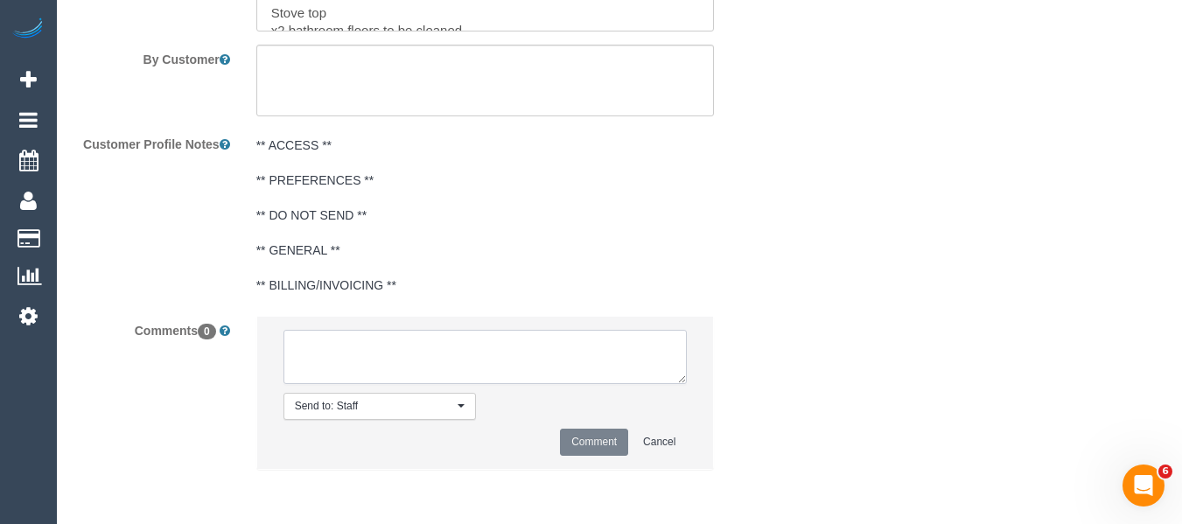
paste textarea "Customer availability: Tuesday (anytime) Original team: Debbie Brodjanac (FT) A…"
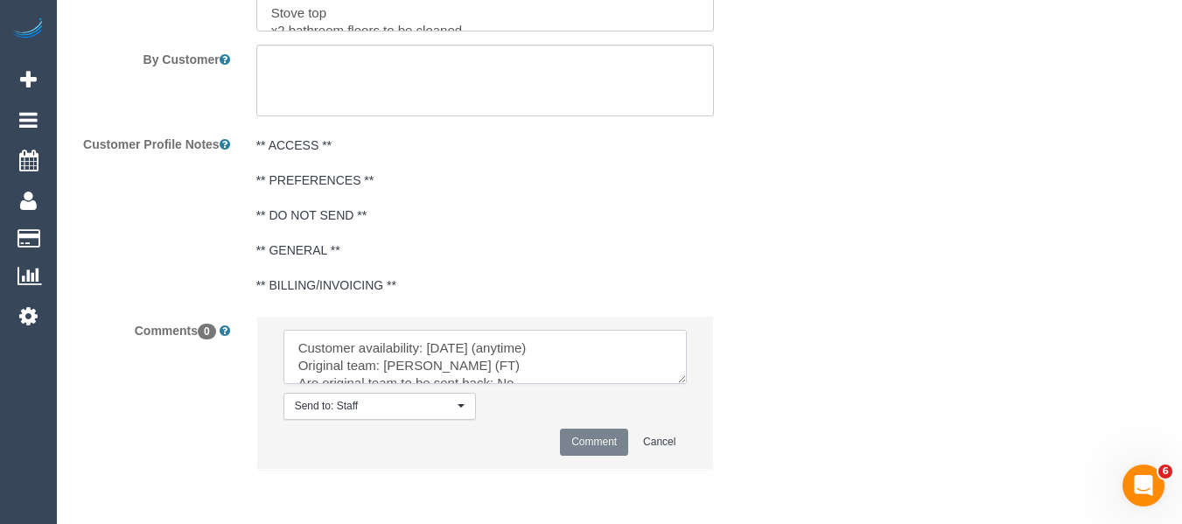
scroll to position [95, 0]
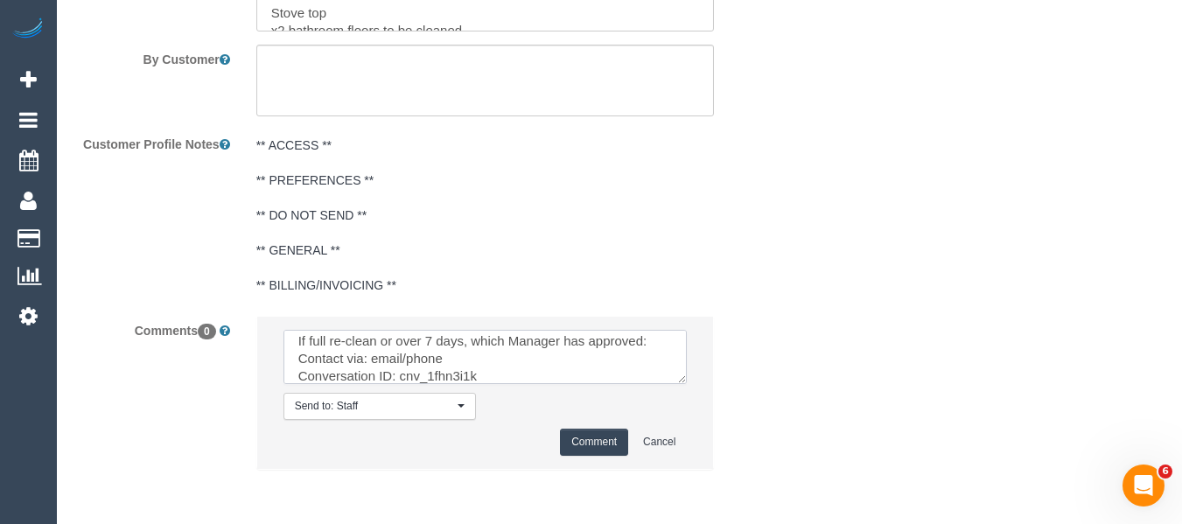
type textarea "Customer availability: Tuesday (anytime) Original team: Debbie Brodjanac (FT) A…"
click at [564, 434] on button "Comment" at bounding box center [594, 442] width 68 height 27
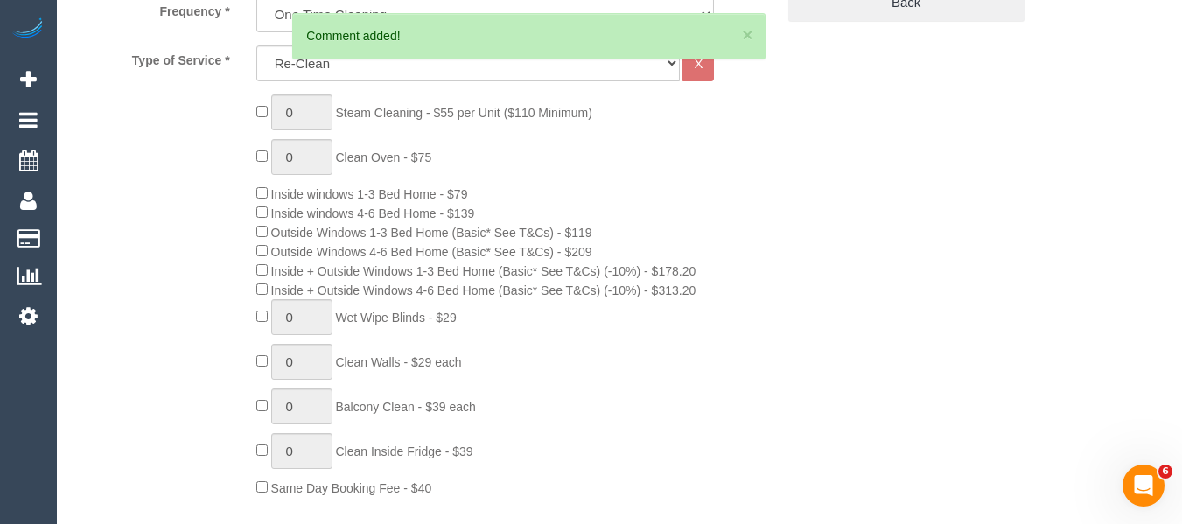
scroll to position [0, 0]
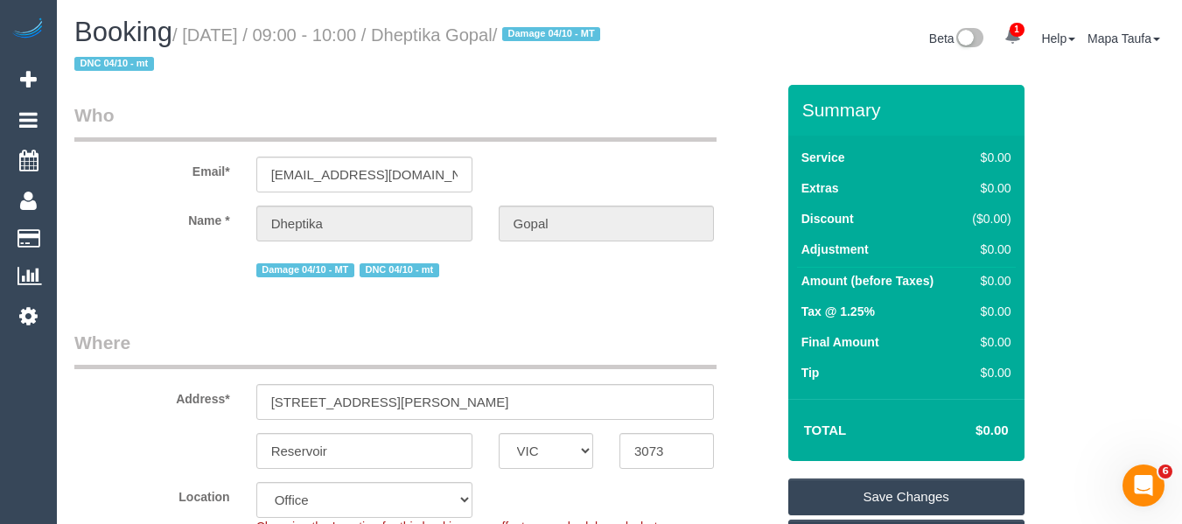
click at [881, 499] on link "Save Changes" at bounding box center [907, 497] width 236 height 37
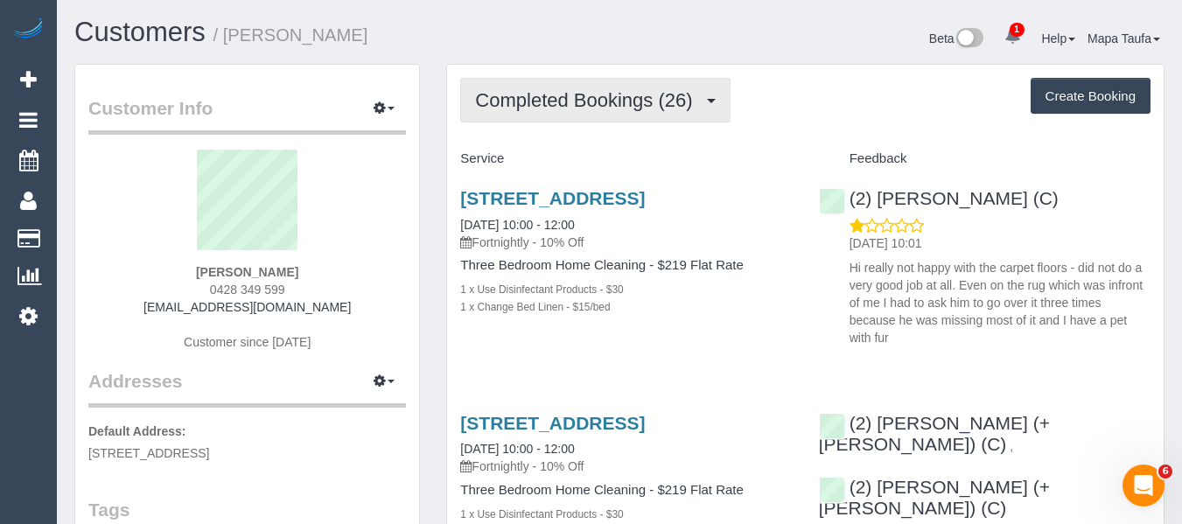
click at [534, 118] on button "Completed Bookings (26)" at bounding box center [595, 100] width 270 height 45
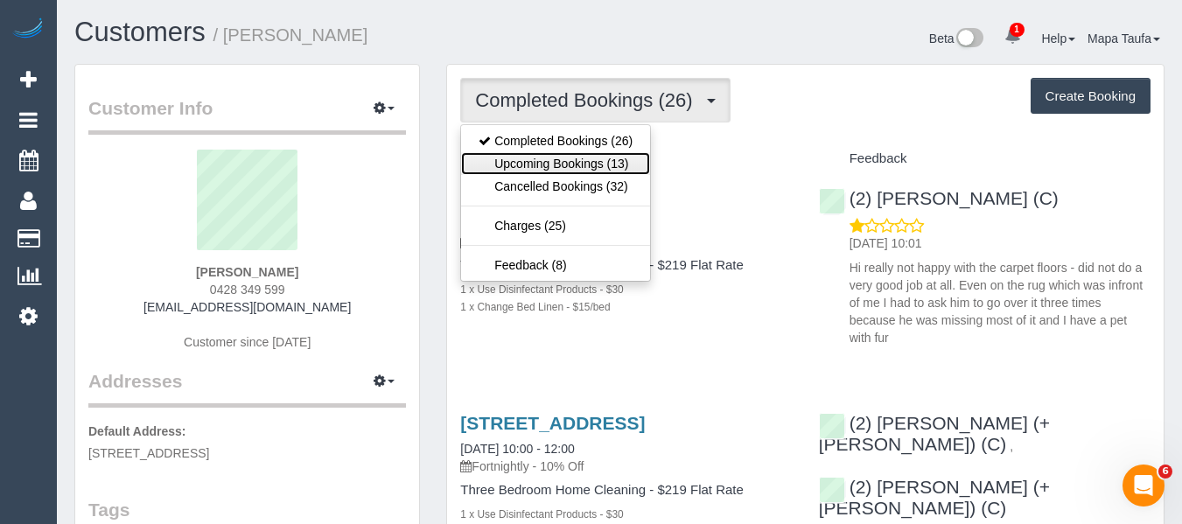
click at [547, 152] on link "Upcoming Bookings (13)" at bounding box center [555, 163] width 189 height 23
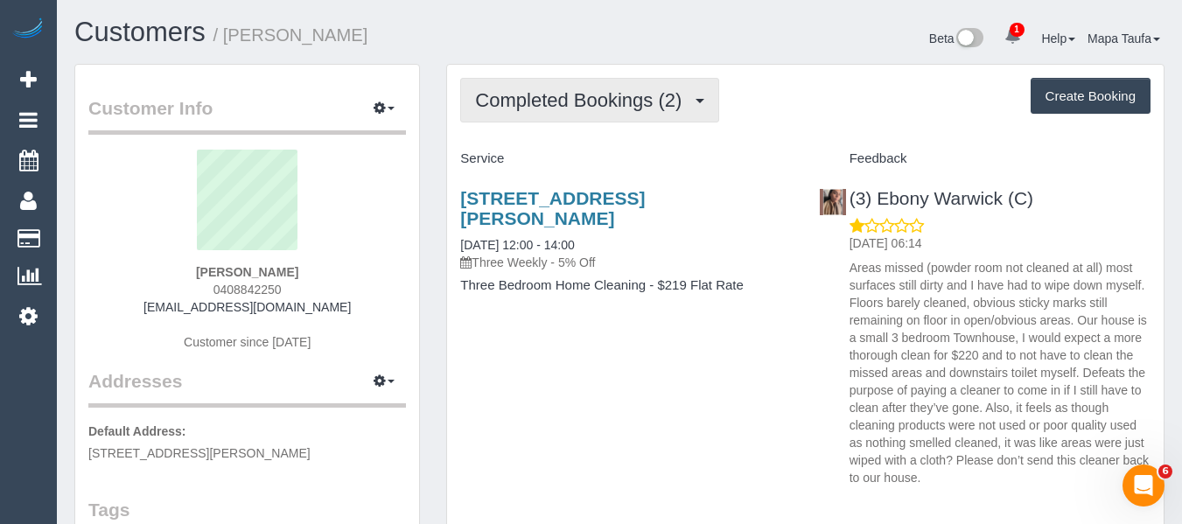
click at [596, 115] on button "Completed Bookings (2)" at bounding box center [589, 100] width 259 height 45
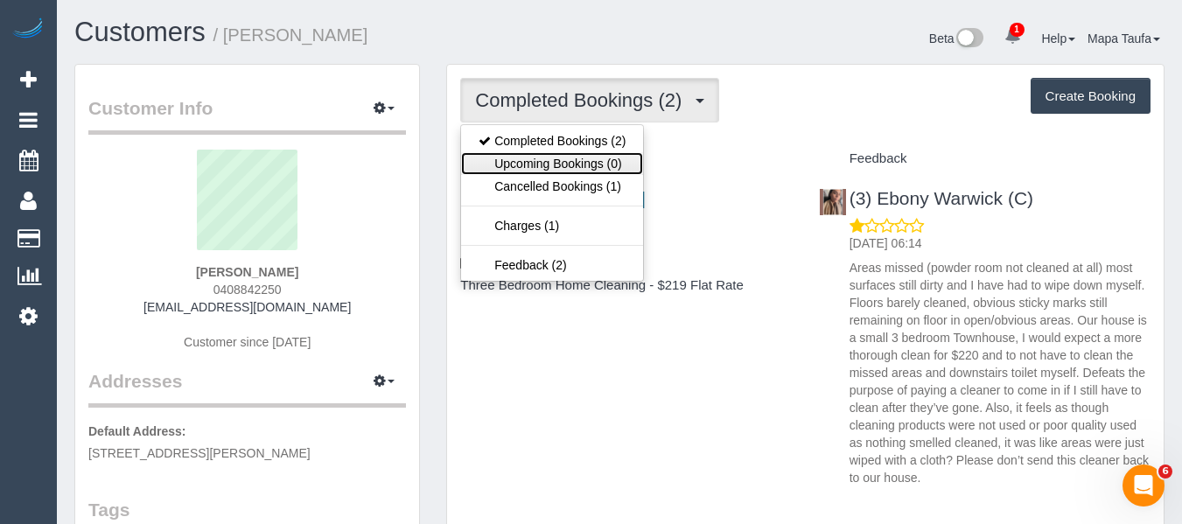
click at [598, 162] on link "Upcoming Bookings (0)" at bounding box center [552, 163] width 182 height 23
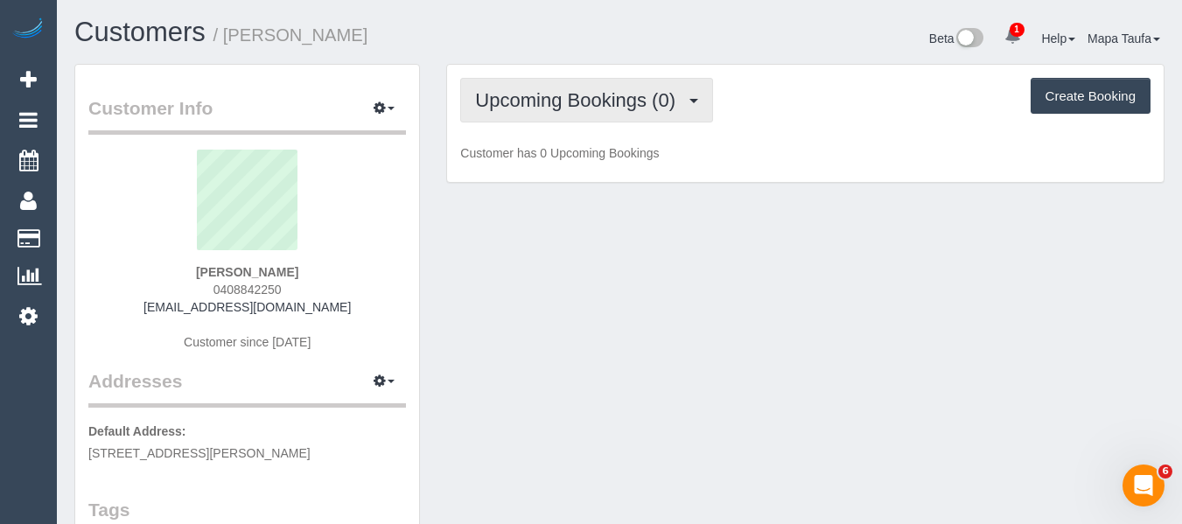
click at [554, 105] on span "Upcoming Bookings (0)" at bounding box center [579, 100] width 209 height 22
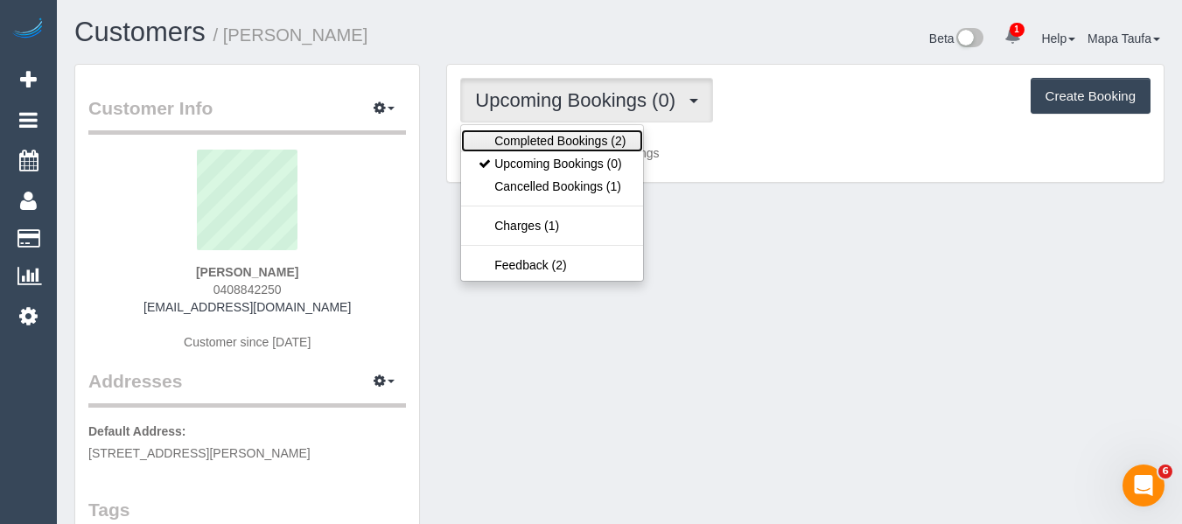
click at [557, 137] on link "Completed Bookings (2)" at bounding box center [552, 141] width 182 height 23
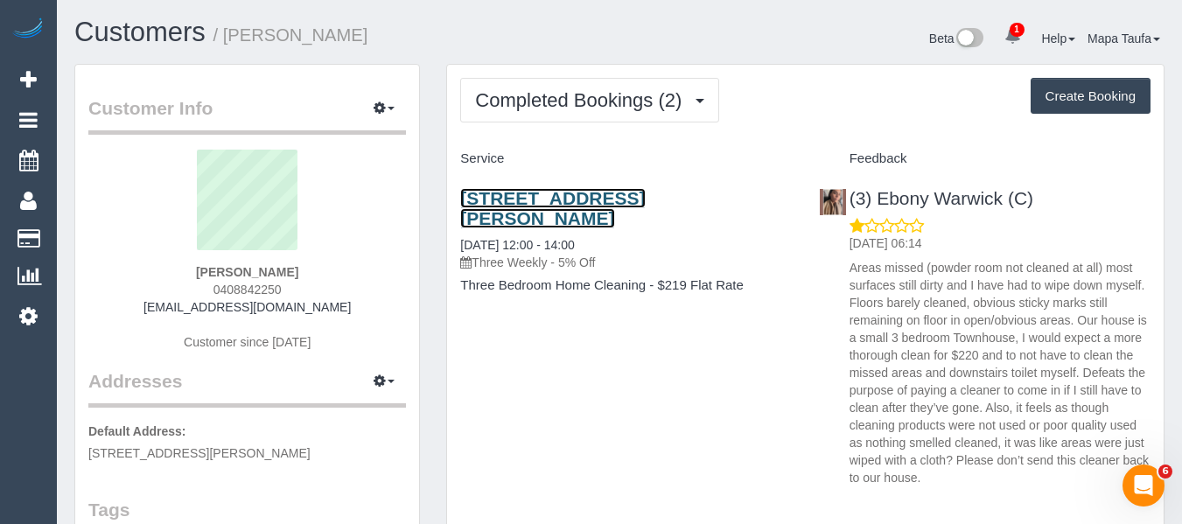
click at [556, 198] on link "[STREET_ADDRESS][PERSON_NAME]" at bounding box center [552, 208] width 185 height 40
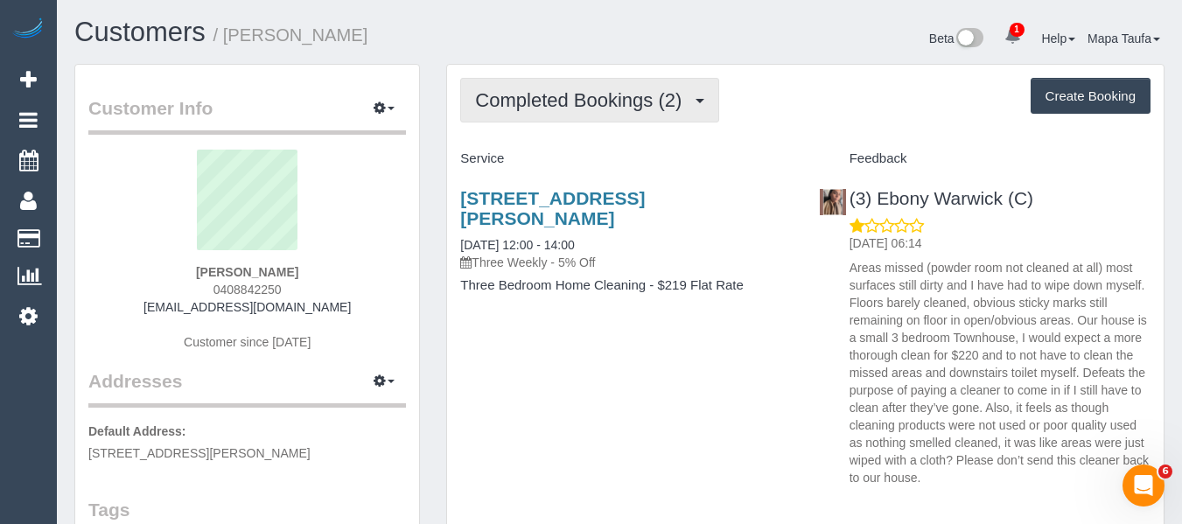
click at [529, 105] on span "Completed Bookings (2)" at bounding box center [582, 100] width 215 height 22
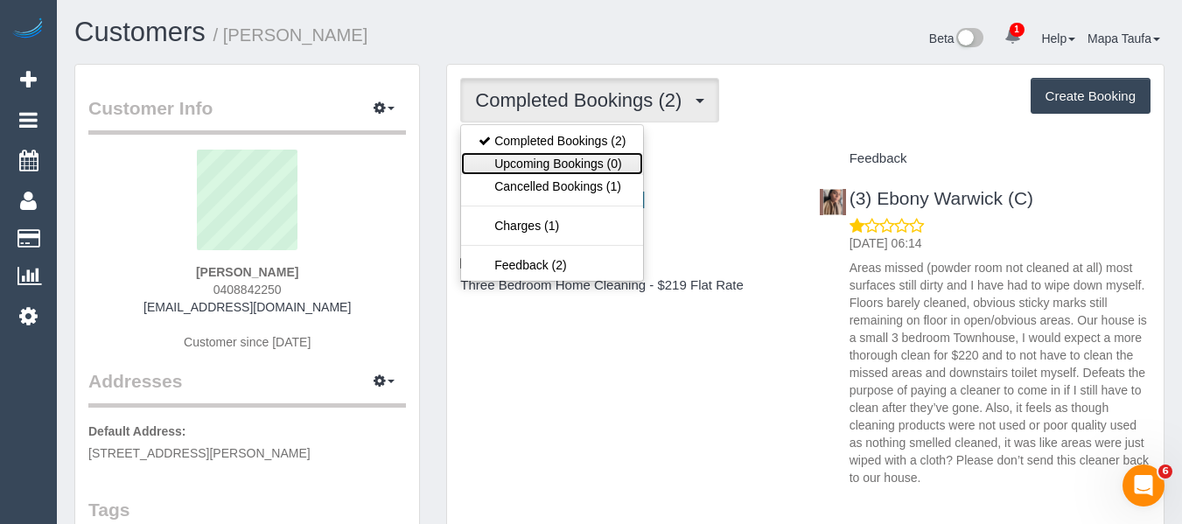
click at [543, 154] on link "Upcoming Bookings (0)" at bounding box center [552, 163] width 182 height 23
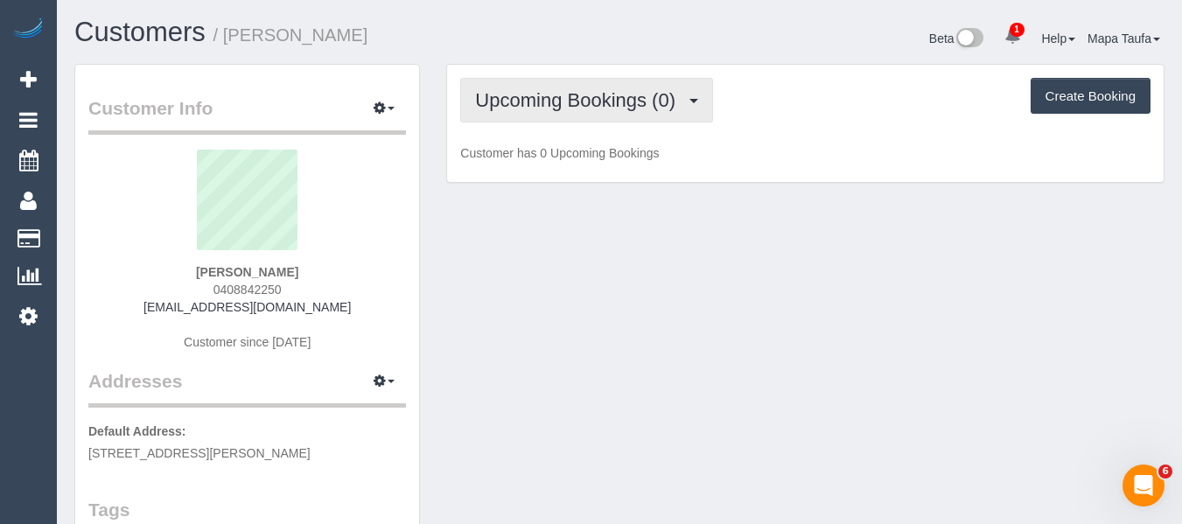
drag, startPoint x: 528, startPoint y: 87, endPoint x: 529, endPoint y: 111, distance: 24.6
click at [528, 88] on button "Upcoming Bookings (0)" at bounding box center [586, 100] width 253 height 45
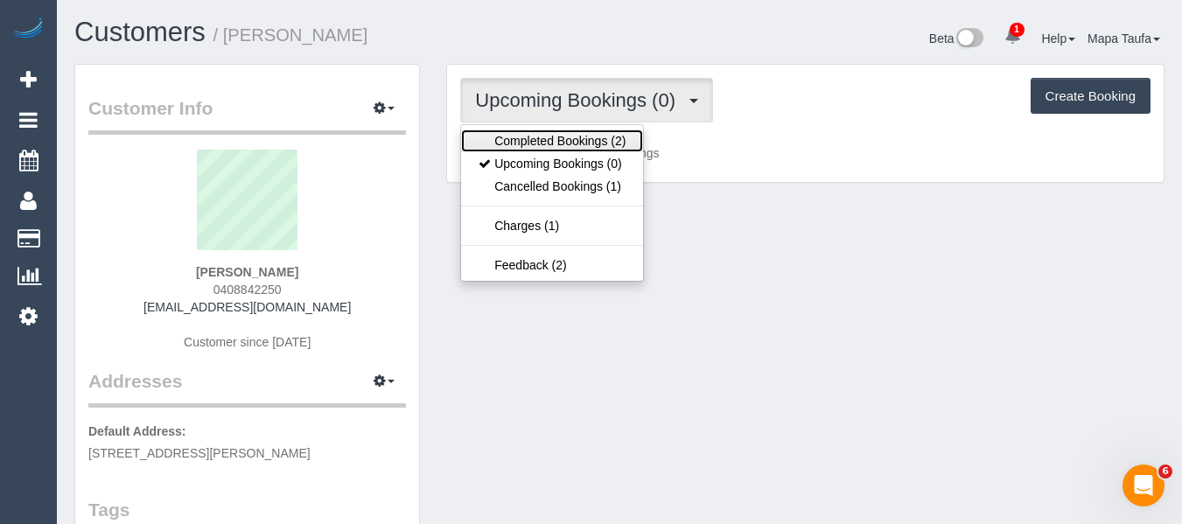
click at [533, 139] on link "Completed Bookings (2)" at bounding box center [552, 141] width 182 height 23
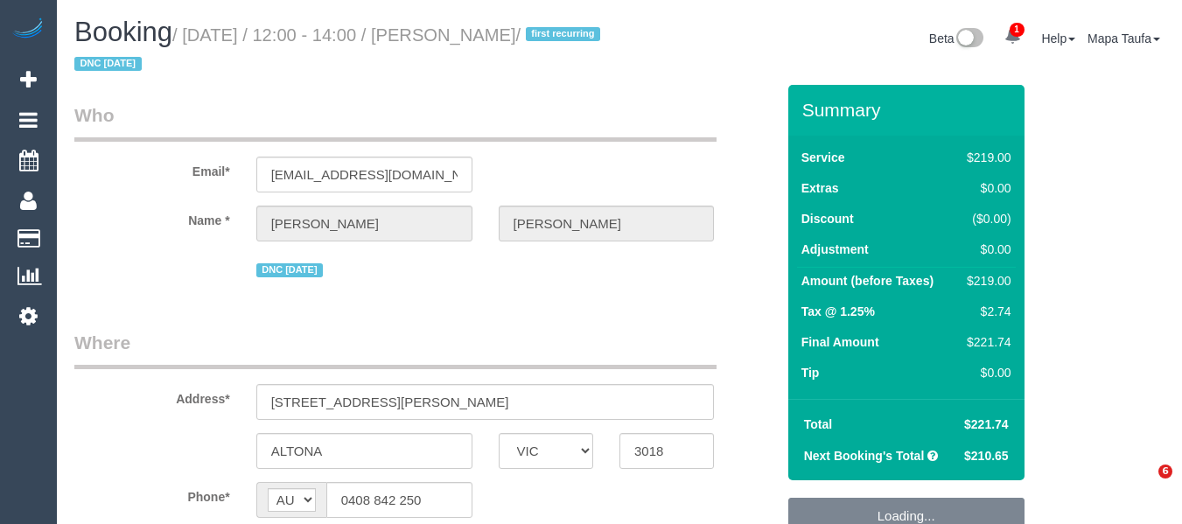
select select "VIC"
select select "object:601"
select select "string:stripe-pm_1S1Q192GScqysDRVRgpB1GM1"
select select "number:27"
select select "number:14"
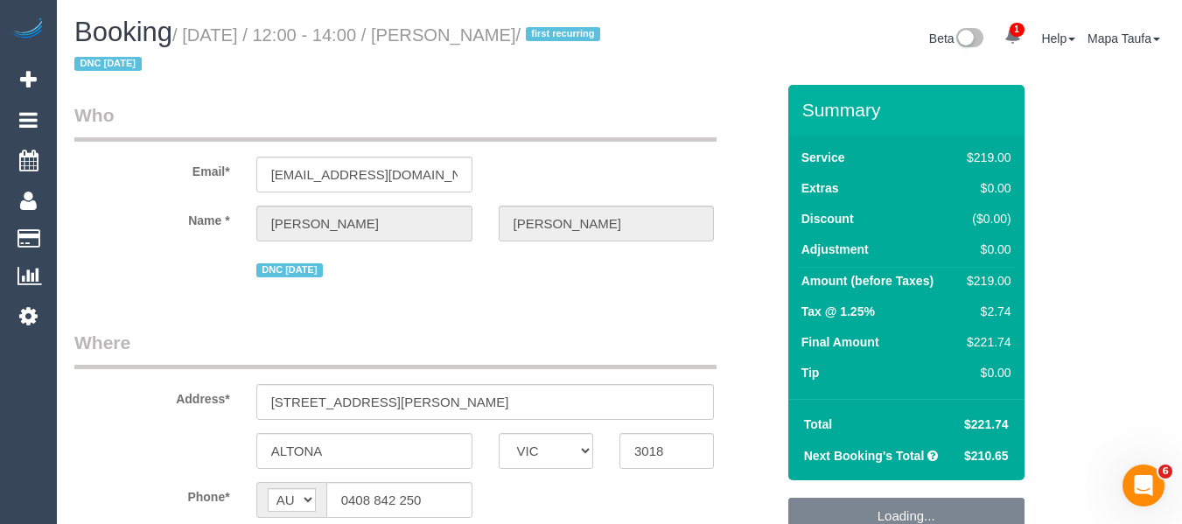
select select "number:18"
select select "number:24"
select select "number:34"
select select "number:11"
select select "object:1314"
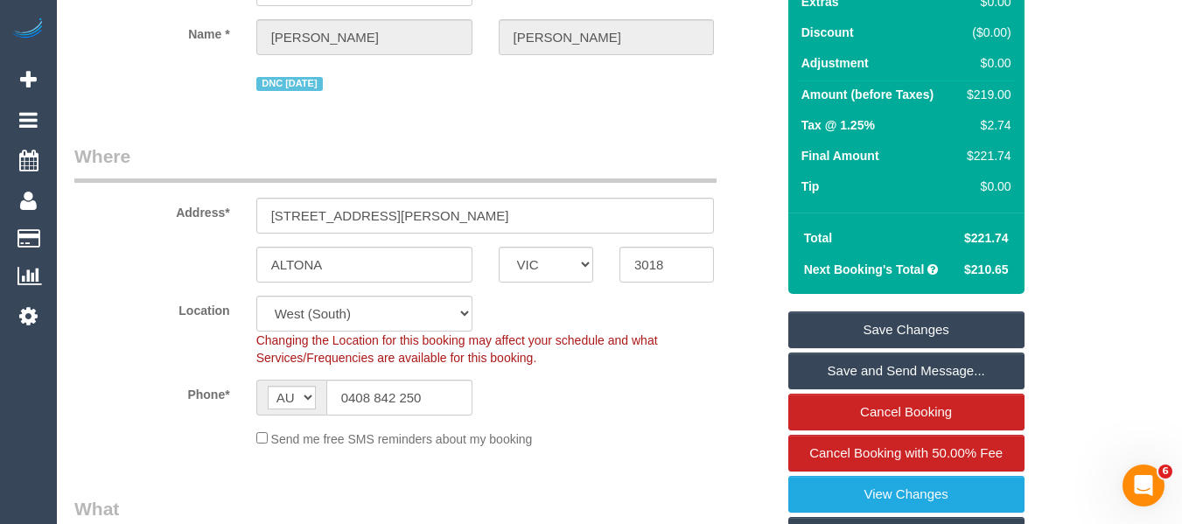
scroll to position [163, 0]
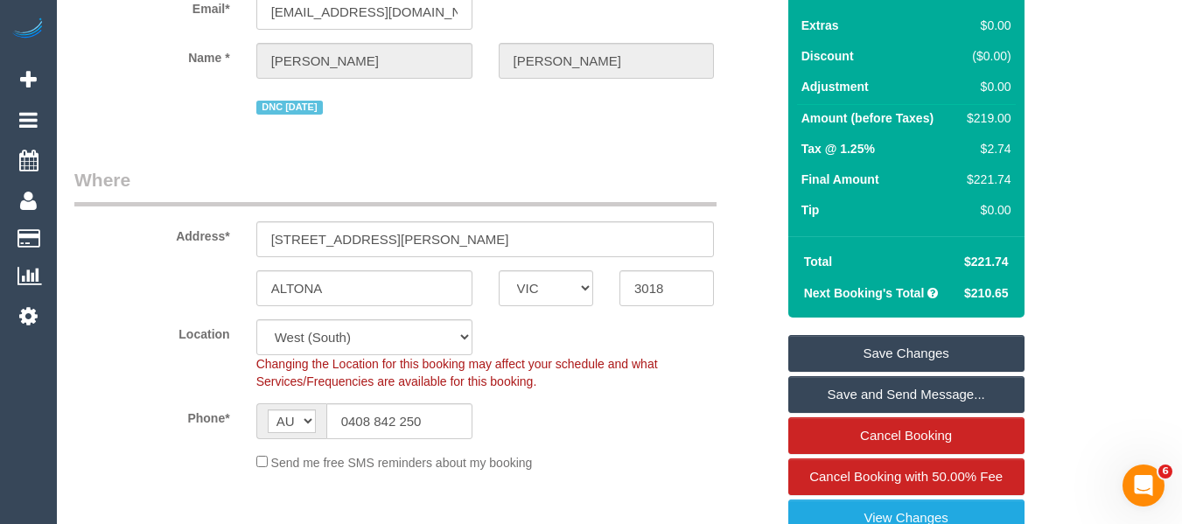
drag, startPoint x: 1012, startPoint y: 257, endPoint x: 971, endPoint y: 261, distance: 41.3
click at [971, 261] on td "$221.74" at bounding box center [985, 262] width 62 height 32
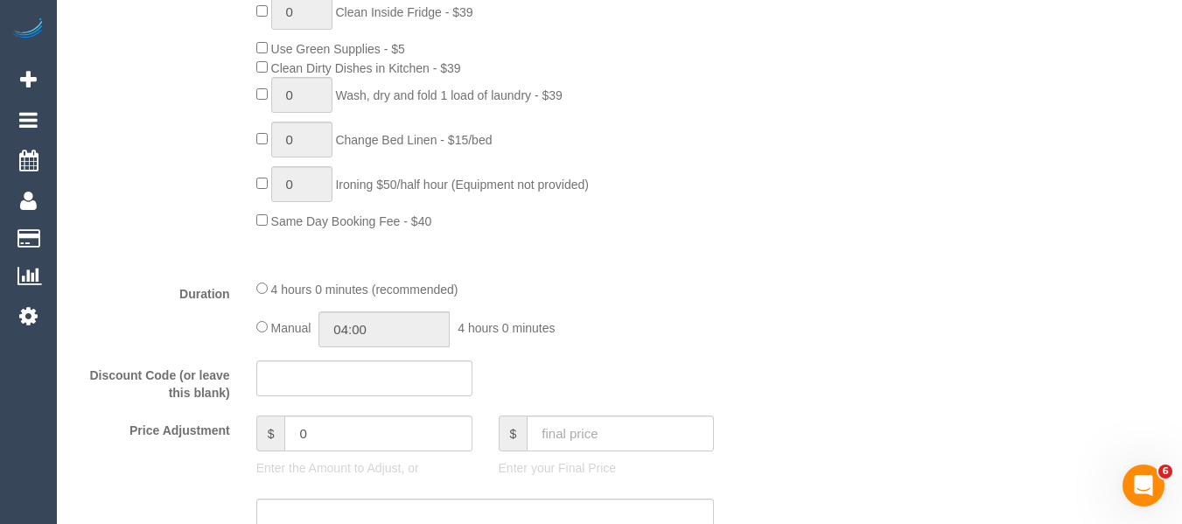
scroll to position [1476, 0]
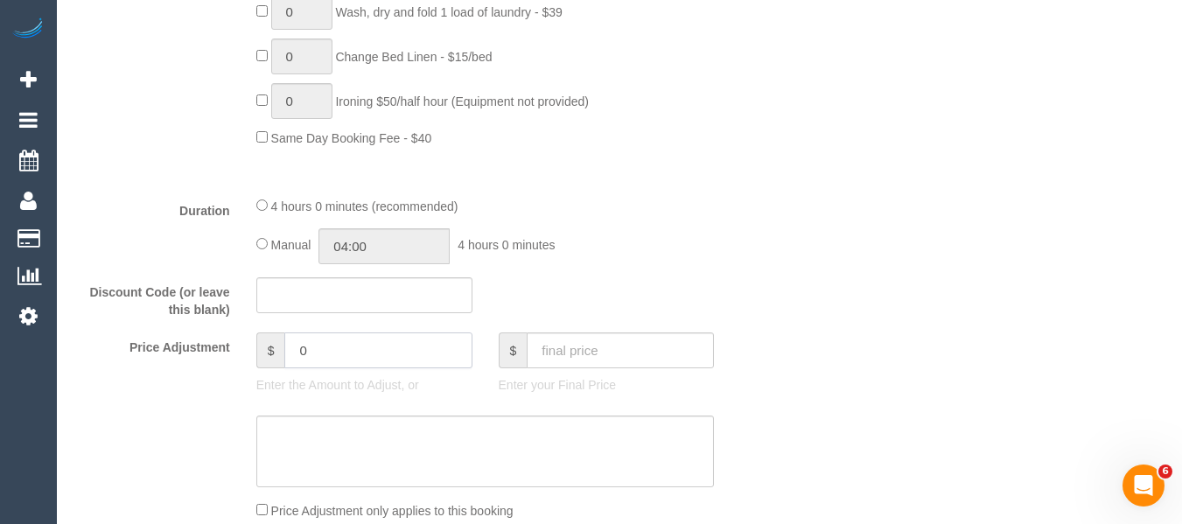
drag, startPoint x: 339, startPoint y: 361, endPoint x: 149, endPoint y: 309, distance: 197.0
type input "-110.87"
click at [406, 484] on textarea at bounding box center [485, 452] width 459 height 72
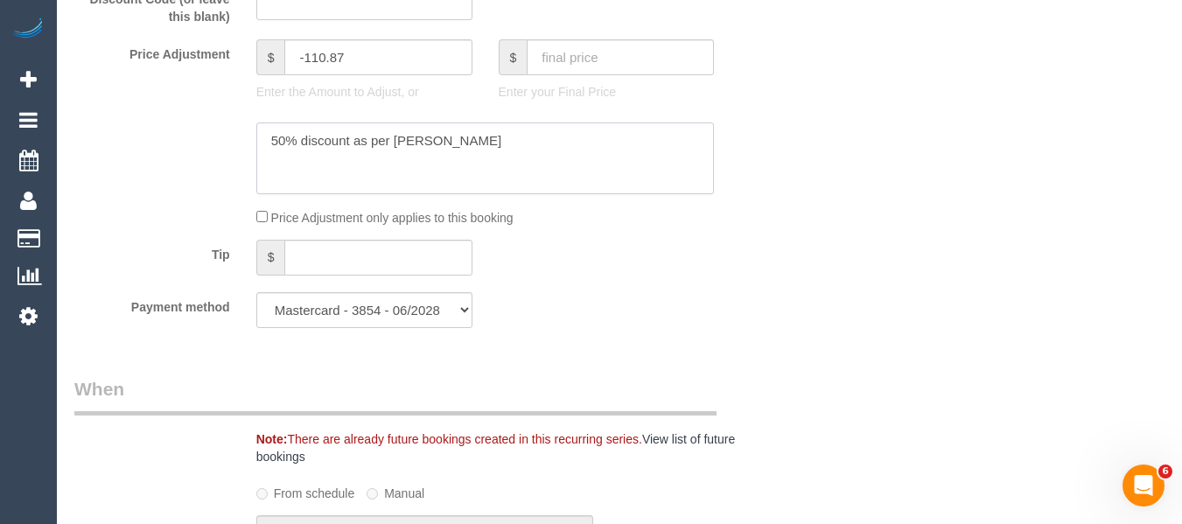
scroll to position [1729, 0]
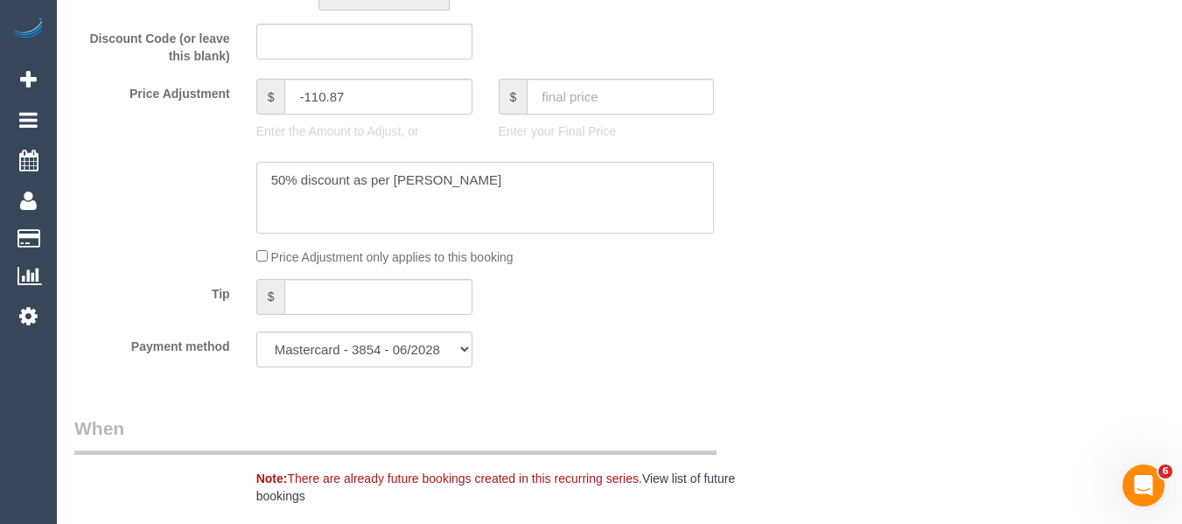
type textarea "50% discount as per [PERSON_NAME]"
drag, startPoint x: 359, startPoint y: 87, endPoint x: 312, endPoint y: 93, distance: 47.7
click at [312, 93] on input "-110.87" at bounding box center [377, 97] width 187 height 36
type input "-109.48"
drag, startPoint x: 992, startPoint y: 492, endPoint x: 1037, endPoint y: 440, distance: 68.8
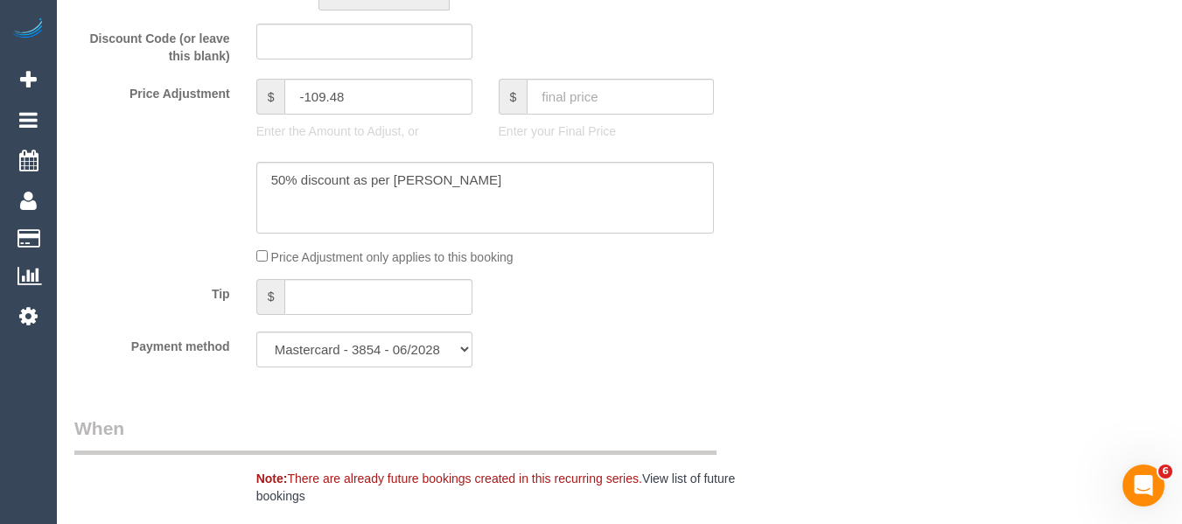
click at [994, 486] on div "Who Email* [EMAIL_ADDRESS][DOMAIN_NAME] Name * [PERSON_NAME] DNC [DATE] Where A…" at bounding box center [619, 483] width 1090 height 4255
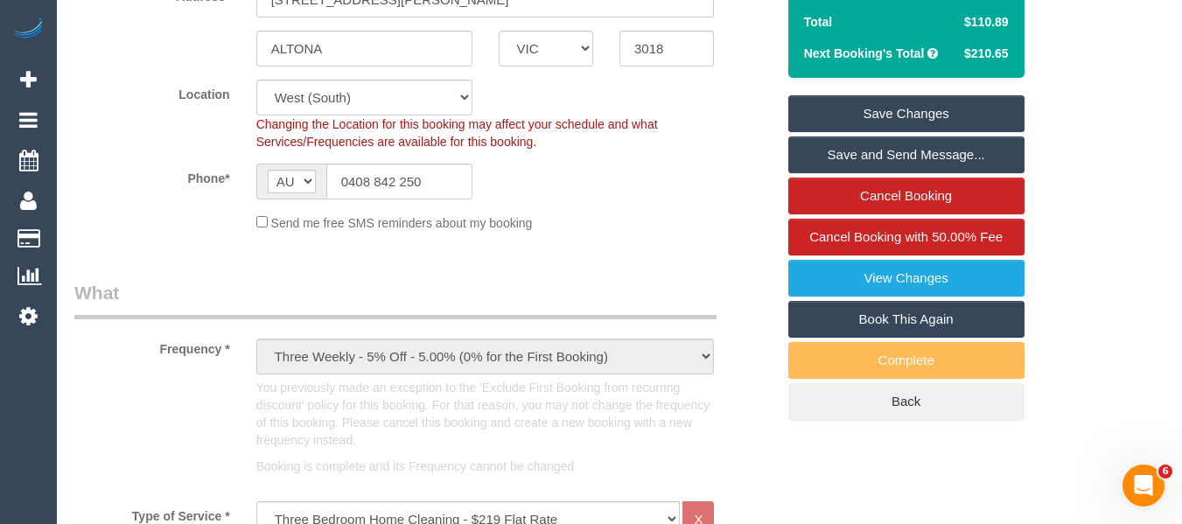
scroll to position [371, 0]
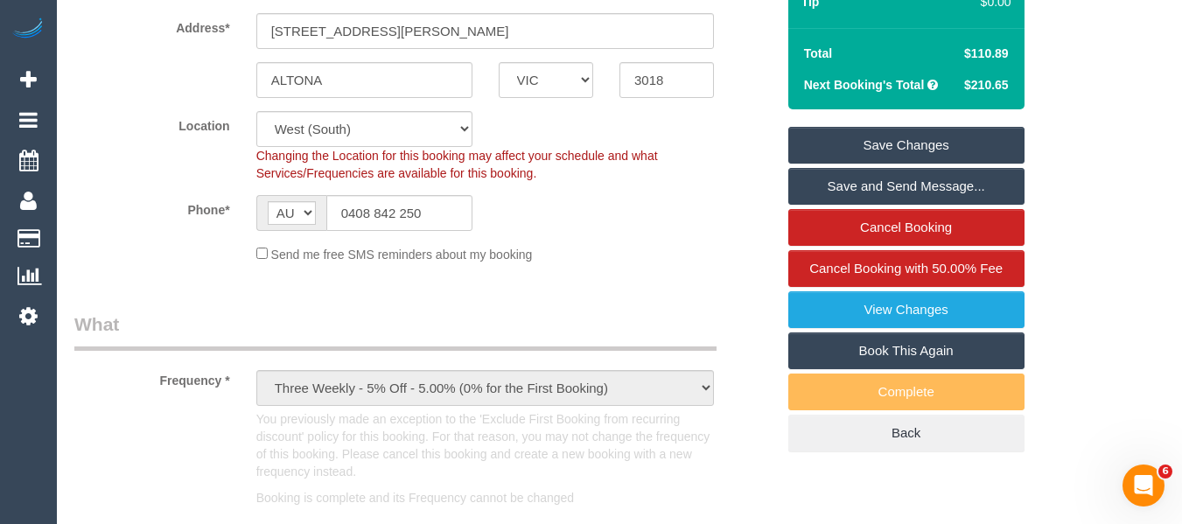
click at [966, 132] on link "Save Changes" at bounding box center [907, 145] width 236 height 37
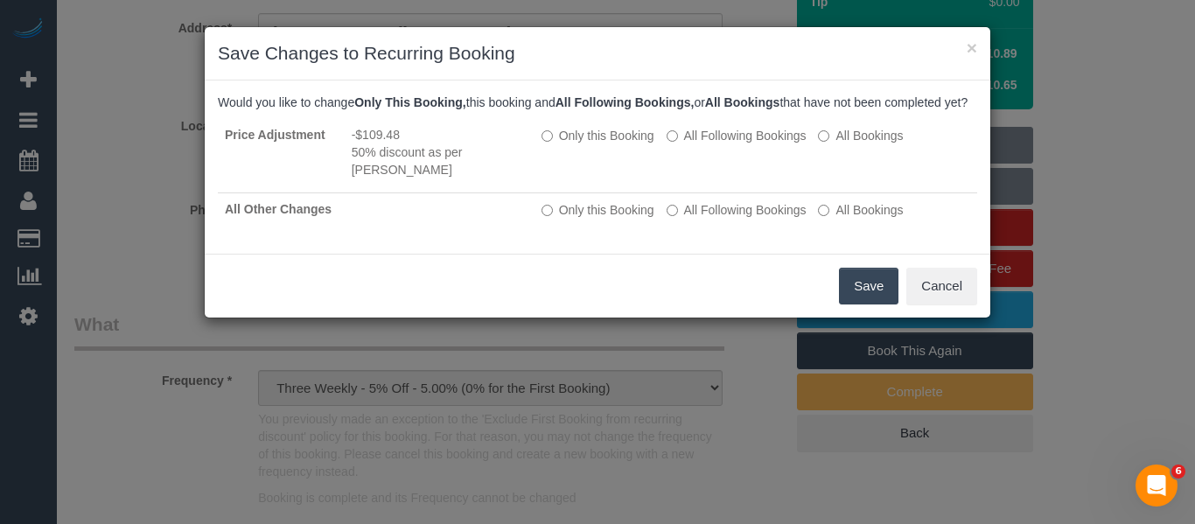
click at [859, 305] on button "Save" at bounding box center [869, 286] width 60 height 37
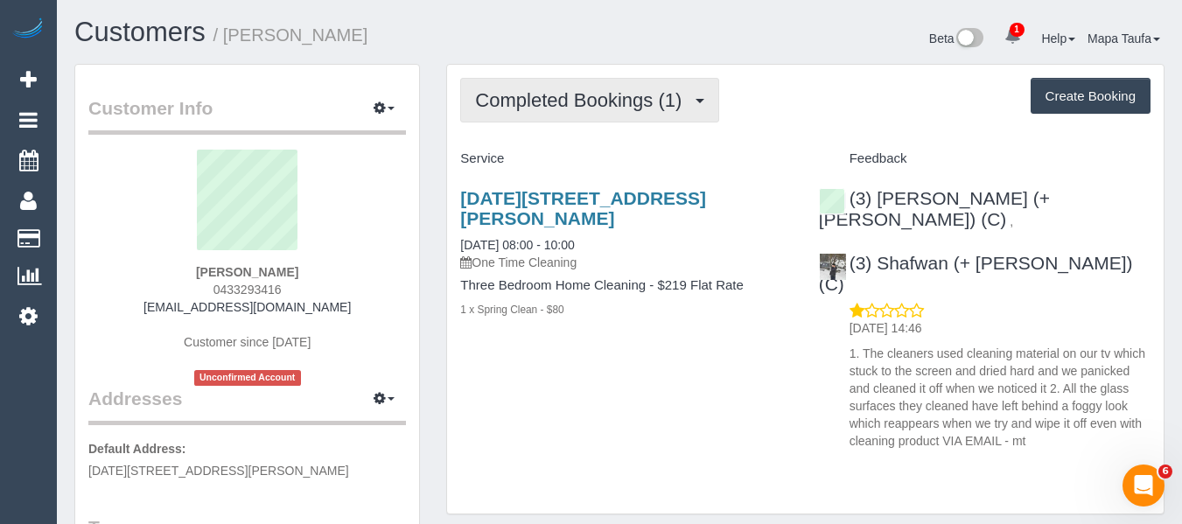
click at [605, 112] on button "Completed Bookings (1)" at bounding box center [589, 100] width 259 height 45
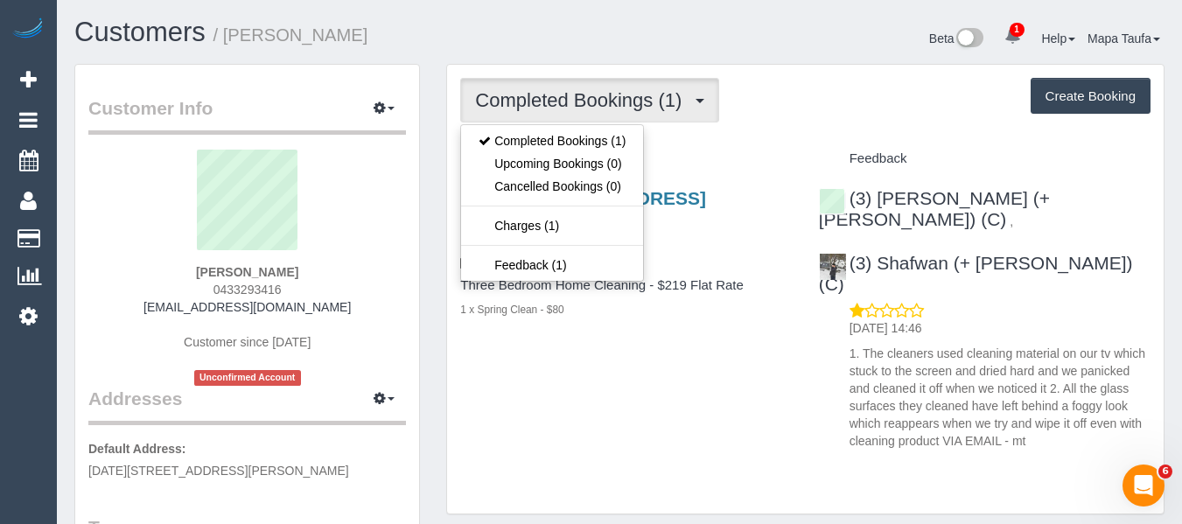
click at [867, 131] on div "Completed Bookings (1) Completed Bookings (1) Upcoming Bookings (0) Cancelled B…" at bounding box center [805, 290] width 717 height 450
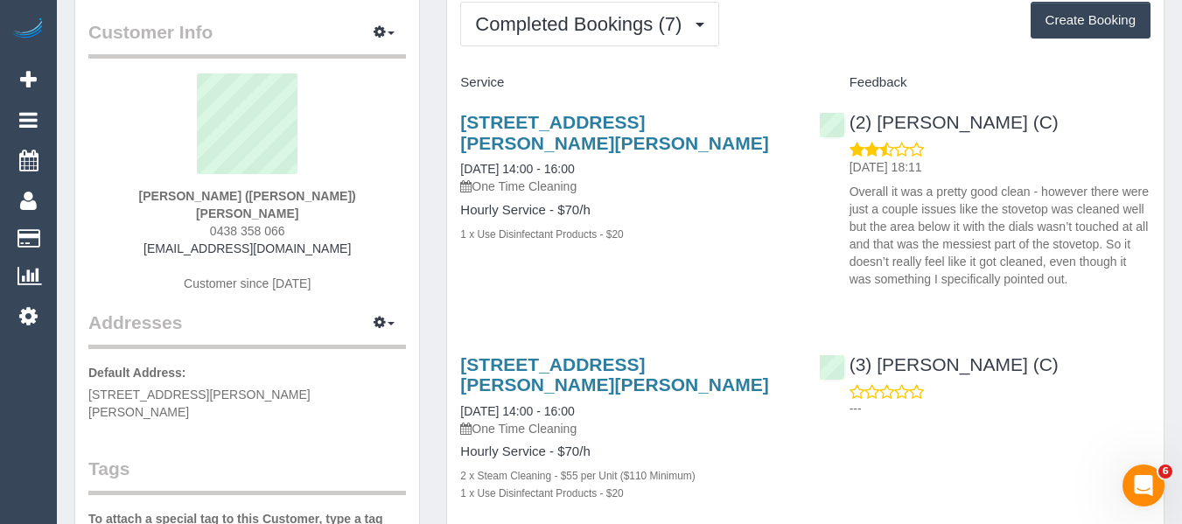
scroll to position [175, 0]
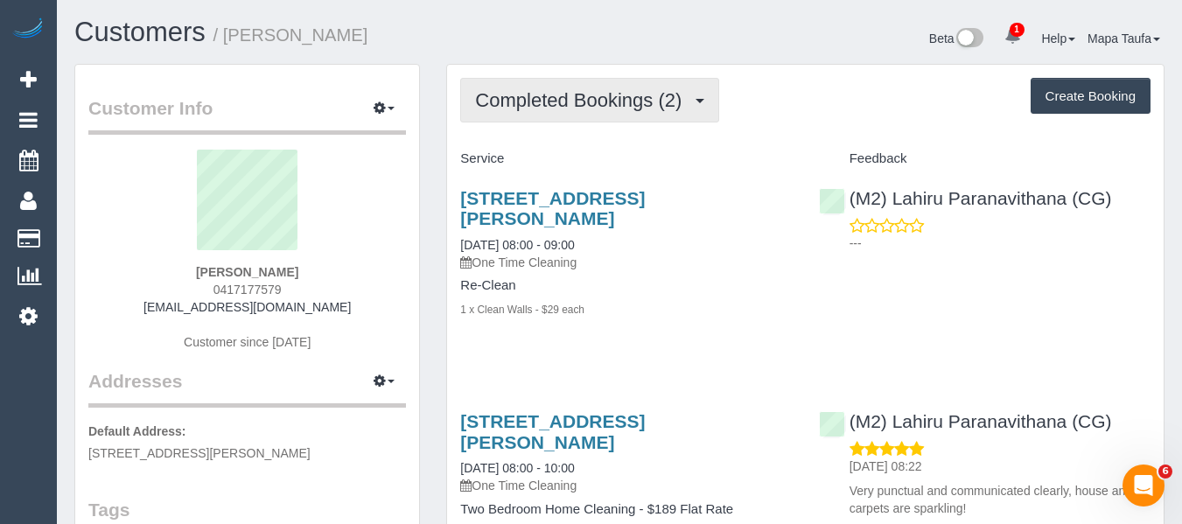
click at [501, 114] on button "Completed Bookings (2)" at bounding box center [589, 100] width 259 height 45
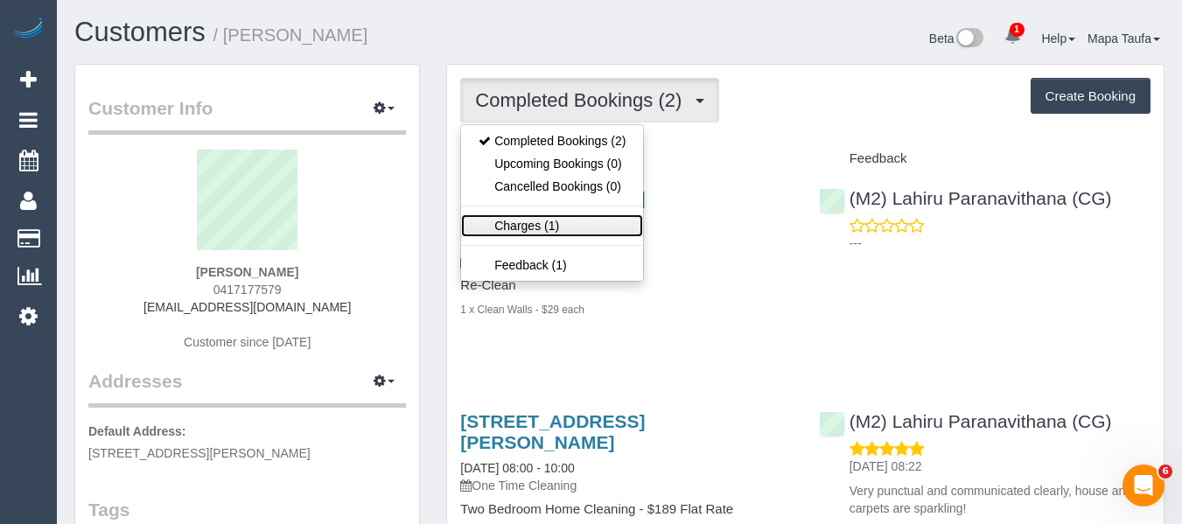
click at [589, 226] on link "Charges (1)" at bounding box center [552, 225] width 182 height 23
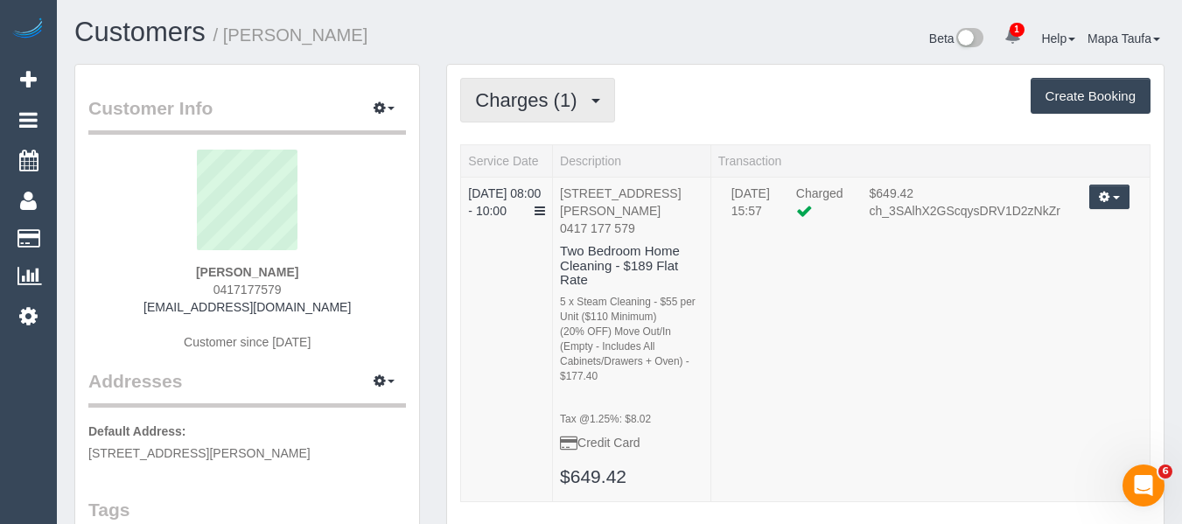
click at [566, 89] on span "Charges (1)" at bounding box center [530, 100] width 110 height 22
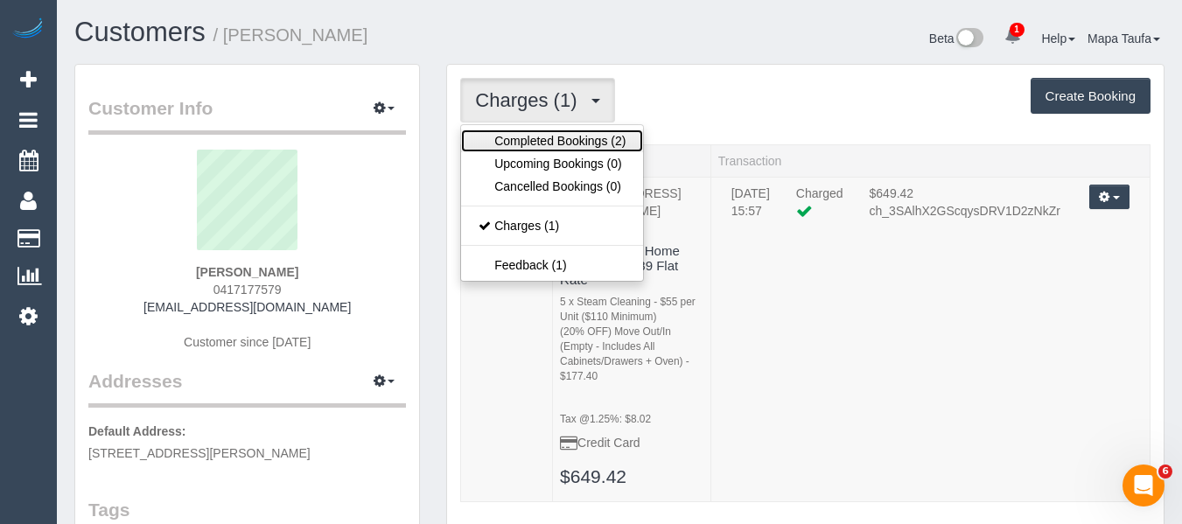
click at [544, 133] on link "Completed Bookings (2)" at bounding box center [552, 141] width 182 height 23
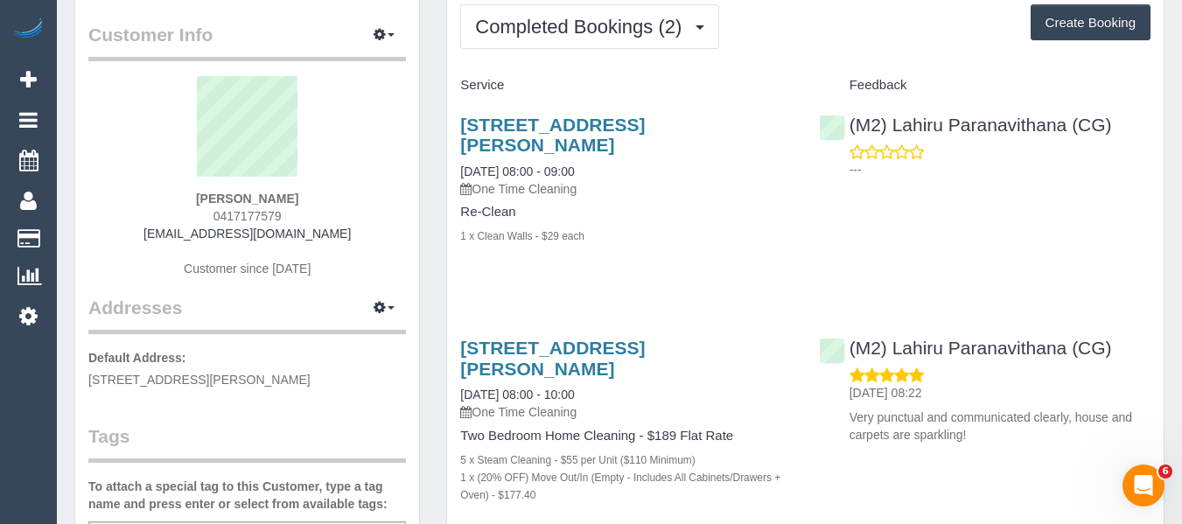
scroll to position [175, 0]
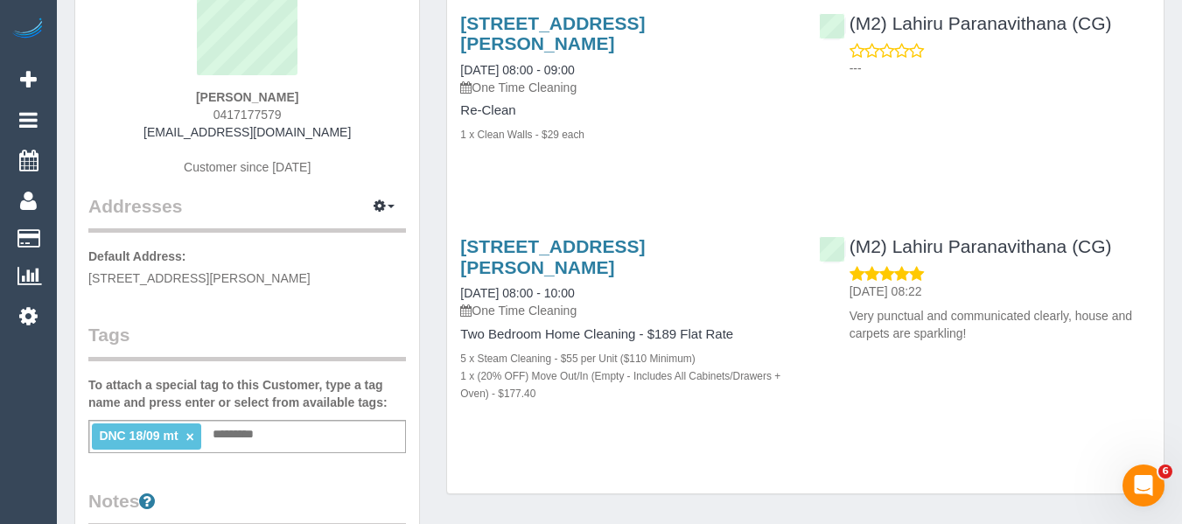
click at [187, 444] on link "×" at bounding box center [190, 437] width 8 height 15
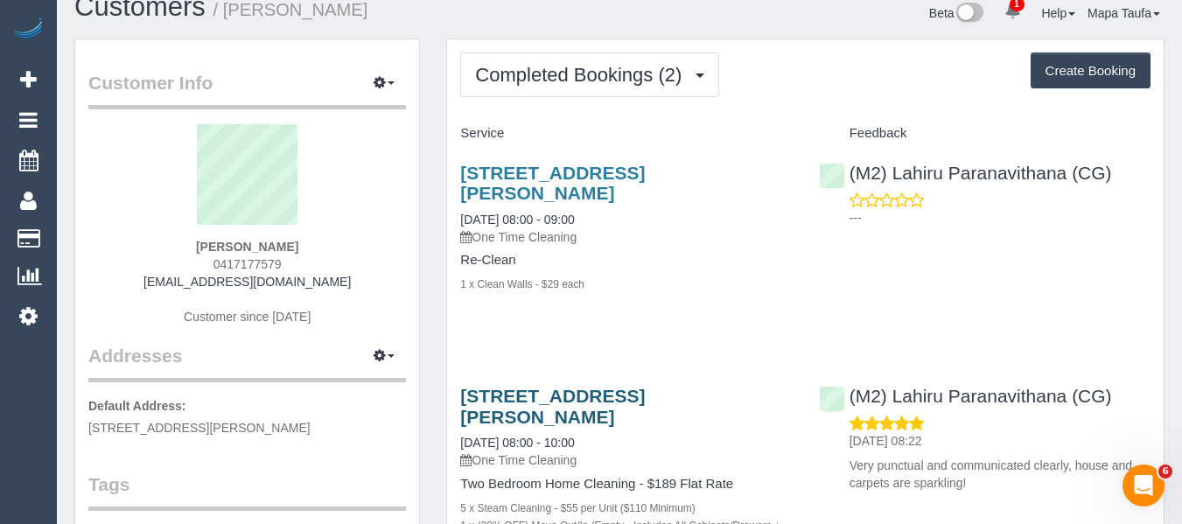
scroll to position [0, 0]
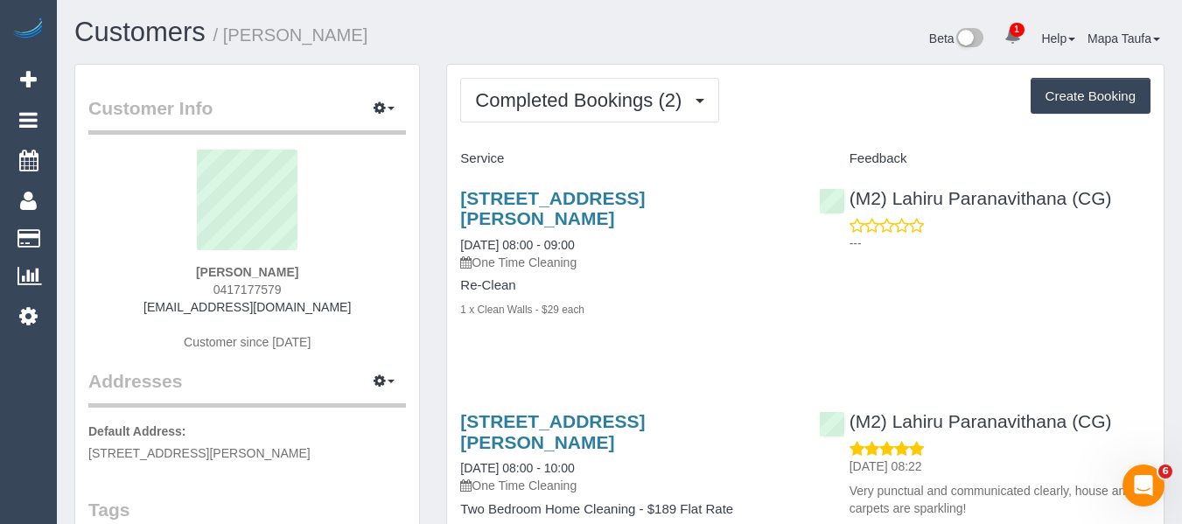
click at [668, 356] on div "Service Feedback 3/17-19 Northumberland Rd, Pascoe Vale, VIC 3044 06/10/2025 08…" at bounding box center [805, 377] width 691 height 467
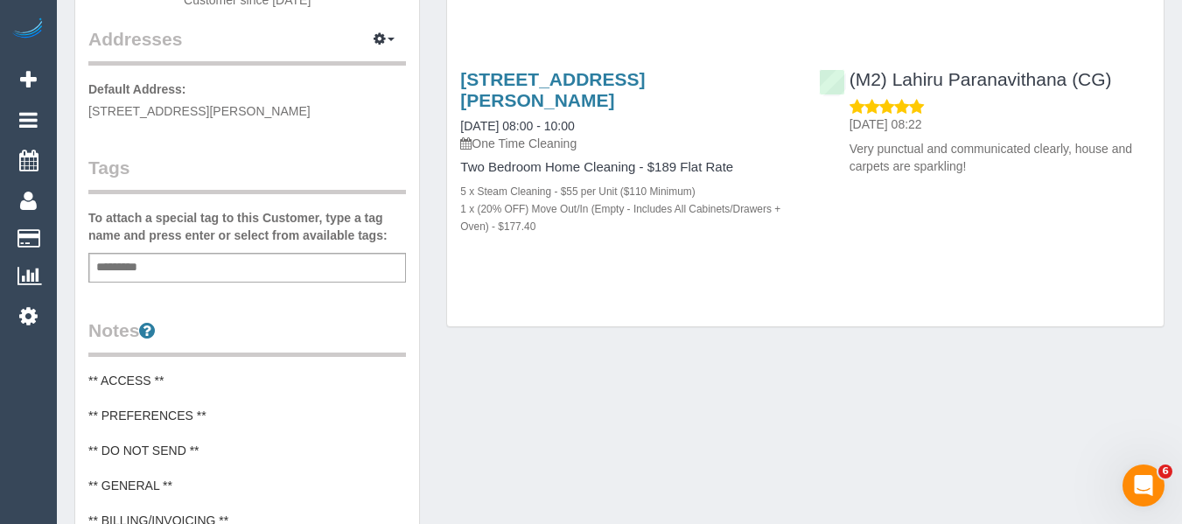
scroll to position [350, 0]
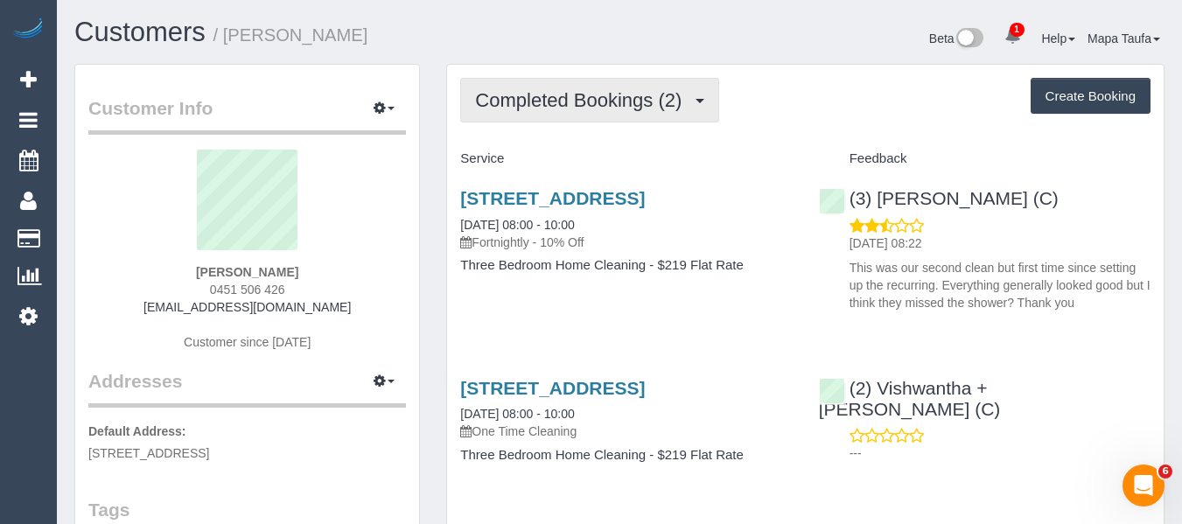
click at [564, 108] on span "Completed Bookings (2)" at bounding box center [582, 100] width 215 height 22
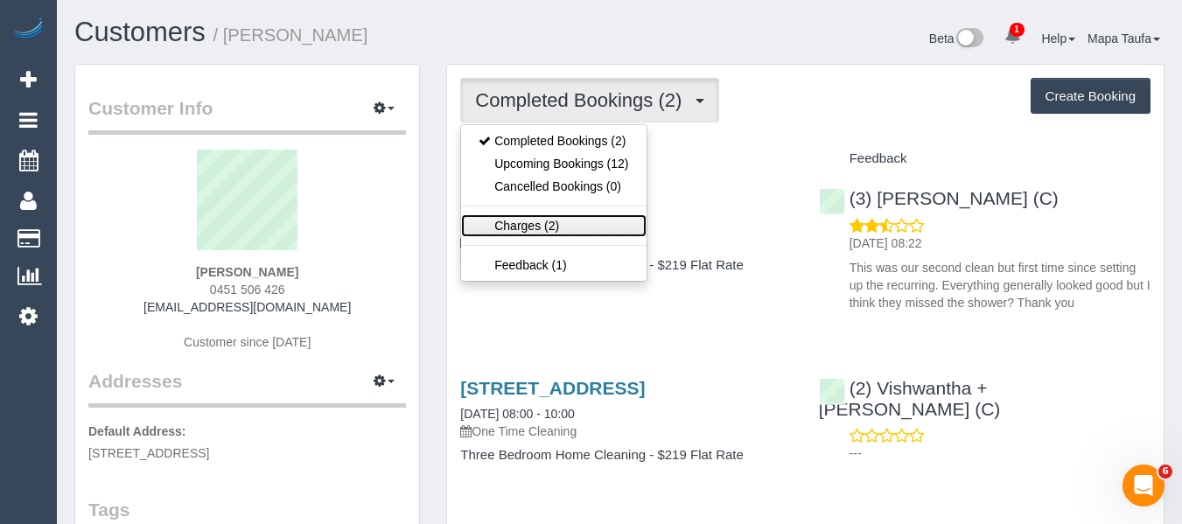
click at [559, 218] on link "Charges (2)" at bounding box center [553, 225] width 185 height 23
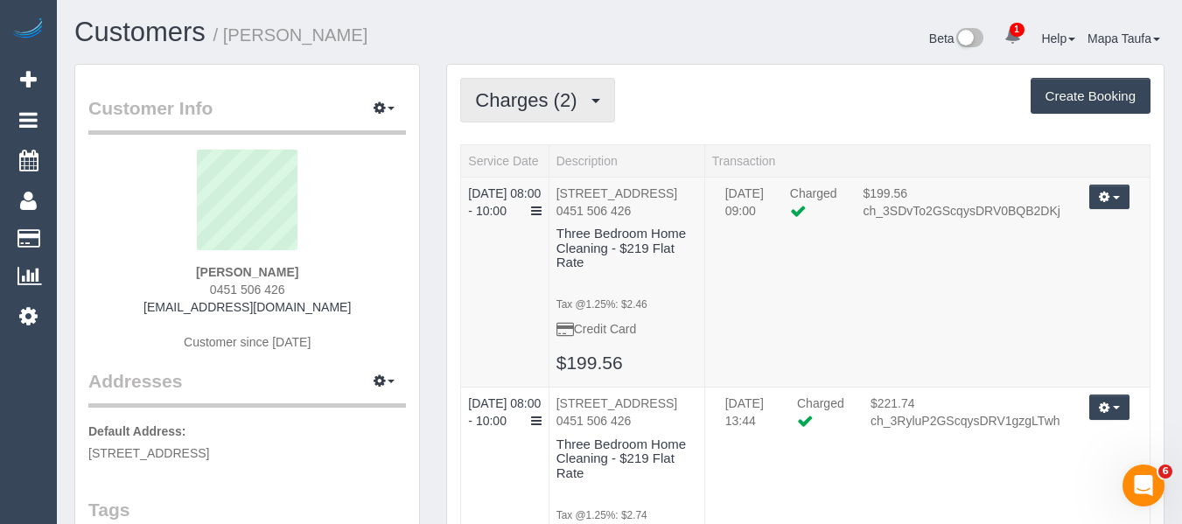
click at [576, 104] on span "Charges (2)" at bounding box center [530, 100] width 110 height 22
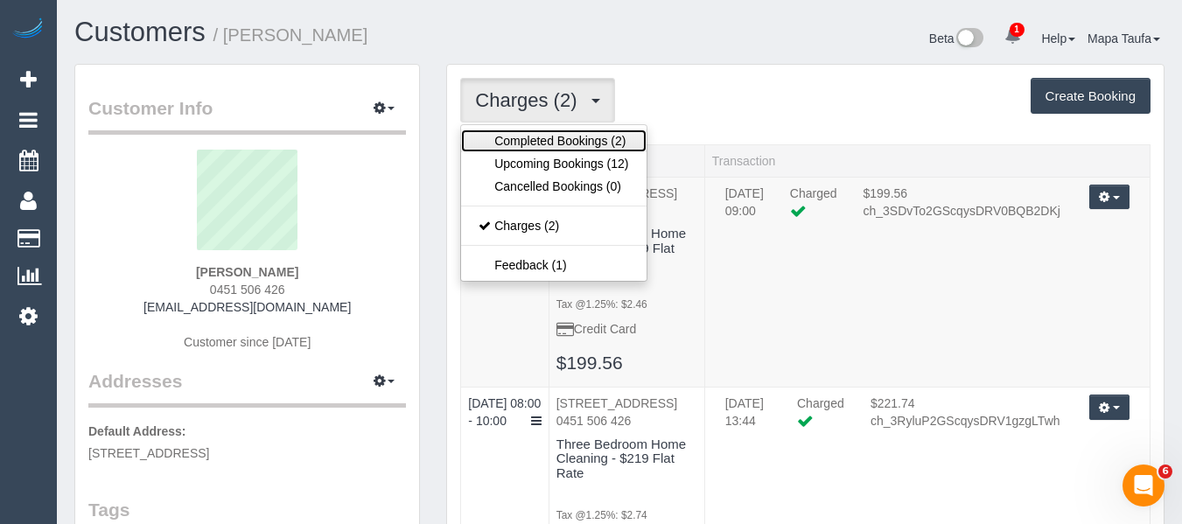
click at [562, 151] on link "Completed Bookings (2)" at bounding box center [553, 141] width 185 height 23
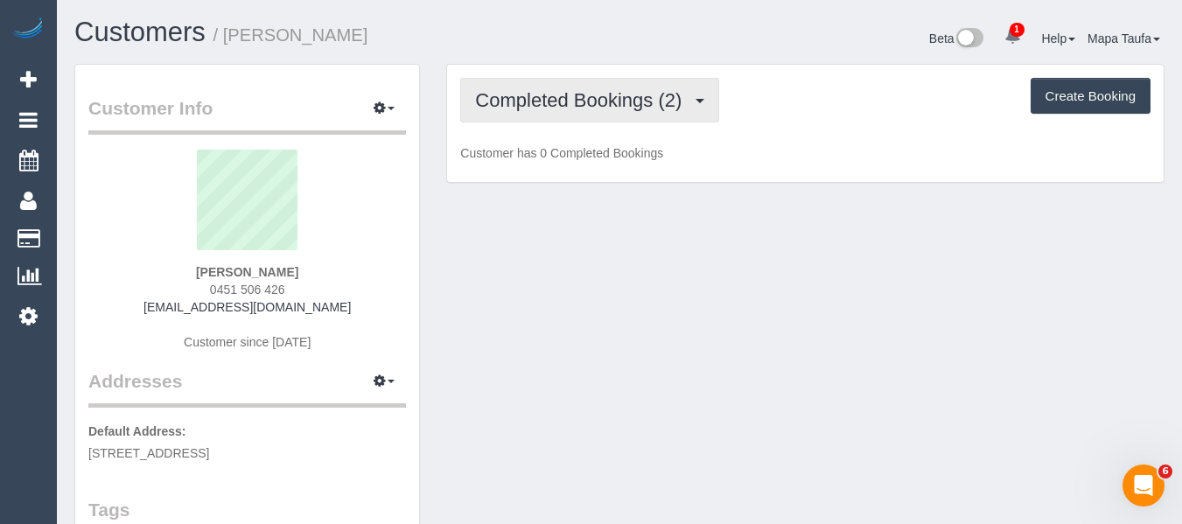
click at [557, 109] on span "Completed Bookings (2)" at bounding box center [582, 100] width 215 height 22
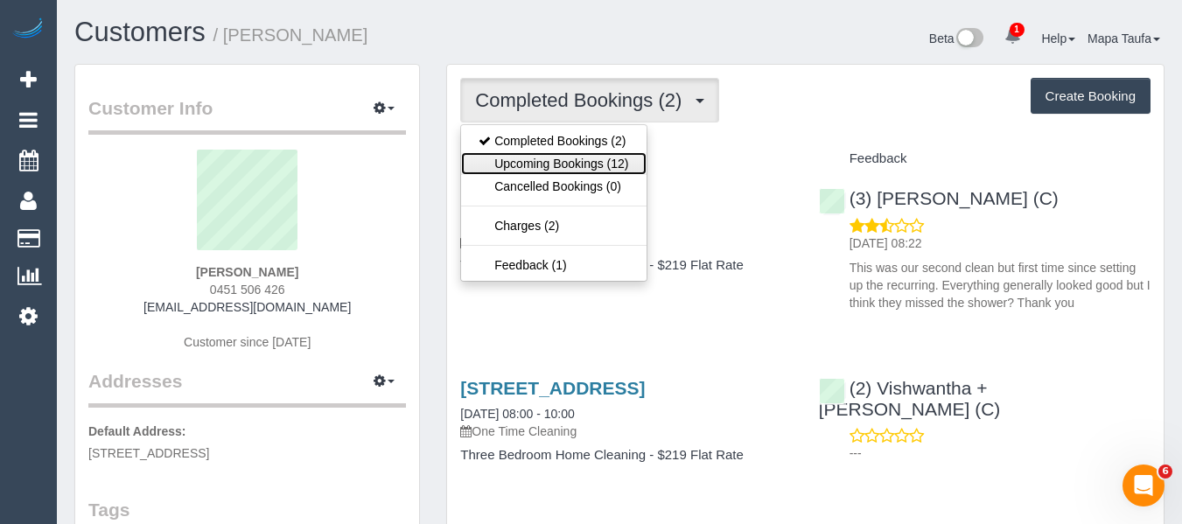
click at [563, 173] on link "Upcoming Bookings (12)" at bounding box center [553, 163] width 185 height 23
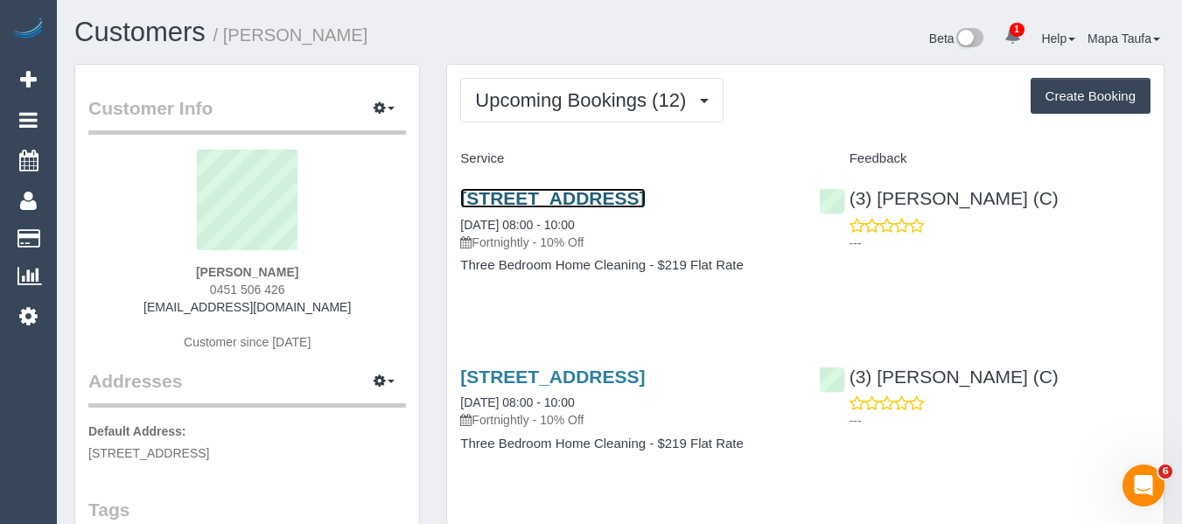
click at [592, 199] on link "14 Power Street, Hawthorn, VIC 3122" at bounding box center [552, 198] width 185 height 20
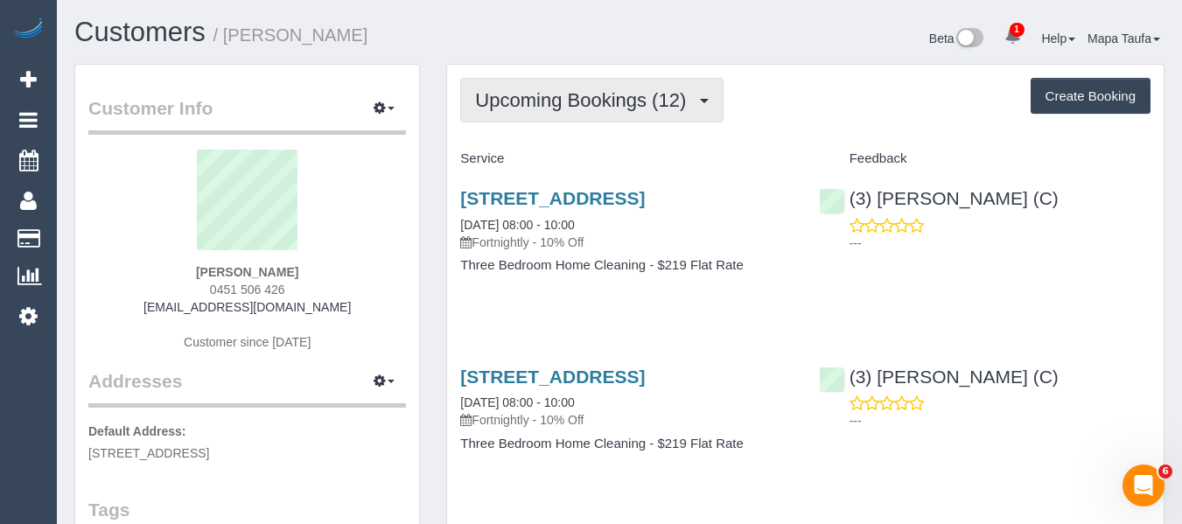
click at [576, 102] on span "Upcoming Bookings (12)" at bounding box center [585, 100] width 220 height 22
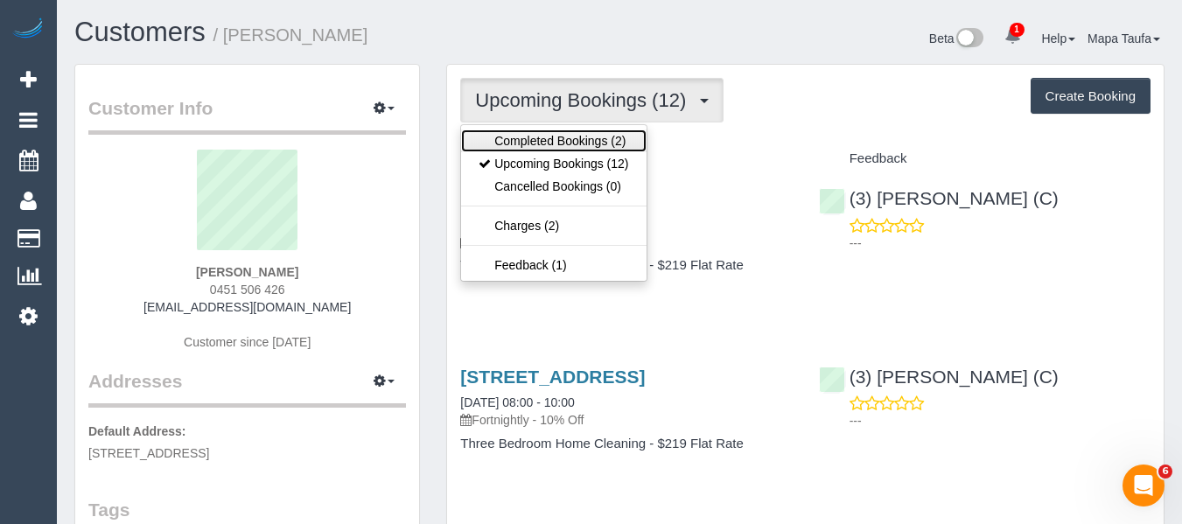
click at [572, 134] on link "Completed Bookings (2)" at bounding box center [553, 141] width 185 height 23
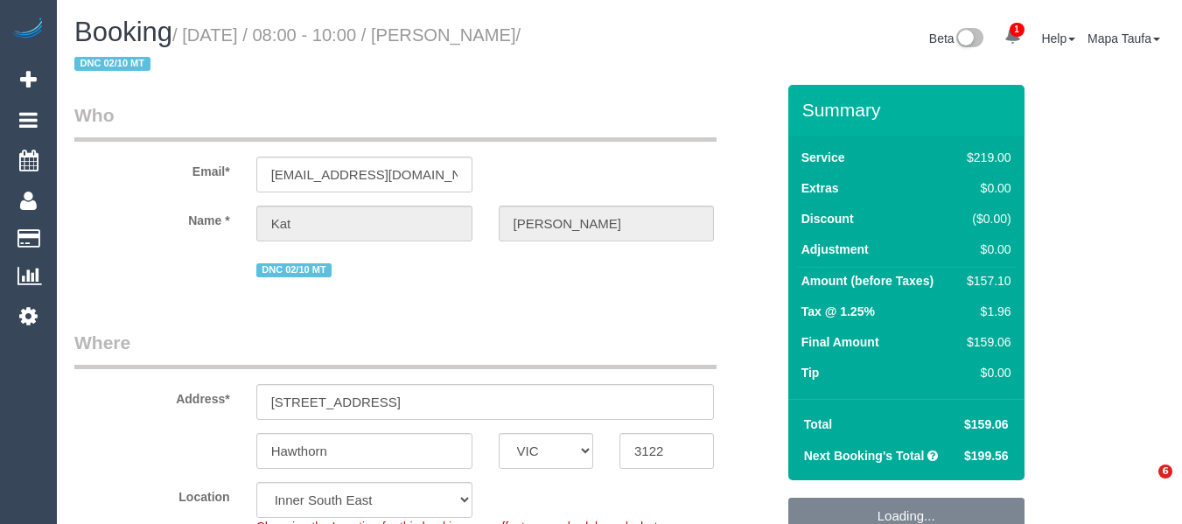
select select "VIC"
select select "number:28"
select select "number:14"
select select "number:19"
select select "number:36"
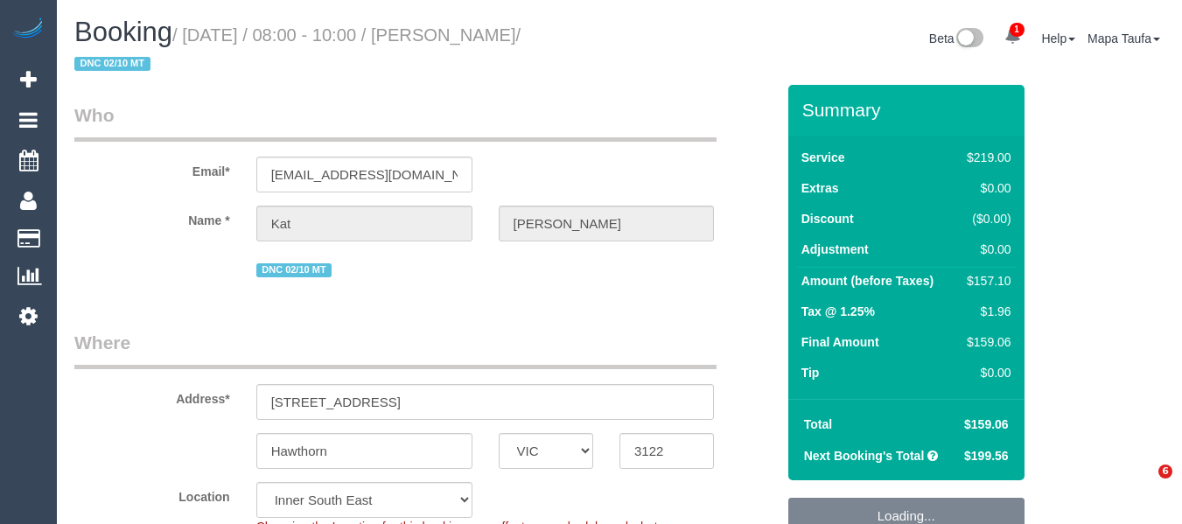
select select "number:34"
select select "spot2"
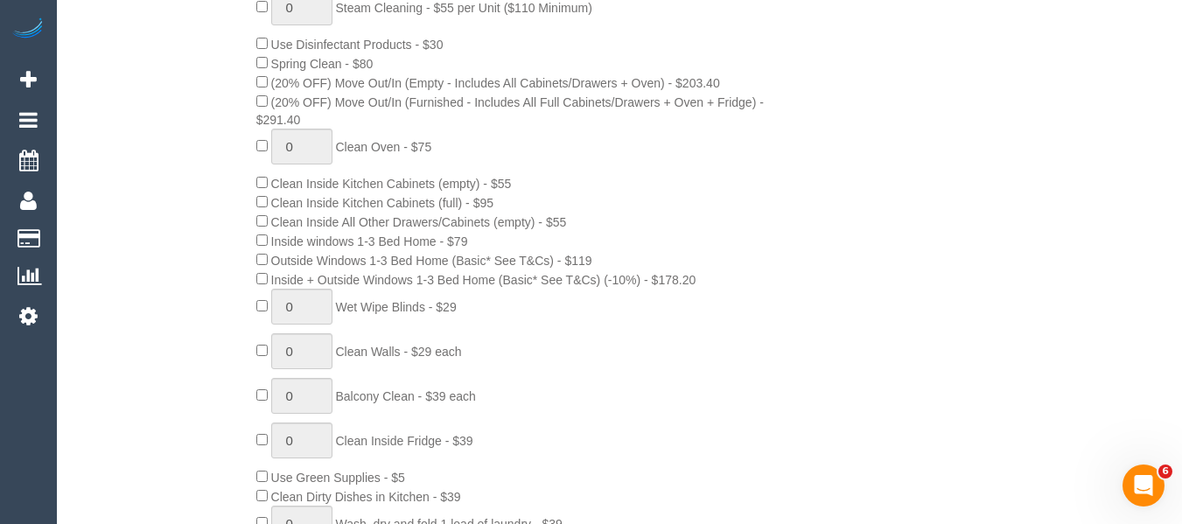
scroll to position [832, 0]
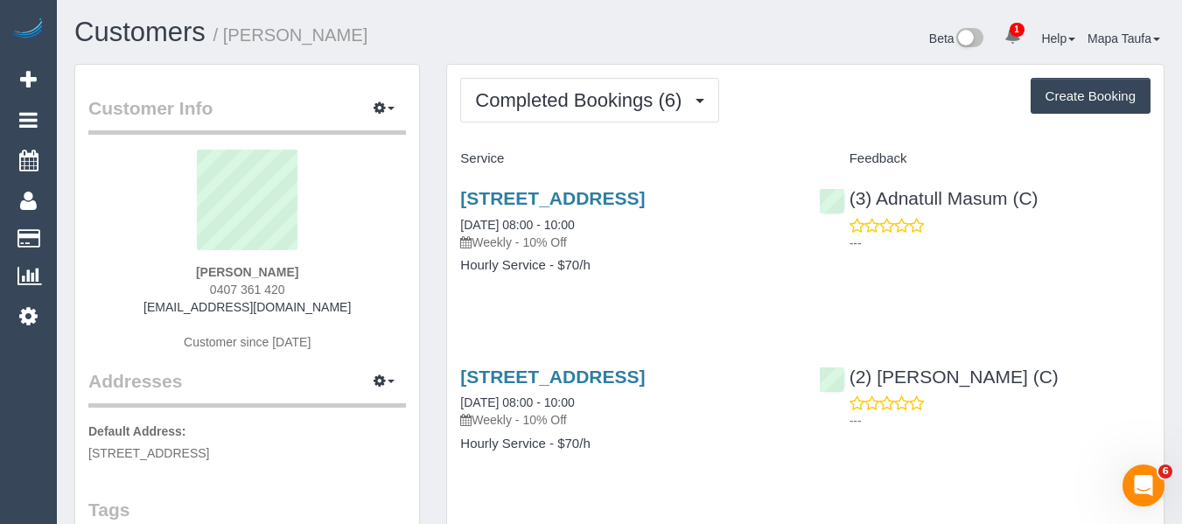
drag, startPoint x: 308, startPoint y: 296, endPoint x: 219, endPoint y: 292, distance: 89.3
click at [219, 292] on div "Fraser Young 0407 361 420 fraseryoung1970@outlook.com Customer since 2025" at bounding box center [247, 259] width 318 height 219
click at [353, 289] on div "Fraser Young 0407 361 420 fraseryoung1970@outlook.com Customer since 2025" at bounding box center [247, 259] width 318 height 219
click at [305, 290] on div "Fraser Young 0407 361 420 fraseryoung1970@outlook.com Customer since 2025" at bounding box center [247, 259] width 318 height 219
drag, startPoint x: 293, startPoint y: 290, endPoint x: 196, endPoint y: 289, distance: 97.1
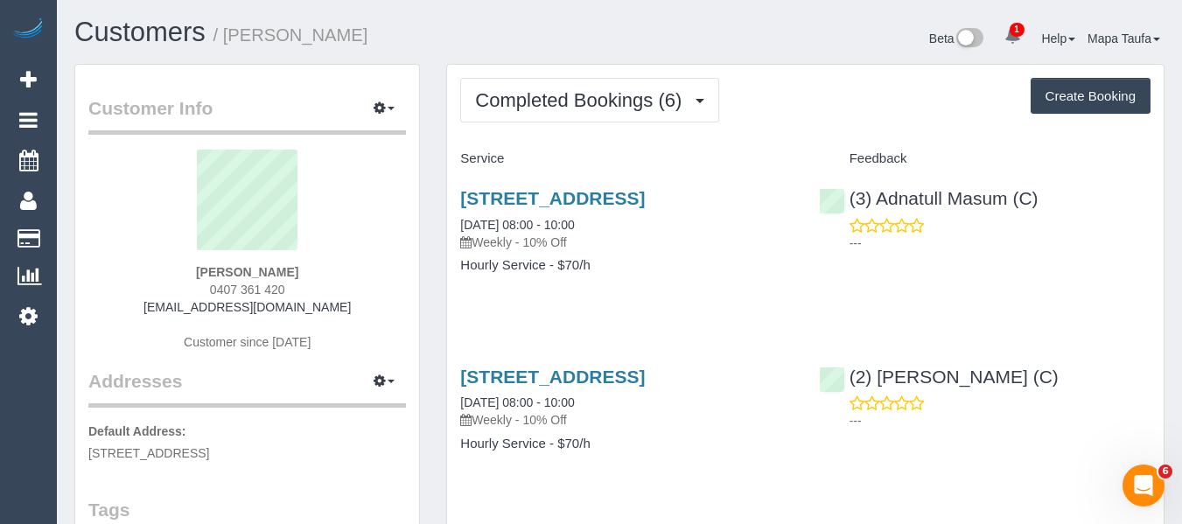
click at [196, 289] on div "Fraser Young 0407 361 420 fraseryoung1970@outlook.com Customer since 2025" at bounding box center [247, 259] width 318 height 219
copy span "0407 361 420"
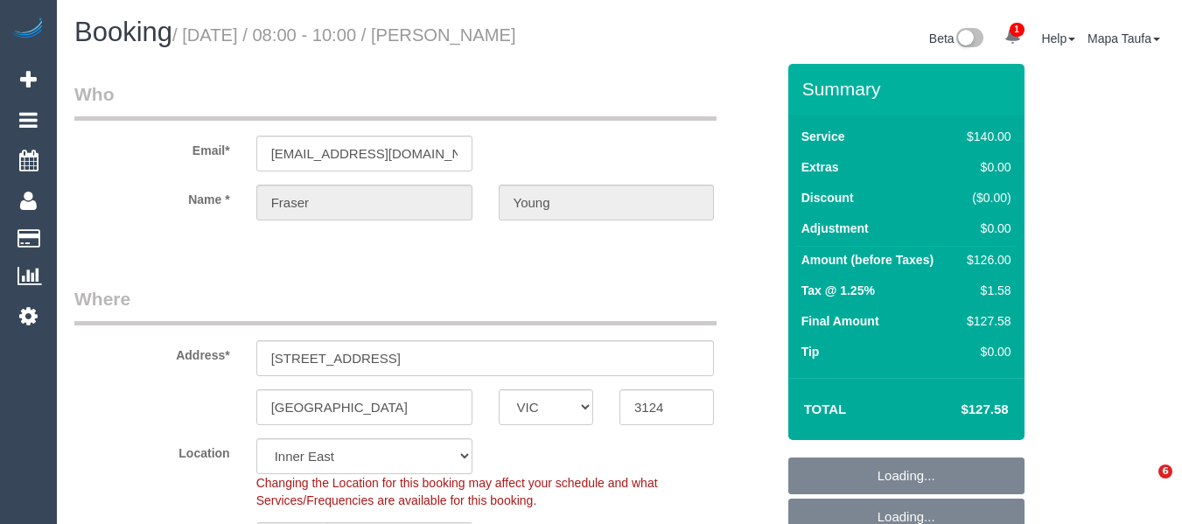
select select "VIC"
select select "number:27"
select select "number:14"
select select "number:19"
select select "number:36"
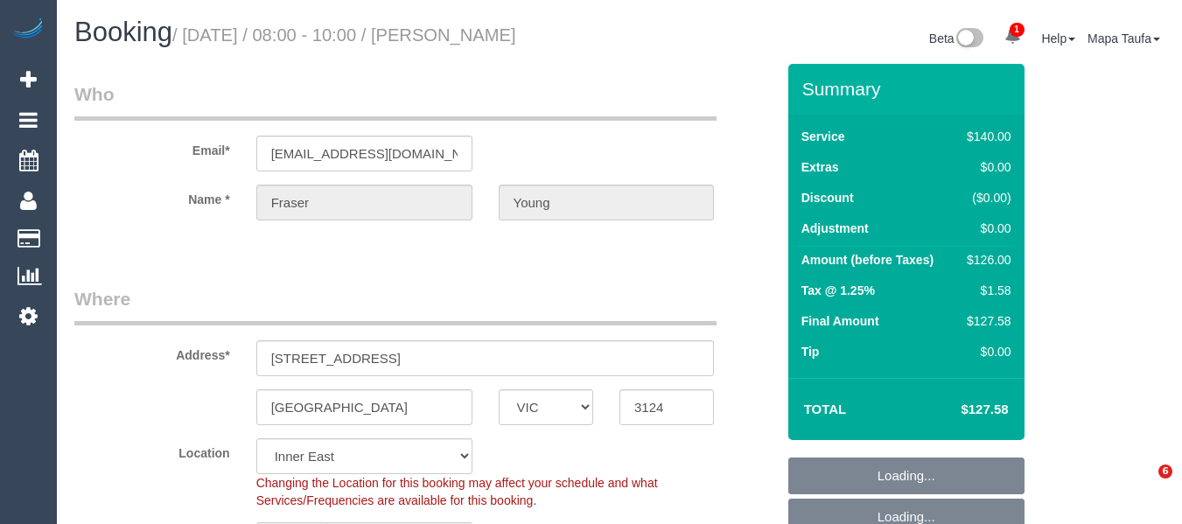
select select "number:34"
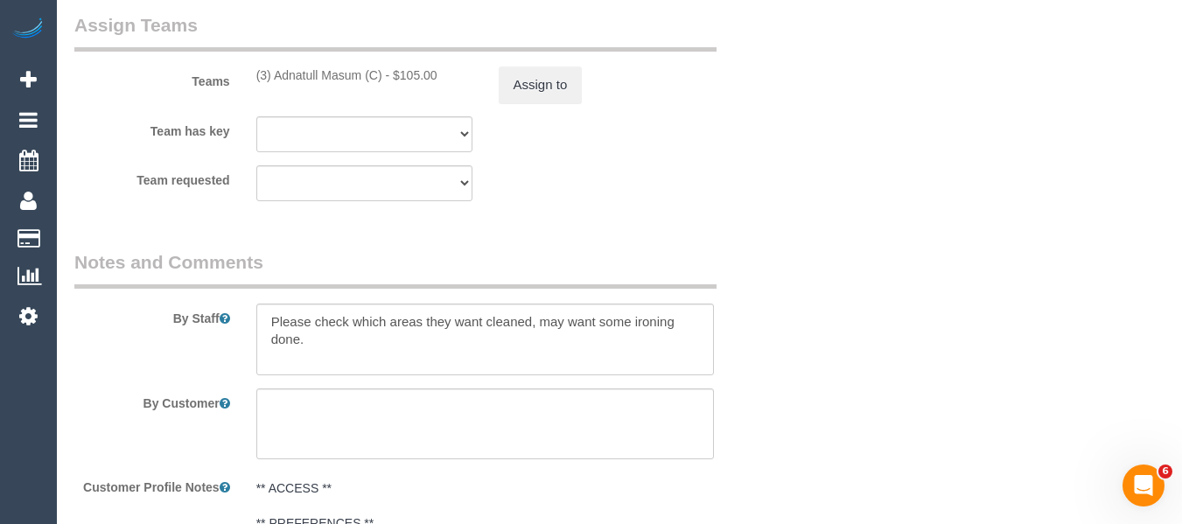
scroll to position [2882, 0]
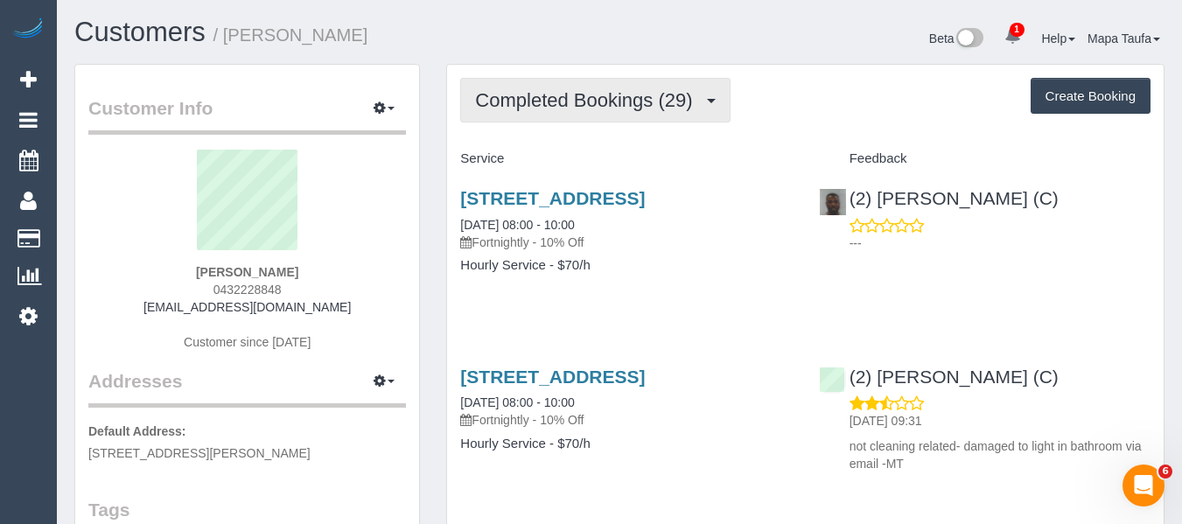
click at [549, 89] on span "Completed Bookings (29)" at bounding box center [588, 100] width 226 height 22
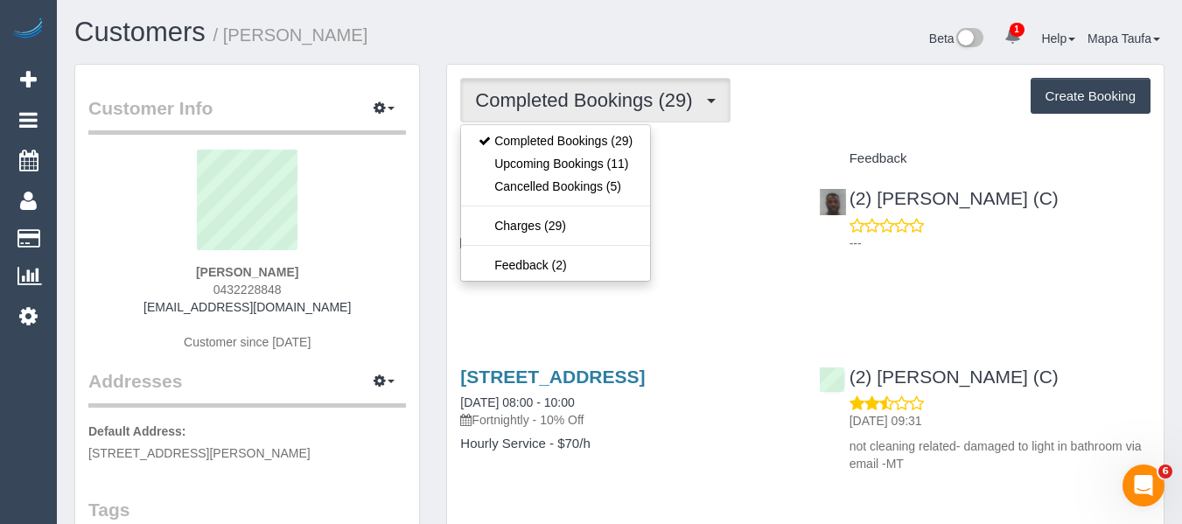
click at [719, 295] on div "49 High St, Northcote, VIC 3070 04/10/2025 08:00 - 10:00 Fortnightly - 10% Off …" at bounding box center [626, 240] width 358 height 135
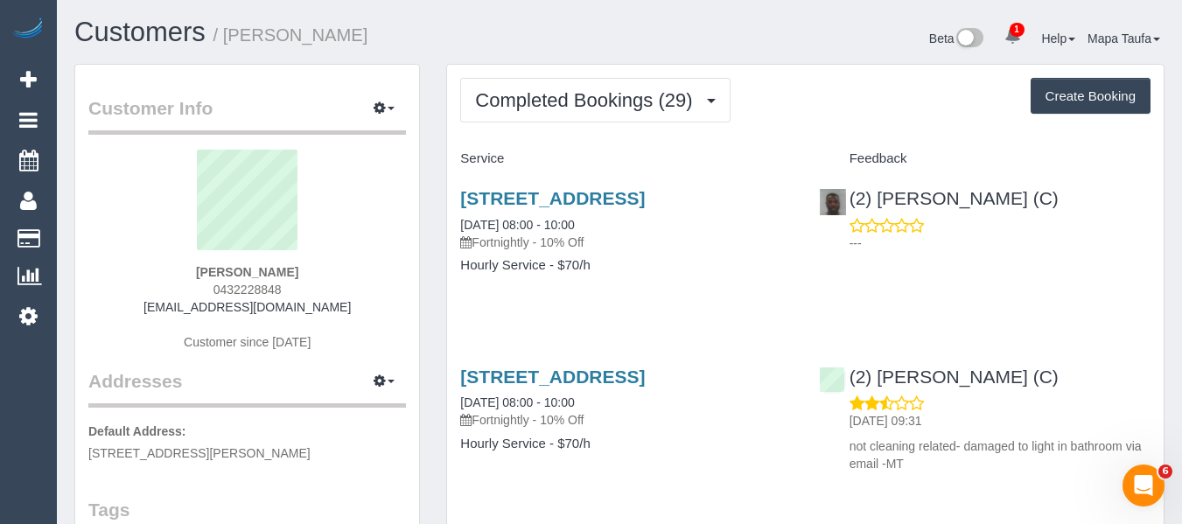
drag, startPoint x: 309, startPoint y: 286, endPoint x: 178, endPoint y: 286, distance: 131.3
click at [178, 286] on div "Nicole Coleman 0432228848 nicolejanecoleman@gmail.com Customer since 2023" at bounding box center [247, 259] width 318 height 219
copy span "0432228848"
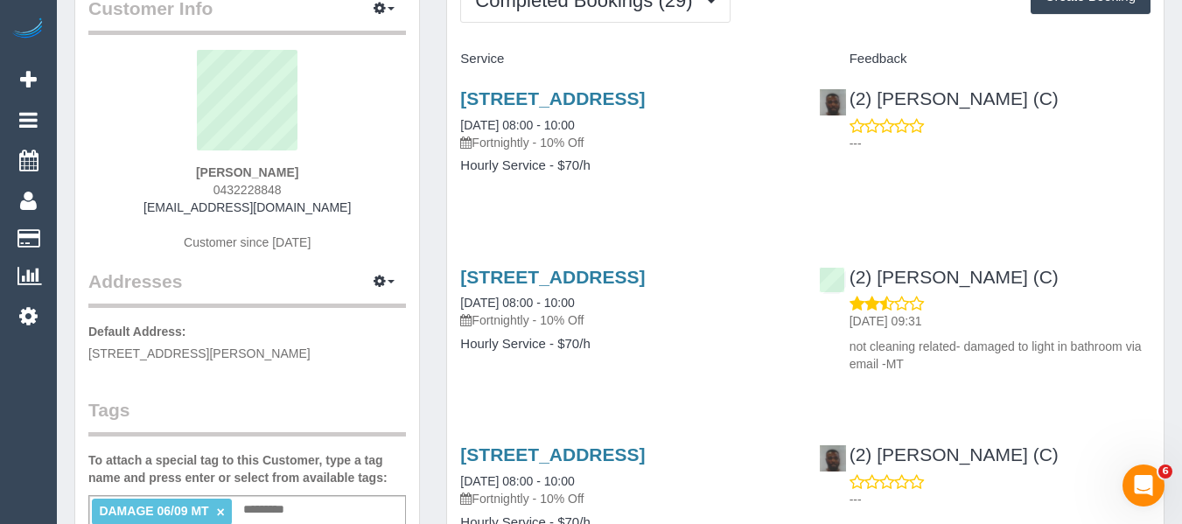
scroll to position [263, 0]
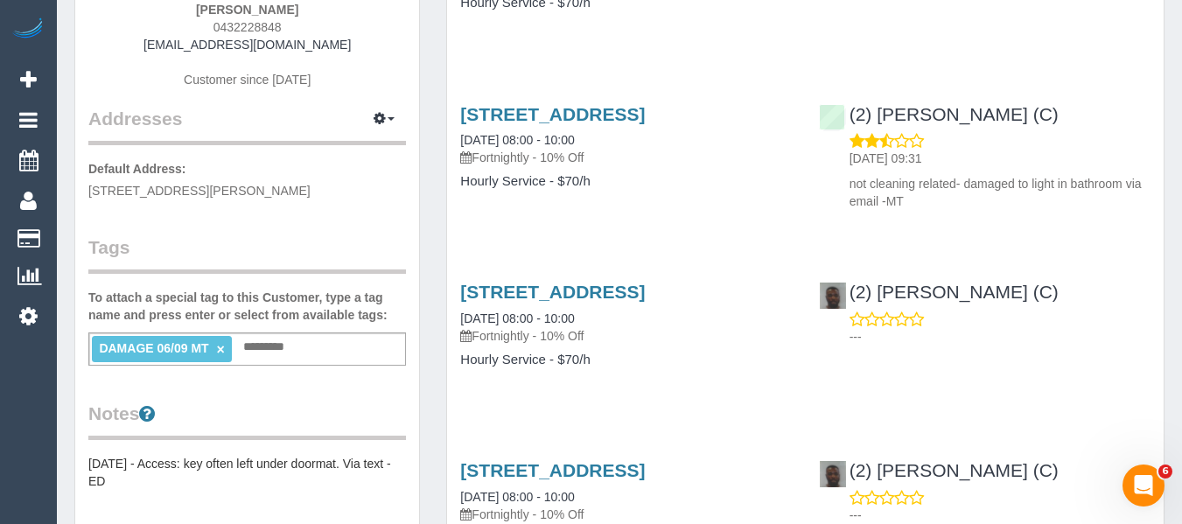
click at [216, 347] on ng-include "DAMAGE 06/09 MT ×" at bounding box center [161, 348] width 125 height 14
click at [221, 347] on link "×" at bounding box center [221, 349] width 8 height 15
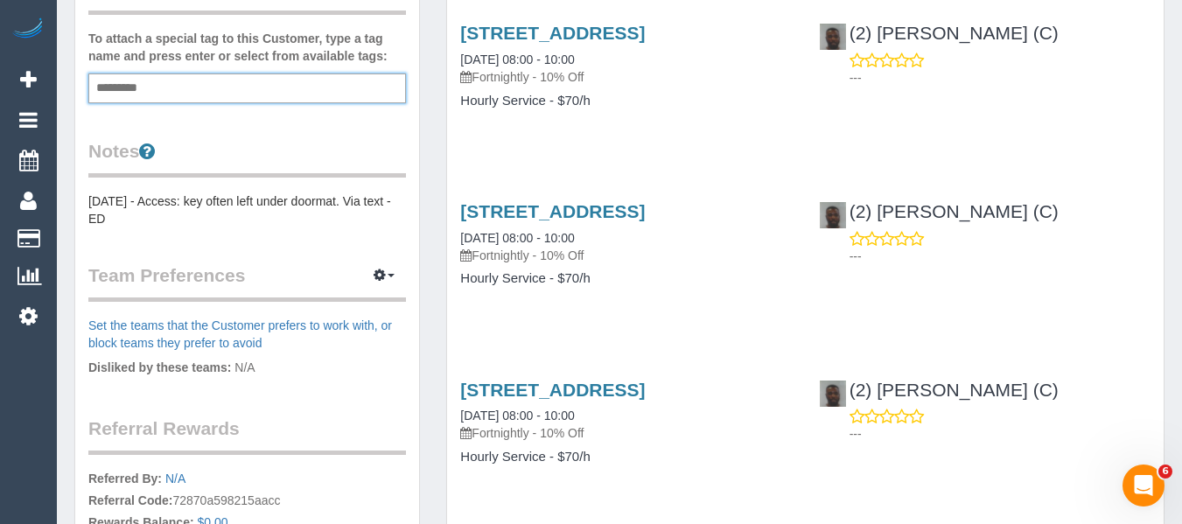
scroll to position [525, 0]
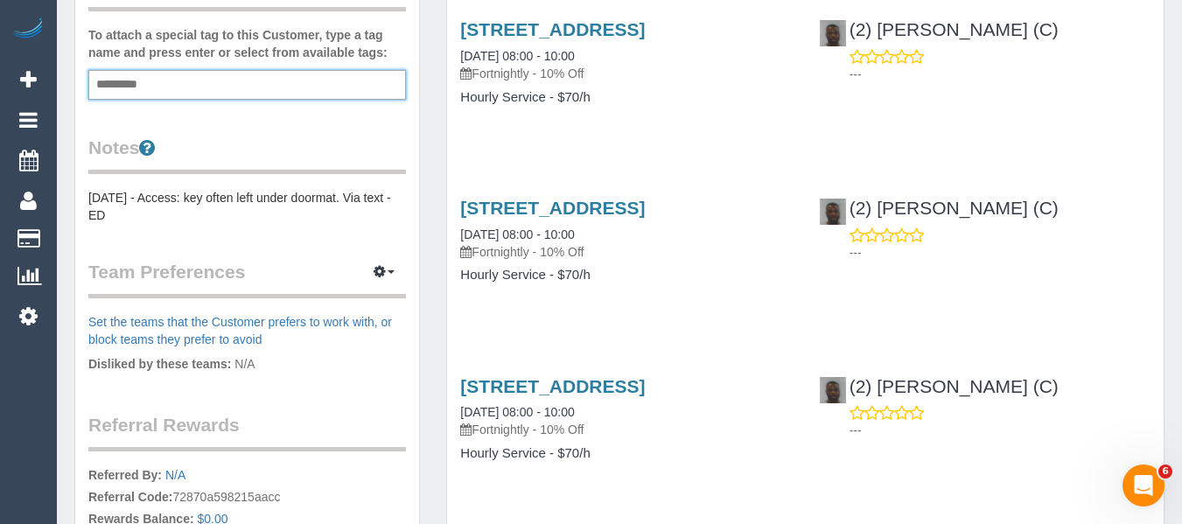
click at [164, 87] on div "Add a tag" at bounding box center [247, 85] width 318 height 30
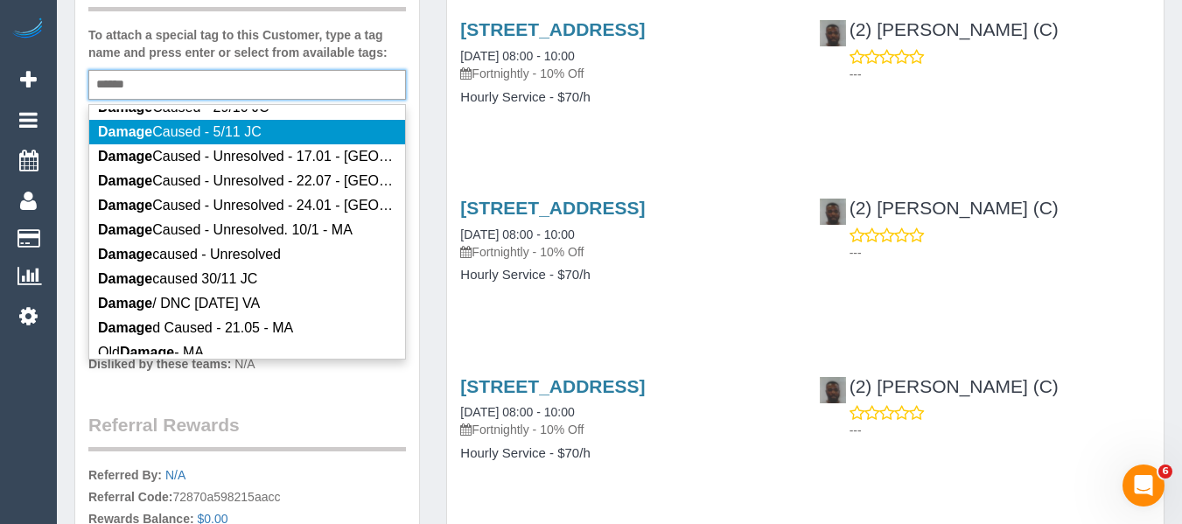
scroll to position [1911, 0]
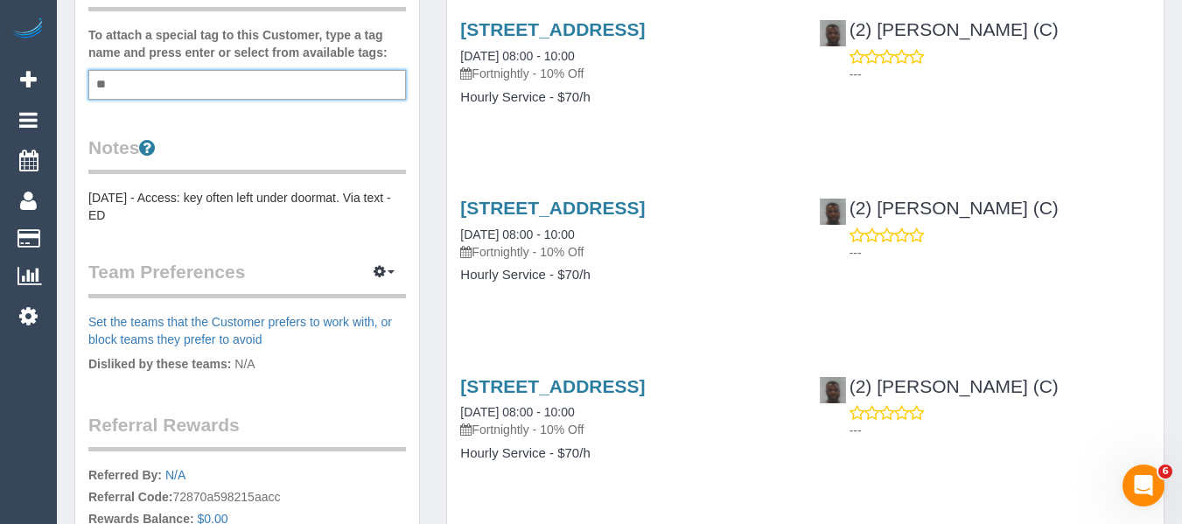
type input "*"
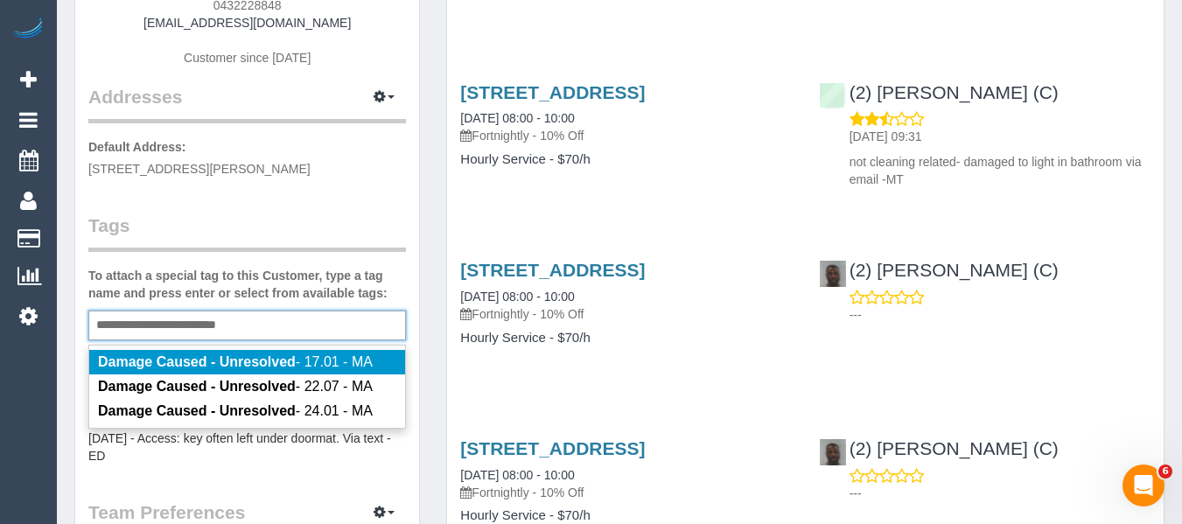
scroll to position [438, 0]
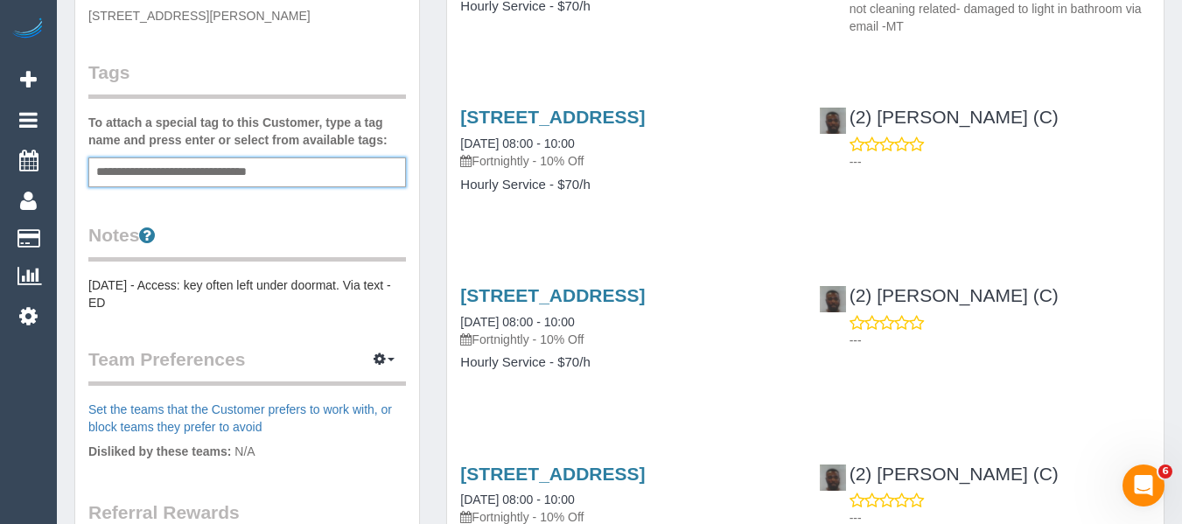
type input "**********"
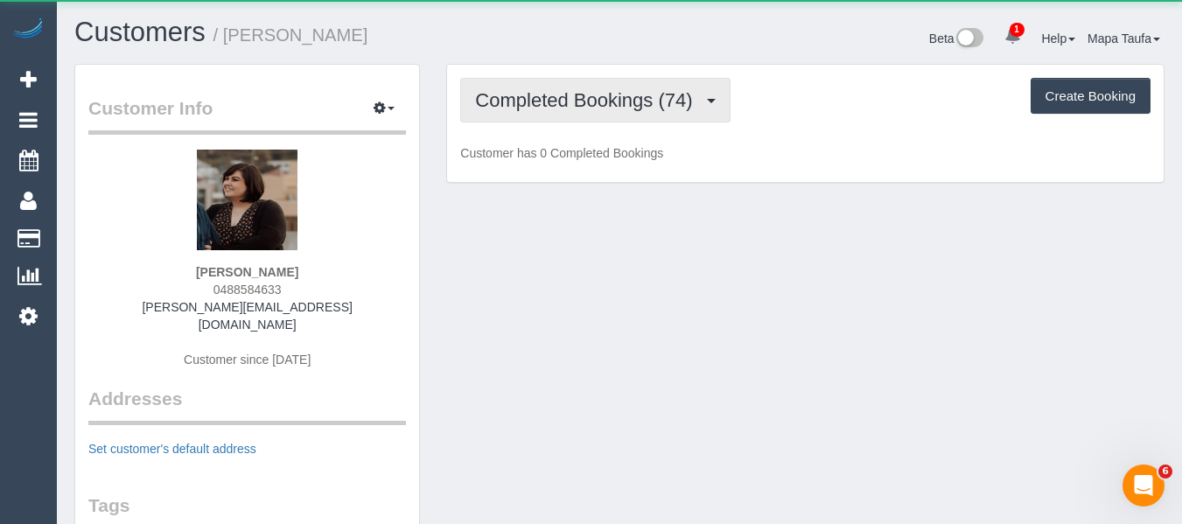
click at [587, 112] on button "Completed Bookings (74)" at bounding box center [595, 100] width 270 height 45
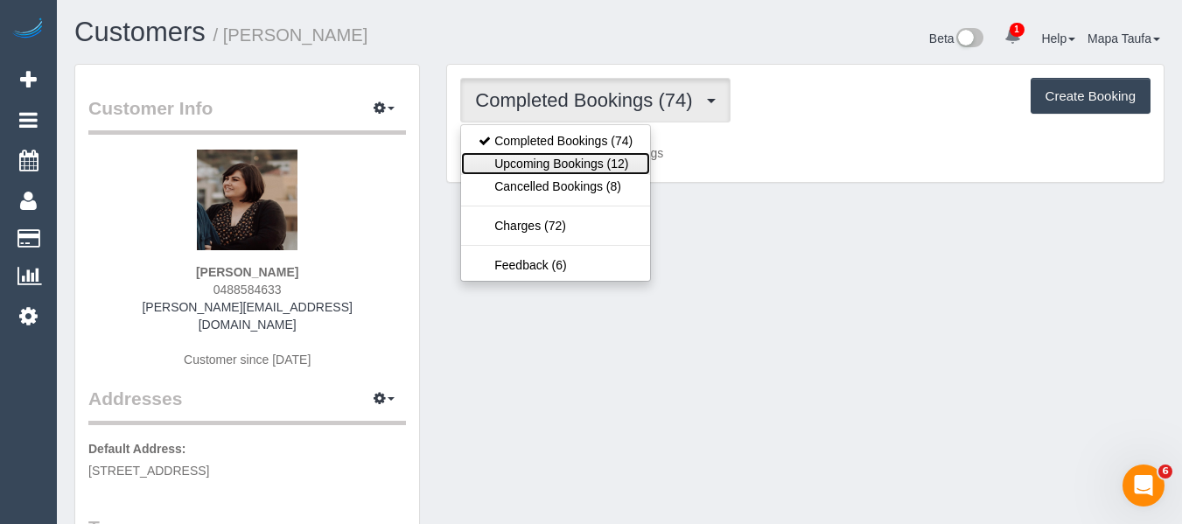
click at [582, 166] on link "Upcoming Bookings (12)" at bounding box center [555, 163] width 189 height 23
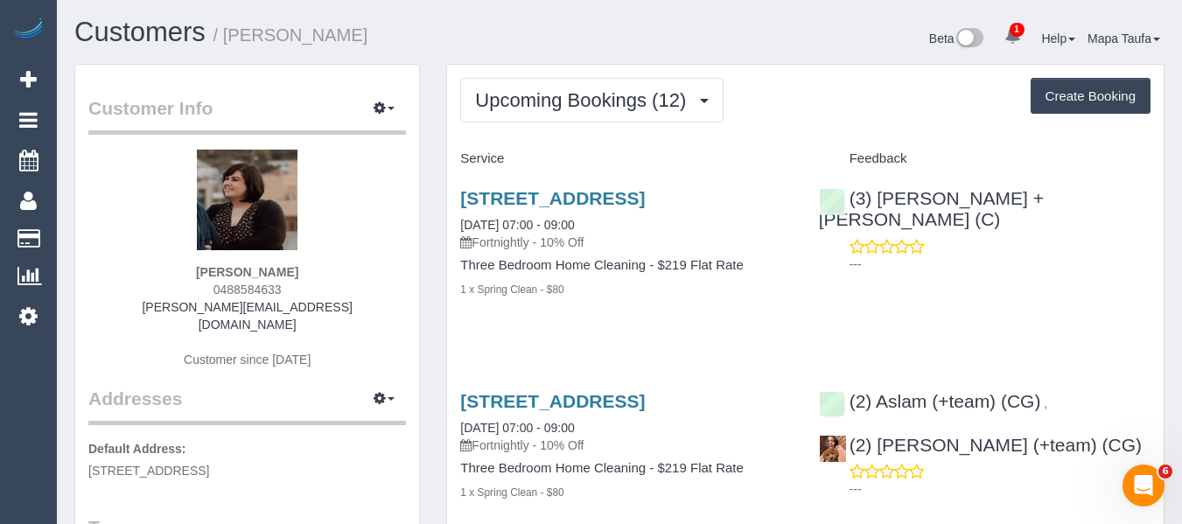
click at [799, 113] on div "Upcoming Bookings (12) Completed Bookings (74) Upcoming Bookings (12) Cancelled…" at bounding box center [805, 100] width 691 height 45
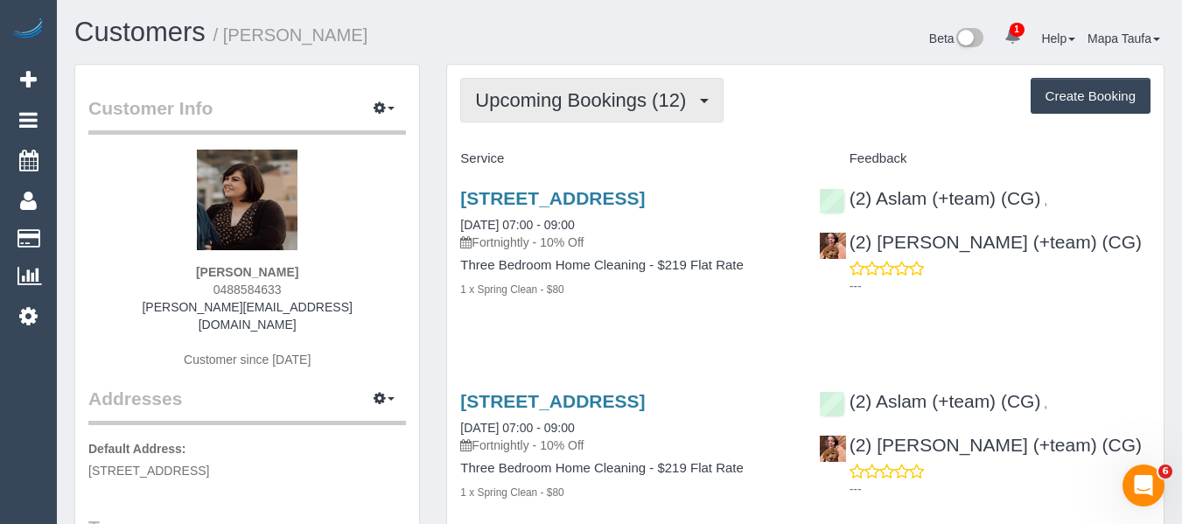
click at [527, 92] on span "Upcoming Bookings (12)" at bounding box center [585, 100] width 220 height 22
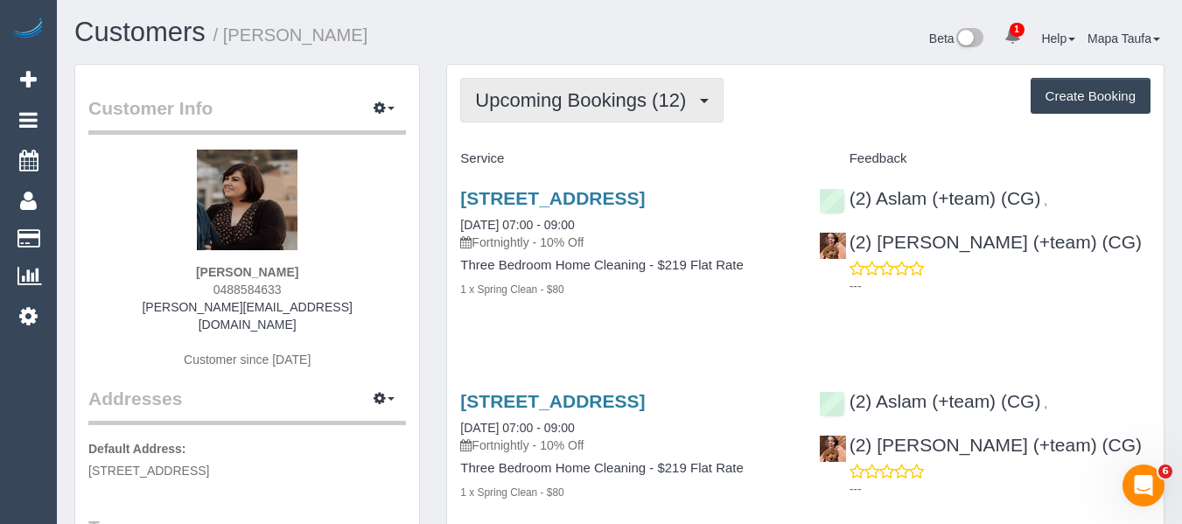
click at [616, 96] on span "Upcoming Bookings (12)" at bounding box center [585, 100] width 220 height 22
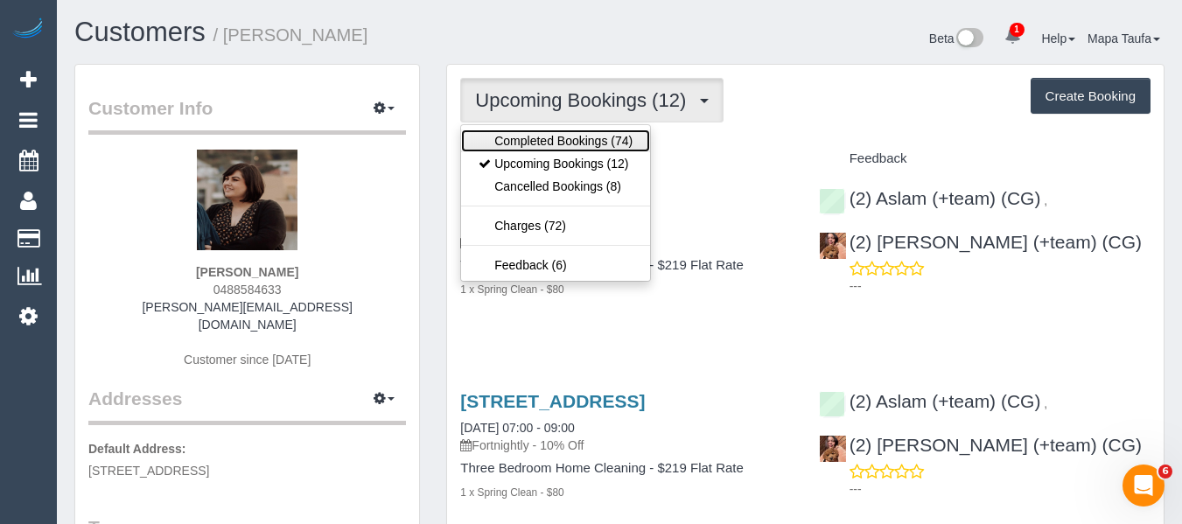
click at [588, 142] on link "Completed Bookings (74)" at bounding box center [555, 141] width 189 height 23
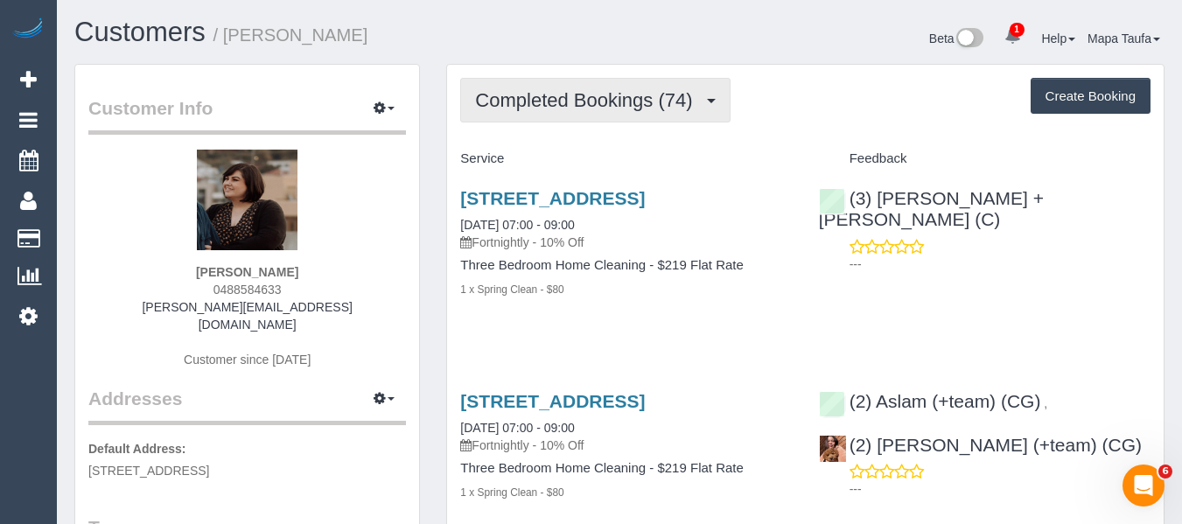
click at [596, 97] on span "Completed Bookings (74)" at bounding box center [588, 100] width 226 height 22
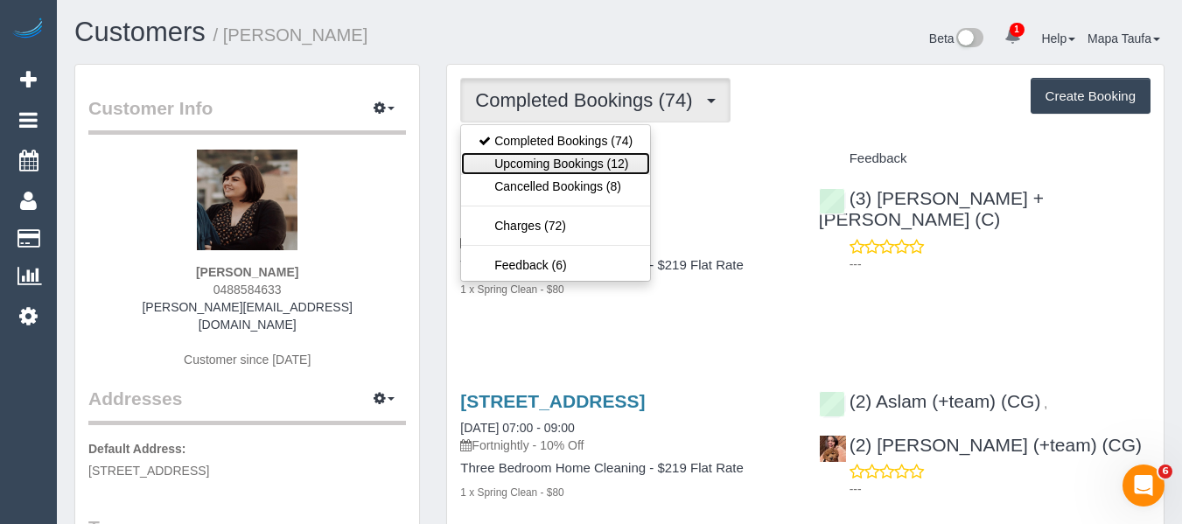
click at [593, 164] on link "Upcoming Bookings (12)" at bounding box center [555, 163] width 189 height 23
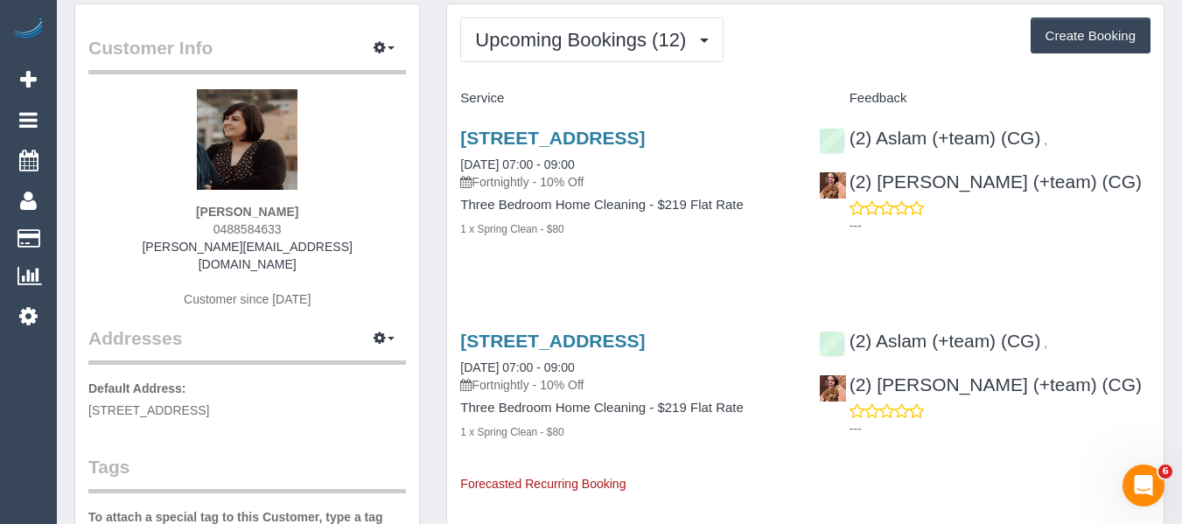
scroll to position [88, 0]
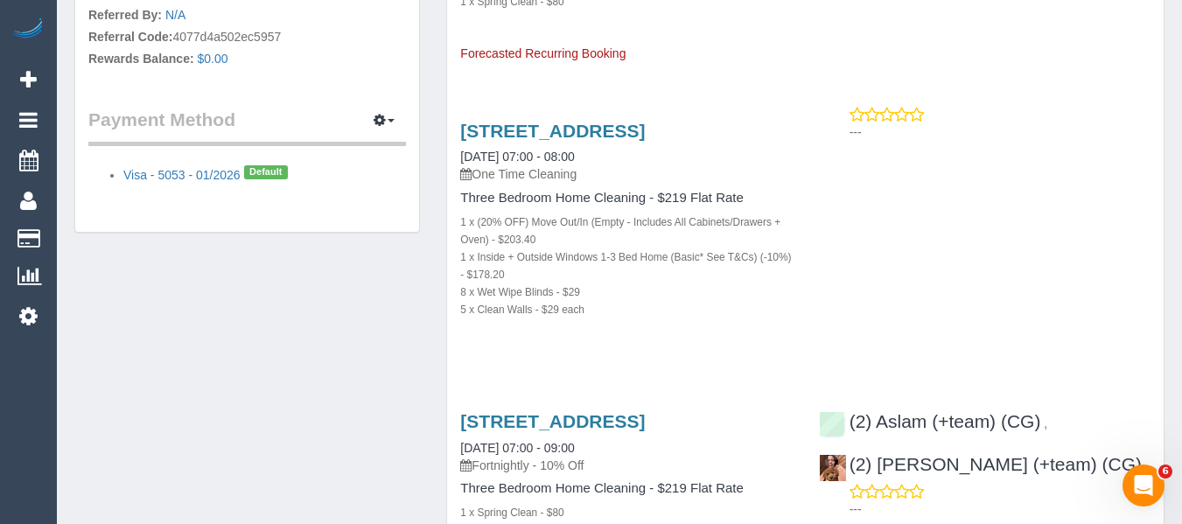
scroll to position [1488, 0]
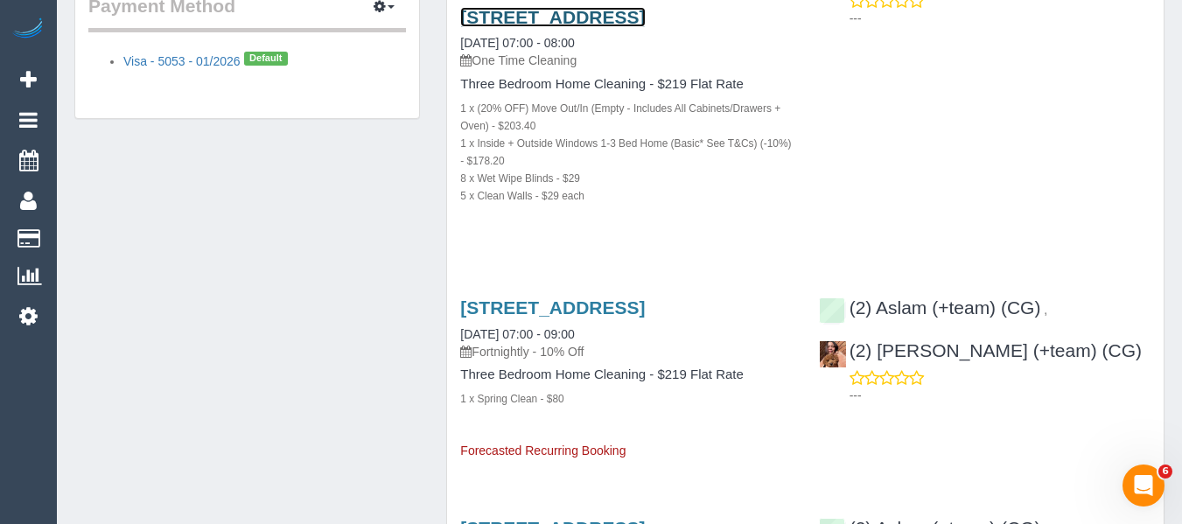
click at [568, 27] on link "16 Lilardia Avenue Maribyrnong, Maribyrnong, VIC 3032" at bounding box center [552, 17] width 185 height 20
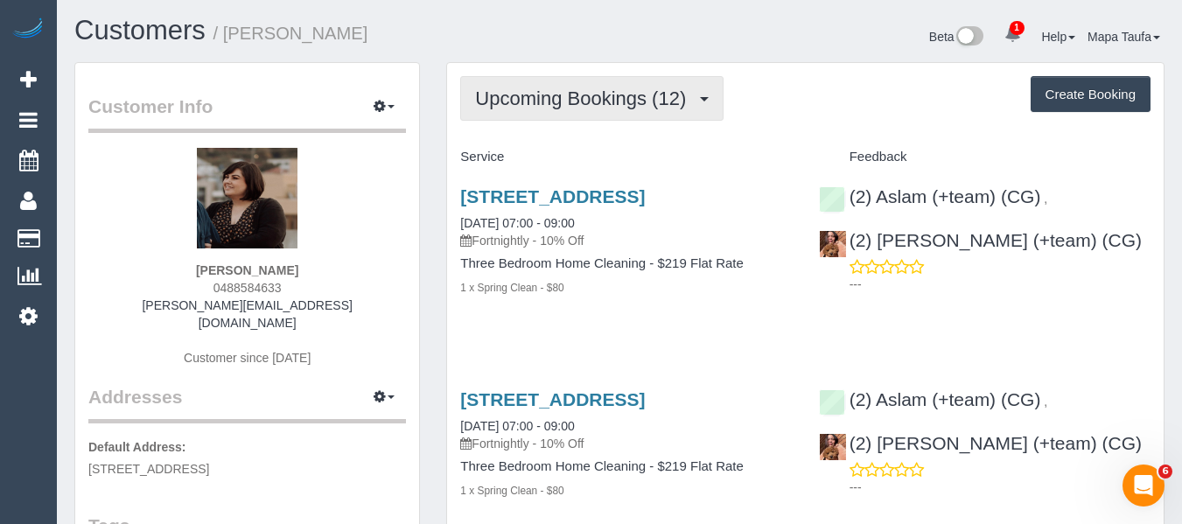
scroll to position [0, 0]
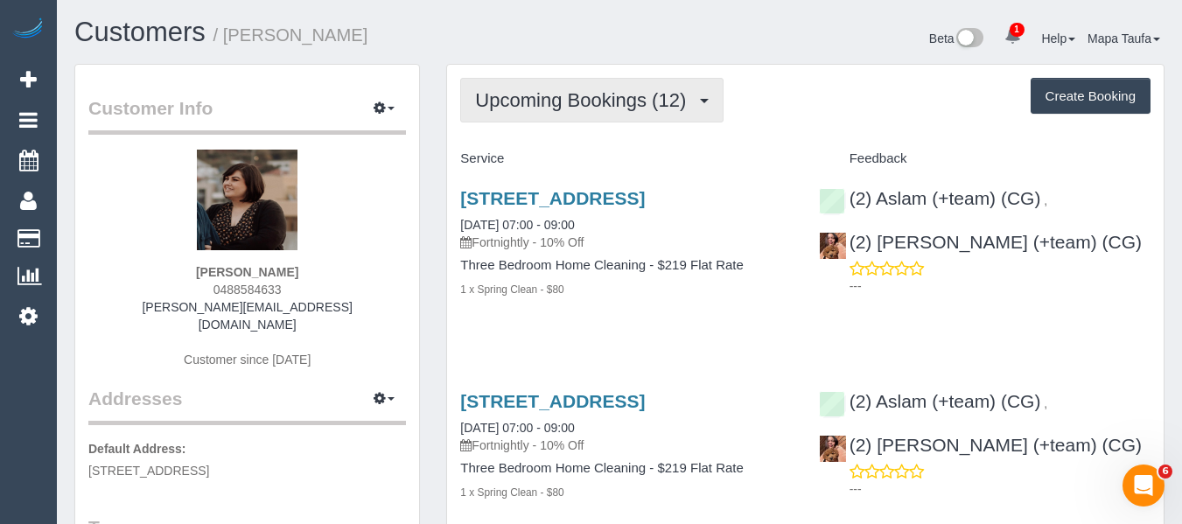
click at [578, 101] on span "Upcoming Bookings (12)" at bounding box center [585, 100] width 220 height 22
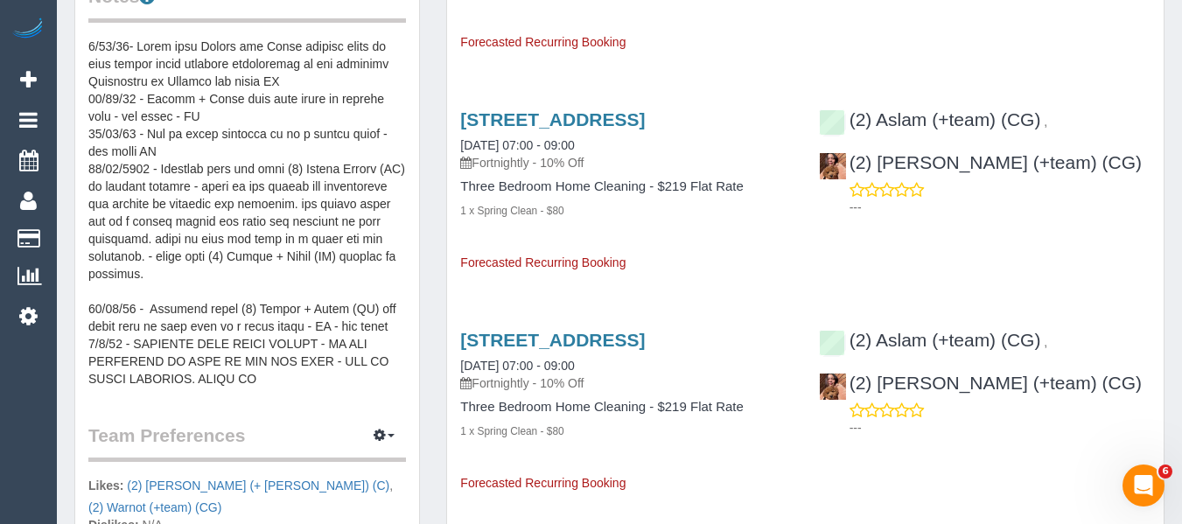
scroll to position [719, 0]
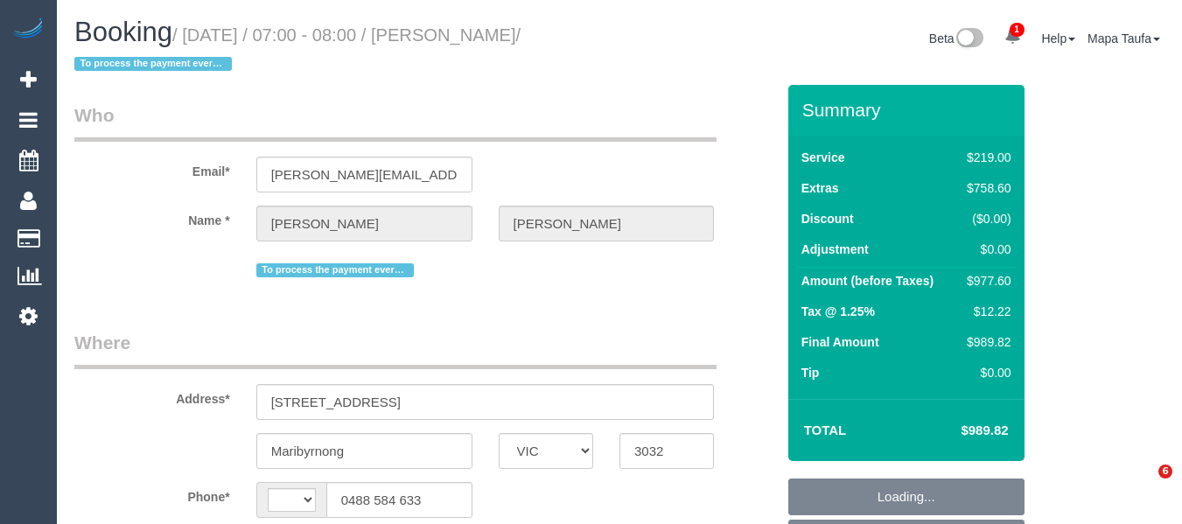
select select "VIC"
select select "string:stripe-pm_1MdMe22GScqysDRV4n8pUlnd"
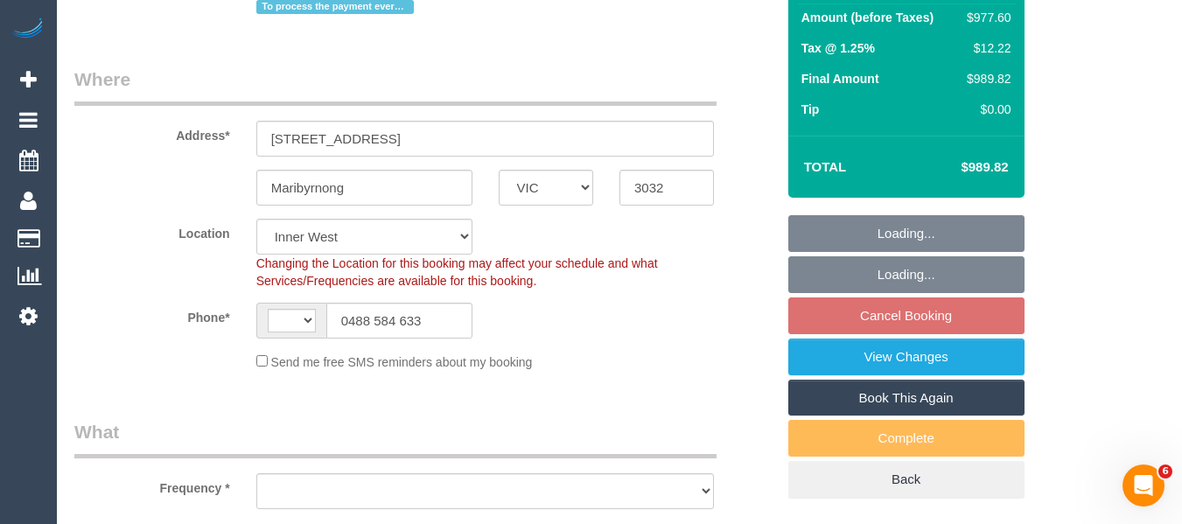
select select "string:AU"
select select "object:1198"
select select "spot1"
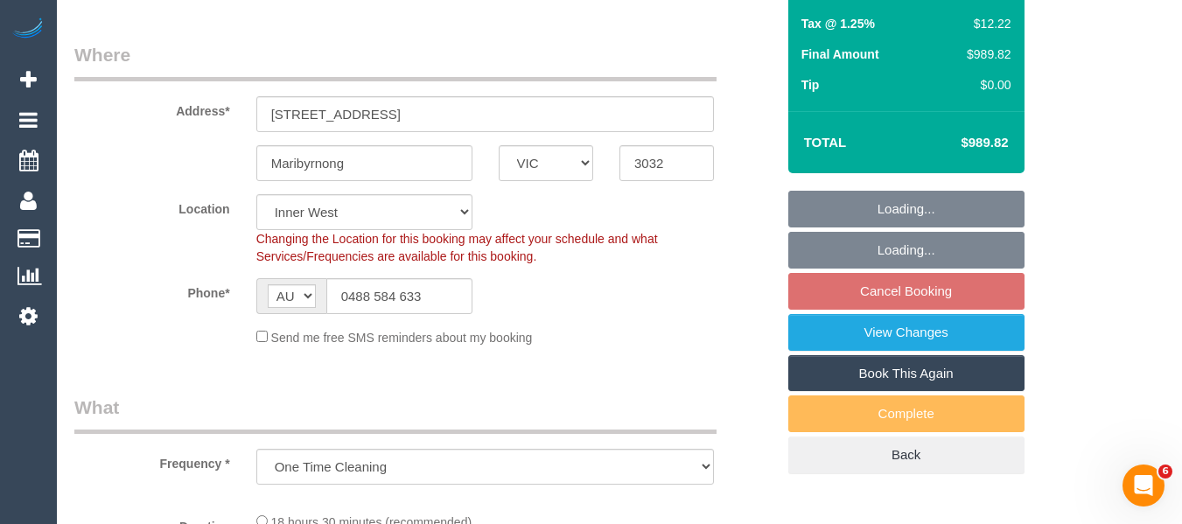
select select "object:1203"
select select "number:29"
select select "number:17"
select select "number:19"
select select "number:36"
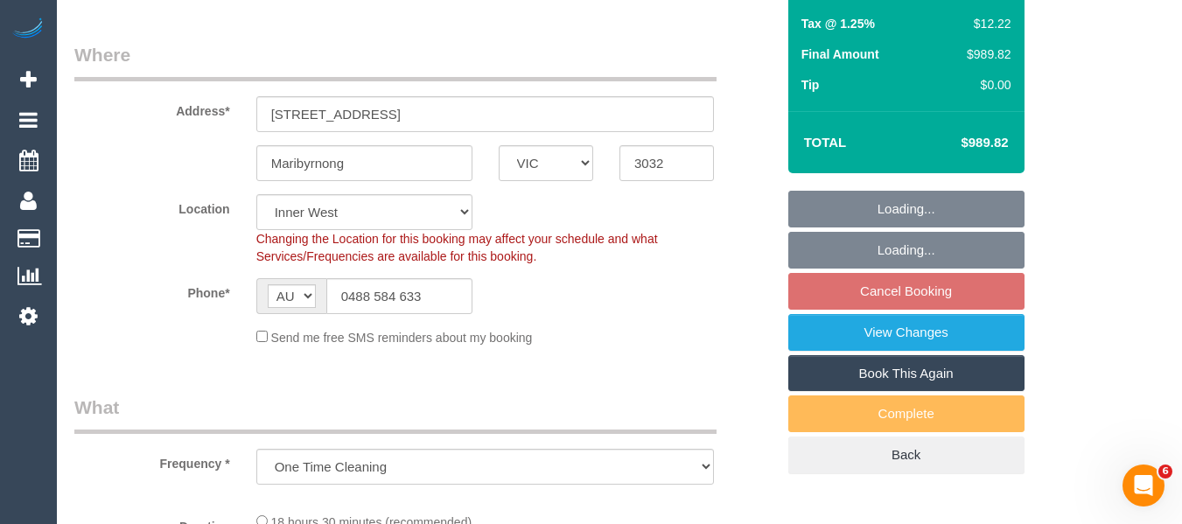
select select "number:35"
select select "number:11"
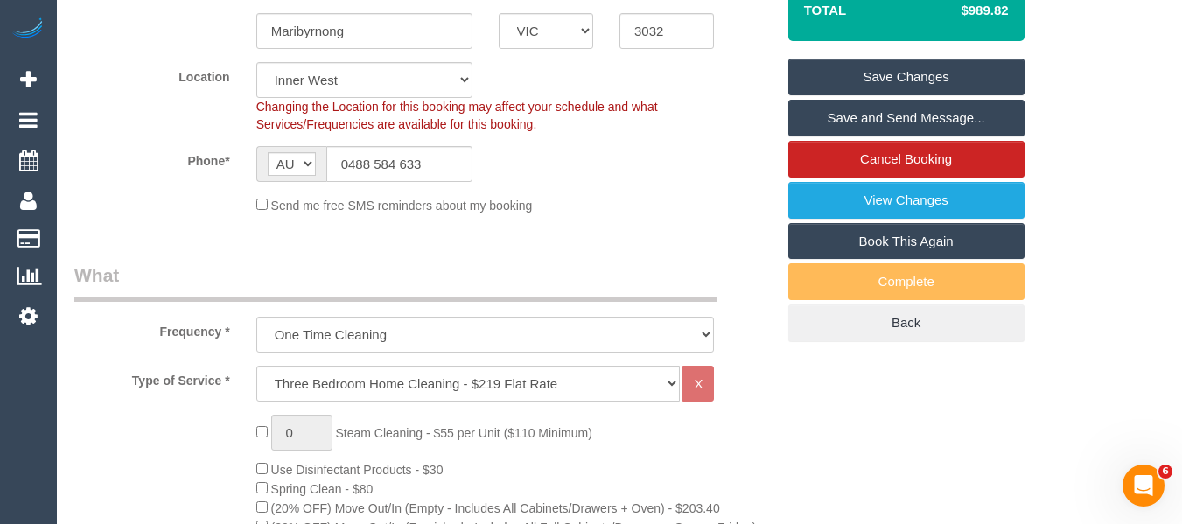
scroll to position [314, 0]
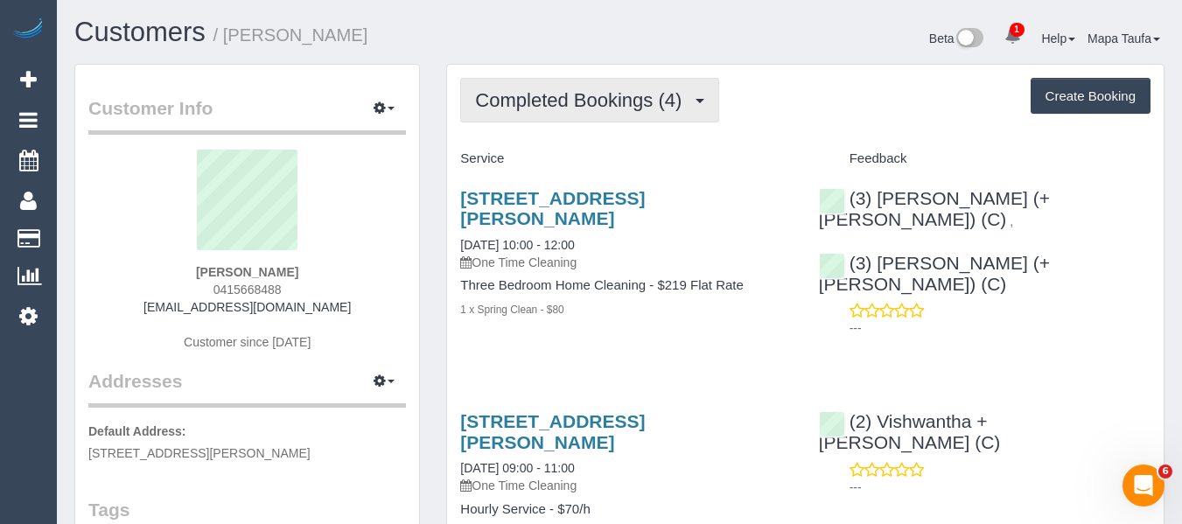
click at [512, 88] on button "Completed Bookings (4)" at bounding box center [589, 100] width 259 height 45
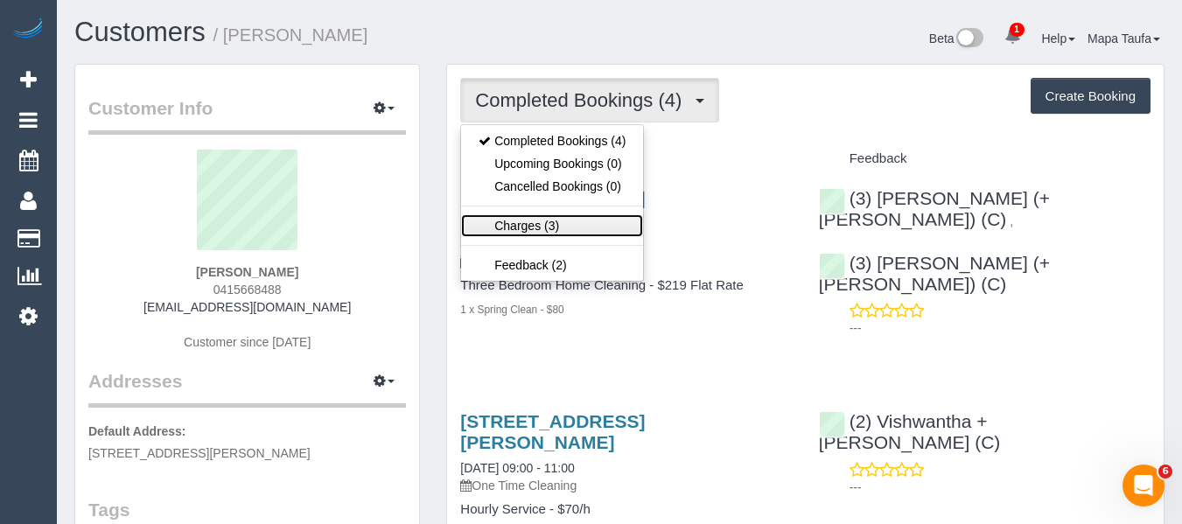
click at [532, 226] on link "Charges (3)" at bounding box center [552, 225] width 182 height 23
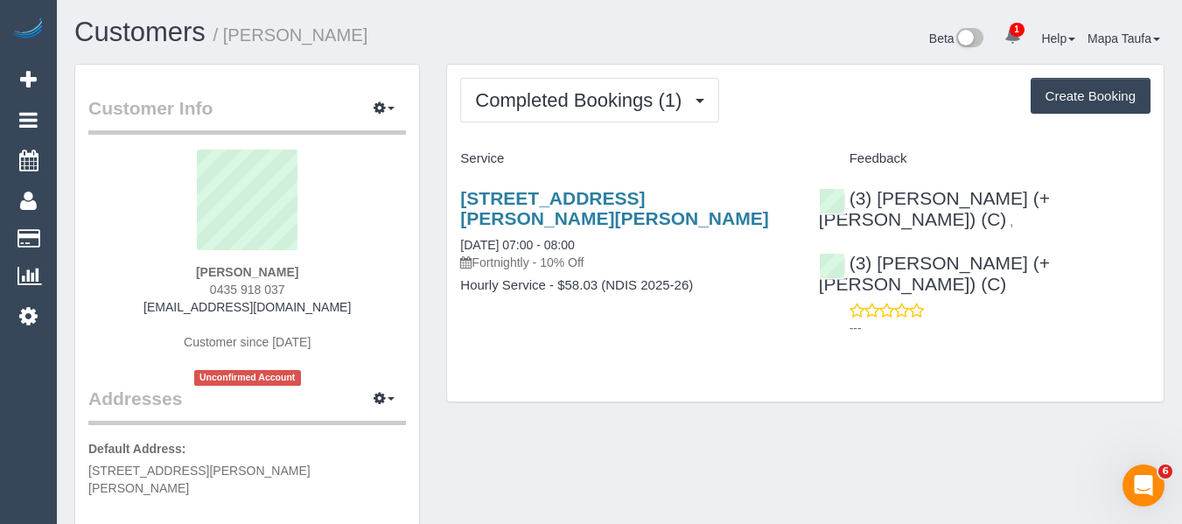
drag, startPoint x: 560, startPoint y: 60, endPoint x: 564, endPoint y: 72, distance: 12.2
click at [562, 62] on div "Customers / [PERSON_NAME] Beta 1 Your Notifications You have 0 alerts × You hav…" at bounding box center [619, 41] width 1117 height 46
click at [590, 123] on div "Completed Bookings (1) Completed Bookings (1) Upcoming Bookings (12) Cancelled …" at bounding box center [805, 233] width 717 height 337
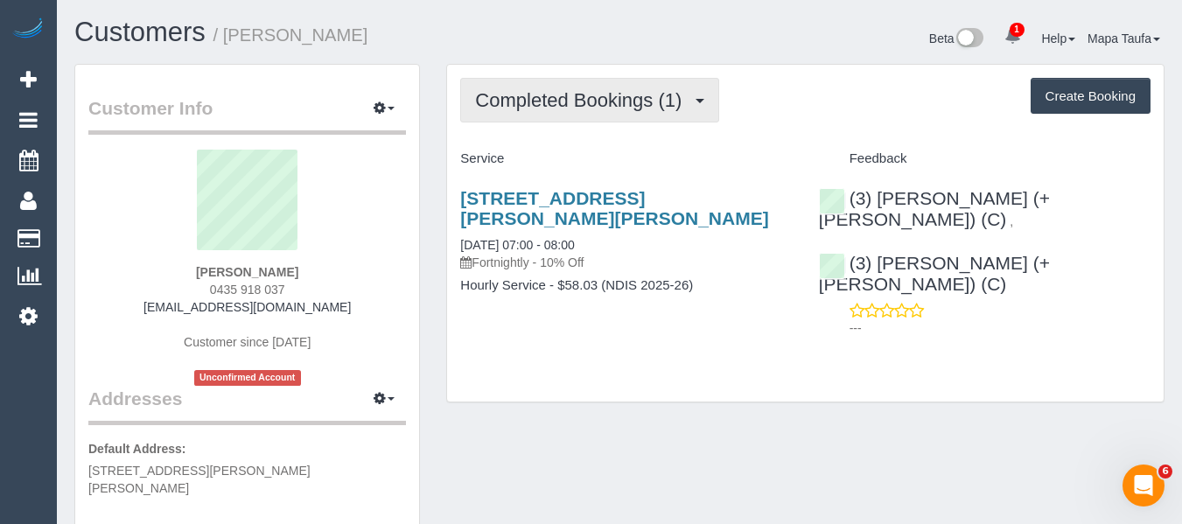
click at [603, 109] on span "Completed Bookings (1)" at bounding box center [582, 100] width 215 height 22
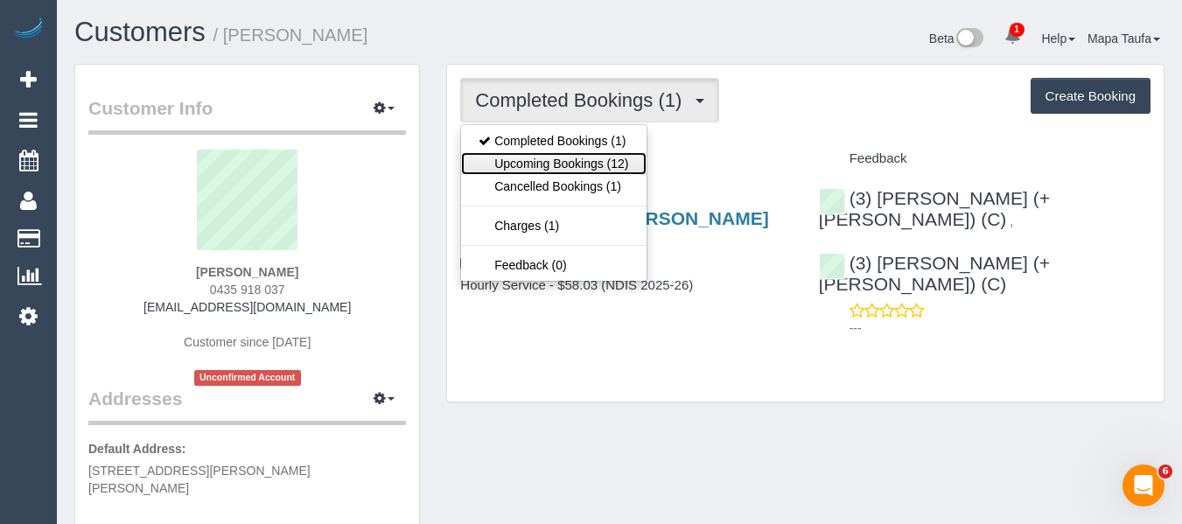
click at [623, 165] on link "Upcoming Bookings (12)" at bounding box center [553, 163] width 185 height 23
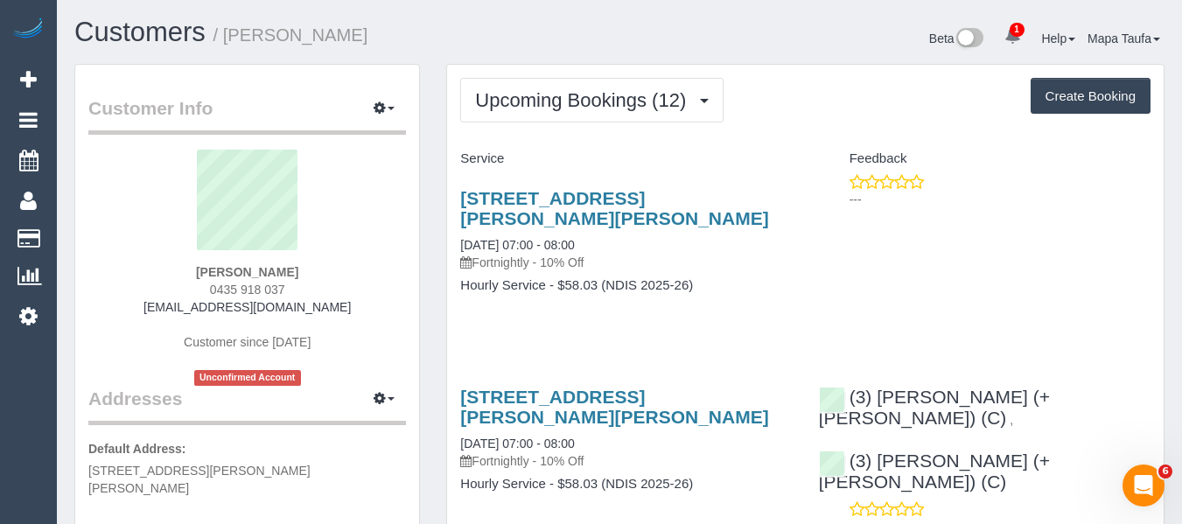
click at [779, 319] on div "1/478 Belmore Road,, Mont Albert North, VIC 3129 14/10/2025 07:00 - 08:00 Fortn…" at bounding box center [626, 250] width 358 height 155
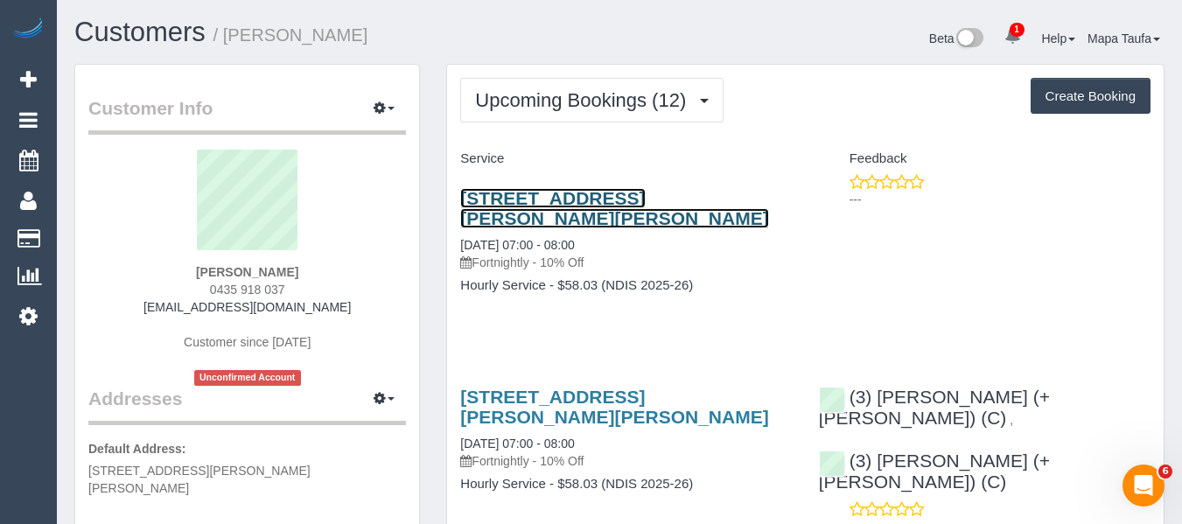
click at [592, 197] on link "1/478 Belmore Road,, Mont Albert North, VIC 3129" at bounding box center [614, 208] width 308 height 40
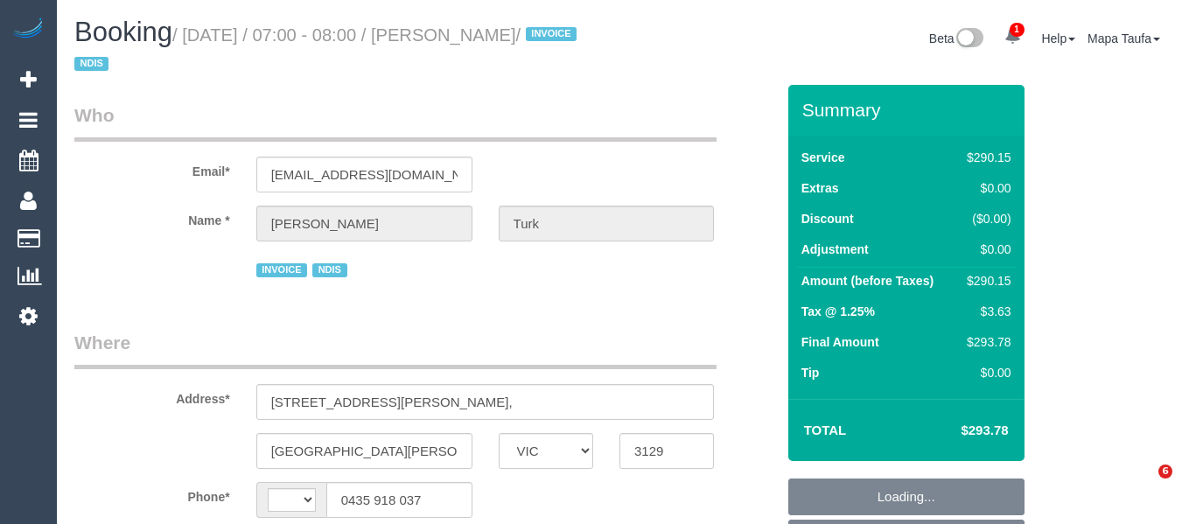
select select "VIC"
select select "string:AU"
select select "2"
select select "150"
select select "number:28"
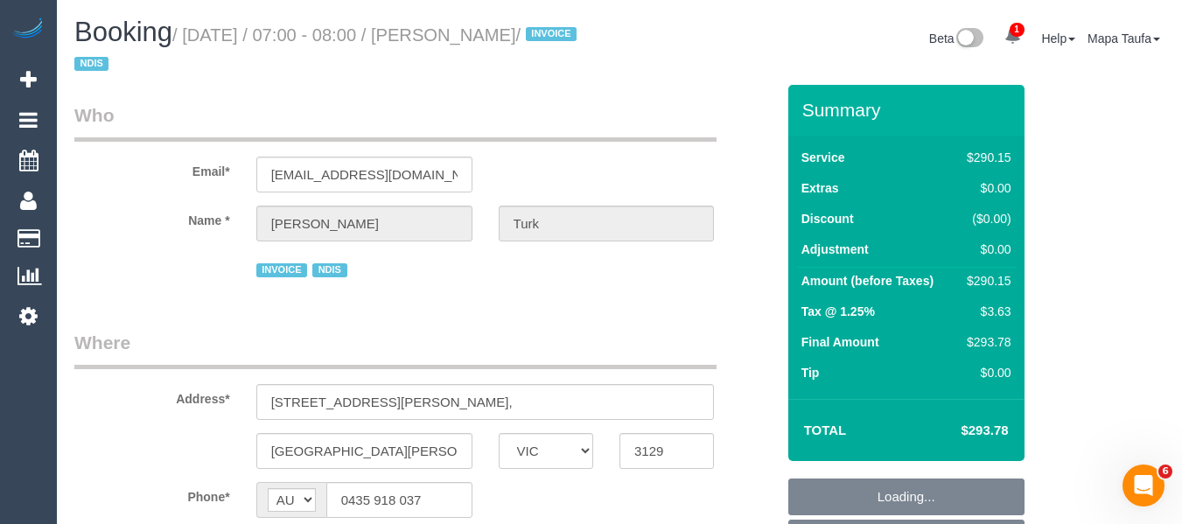
select select "number:14"
select select "number:19"
select select "object:1217"
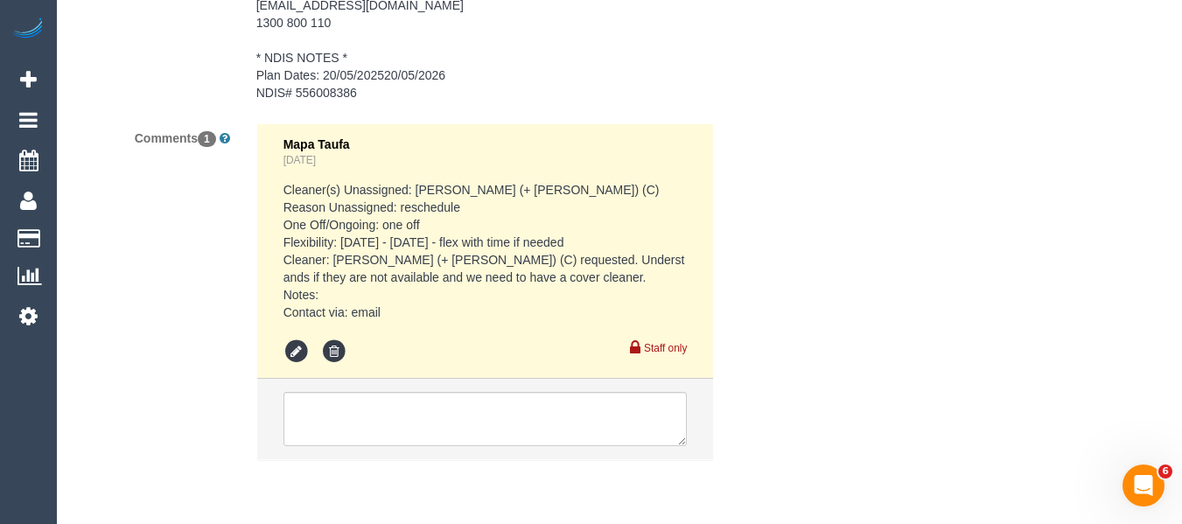
scroll to position [3084, 0]
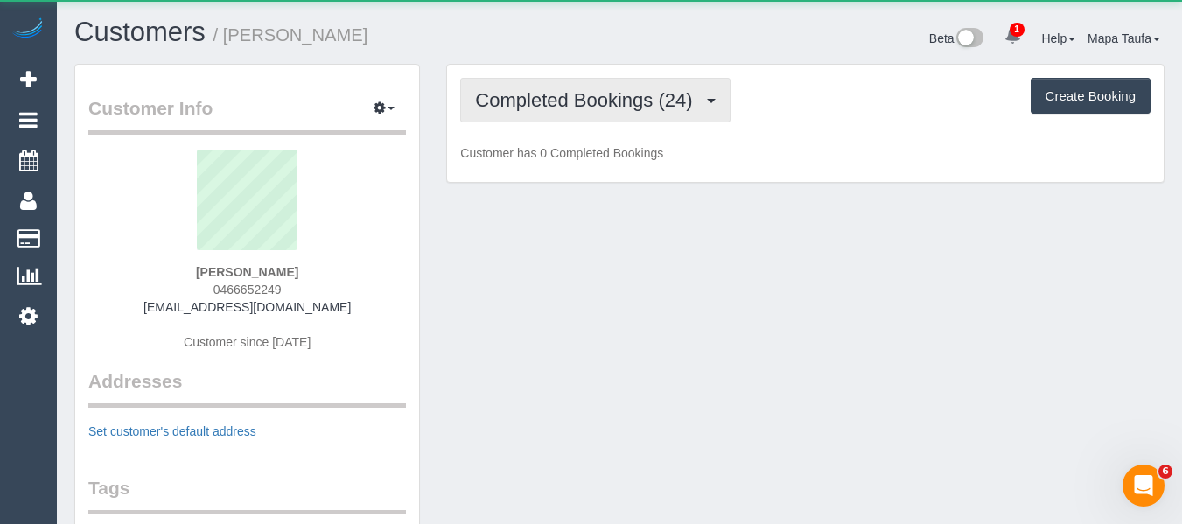
click at [585, 103] on span "Completed Bookings (24)" at bounding box center [588, 100] width 226 height 22
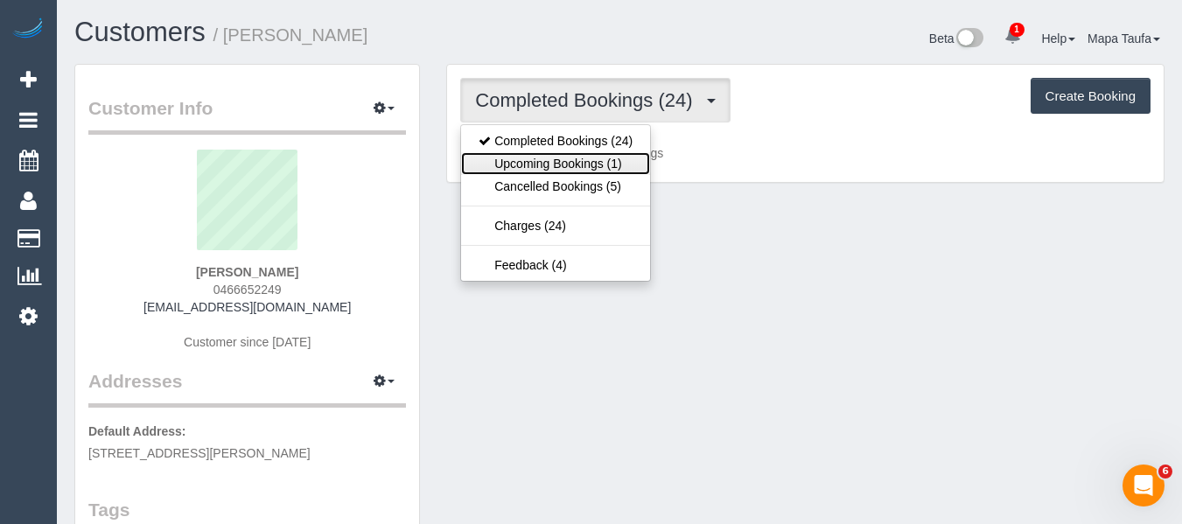
click at [583, 171] on link "Upcoming Bookings (1)" at bounding box center [555, 163] width 189 height 23
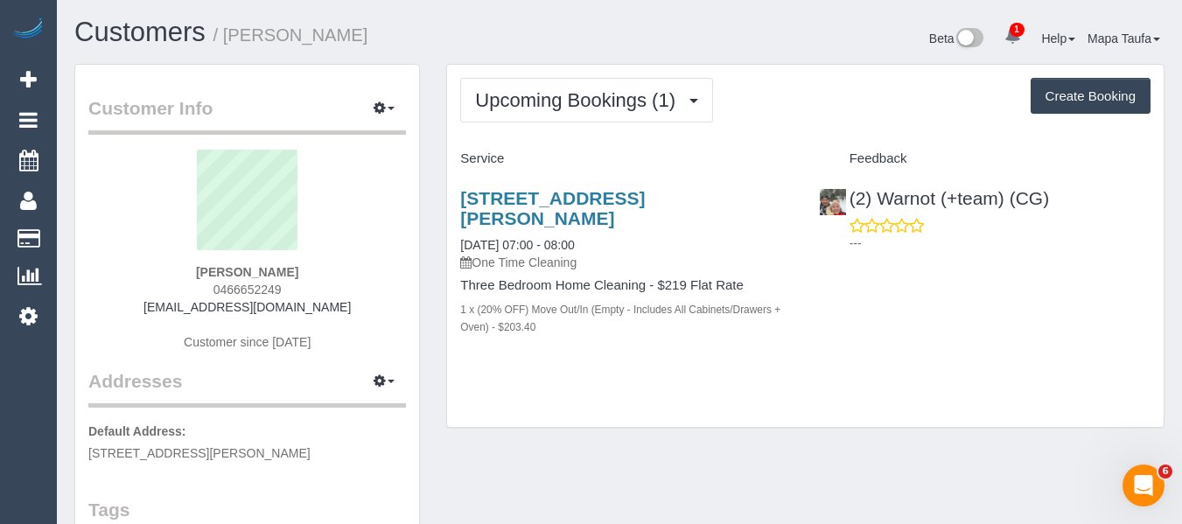
click at [529, 407] on div "Upcoming Bookings (1) Completed Bookings (24) Upcoming Bookings (1) Cancelled B…" at bounding box center [805, 246] width 717 height 363
drag, startPoint x: 339, startPoint y: 279, endPoint x: 162, endPoint y: 272, distance: 176.9
click at [162, 272] on div "[PERSON_NAME] 0466652249 [EMAIL_ADDRESS][DOMAIN_NAME] Customer since [DATE]" at bounding box center [247, 259] width 318 height 219
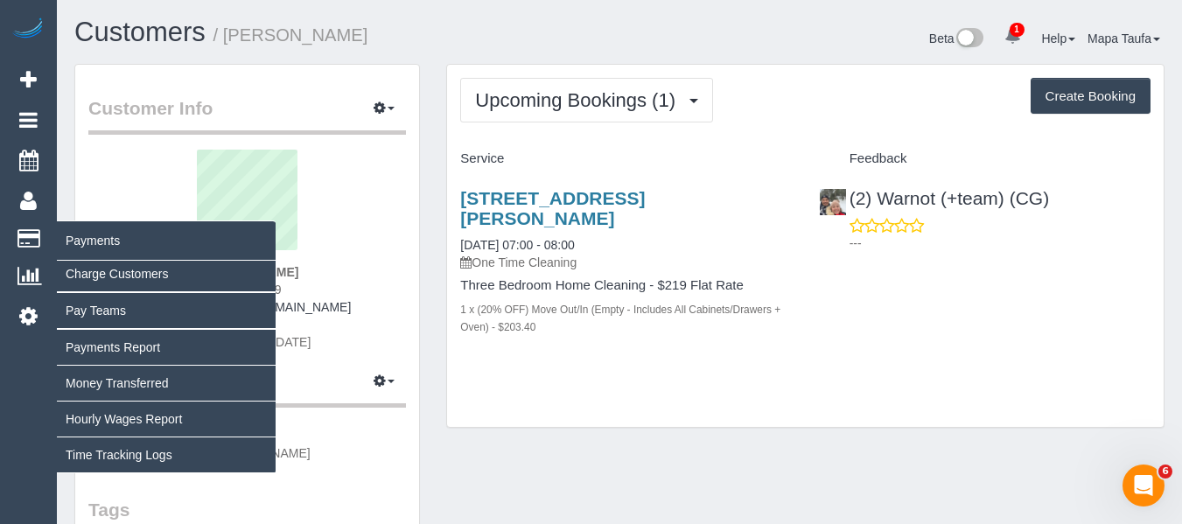
copy strong "[PERSON_NAME]"
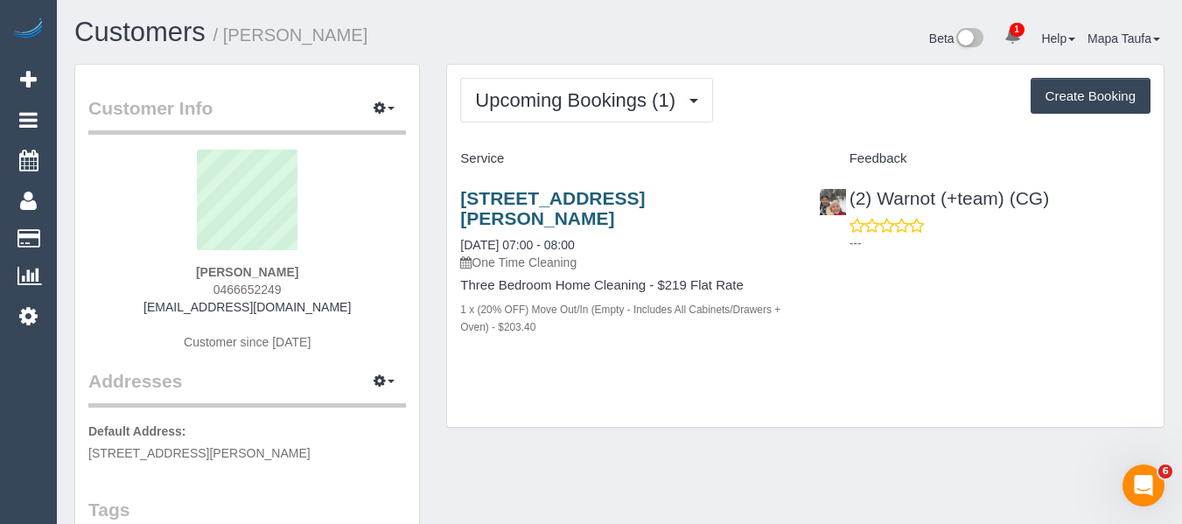
drag, startPoint x: 525, startPoint y: 212, endPoint x: 463, endPoint y: 200, distance: 63.3
click at [463, 200] on h3 "223a Collins Street, Thornbury, VIC 3071" at bounding box center [626, 208] width 332 height 40
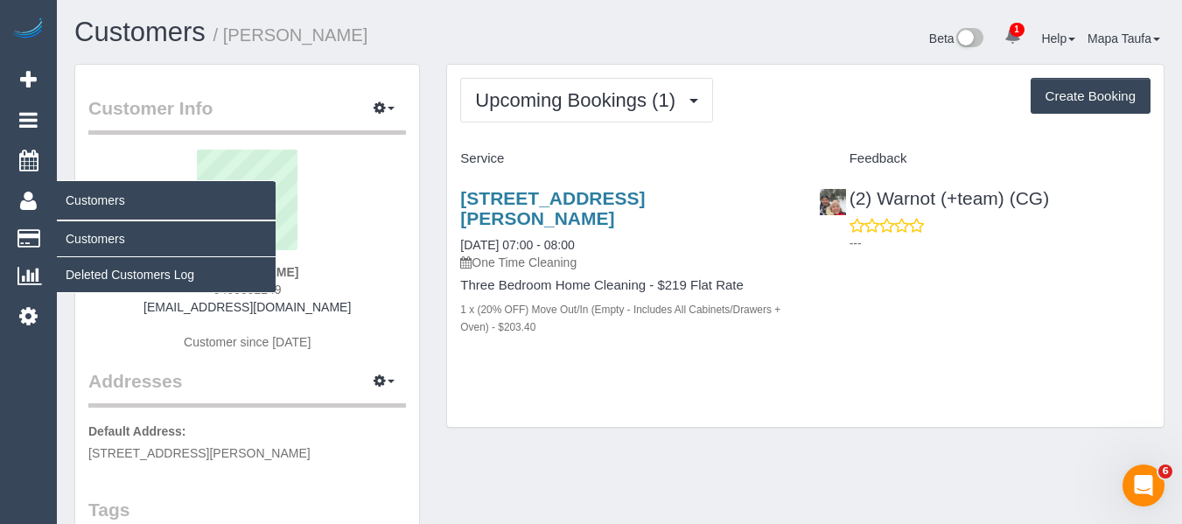
copy link "223a Collins Street, Thornbury, VIC 3071"
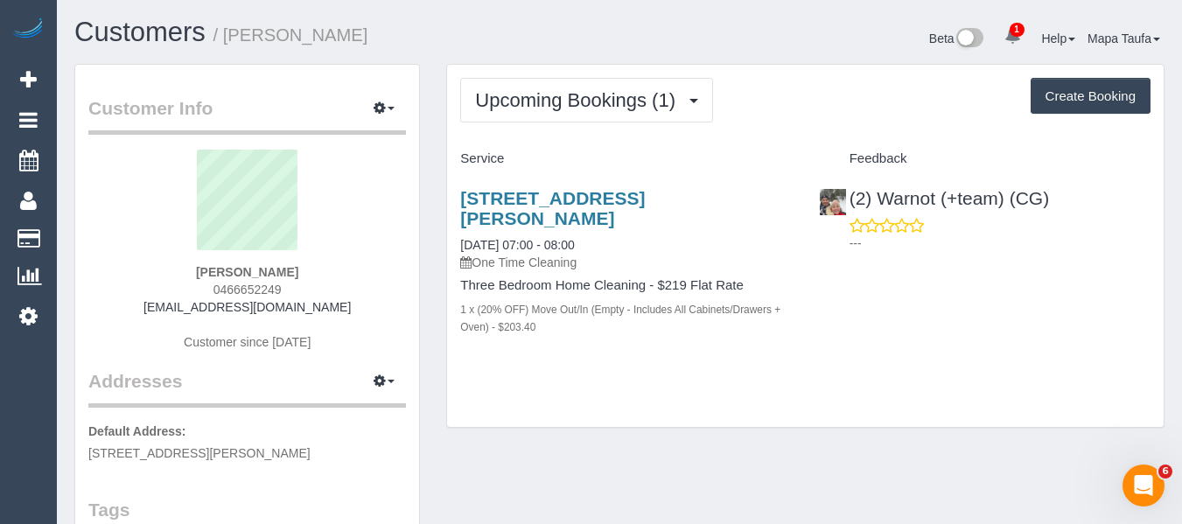
drag, startPoint x: 262, startPoint y: 288, endPoint x: 210, endPoint y: 288, distance: 51.6
click at [210, 288] on div "Allison Howell 0466652249 ahquinton@gmail.com Customer since 2024" at bounding box center [247, 259] width 318 height 219
copy span "0466652249"
click at [581, 185] on div "223a Collins Street, Thornbury, VIC 3071 10/10/2025 07:00 - 08:00 One Time Clea…" at bounding box center [626, 271] width 358 height 197
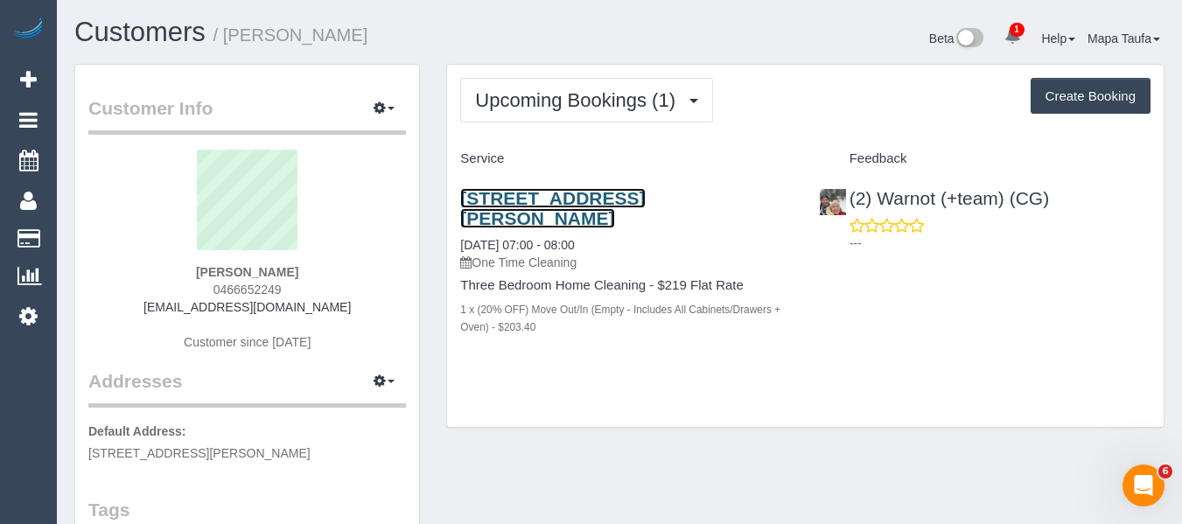
click at [585, 197] on link "223a Collins Street, Thornbury, VIC 3071" at bounding box center [552, 208] width 185 height 40
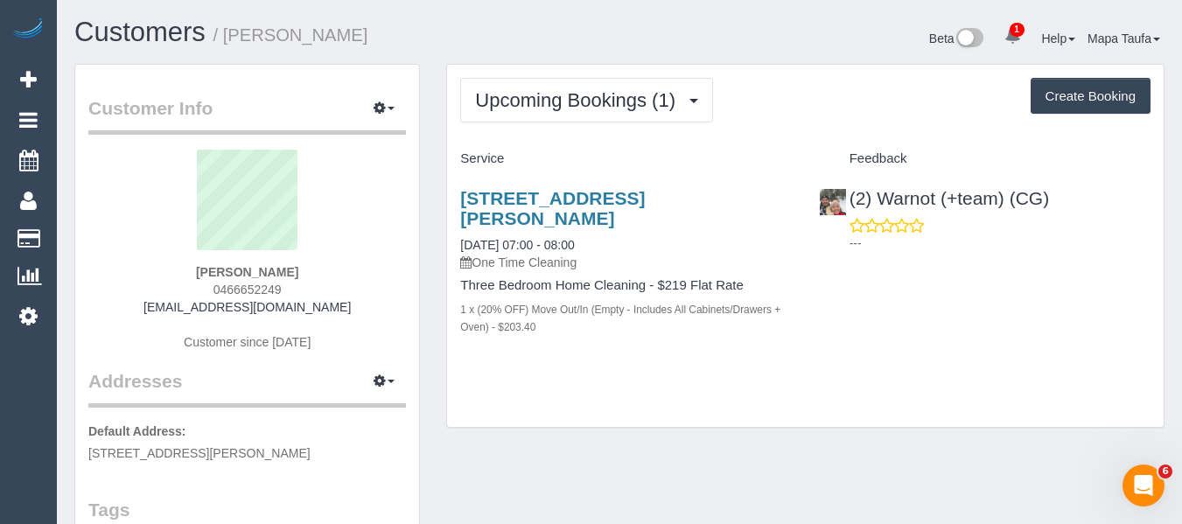
click at [495, 375] on div "Upcoming Bookings (1) Completed Bookings (24) Upcoming Bookings (1) Cancelled B…" at bounding box center [805, 246] width 717 height 363
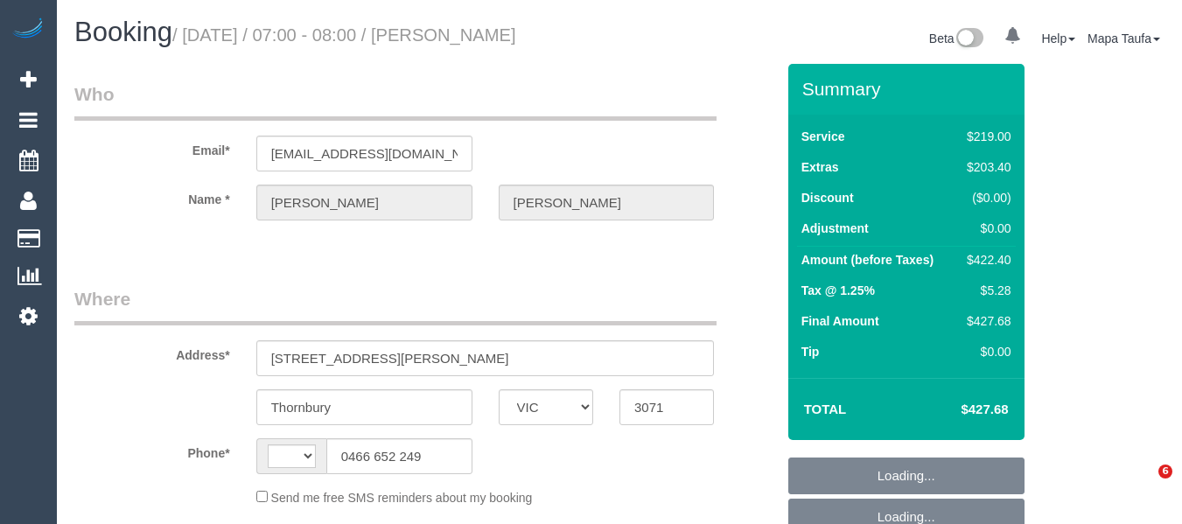
select select "VIC"
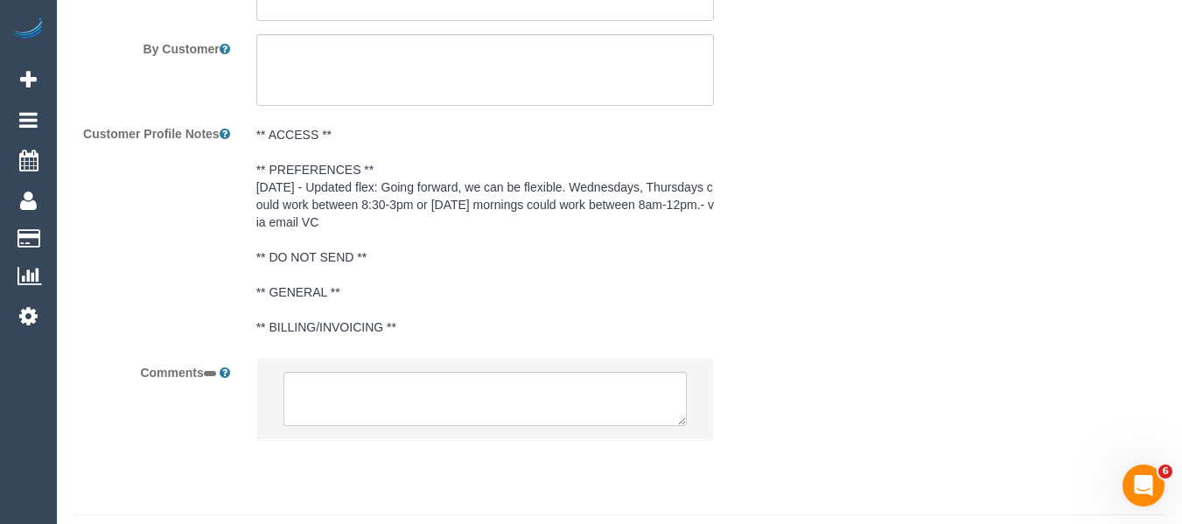
select select "string:AU"
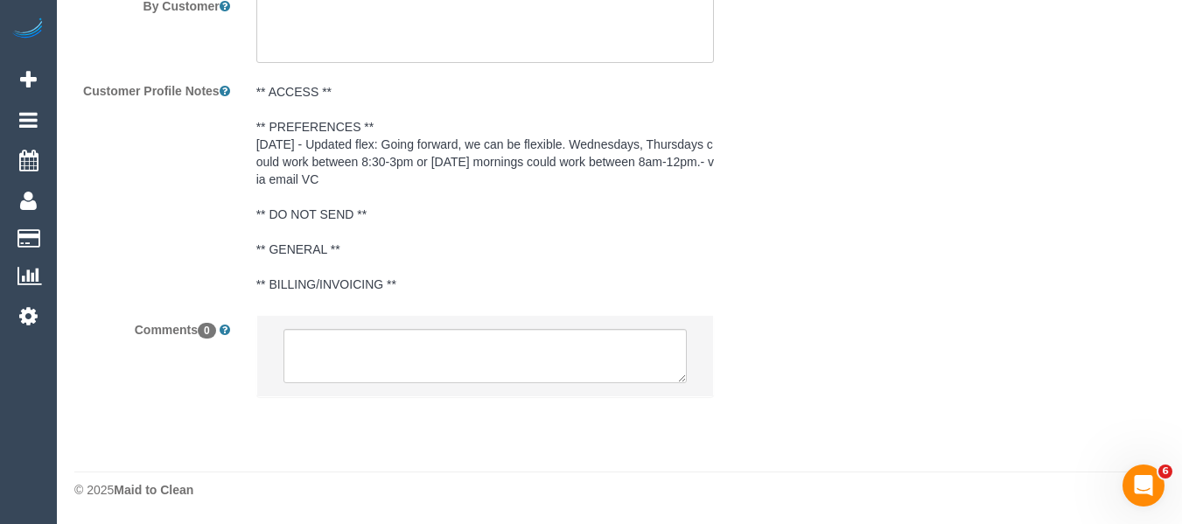
select select "object:544"
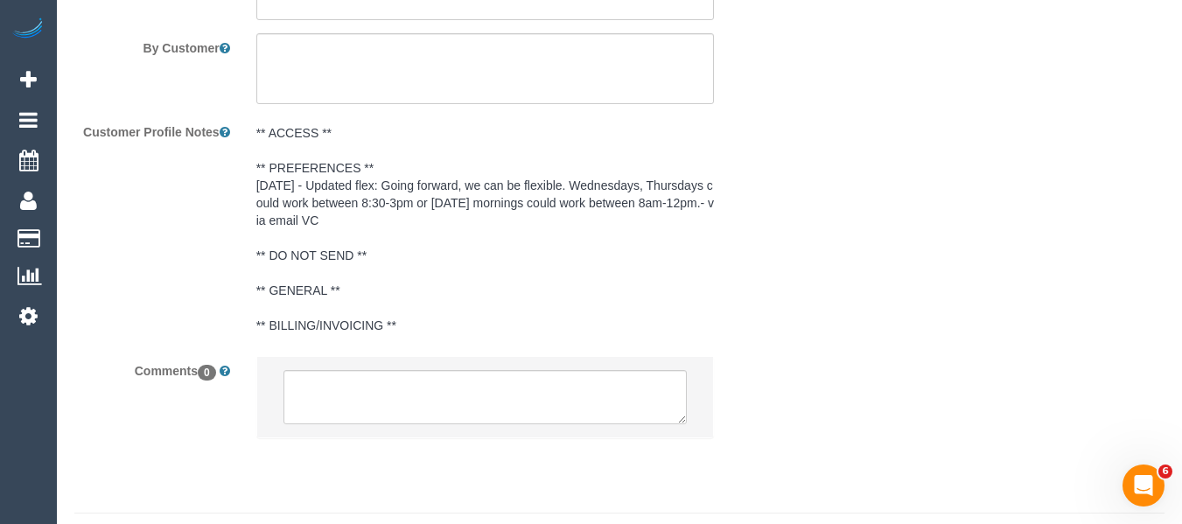
select select "string:stripe-pm_1RwYfY2GScqysDRVj1JZyFJS"
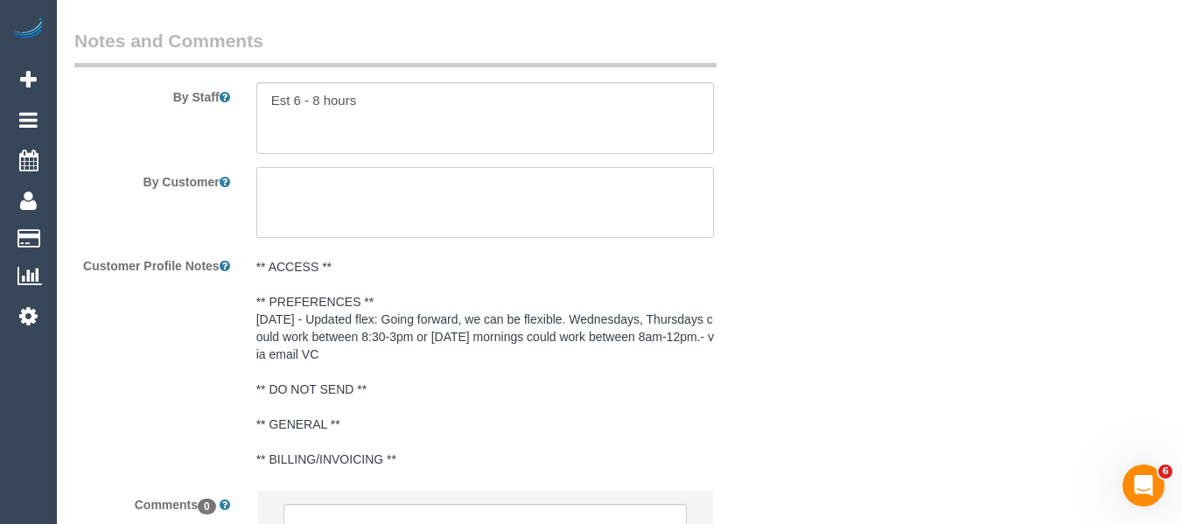
click at [358, 222] on textarea at bounding box center [485, 203] width 459 height 72
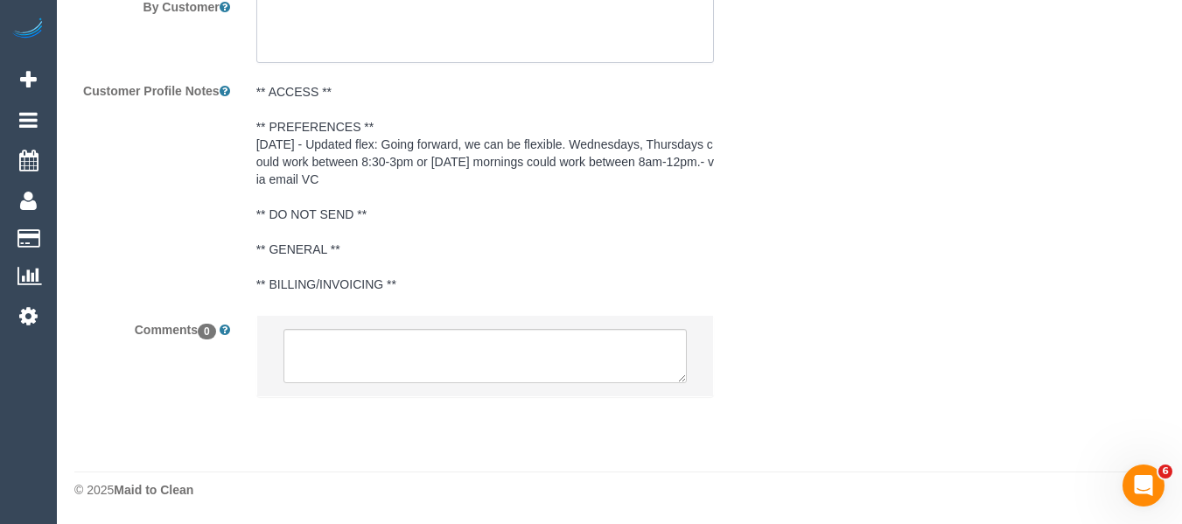
select select "number:28"
select select "number:14"
select select "number:18"
select select "number:24"
select select "number:11"
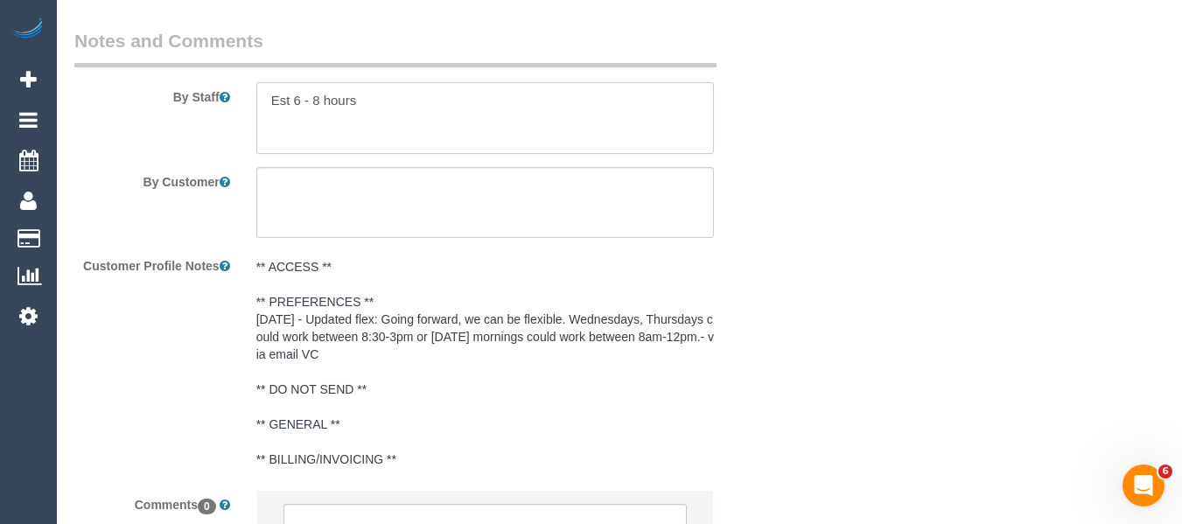
click at [408, 110] on textarea at bounding box center [485, 118] width 459 height 72
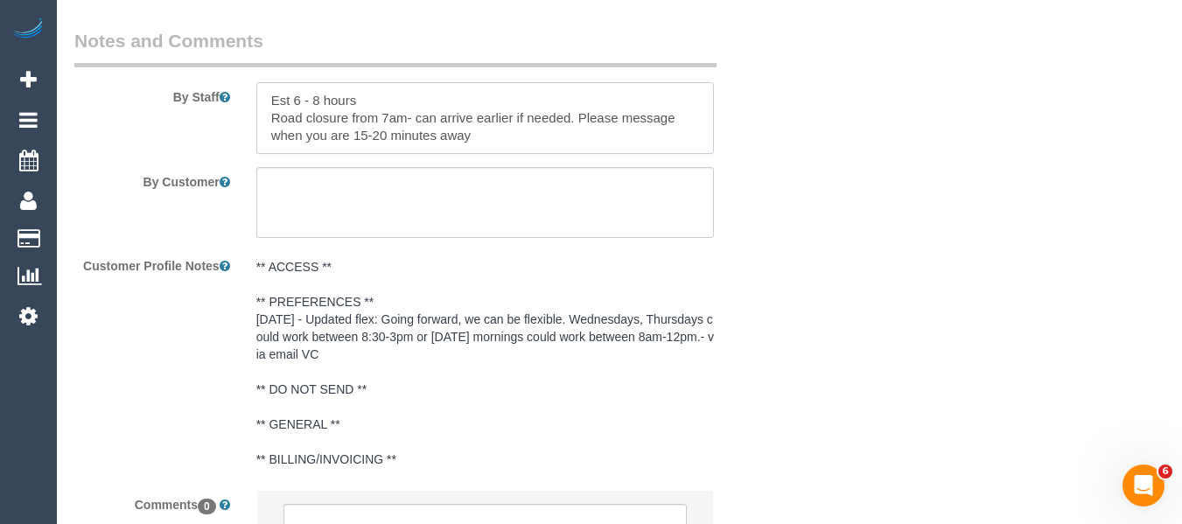
paste textarea "0466652249"
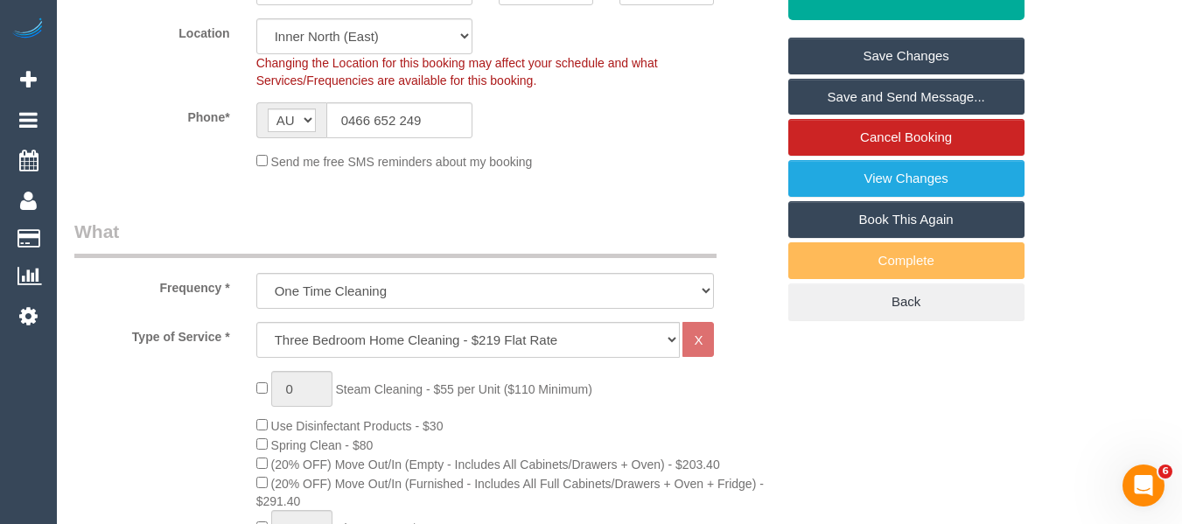
scroll to position [346, 0]
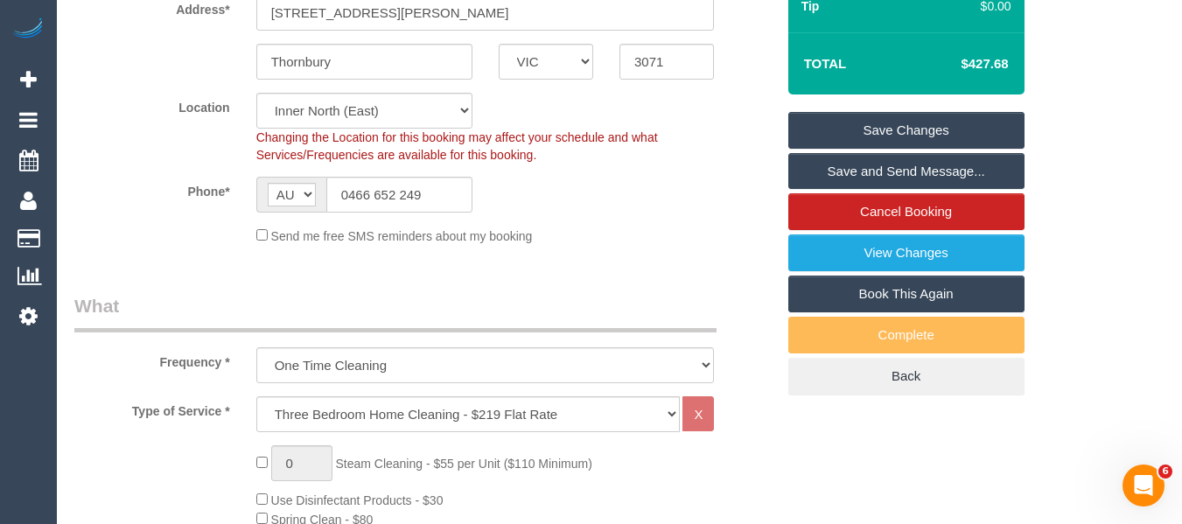
type textarea "Est 6 - 8 hours Road closure from 7am- can arrive earlier if needed. Please mes…"
click at [969, 124] on link "Save Changes" at bounding box center [907, 130] width 236 height 37
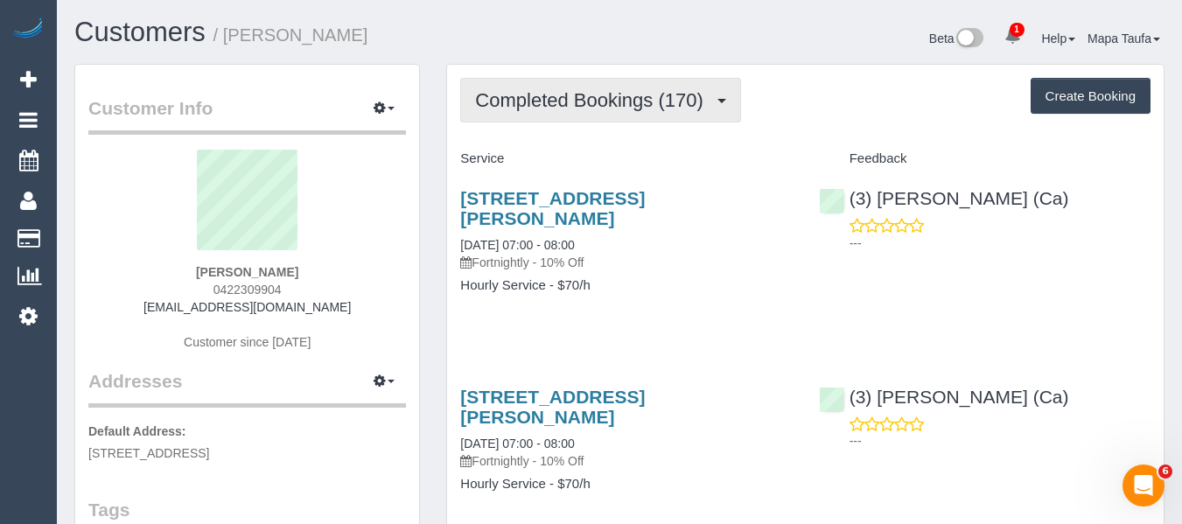
click at [577, 109] on span "Completed Bookings (170)" at bounding box center [593, 100] width 236 height 22
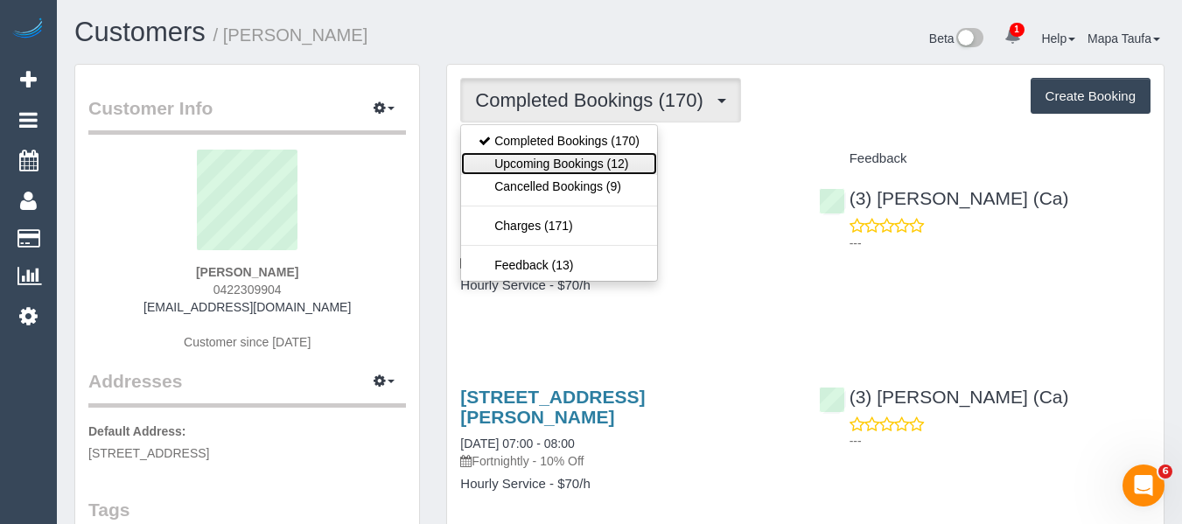
click at [571, 168] on link "Upcoming Bookings (12)" at bounding box center [559, 163] width 196 height 23
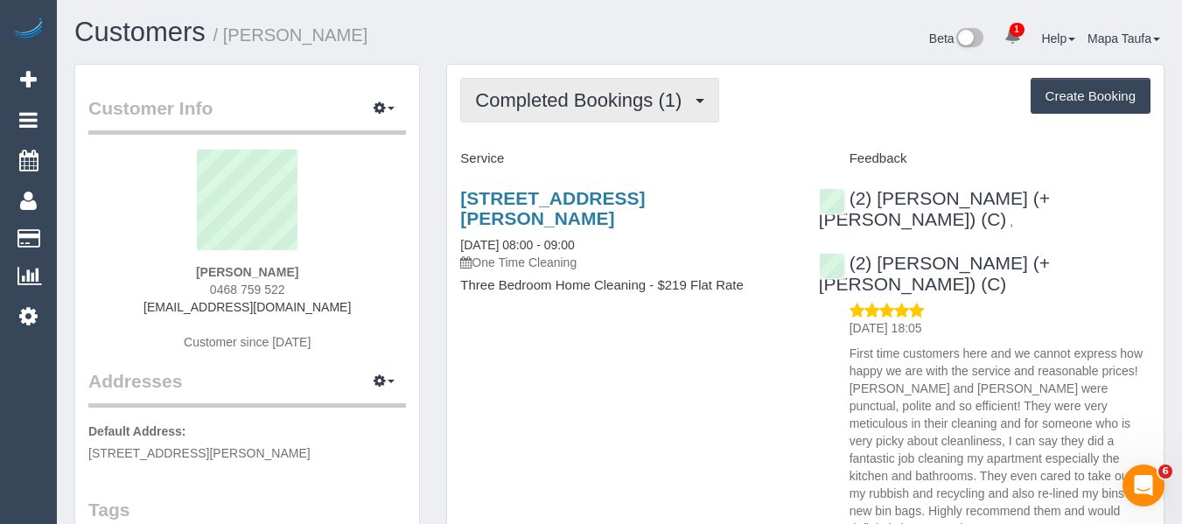
click at [675, 85] on button "Completed Bookings (1)" at bounding box center [589, 100] width 259 height 45
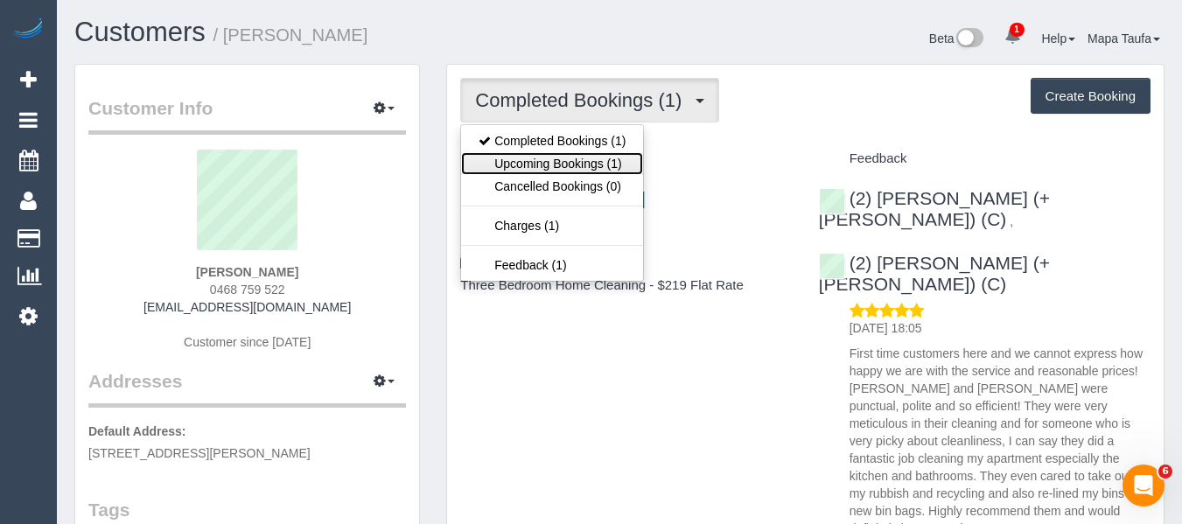
click at [603, 160] on link "Upcoming Bookings (1)" at bounding box center [552, 163] width 182 height 23
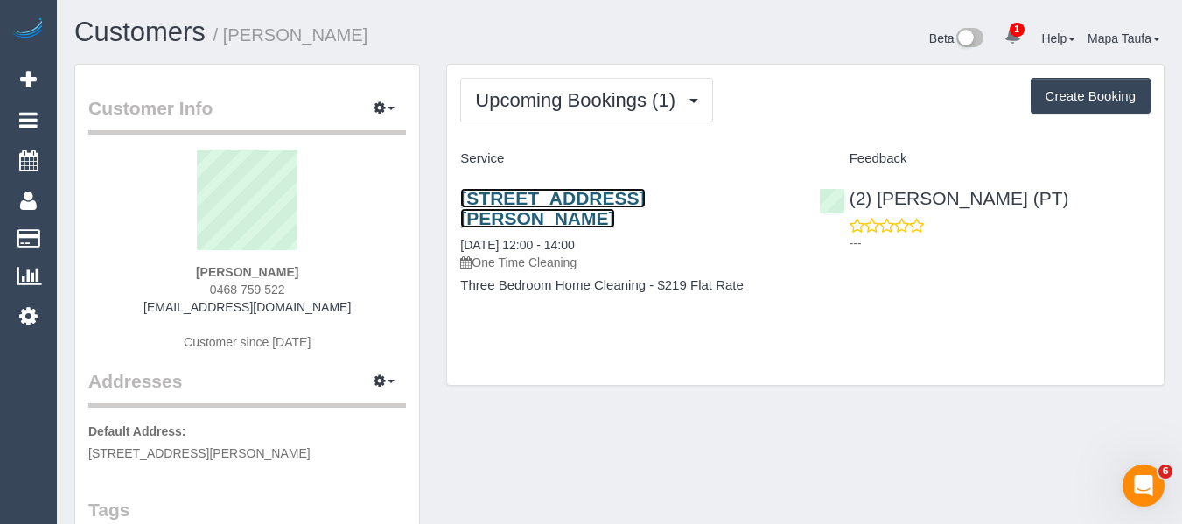
click at [490, 219] on link "2501/63 Whiteman Street, Southbank, VIC 3006" at bounding box center [552, 208] width 185 height 40
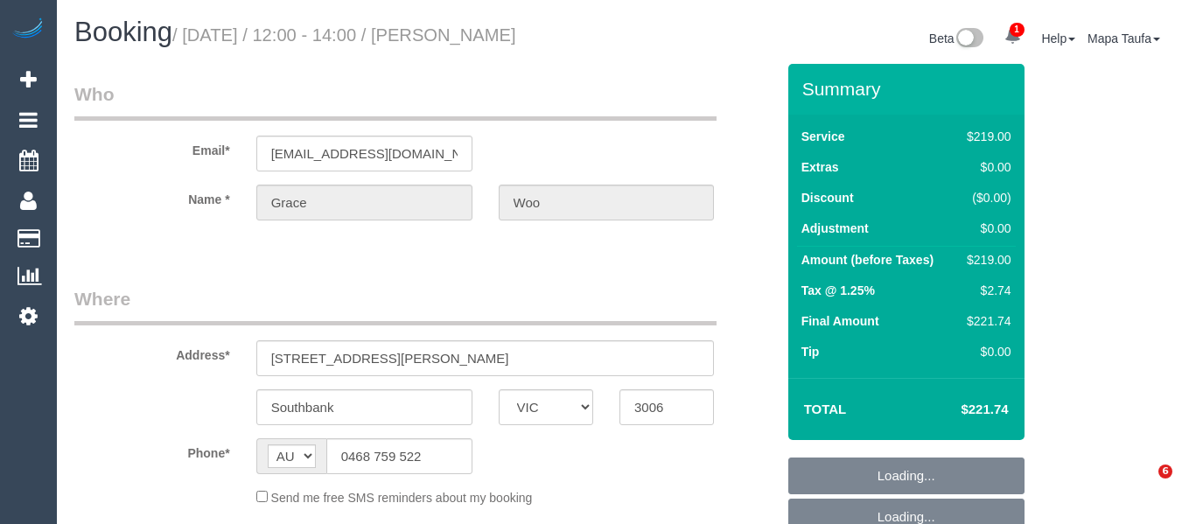
select select "VIC"
select select "string:stripe-pm_1RSrLl2GScqysDRV8UncCQEH"
select select "number:28"
select select "number:14"
select select "number:18"
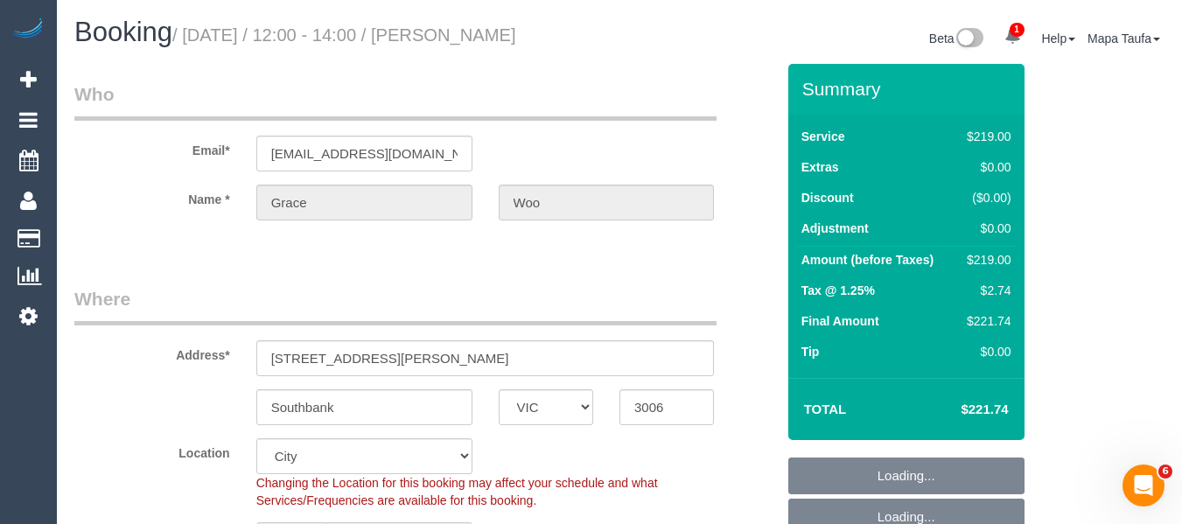
select select "object:833"
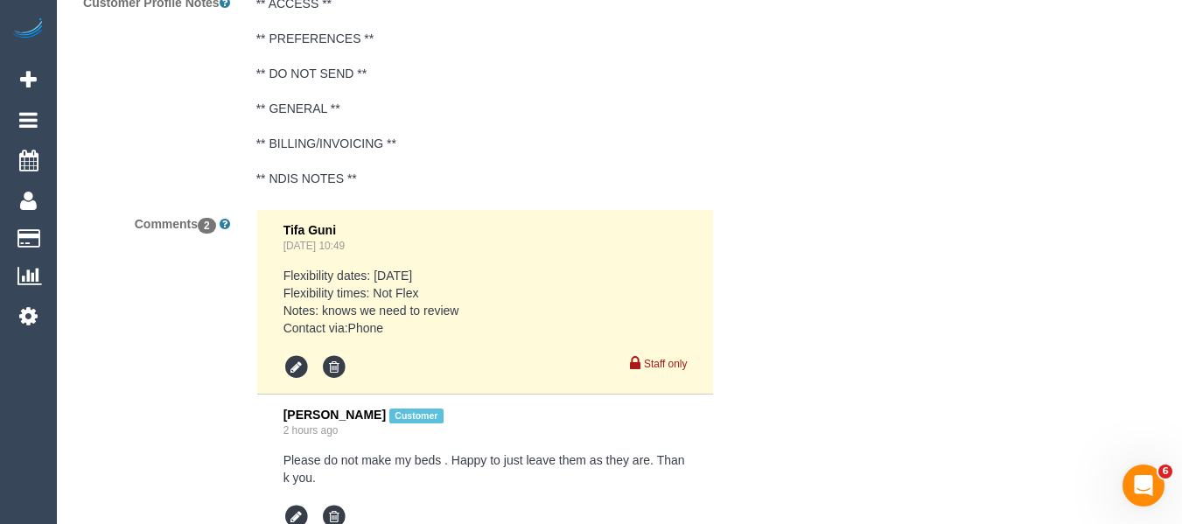
scroll to position [3548, 0]
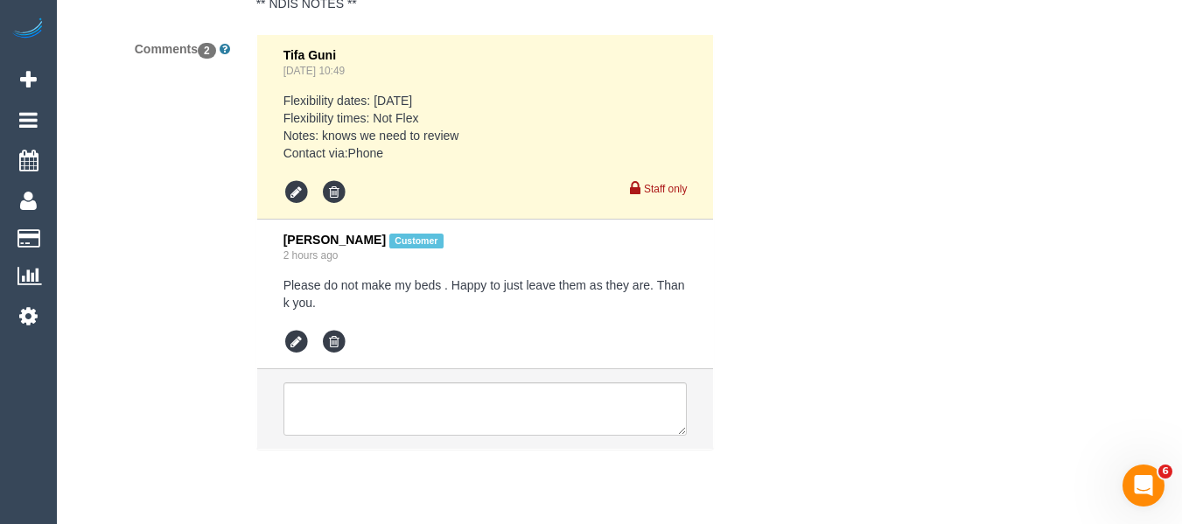
click at [445, 287] on pre "Please do not make my beds . Happy to just leave them as they are. Thank you." at bounding box center [486, 294] width 404 height 35
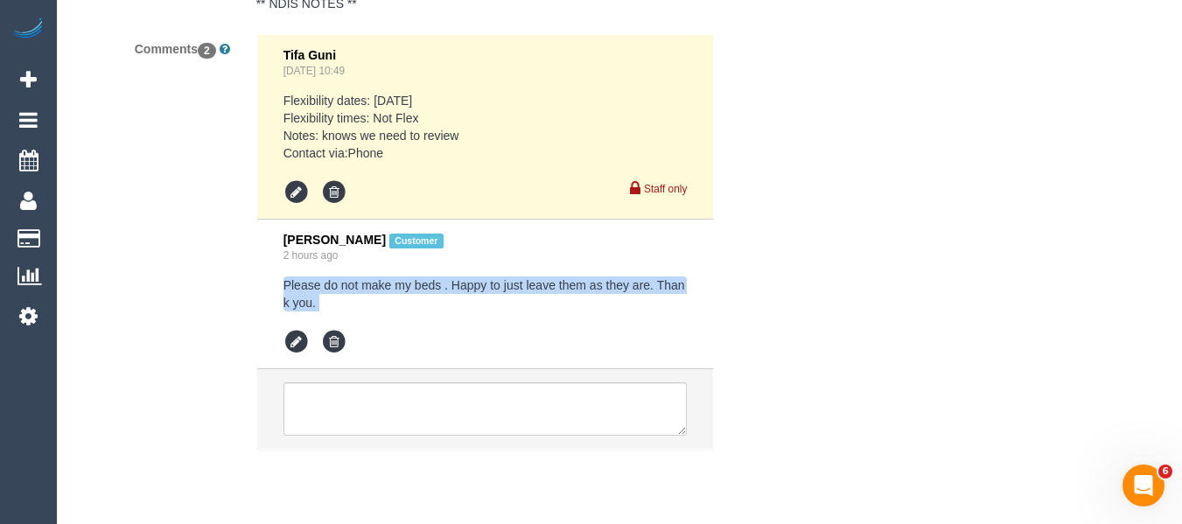
click at [445, 287] on pre "Please do not make my beds . Happy to just leave them as they are. Thank you." at bounding box center [486, 294] width 404 height 35
copy div "Please do not make my beds . Happy to just leave them as they are. Thank you."
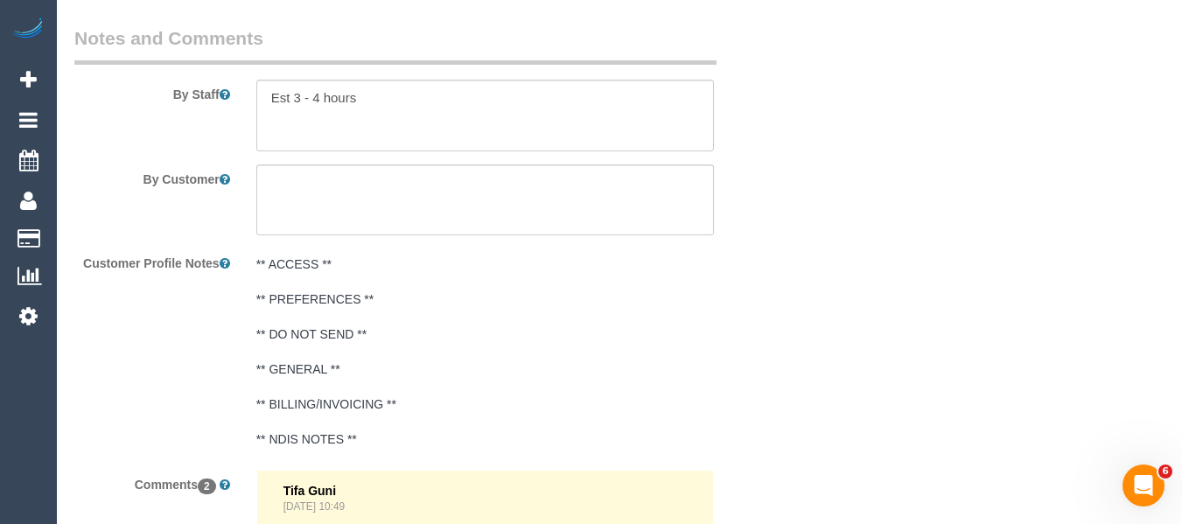
scroll to position [2935, 0]
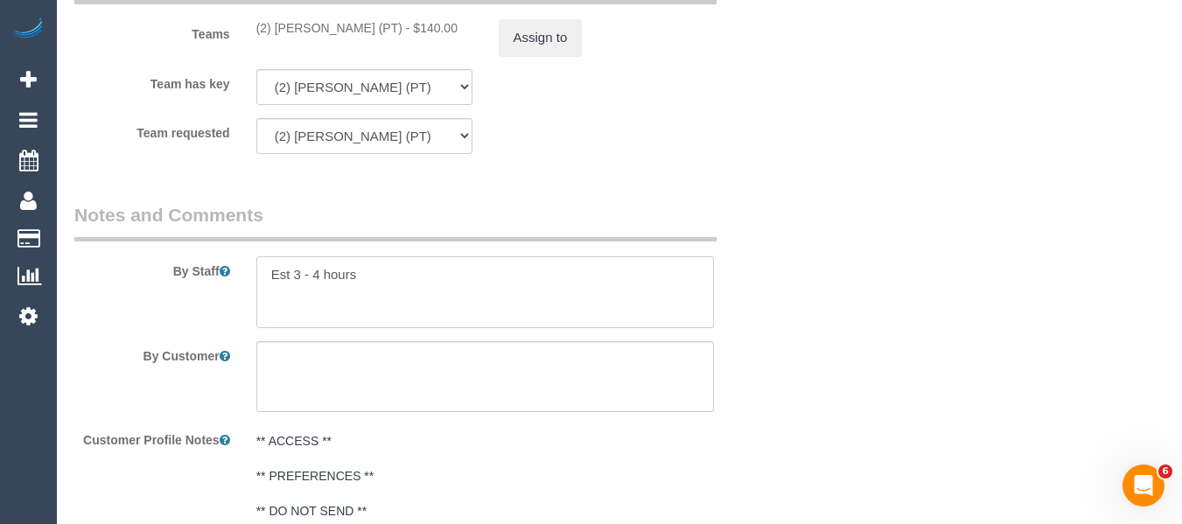
click at [375, 321] on textarea at bounding box center [485, 292] width 459 height 72
click at [373, 349] on textarea at bounding box center [485, 377] width 459 height 72
paste textarea "Please do not make my beds . Happy to just leave them as they are. Thank you."
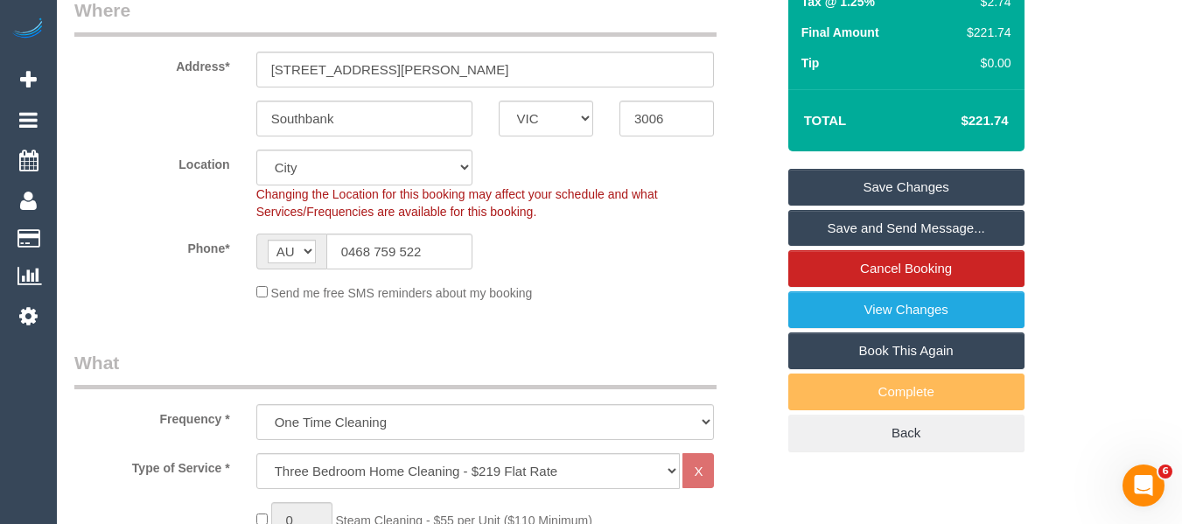
scroll to position [171, 0]
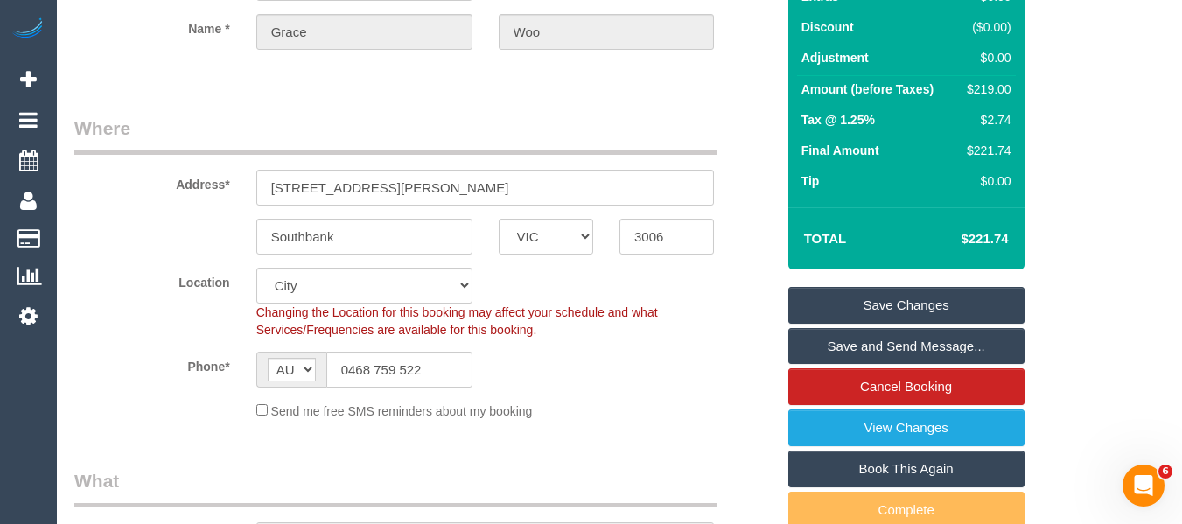
type textarea "Please do not make my beds . Happy to just leave them as they are. Thank you."
click at [895, 313] on link "Save Changes" at bounding box center [907, 305] width 236 height 37
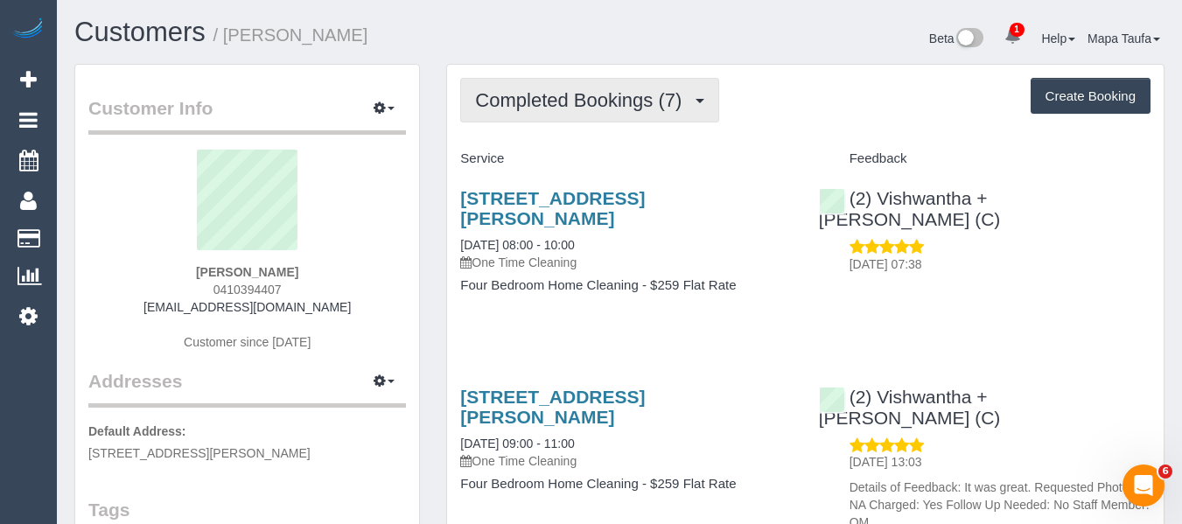
click at [629, 108] on span "Completed Bookings (7)" at bounding box center [582, 100] width 215 height 22
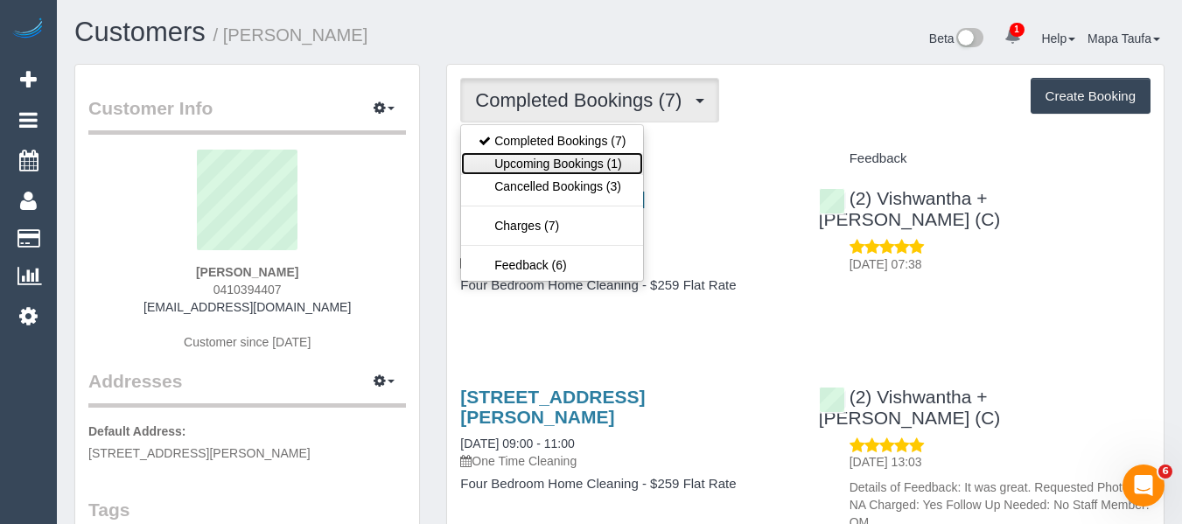
click at [620, 163] on link "Upcoming Bookings (1)" at bounding box center [552, 163] width 182 height 23
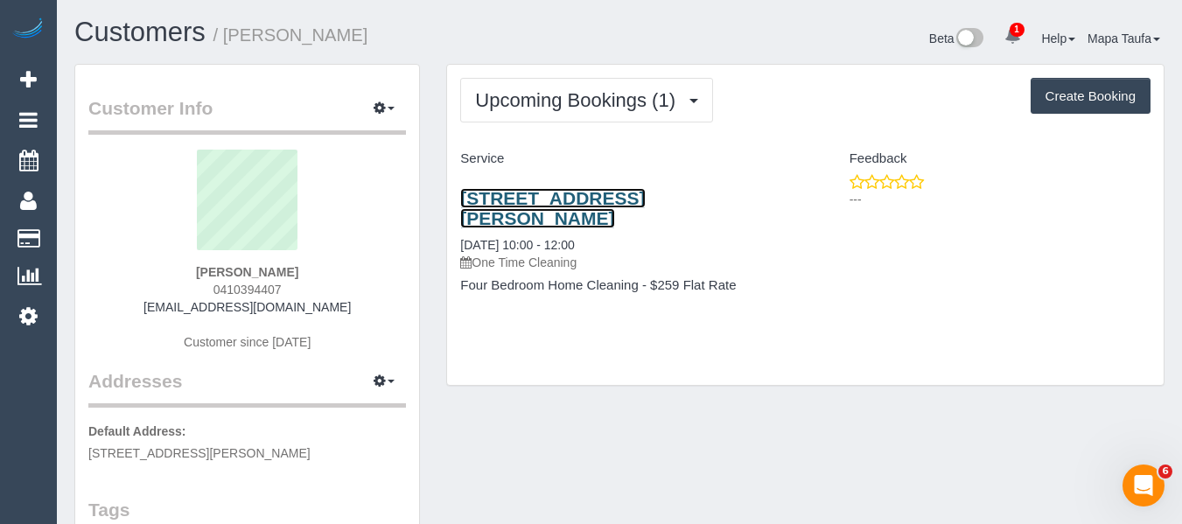
click at [479, 200] on link "23 Mcarthur Road,, Ivanhoe East, VIC 3079" at bounding box center [552, 208] width 185 height 40
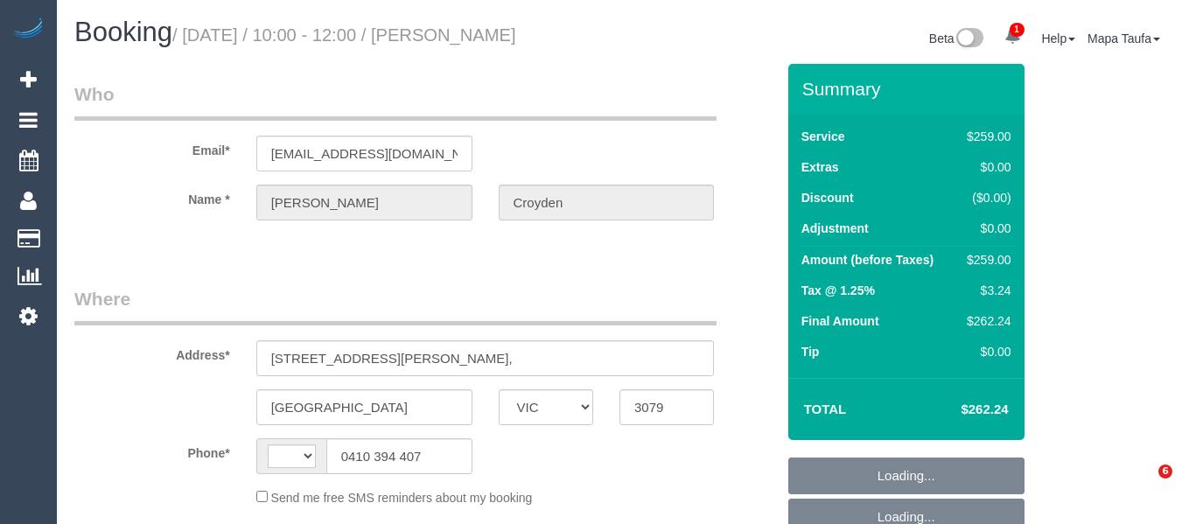
select select "VIC"
select select "string:AU"
select select "number:30"
select select "number:14"
select select "number:19"
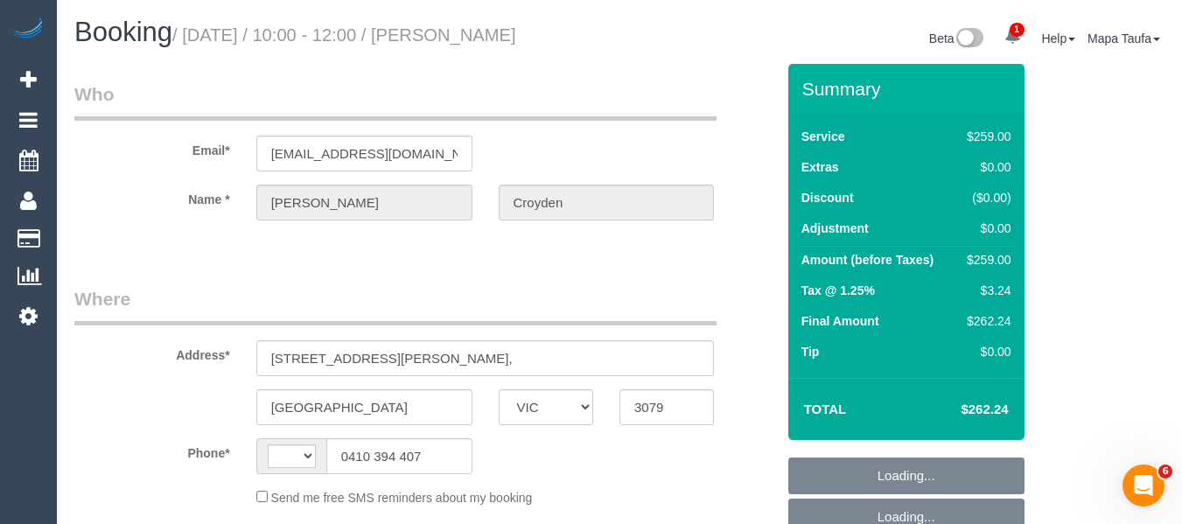
select select "number:25"
select select "number:34"
select select "number:13"
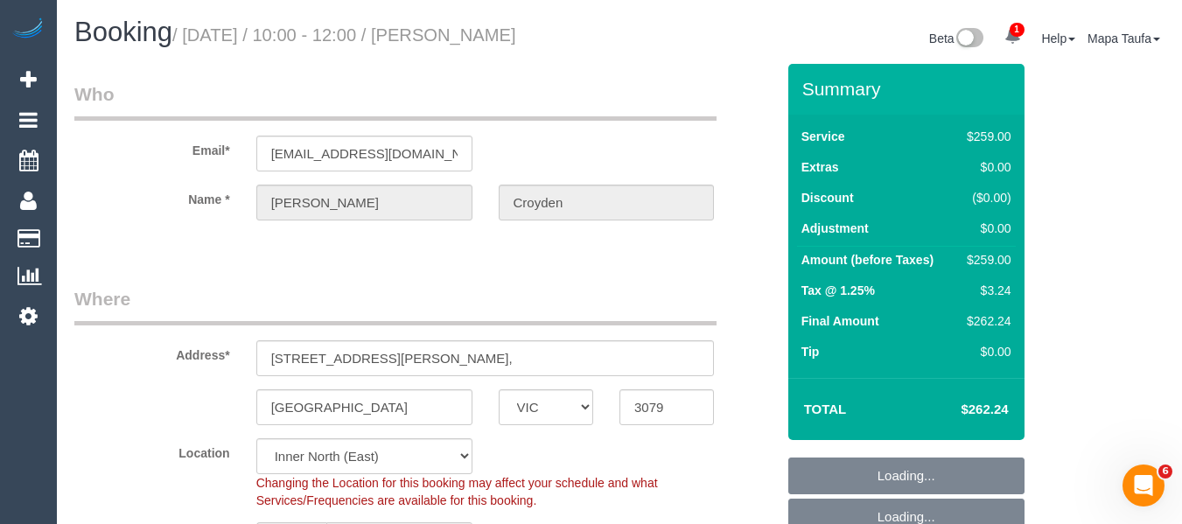
select select "object:684"
select select "string:stripe-pm_1SDLat2GScqysDRVWbX3oO1W"
select select "spot3"
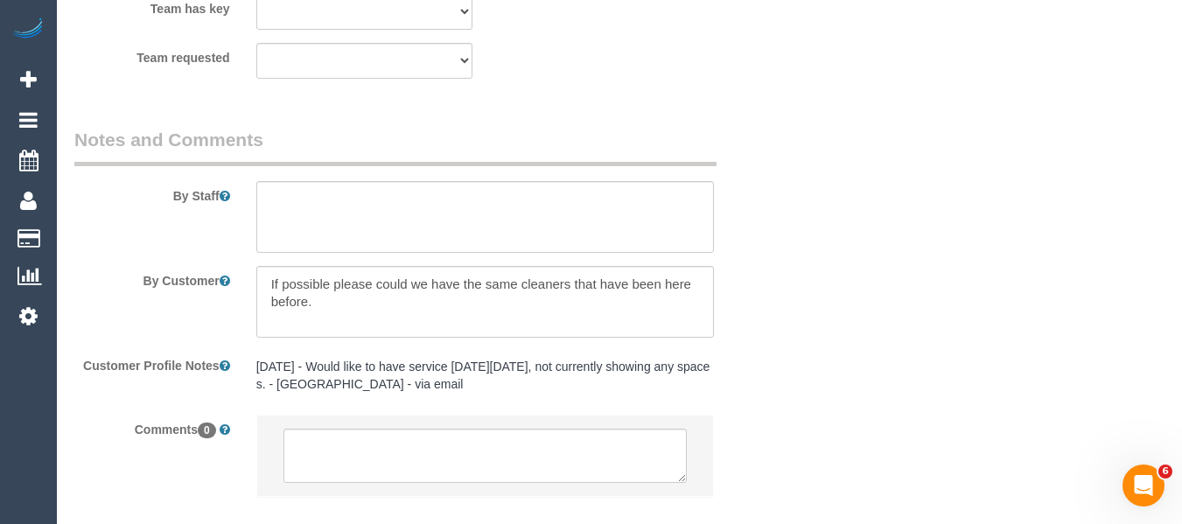
scroll to position [2884, 0]
